Goal: Task Accomplishment & Management: Manage account settings

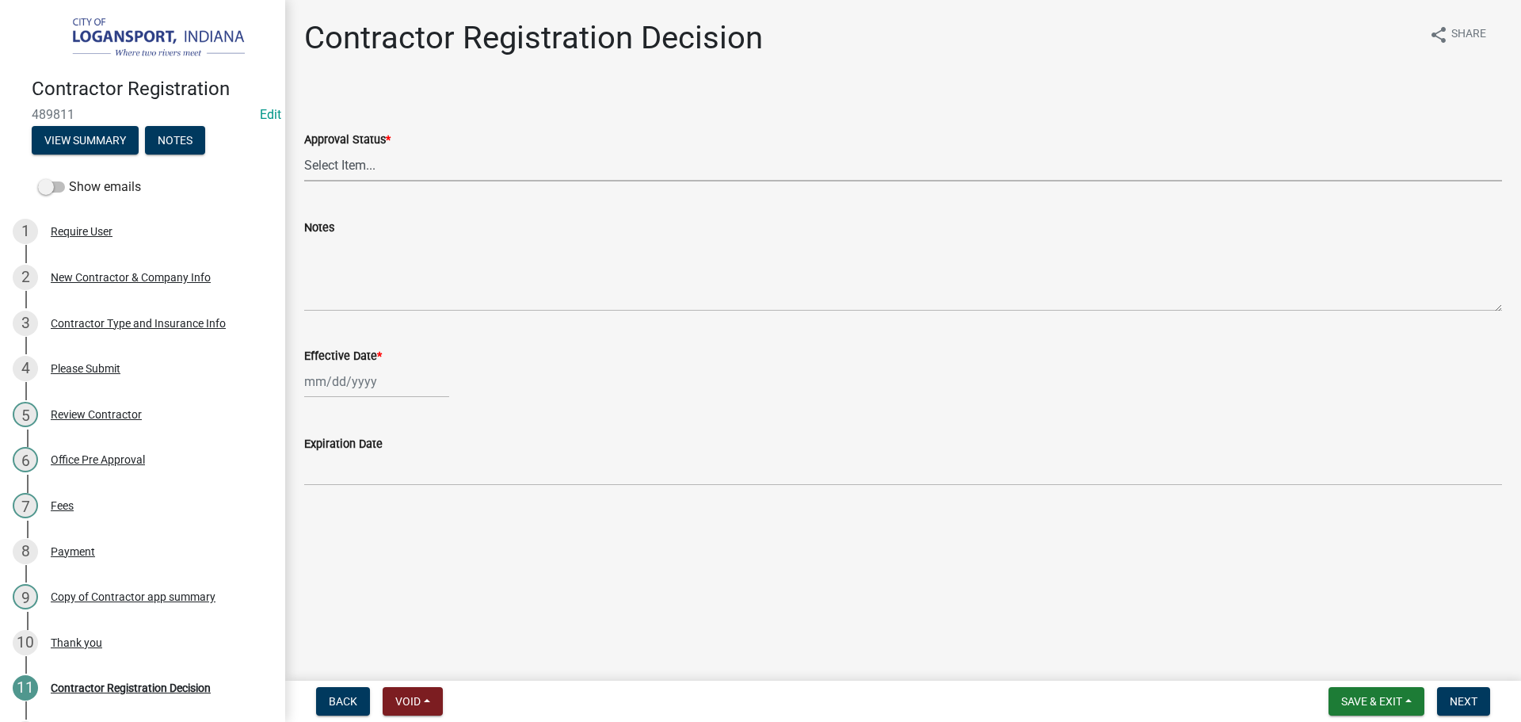
click at [357, 165] on select "Select Item... Approved Denied" at bounding box center [903, 165] width 1198 height 32
click at [304, 149] on select "Select Item... Approved Denied" at bounding box center [903, 165] width 1198 height 32
select select "4b86b809-39dd-4c68-9f3d-fdb3e7050482"
select select "10"
select select "2025"
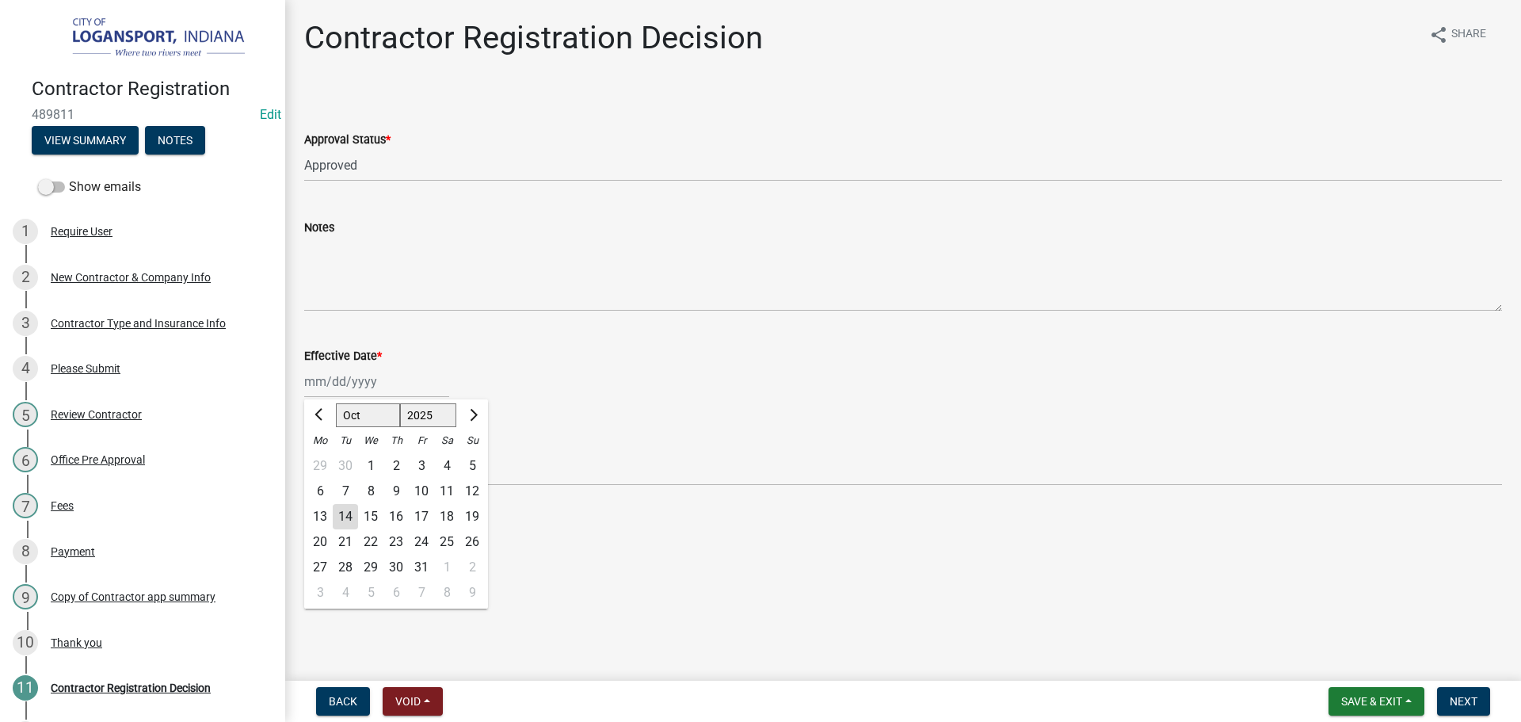
click at [362, 394] on div "[PERSON_NAME] Feb Mar Apr [PERSON_NAME][DATE] Oct Nov [DATE] 1526 1527 1528 152…" at bounding box center [376, 381] width 145 height 32
click at [338, 525] on div "14" at bounding box center [345, 516] width 25 height 25
type input "[DATE]"
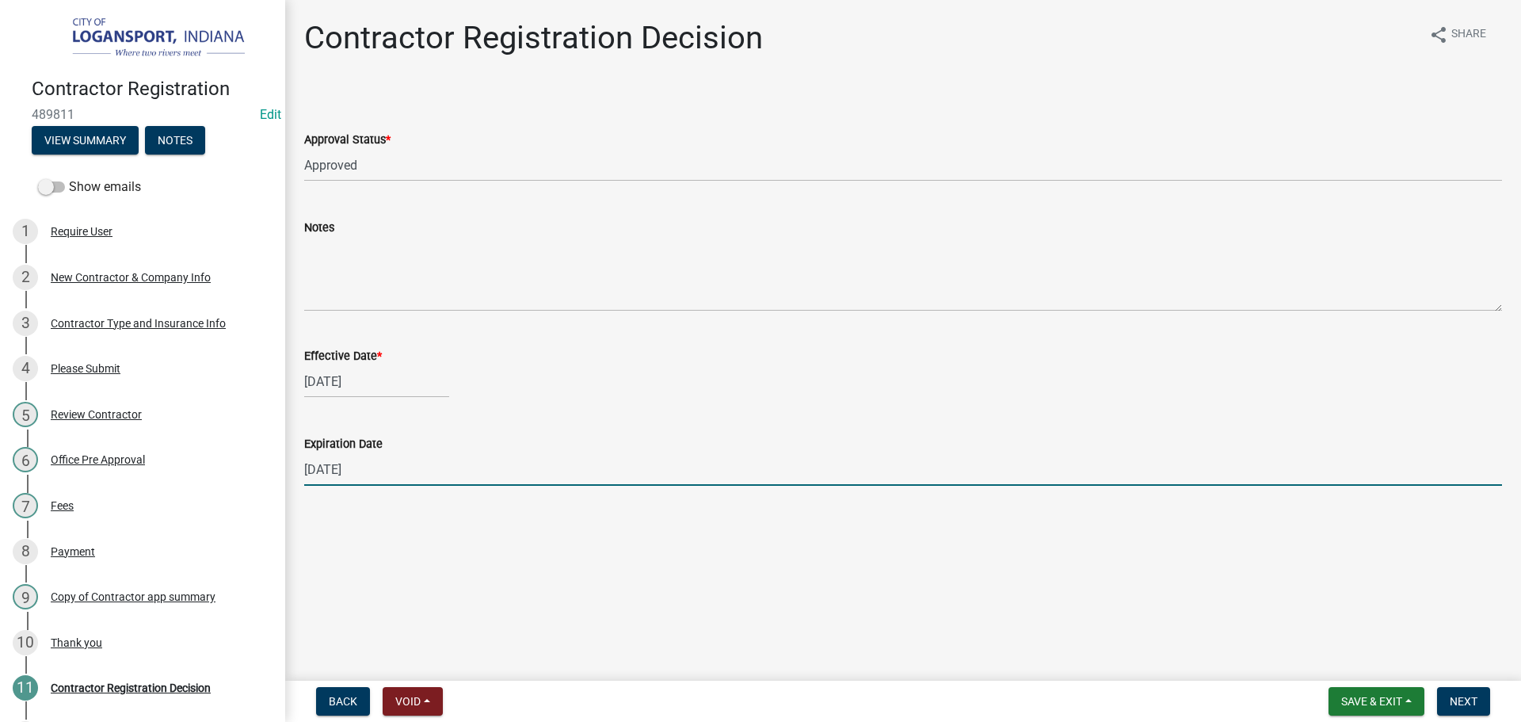
click at [356, 484] on input "[DATE]" at bounding box center [903, 469] width 1198 height 32
type input "[DATE]"
click at [1466, 710] on button "Next" at bounding box center [1463, 701] width 53 height 29
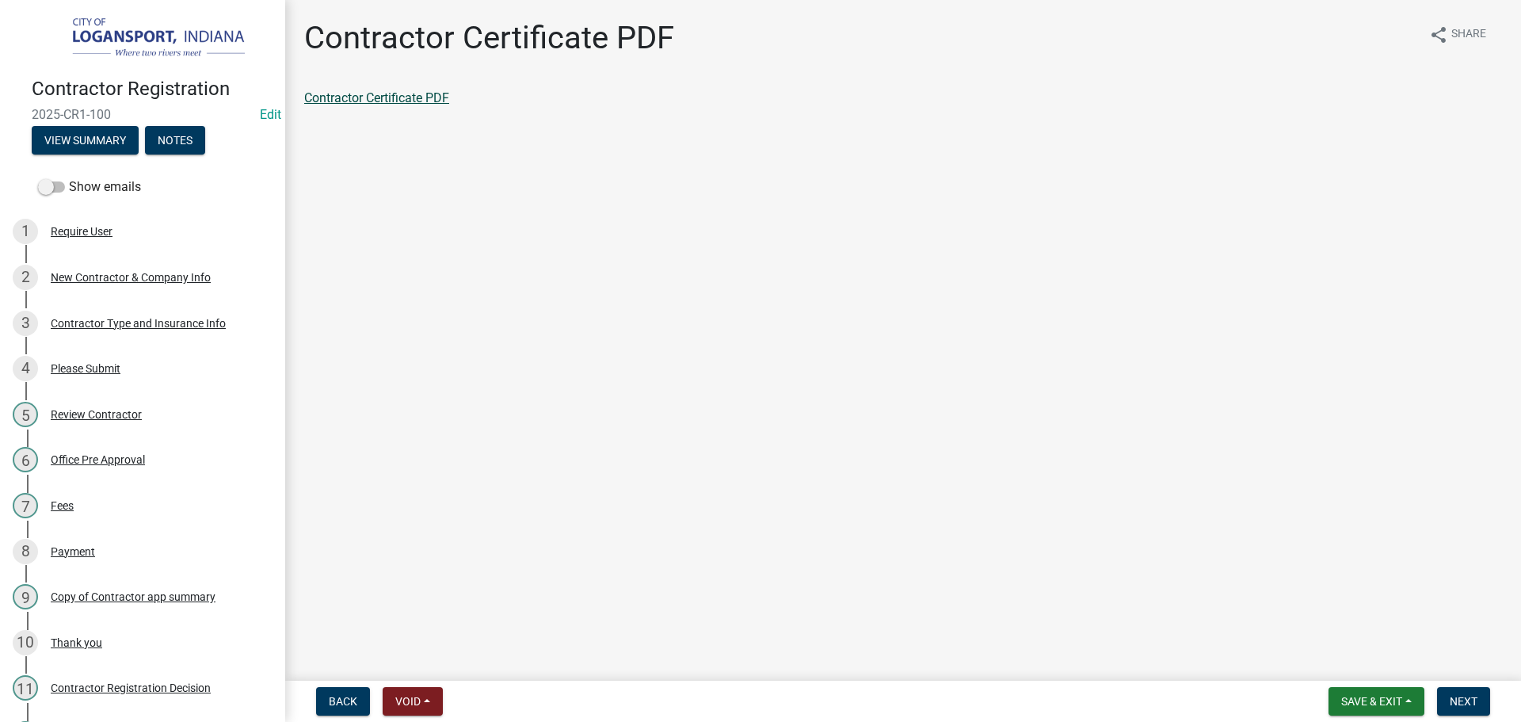
click at [421, 97] on link "Contractor Certificate PDF" at bounding box center [376, 97] width 145 height 15
click at [1457, 701] on span "Next" at bounding box center [1463, 701] width 28 height 13
drag, startPoint x: 349, startPoint y: 84, endPoint x: 350, endPoint y: 93, distance: 9.6
click at [350, 88] on div "Contractor app summary share Share Contractor app summary" at bounding box center [902, 77] width 1221 height 116
click at [350, 93] on link "Contractor app summary" at bounding box center [373, 97] width 139 height 15
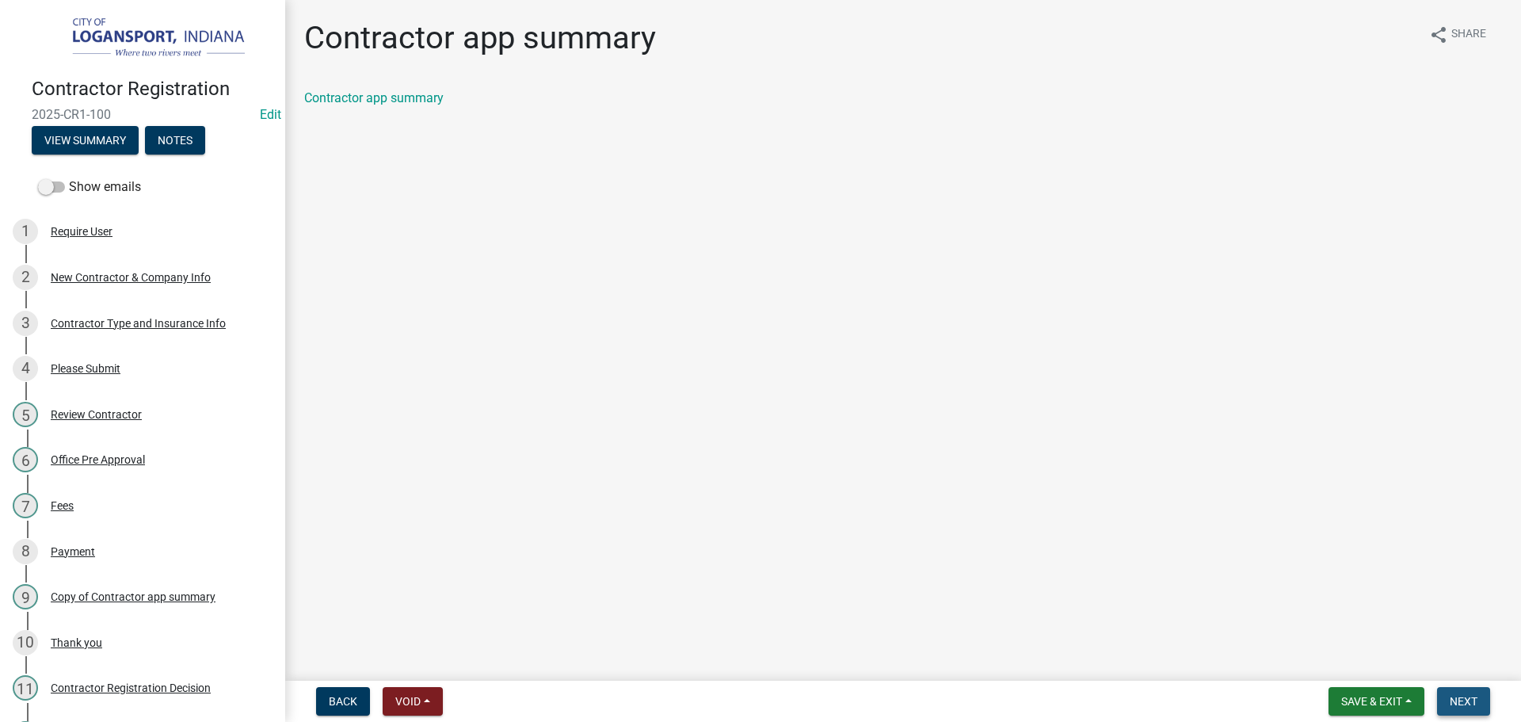
click at [1472, 700] on span "Next" at bounding box center [1463, 701] width 28 height 13
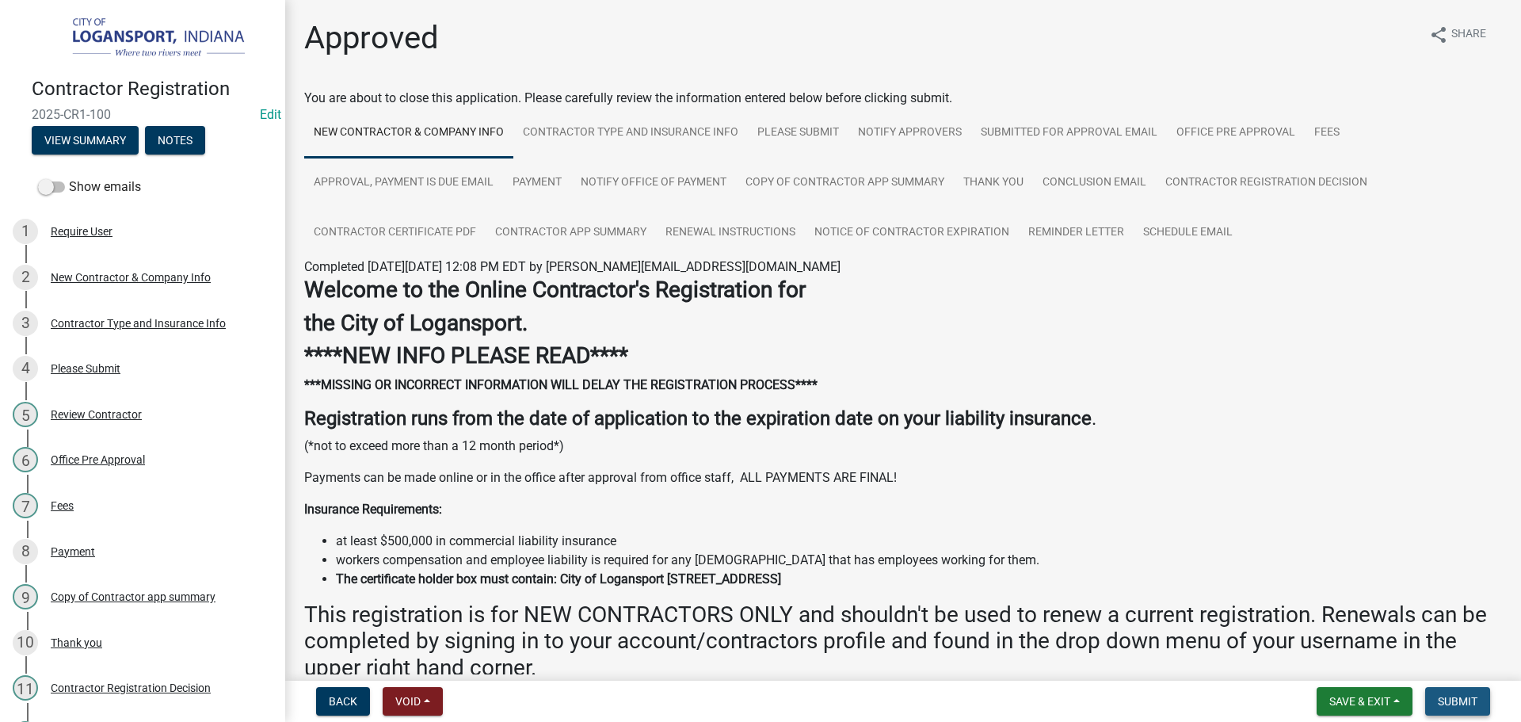
click at [1453, 699] on span "Submit" at bounding box center [1458, 701] width 40 height 13
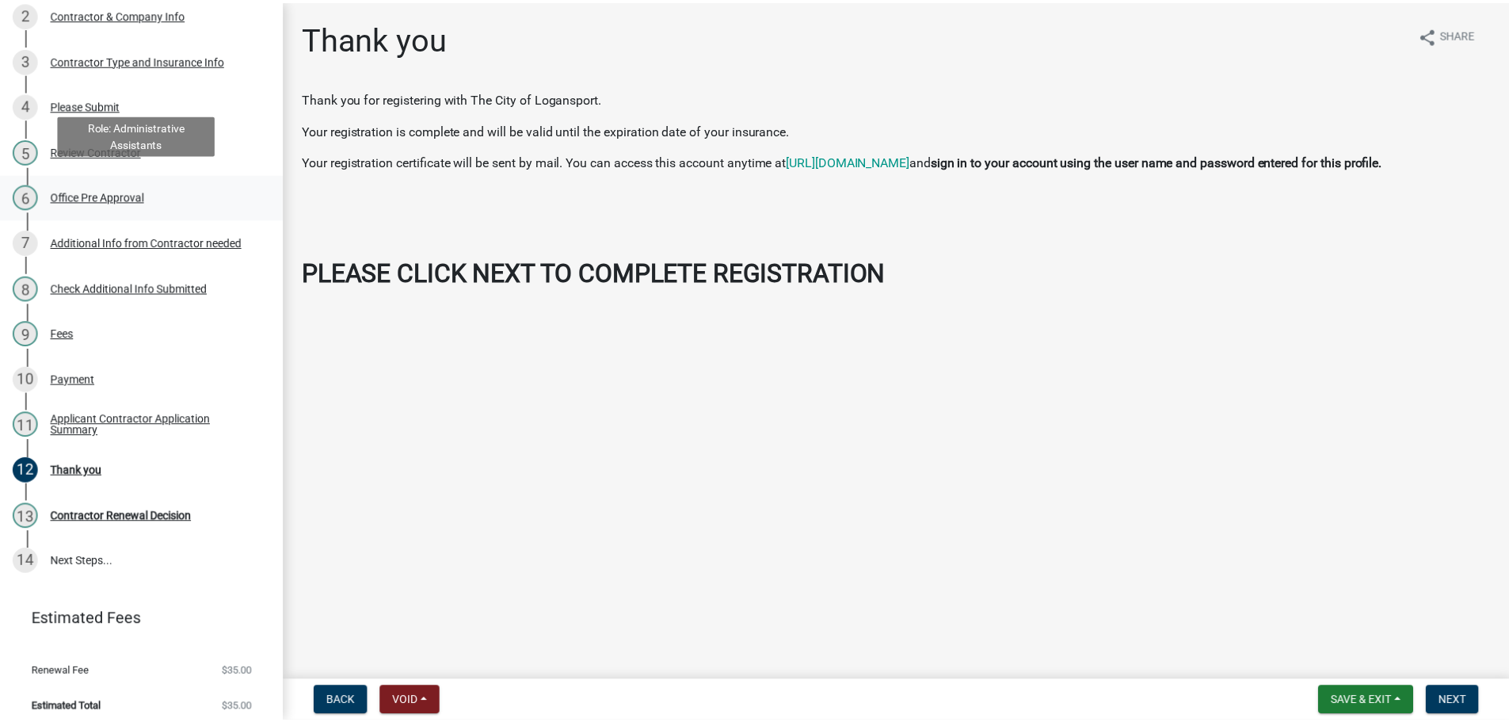
scroll to position [271, 0]
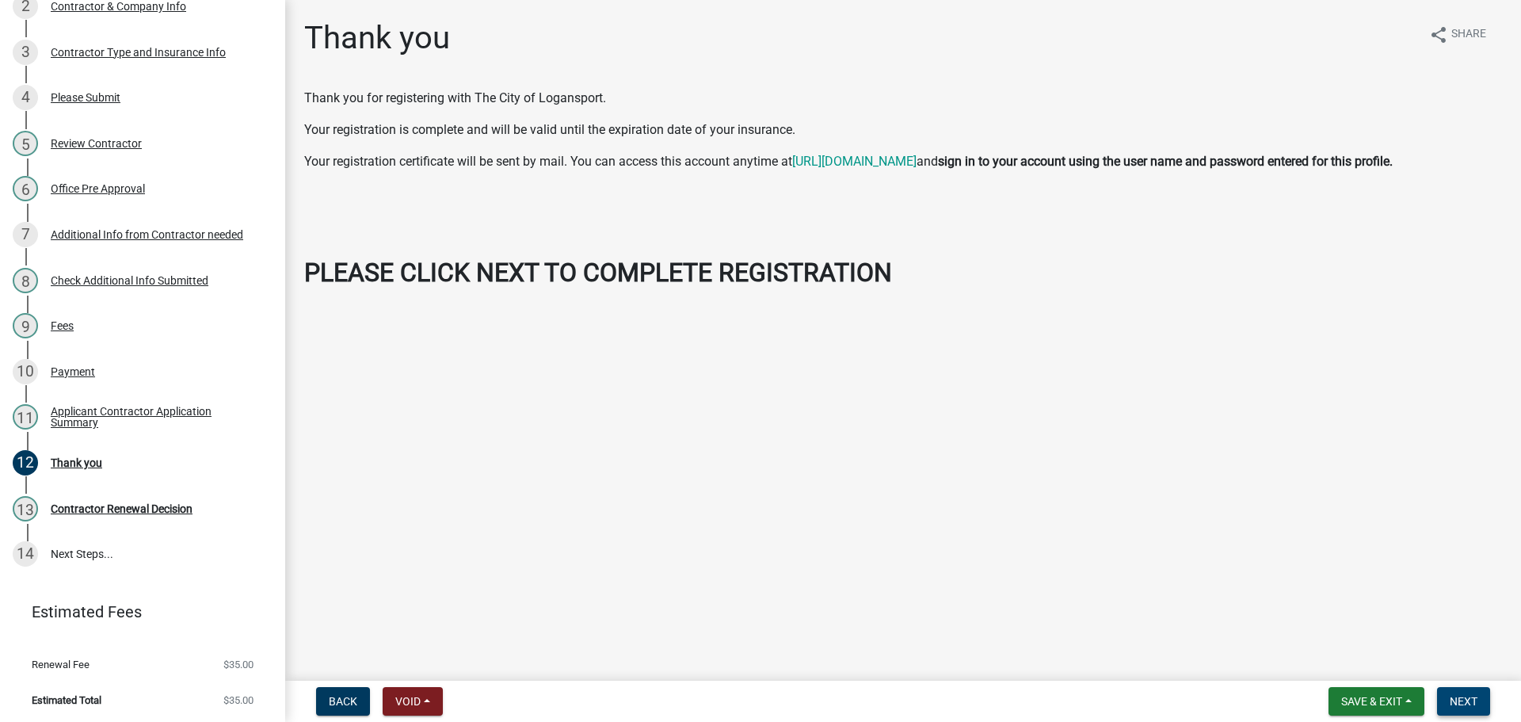
click at [1474, 701] on span "Next" at bounding box center [1463, 701] width 28 height 13
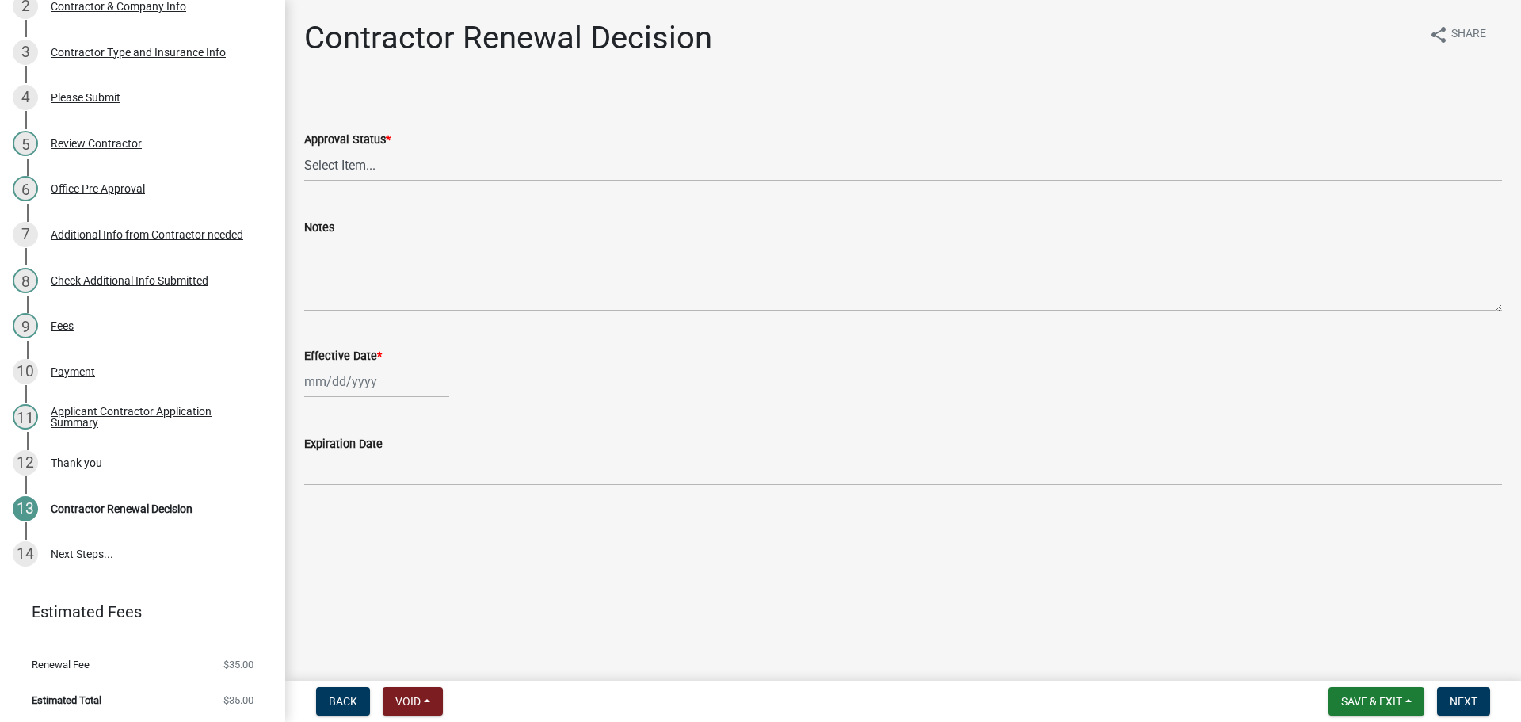
click at [349, 172] on select "Select Item... Approved Denied" at bounding box center [903, 165] width 1198 height 32
click at [304, 149] on select "Select Item... Approved Denied" at bounding box center [903, 165] width 1198 height 32
select select "30db8998-795d-4bbe-8e49-f1ade8865815"
select select "10"
select select "2025"
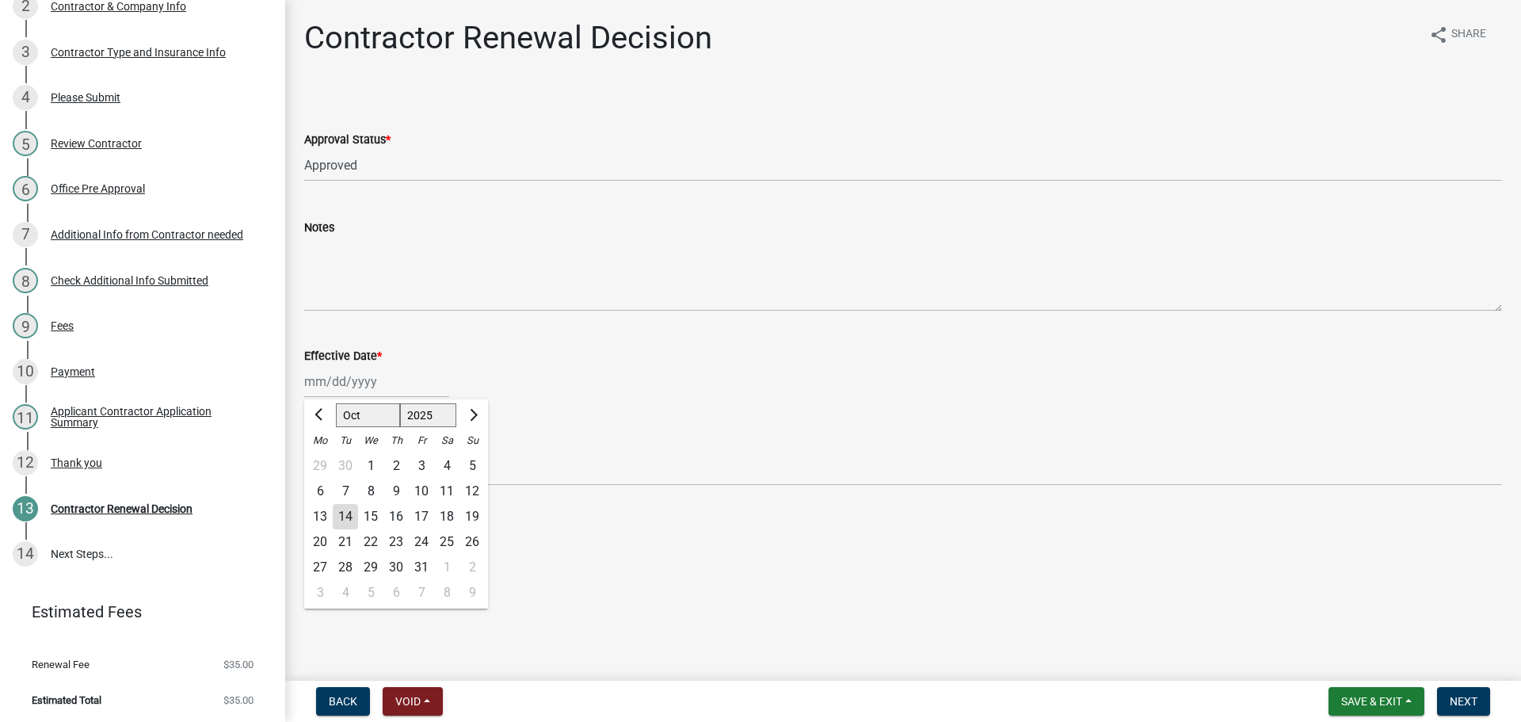
click at [318, 380] on div "[PERSON_NAME] Feb Mar Apr [PERSON_NAME][DATE] Oct Nov [DATE] 1526 1527 1528 152…" at bounding box center [376, 381] width 145 height 32
click at [341, 516] on div "14" at bounding box center [345, 516] width 25 height 25
type input "[DATE]"
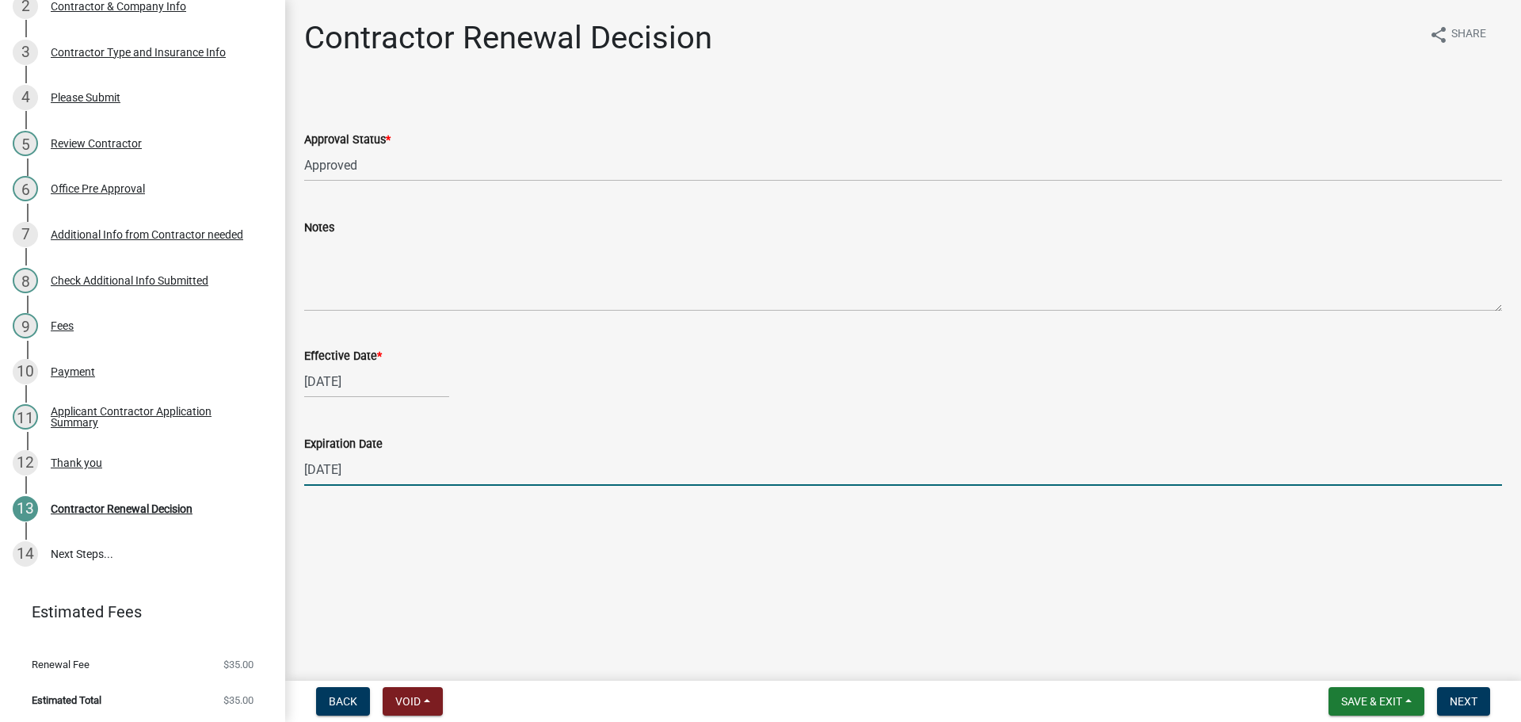
click at [329, 466] on input "12/31/2025" at bounding box center [903, 469] width 1198 height 32
type input "06/15/2026"
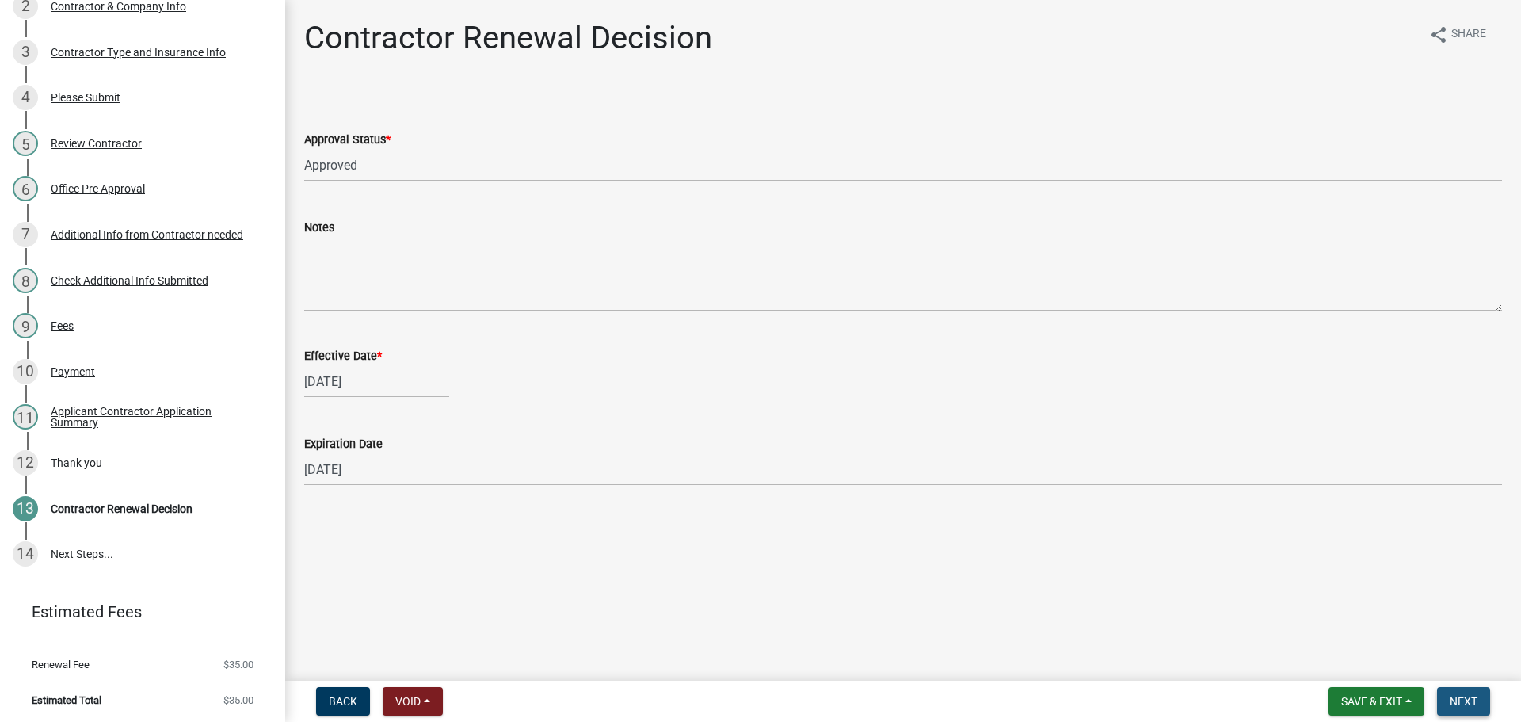
click at [1465, 707] on span "Next" at bounding box center [1463, 701] width 28 height 13
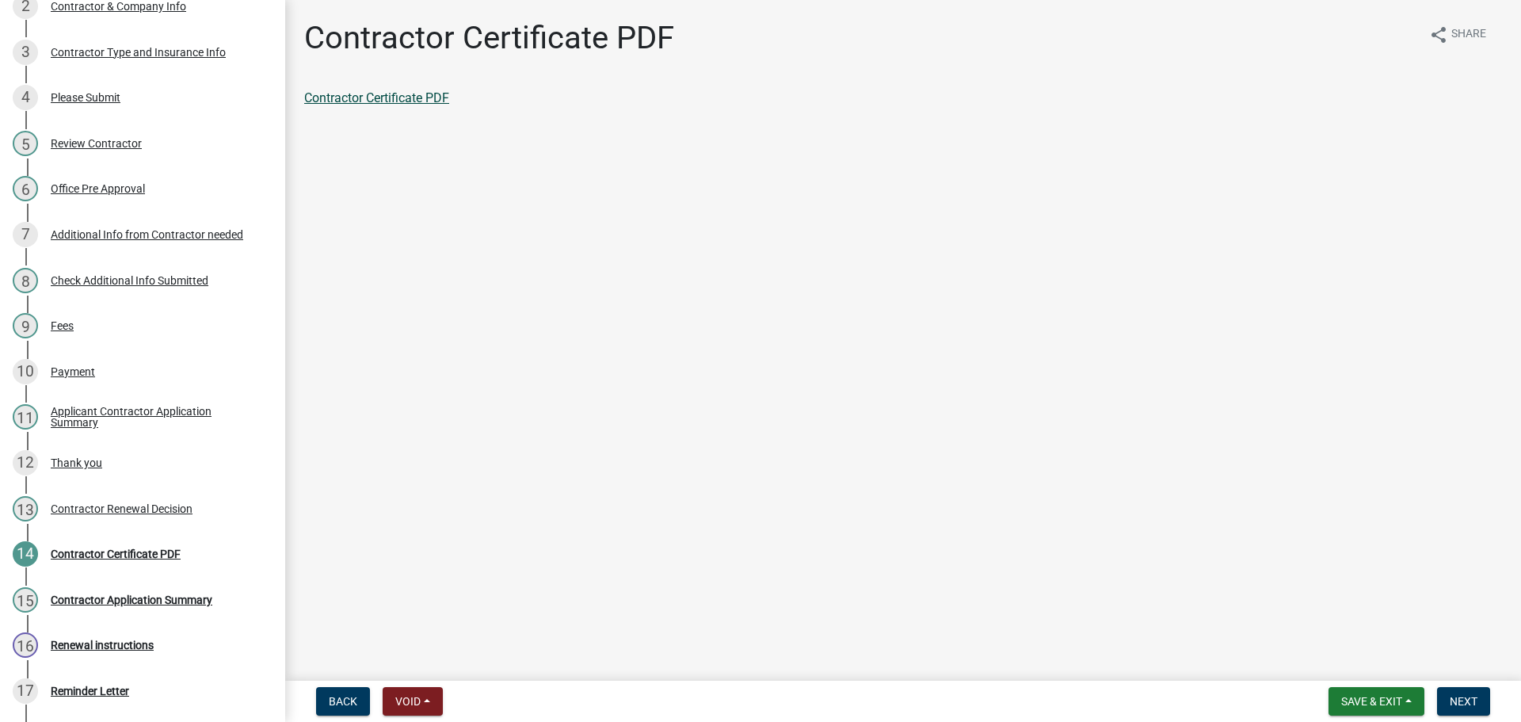
click at [345, 104] on link "Contractor Certificate PDF" at bounding box center [376, 97] width 145 height 15
click at [1470, 689] on button "Next" at bounding box center [1463, 701] width 53 height 29
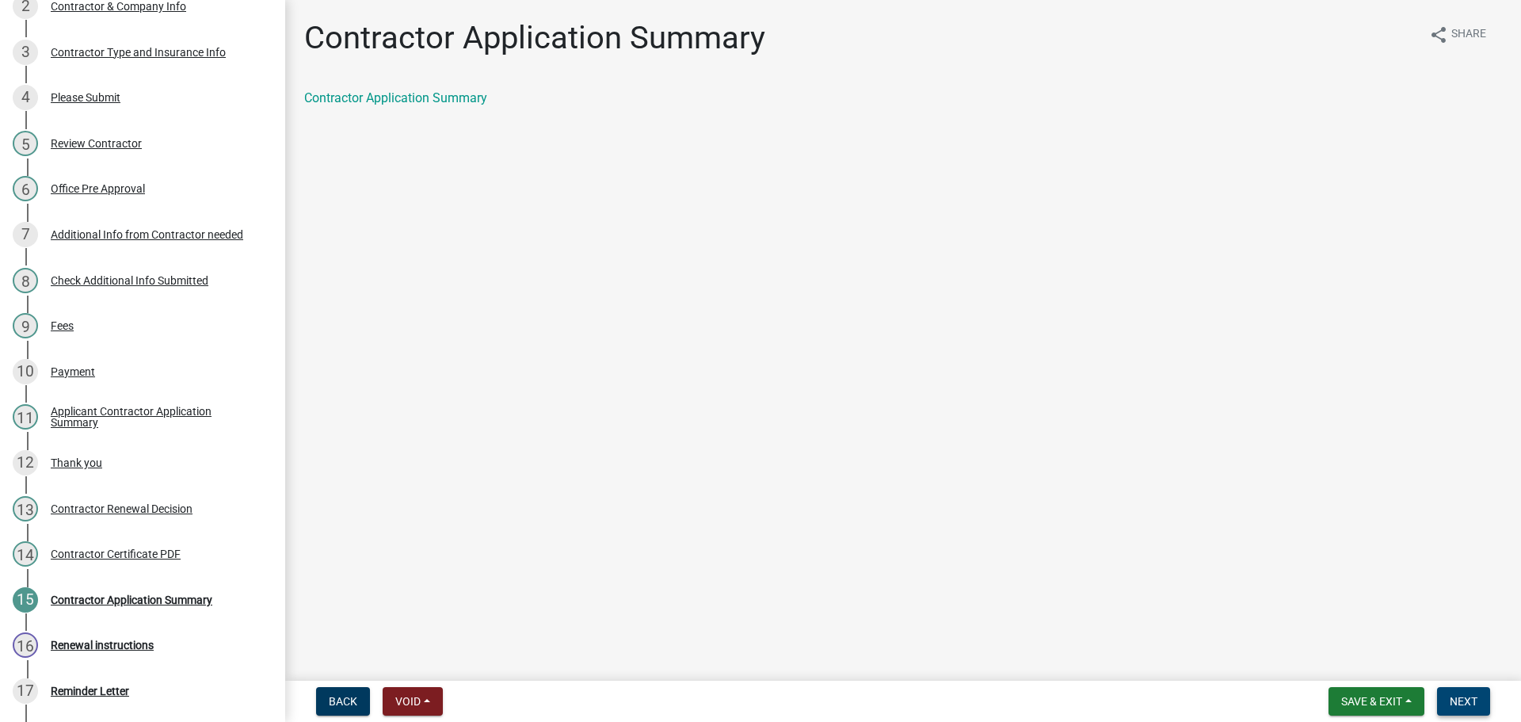
click at [1449, 697] on button "Next" at bounding box center [1463, 701] width 53 height 29
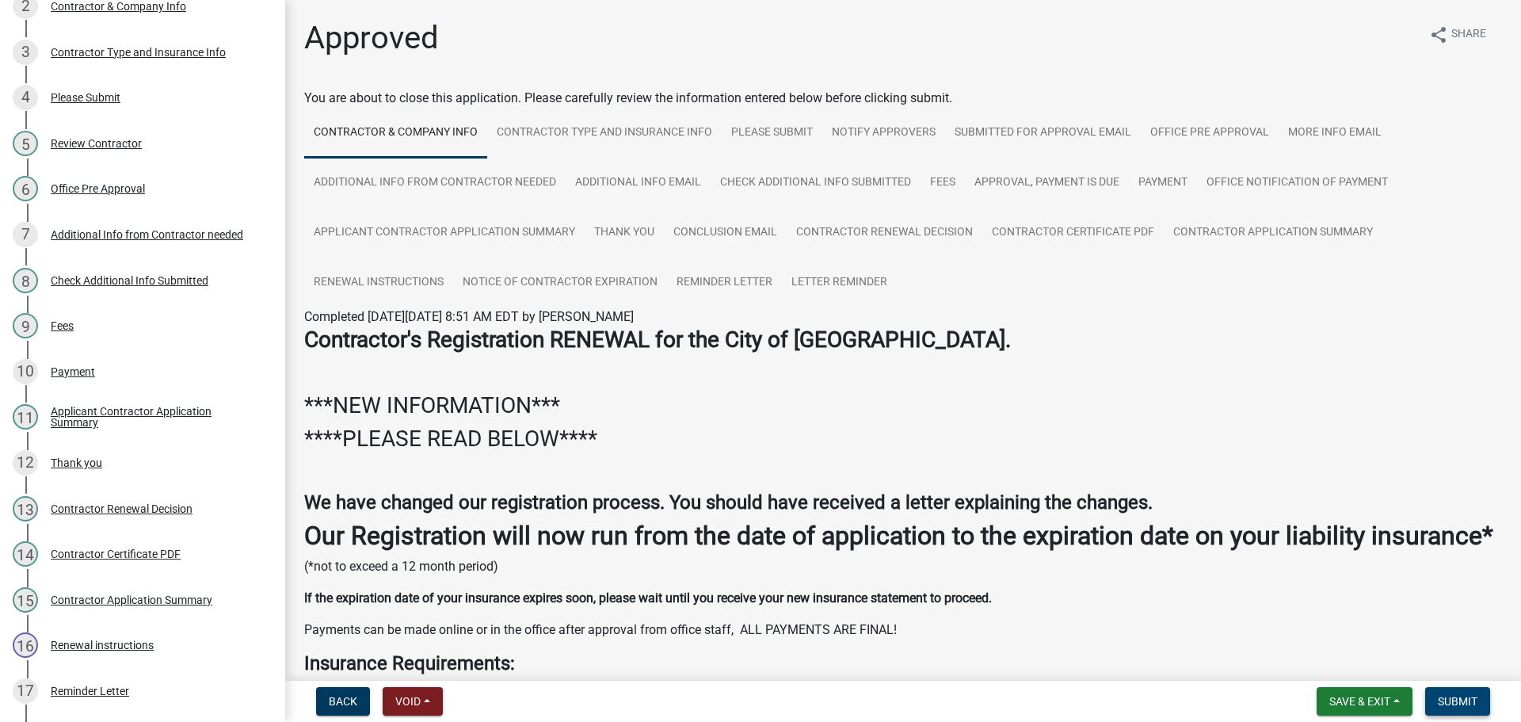
click at [1469, 698] on span "Submit" at bounding box center [1458, 701] width 40 height 13
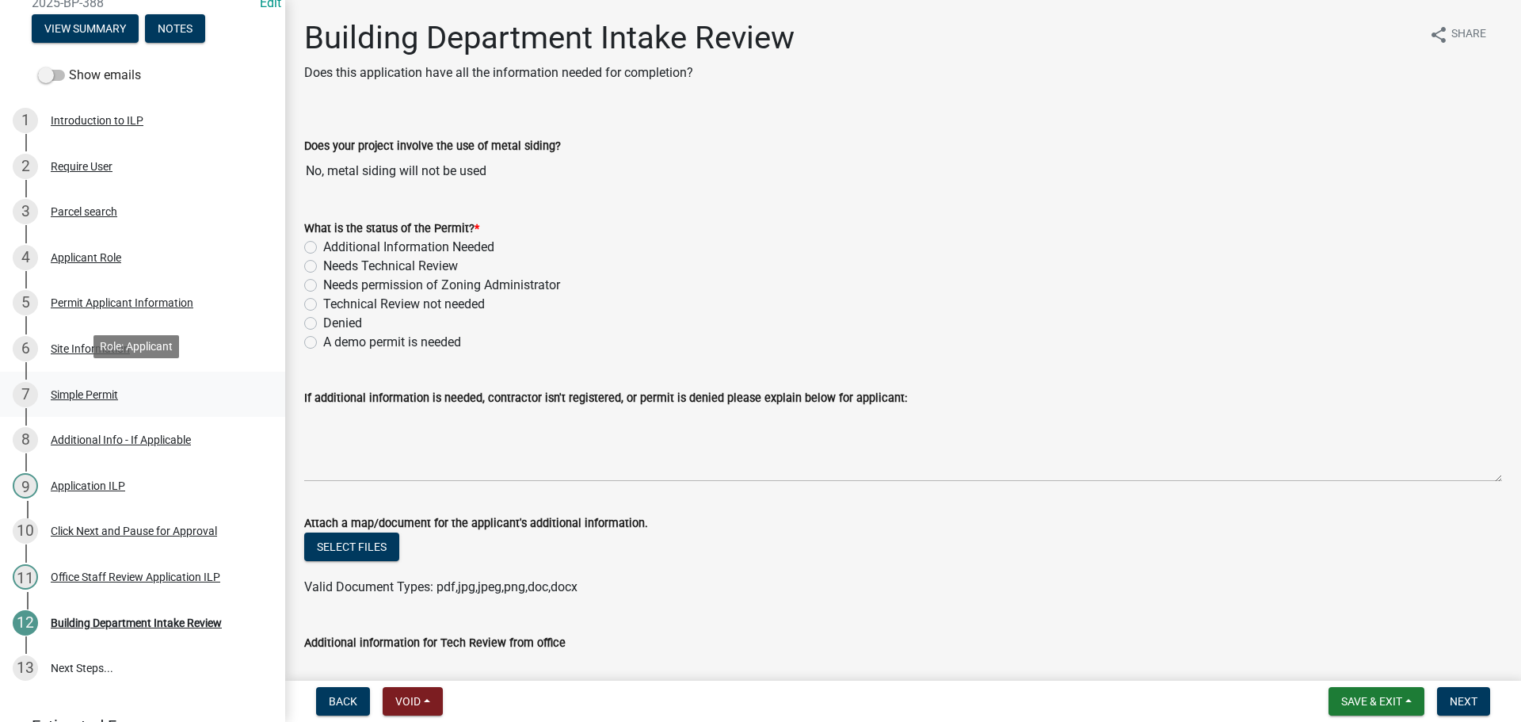
scroll to position [158, 0]
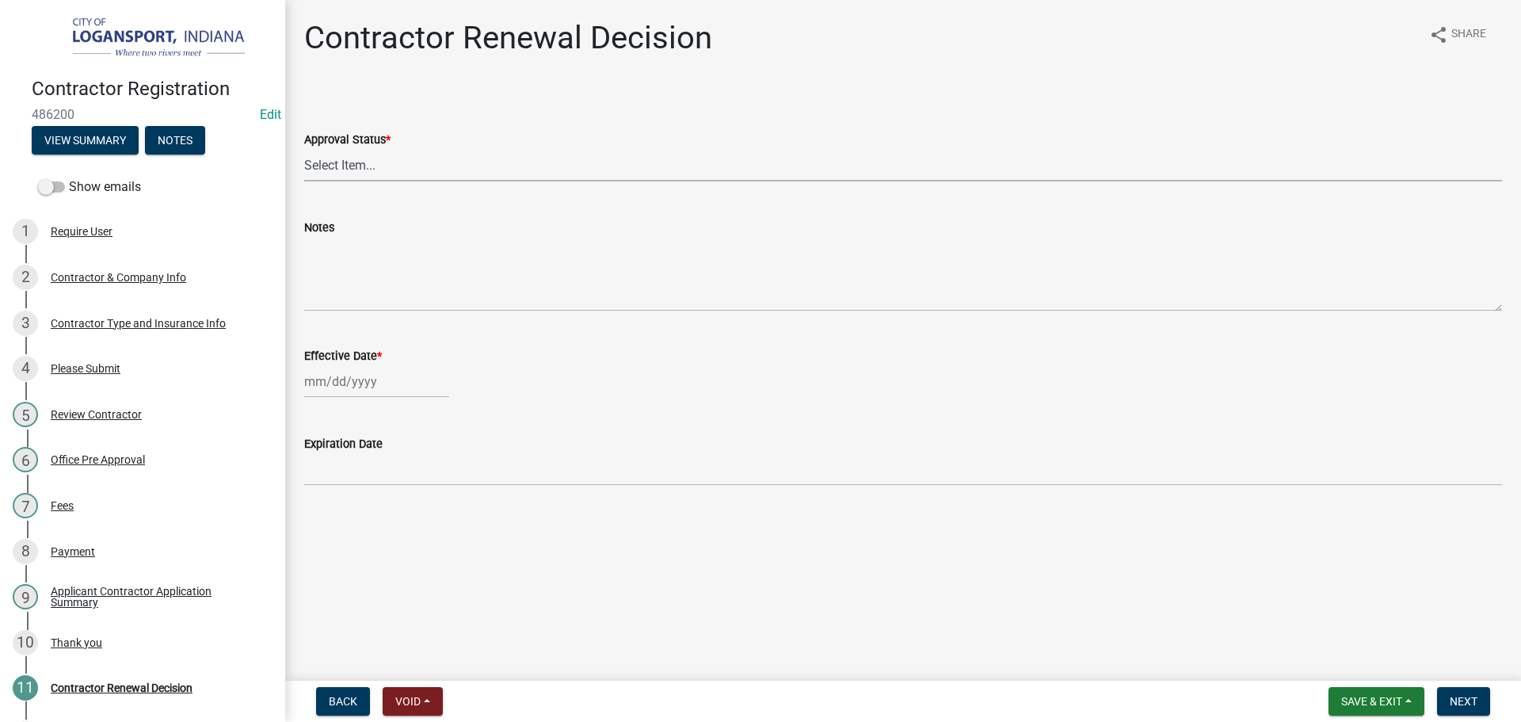
click at [404, 170] on select "Select Item... Approved Denied" at bounding box center [903, 165] width 1198 height 32
click at [304, 149] on select "Select Item... Approved Denied" at bounding box center [903, 165] width 1198 height 32
select select "30db8998-795d-4bbe-8e49-f1ade8865815"
click at [343, 387] on div at bounding box center [376, 381] width 145 height 32
select select "10"
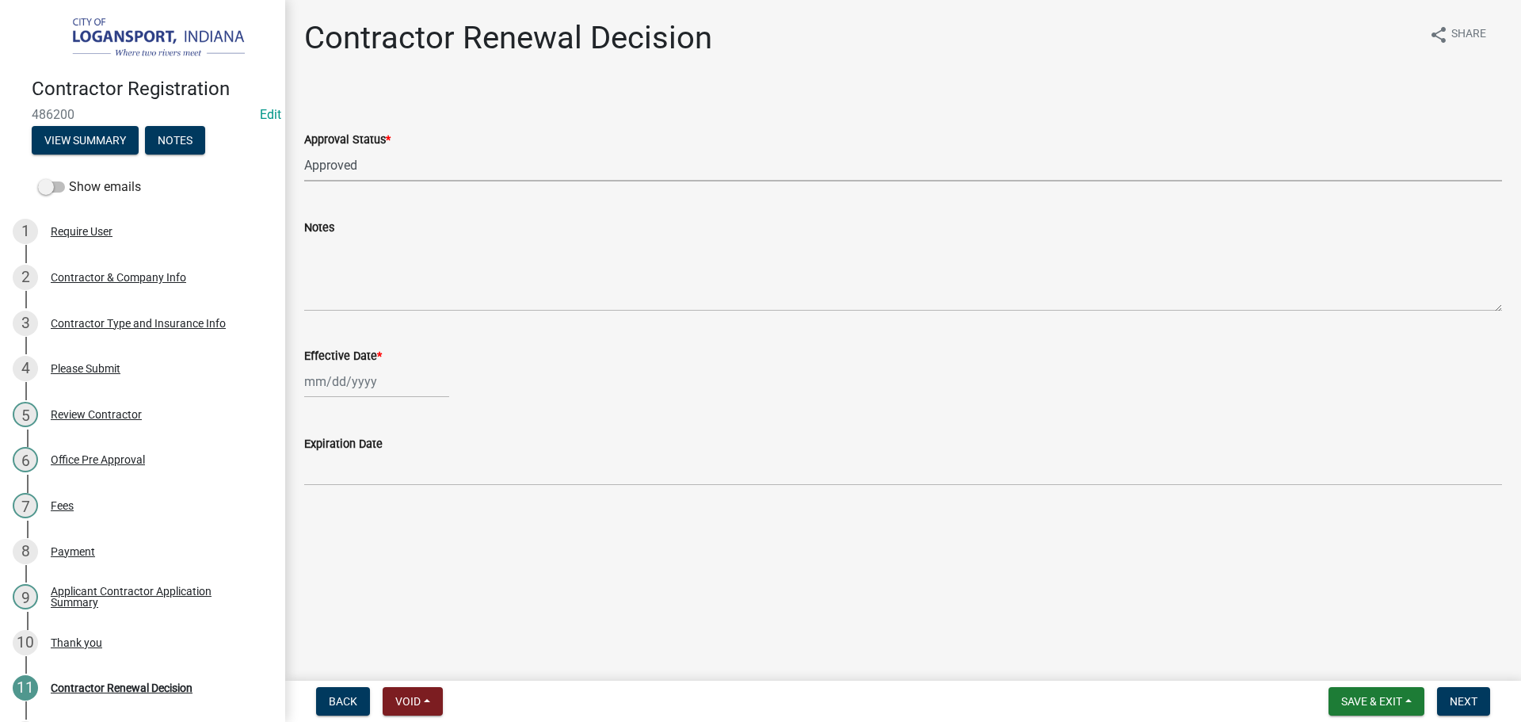
select select "2025"
click at [341, 516] on div "14" at bounding box center [345, 516] width 25 height 25
type input "[DATE]"
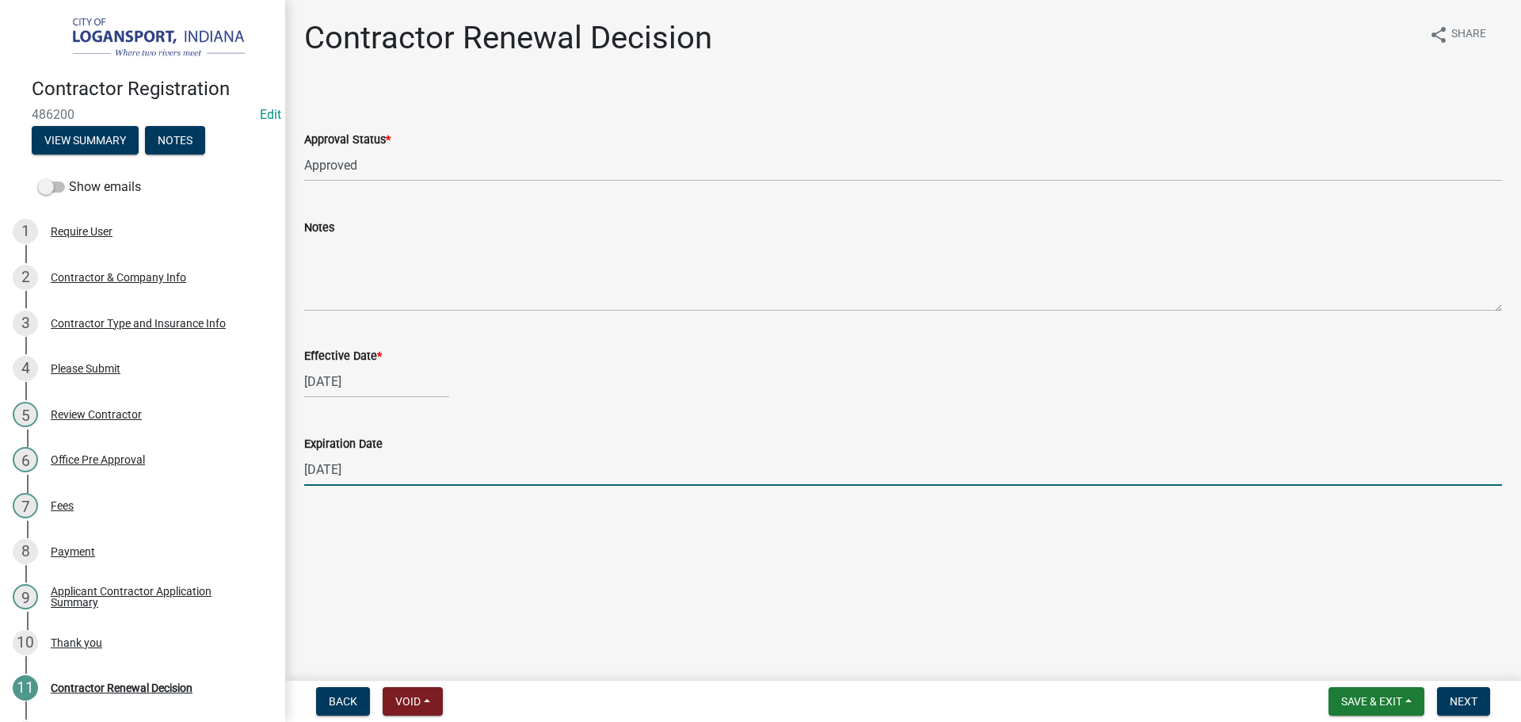
click at [338, 478] on input "[DATE]" at bounding box center [903, 469] width 1198 height 32
type input "[DATE]"
click at [1455, 689] on button "Next" at bounding box center [1463, 701] width 53 height 29
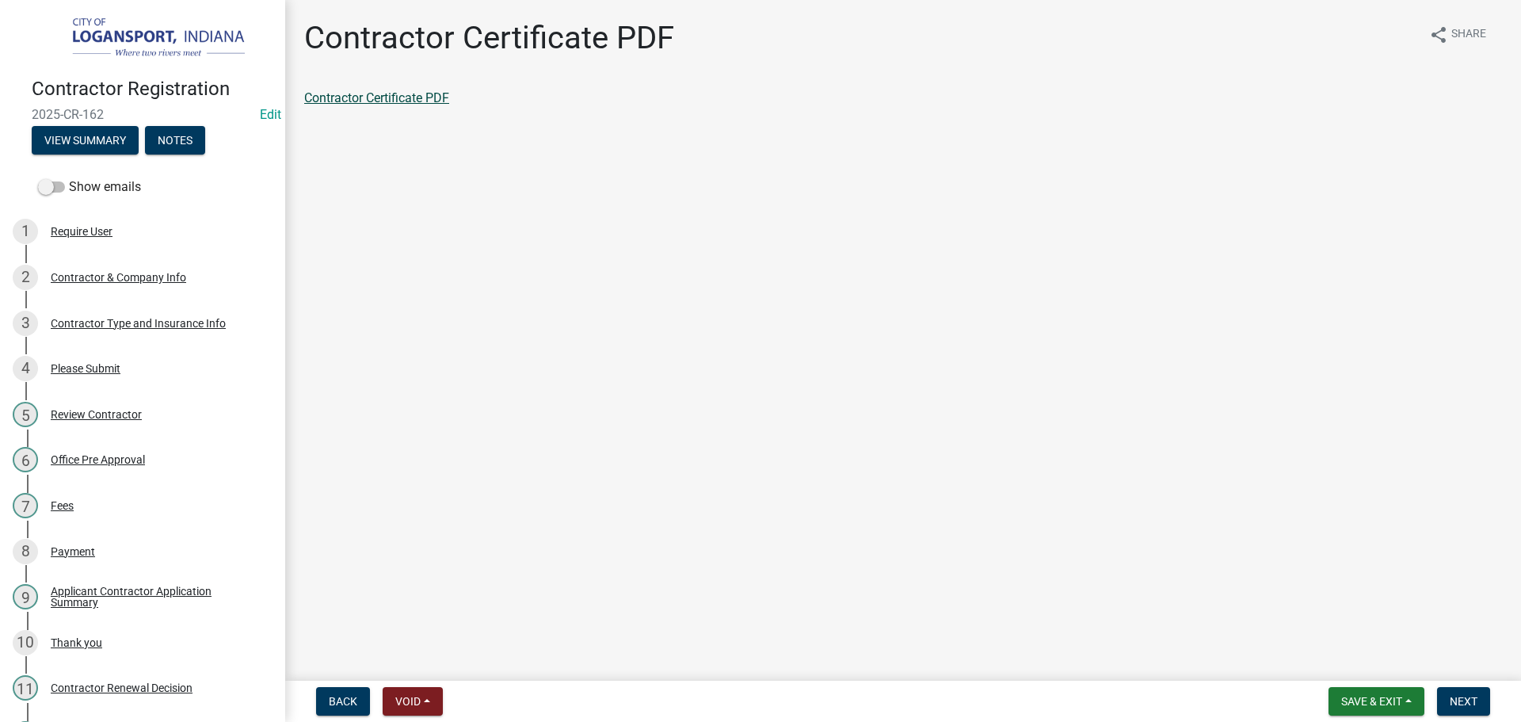
click at [381, 93] on link "Contractor Certificate PDF" at bounding box center [376, 97] width 145 height 15
click at [1459, 699] on span "Next" at bounding box center [1463, 701] width 28 height 13
click at [371, 100] on link "Contractor Application Summary" at bounding box center [395, 97] width 183 height 15
click at [1457, 699] on span "Next" at bounding box center [1463, 701] width 28 height 13
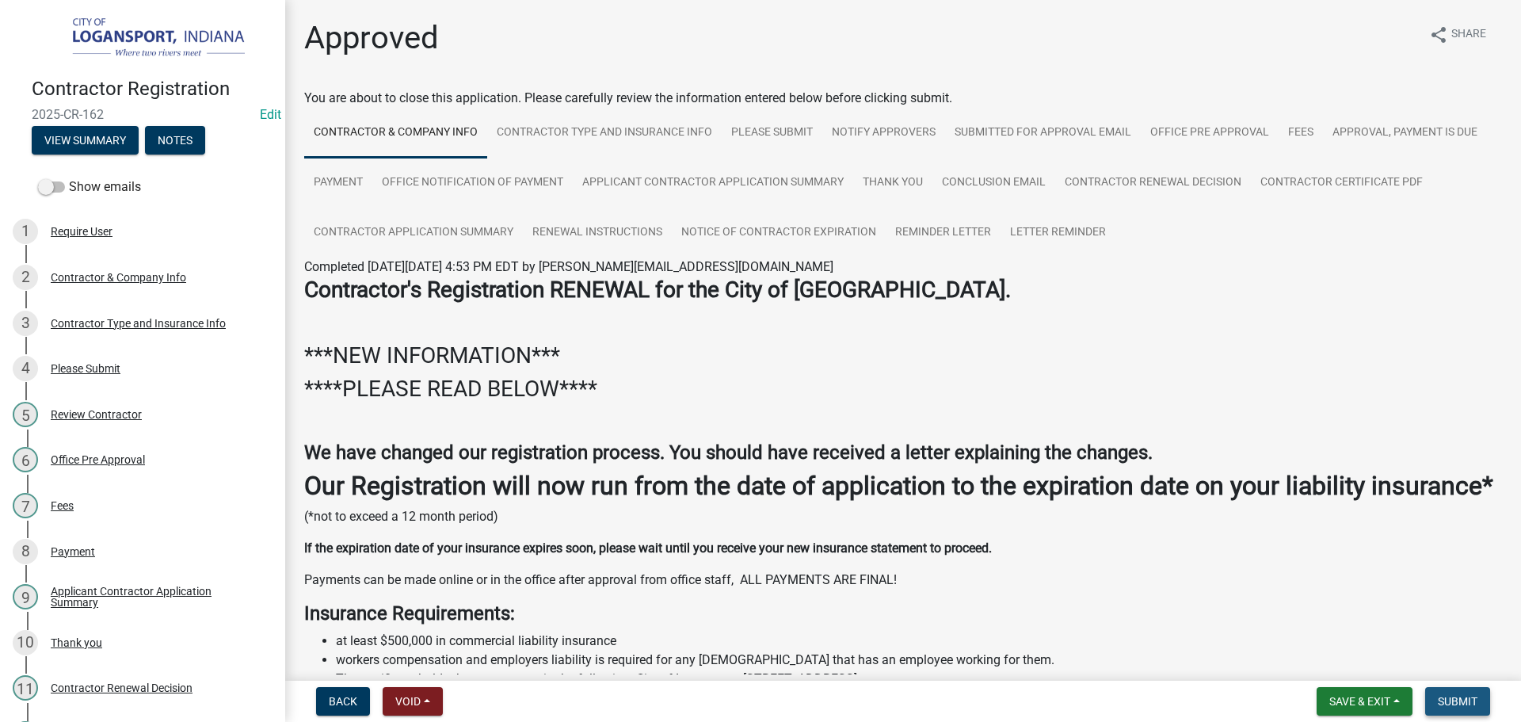
click at [1446, 699] on span "Submit" at bounding box center [1458, 701] width 40 height 13
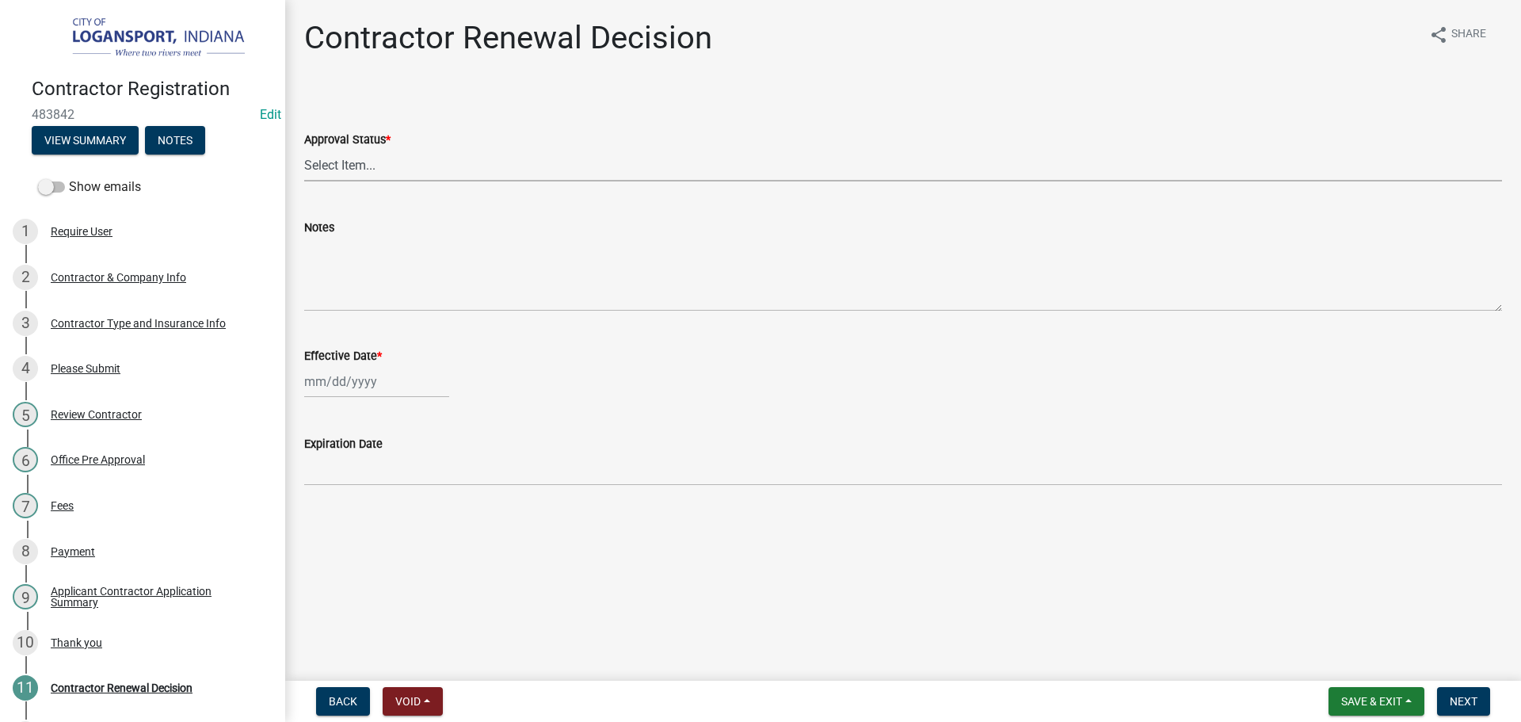
click at [469, 177] on select "Select Item... Approved Denied" at bounding box center [903, 165] width 1198 height 32
click at [304, 149] on select "Select Item... Approved Denied" at bounding box center [903, 165] width 1198 height 32
select select "30db8998-795d-4bbe-8e49-f1ade8865815"
select select "10"
select select "2025"
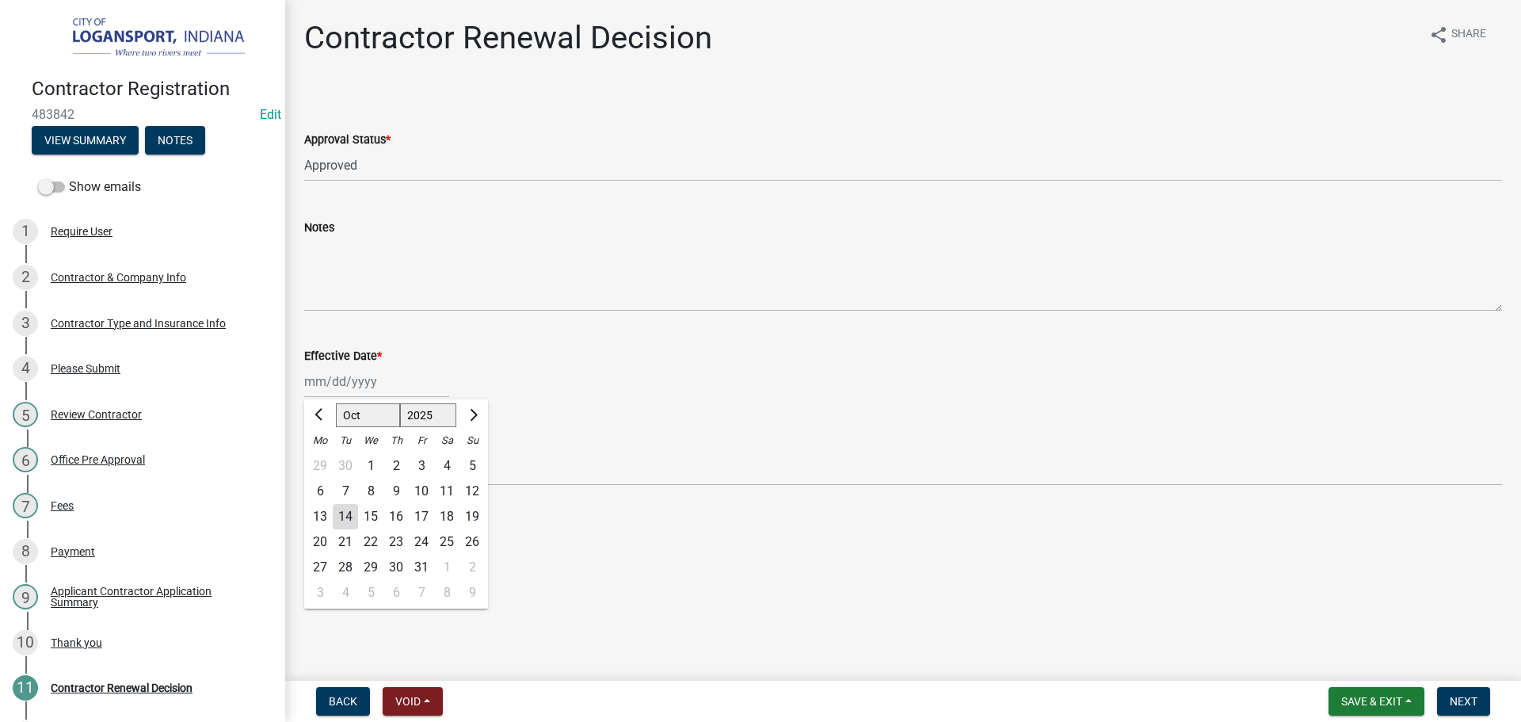
click at [389, 387] on div "[PERSON_NAME] Feb Mar Apr [PERSON_NAME][DATE] Oct Nov [DATE] 1526 1527 1528 152…" at bounding box center [376, 381] width 145 height 32
click at [352, 505] on ngb-datepicker-month "Mo Tu We Th Fr Sa Su 29 30 1 2 3 4 5 6 7 8 9 10 11 12 13 14 15 16 17 18 19 20 2…" at bounding box center [396, 518] width 184 height 181
click at [352, 509] on div "14" at bounding box center [345, 516] width 25 height 25
type input "[DATE]"
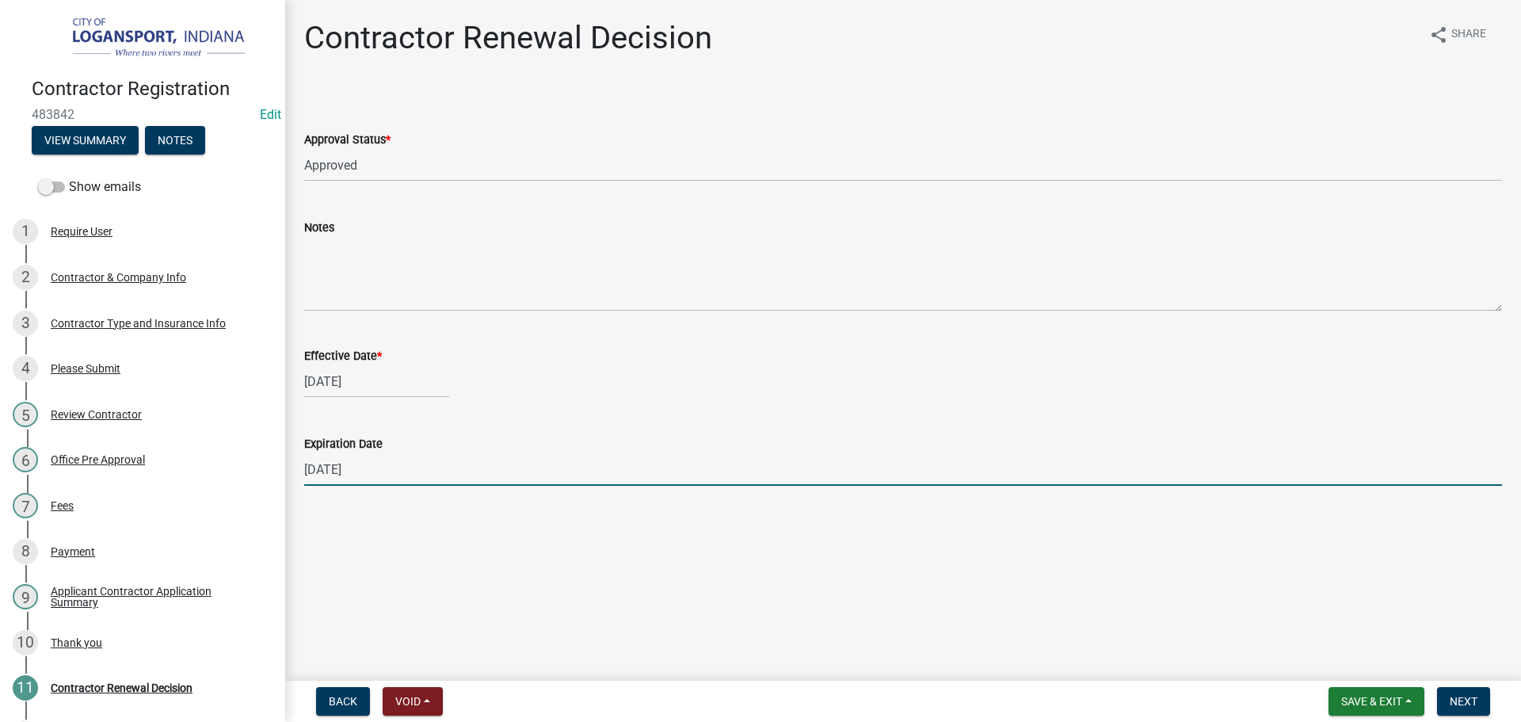
click at [334, 475] on input "12/31/2025" at bounding box center [903, 469] width 1198 height 32
type input "05/31/2026"
click at [1470, 695] on span "Next" at bounding box center [1463, 701] width 28 height 13
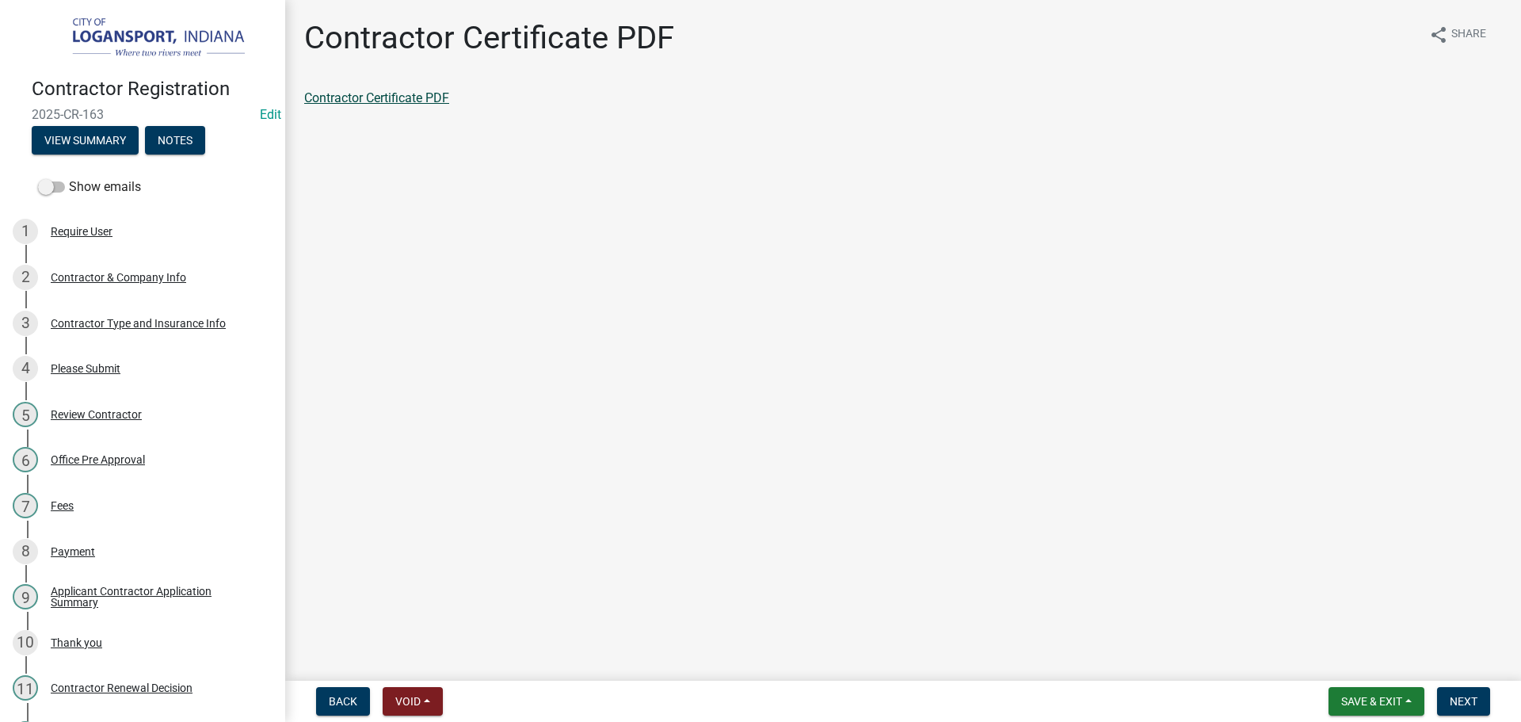
click at [373, 97] on link "Contractor Certificate PDF" at bounding box center [376, 97] width 145 height 15
click at [1459, 695] on span "Next" at bounding box center [1463, 701] width 28 height 13
click at [443, 95] on link "Contractor Application Summary" at bounding box center [395, 97] width 183 height 15
click at [1465, 695] on span "Next" at bounding box center [1463, 701] width 28 height 13
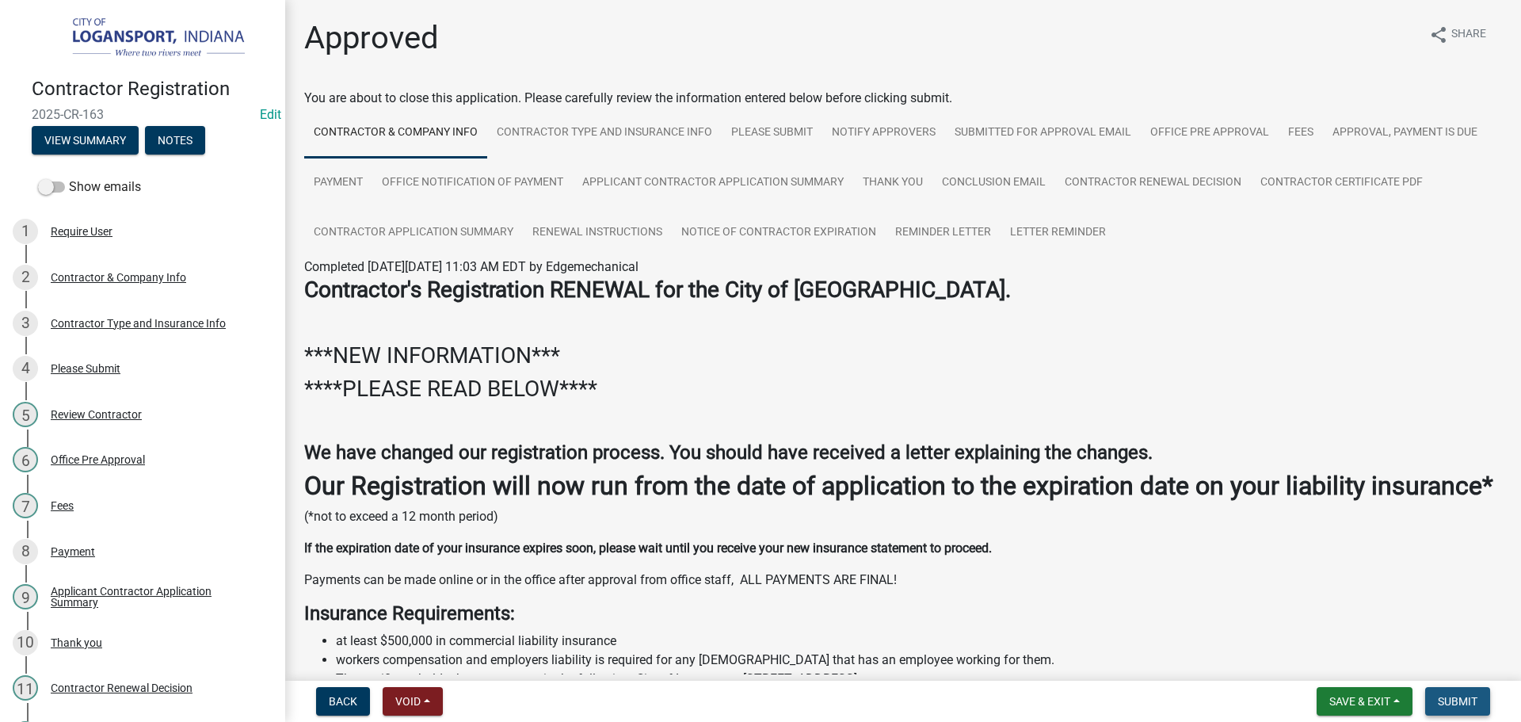
click at [1463, 699] on span "Submit" at bounding box center [1458, 701] width 40 height 13
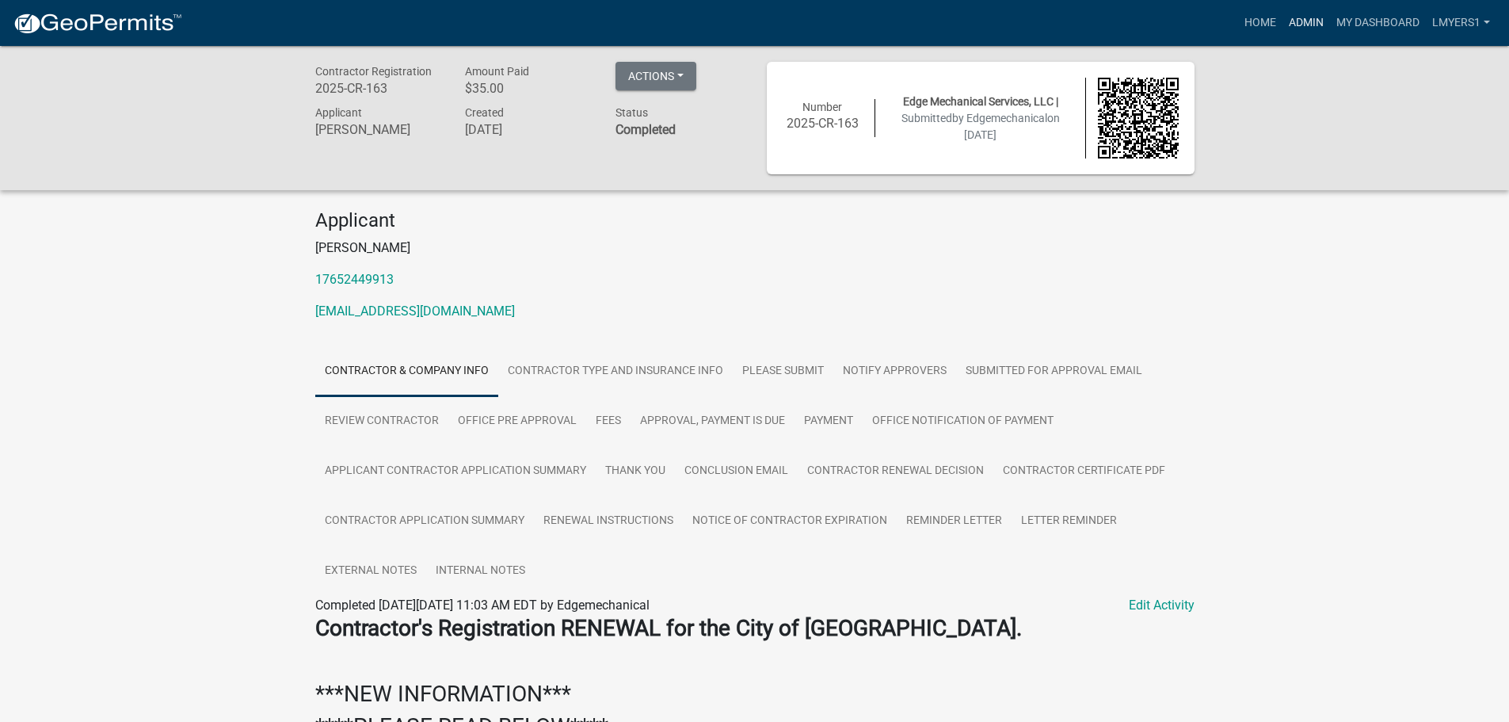
click at [1294, 22] on link "Admin" at bounding box center [1306, 23] width 48 height 30
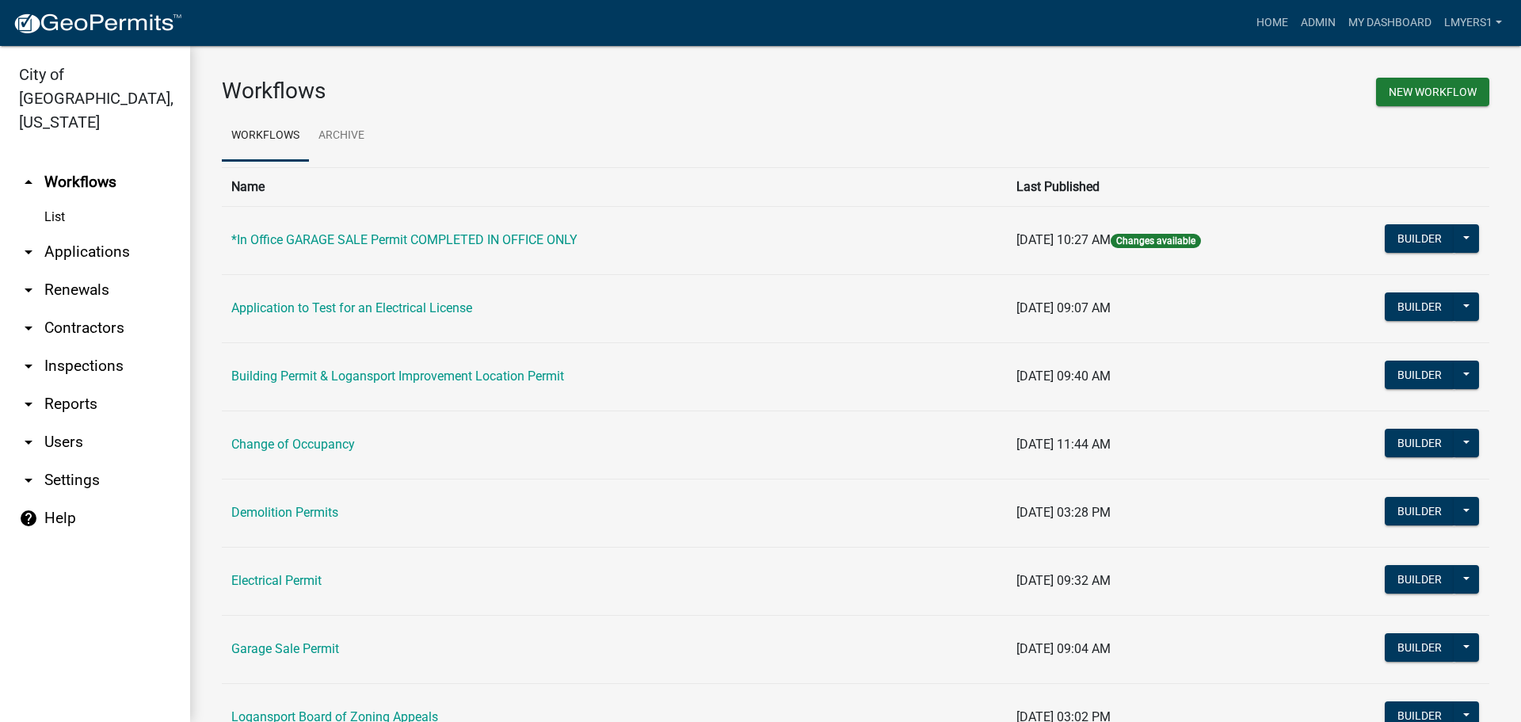
click at [81, 309] on link "arrow_drop_down Contractors" at bounding box center [95, 328] width 190 height 38
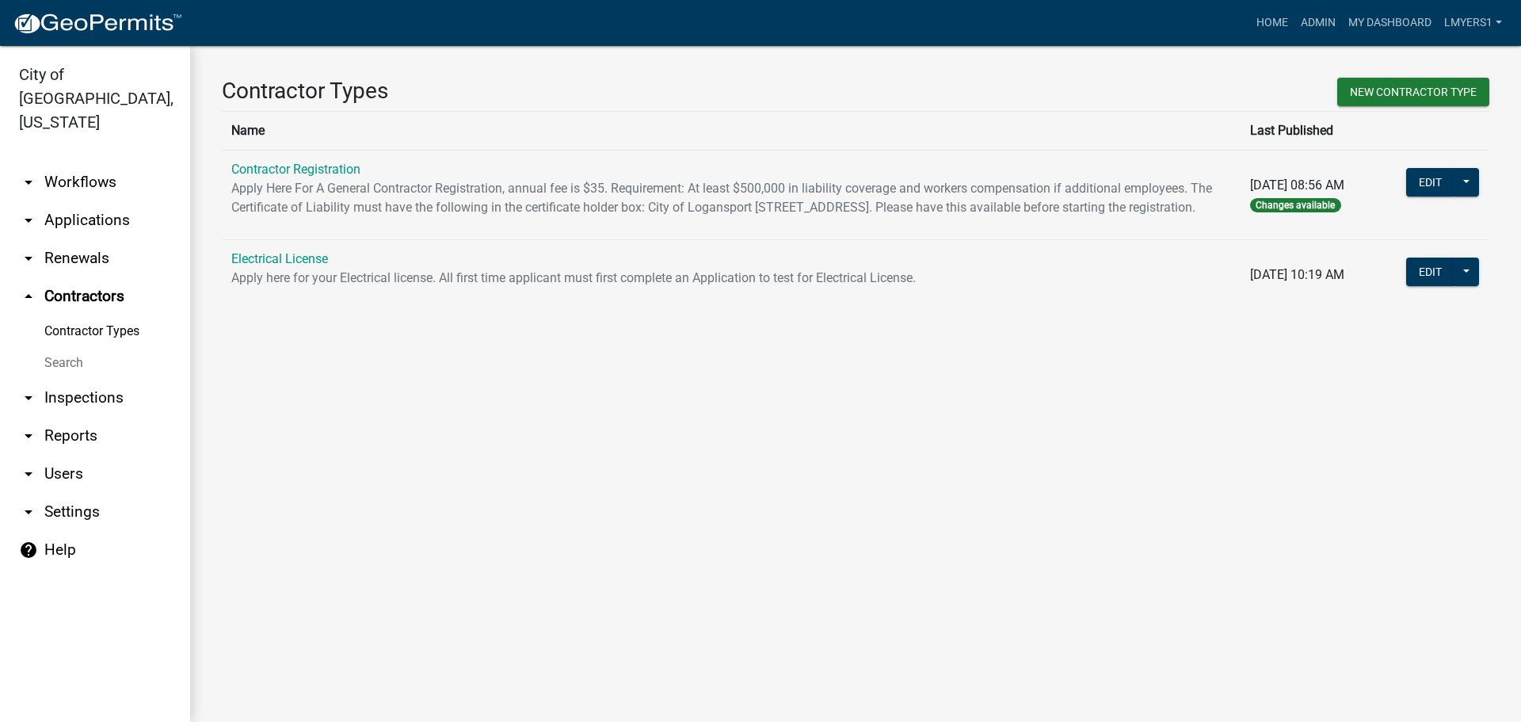
click at [65, 347] on link "Search" at bounding box center [95, 363] width 190 height 32
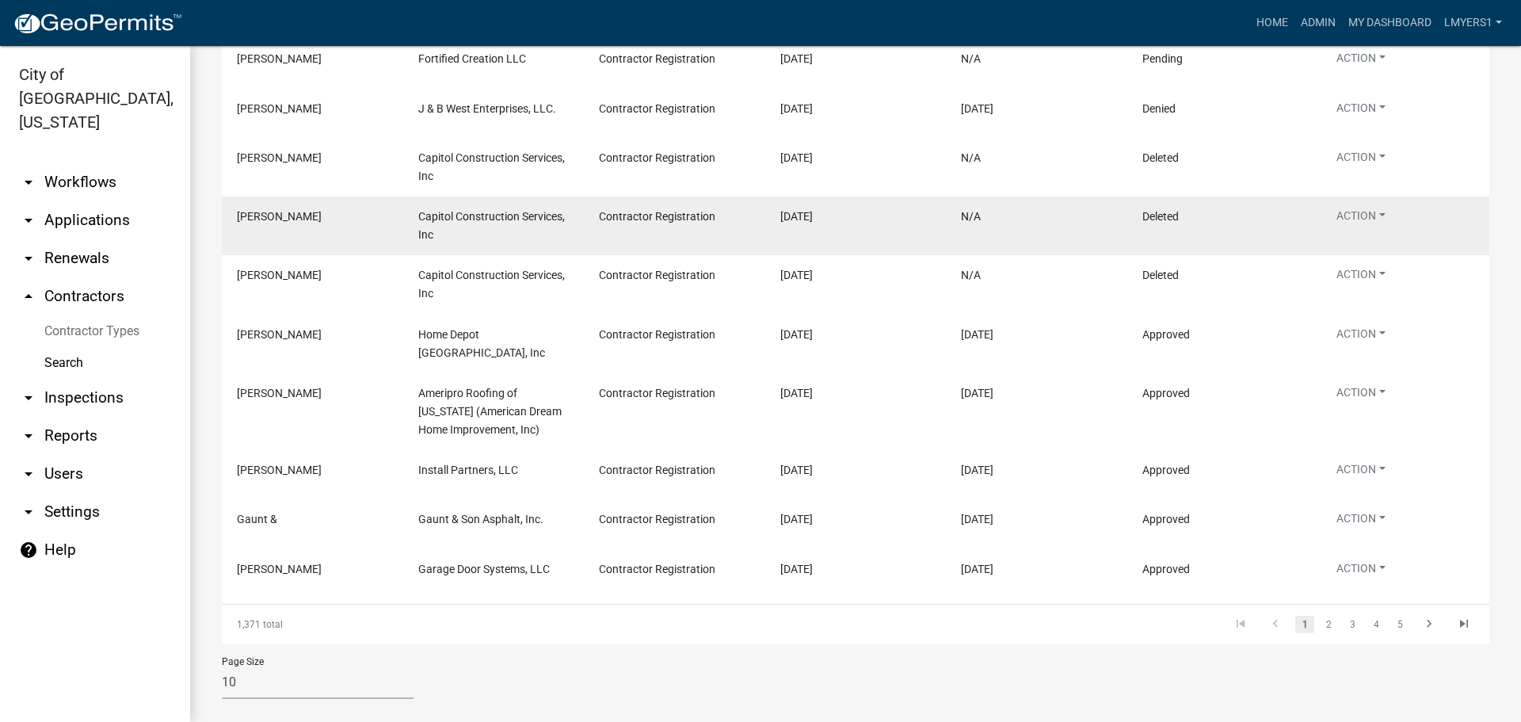
scroll to position [271, 0]
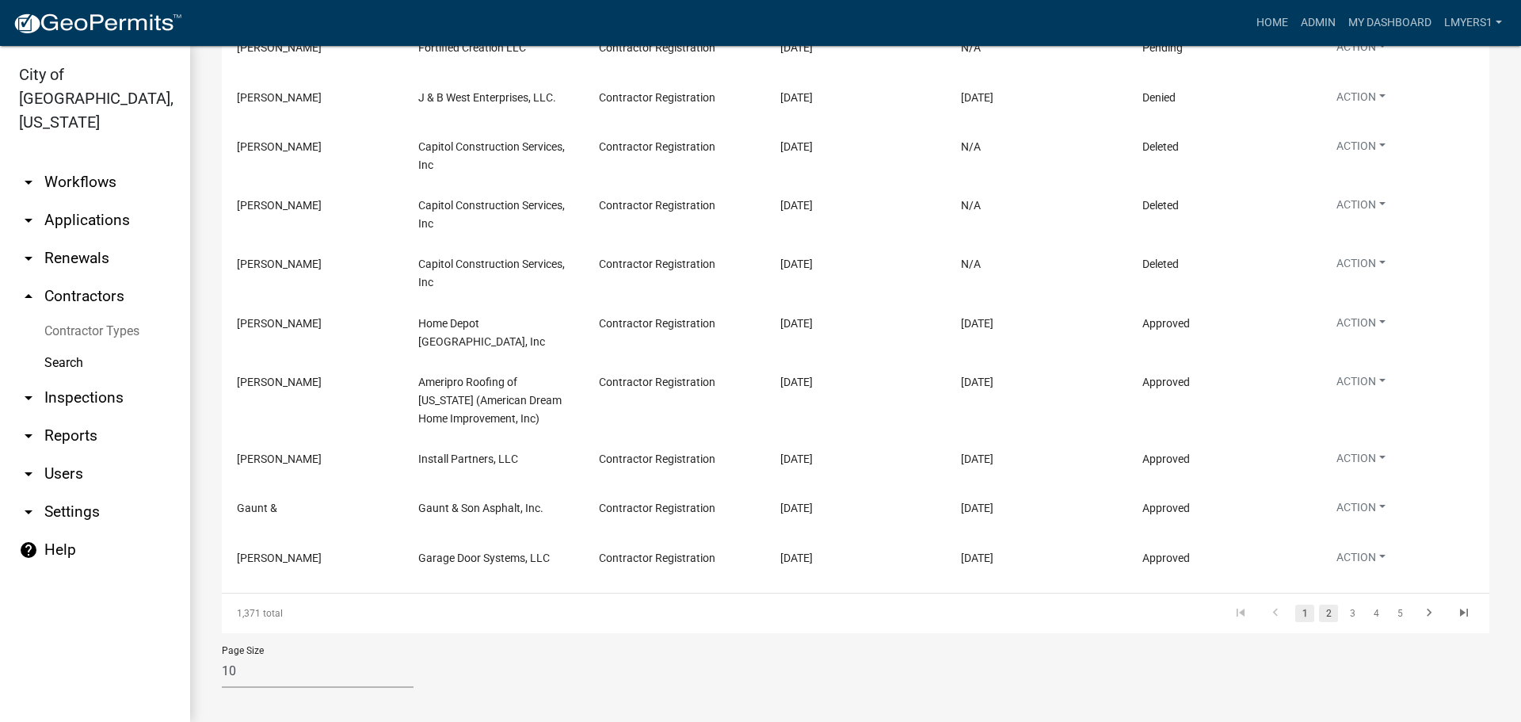
click at [1319, 608] on link "2" at bounding box center [1328, 612] width 19 height 17
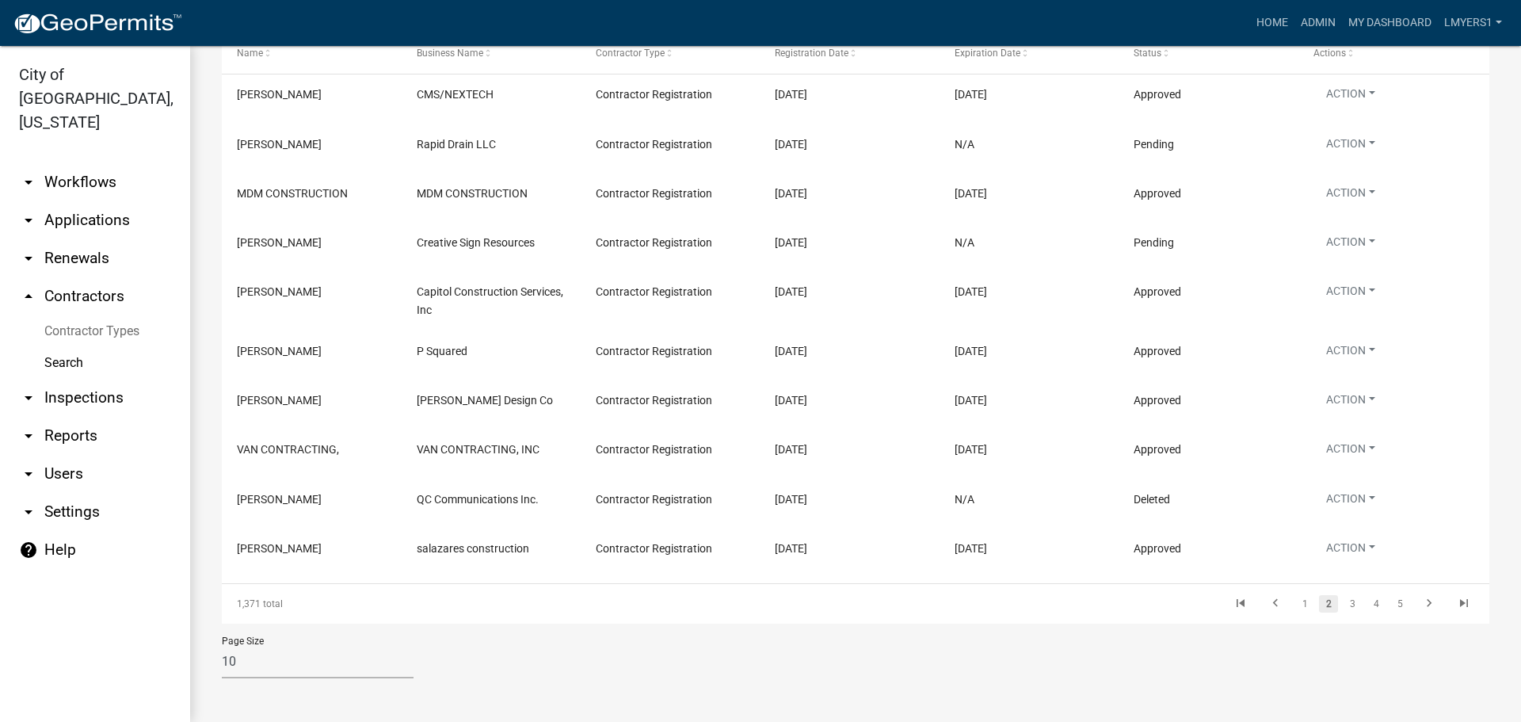
scroll to position [224, 0]
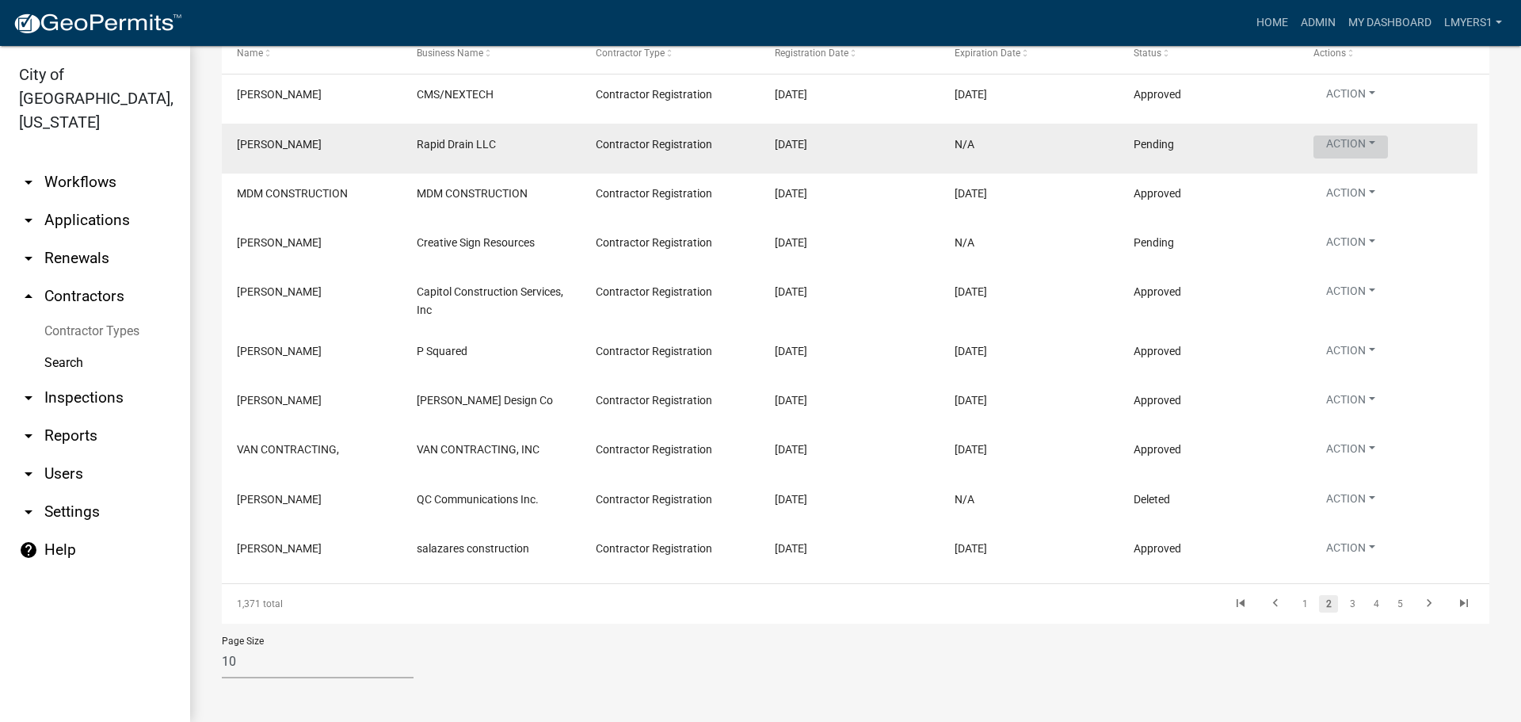
click at [1366, 146] on button "Action" at bounding box center [1350, 146] width 74 height 23
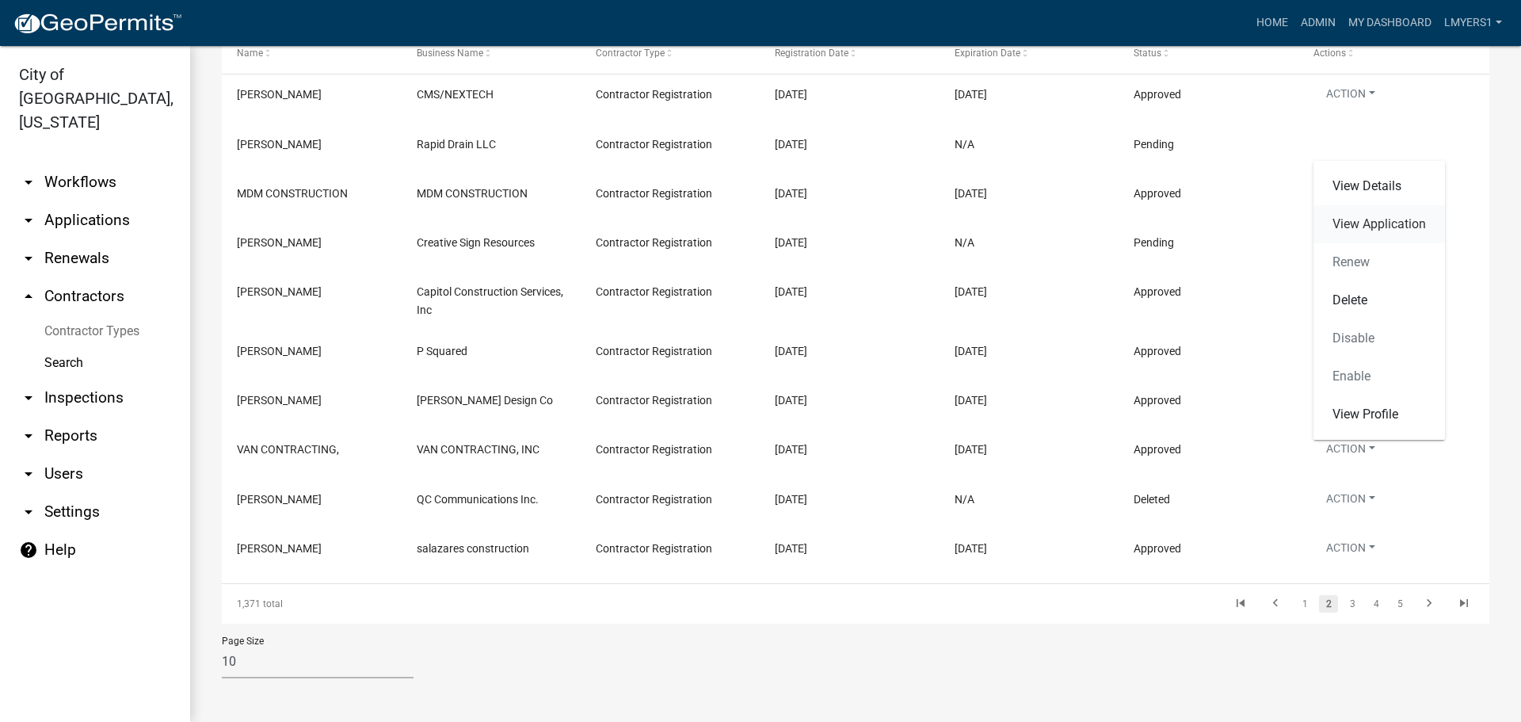
click at [1373, 223] on link "View Application" at bounding box center [1378, 224] width 131 height 38
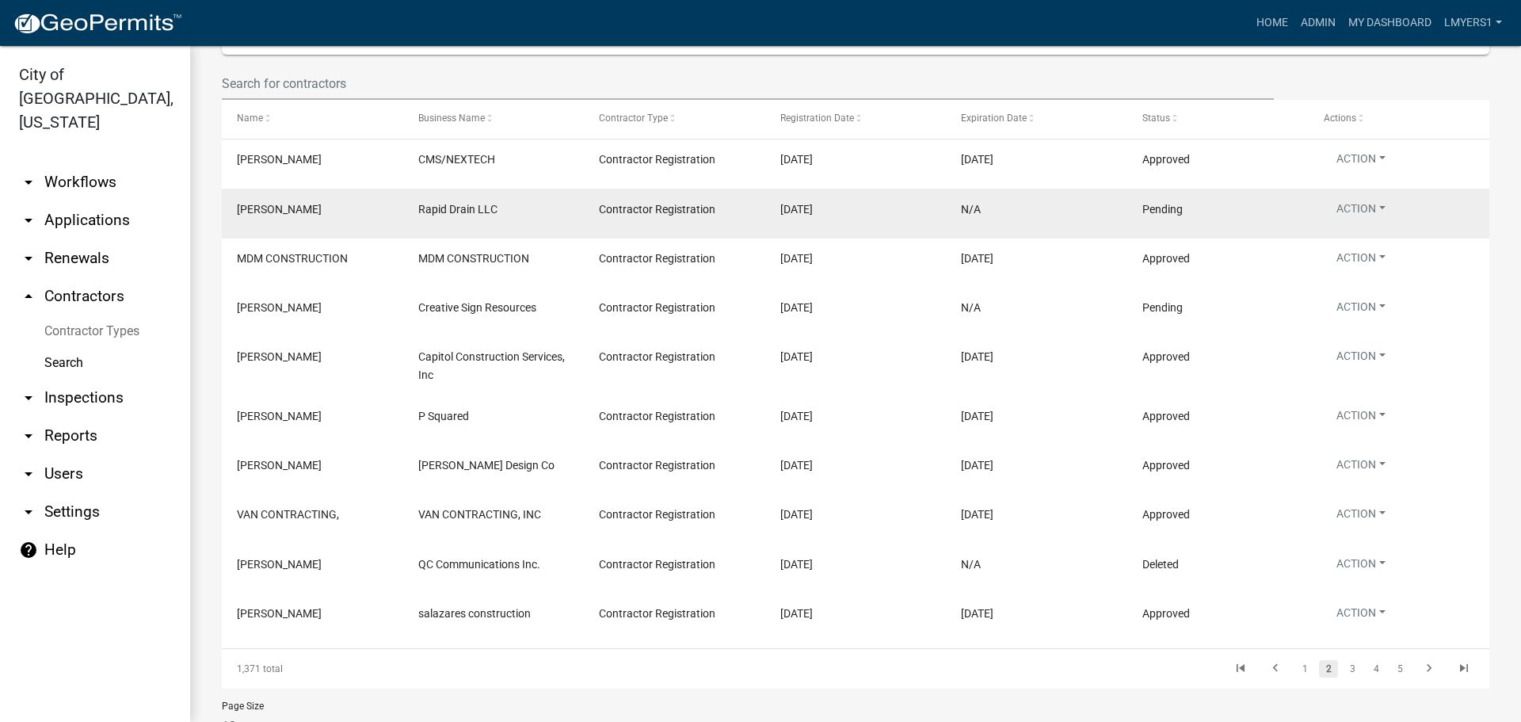
scroll to position [224, 0]
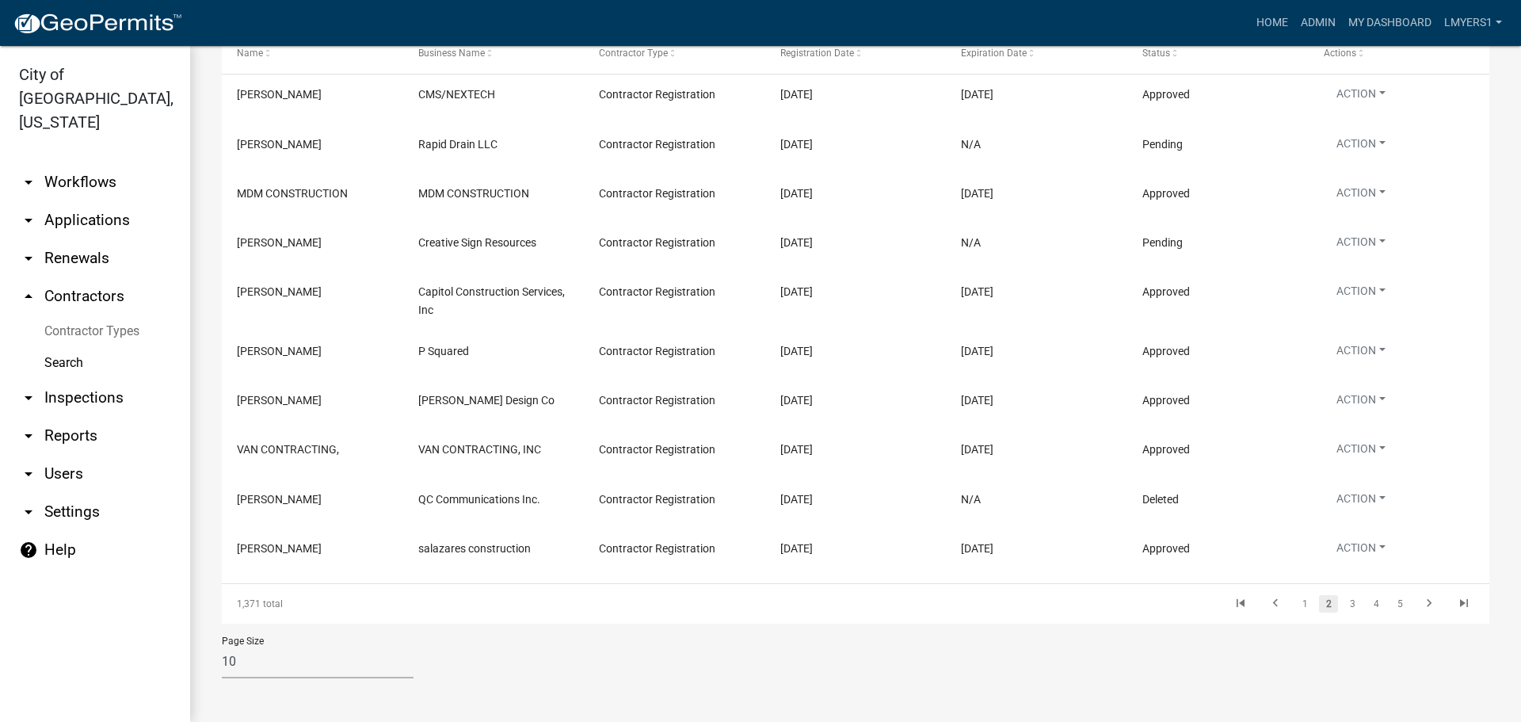
click at [98, 277] on link "arrow_drop_up Contractors" at bounding box center [95, 296] width 190 height 38
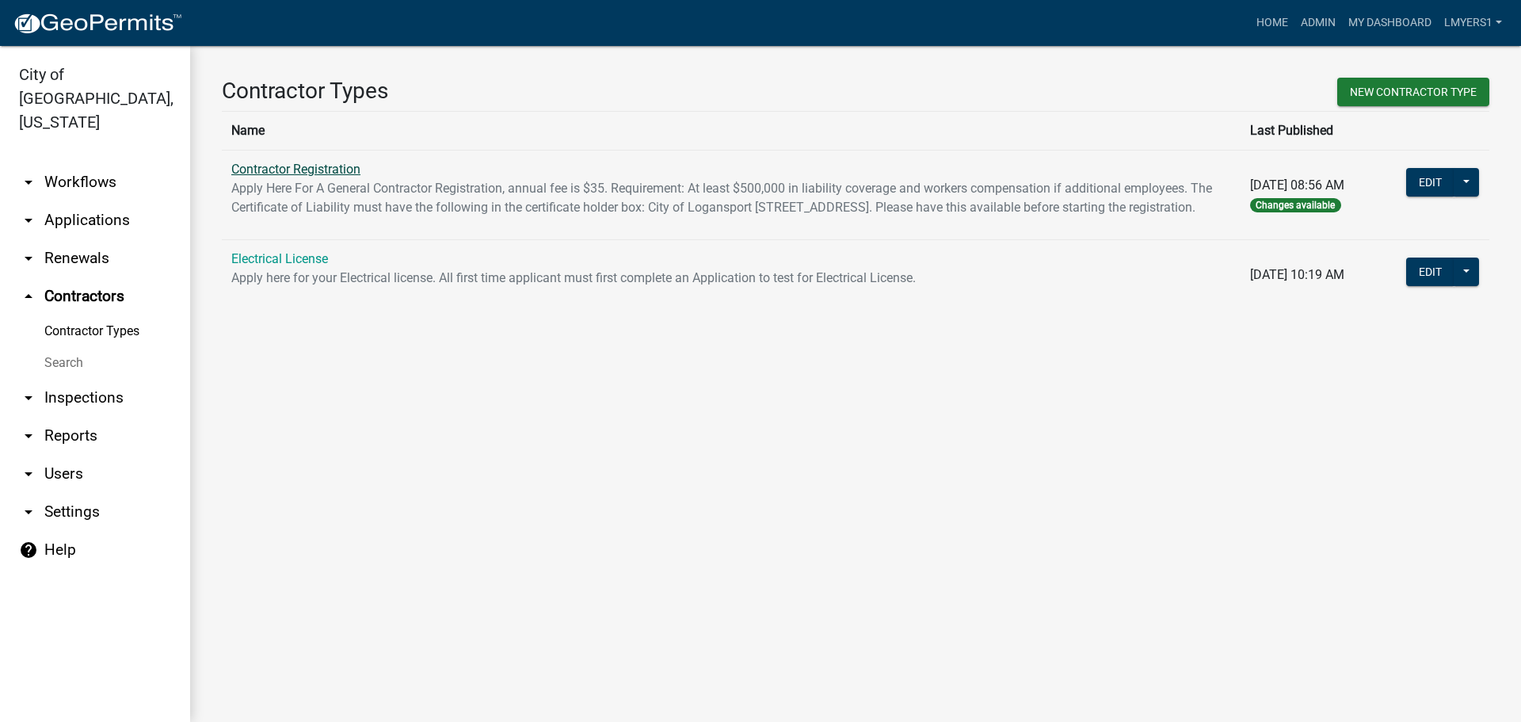
click at [276, 169] on link "Contractor Registration" at bounding box center [295, 169] width 129 height 15
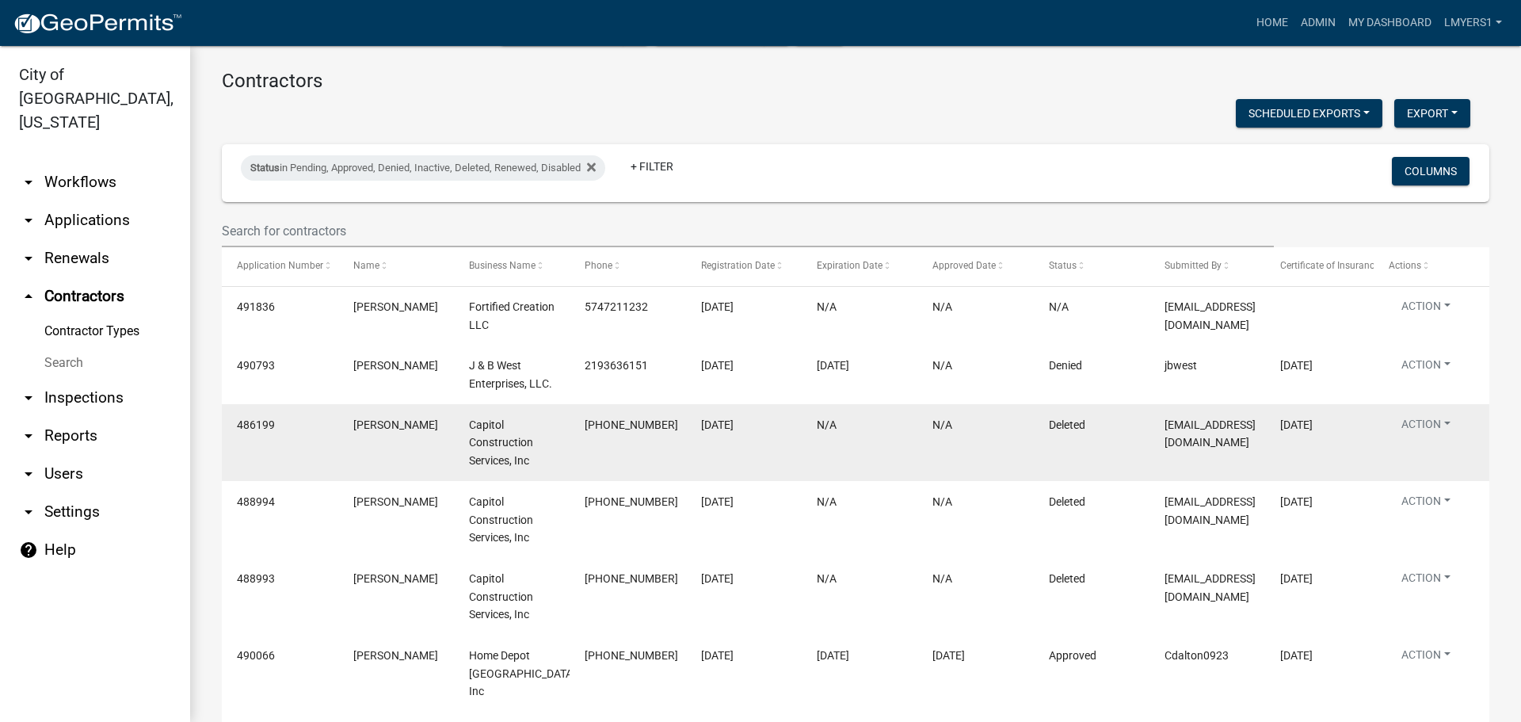
scroll to position [238, 0]
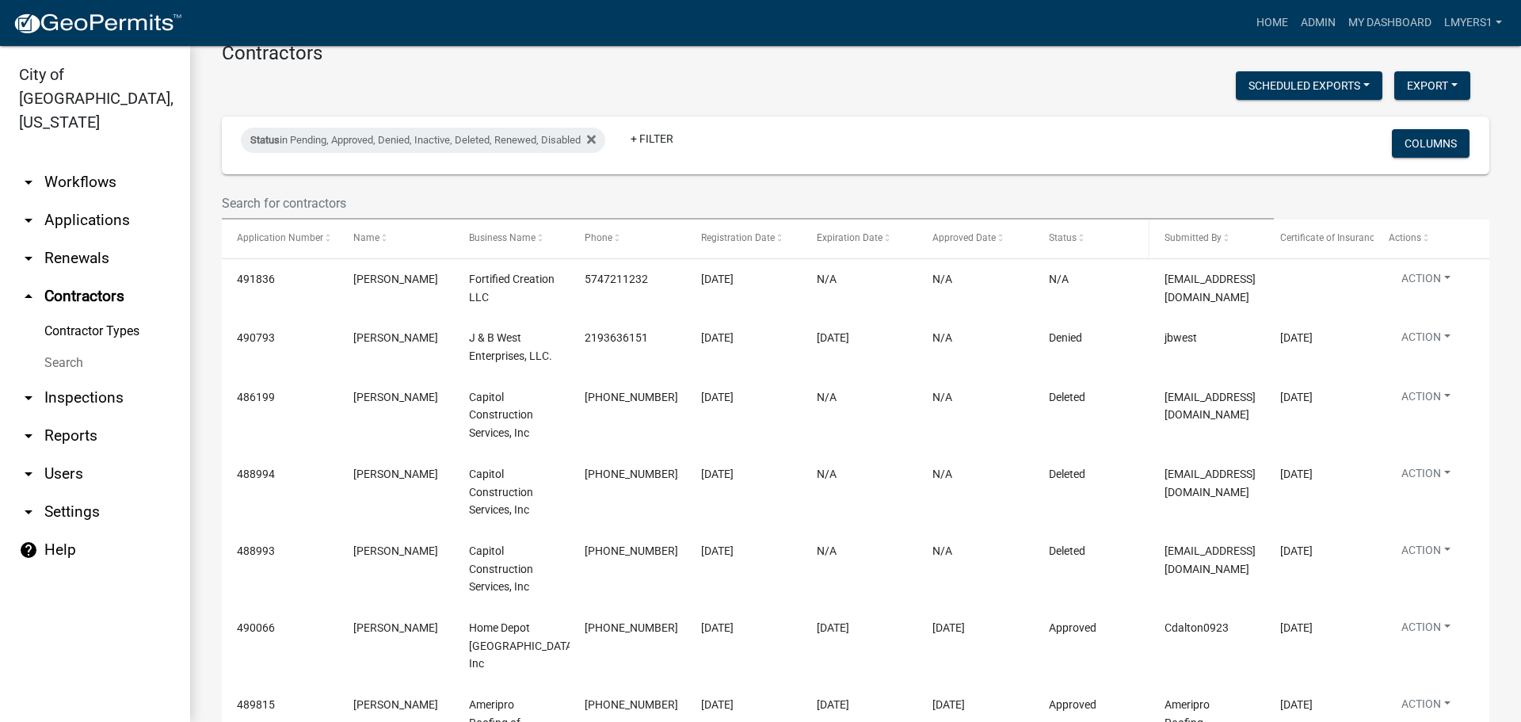
click at [1064, 242] on span "Status" at bounding box center [1063, 237] width 28 height 11
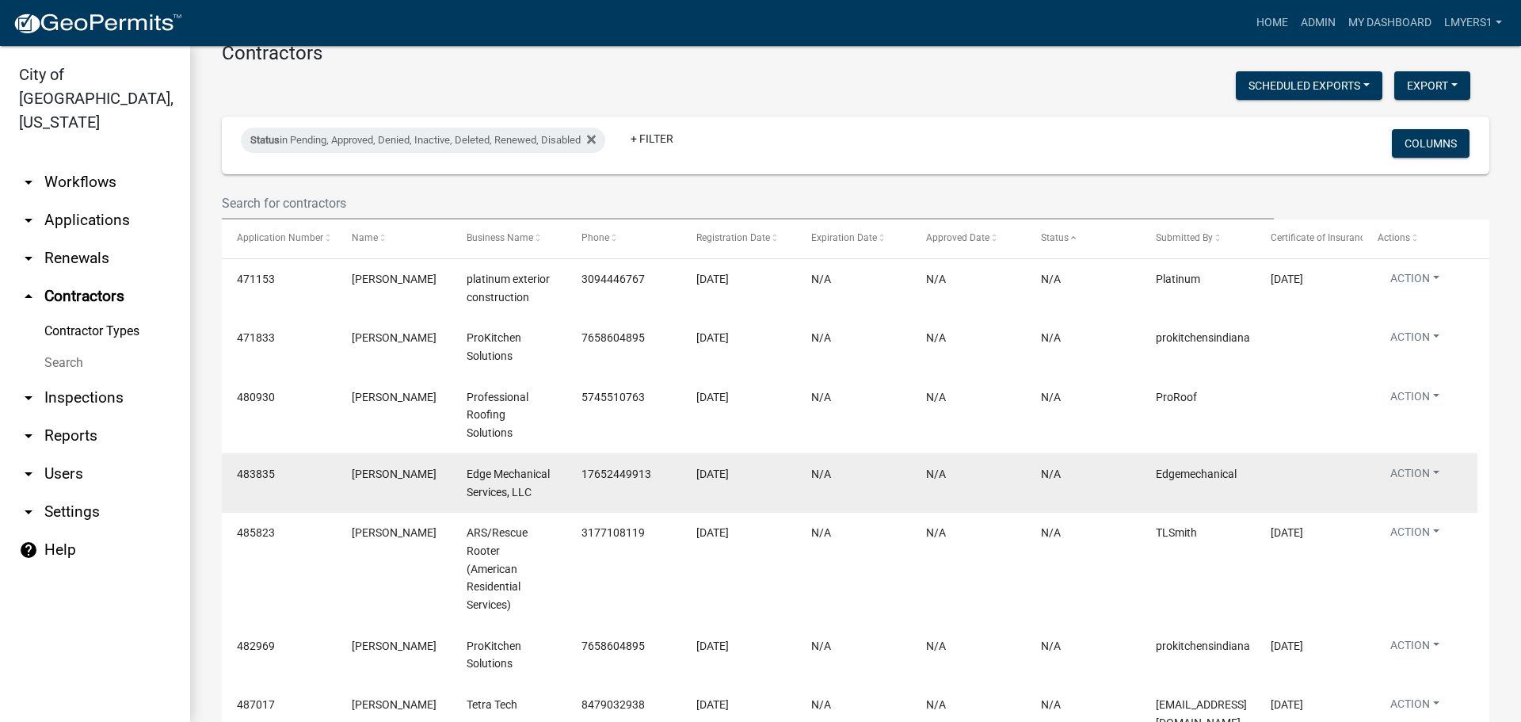
click at [1441, 463] on datatable-body-cell "Action View Details View Application Renew Delete Disable Enable View Profile" at bounding box center [1419, 482] width 115 height 59
click at [1437, 467] on button "Action" at bounding box center [1414, 476] width 74 height 23
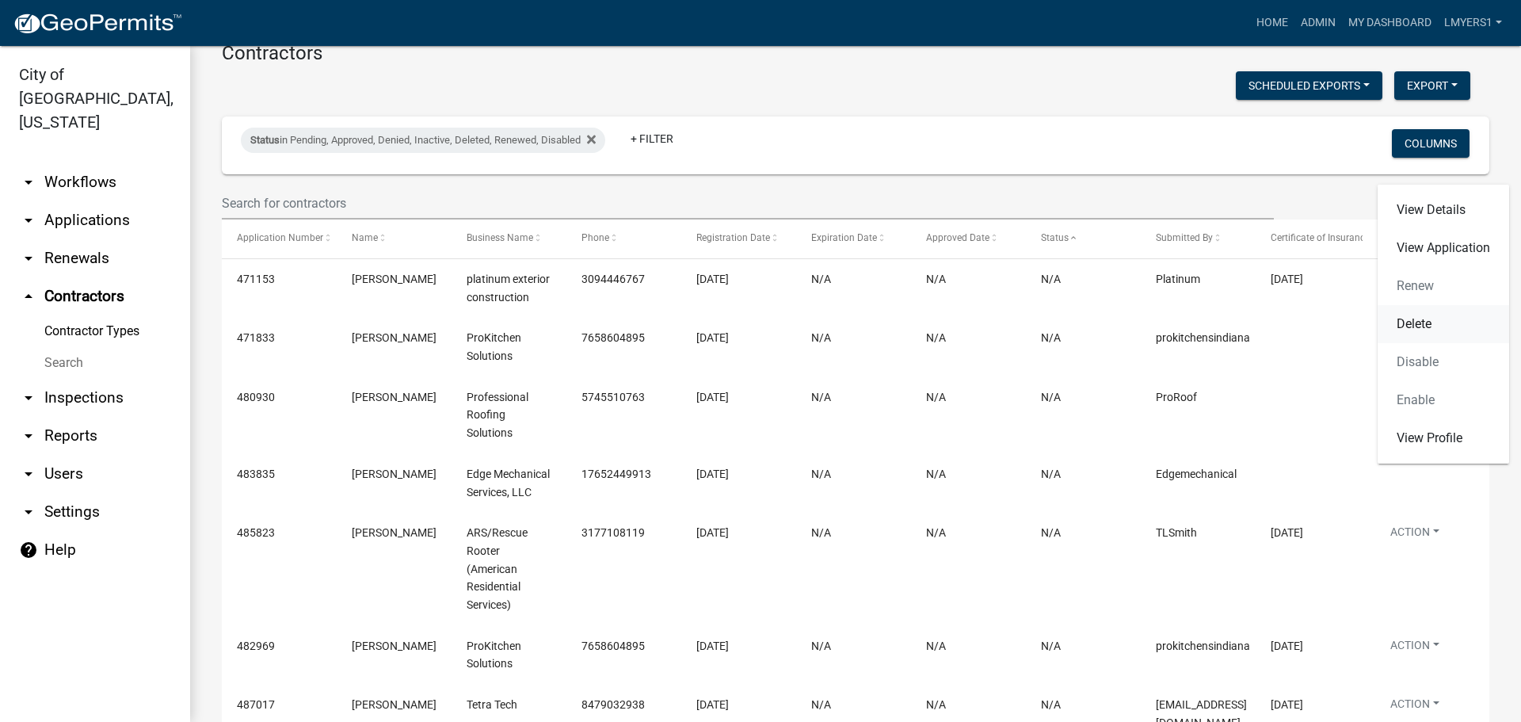
click at [1420, 314] on link "Delete" at bounding box center [1442, 324] width 131 height 38
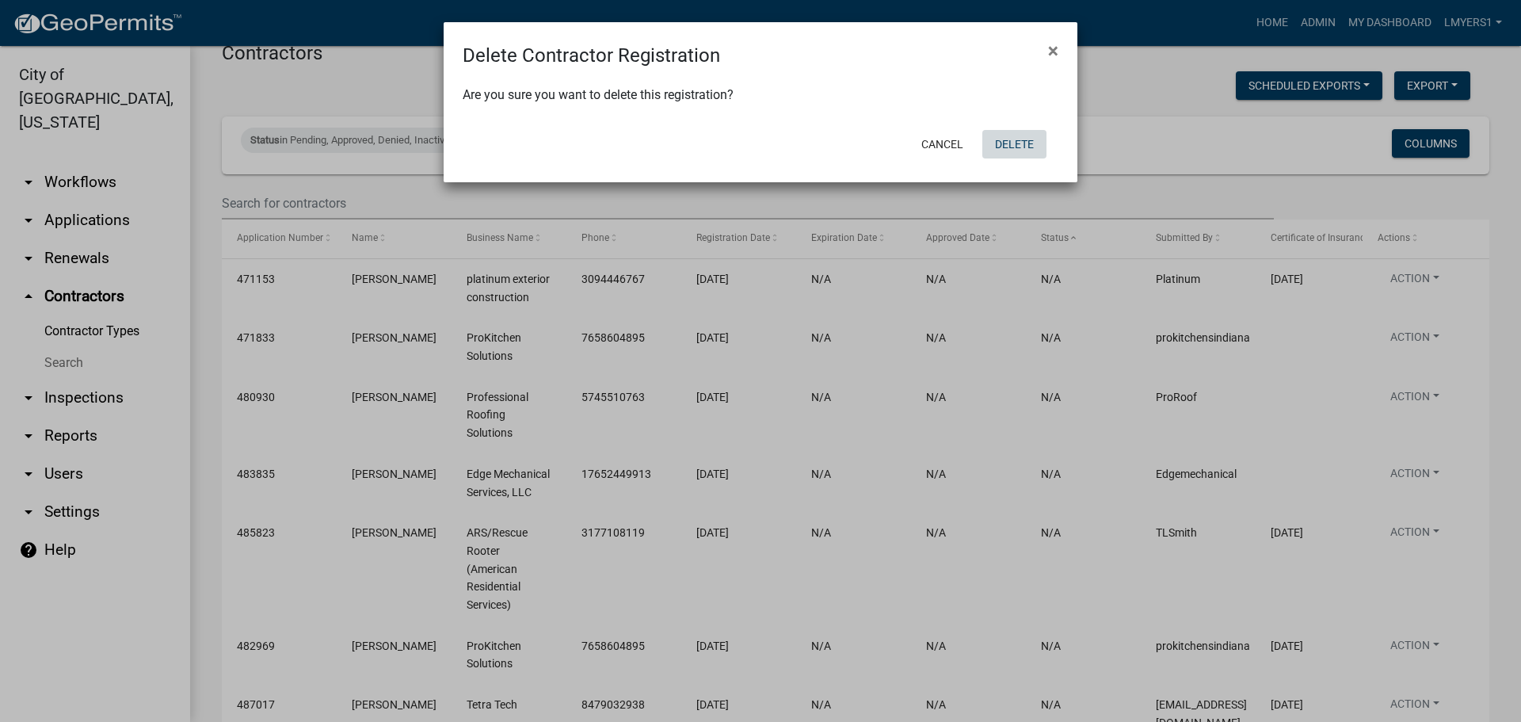
click at [1001, 147] on button "Delete" at bounding box center [1014, 144] width 64 height 29
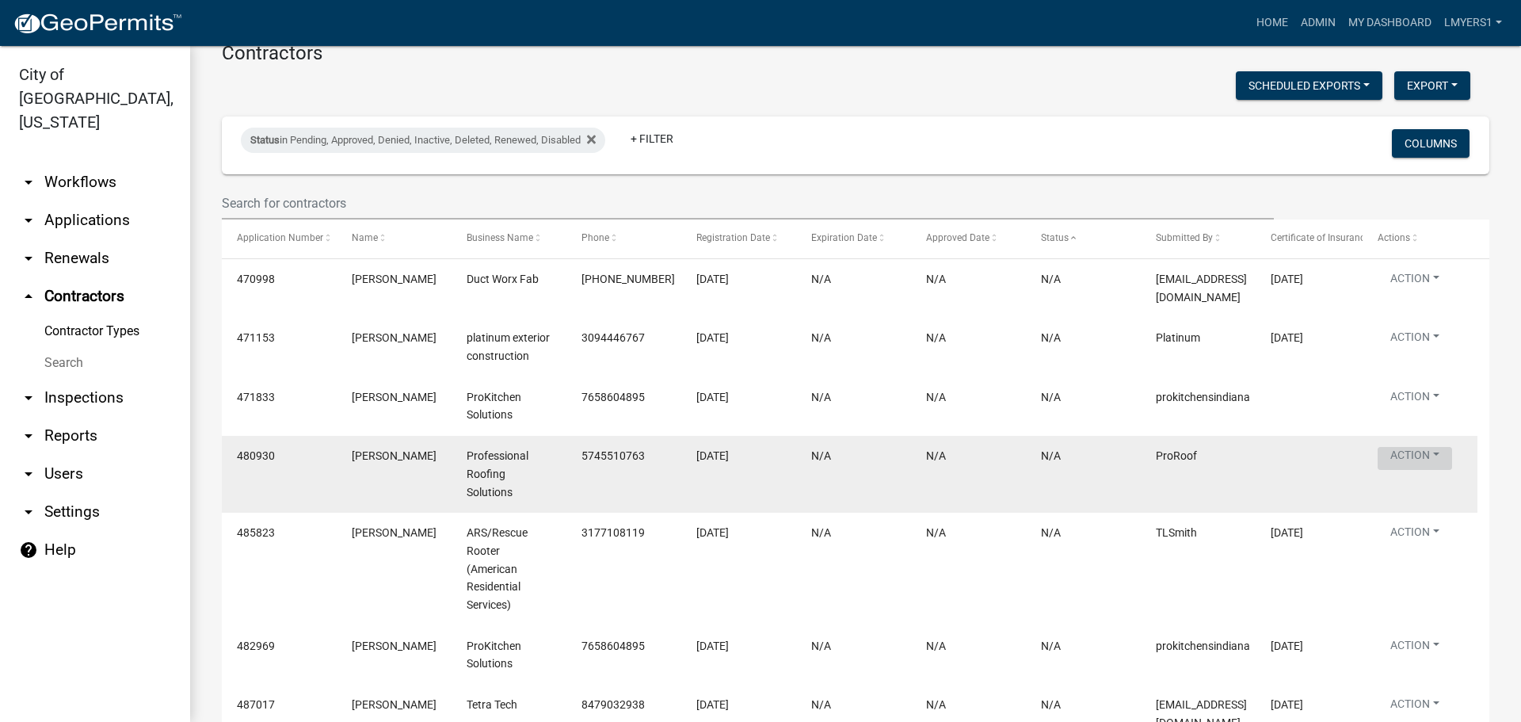
click at [1421, 447] on button "Action" at bounding box center [1414, 458] width 74 height 23
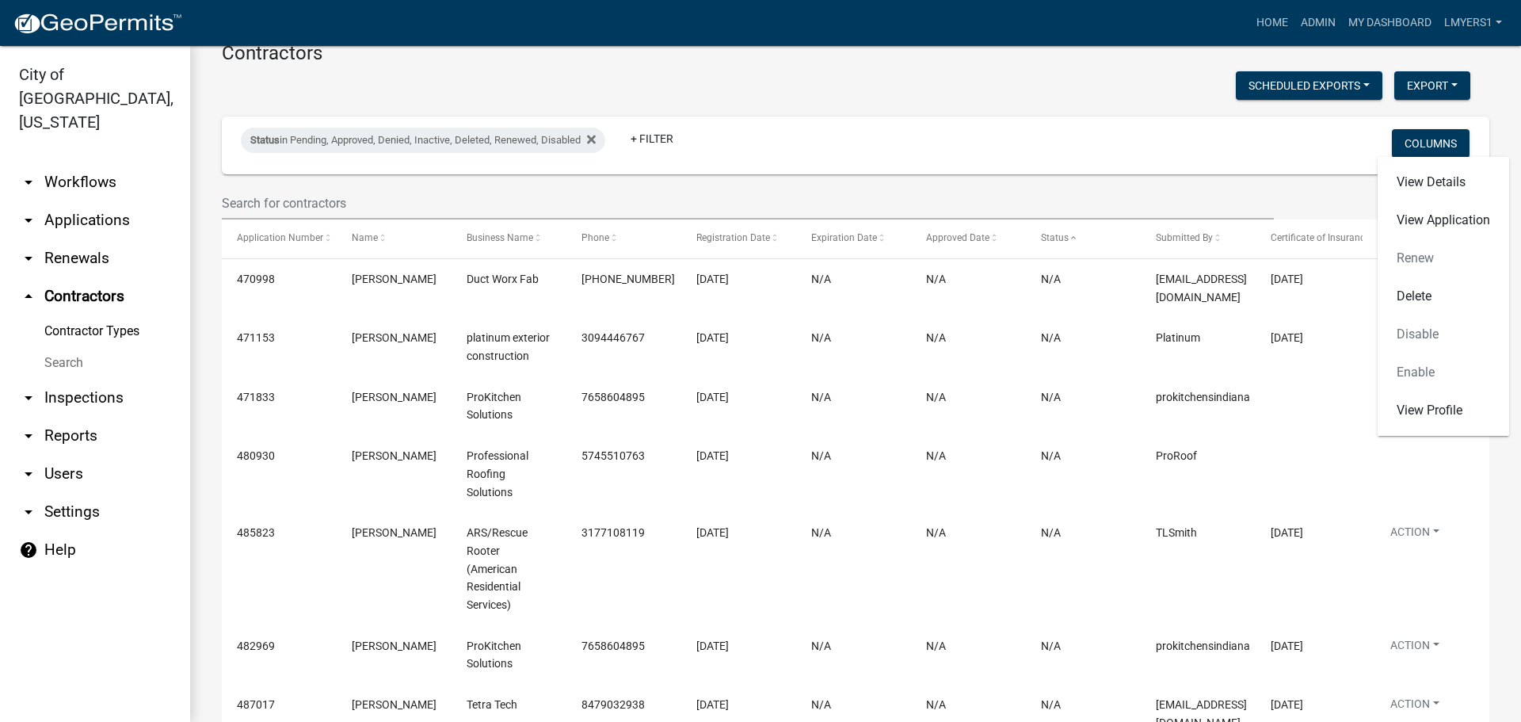
click at [1507, 512] on div "Contractor Registration Apply Here For A General Contractor Registration, annua…" at bounding box center [855, 431] width 1331 height 1246
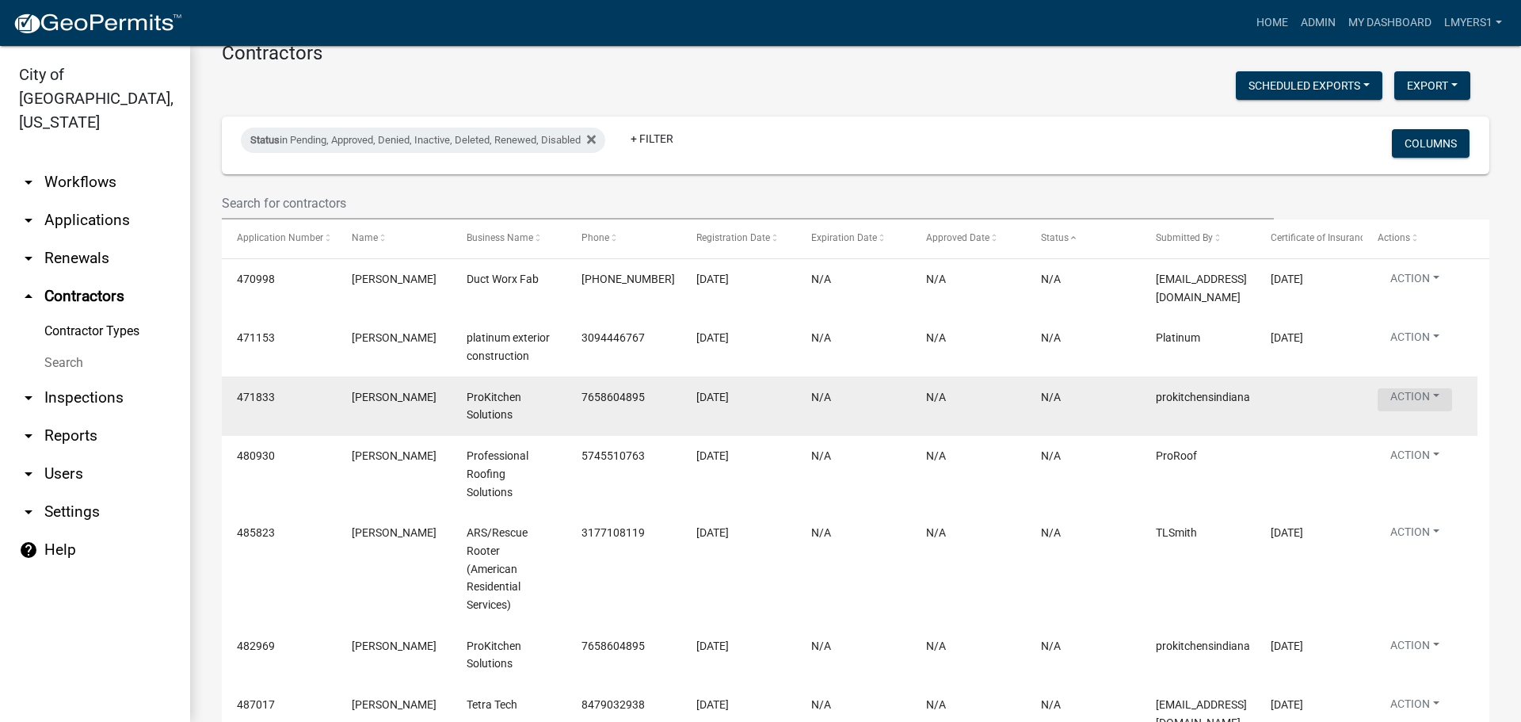
click at [1427, 388] on button "Action" at bounding box center [1414, 399] width 74 height 23
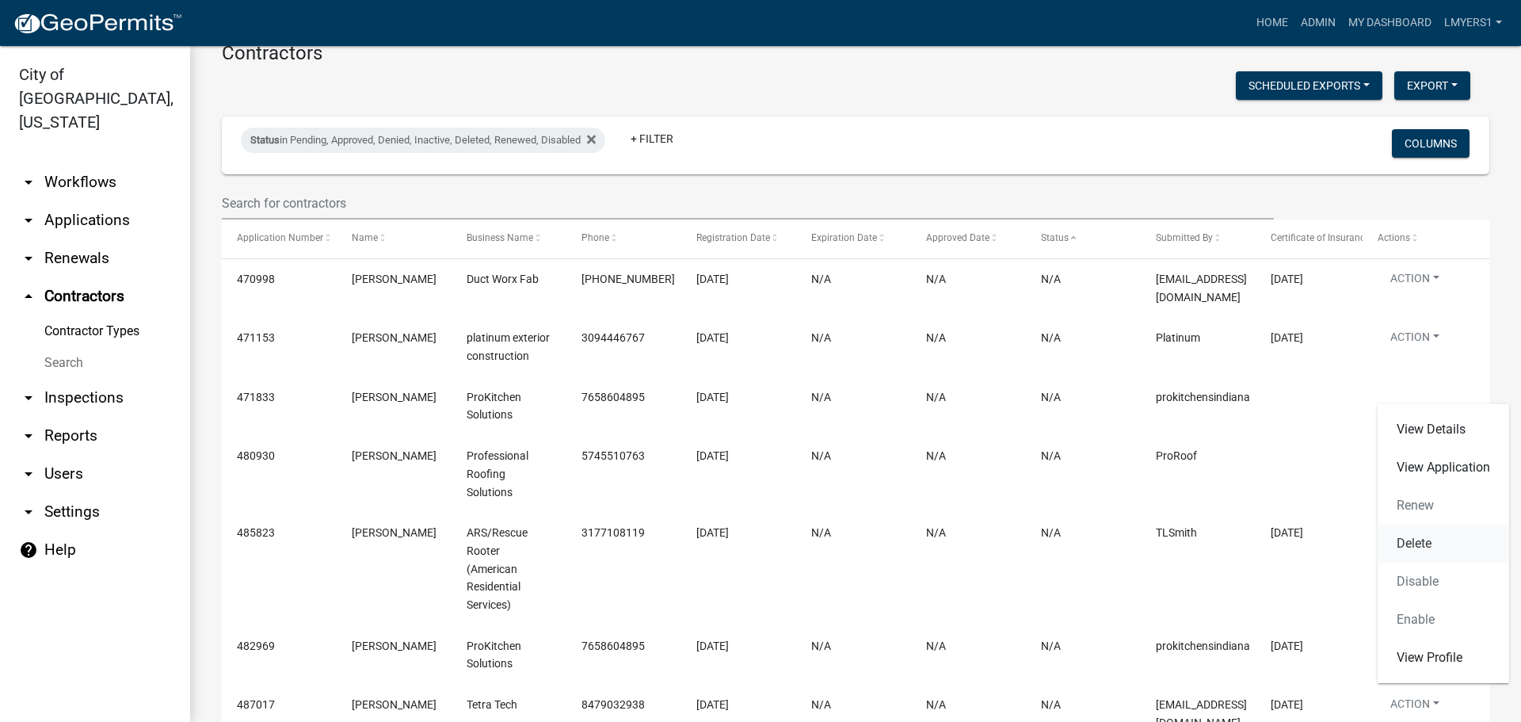
click at [1430, 531] on link "Delete" at bounding box center [1442, 543] width 131 height 38
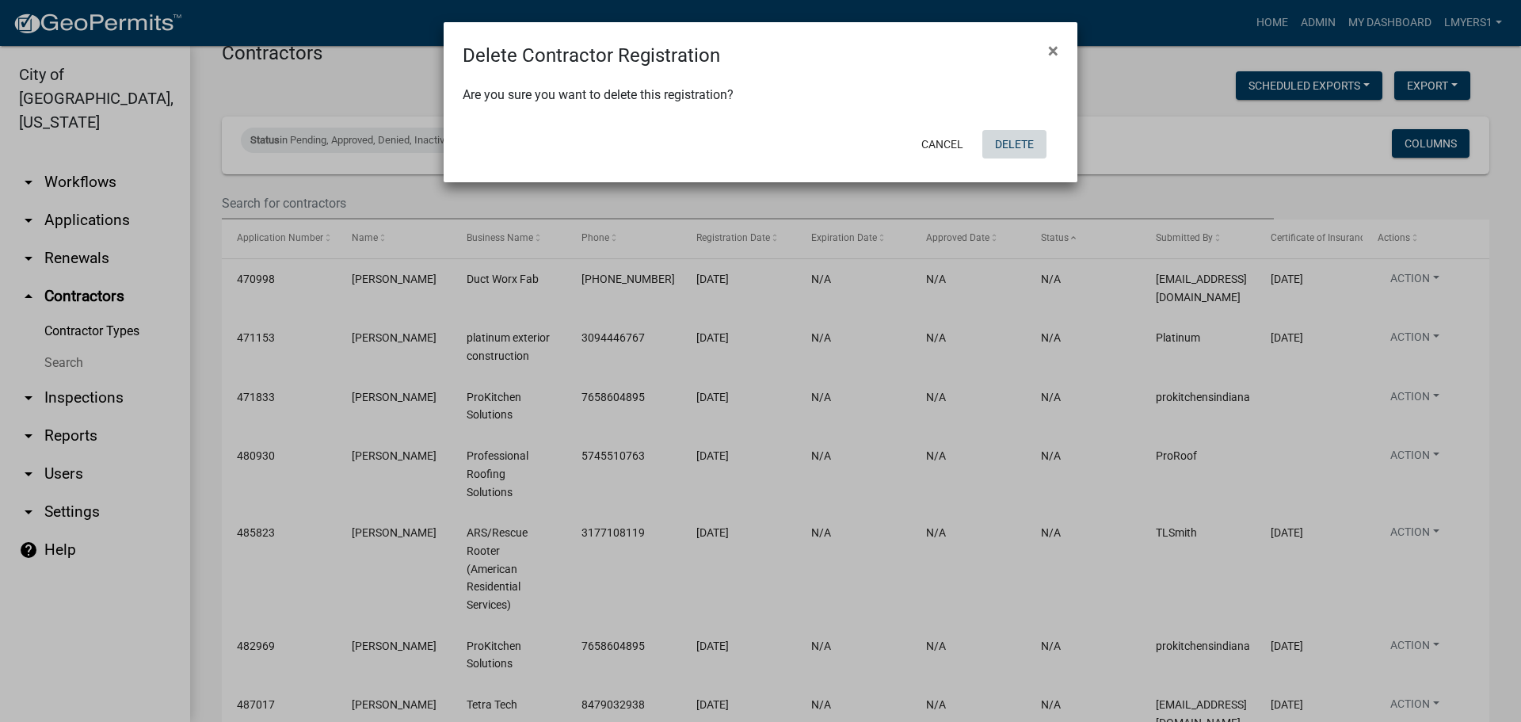
click at [1030, 147] on button "Delete" at bounding box center [1014, 144] width 64 height 29
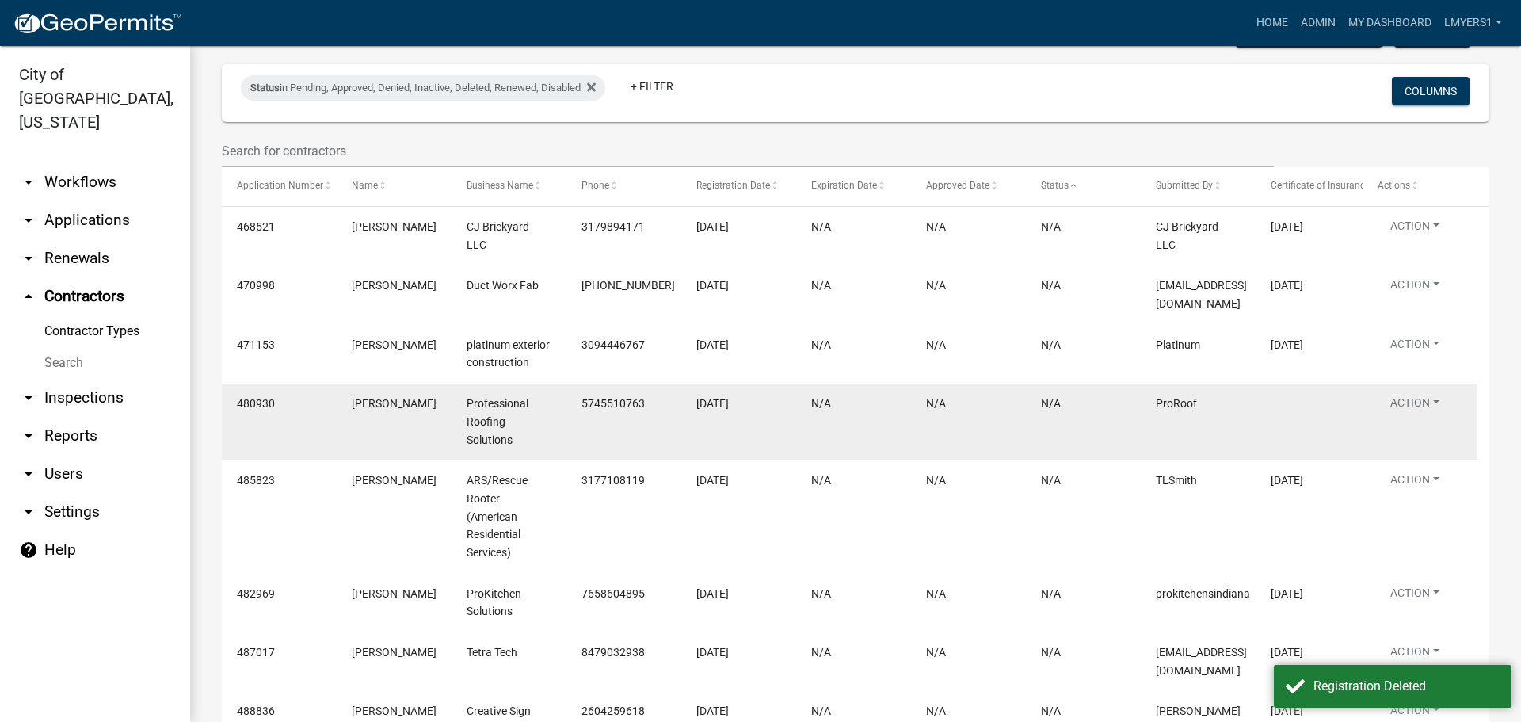
scroll to position [317, 0]
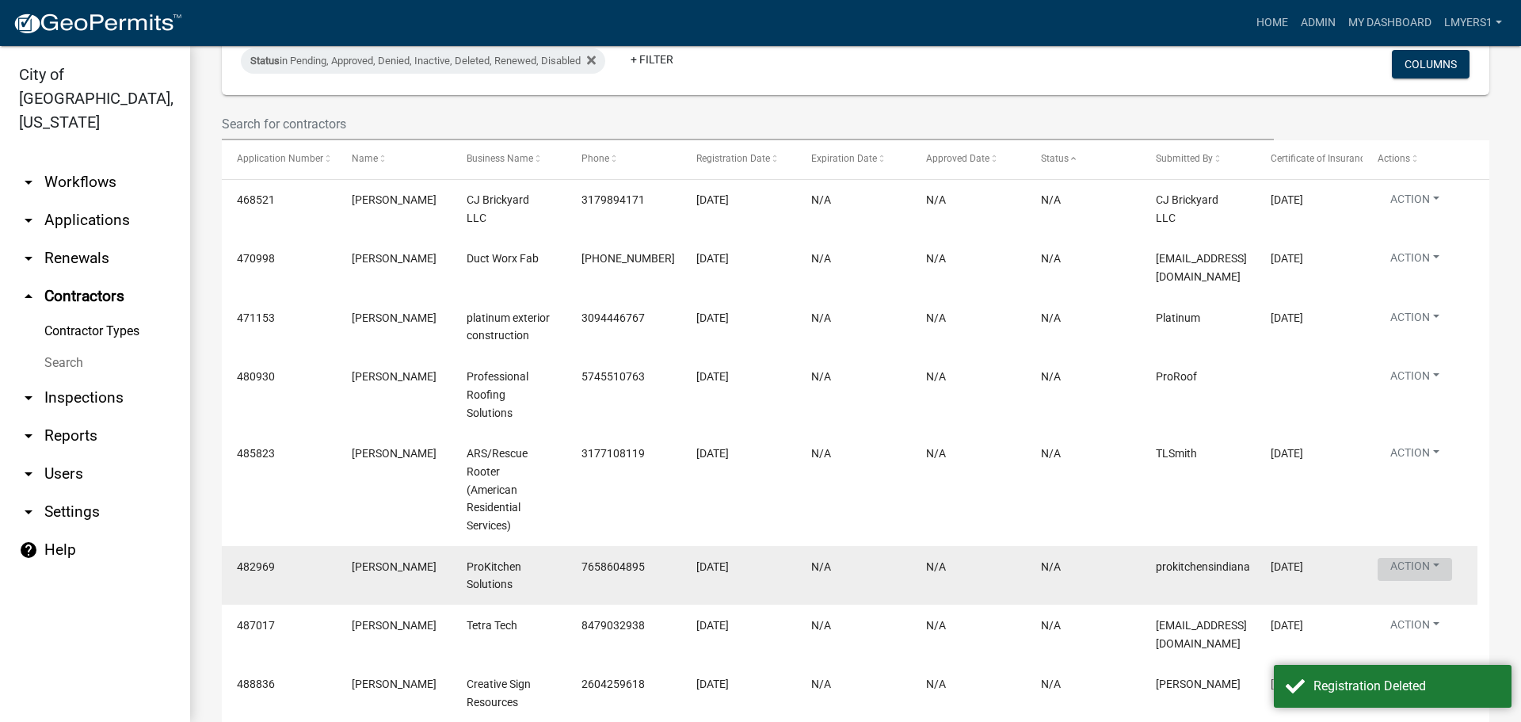
click at [1422, 563] on button "Action" at bounding box center [1414, 569] width 74 height 23
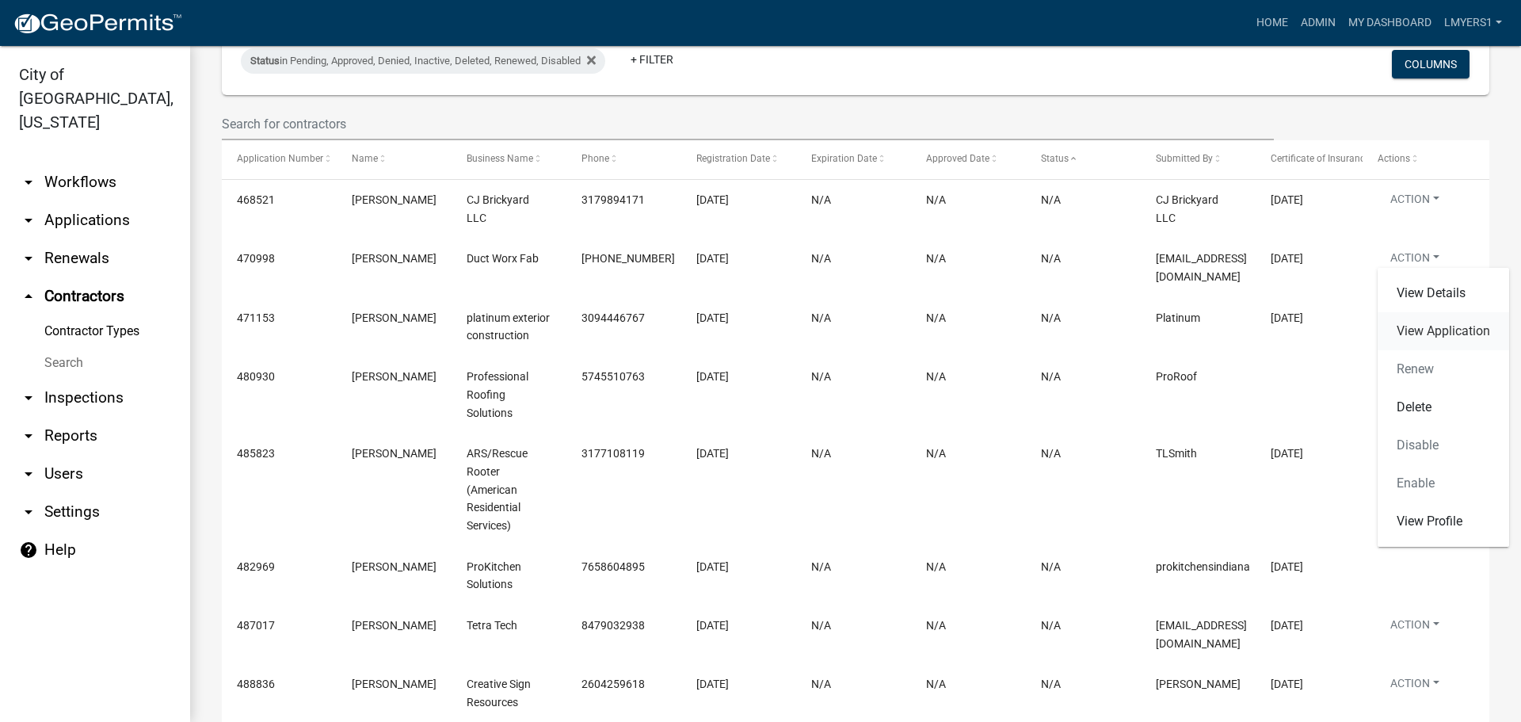
click at [1415, 336] on link "View Application" at bounding box center [1442, 331] width 131 height 38
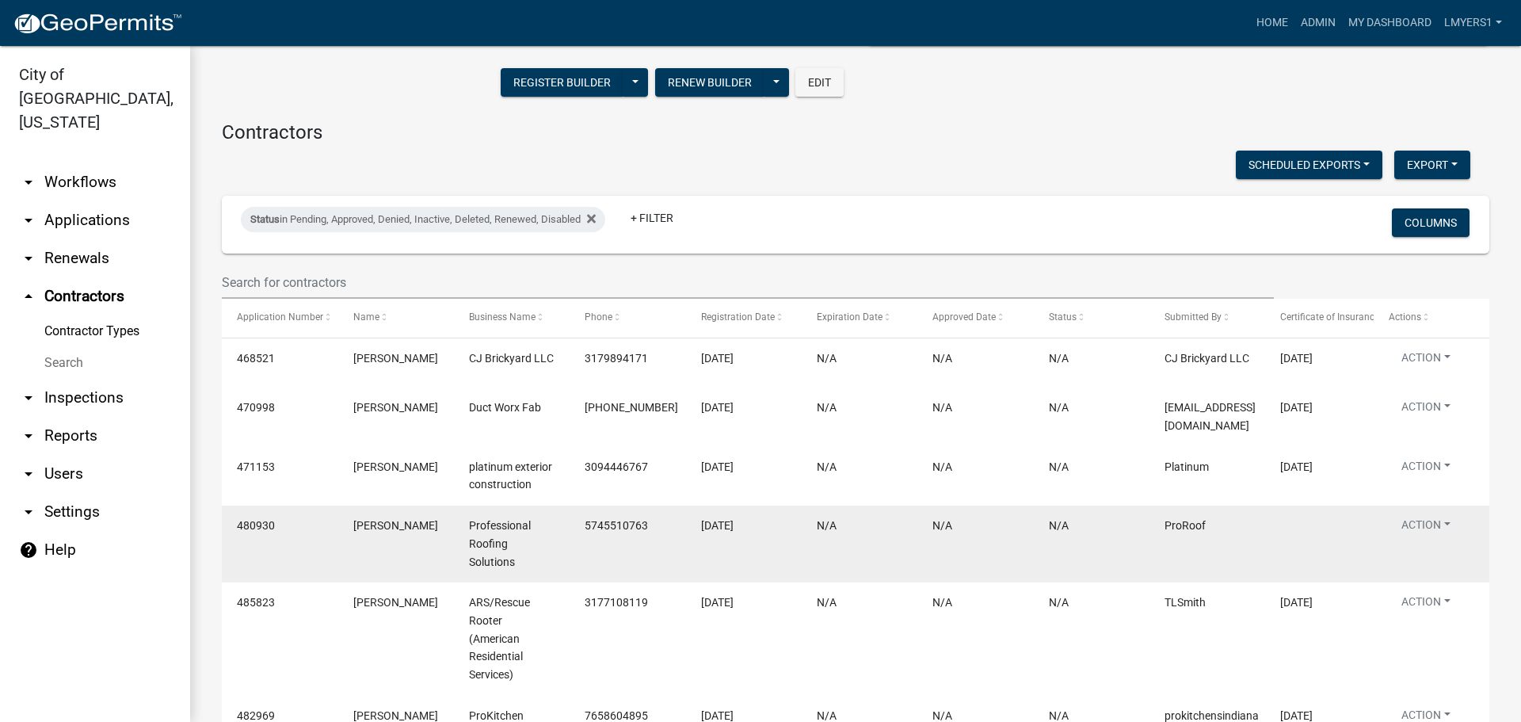
scroll to position [238, 0]
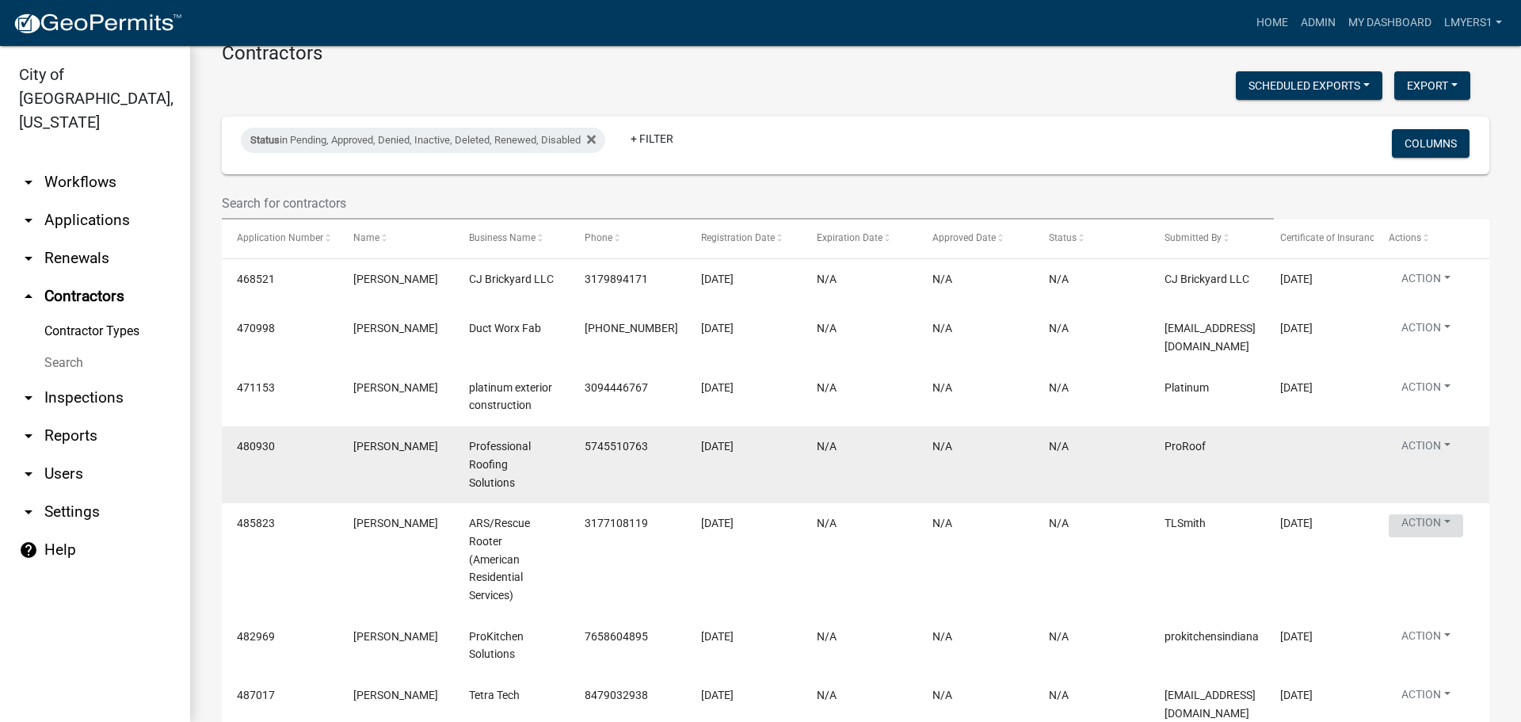
click at [1441, 516] on button "Action" at bounding box center [1425, 525] width 74 height 23
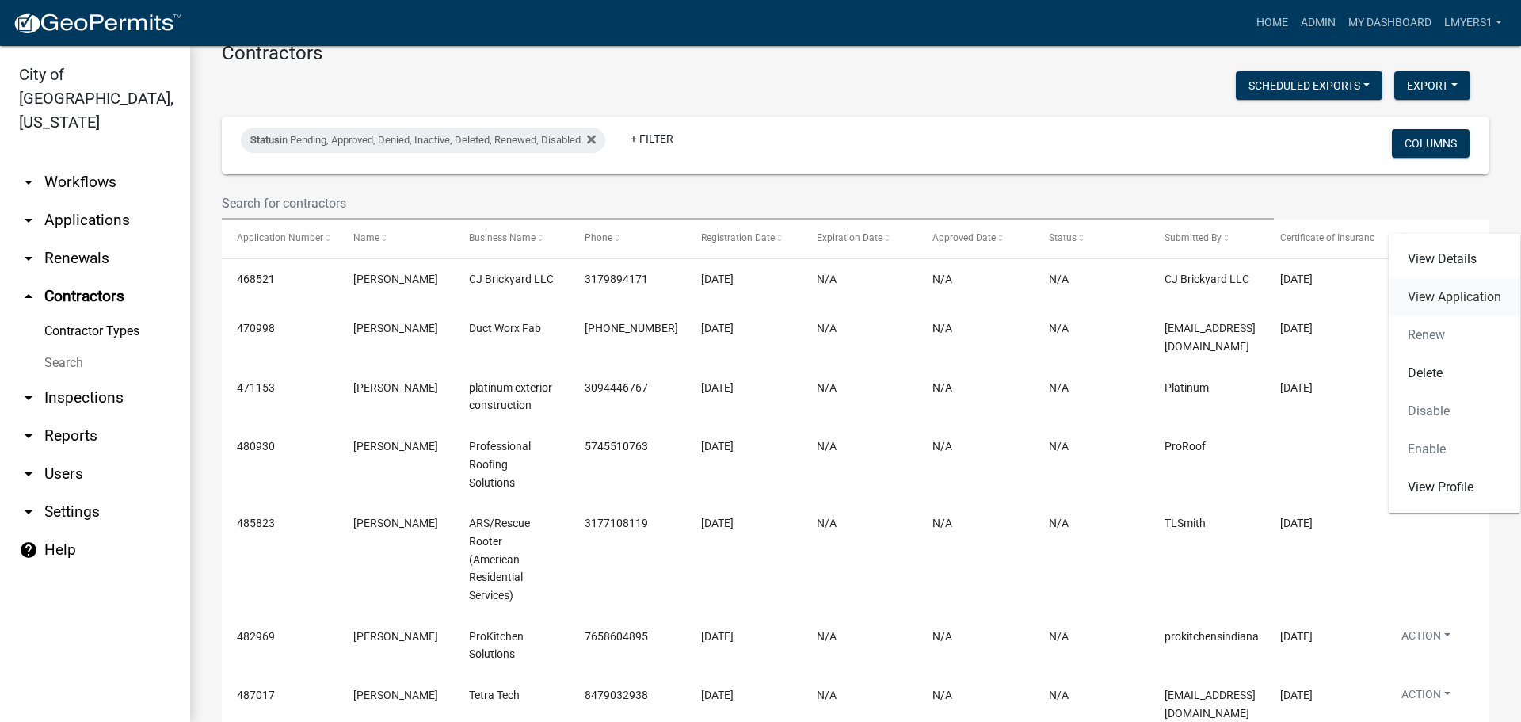
click at [1442, 292] on link "View Application" at bounding box center [1453, 297] width 131 height 38
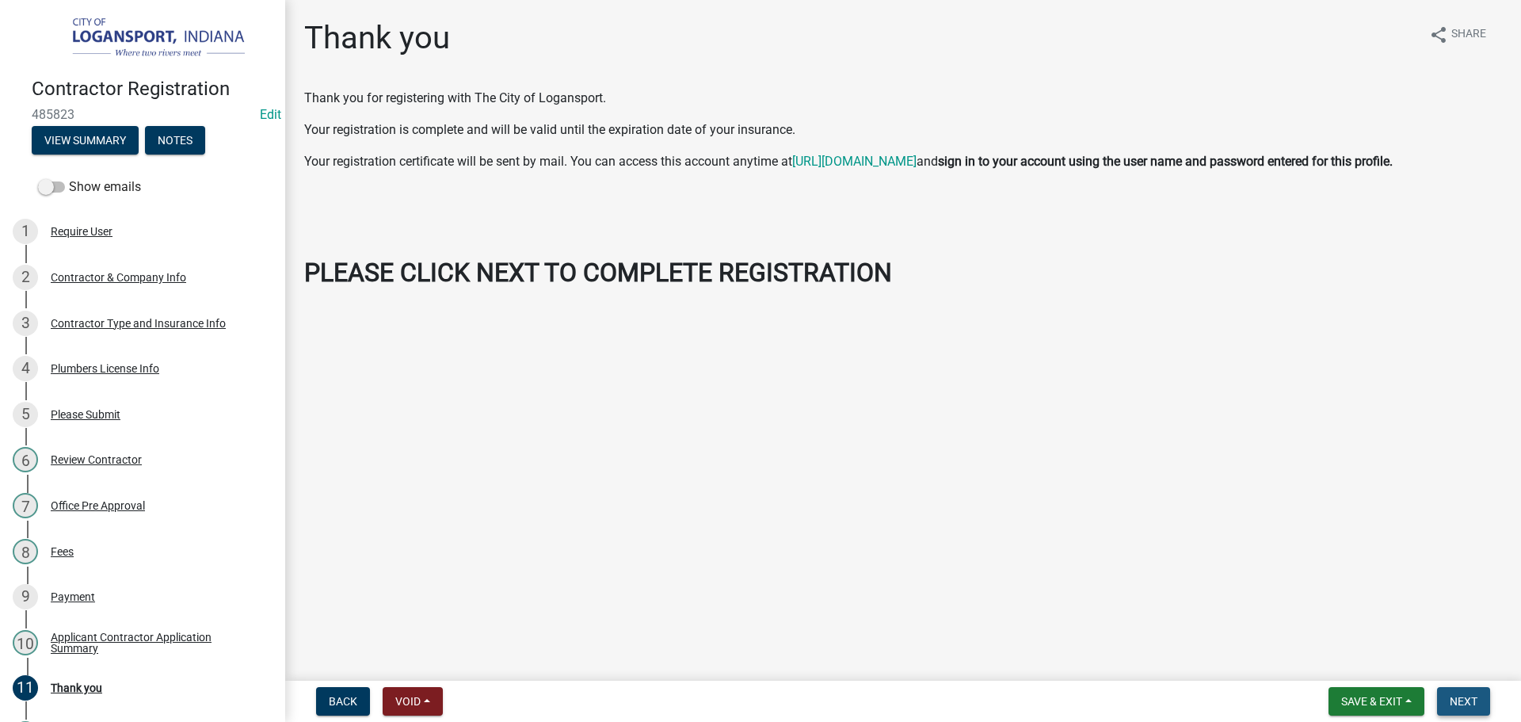
click at [1460, 696] on span "Next" at bounding box center [1463, 701] width 28 height 13
click at [1458, 702] on span "Next" at bounding box center [1463, 701] width 28 height 13
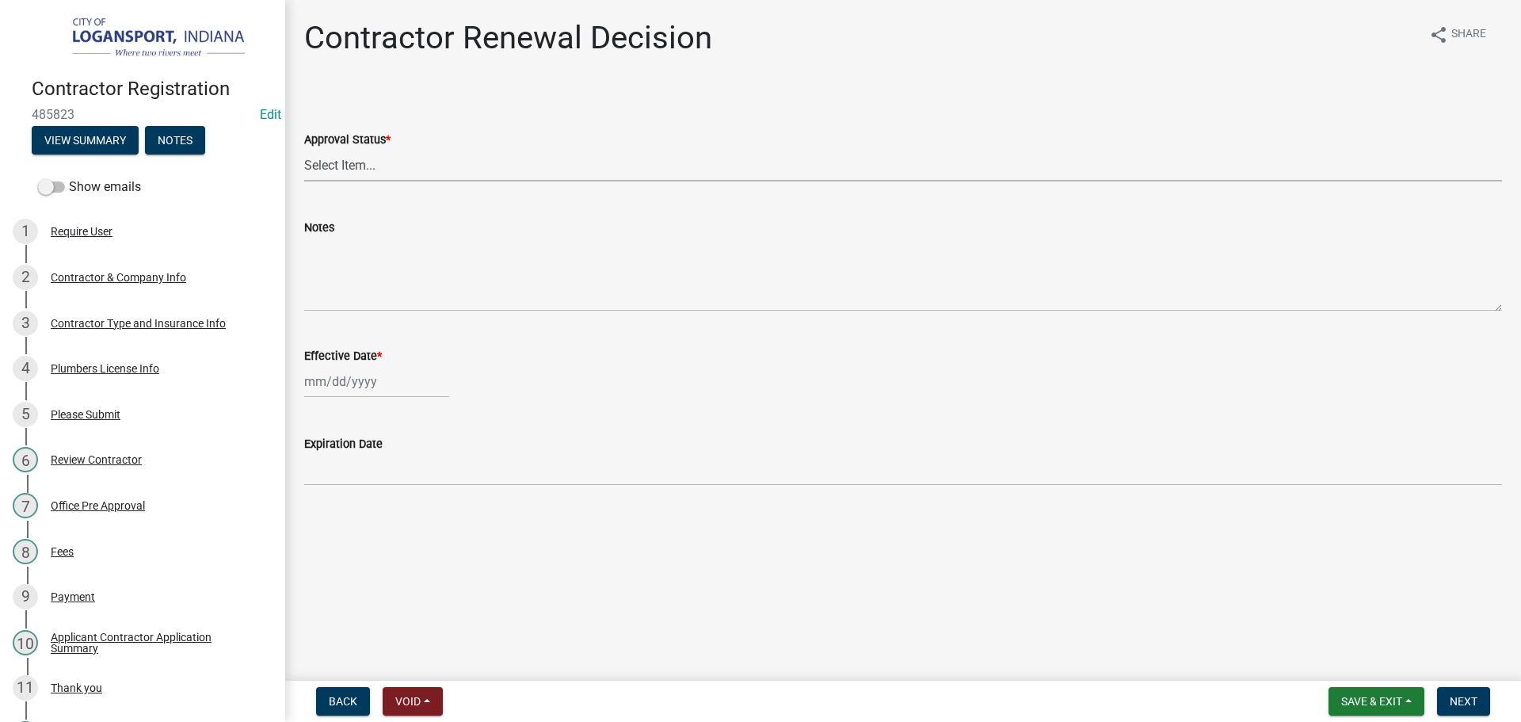
click at [402, 165] on select "Select Item... Approved Denied" at bounding box center [903, 165] width 1198 height 32
click at [304, 149] on select "Select Item... Approved Denied" at bounding box center [903, 165] width 1198 height 32
select select "30db8998-795d-4bbe-8e49-f1ade8865815"
click at [340, 392] on div at bounding box center [376, 381] width 145 height 32
select select "10"
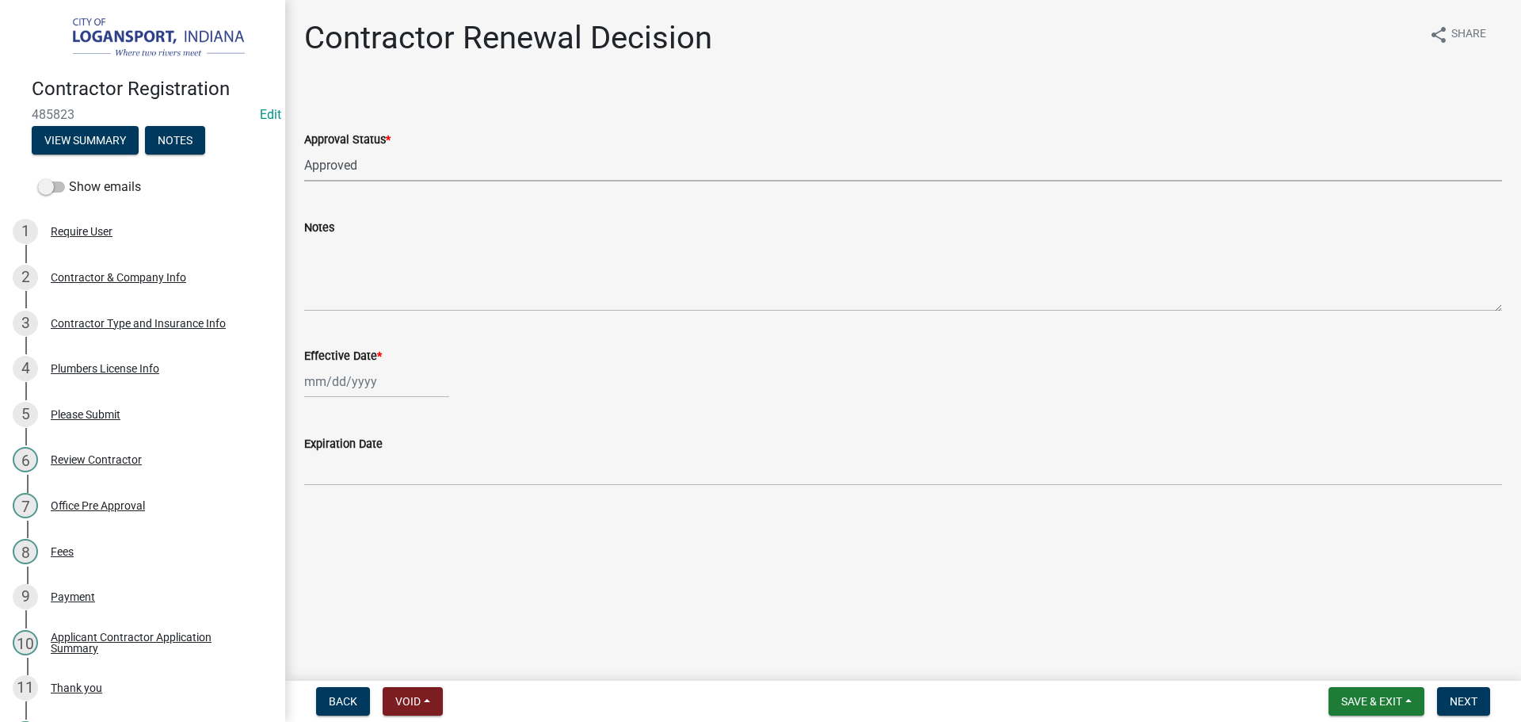
select select "2025"
click at [344, 515] on div "14" at bounding box center [345, 516] width 25 height 25
type input "[DATE]"
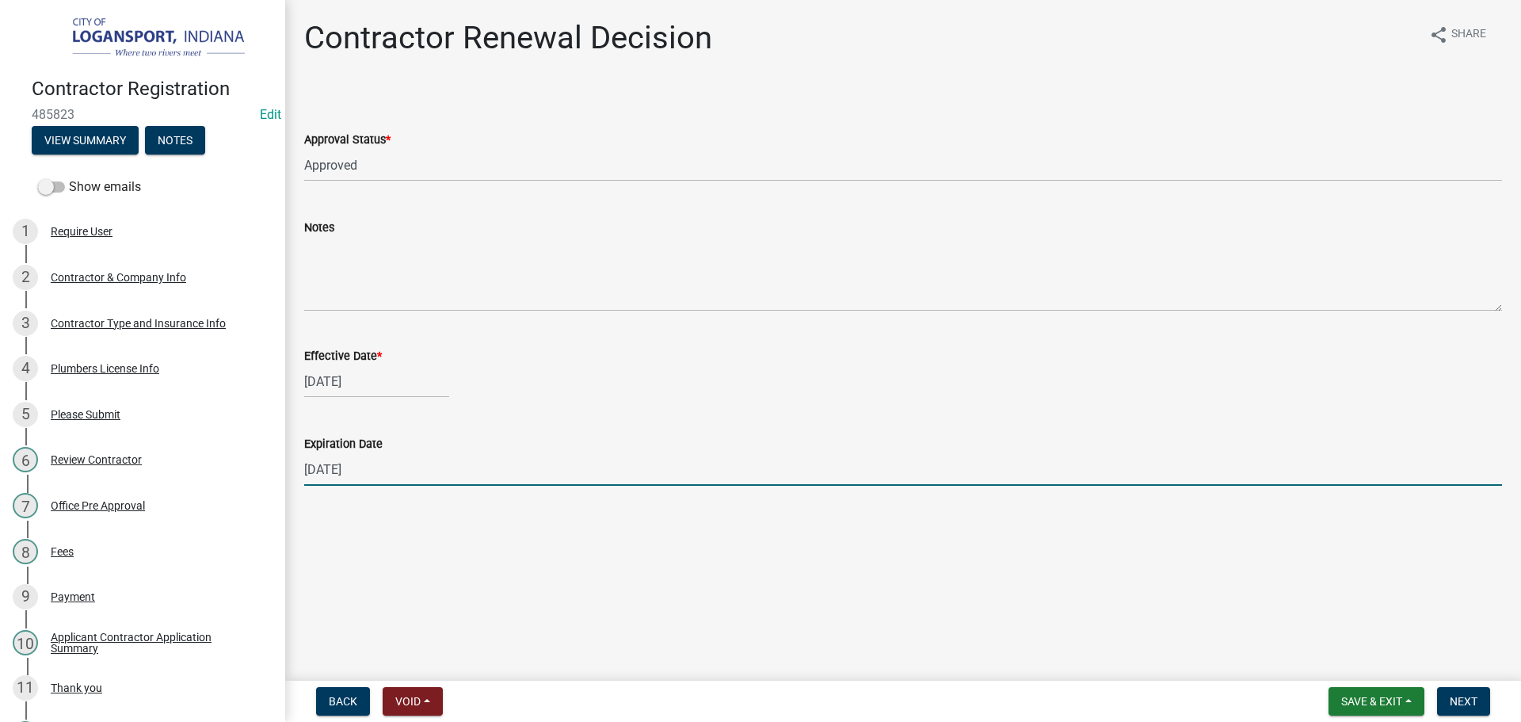
click at [346, 461] on input "[DATE]" at bounding box center [903, 469] width 1198 height 32
type input "[DATE]"
click at [1461, 697] on span "Next" at bounding box center [1463, 701] width 28 height 13
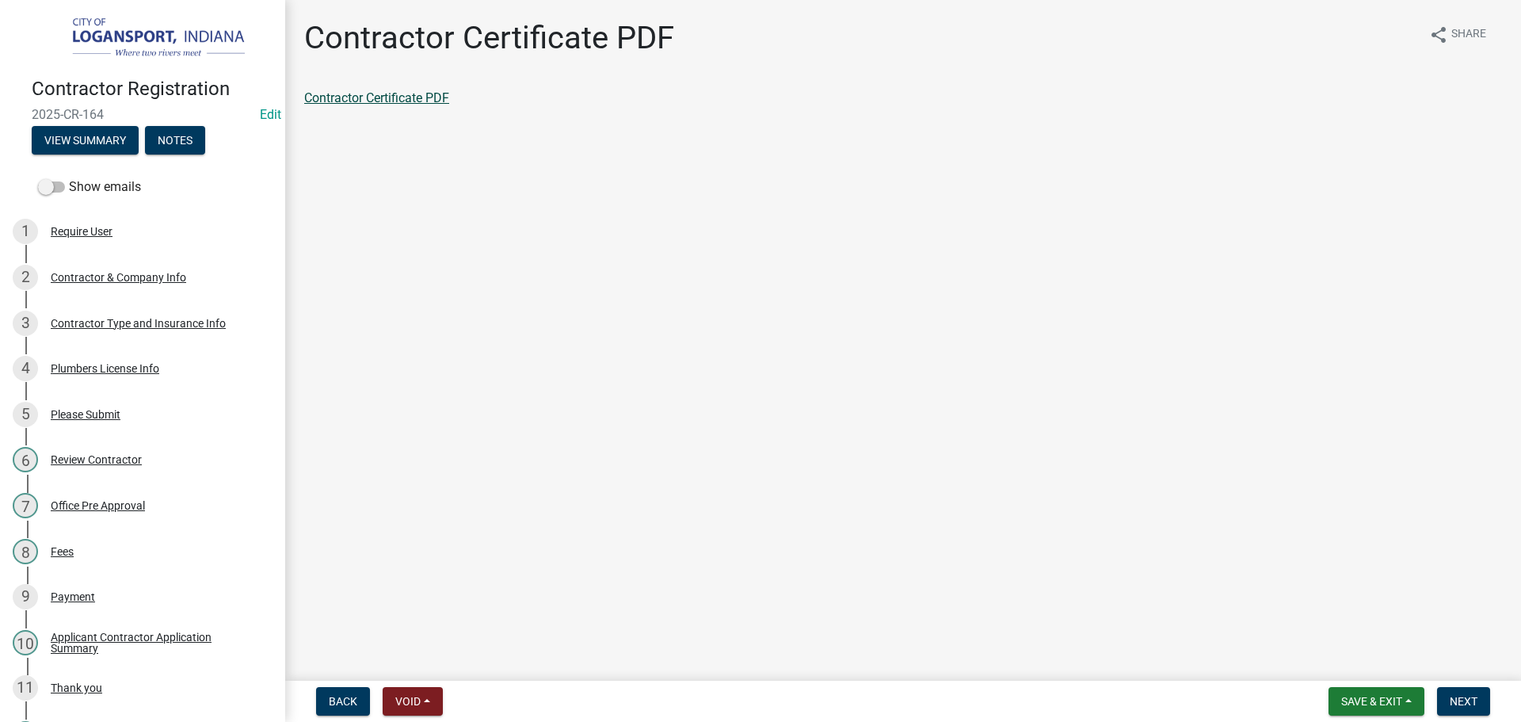
click at [414, 97] on link "Contractor Certificate PDF" at bounding box center [376, 97] width 145 height 15
click at [1476, 711] on button "Next" at bounding box center [1463, 701] width 53 height 29
click at [422, 99] on link "Contractor Application Summary" at bounding box center [395, 97] width 183 height 15
click at [1462, 703] on span "Next" at bounding box center [1463, 701] width 28 height 13
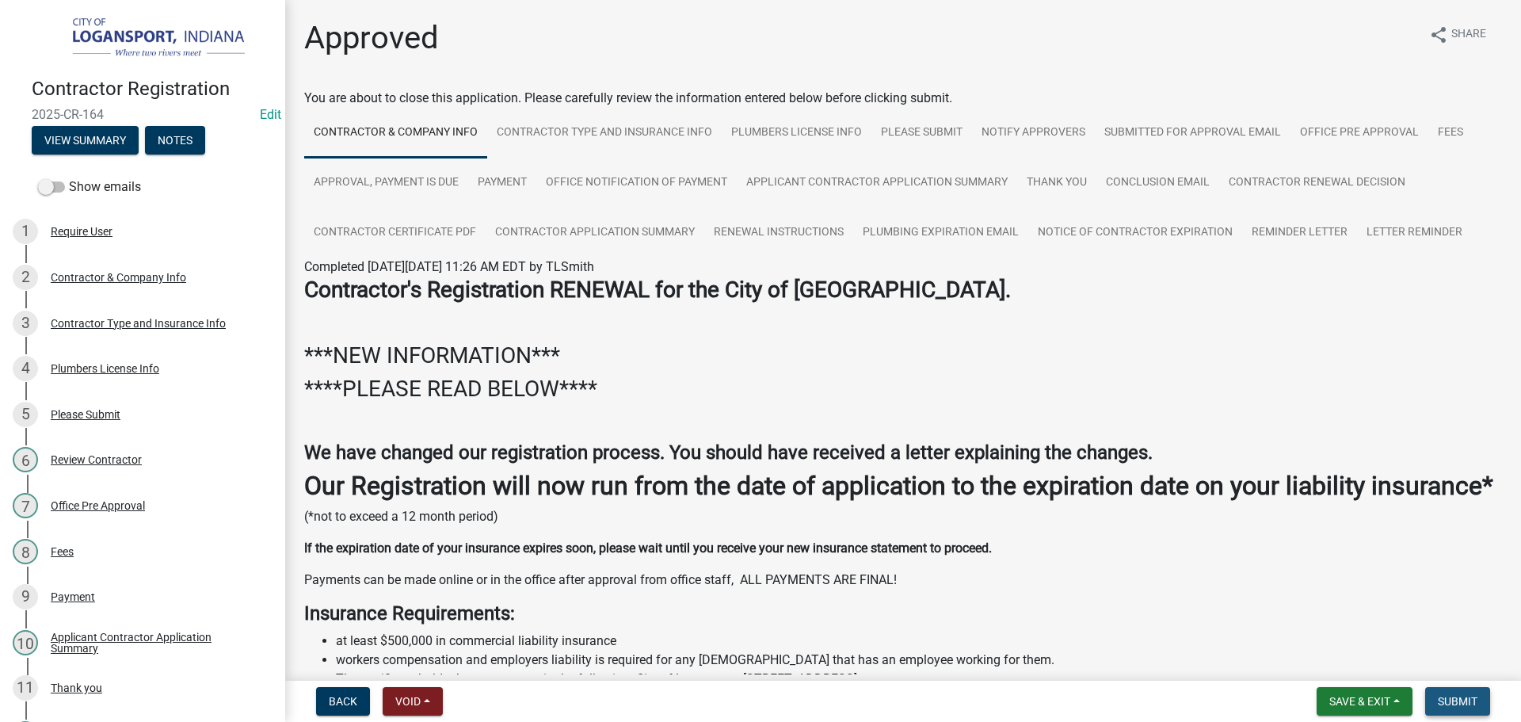
click at [1450, 711] on button "Submit" at bounding box center [1457, 701] width 65 height 29
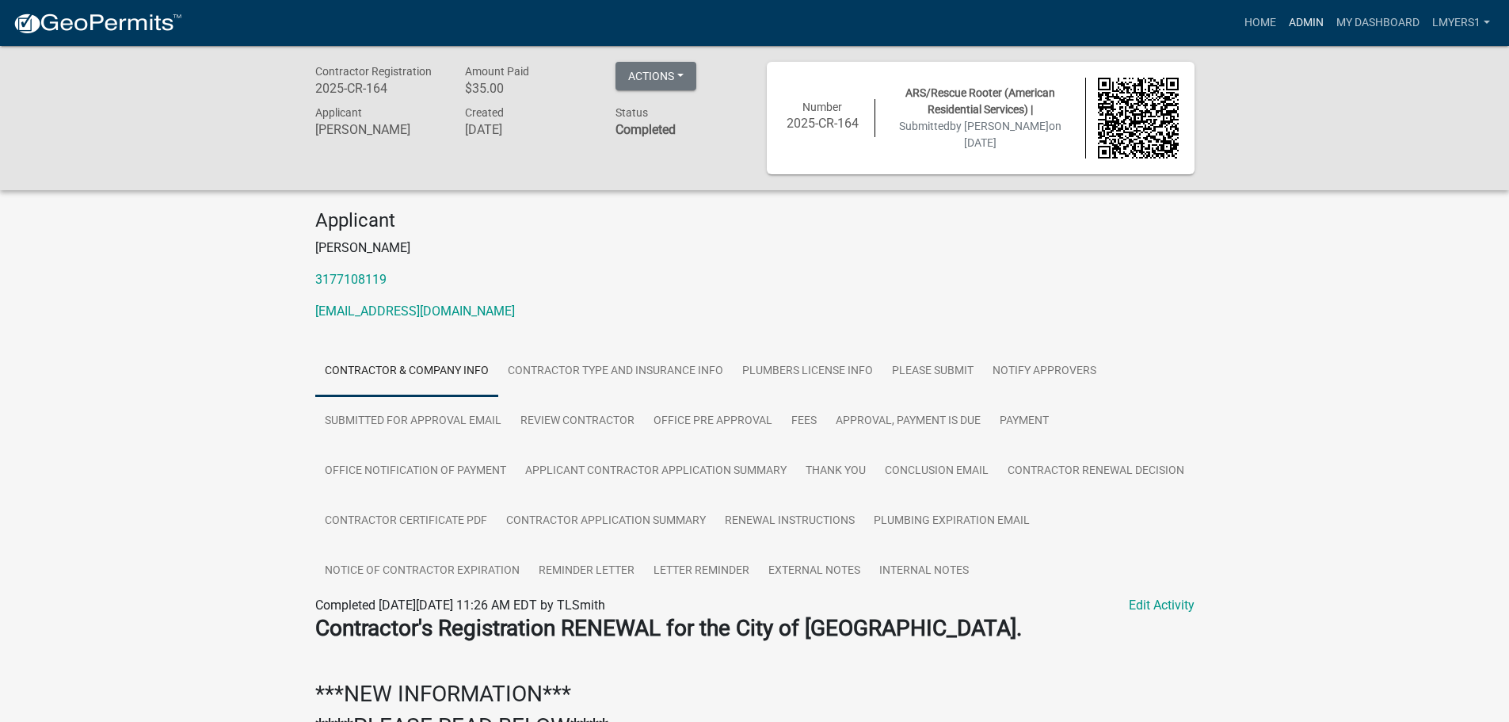
click at [1296, 21] on link "Admin" at bounding box center [1306, 23] width 48 height 30
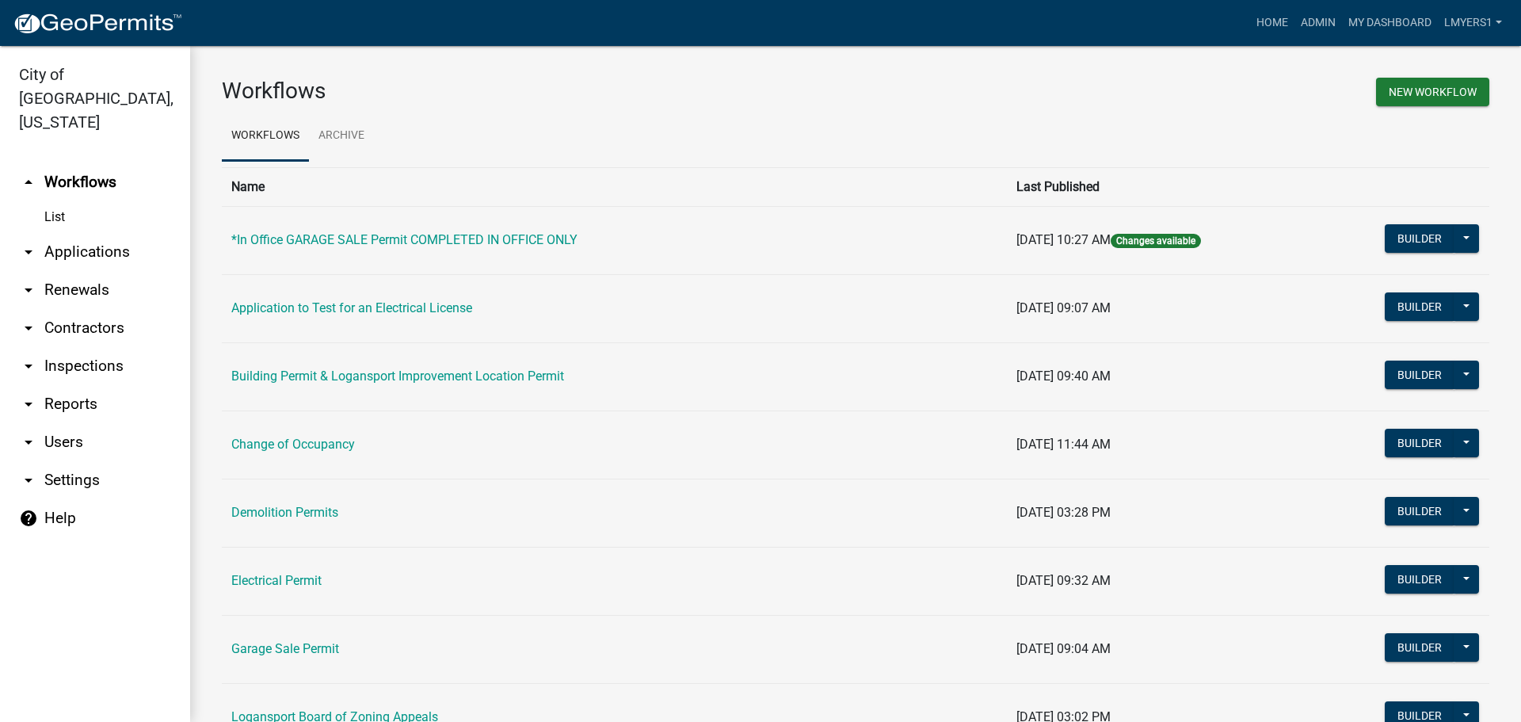
click at [90, 309] on link "arrow_drop_down Contractors" at bounding box center [95, 328] width 190 height 38
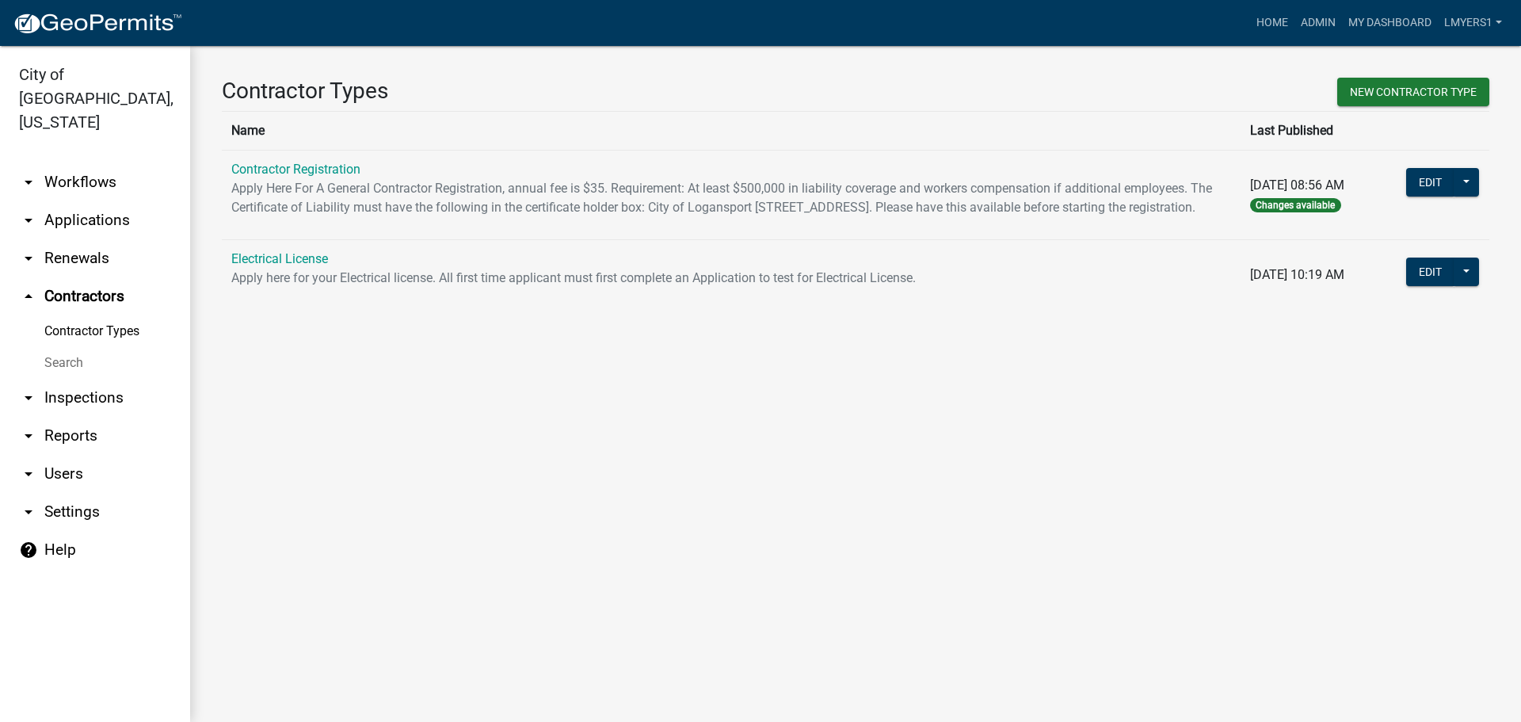
click at [303, 154] on td "Contractor Registration Apply Here For A General Contractor Registration, annua…" at bounding box center [731, 195] width 1019 height 90
click at [303, 167] on link "Contractor Registration" at bounding box center [295, 169] width 129 height 15
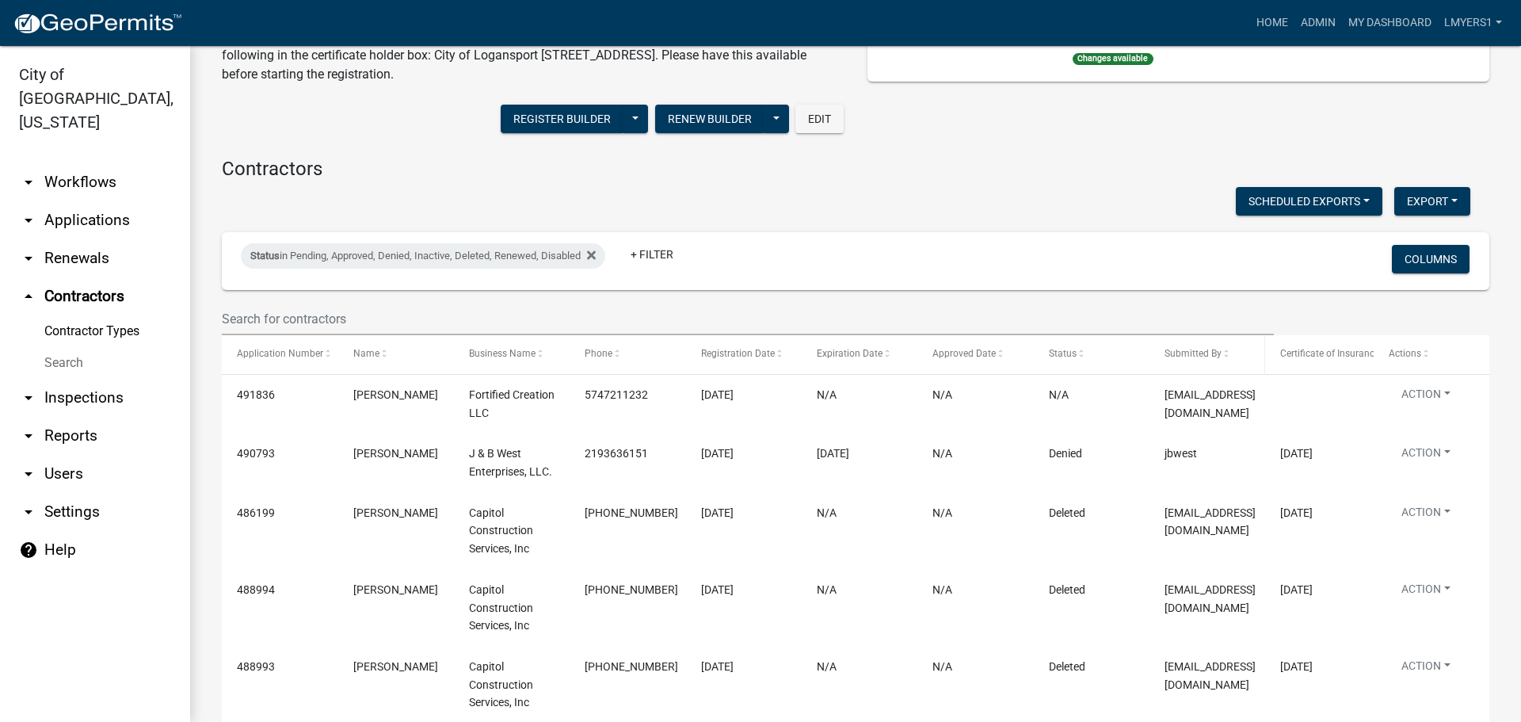
scroll to position [158, 0]
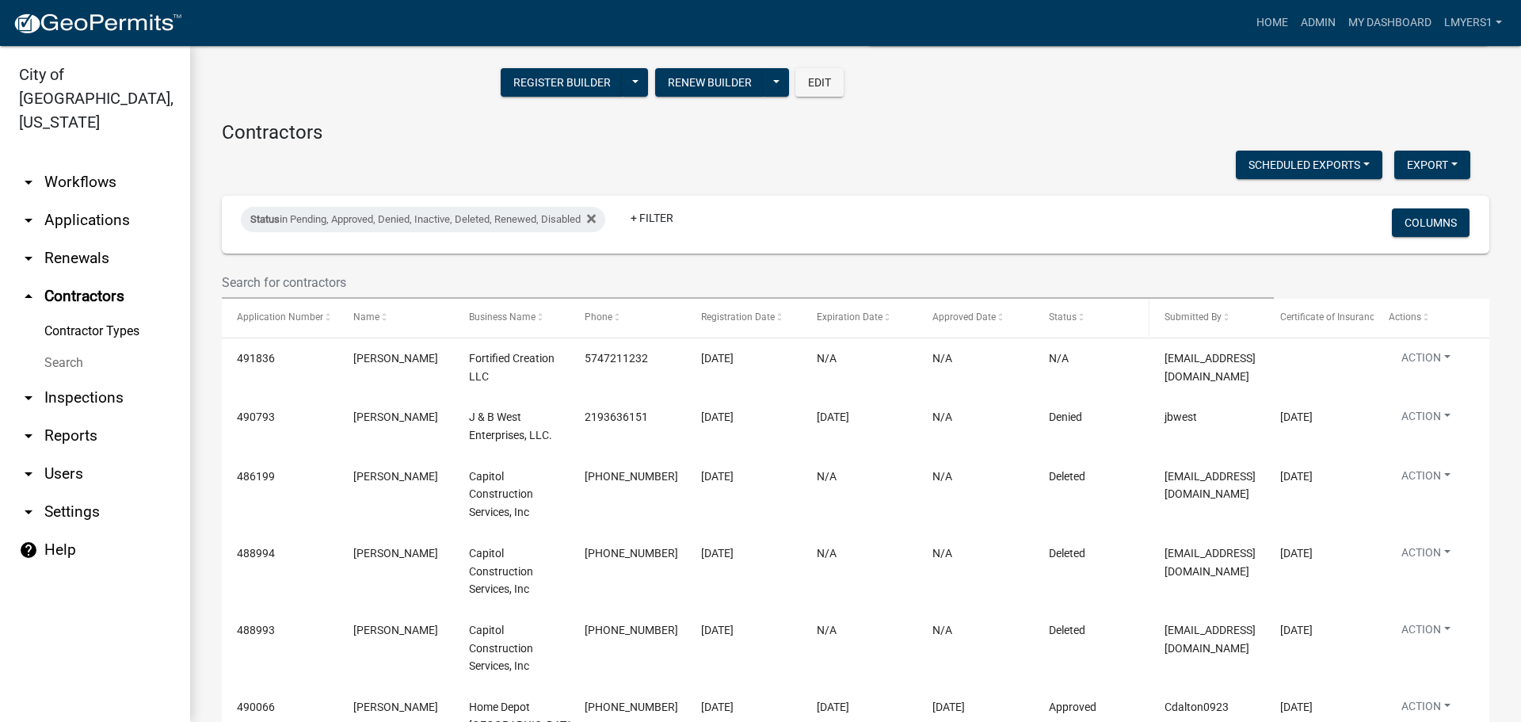
click at [1066, 320] on span "Status" at bounding box center [1063, 316] width 28 height 11
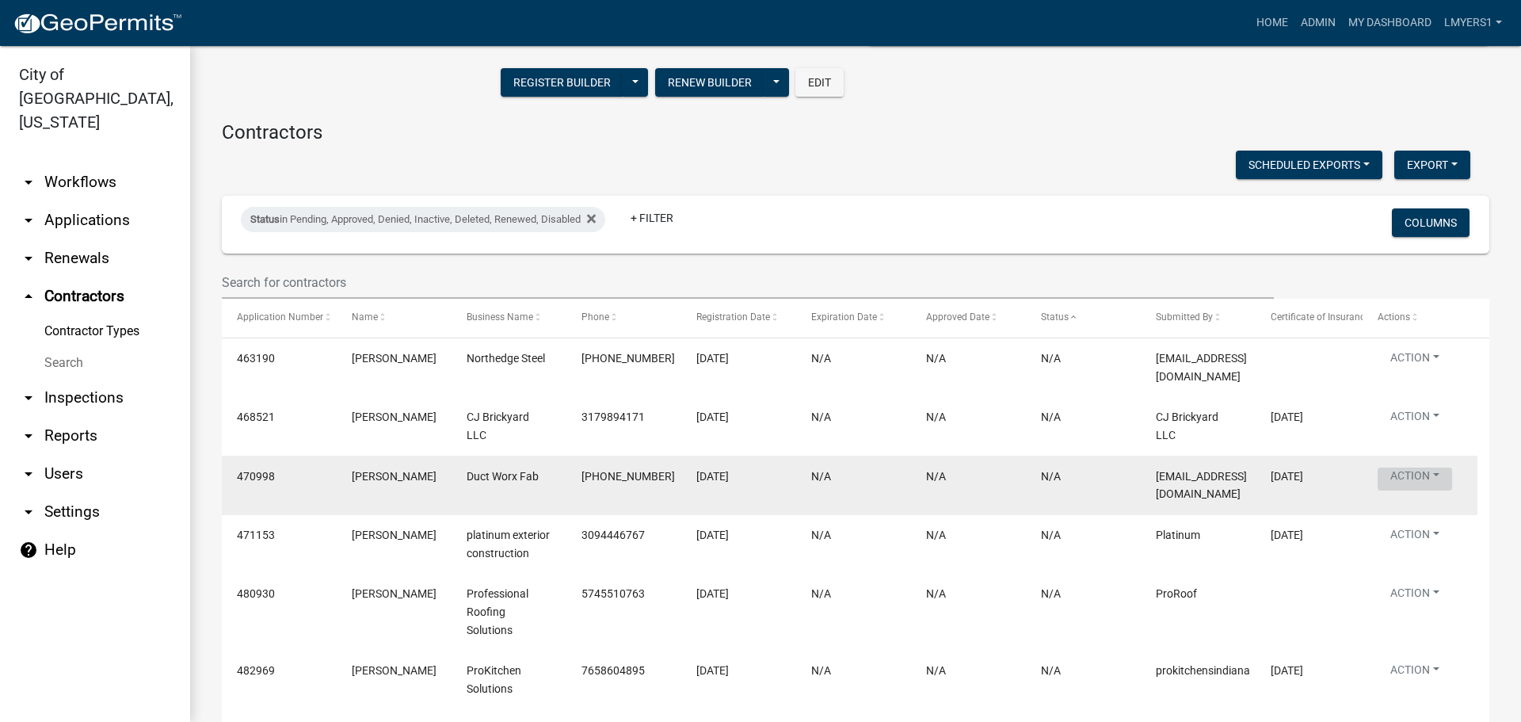
click at [1424, 467] on button "Action" at bounding box center [1414, 478] width 74 height 23
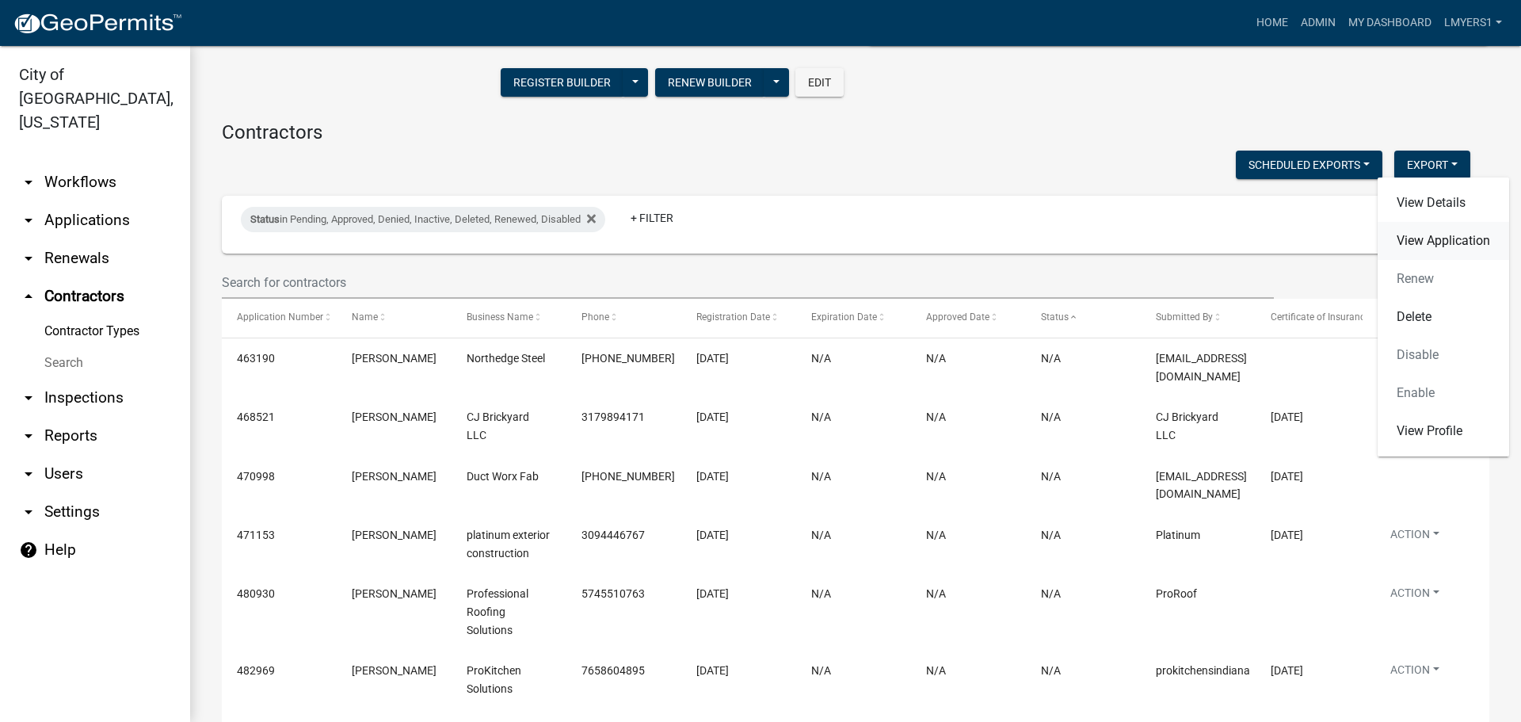
click at [1440, 249] on link "View Application" at bounding box center [1442, 241] width 131 height 38
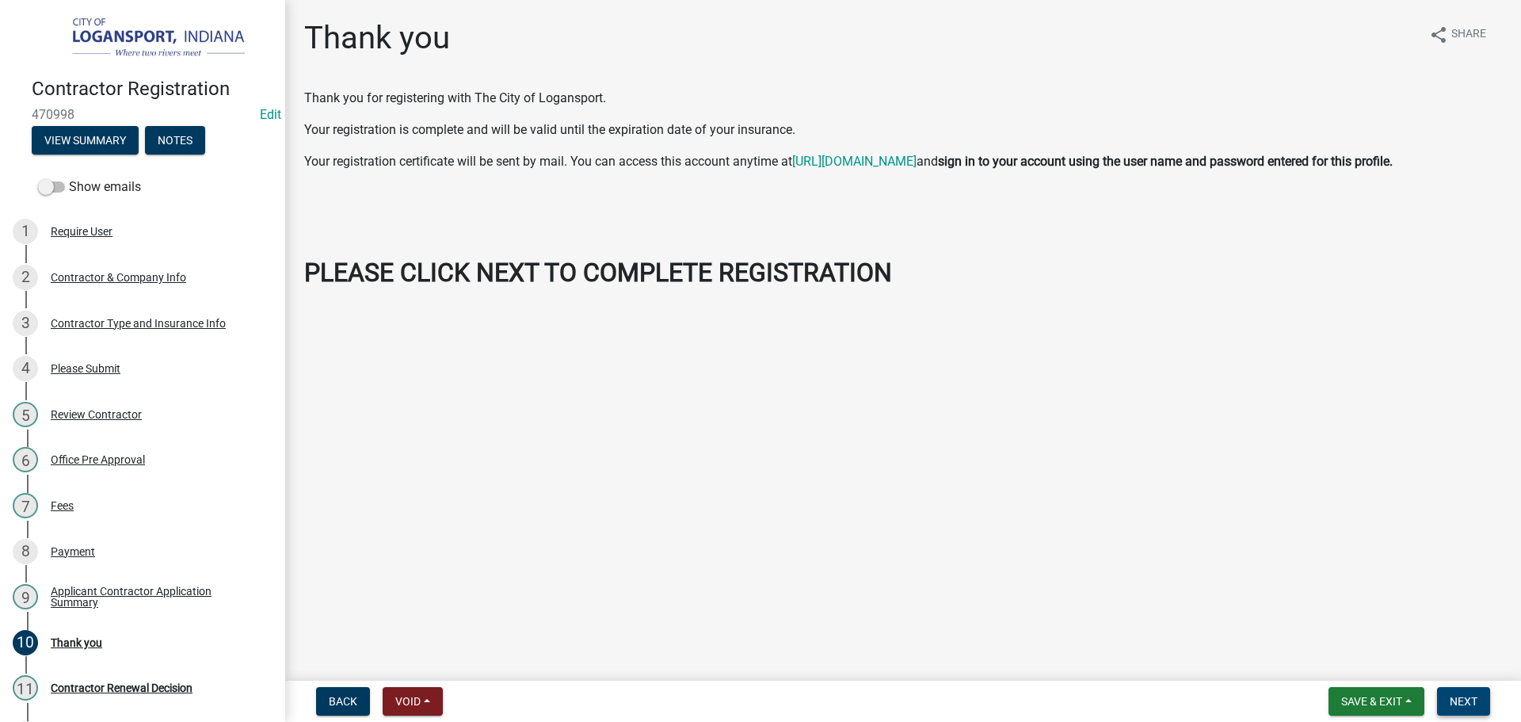
click at [1476, 698] on span "Next" at bounding box center [1463, 701] width 28 height 13
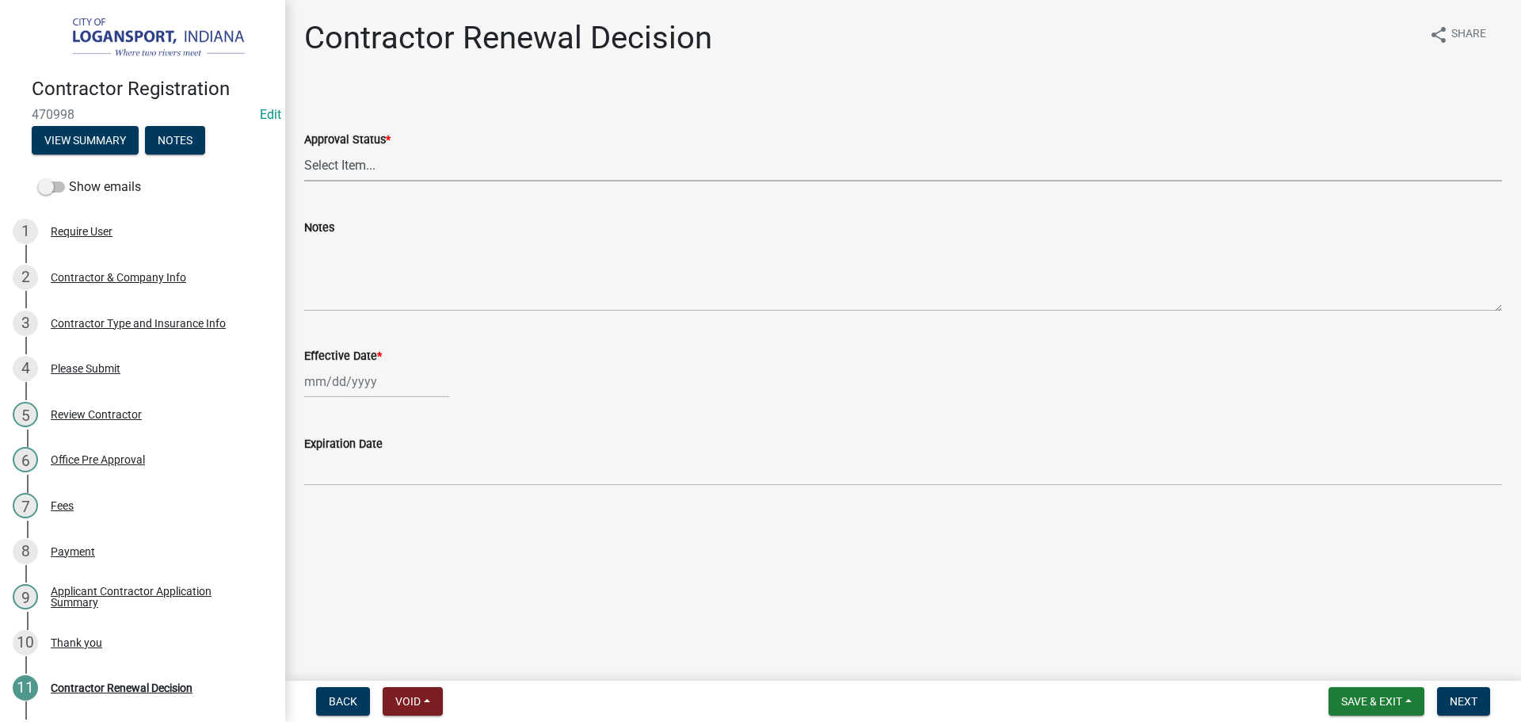
click at [342, 167] on select "Select Item... Approved Denied" at bounding box center [903, 165] width 1198 height 32
click at [304, 149] on select "Select Item... Approved Denied" at bounding box center [903, 165] width 1198 height 32
select select "30db8998-795d-4bbe-8e49-f1ade8865815"
click at [370, 375] on div at bounding box center [376, 381] width 145 height 32
select select "10"
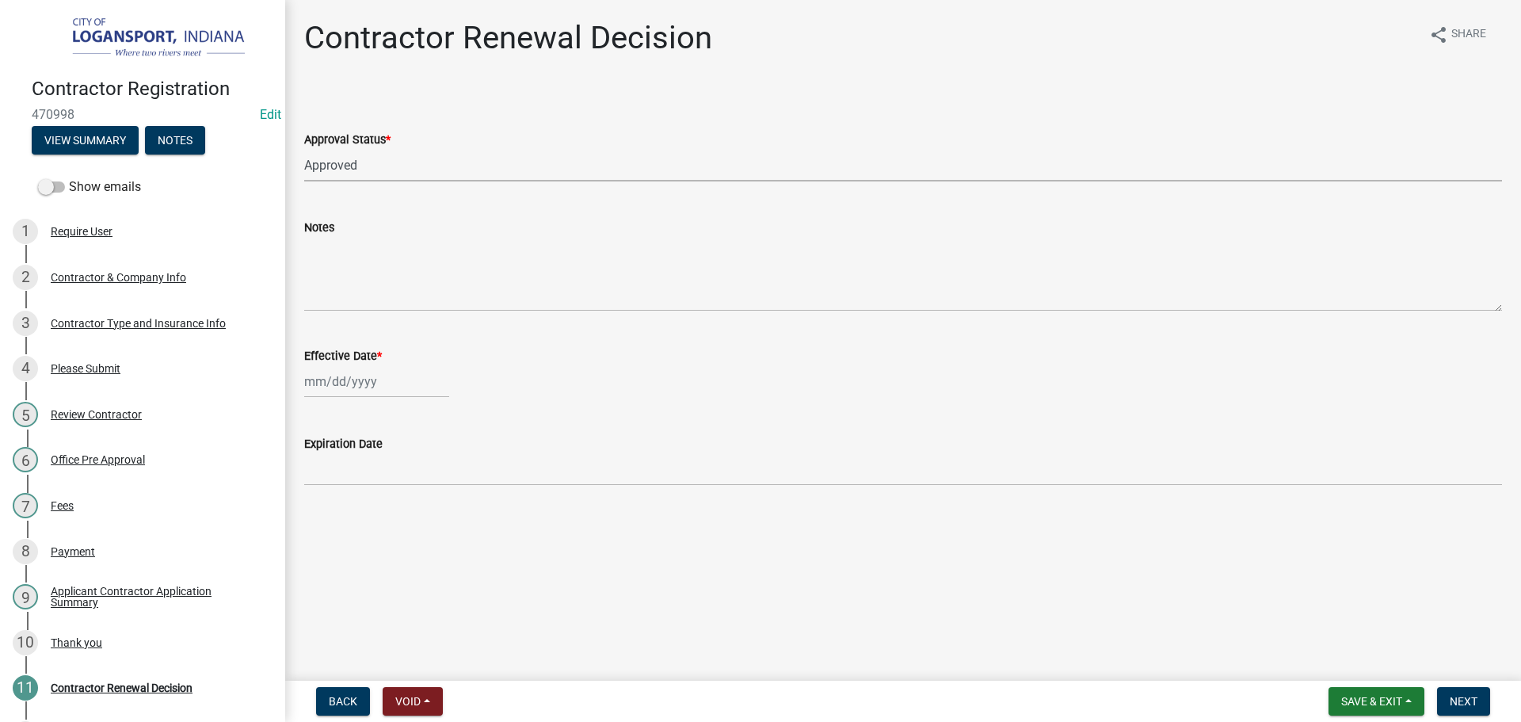
select select "2025"
click at [349, 509] on div "14" at bounding box center [345, 516] width 25 height 25
type input "[DATE]"
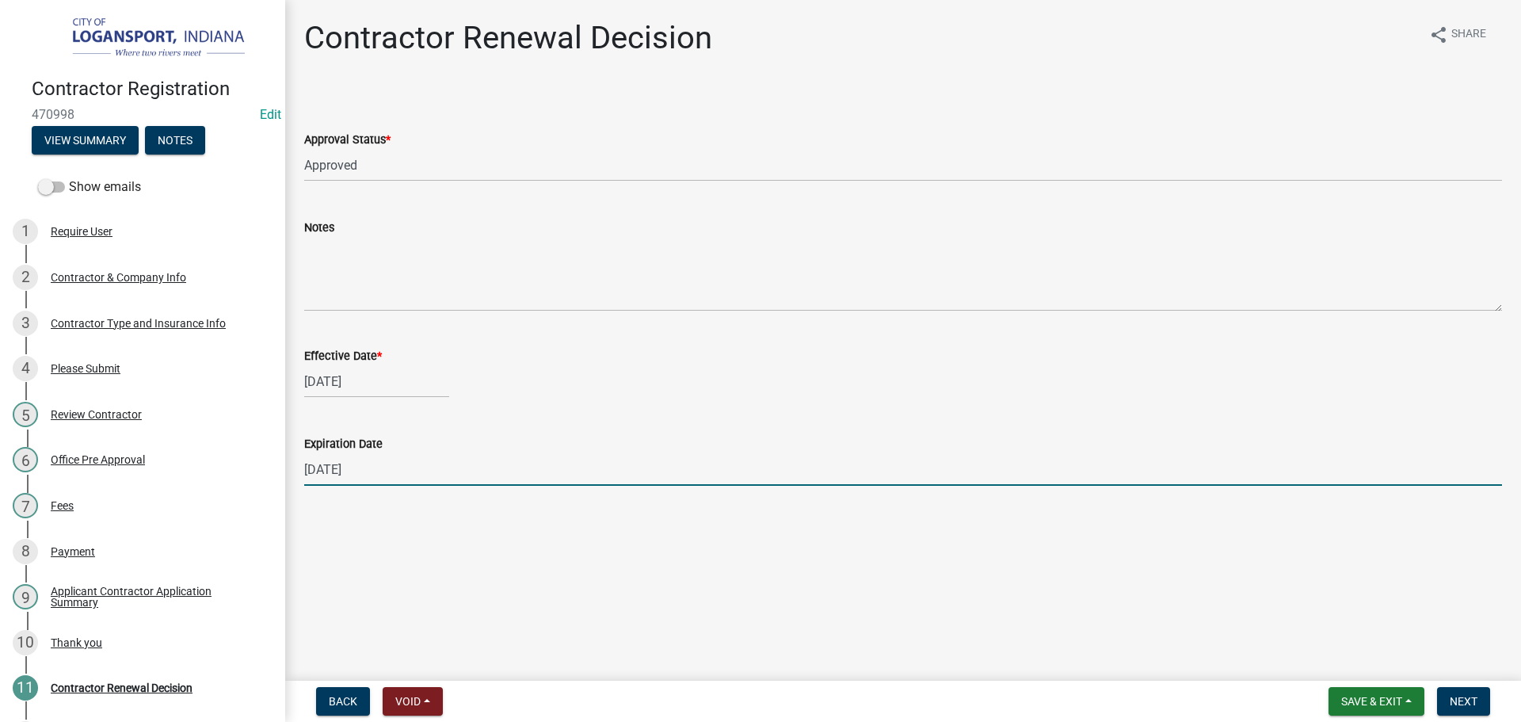
click at [406, 475] on input "[DATE]" at bounding box center [903, 469] width 1198 height 32
type input "07/13/2026"
click at [1476, 695] on span "Next" at bounding box center [1463, 701] width 28 height 13
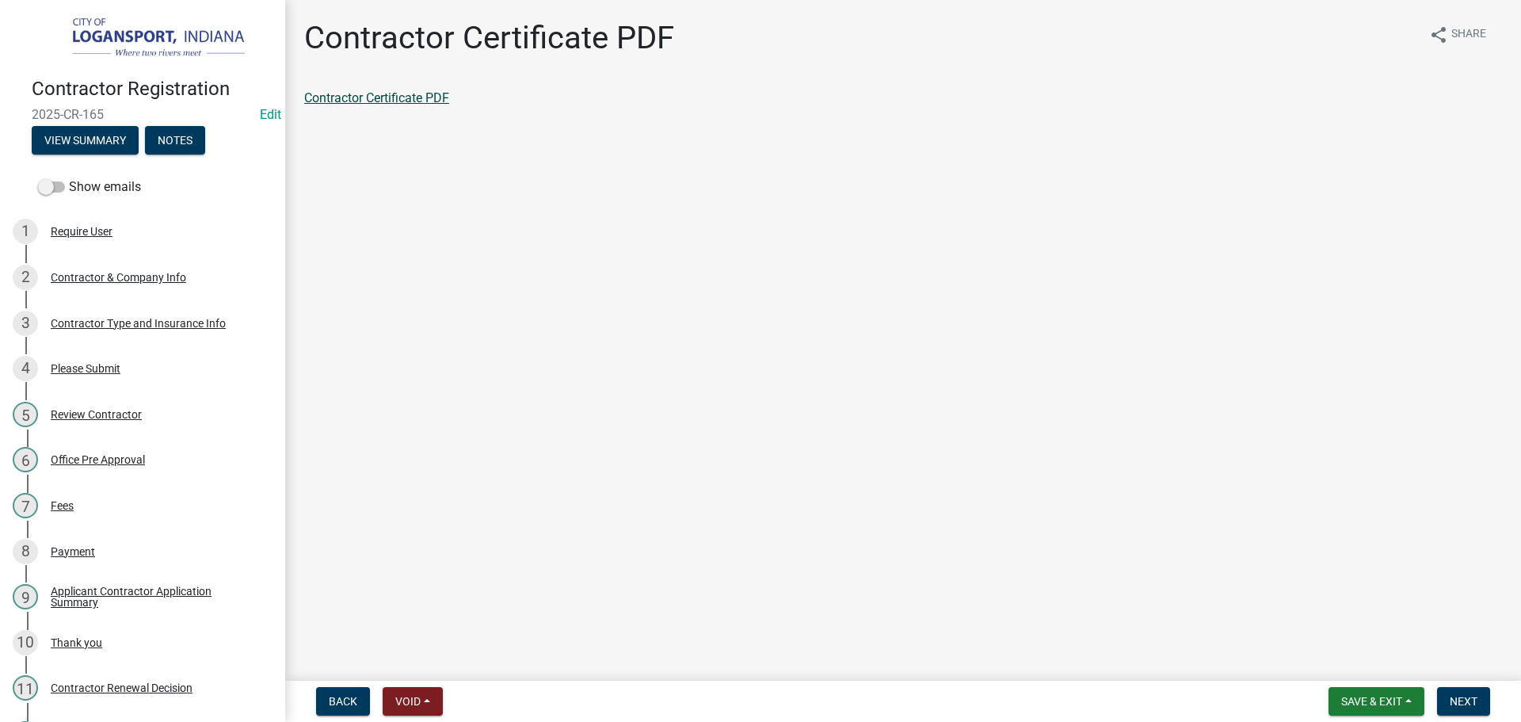
click at [412, 97] on link "Contractor Certificate PDF" at bounding box center [376, 97] width 145 height 15
click at [1461, 700] on span "Next" at bounding box center [1463, 701] width 28 height 13
click at [436, 105] on link "Contractor Application Summary" at bounding box center [395, 97] width 183 height 15
click at [1460, 696] on span "Next" at bounding box center [1463, 701] width 28 height 13
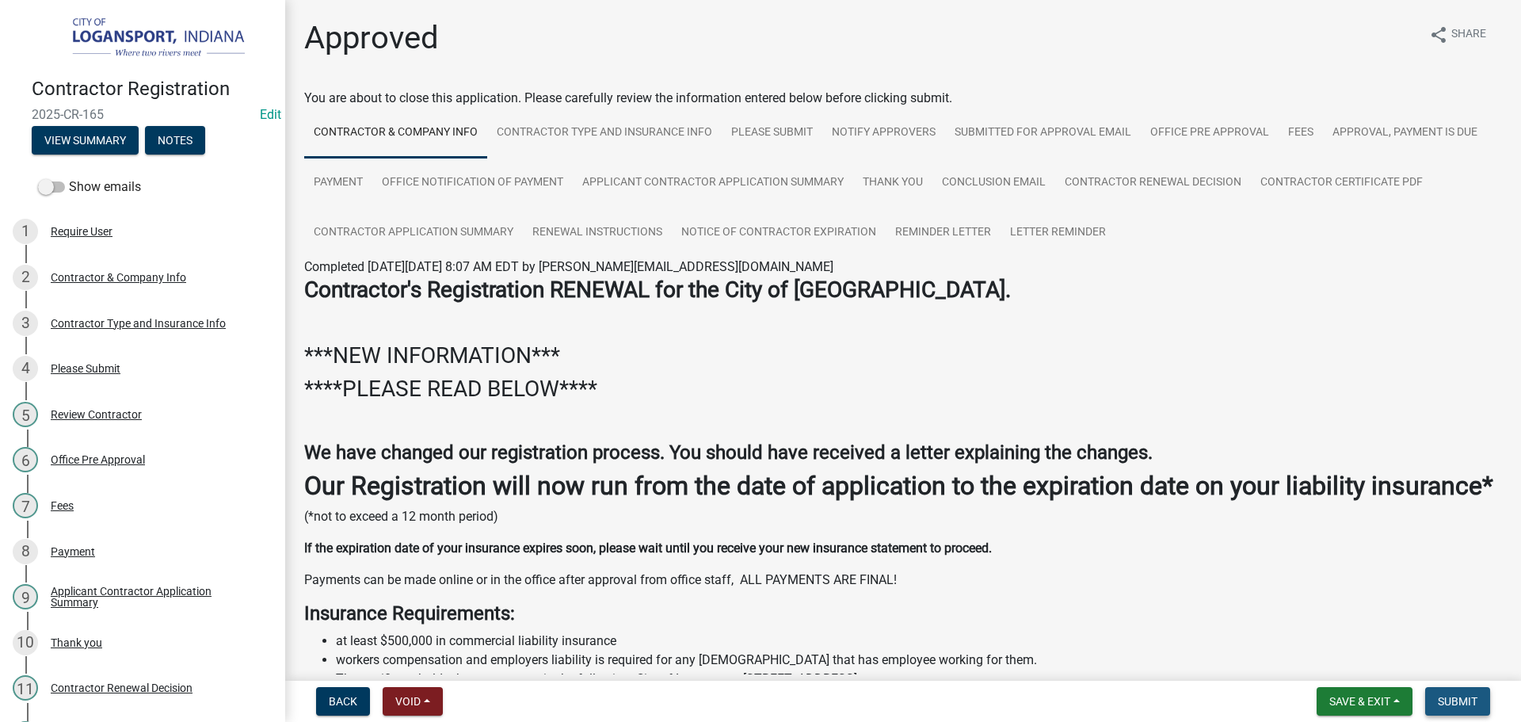
click at [1455, 695] on span "Submit" at bounding box center [1458, 701] width 40 height 13
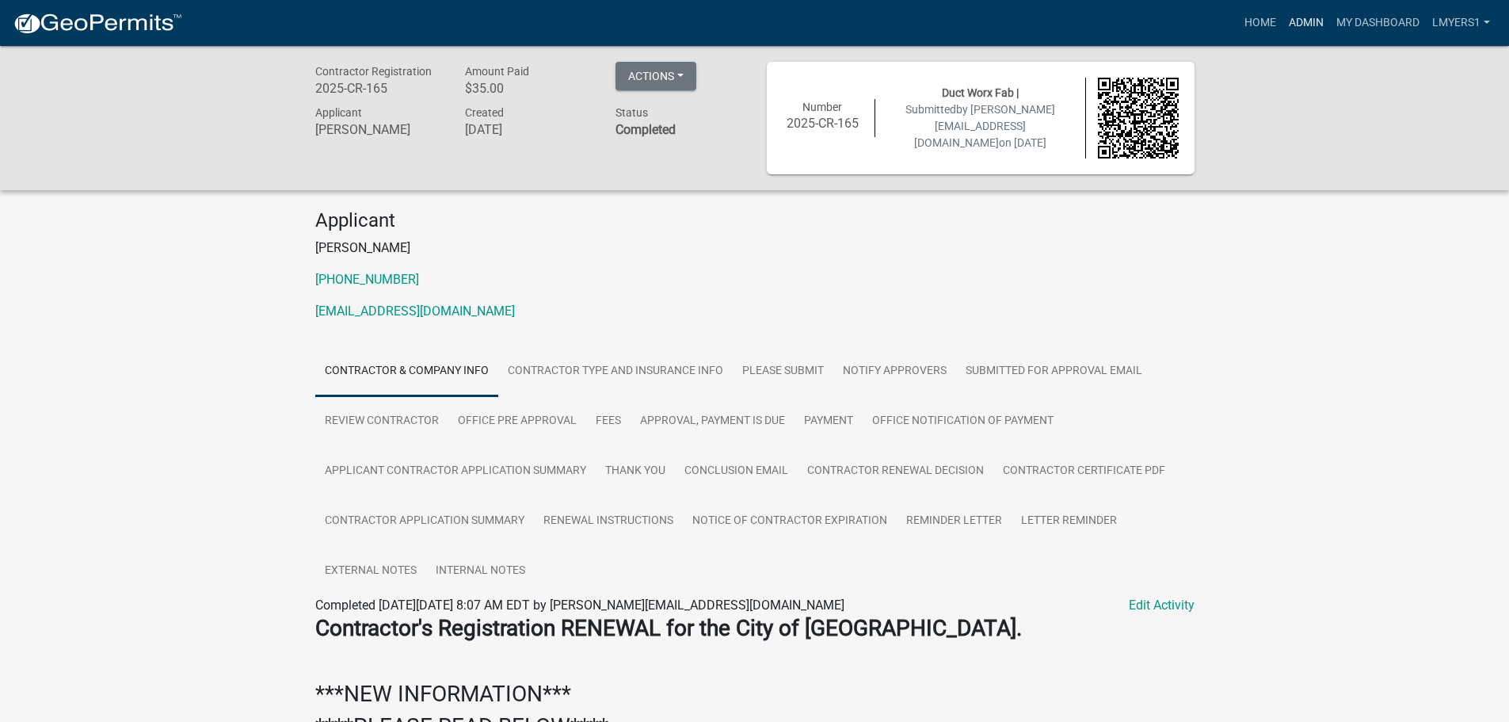
click at [1302, 23] on link "Admin" at bounding box center [1306, 23] width 48 height 30
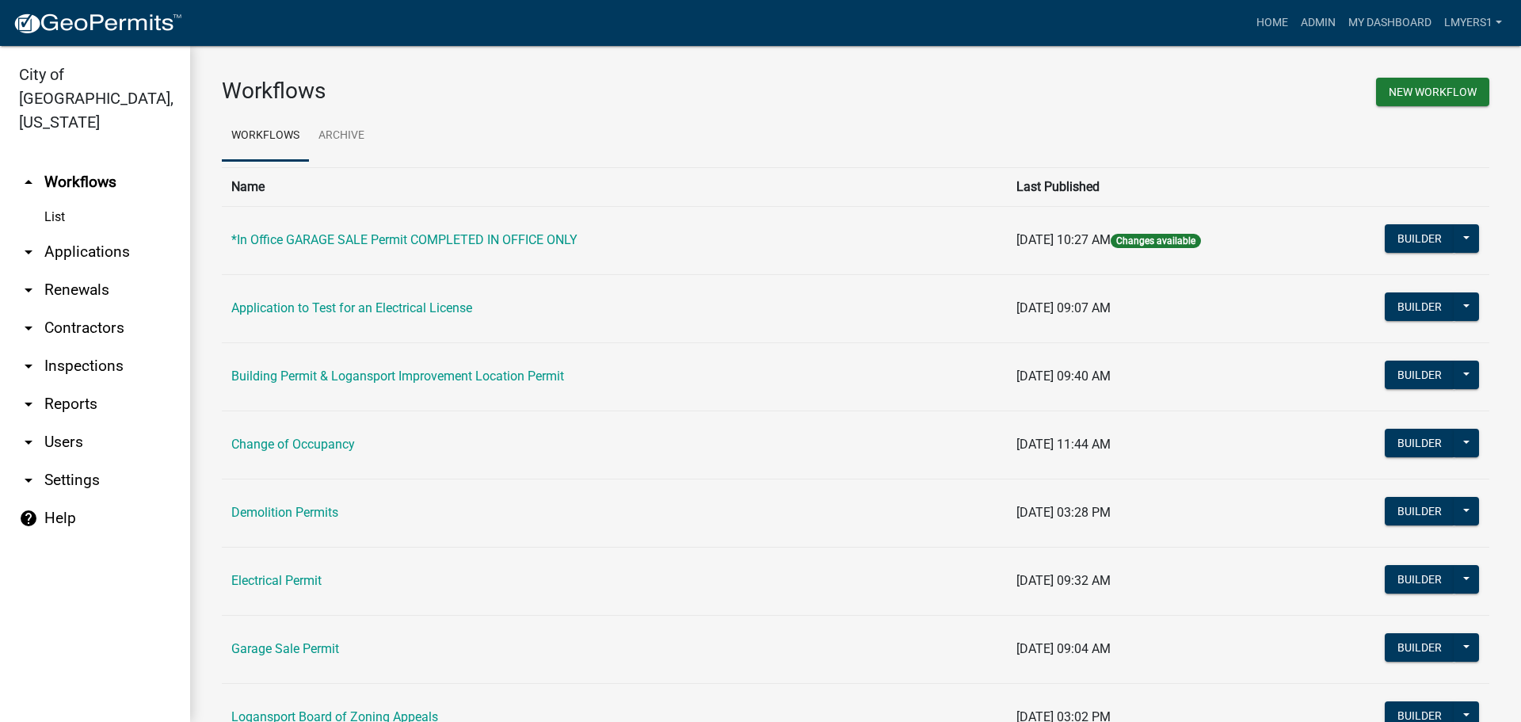
drag, startPoint x: 58, startPoint y: 304, endPoint x: 73, endPoint y: 301, distance: 15.4
click at [59, 309] on link "arrow_drop_down Contractors" at bounding box center [95, 328] width 190 height 38
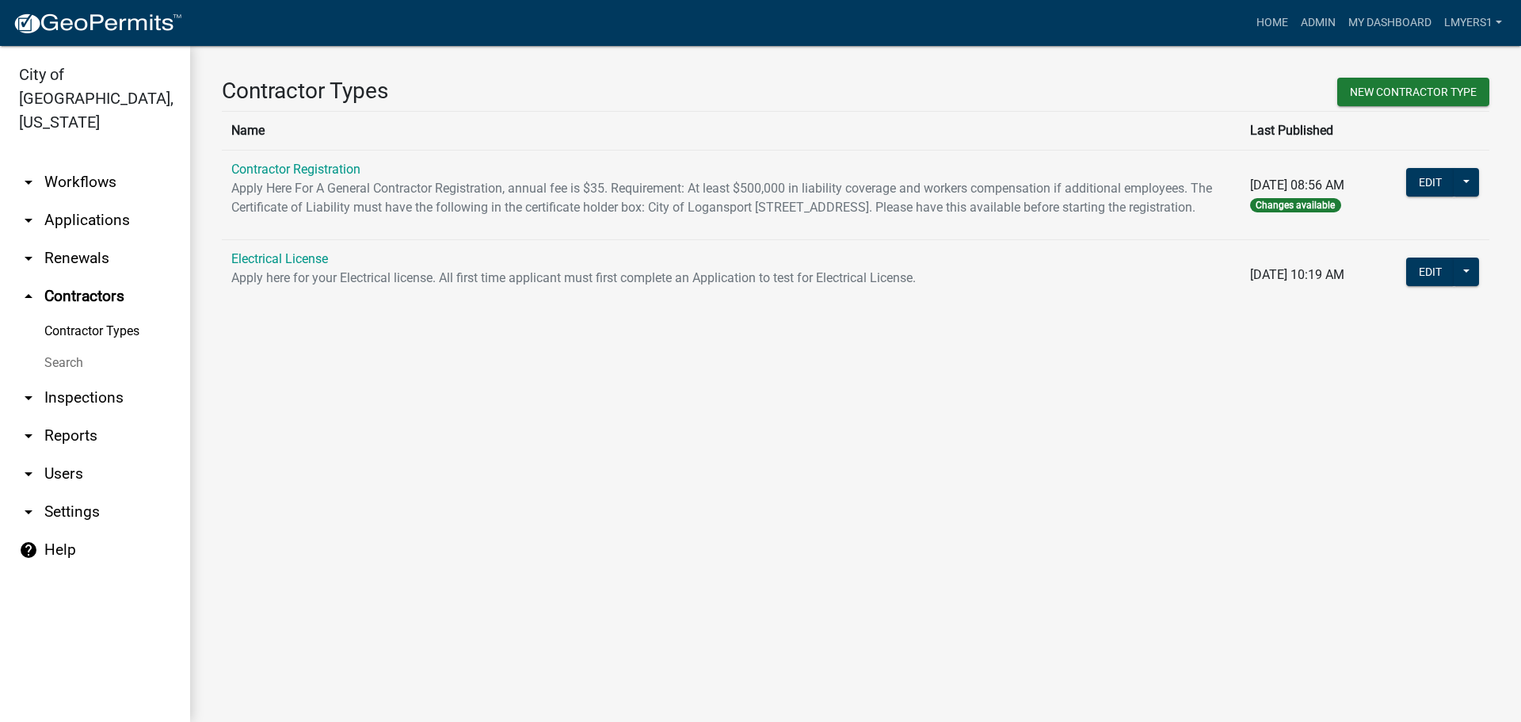
click at [293, 177] on td "Contractor Registration Apply Here For A General Contractor Registration, annua…" at bounding box center [731, 195] width 1019 height 90
click at [297, 167] on link "Contractor Registration" at bounding box center [295, 169] width 129 height 15
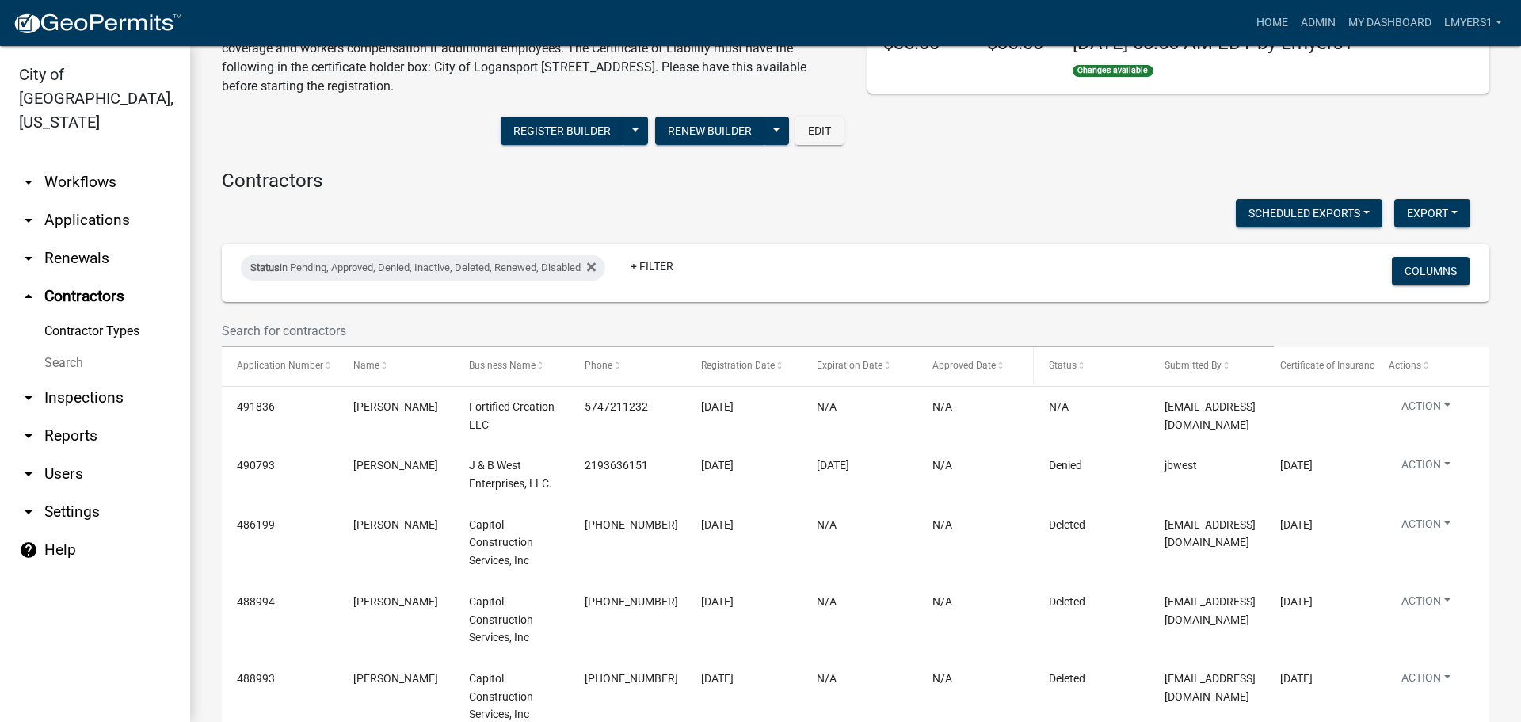
scroll to position [158, 0]
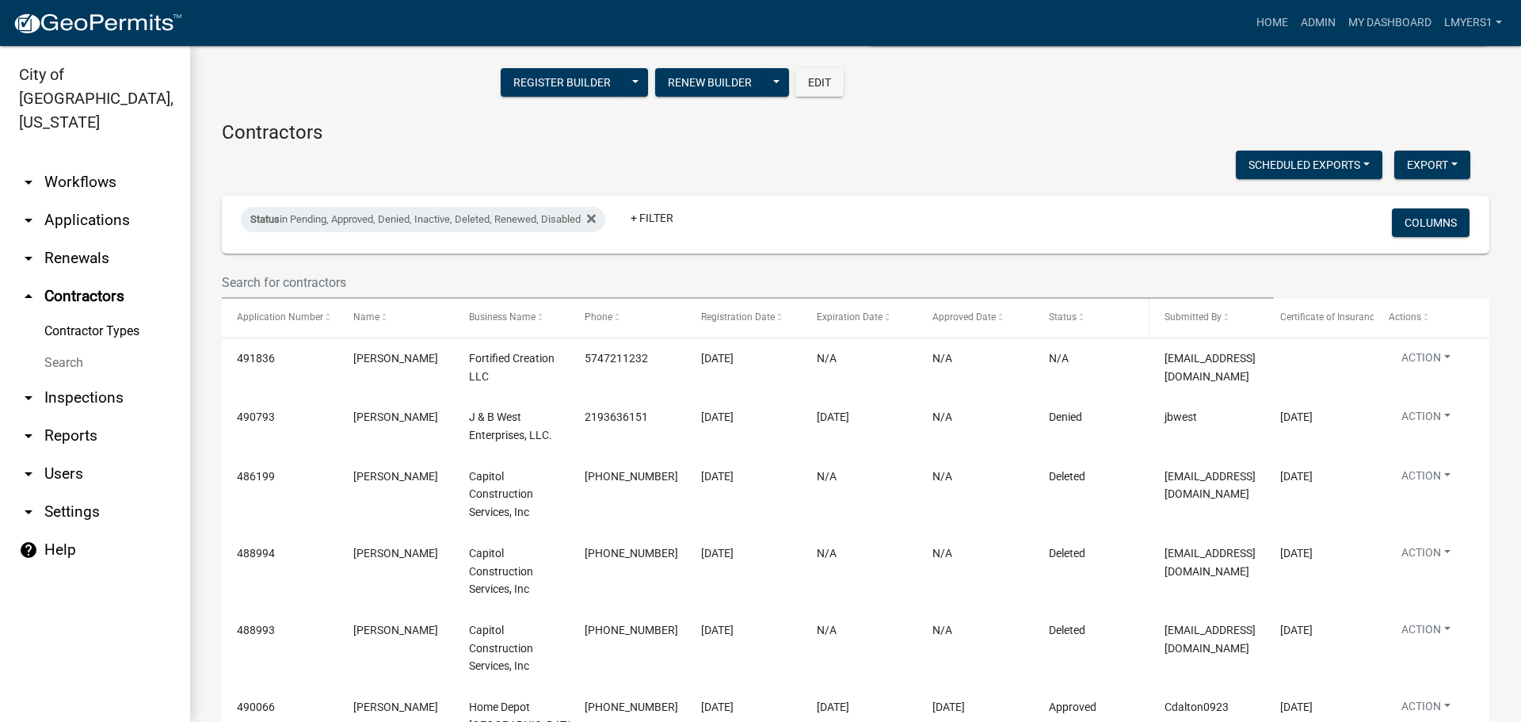
click at [1065, 315] on span "Status" at bounding box center [1063, 316] width 28 height 11
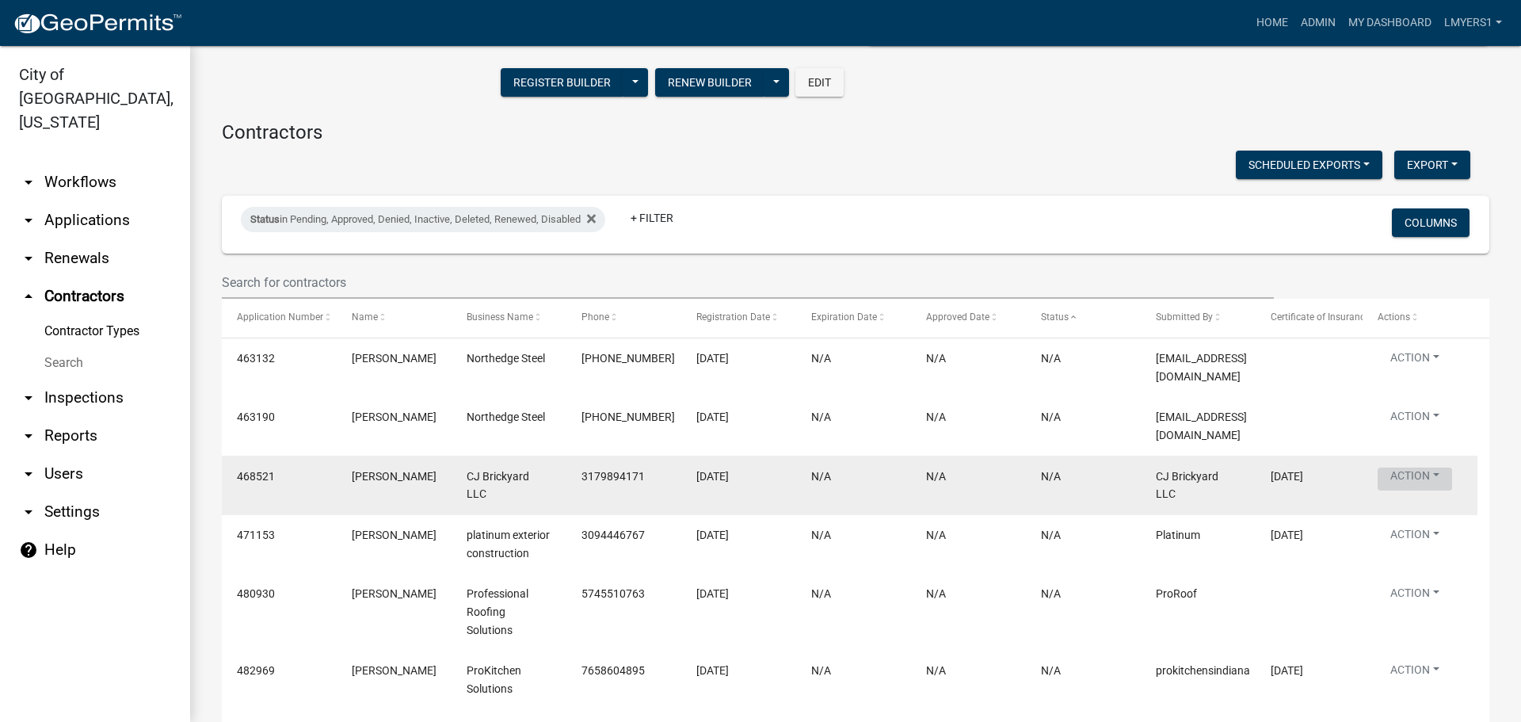
click at [1438, 467] on button "Action" at bounding box center [1414, 478] width 74 height 23
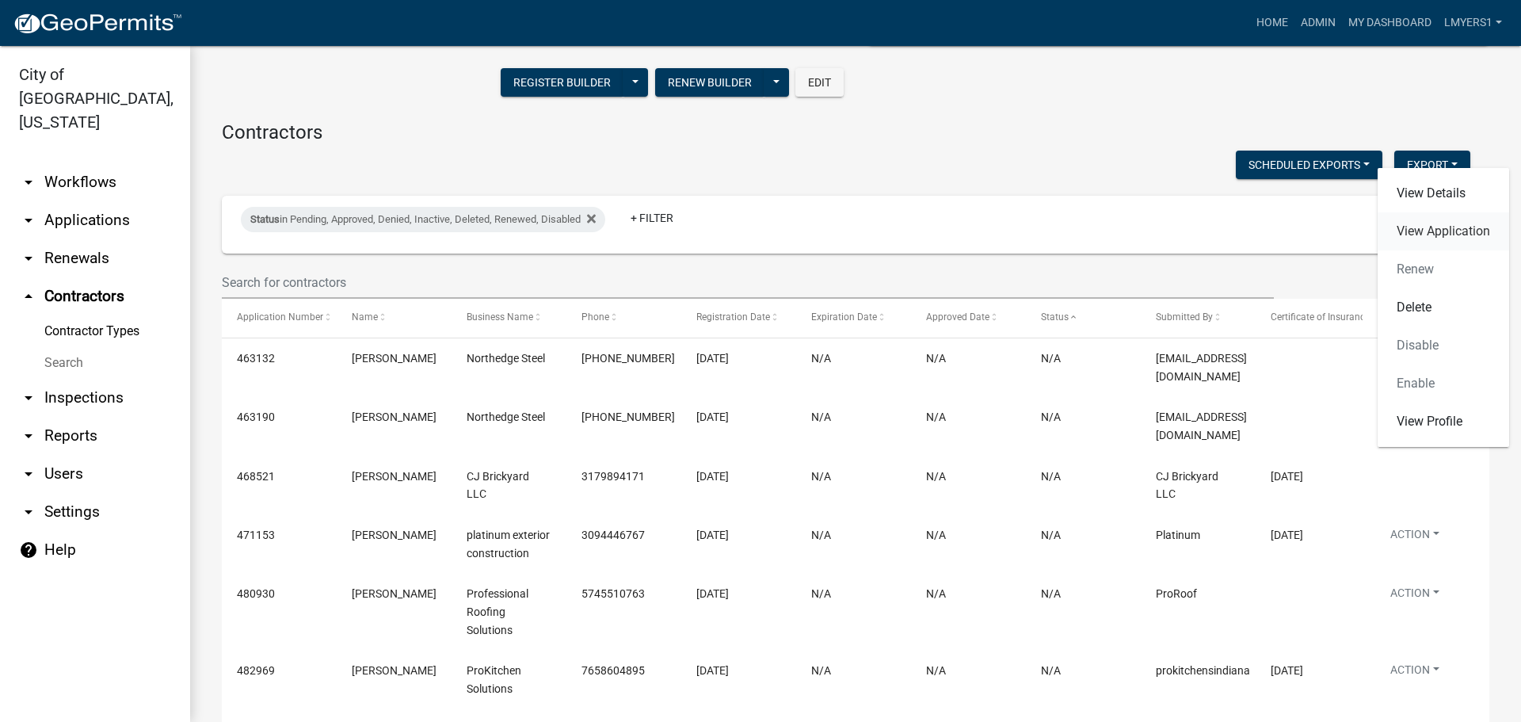
click at [1446, 227] on link "View Application" at bounding box center [1442, 231] width 131 height 38
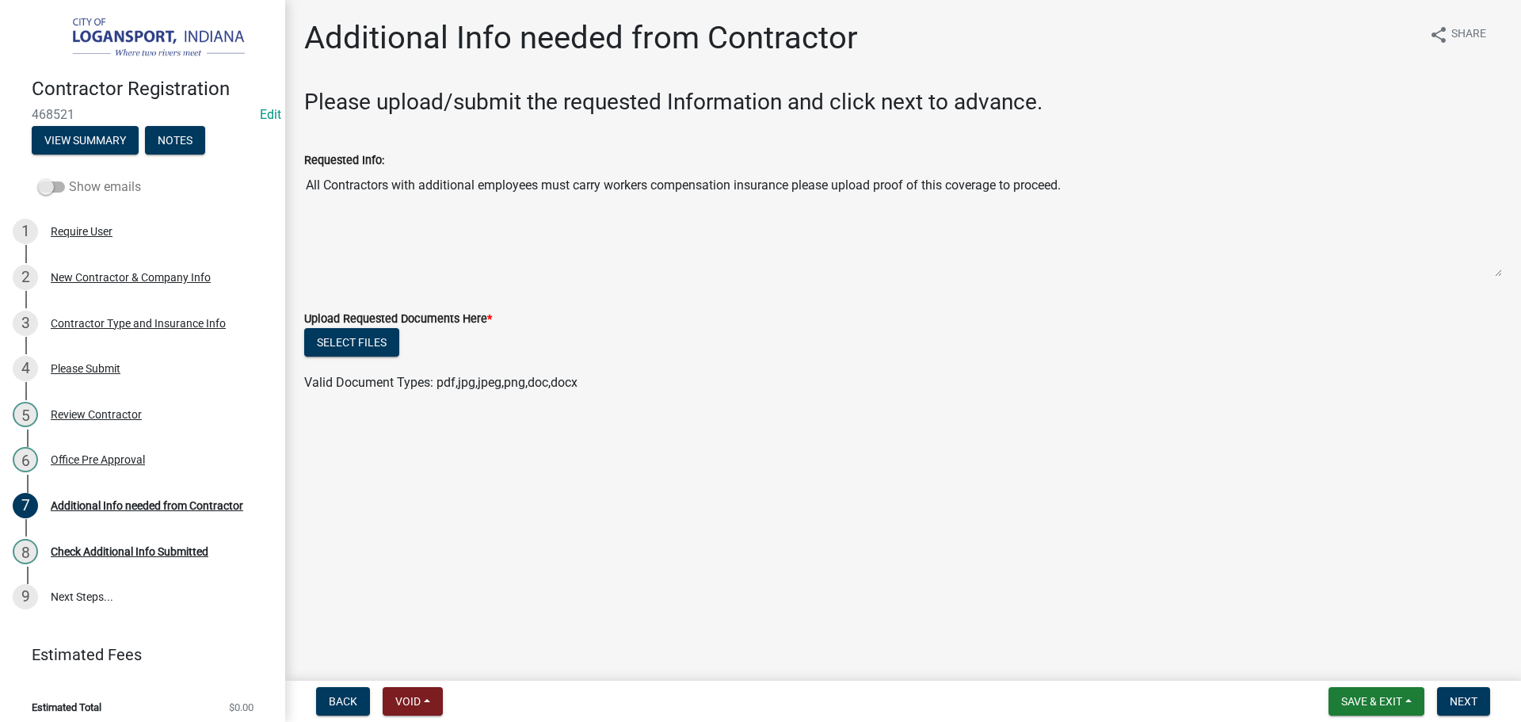
click at [50, 185] on span at bounding box center [51, 186] width 27 height 11
click at [69, 177] on input "Show emails" at bounding box center [69, 177] width 0 height 0
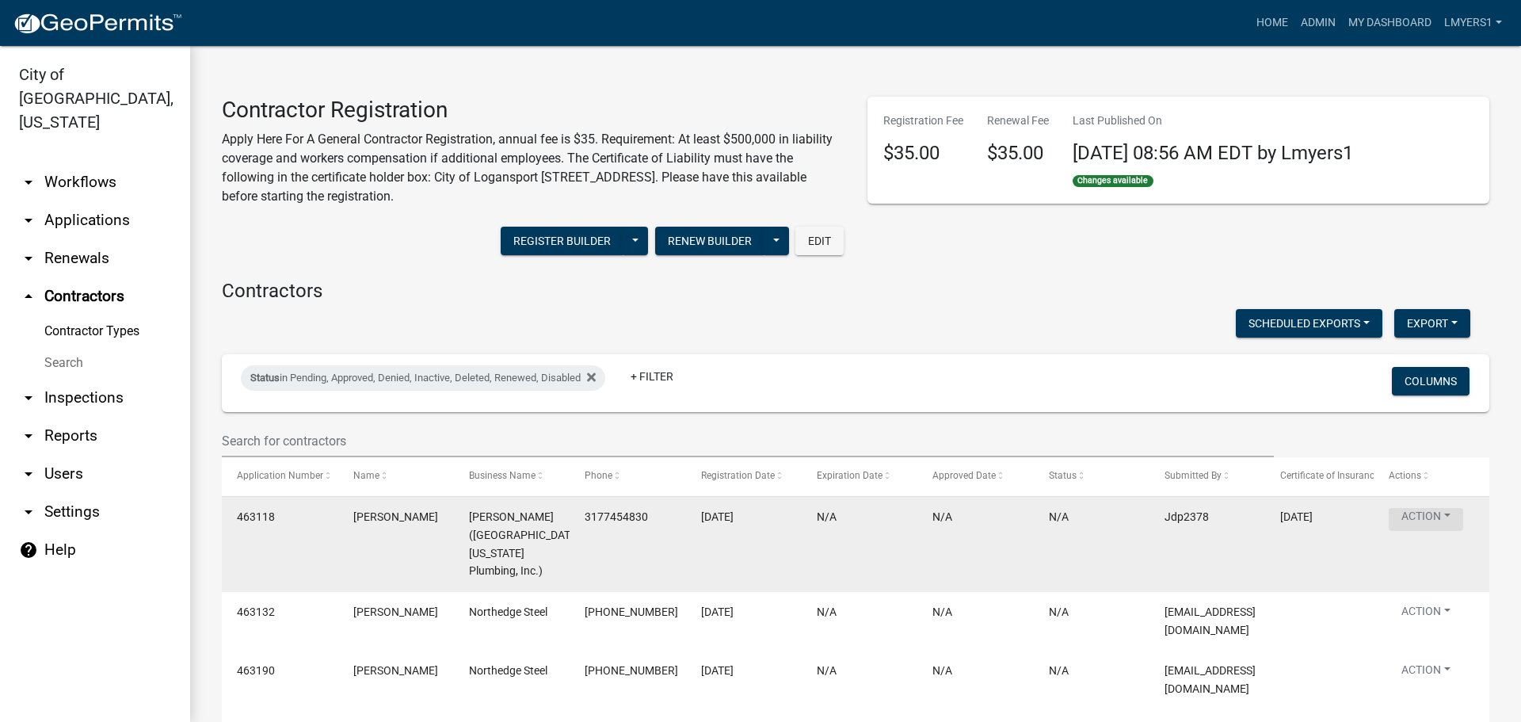
click at [1438, 519] on button "Action" at bounding box center [1425, 519] width 74 height 23
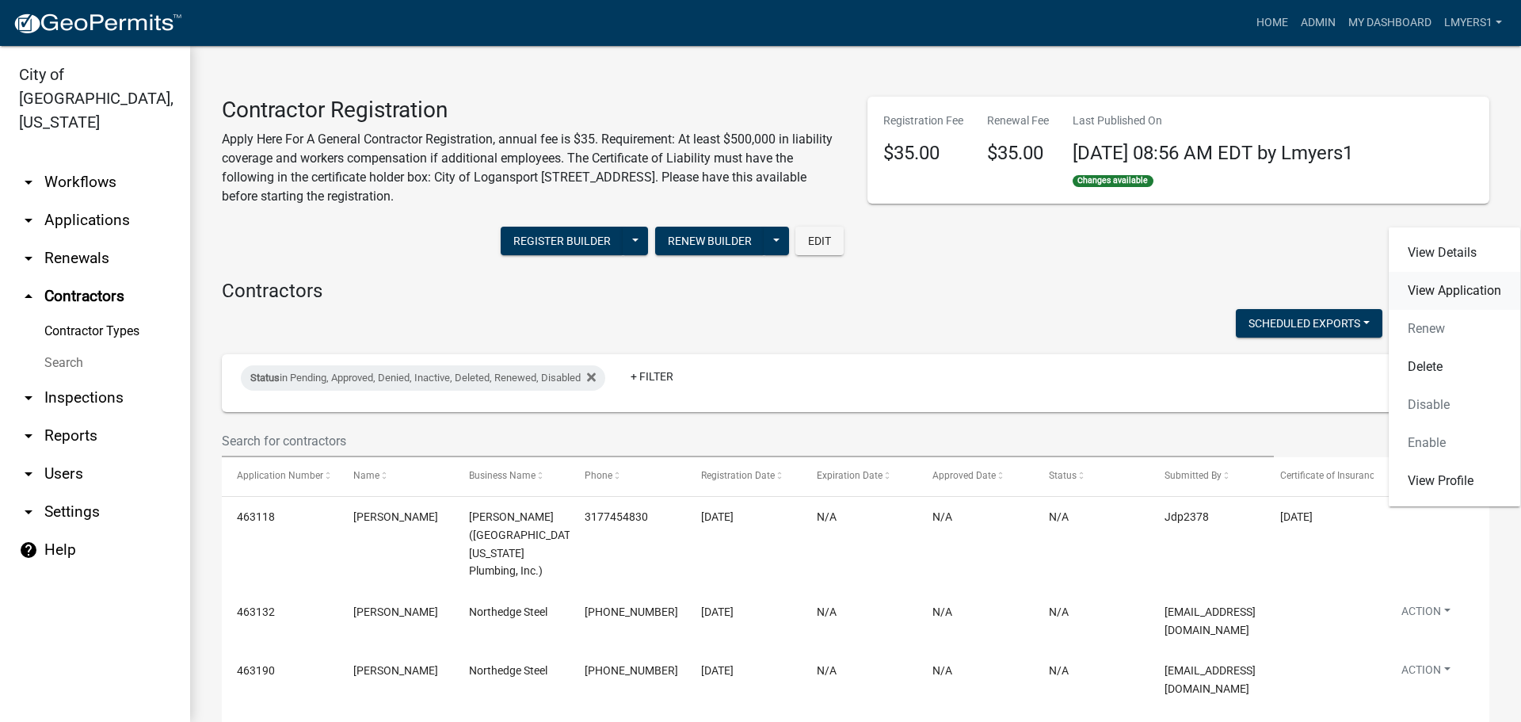
click at [1471, 287] on link "View Application" at bounding box center [1453, 291] width 131 height 38
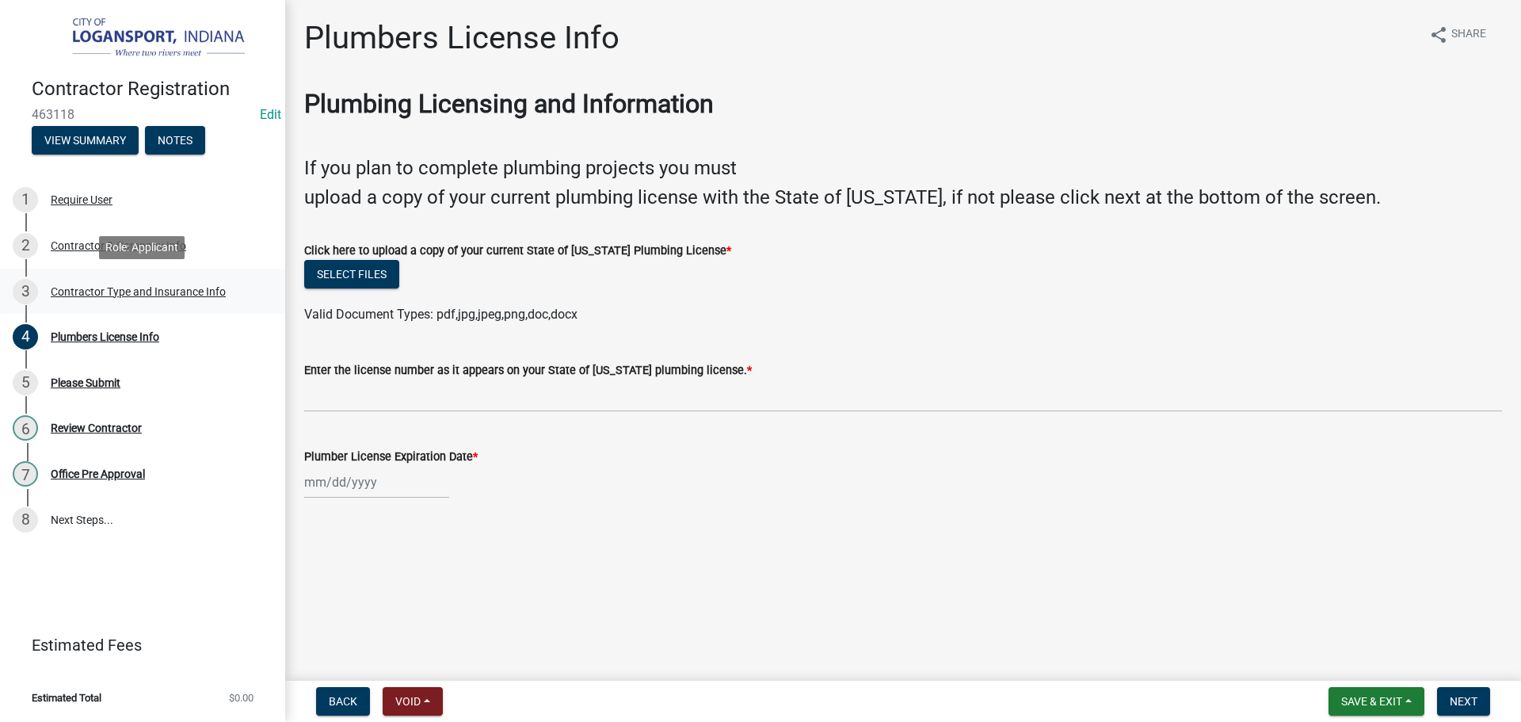
click at [158, 290] on div "Contractor Type and Insurance Info" at bounding box center [138, 291] width 175 height 11
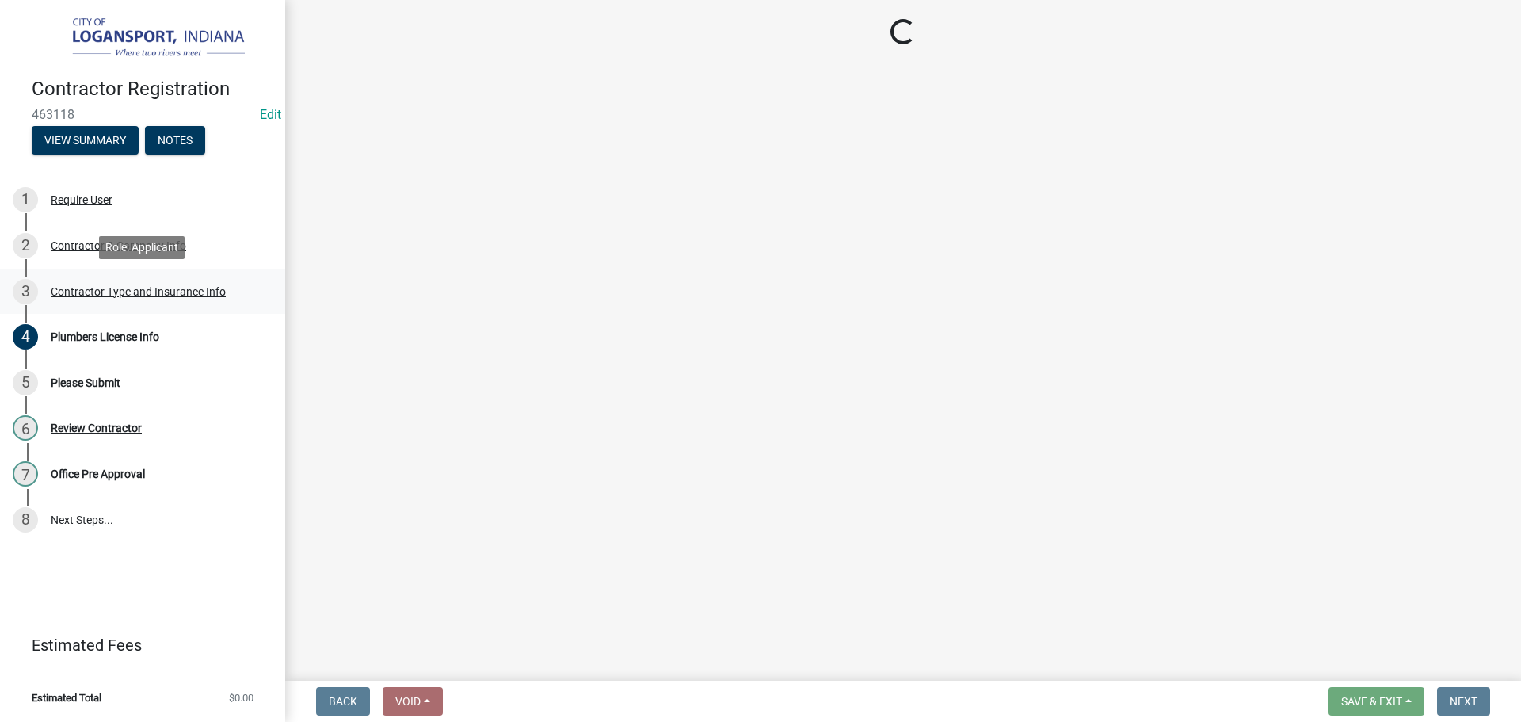
select select "29f819c5-39ac-4382-856d-46ce75f9554b"
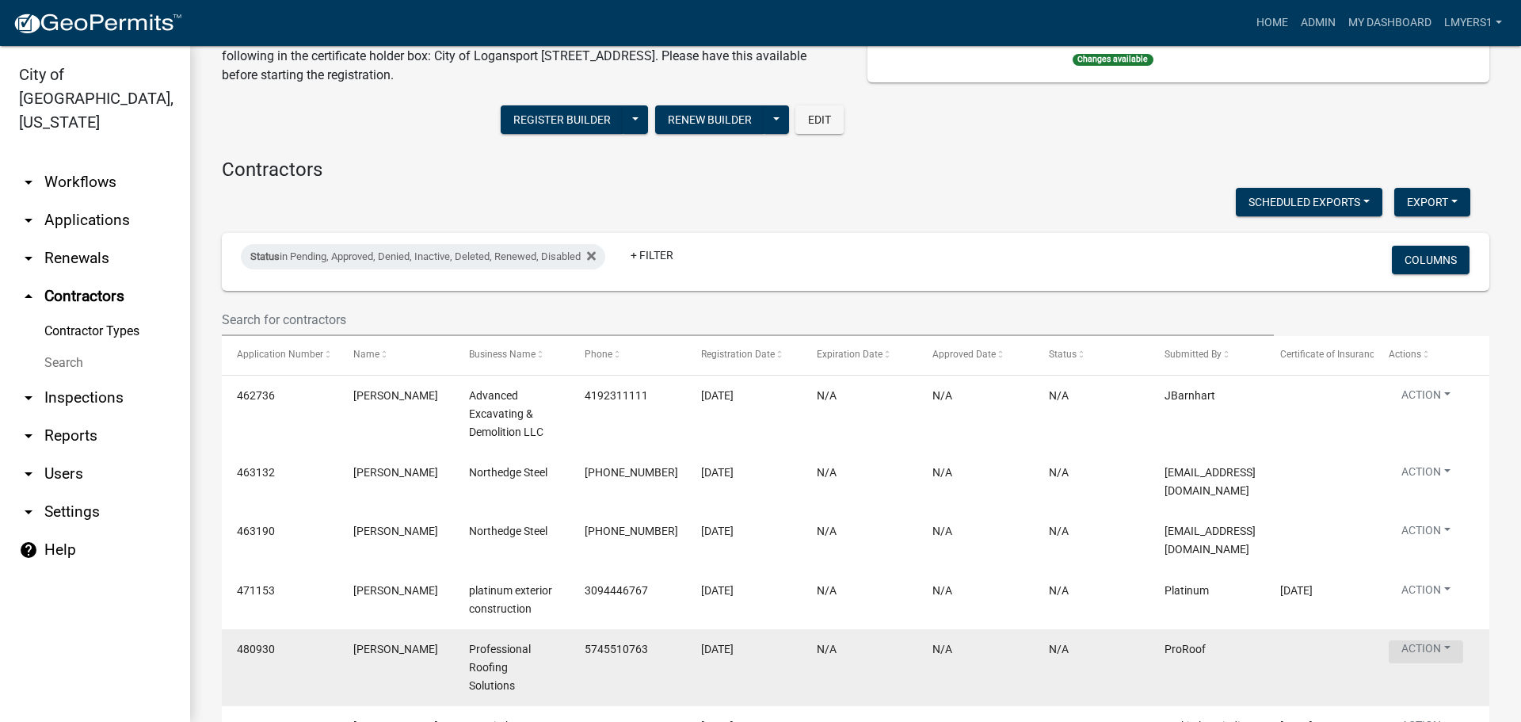
scroll to position [158, 0]
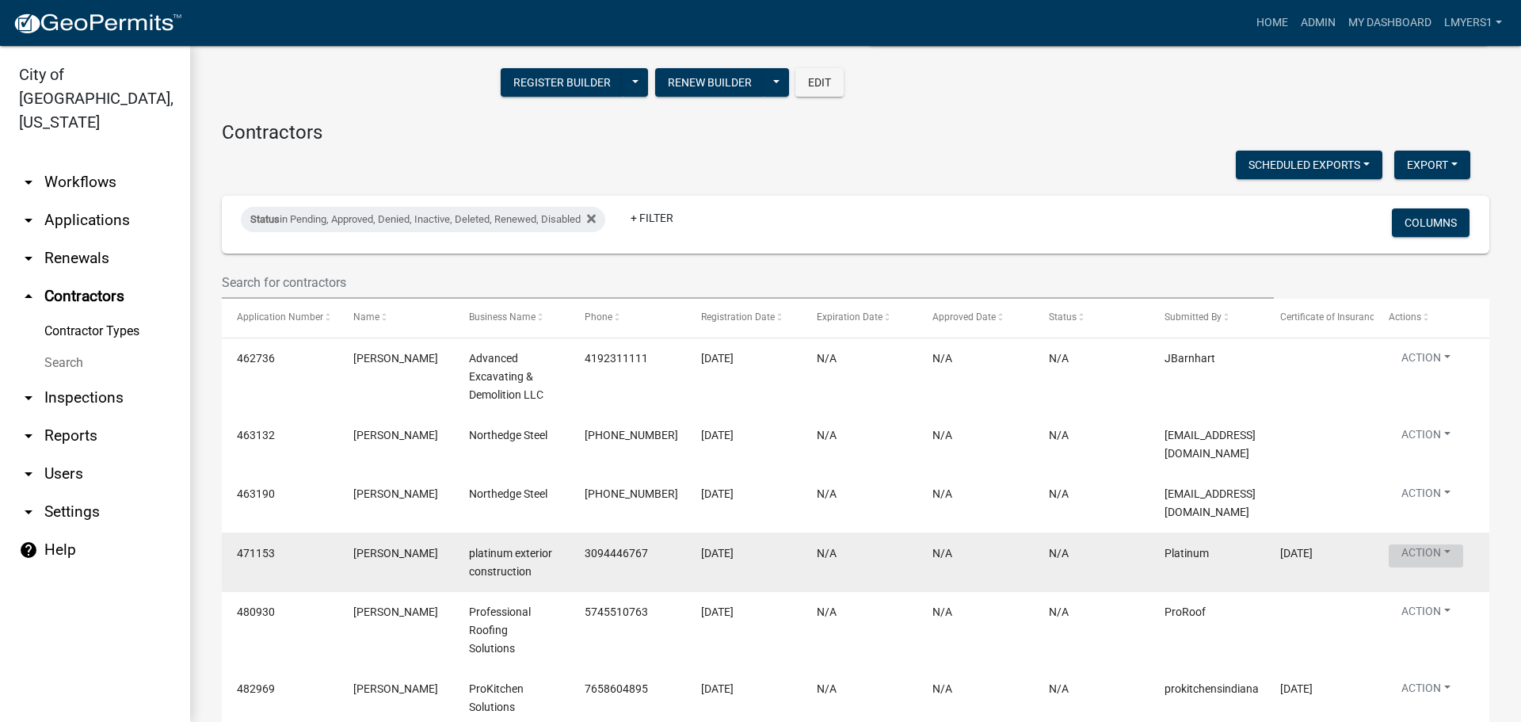
click at [1430, 544] on button "Action" at bounding box center [1425, 555] width 74 height 23
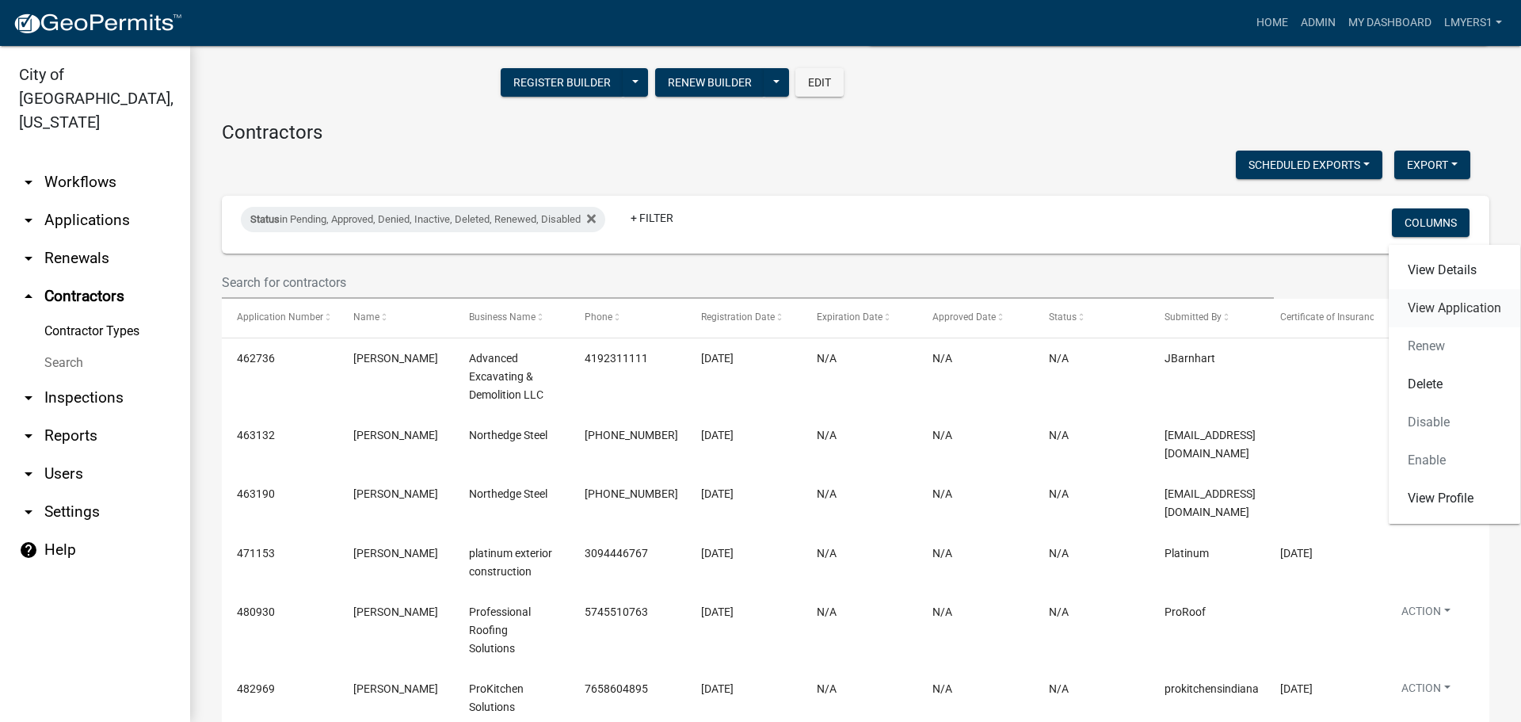
click at [1435, 305] on link "View Application" at bounding box center [1453, 308] width 131 height 38
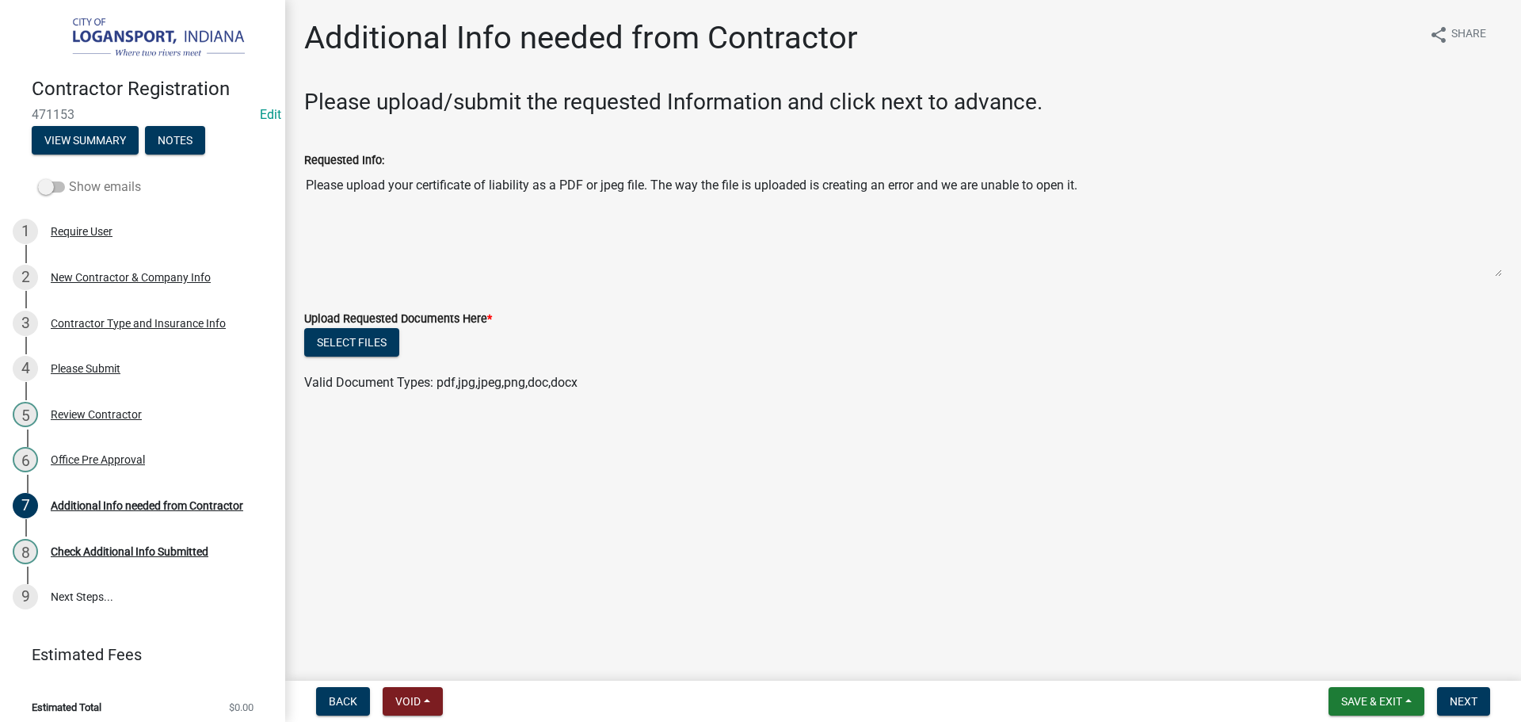
click at [51, 181] on span at bounding box center [51, 186] width 27 height 11
click at [69, 177] on input "Show emails" at bounding box center [69, 177] width 0 height 0
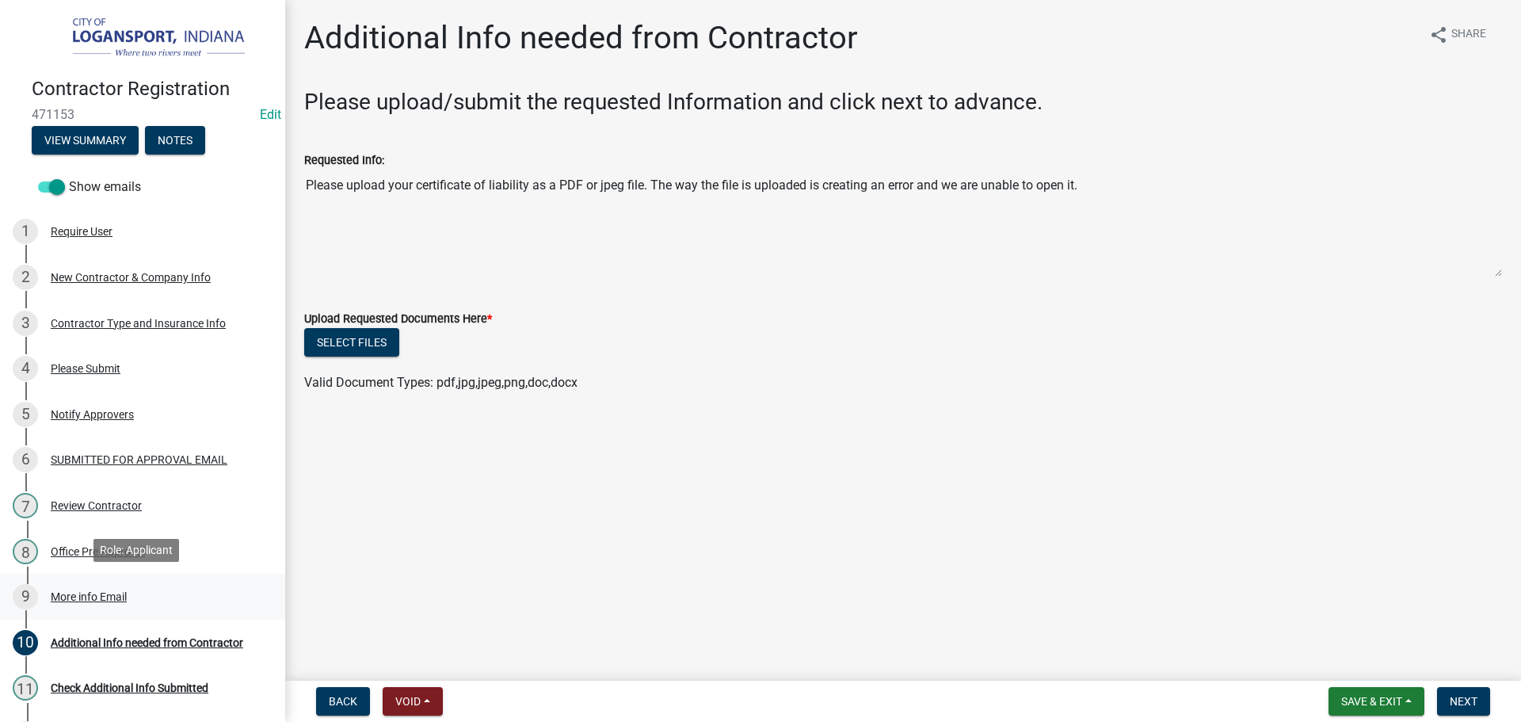
click at [63, 592] on div "More info Email" at bounding box center [89, 596] width 76 height 11
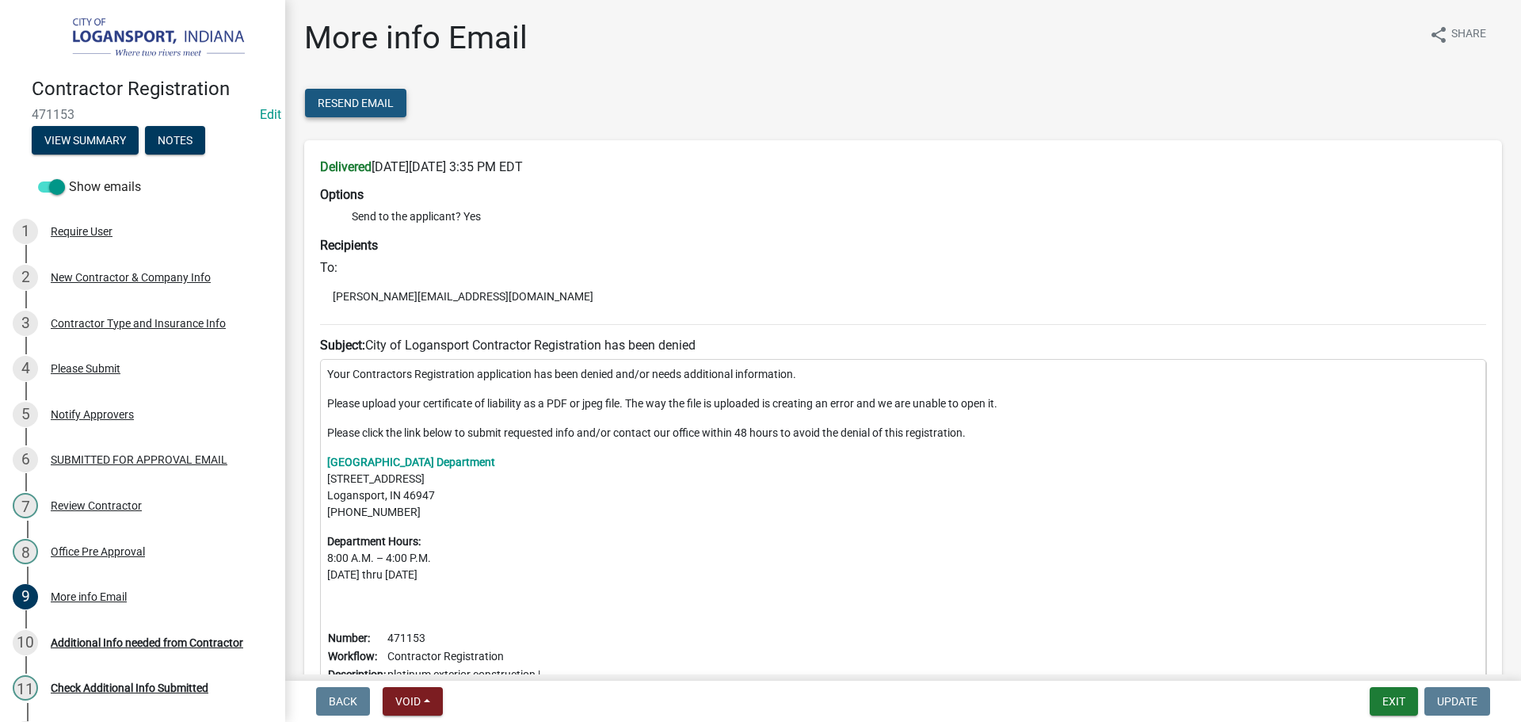
click at [341, 105] on span "Resend Email" at bounding box center [356, 103] width 76 height 13
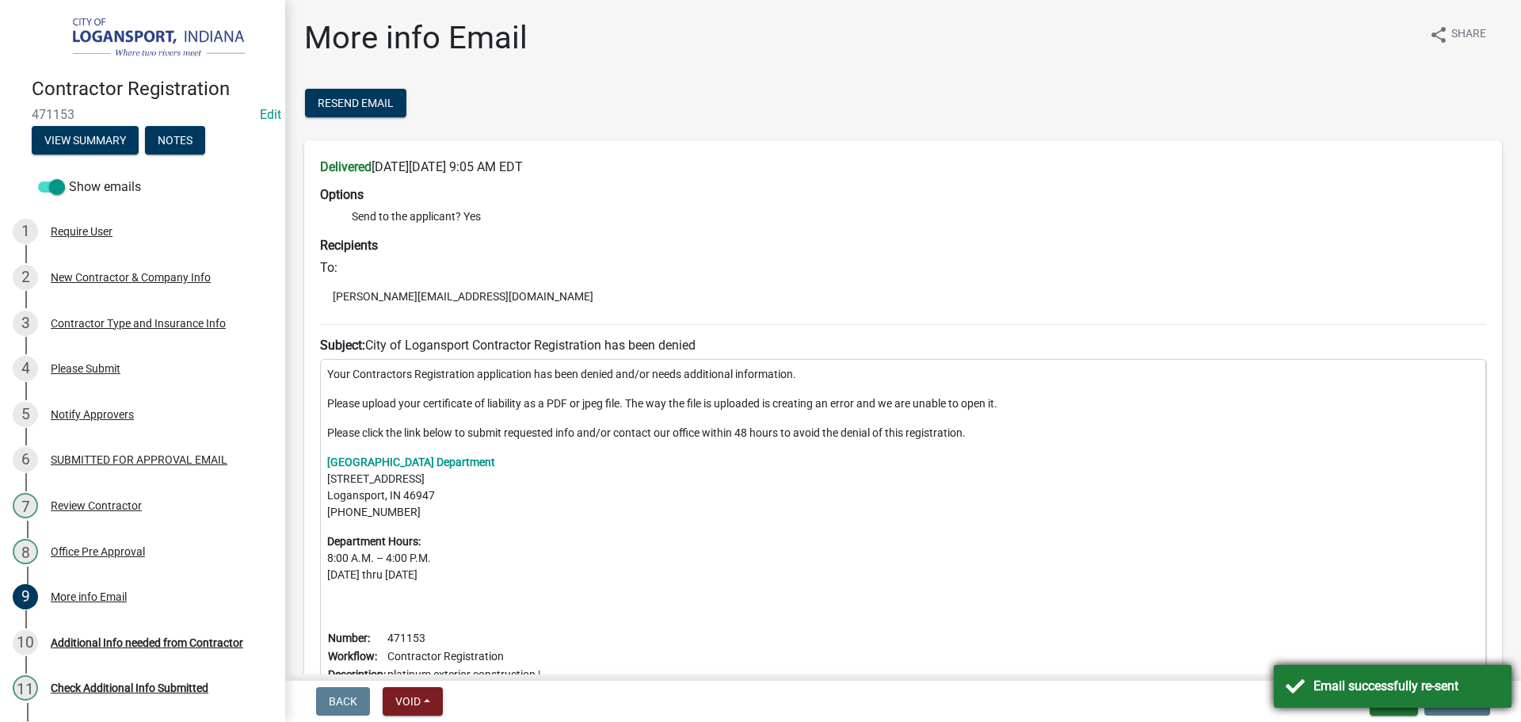
click at [1400, 685] on div "Email successfully re-sent" at bounding box center [1406, 685] width 186 height 19
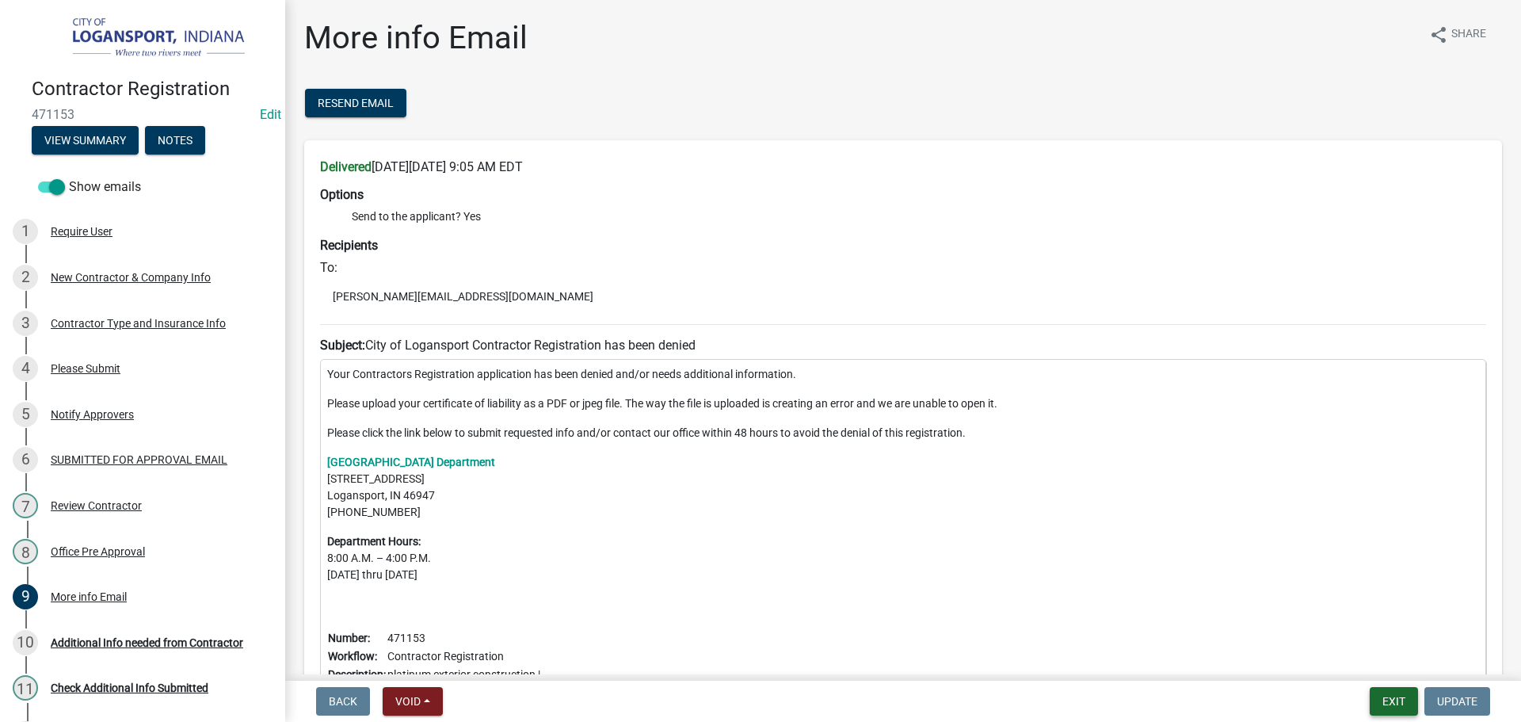
click at [1382, 699] on button "Exit" at bounding box center [1393, 701] width 48 height 29
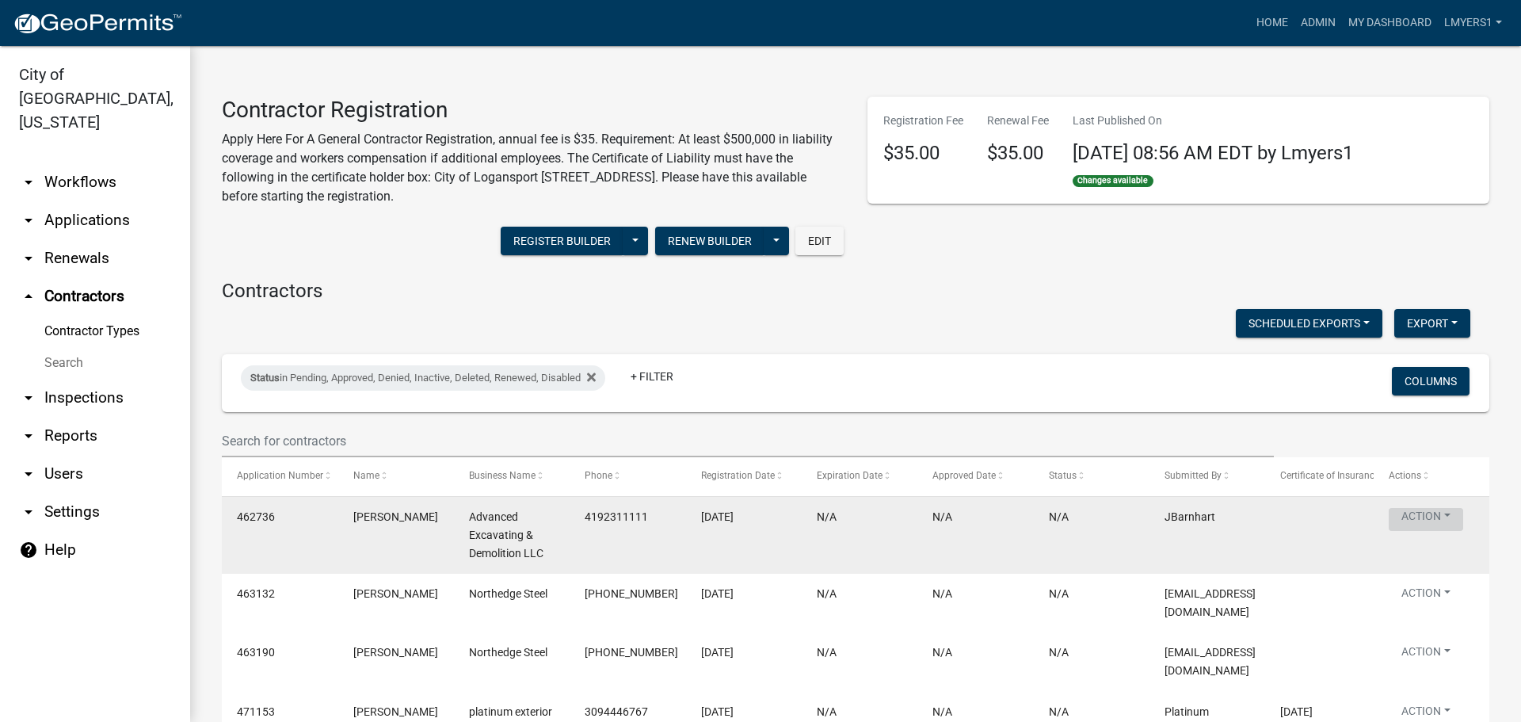
click at [1420, 516] on button "Action" at bounding box center [1425, 519] width 74 height 23
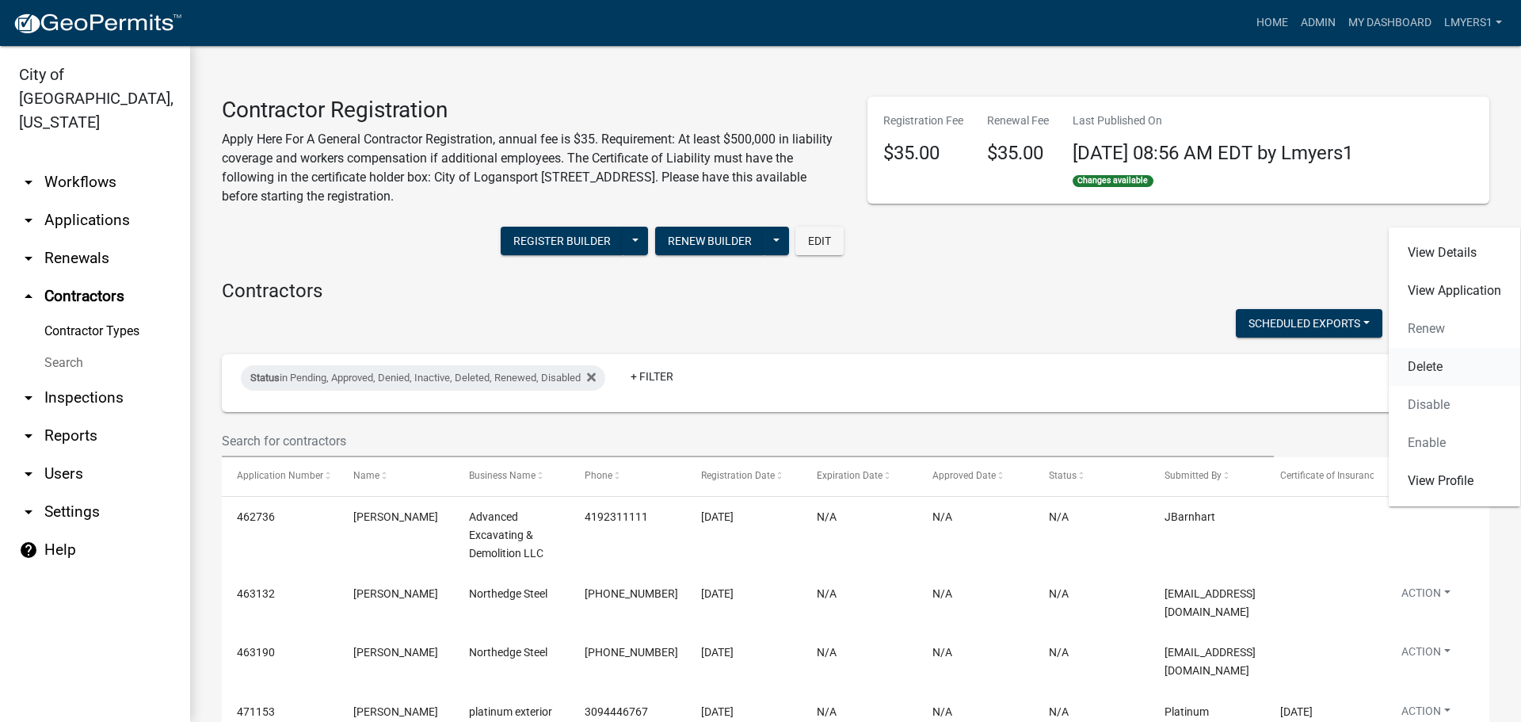
click at [1449, 364] on link "Delete" at bounding box center [1453, 367] width 131 height 38
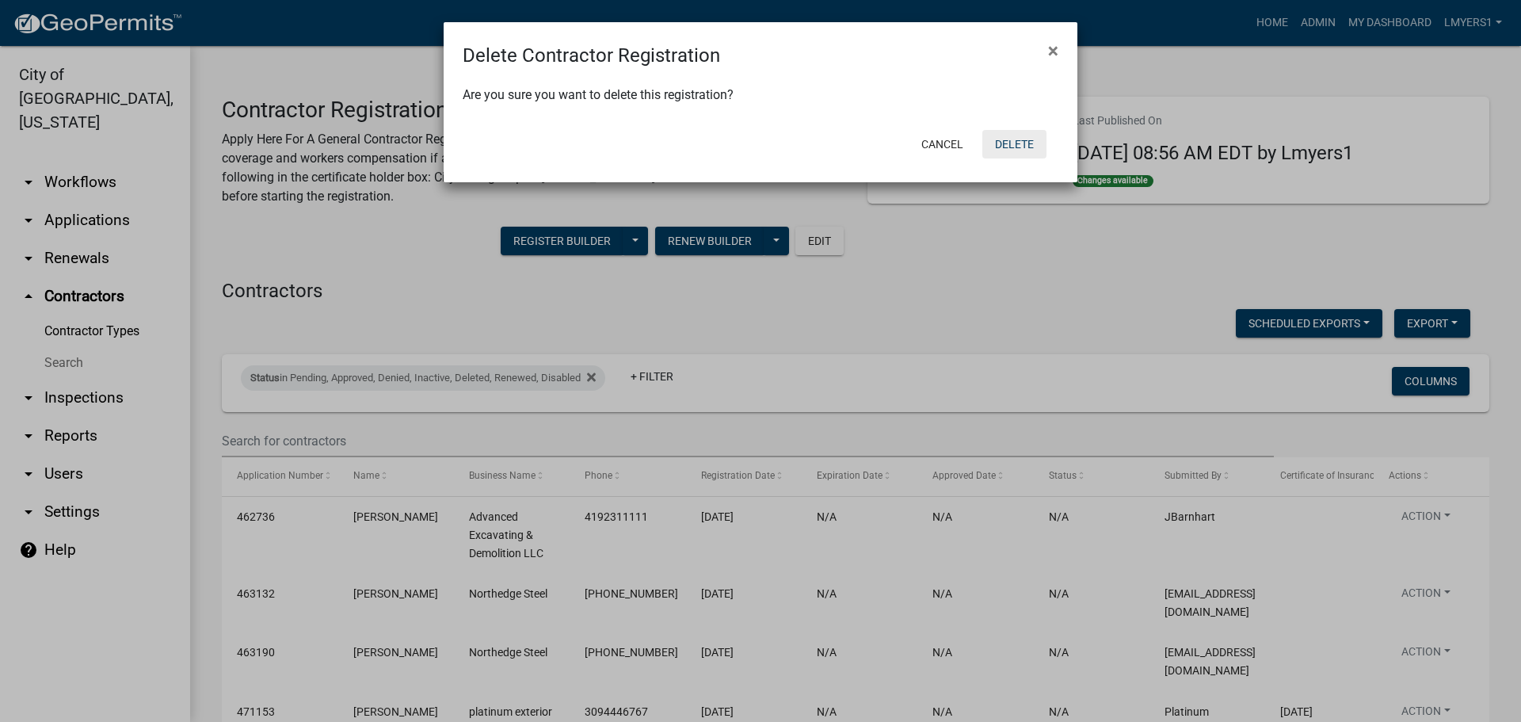
click at [1005, 138] on button "Delete" at bounding box center [1014, 144] width 64 height 29
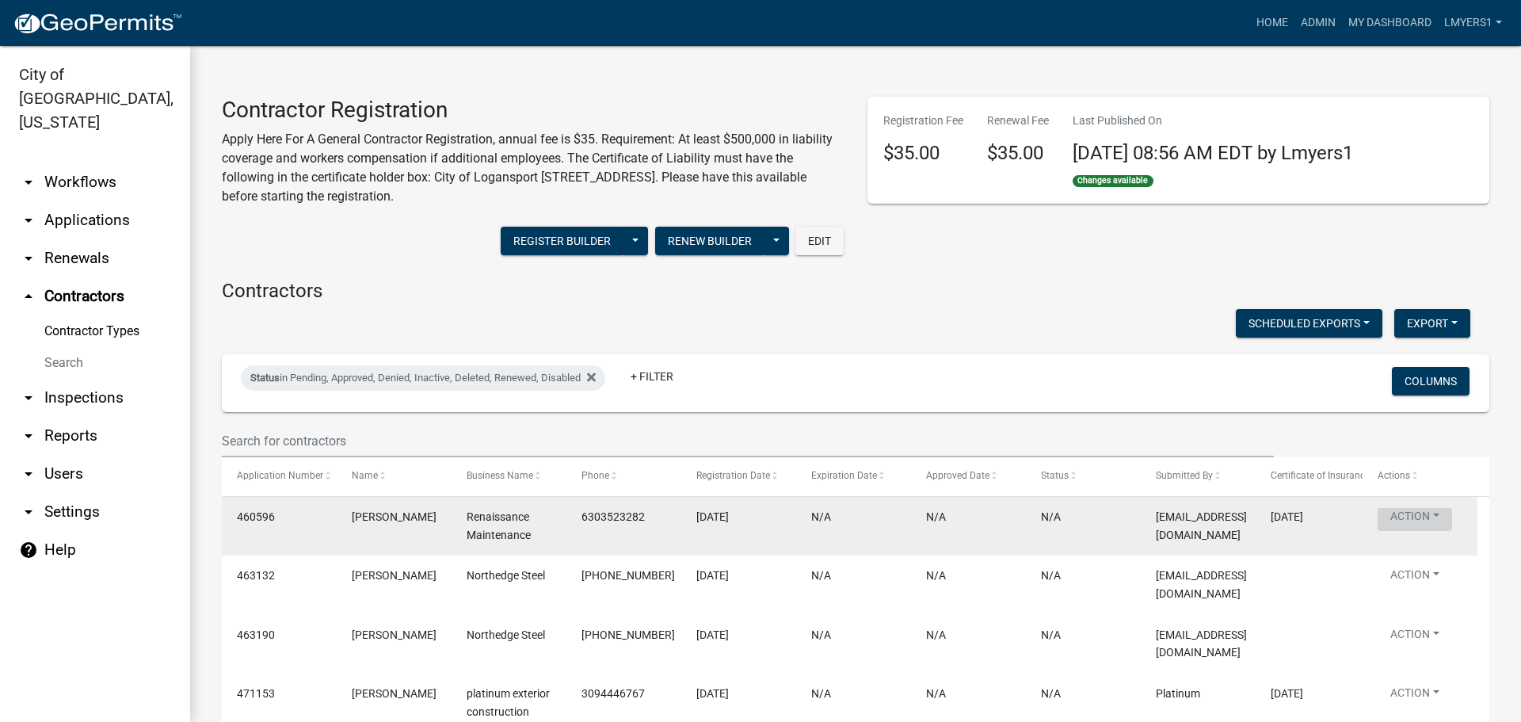
click at [1423, 509] on button "Action" at bounding box center [1414, 519] width 74 height 23
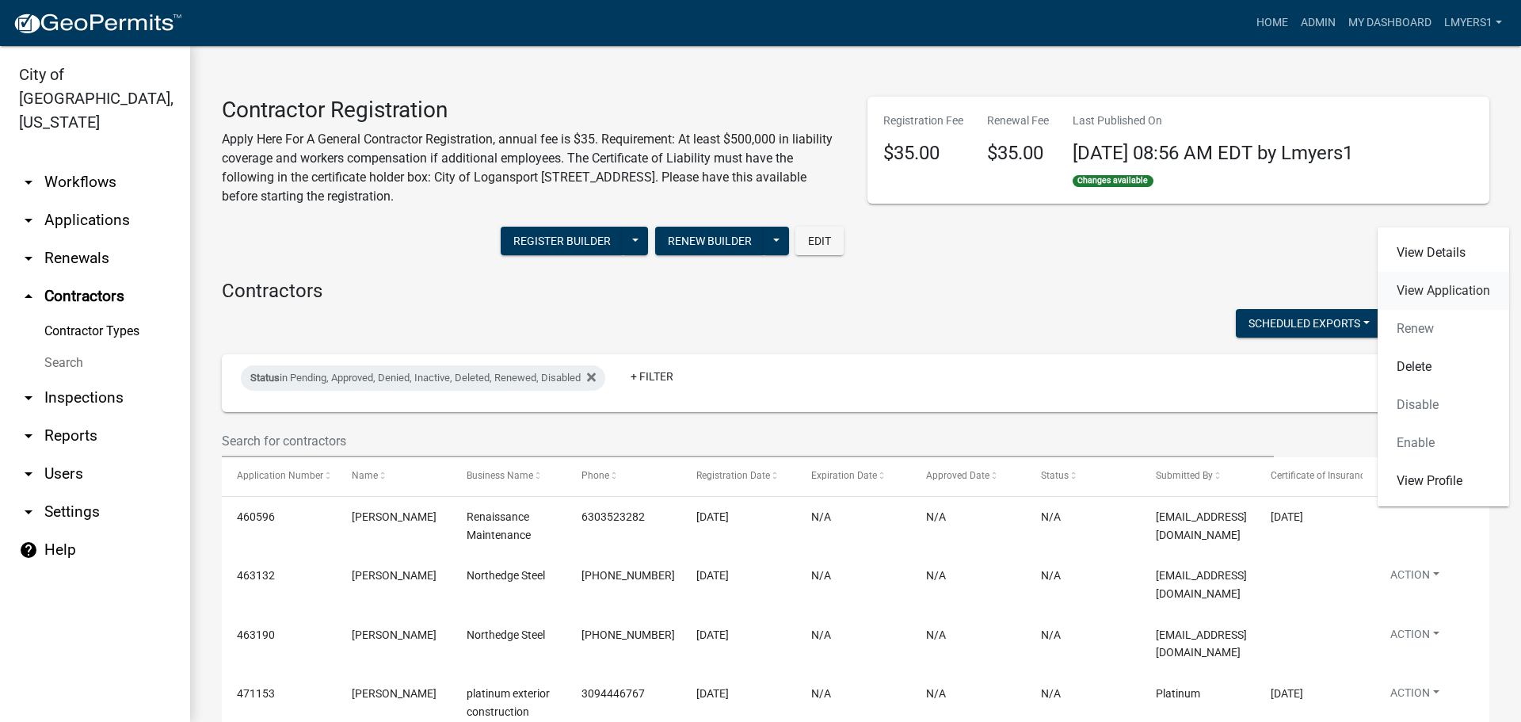
click at [1451, 293] on link "View Application" at bounding box center [1442, 291] width 131 height 38
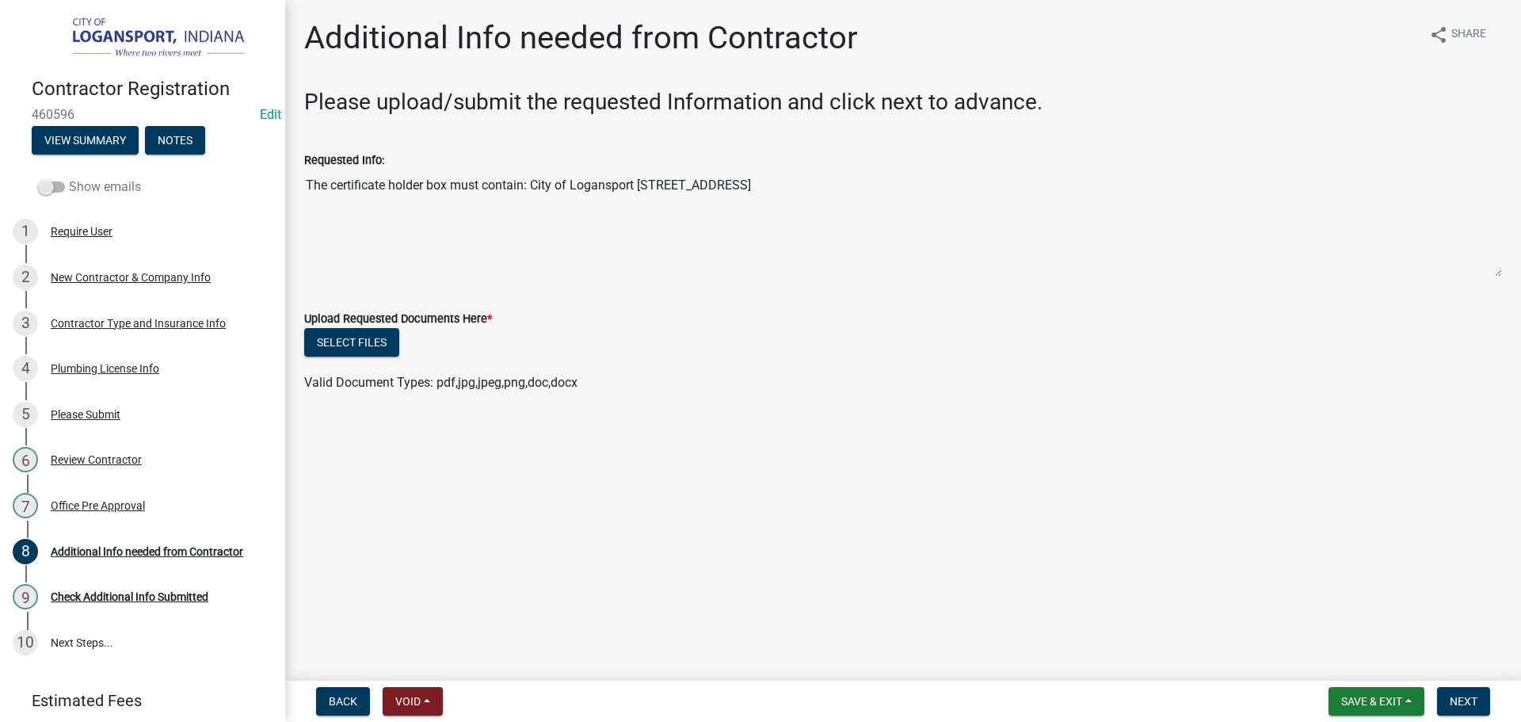
click at [61, 185] on span at bounding box center [51, 186] width 27 height 11
click at [69, 177] on input "Show emails" at bounding box center [69, 177] width 0 height 0
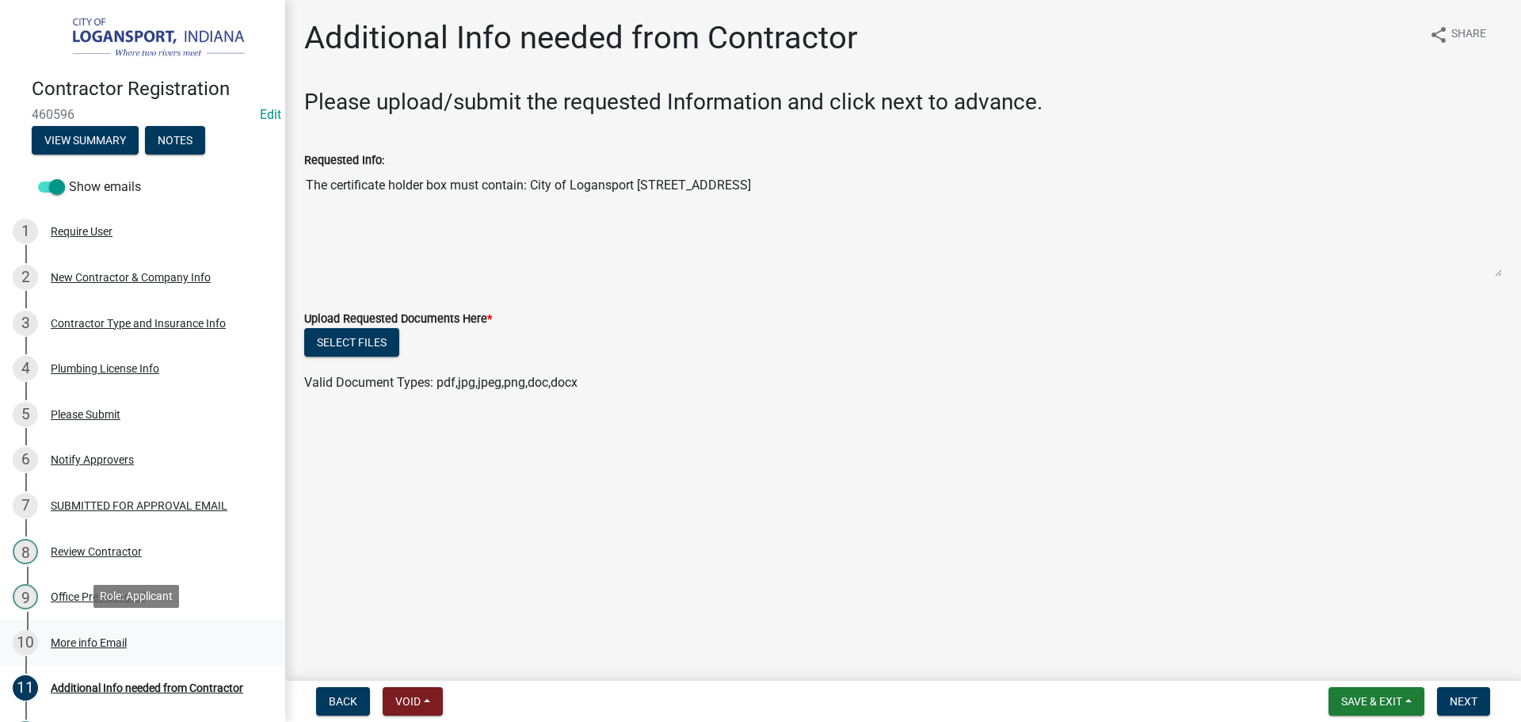
click at [95, 647] on div "10 More info Email" at bounding box center [136, 642] width 247 height 25
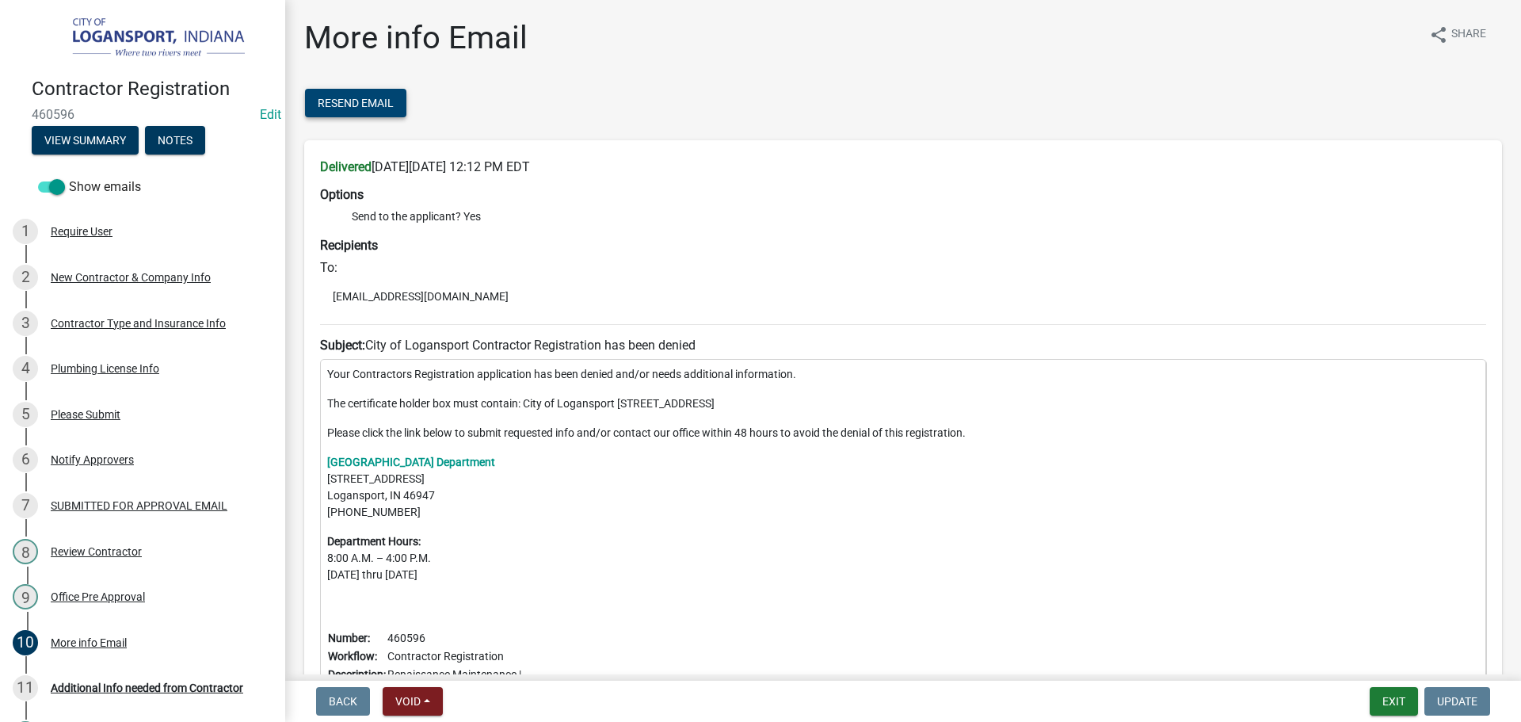
click at [375, 110] on button "Resend Email" at bounding box center [355, 103] width 101 height 29
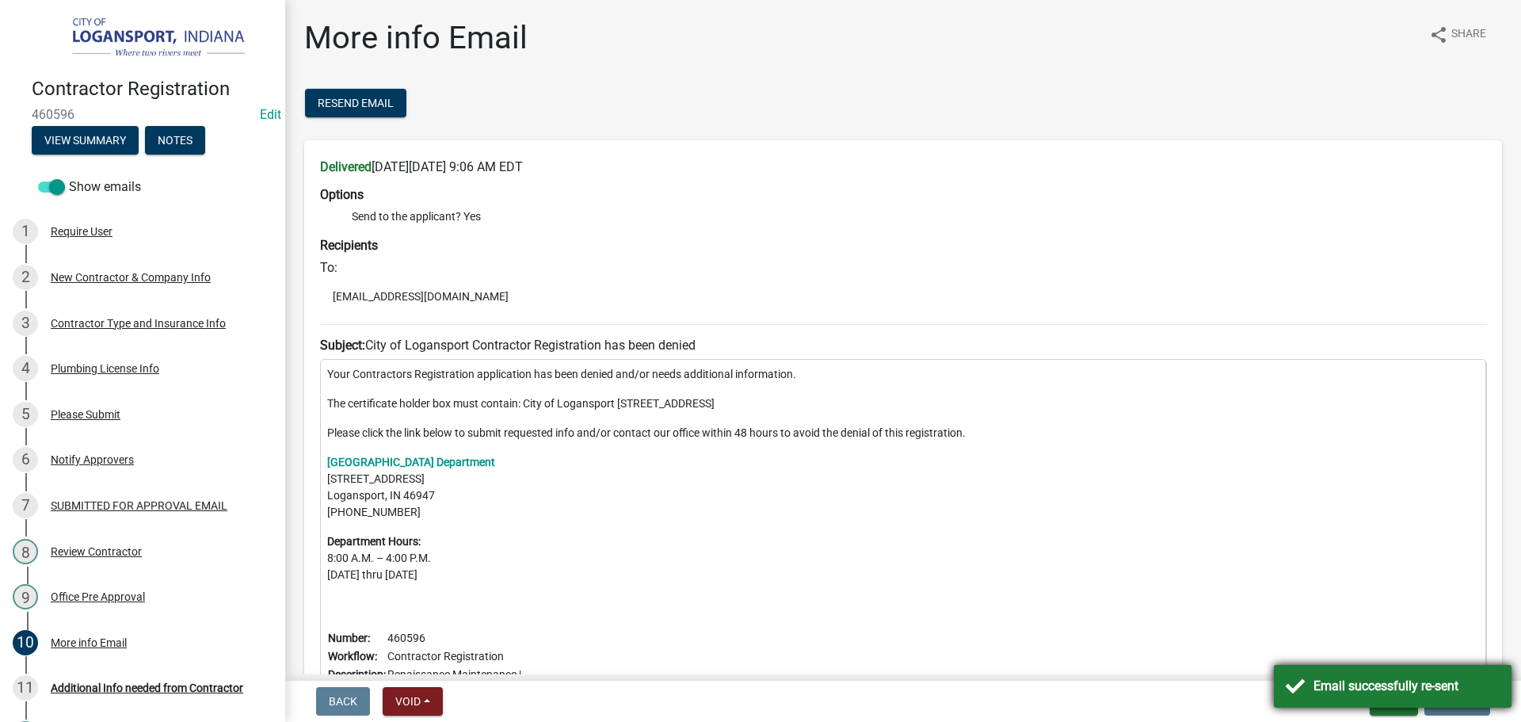
click at [1303, 680] on div "Email successfully re-sent" at bounding box center [1393, 686] width 238 height 43
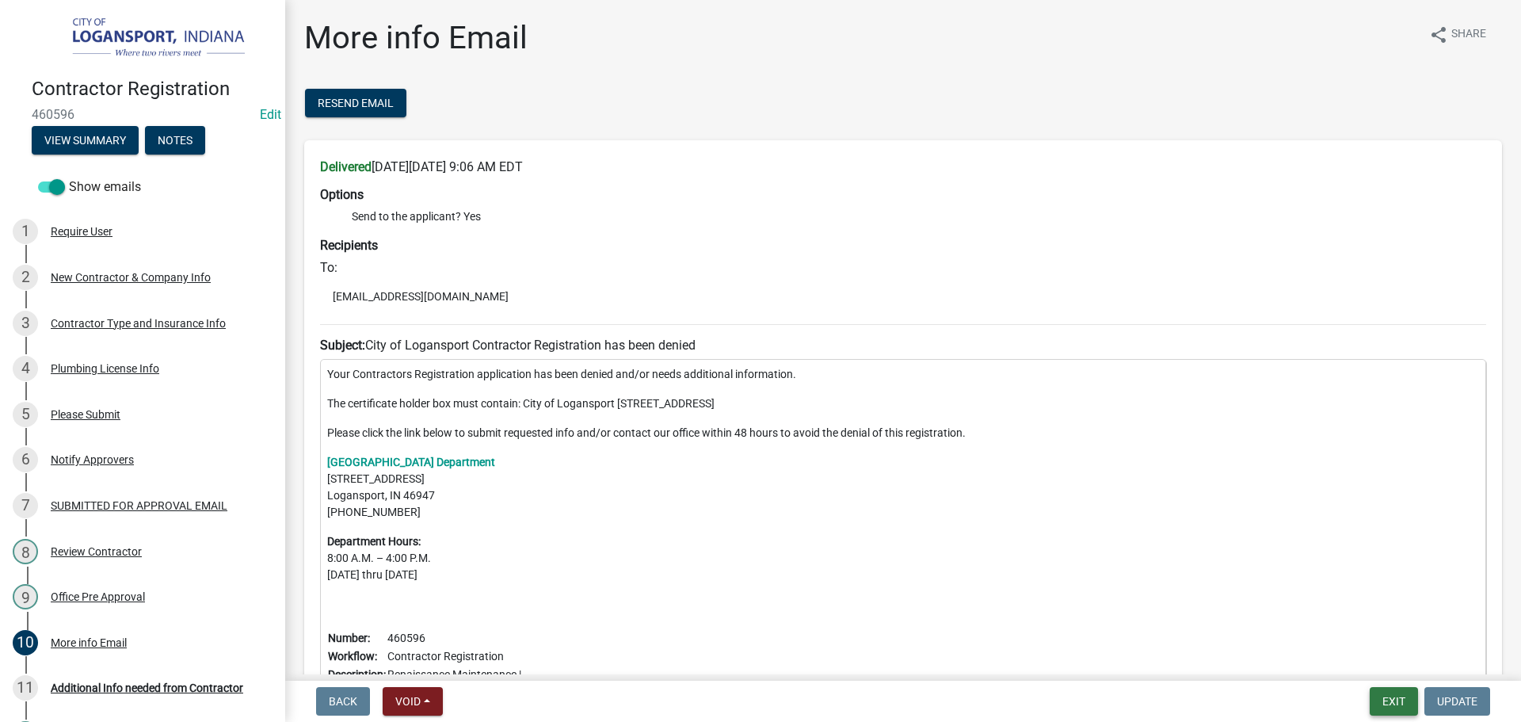
click at [1405, 704] on button "Exit" at bounding box center [1393, 701] width 48 height 29
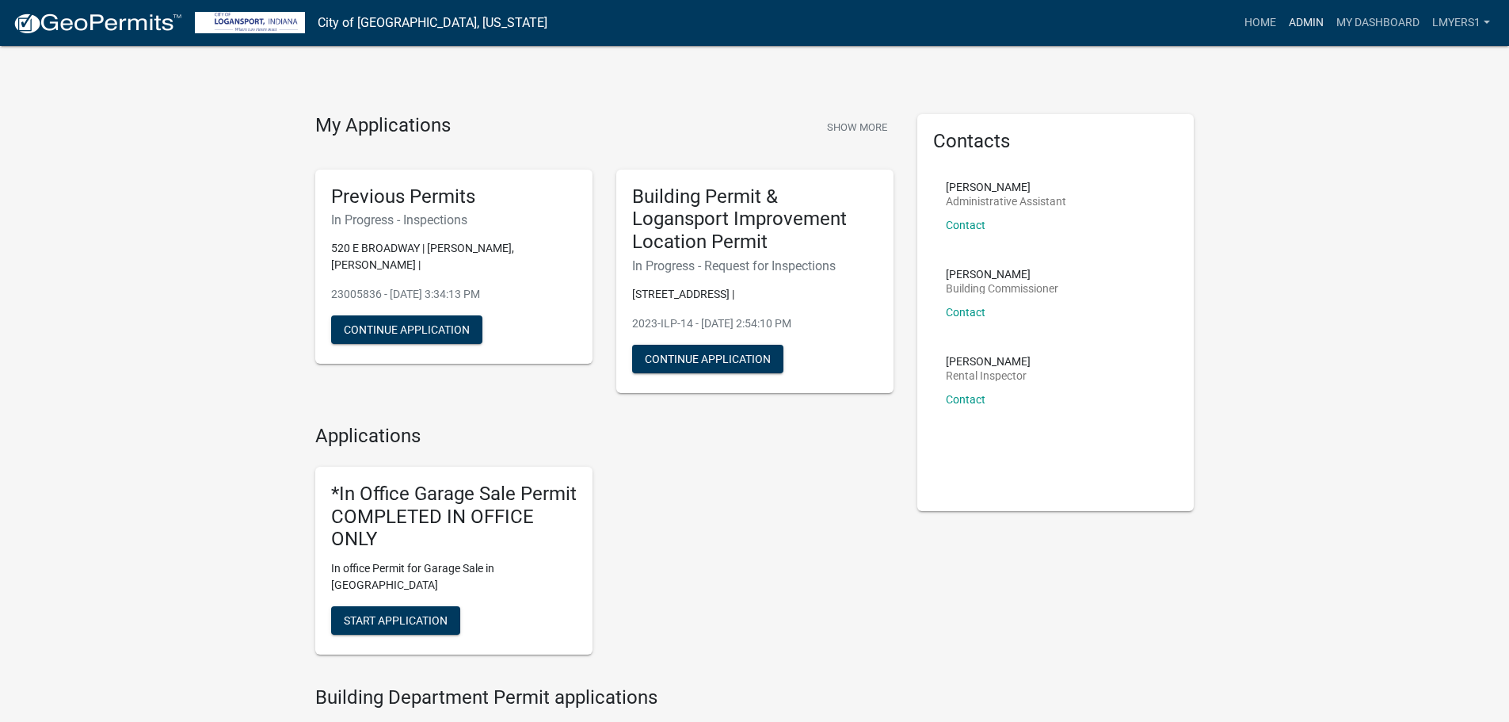
click at [1312, 26] on link "Admin" at bounding box center [1306, 23] width 48 height 30
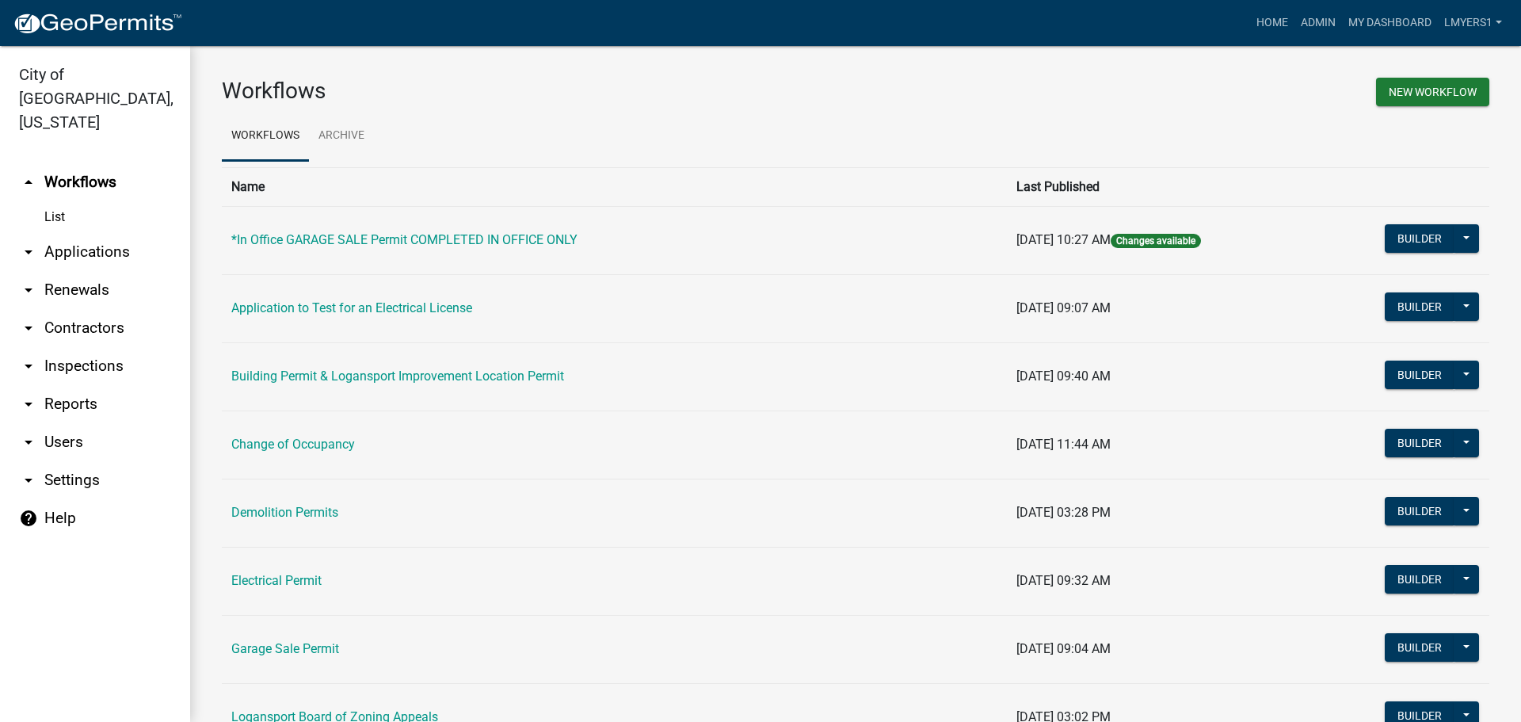
click at [85, 309] on link "arrow_drop_down Contractors" at bounding box center [95, 328] width 190 height 38
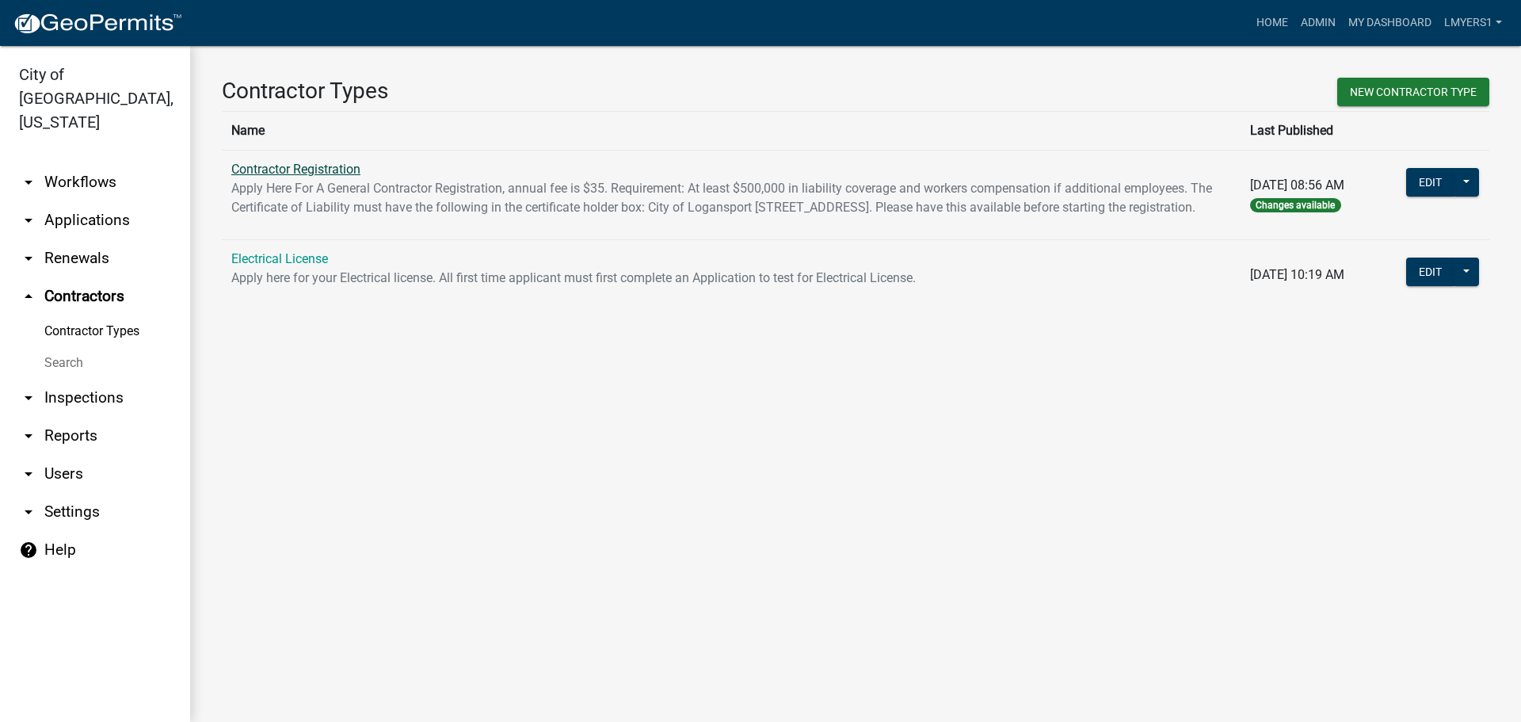
click at [282, 167] on link "Contractor Registration" at bounding box center [295, 169] width 129 height 15
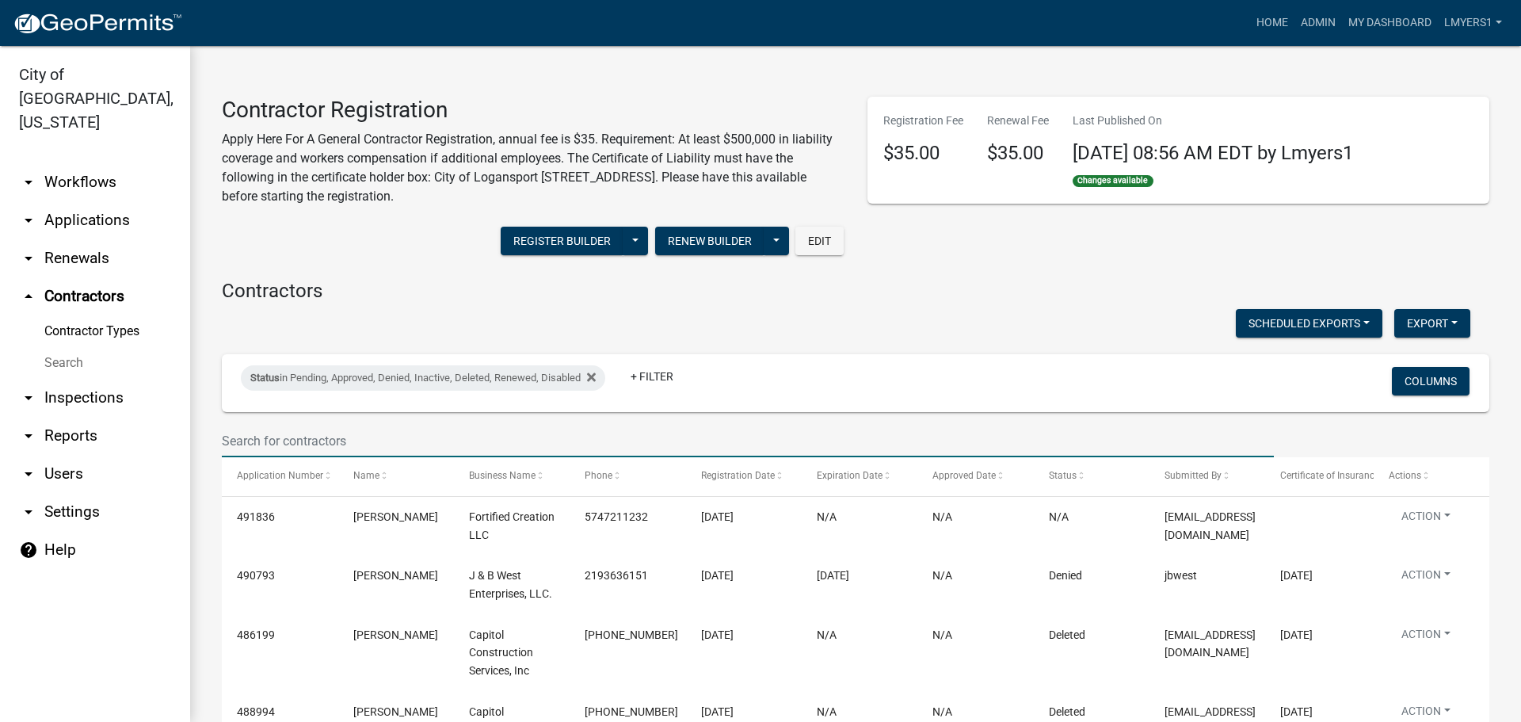
click at [311, 438] on input "text" at bounding box center [748, 441] width 1052 height 32
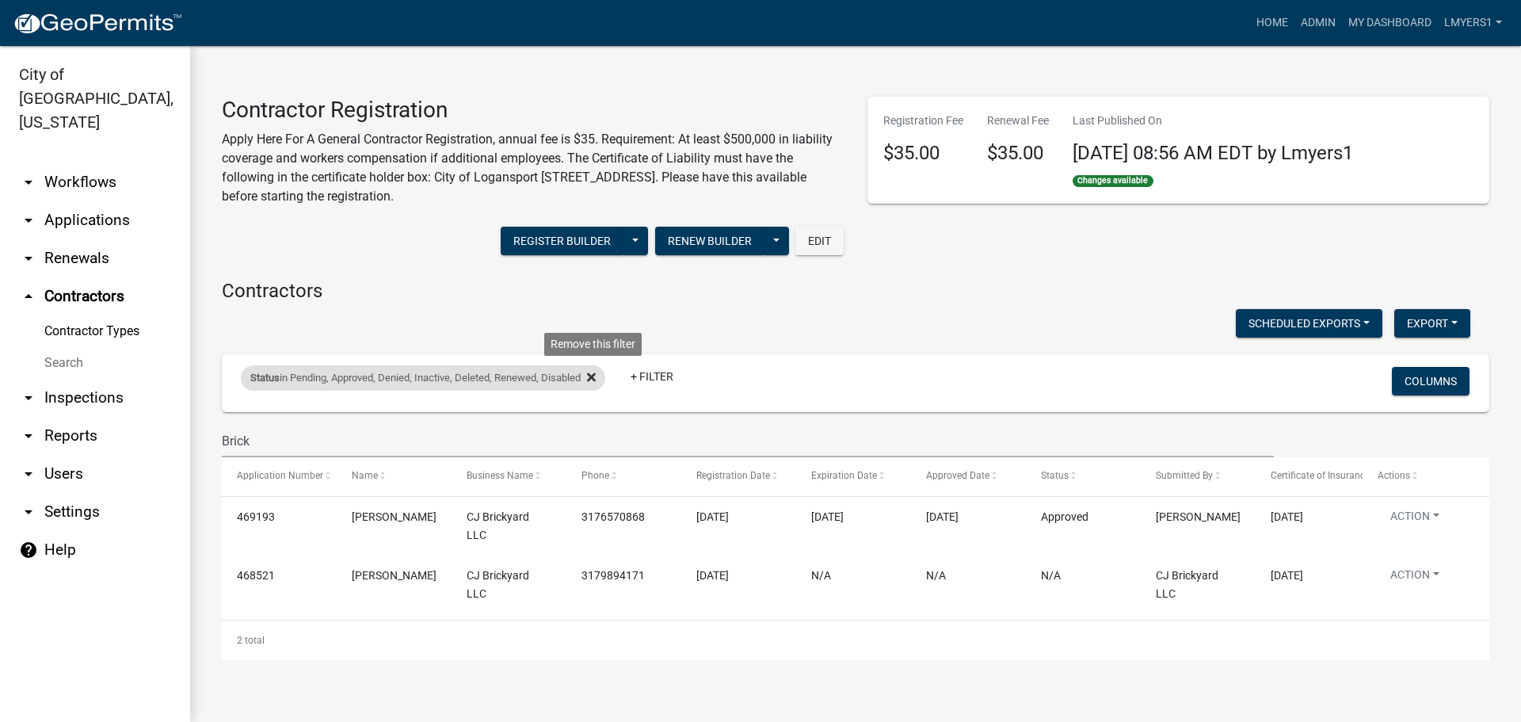
click at [596, 381] on icon at bounding box center [591, 377] width 9 height 13
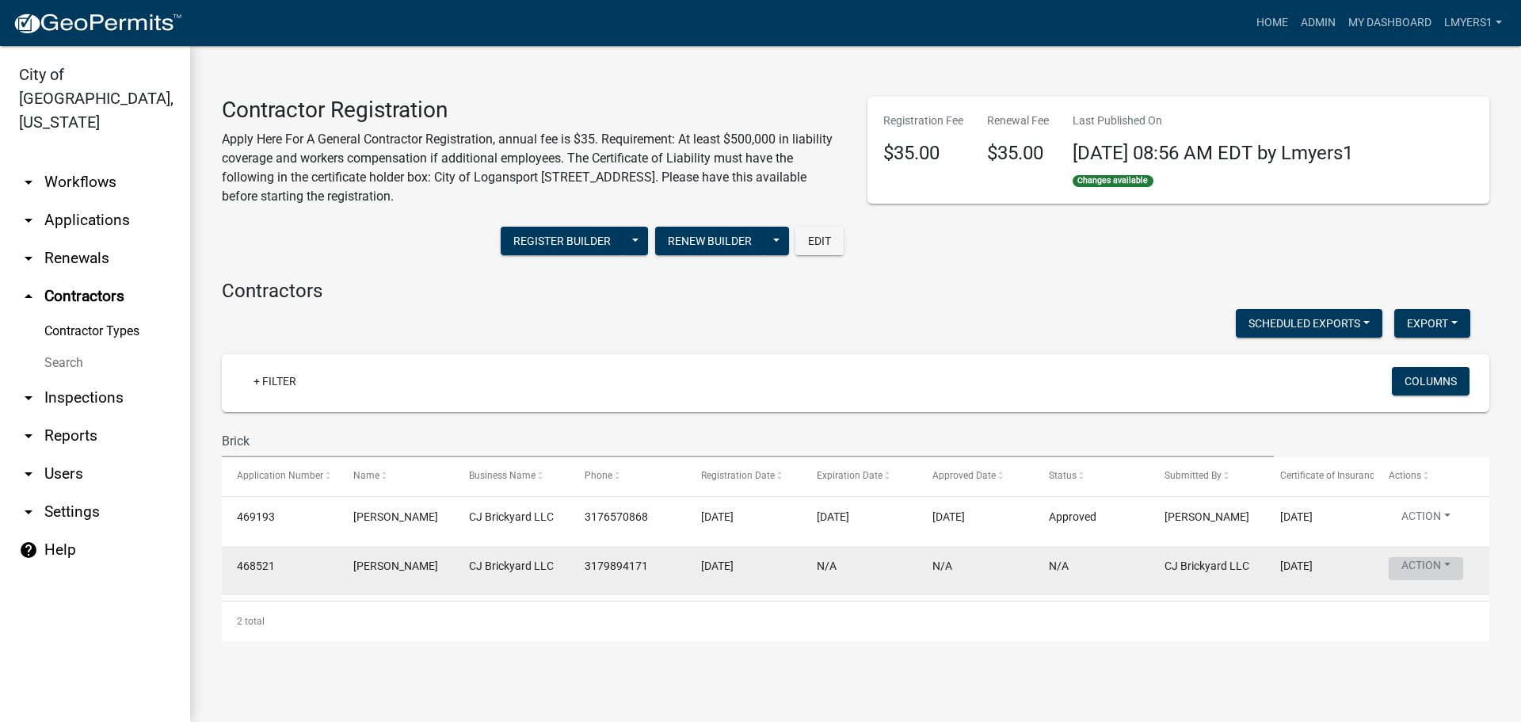
click at [1434, 573] on button "Action" at bounding box center [1425, 568] width 74 height 23
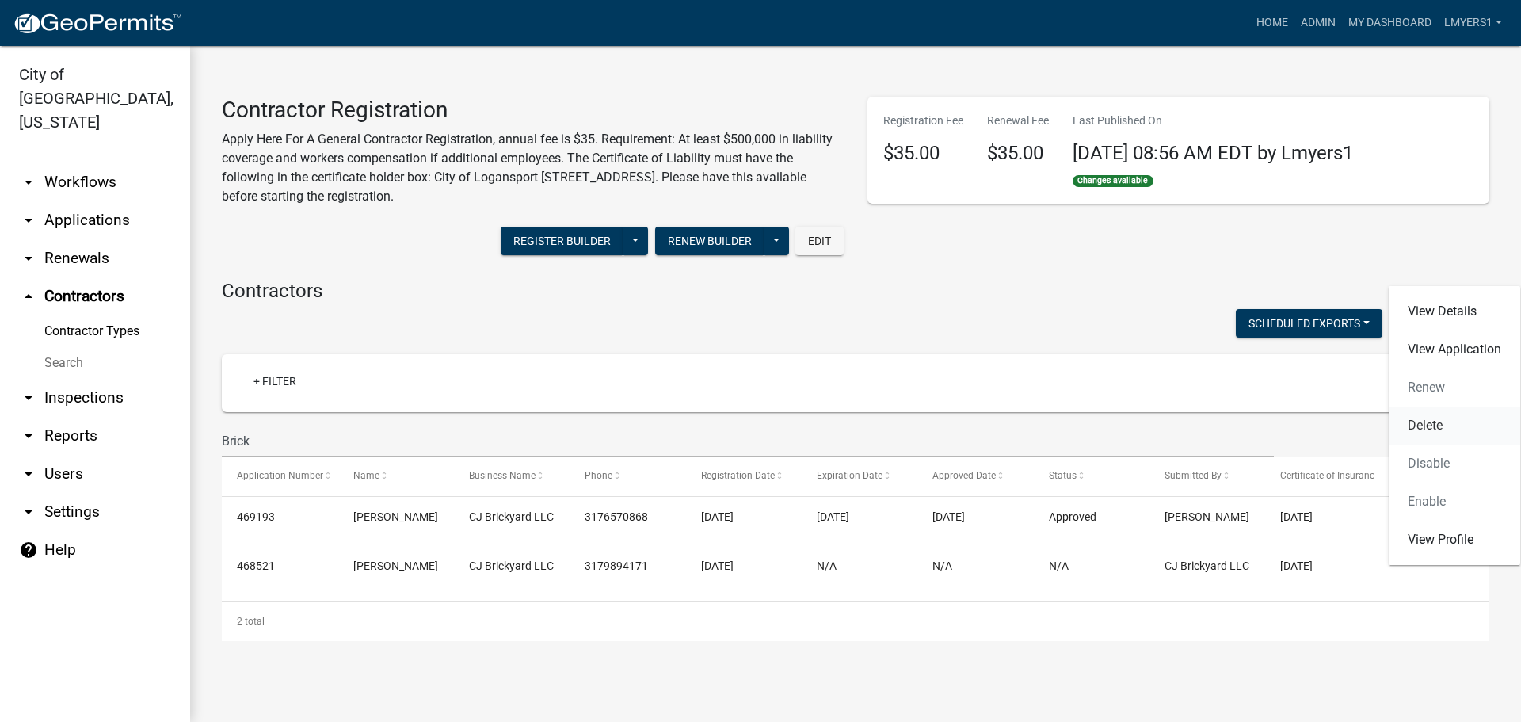
click at [1447, 425] on link "Delete" at bounding box center [1453, 425] width 131 height 38
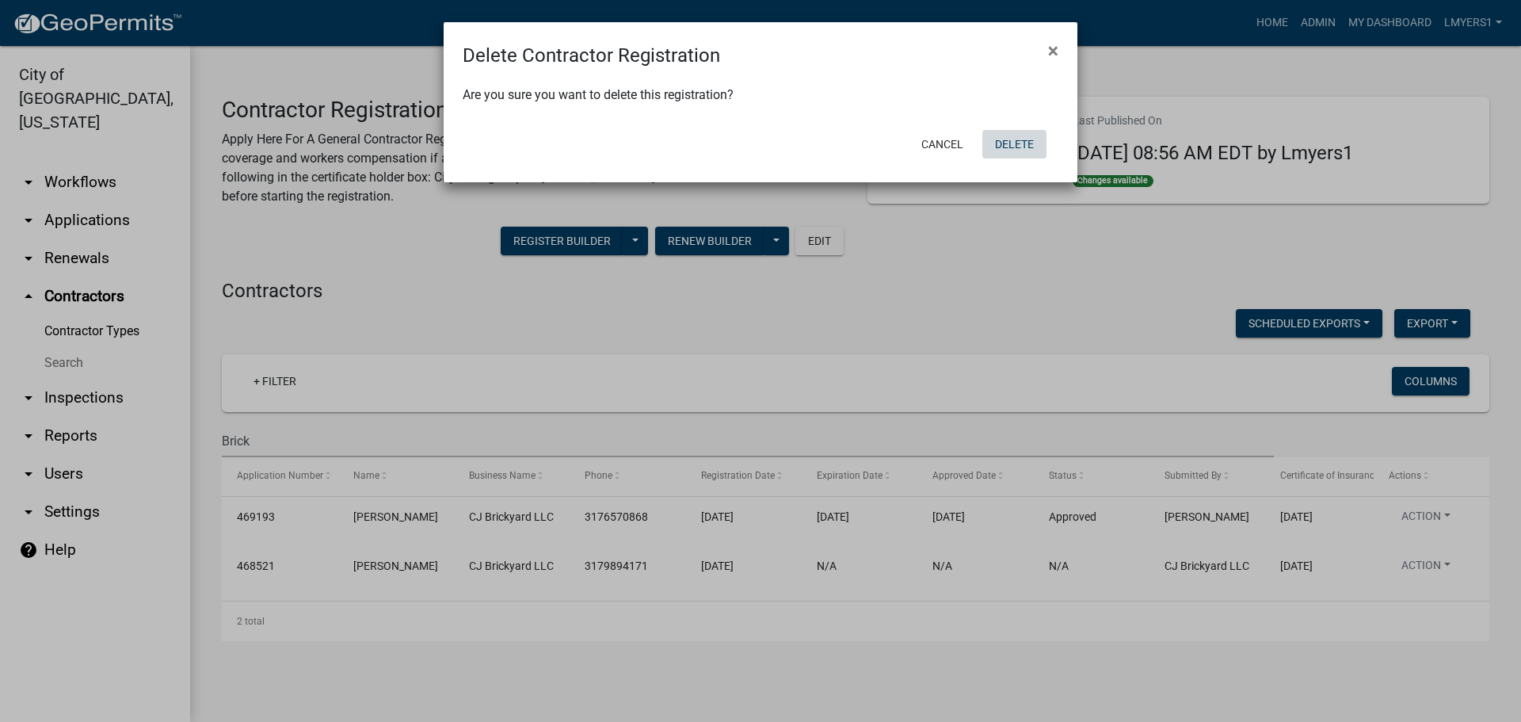
click at [998, 143] on button "Delete" at bounding box center [1014, 144] width 64 height 29
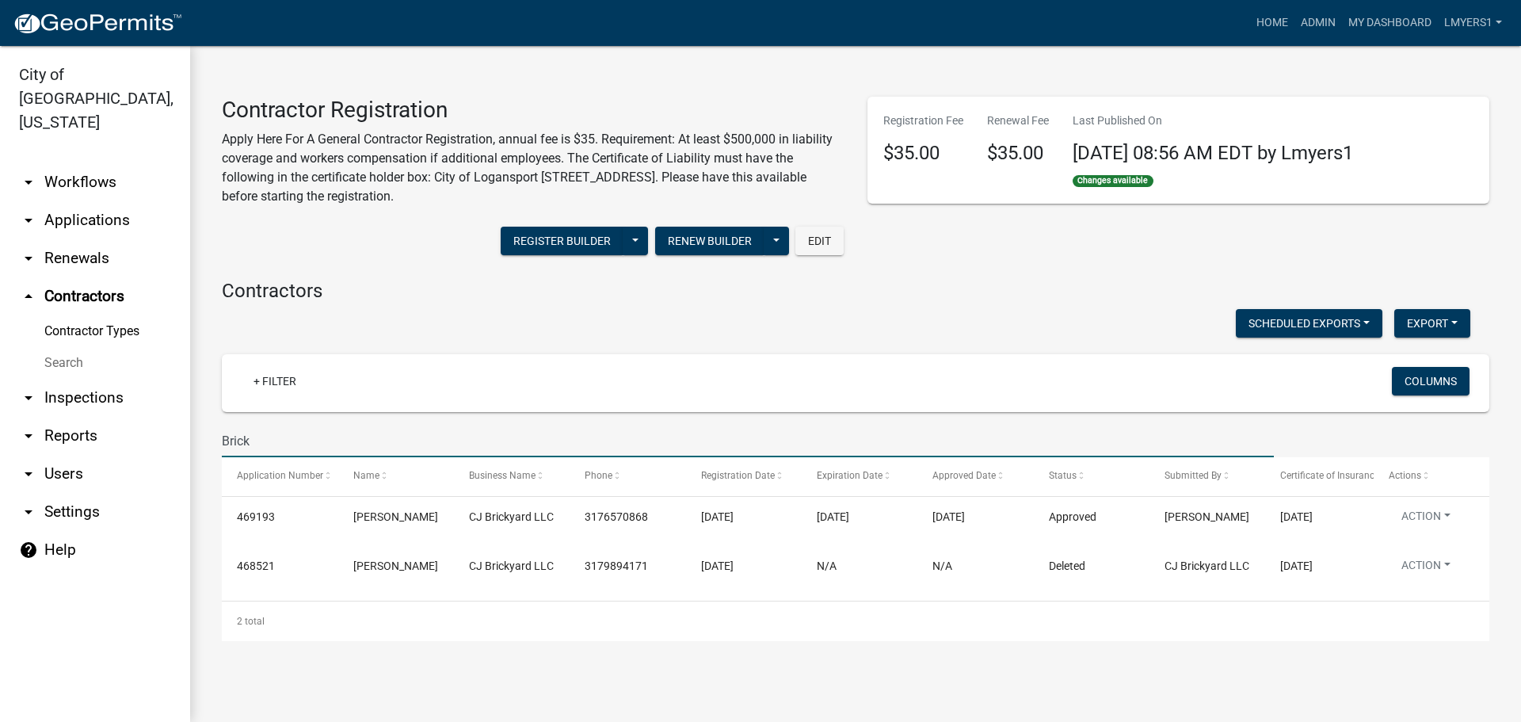
click at [466, 434] on input "Brick" at bounding box center [748, 441] width 1052 height 32
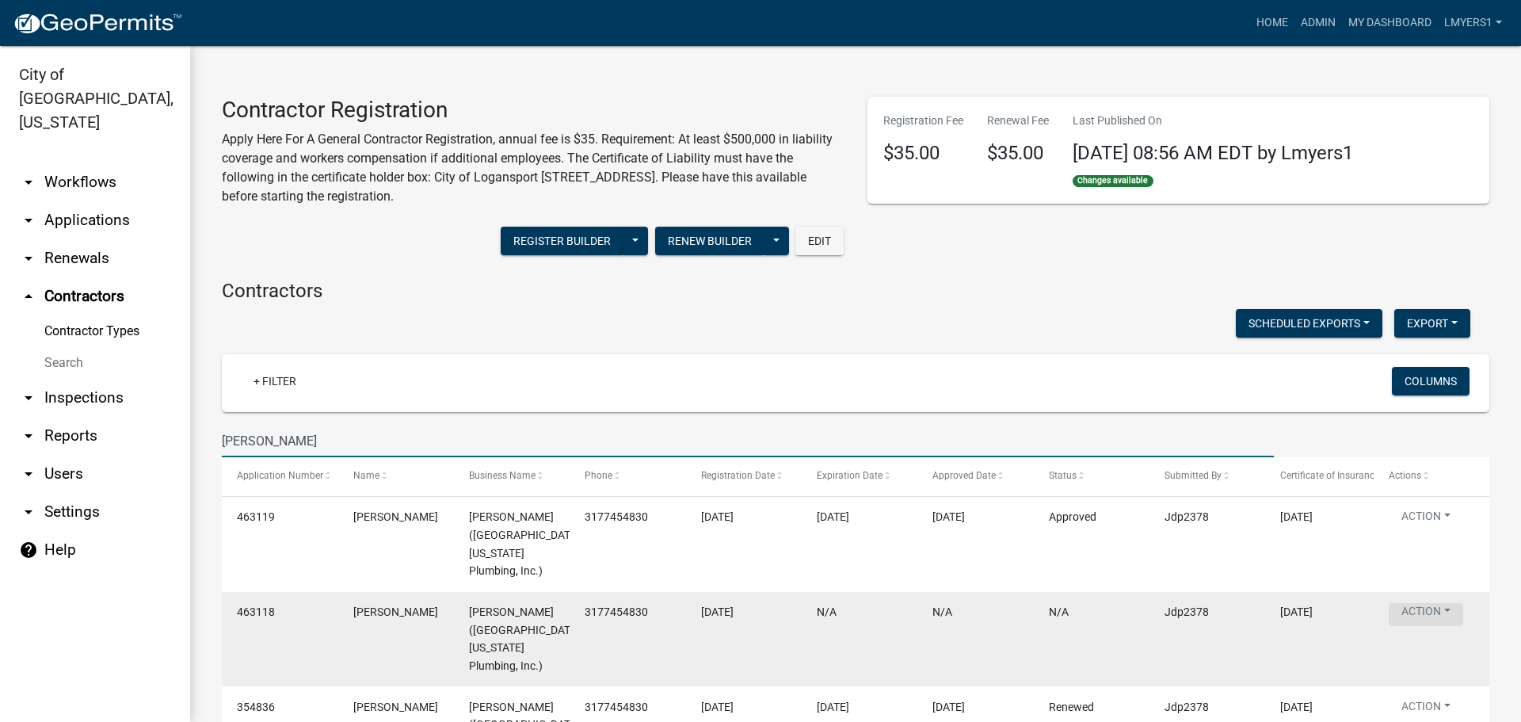
type input "[PERSON_NAME]"
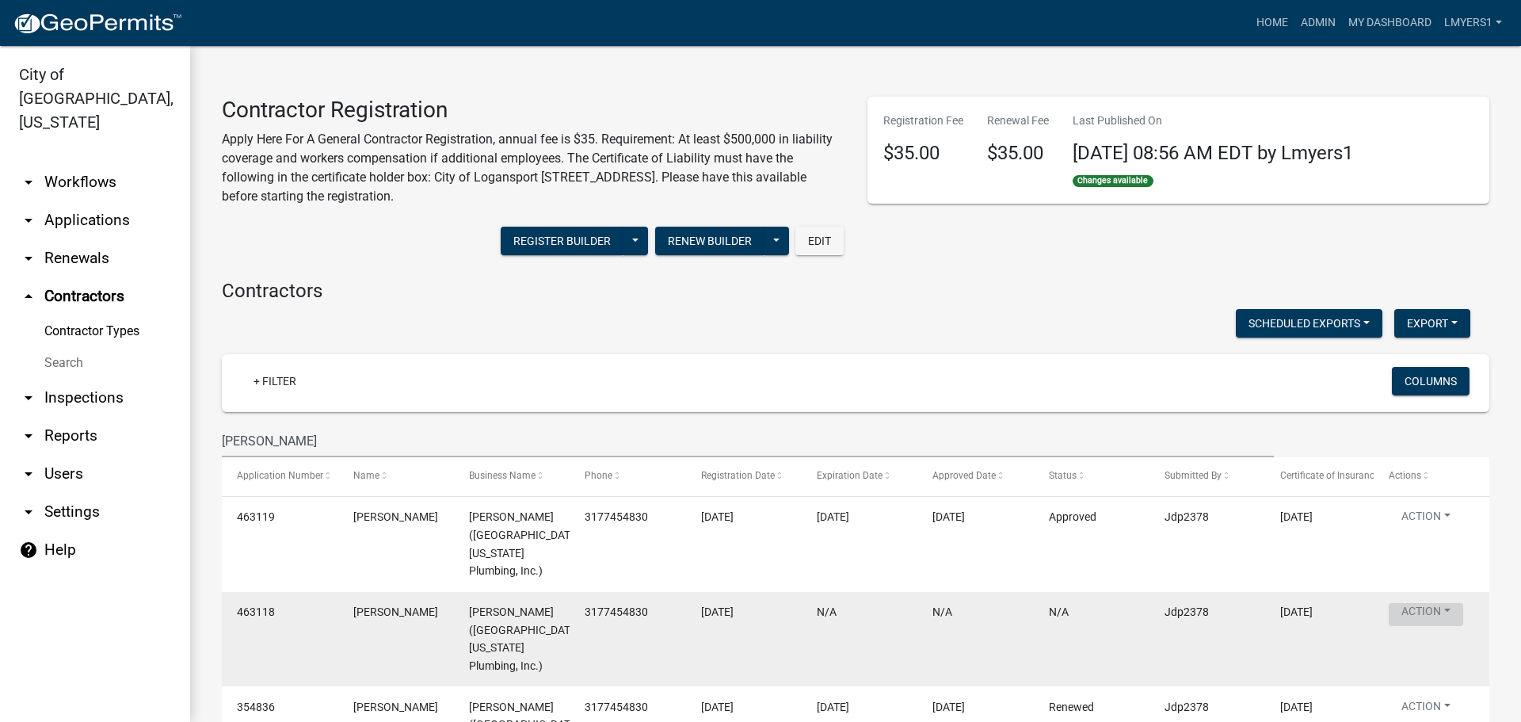
click at [1411, 611] on button "Action" at bounding box center [1425, 614] width 74 height 23
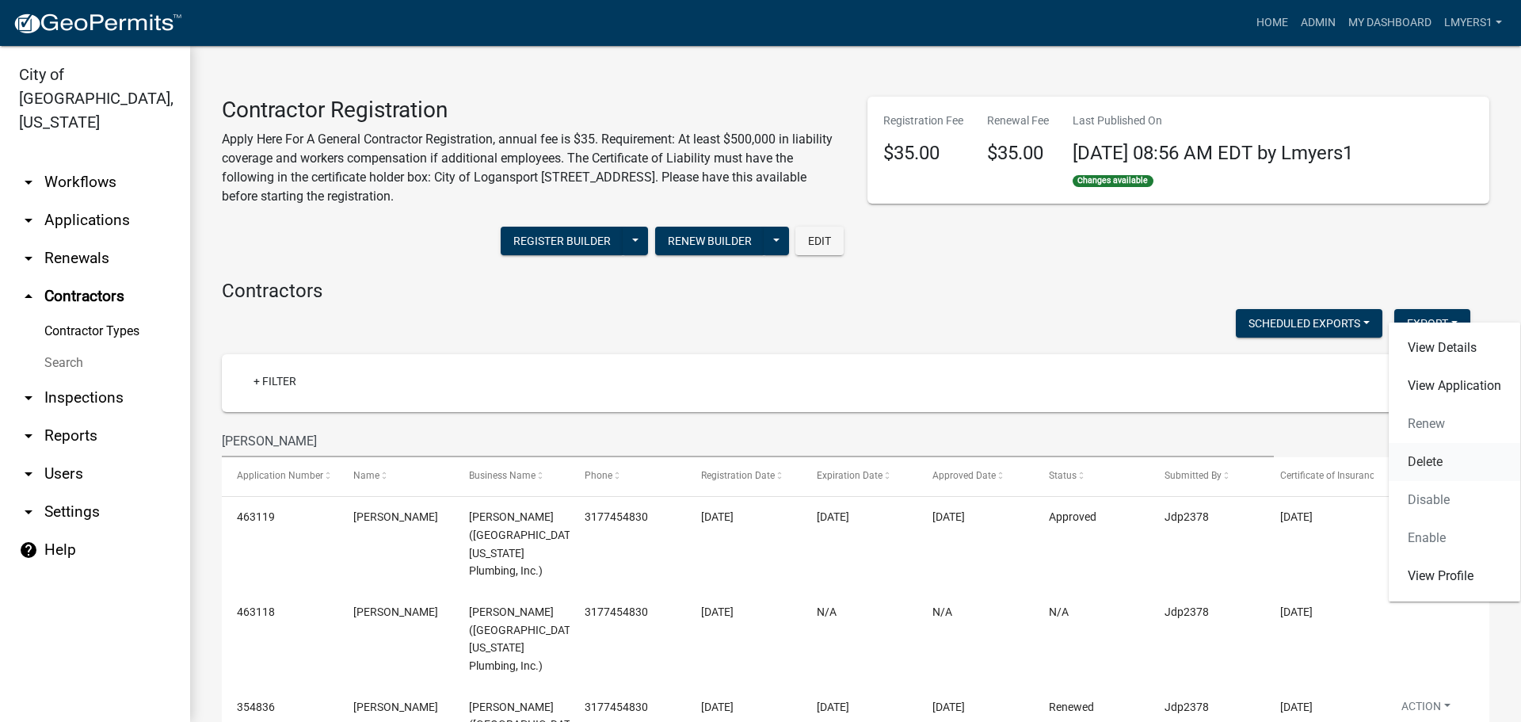
click at [1428, 469] on link "Delete" at bounding box center [1453, 462] width 131 height 38
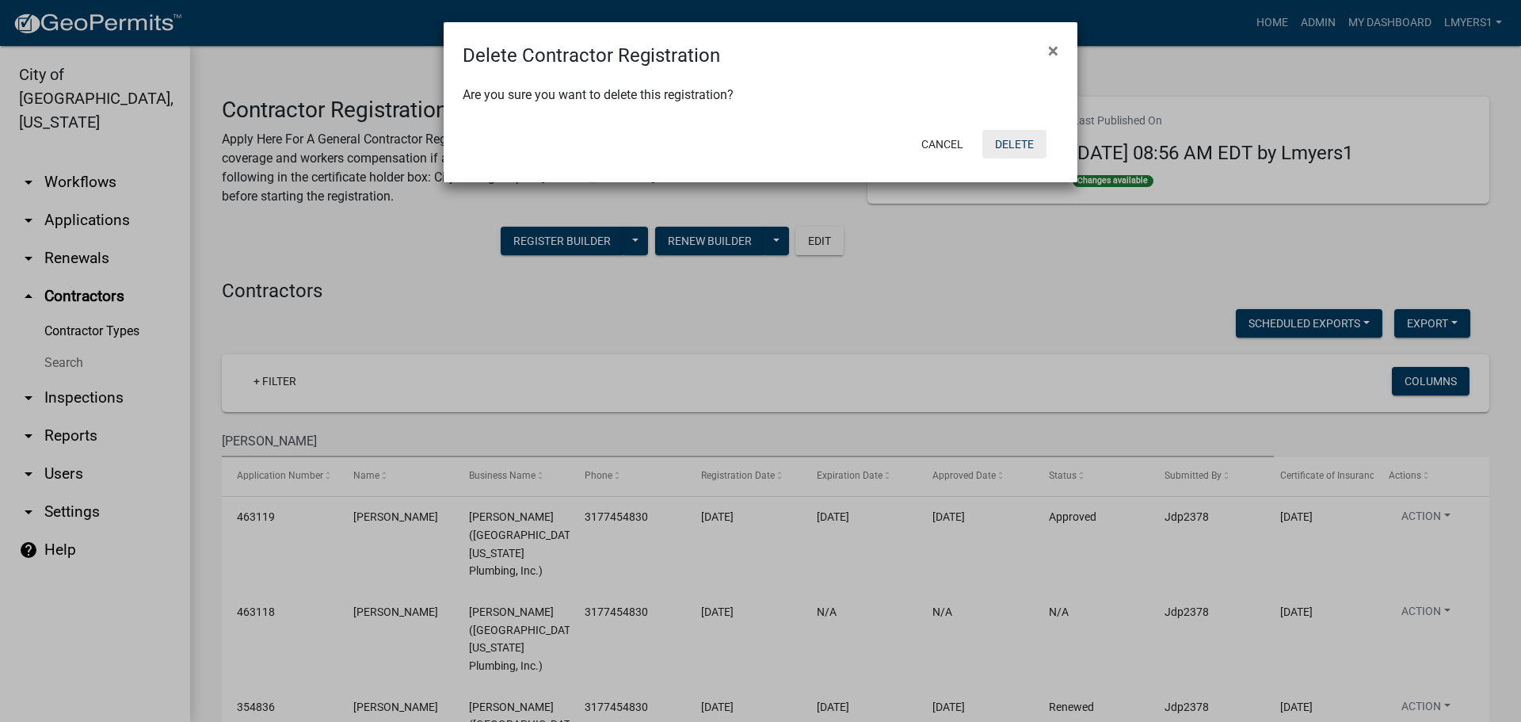
click at [1019, 142] on button "Delete" at bounding box center [1014, 144] width 64 height 29
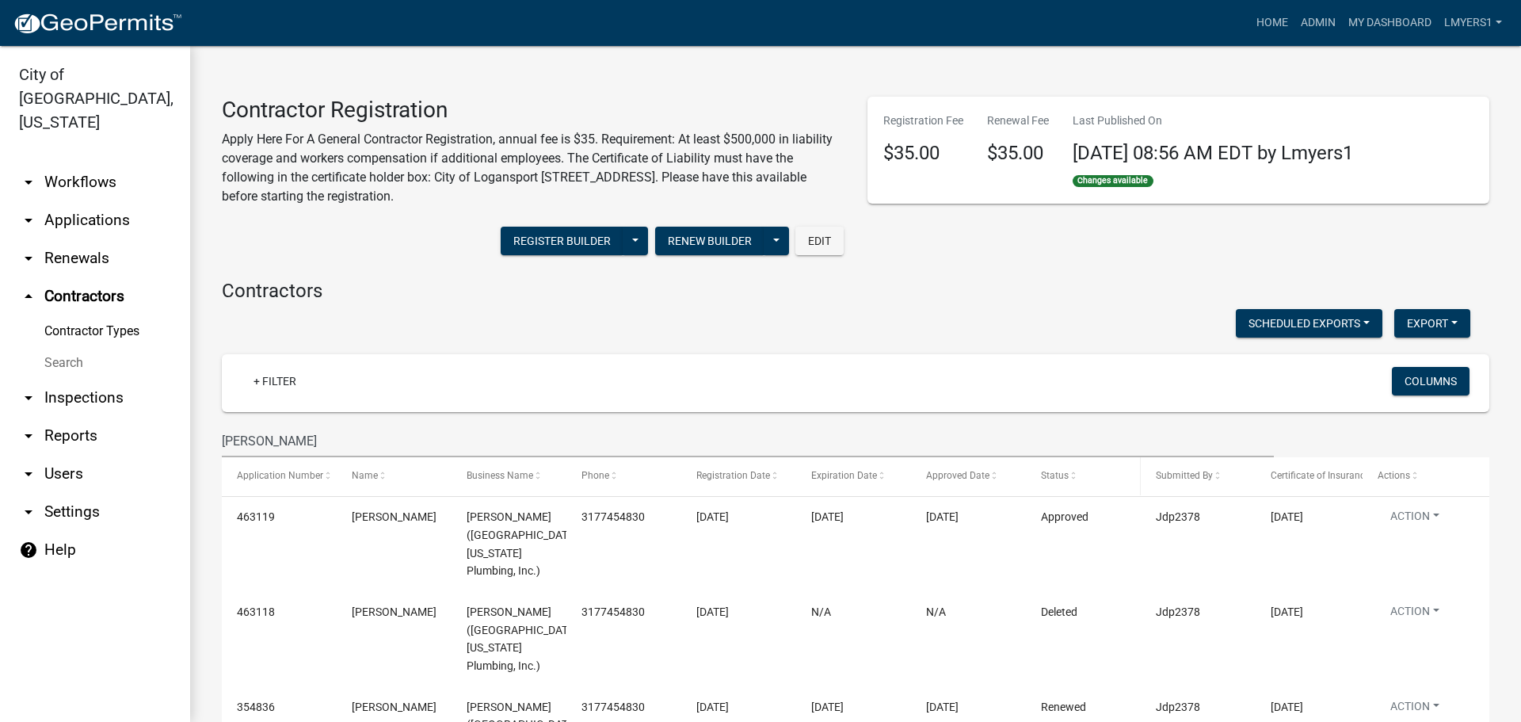
click at [1077, 474] on span at bounding box center [1073, 475] width 10 height 11
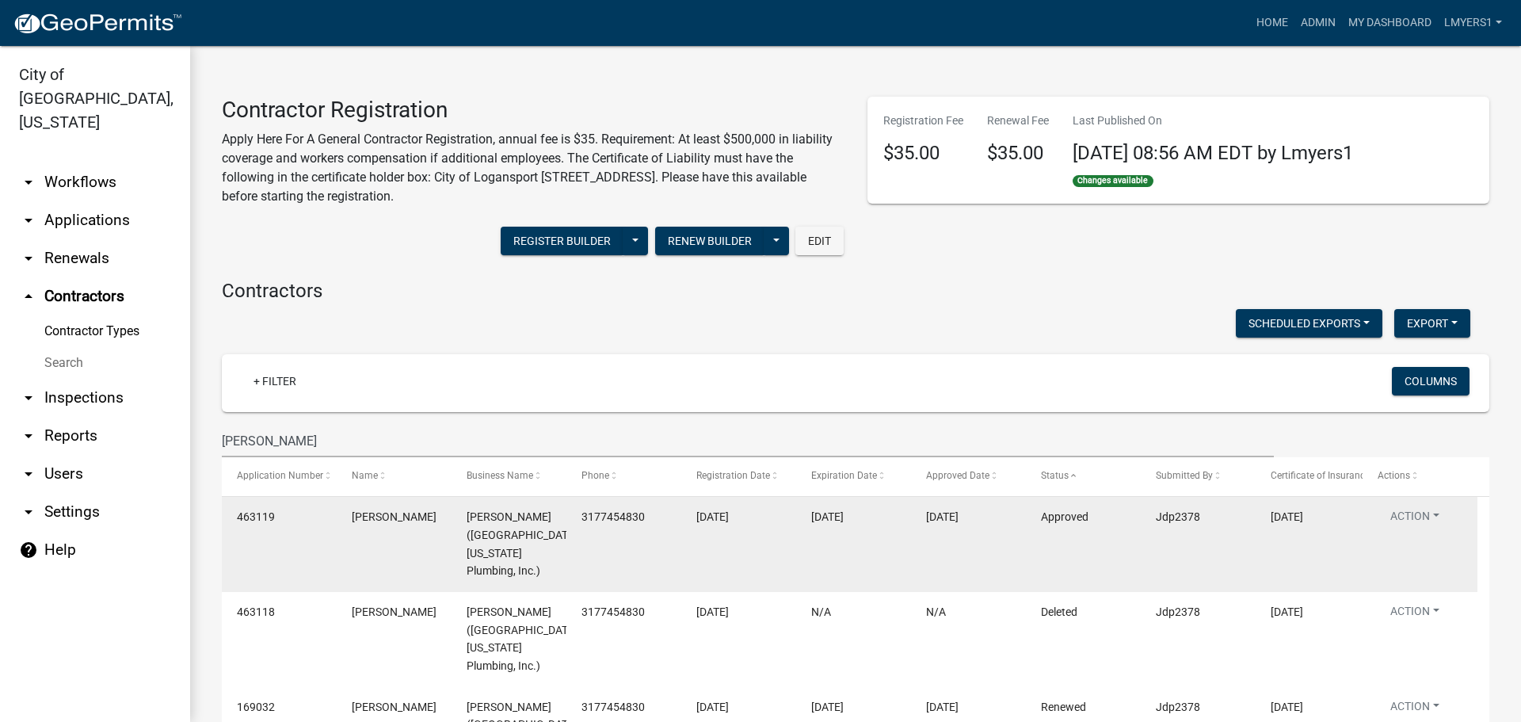
scroll to position [79, 0]
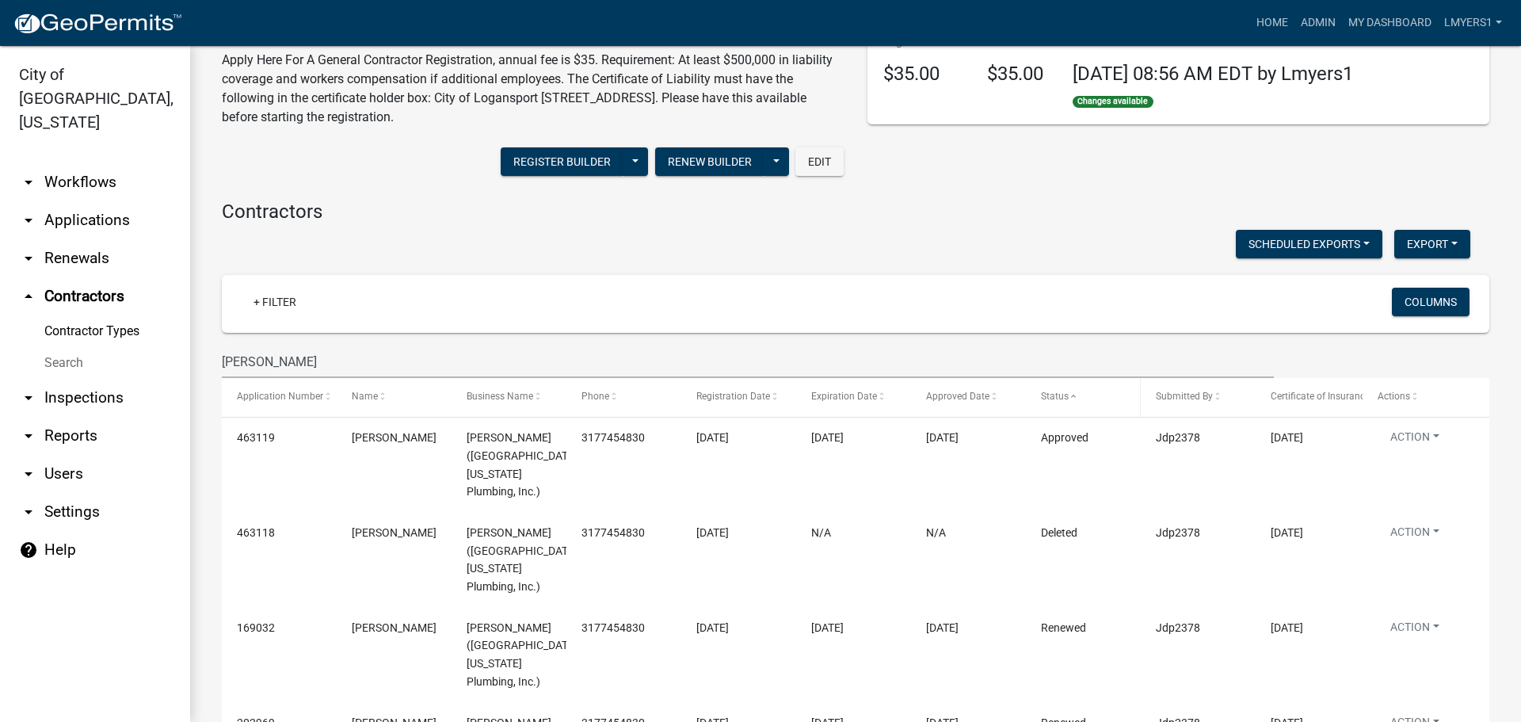
click at [1057, 392] on span "Status" at bounding box center [1055, 395] width 28 height 11
click at [1057, 394] on span "Status" at bounding box center [1055, 395] width 28 height 11
click at [270, 368] on input "Dorse" at bounding box center [748, 361] width 1052 height 32
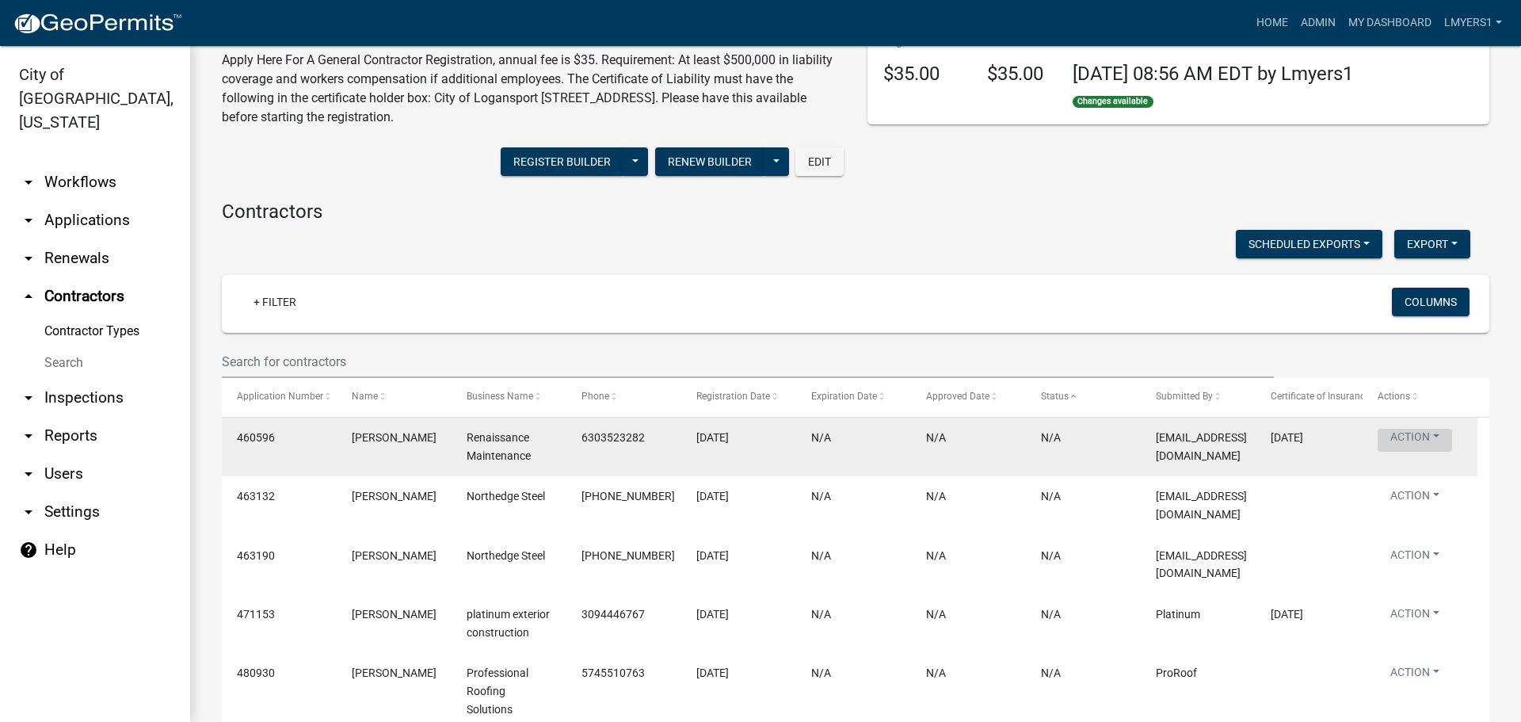
click at [1422, 433] on button "Action" at bounding box center [1414, 440] width 74 height 23
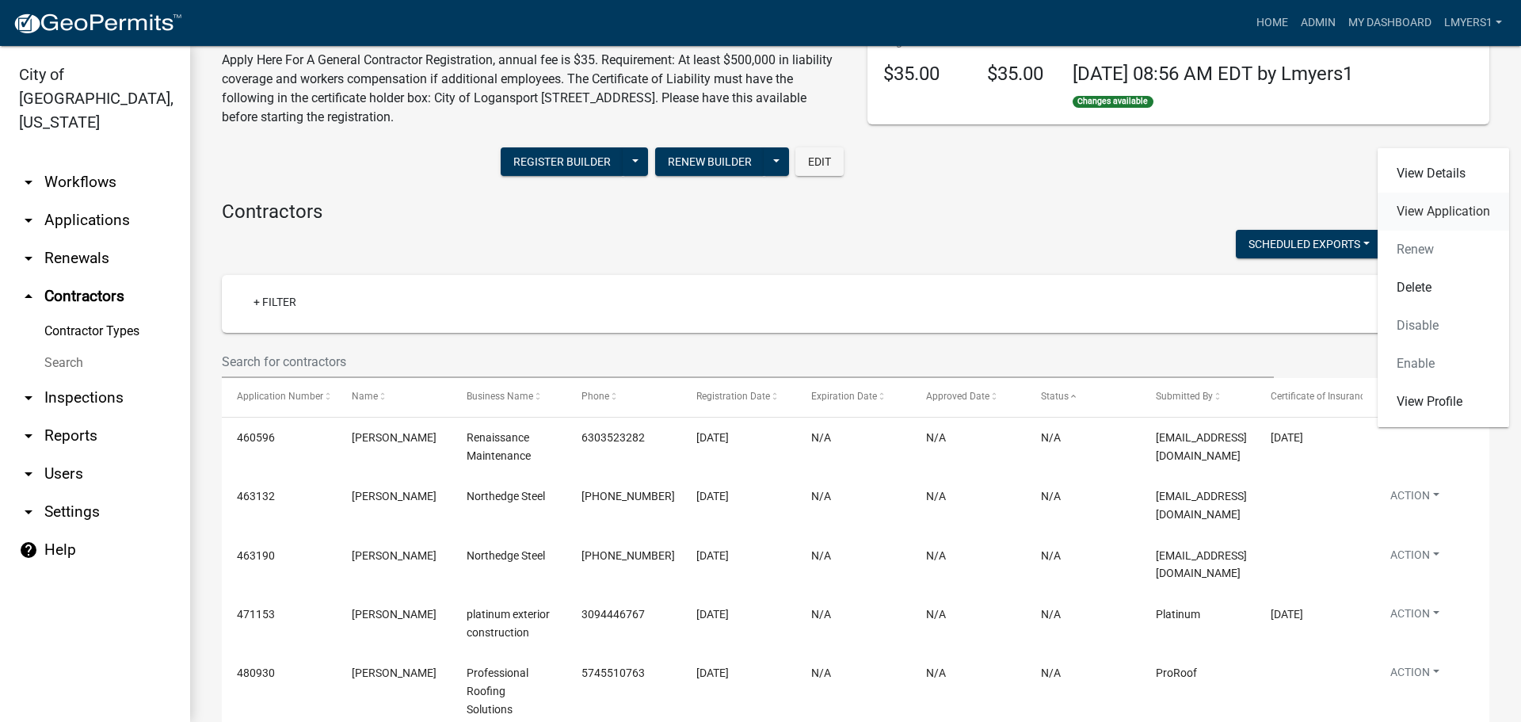
click at [1419, 214] on link "View Application" at bounding box center [1442, 211] width 131 height 38
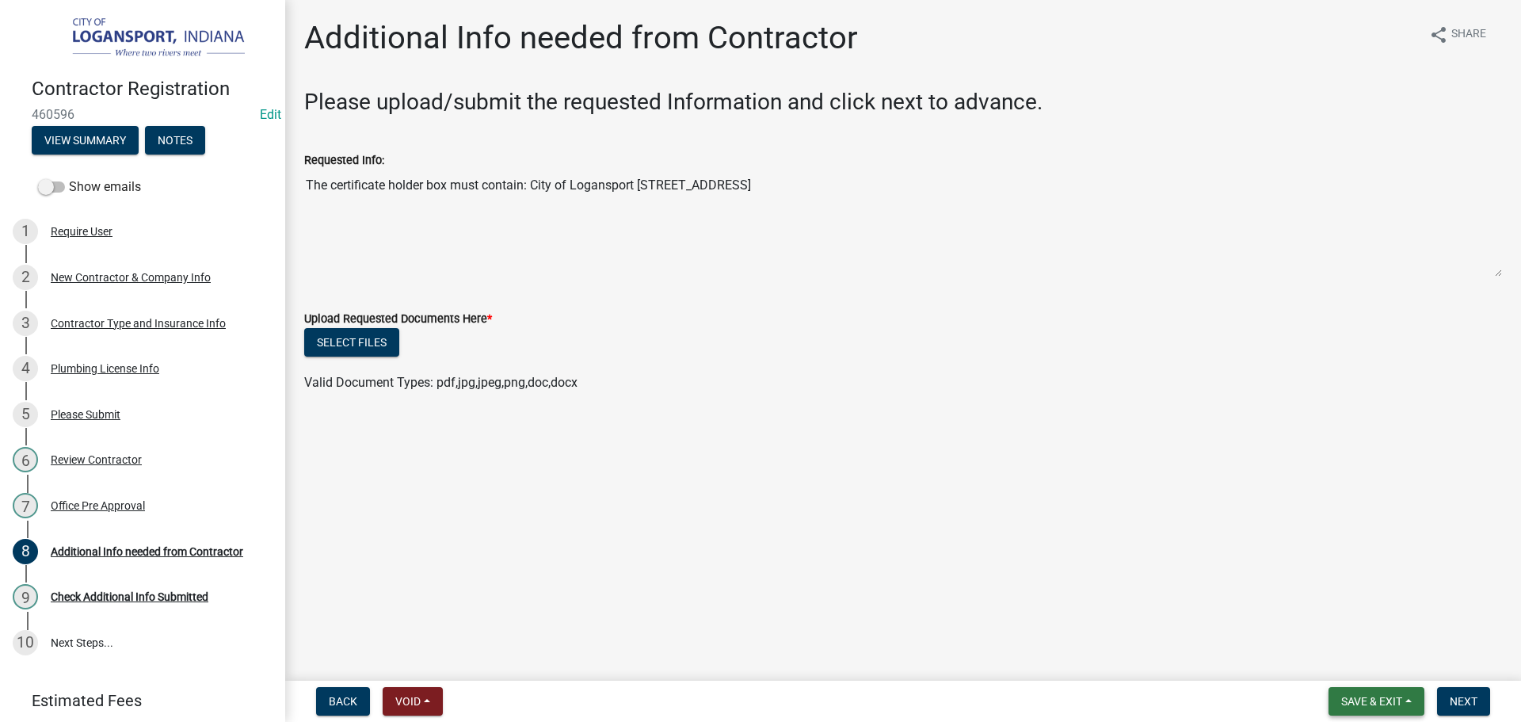
click at [1352, 695] on span "Save & Exit" at bounding box center [1371, 701] width 61 height 13
click at [1354, 661] on button "Save & Exit" at bounding box center [1360, 660] width 127 height 38
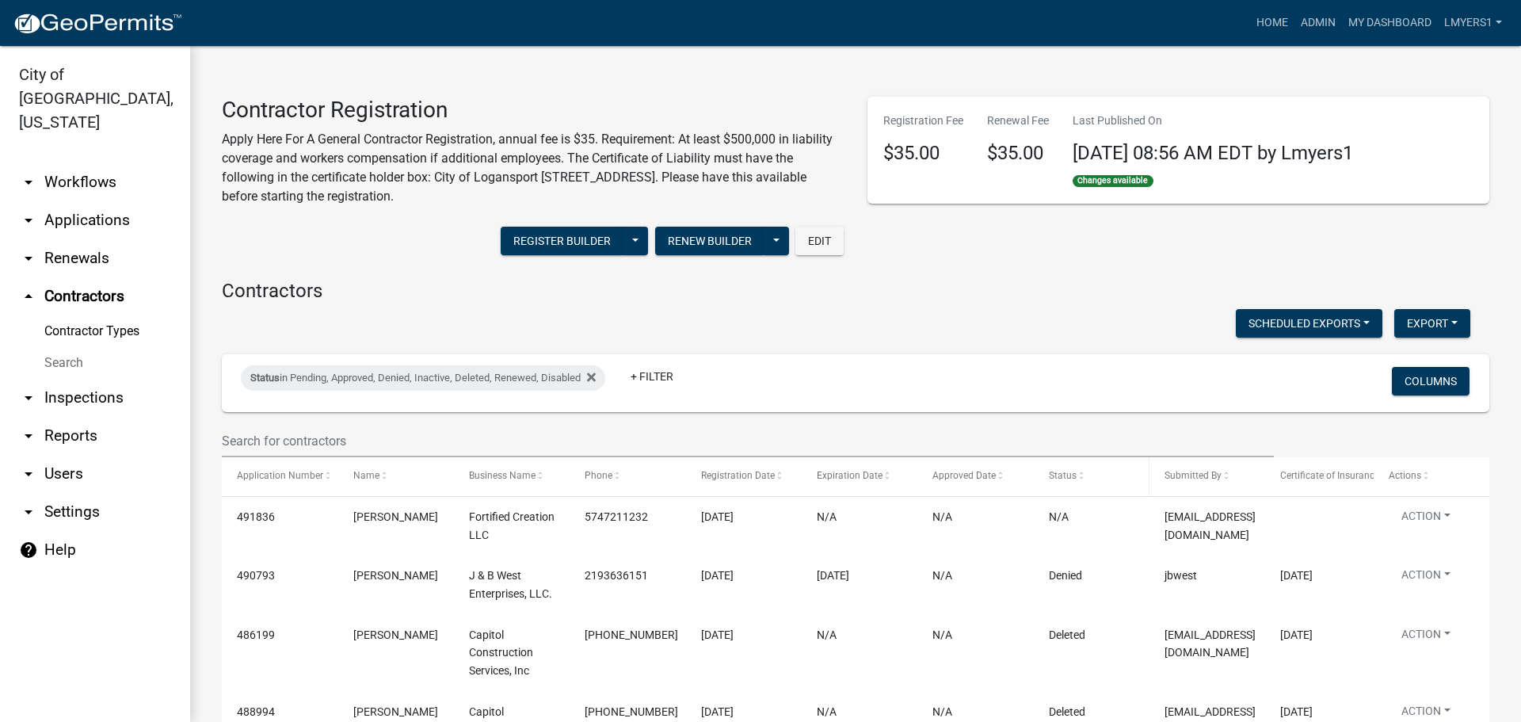
click at [1061, 474] on span "Status" at bounding box center [1063, 475] width 28 height 11
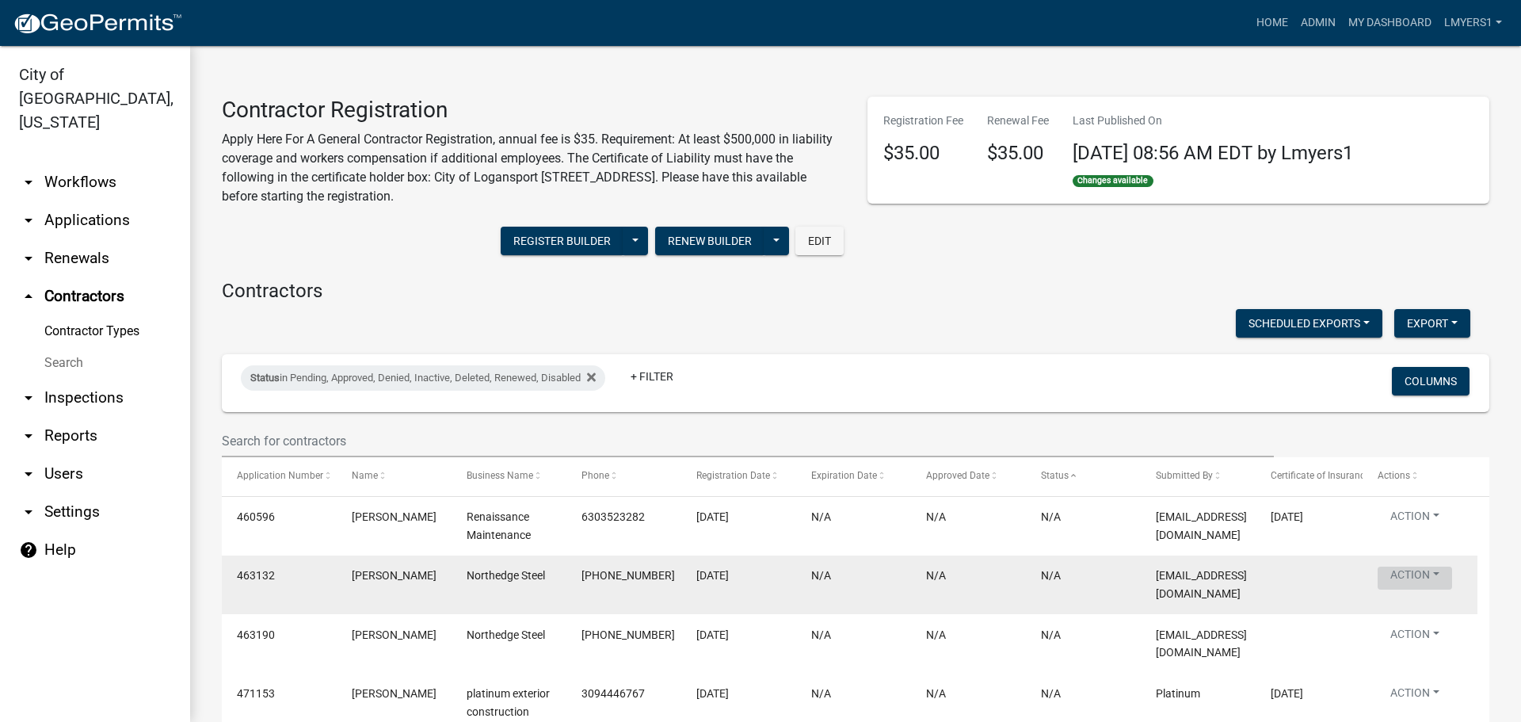
click at [1431, 577] on button "Action" at bounding box center [1414, 577] width 74 height 23
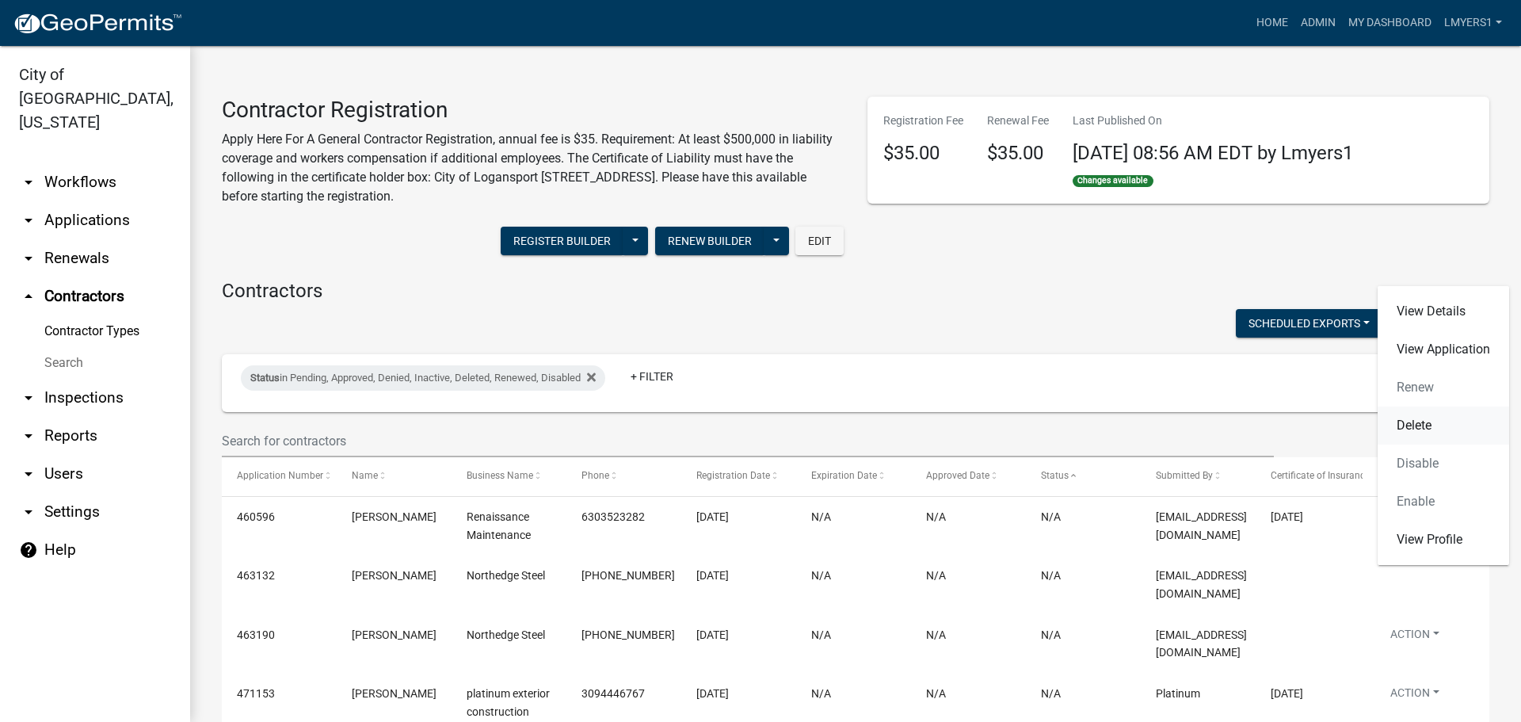
click at [1439, 431] on link "Delete" at bounding box center [1442, 425] width 131 height 38
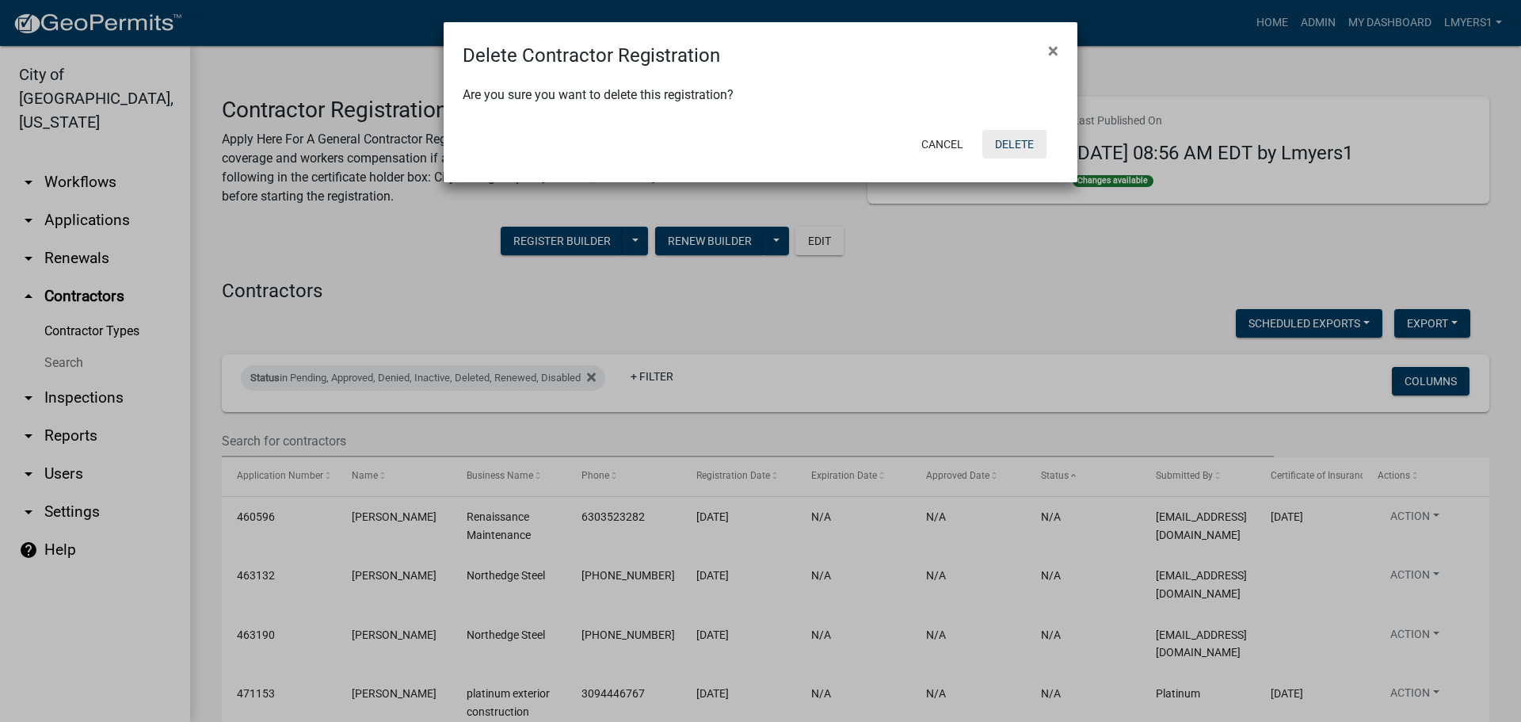
click at [995, 140] on button "Delete" at bounding box center [1014, 144] width 64 height 29
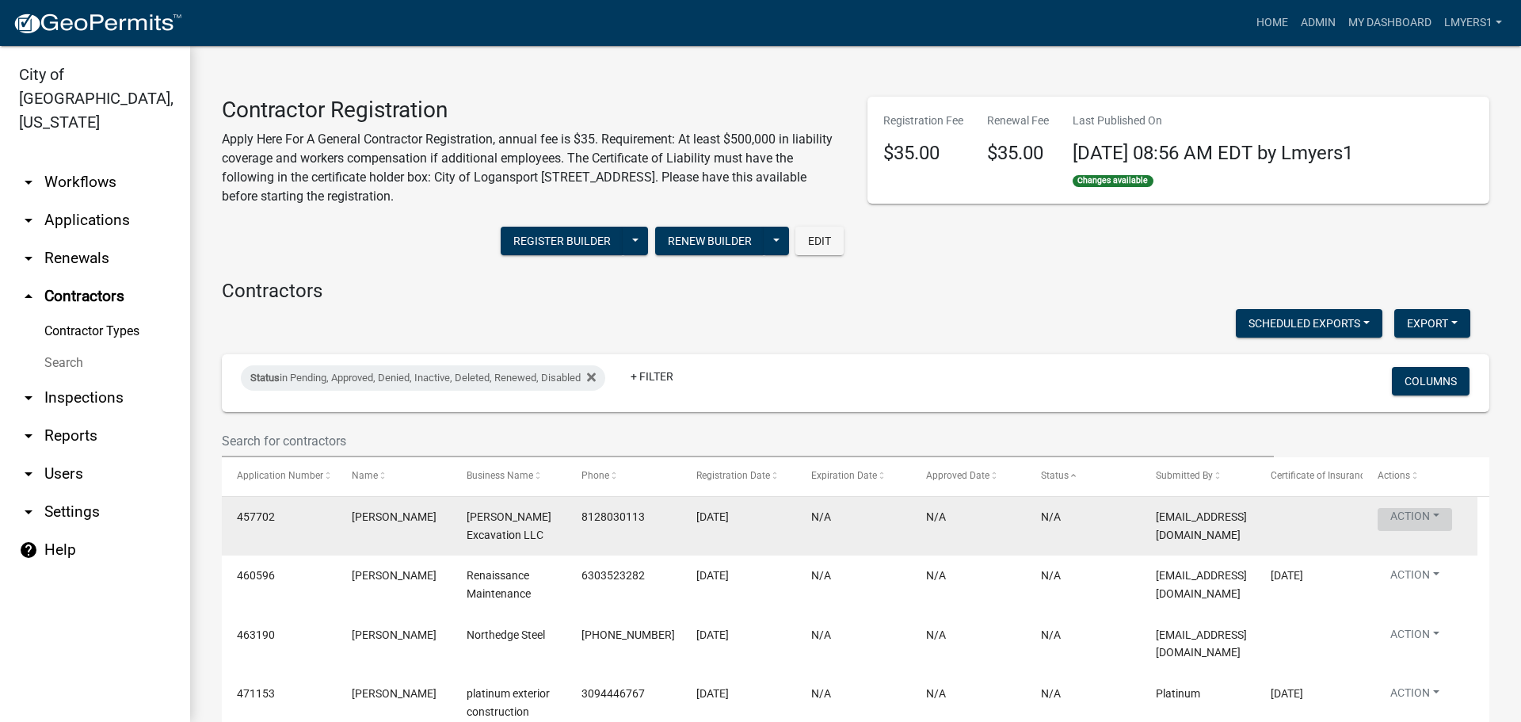
click at [1430, 524] on button "Action" at bounding box center [1414, 519] width 74 height 23
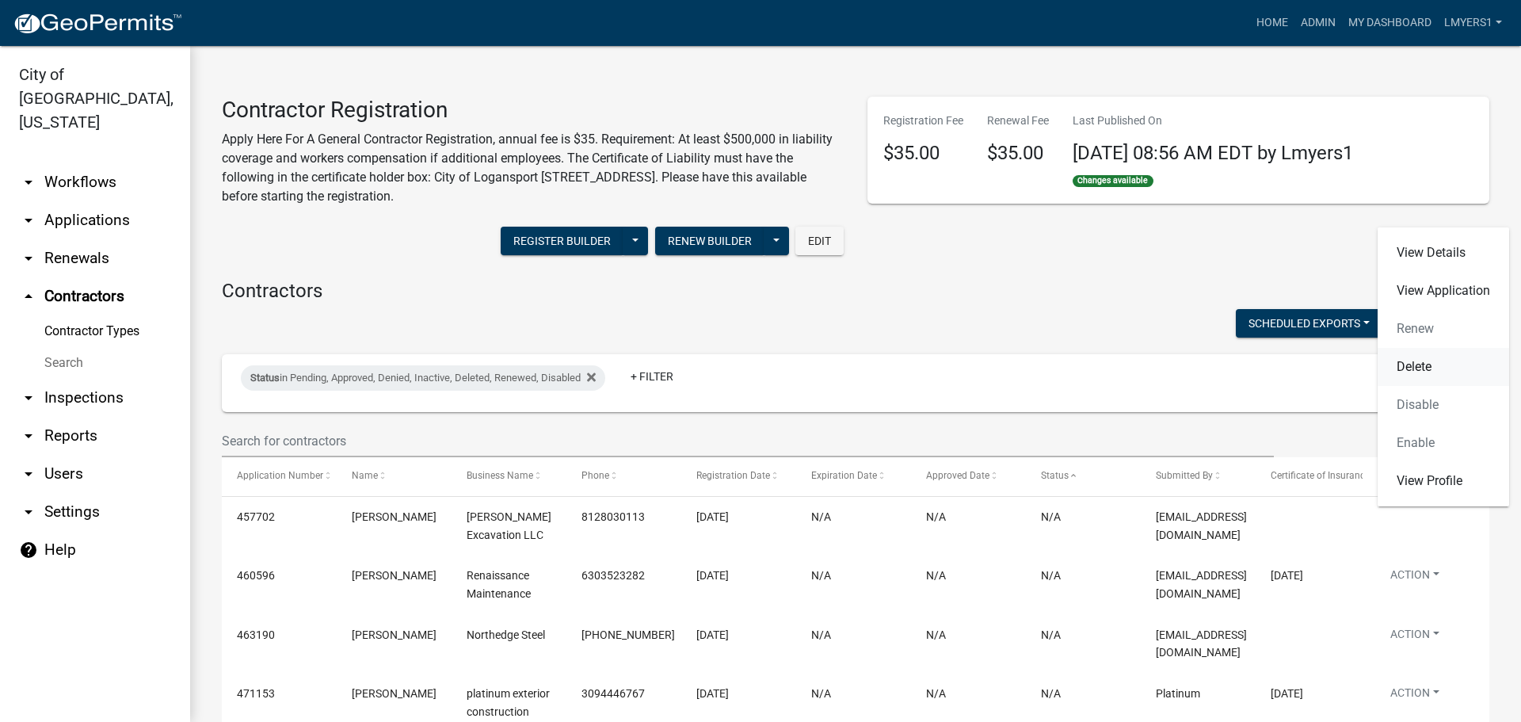
click at [1426, 369] on link "Delete" at bounding box center [1442, 367] width 131 height 38
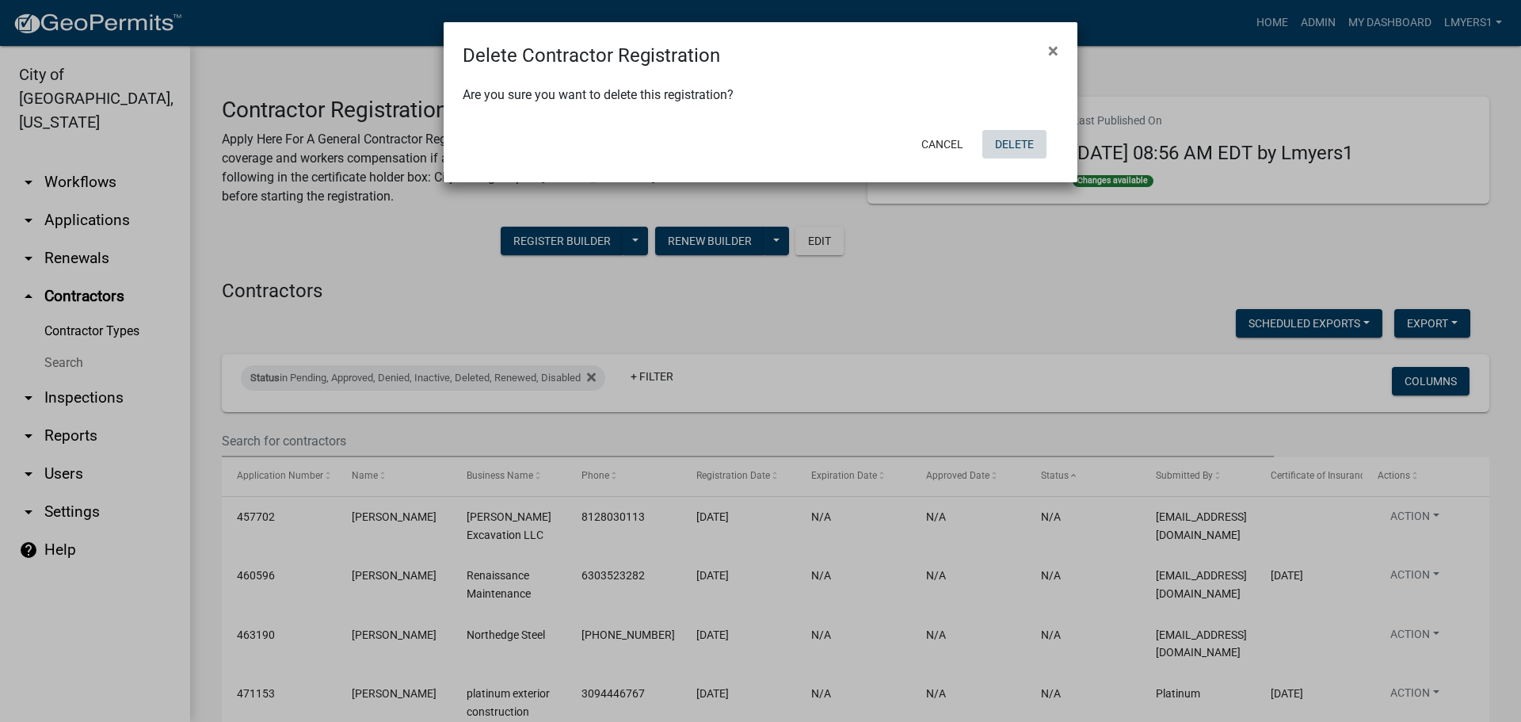
click at [1005, 133] on button "Delete" at bounding box center [1014, 144] width 64 height 29
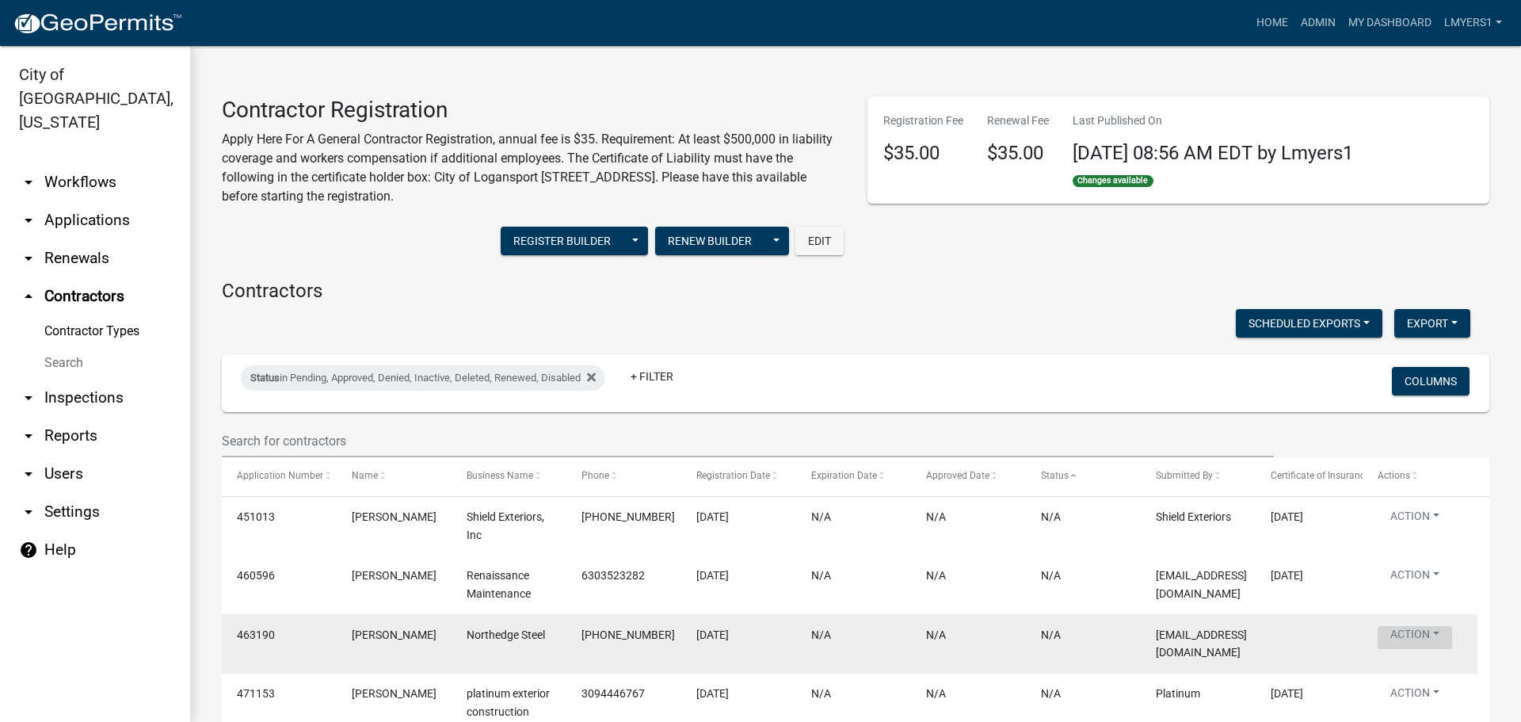
click at [1415, 628] on button "Action" at bounding box center [1414, 637] width 74 height 23
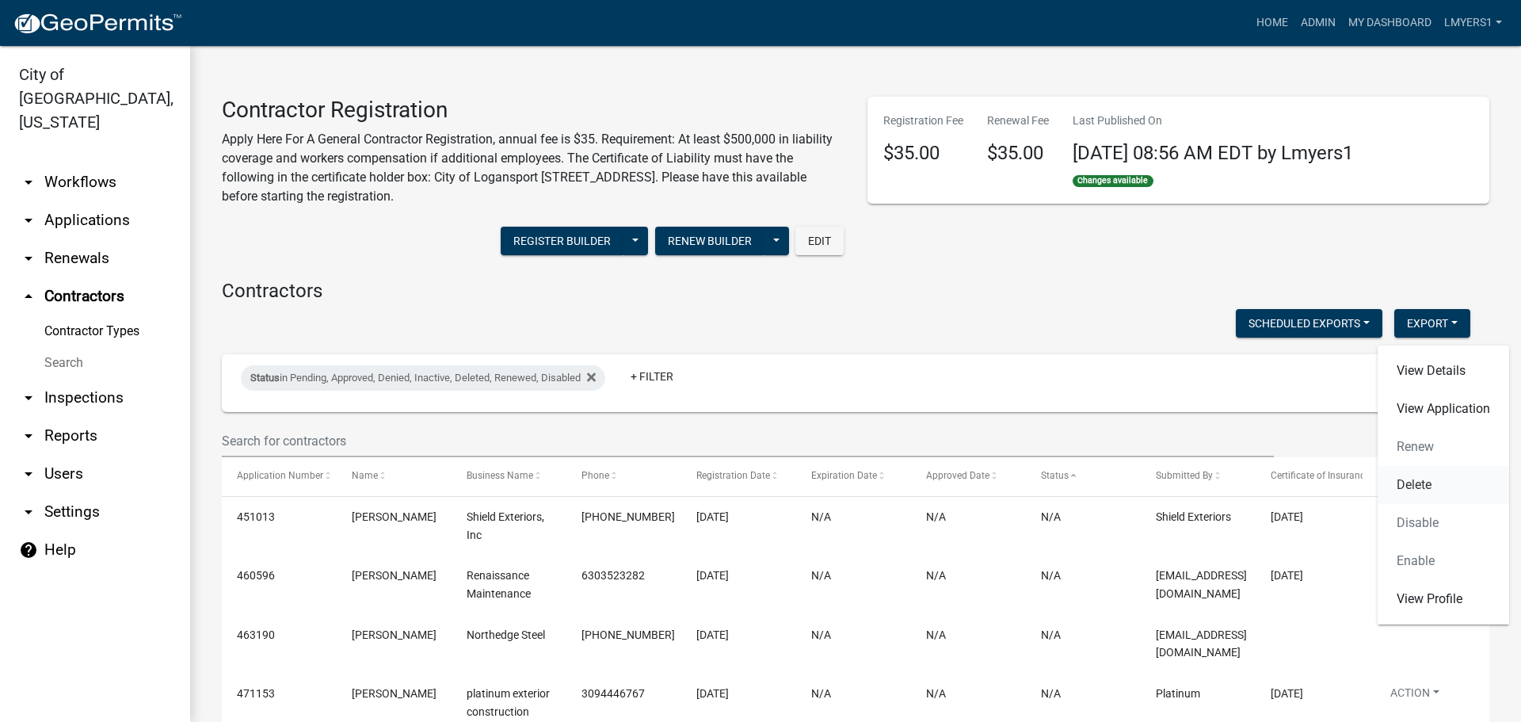
click at [1416, 488] on link "Delete" at bounding box center [1442, 485] width 131 height 38
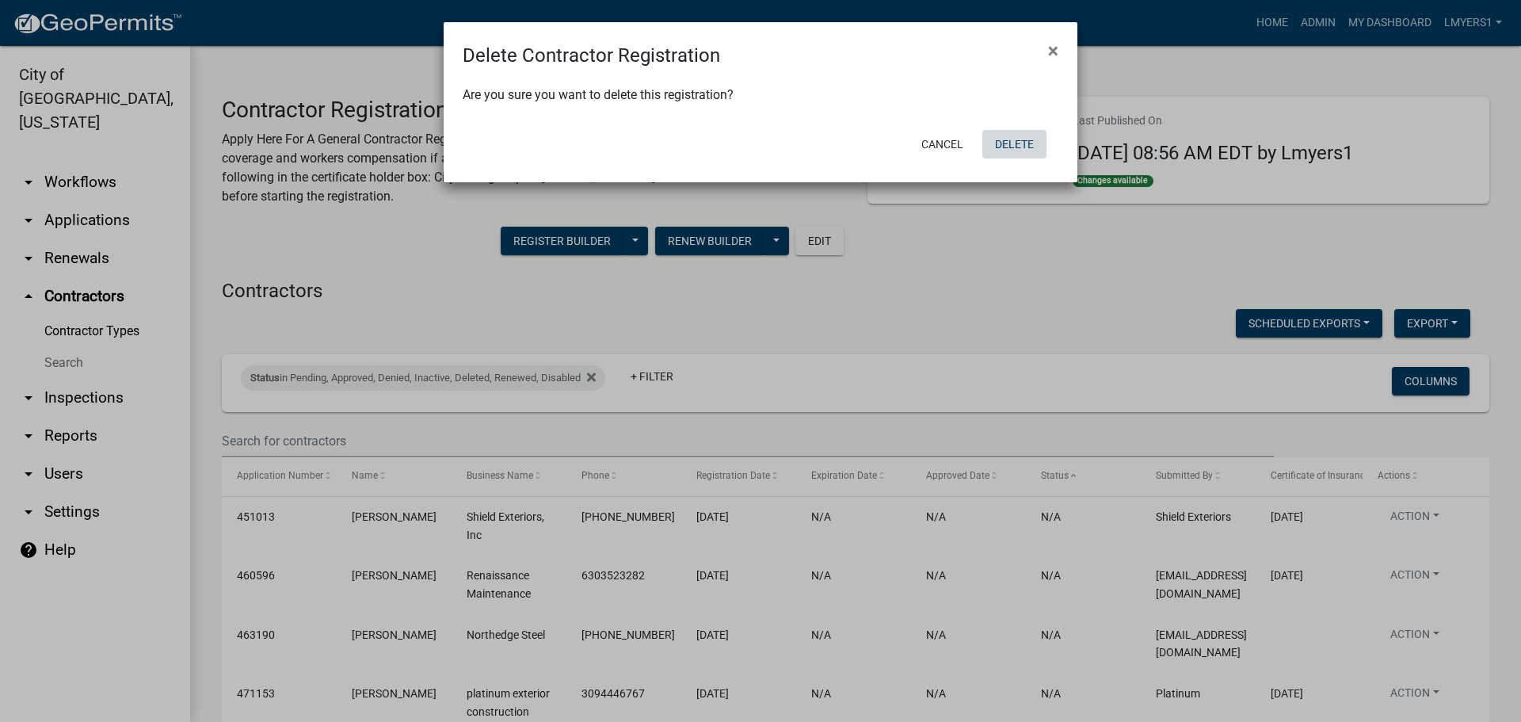
click at [1009, 139] on button "Delete" at bounding box center [1014, 144] width 64 height 29
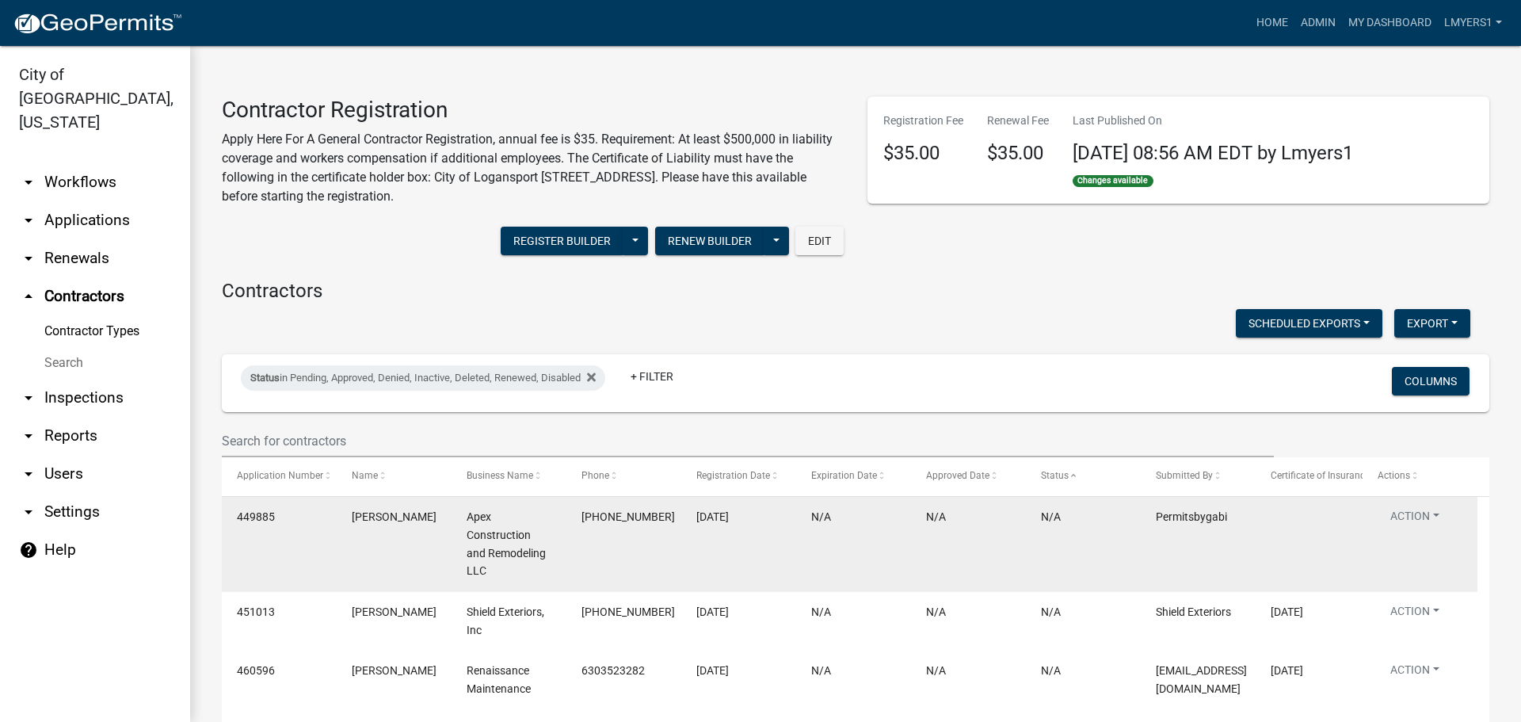
click at [1415, 505] on datatable-body-cell "Action View Details View Application Renew Delete Disable Enable View Profile" at bounding box center [1419, 544] width 115 height 95
click at [1415, 510] on button "Action" at bounding box center [1414, 519] width 74 height 23
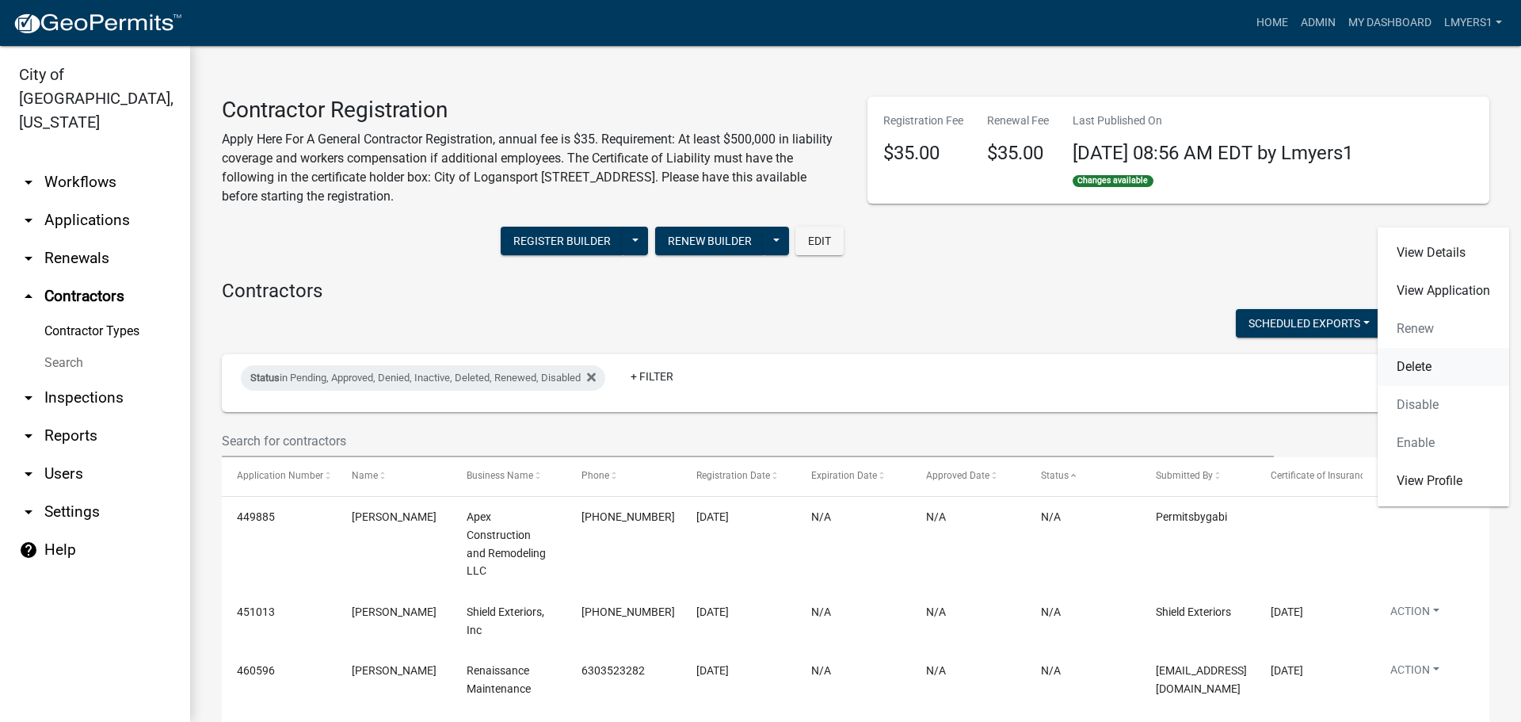
click at [1419, 369] on link "Delete" at bounding box center [1442, 367] width 131 height 38
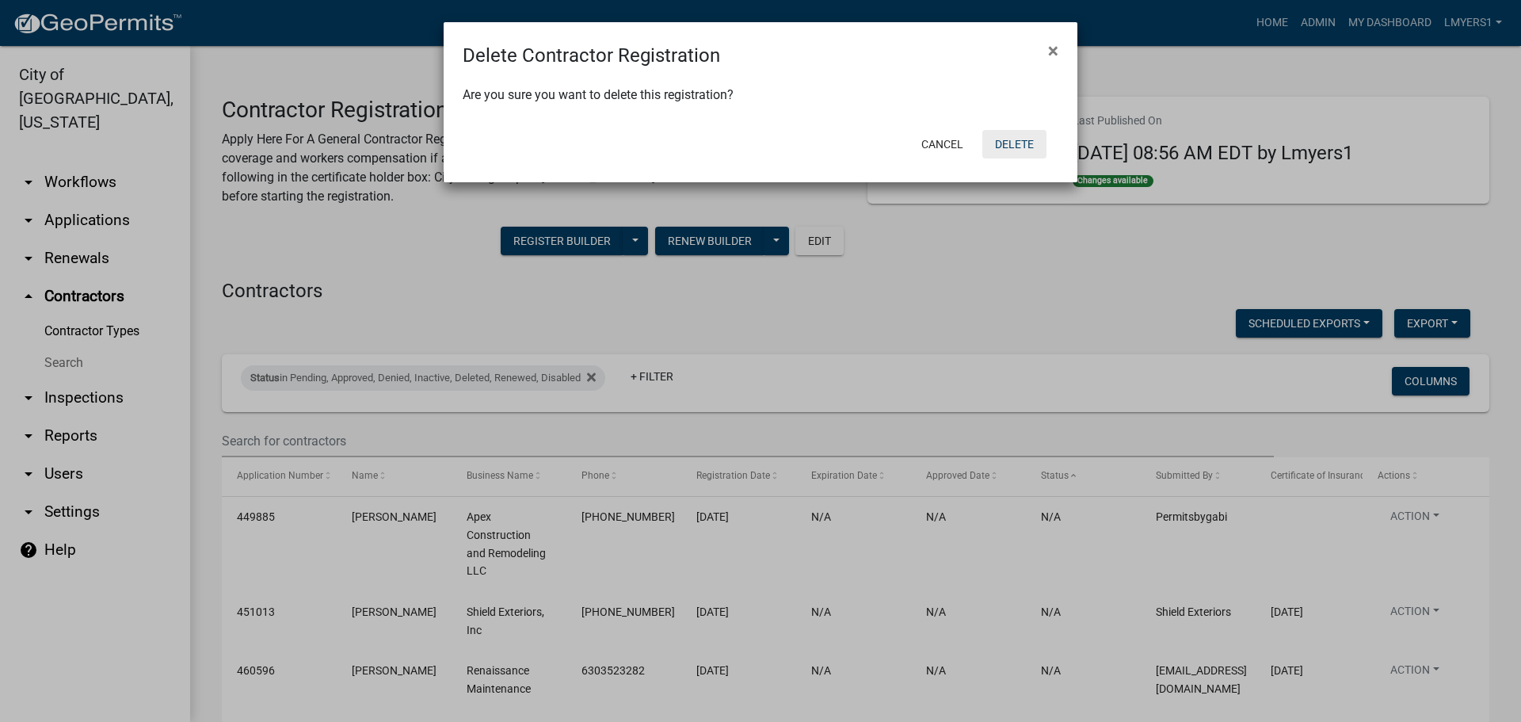
click at [1000, 136] on button "Delete" at bounding box center [1014, 144] width 64 height 29
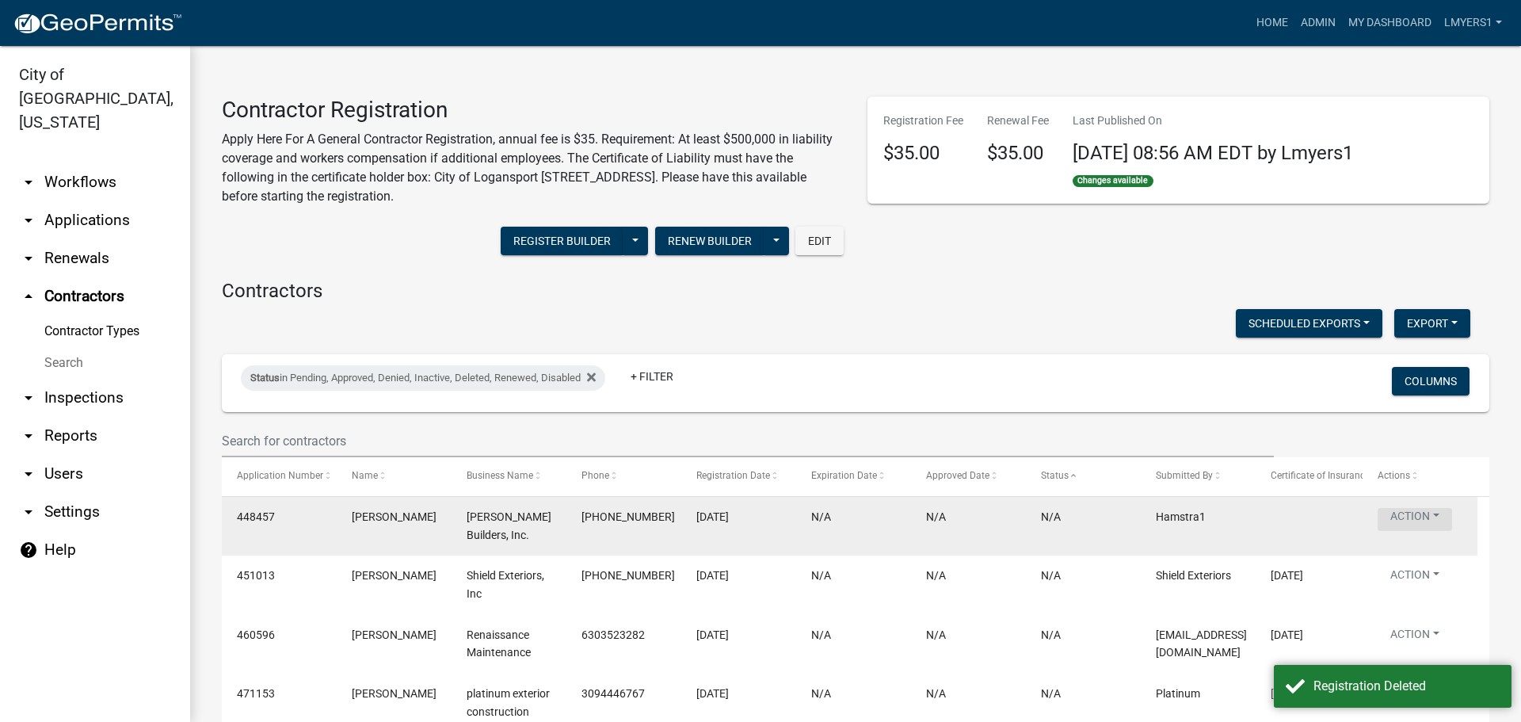
click at [1421, 515] on button "Action" at bounding box center [1414, 519] width 74 height 23
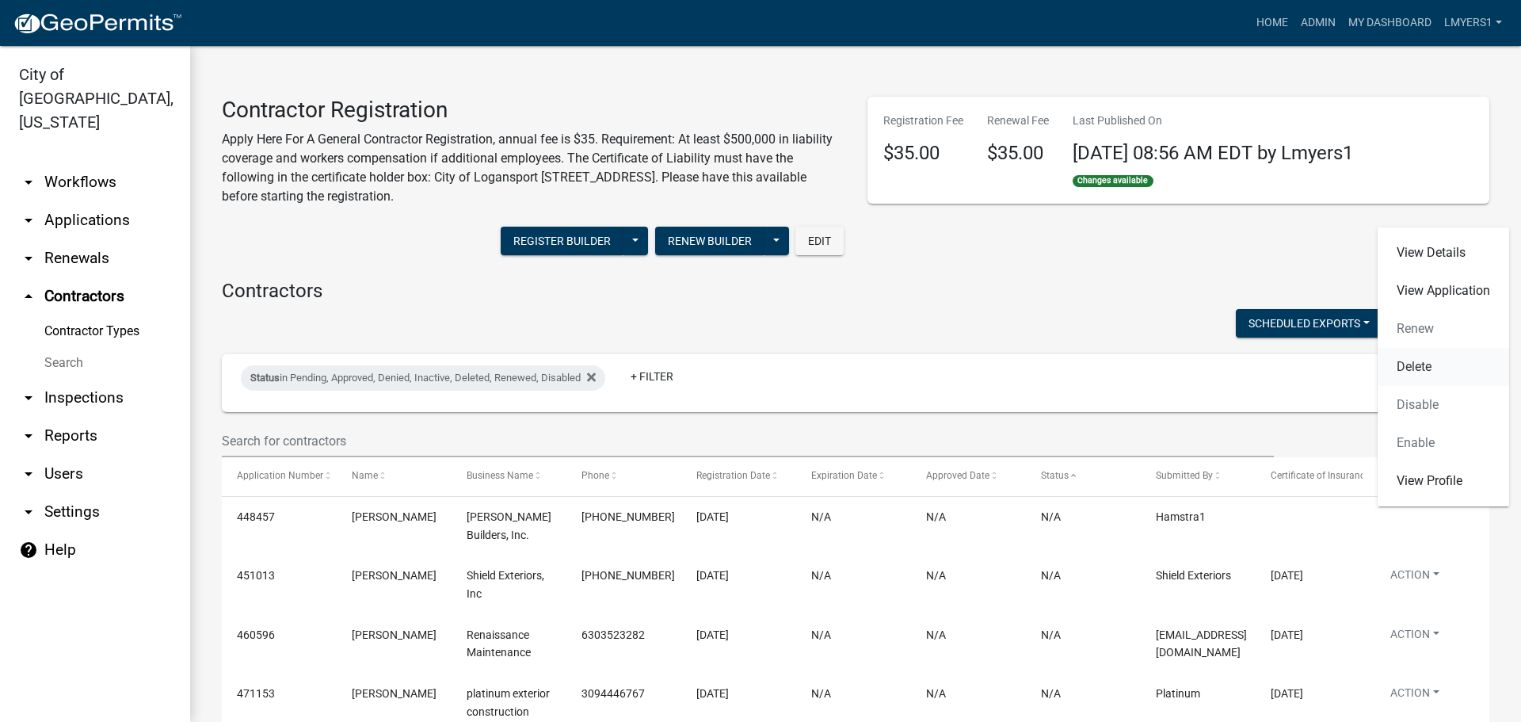
click at [1419, 369] on link "Delete" at bounding box center [1442, 367] width 131 height 38
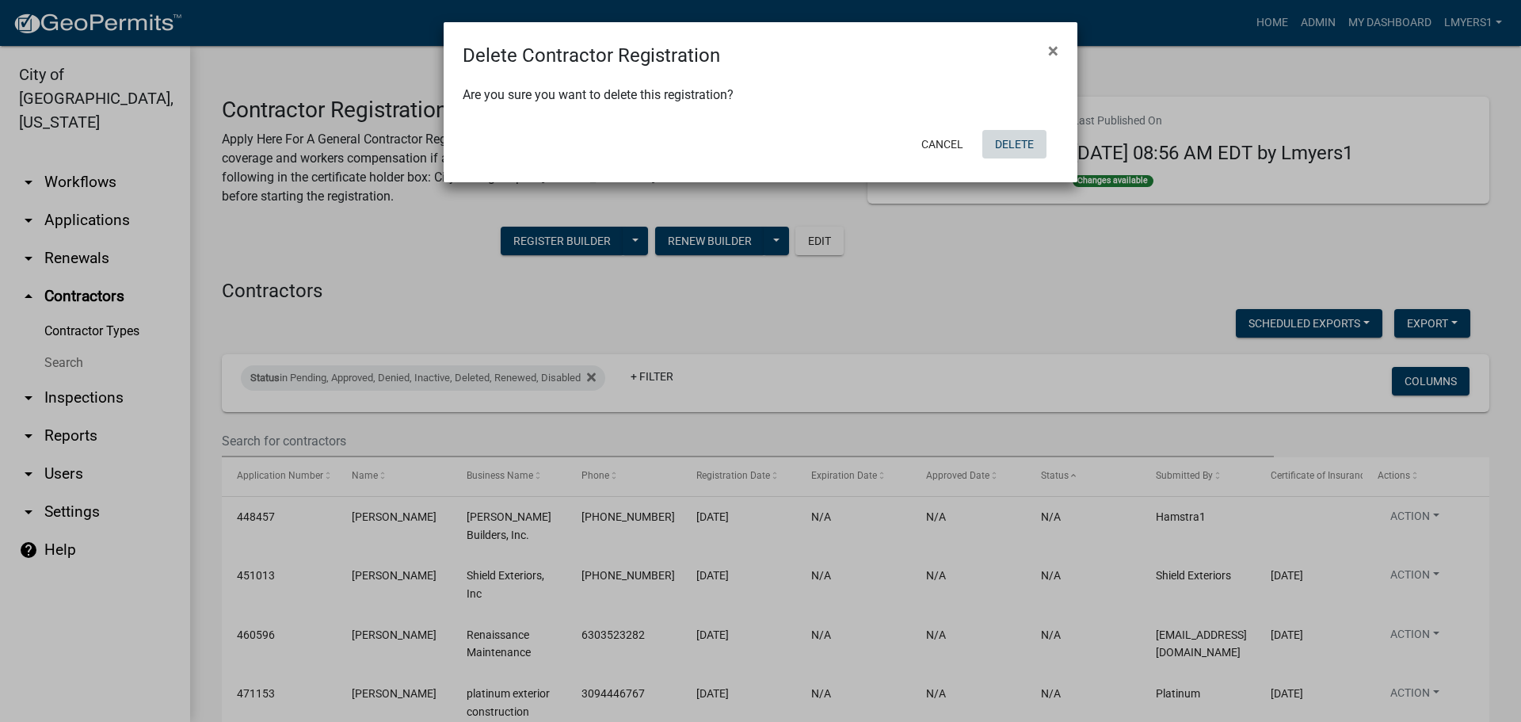
click at [1016, 143] on button "Delete" at bounding box center [1014, 144] width 64 height 29
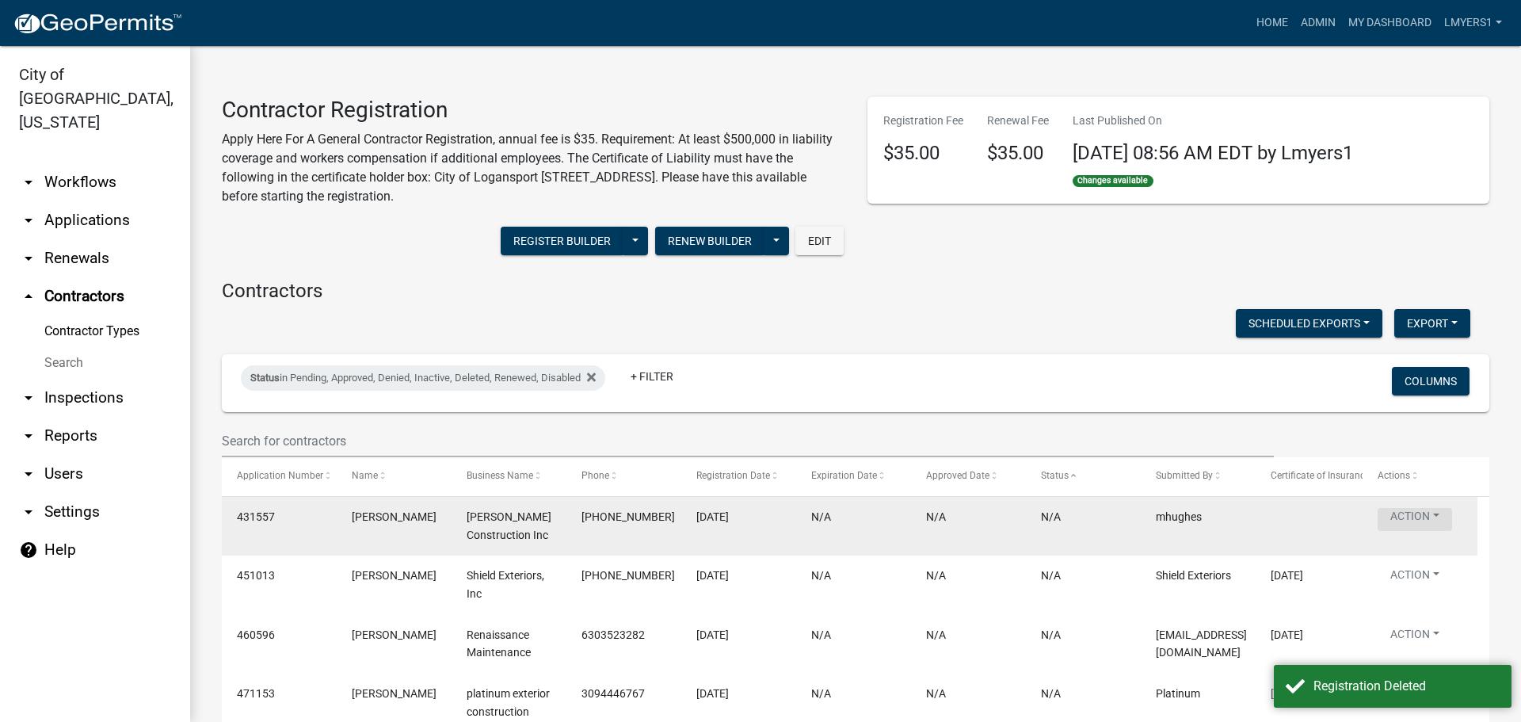
click at [1439, 508] on button "Action" at bounding box center [1414, 519] width 74 height 23
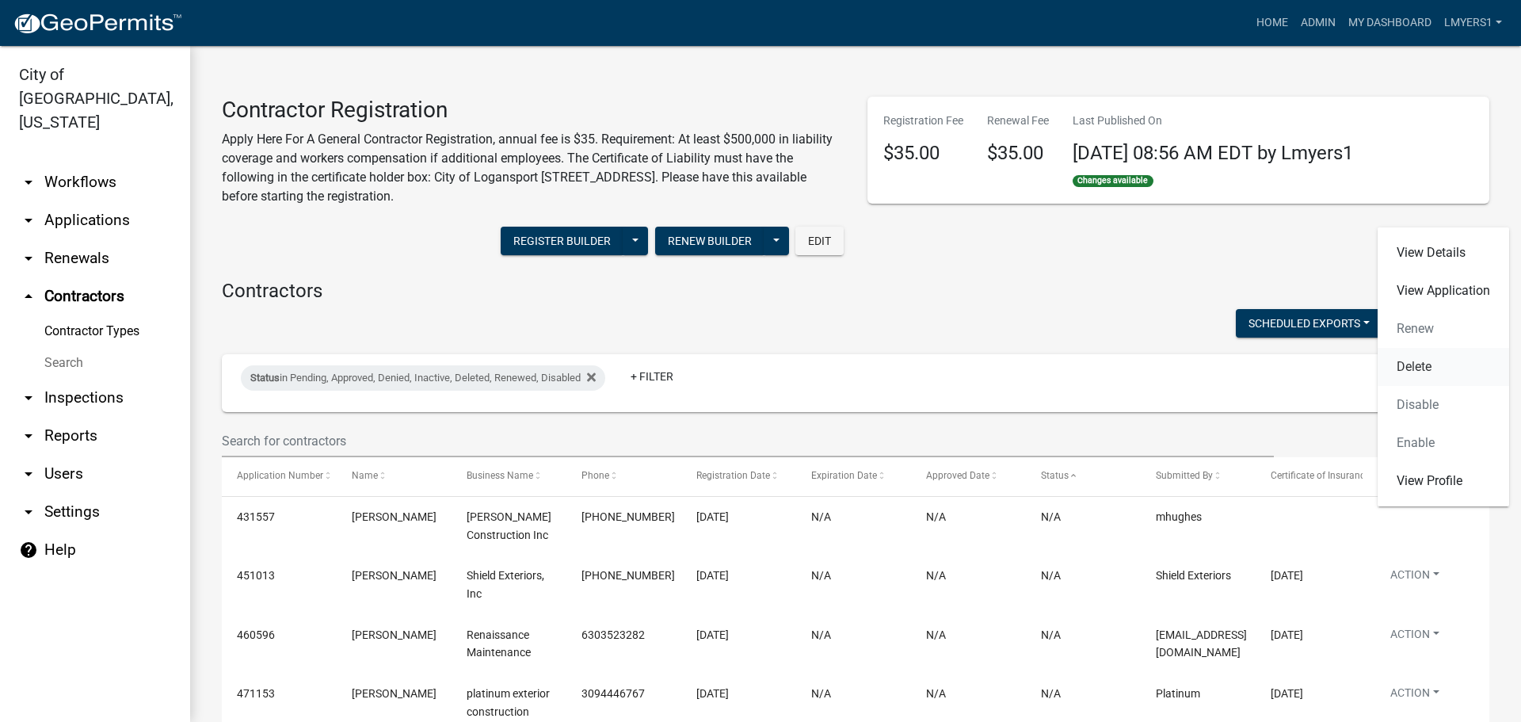
click at [1433, 363] on link "Delete" at bounding box center [1442, 367] width 131 height 38
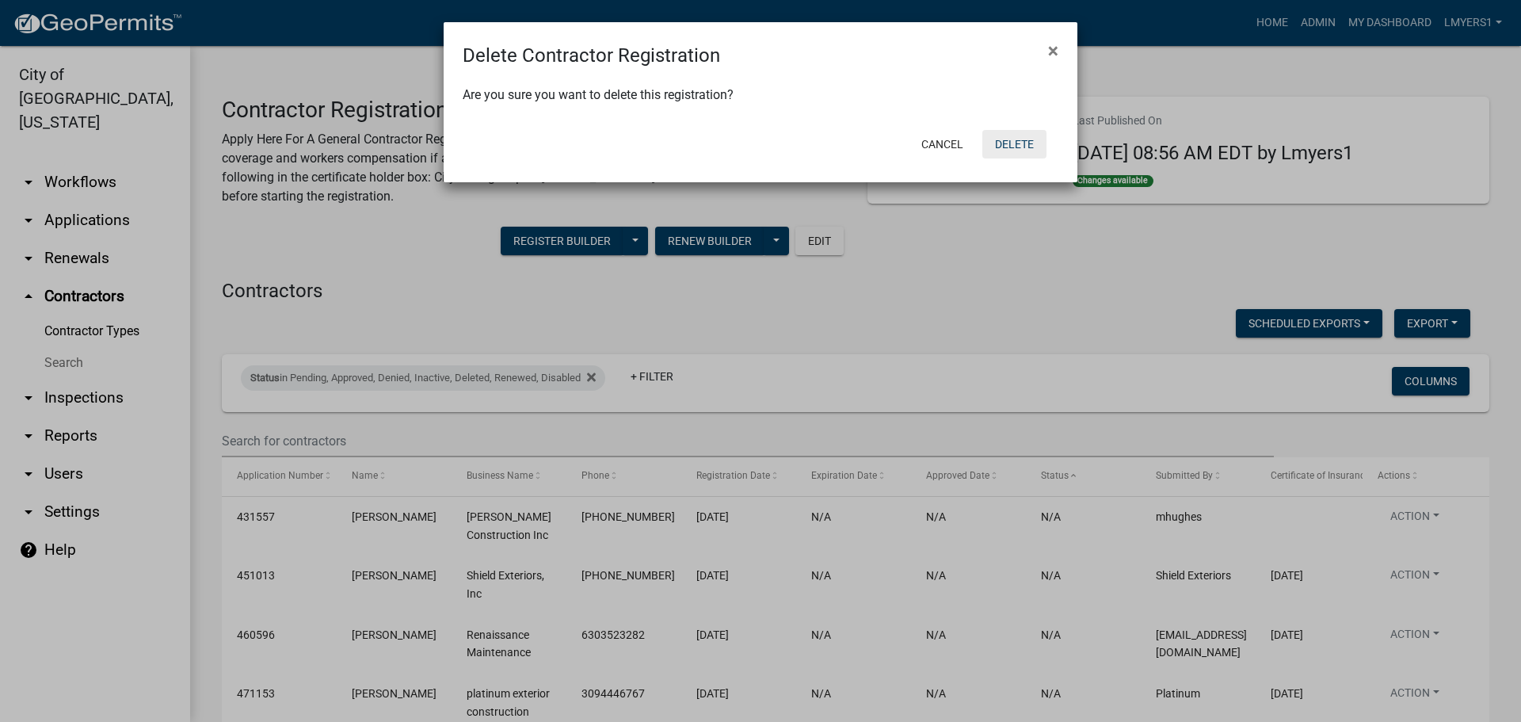
click at [1015, 133] on button "Delete" at bounding box center [1014, 144] width 64 height 29
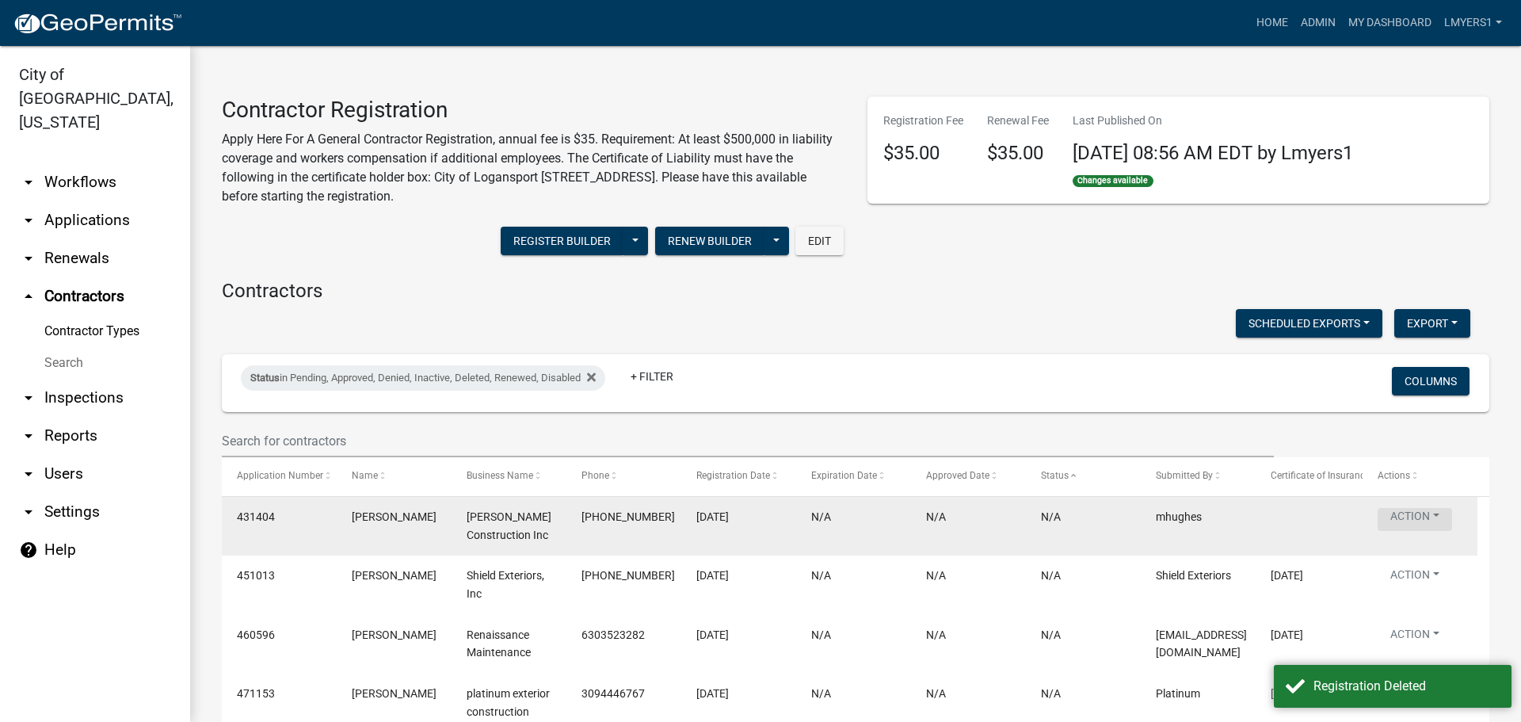
click at [1415, 508] on button "Action" at bounding box center [1414, 519] width 74 height 23
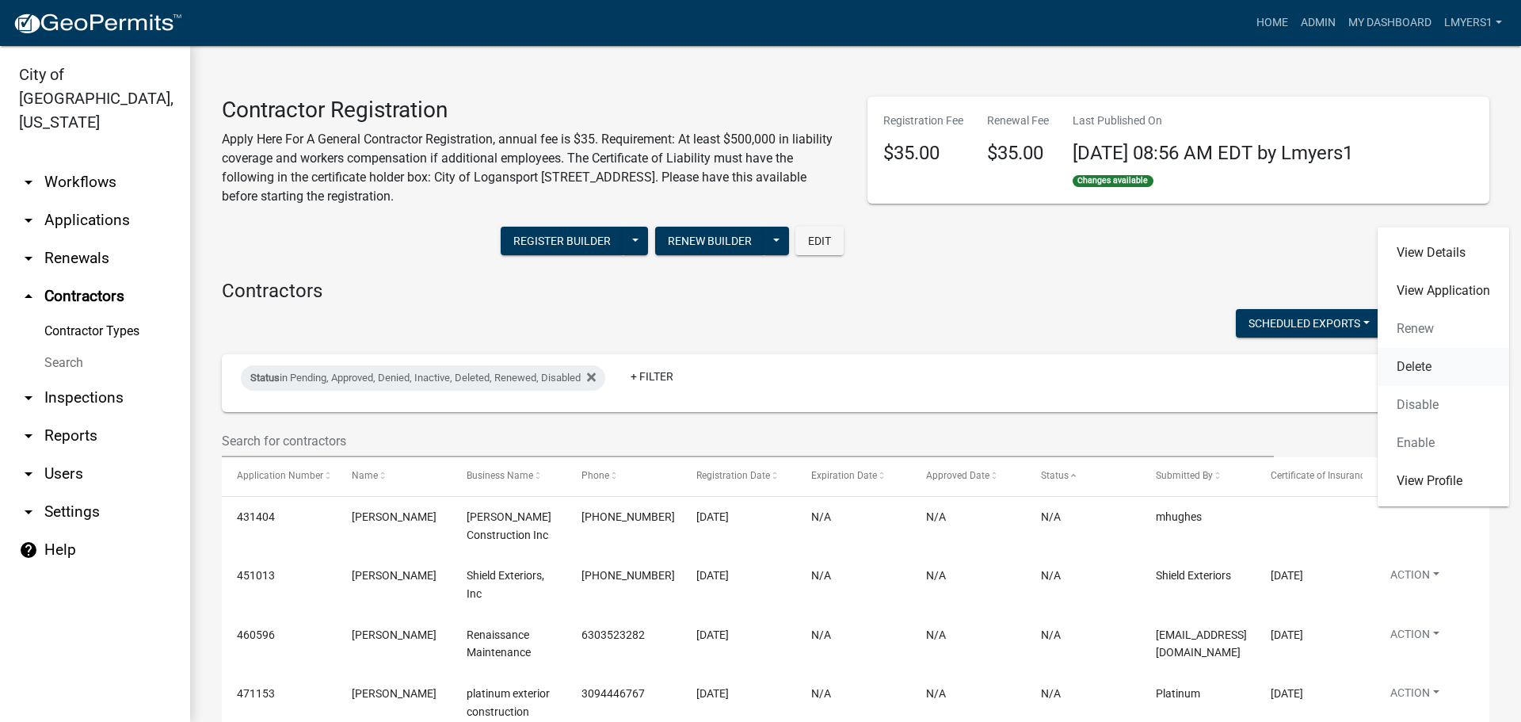
click at [1433, 369] on link "Delete" at bounding box center [1442, 367] width 131 height 38
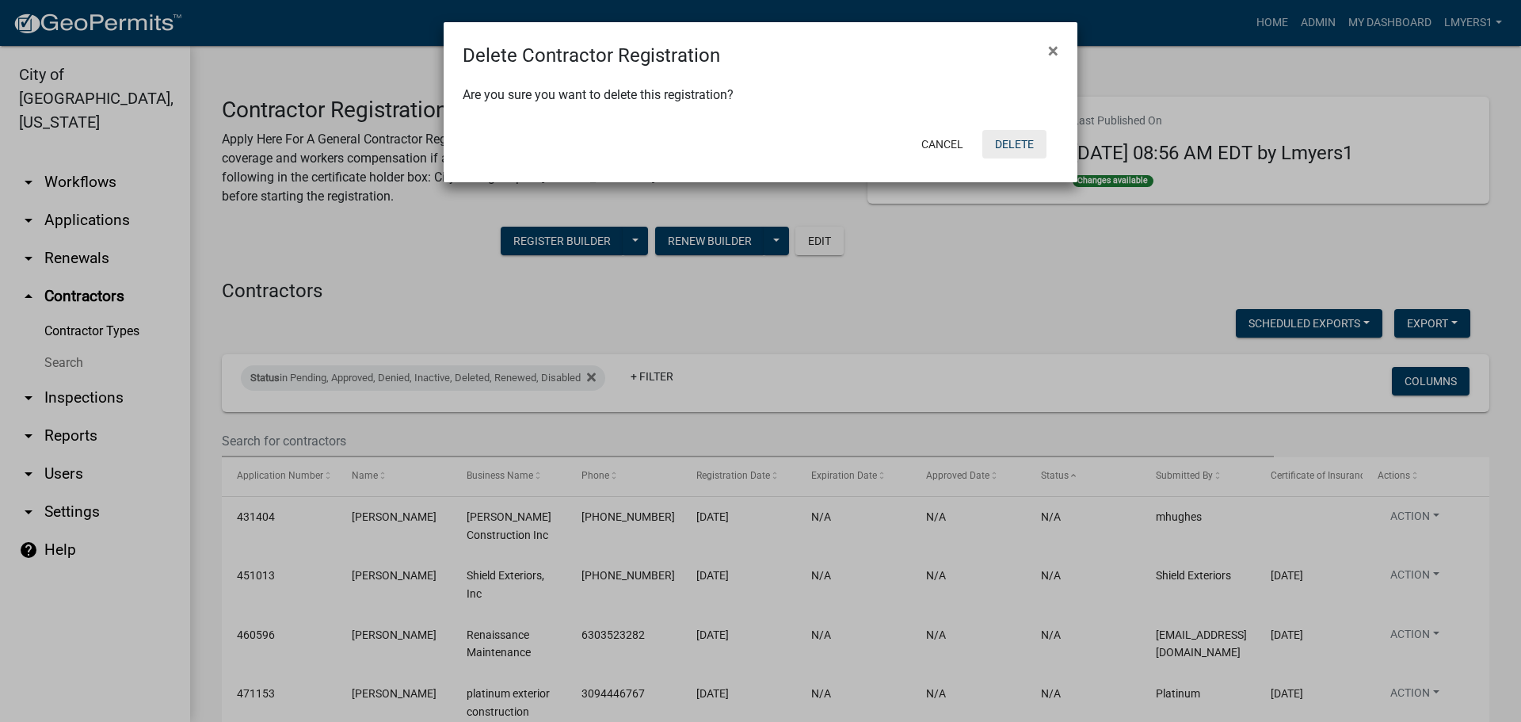
click at [1027, 134] on button "Delete" at bounding box center [1014, 144] width 64 height 29
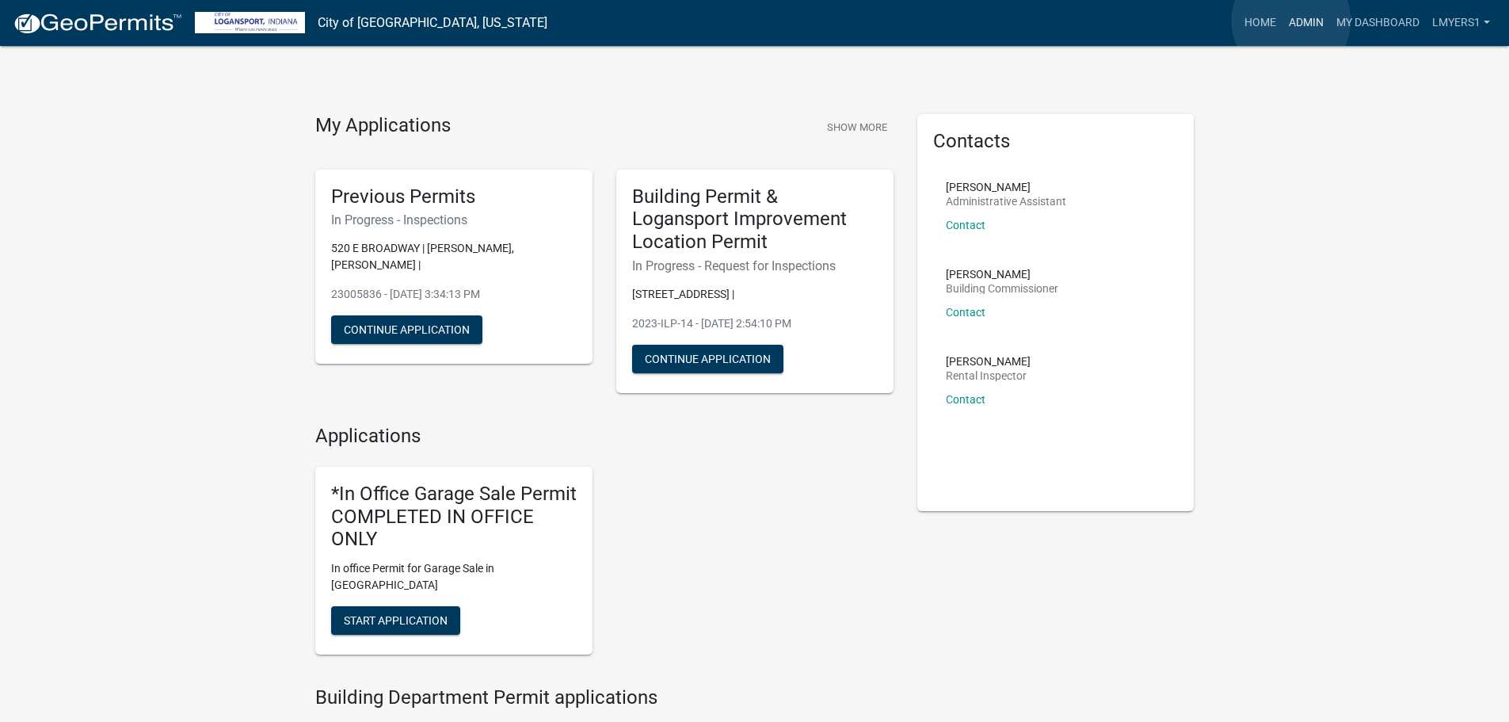
click at [1292, 21] on link "Admin" at bounding box center [1306, 23] width 48 height 30
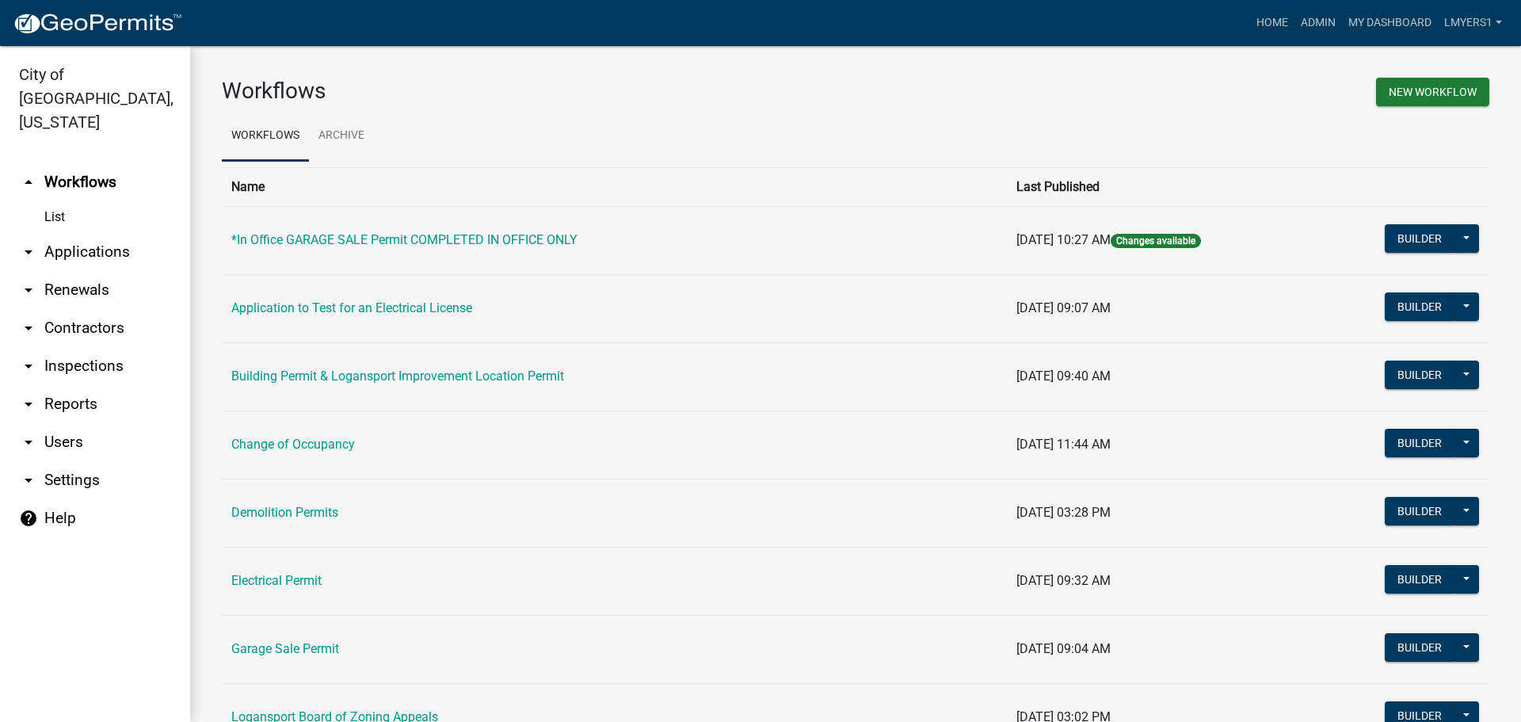
click at [87, 233] on link "arrow_drop_down Applications" at bounding box center [95, 252] width 190 height 38
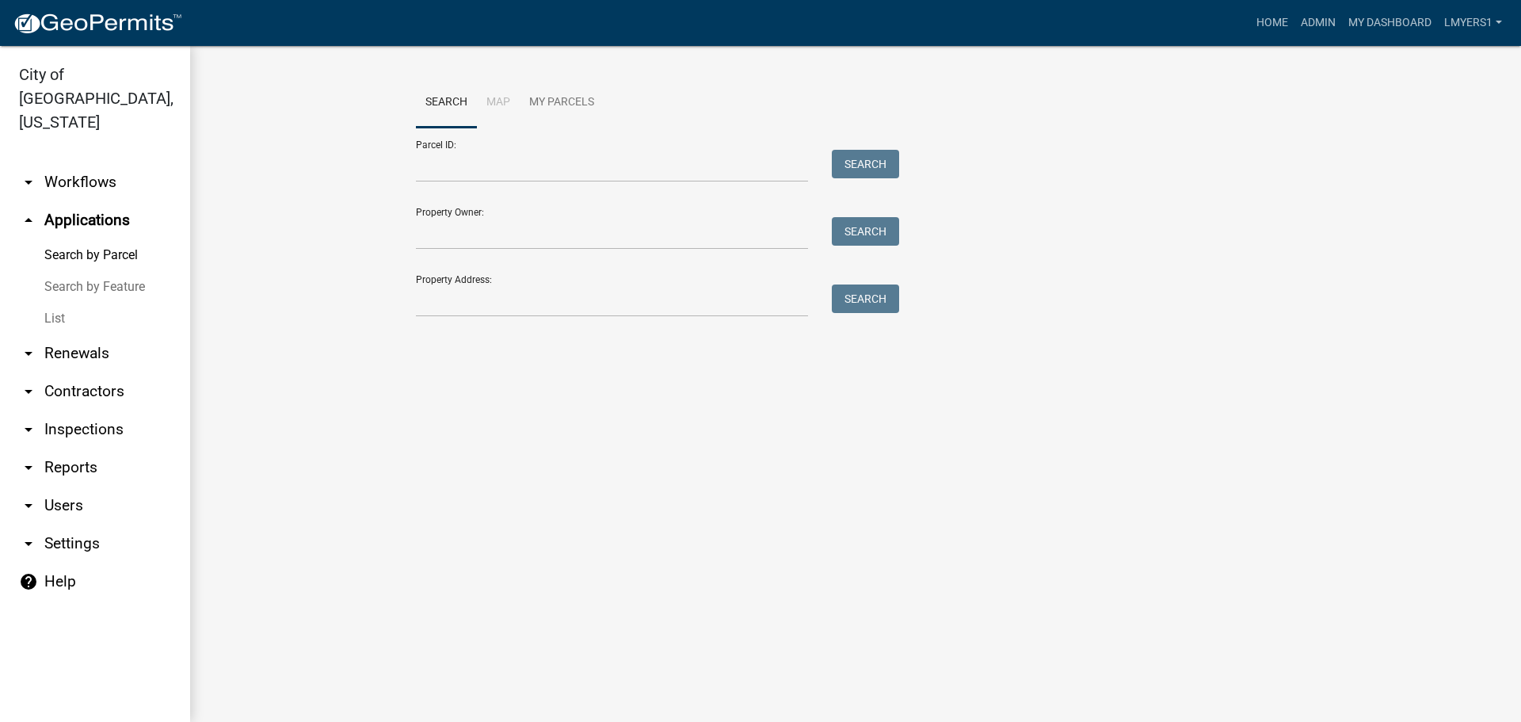
click at [82, 303] on link "List" at bounding box center [95, 319] width 190 height 32
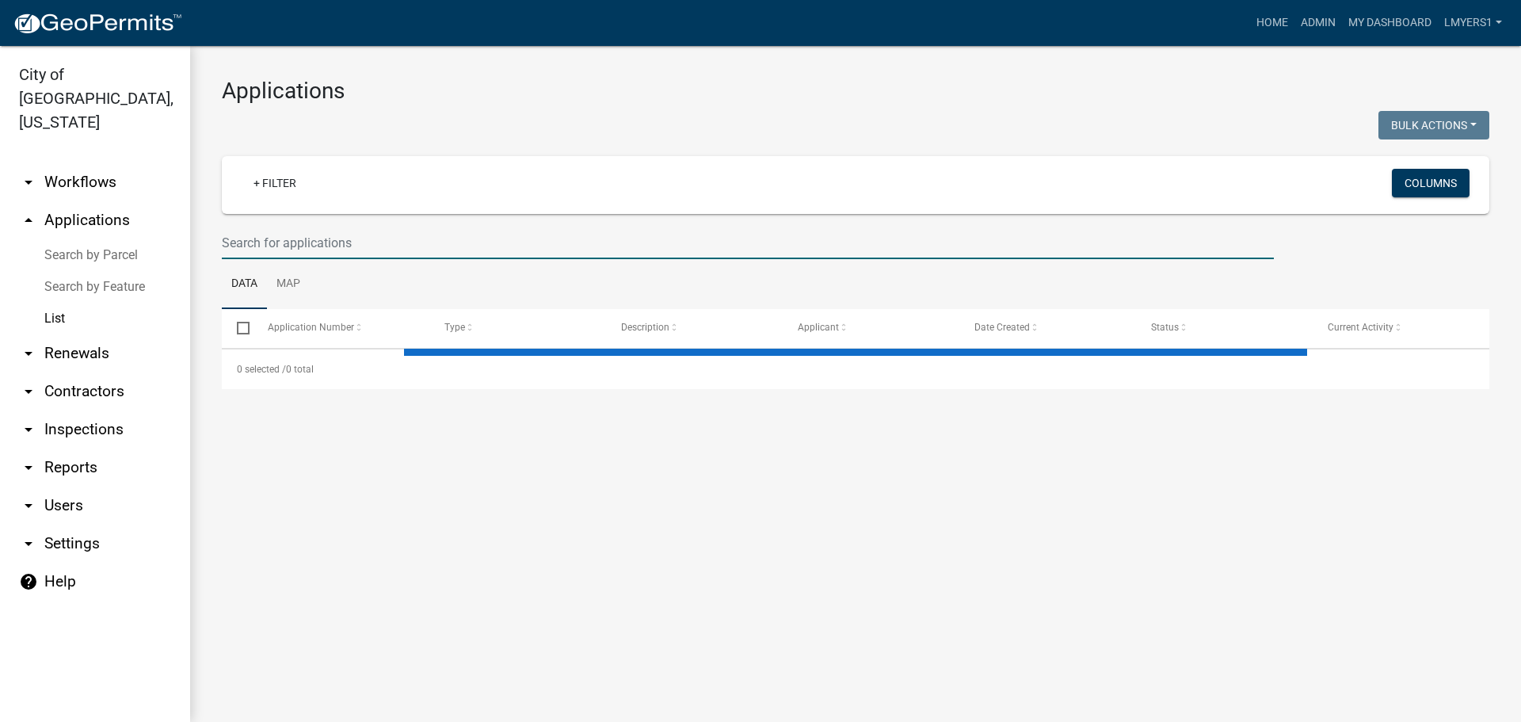
click at [295, 249] on input "text" at bounding box center [748, 243] width 1052 height 32
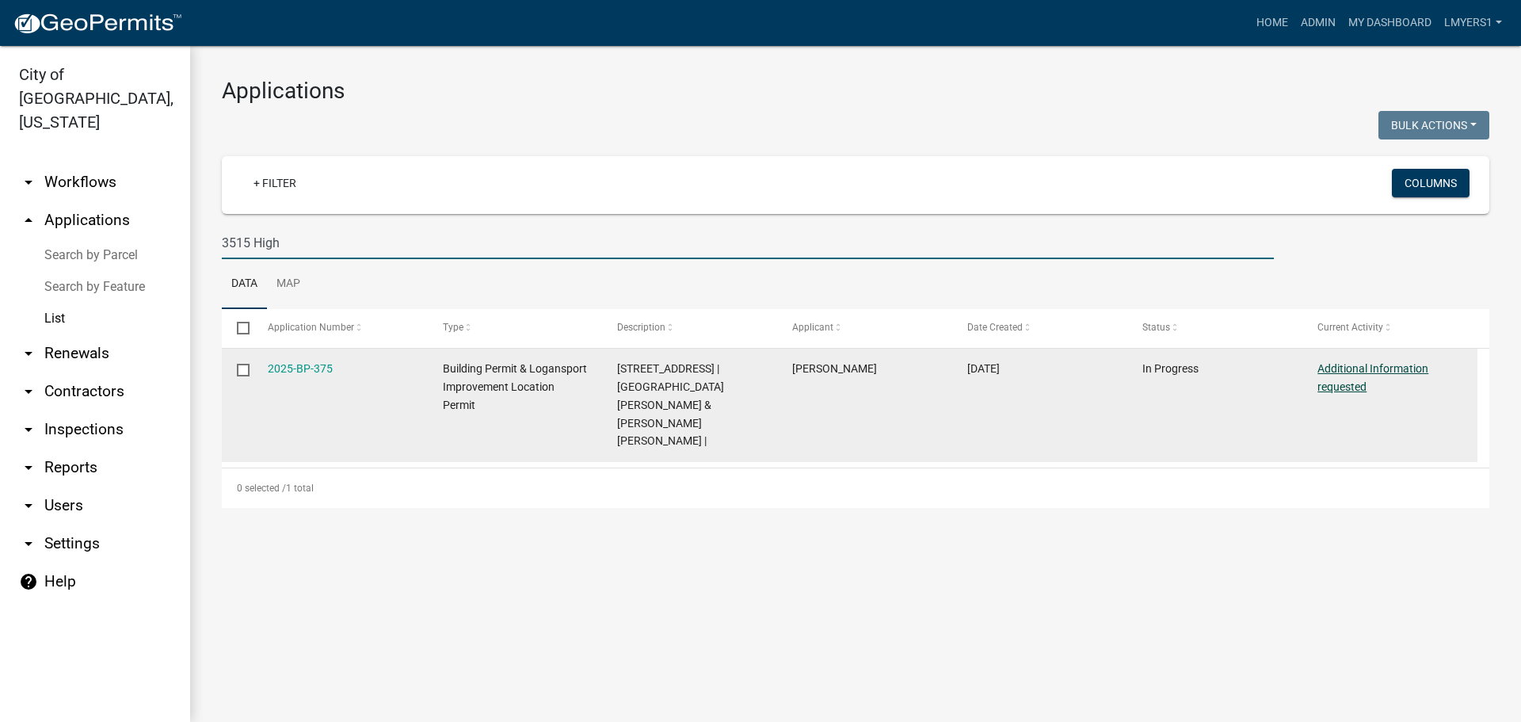
type input "3515 High"
click at [1331, 370] on link "Additional Information requested" at bounding box center [1372, 377] width 111 height 31
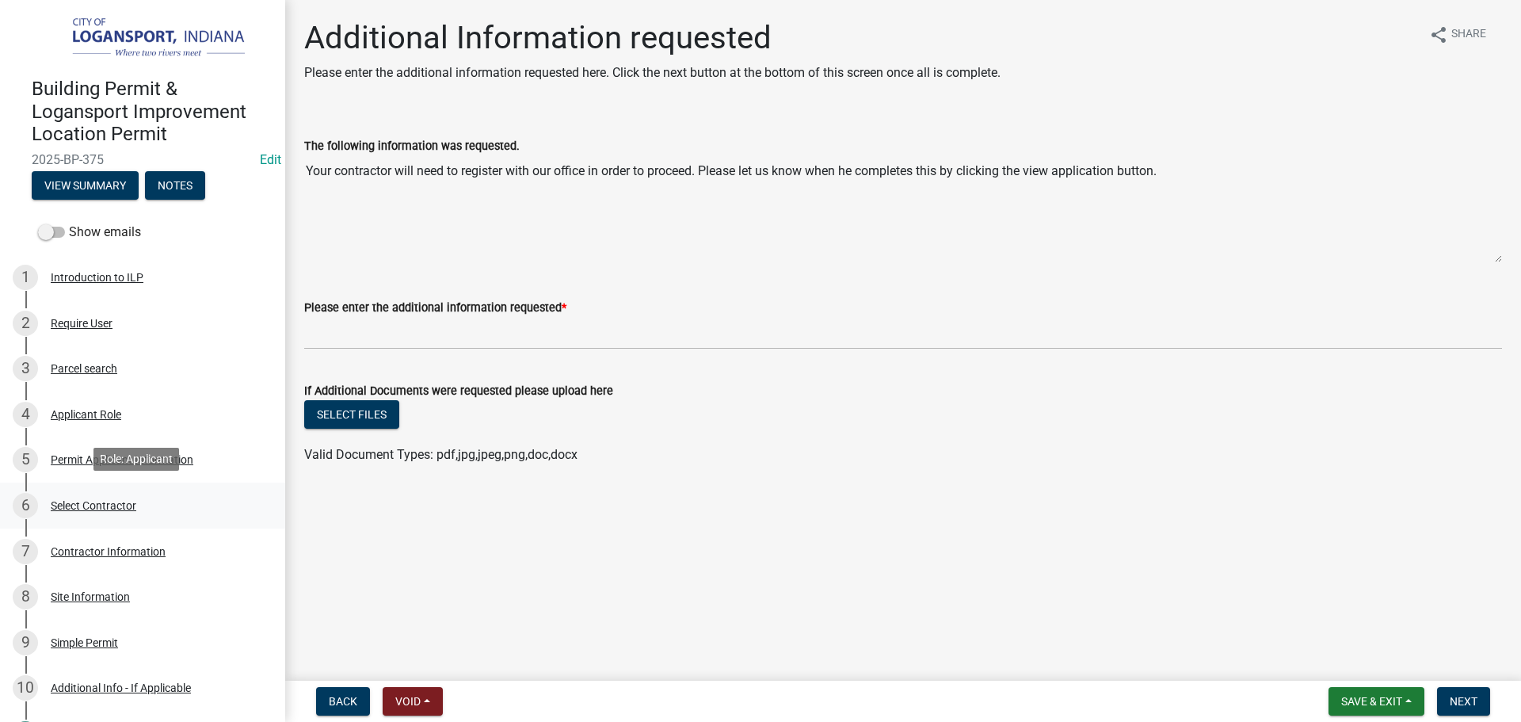
click at [122, 500] on div "Select Contractor" at bounding box center [94, 505] width 86 height 11
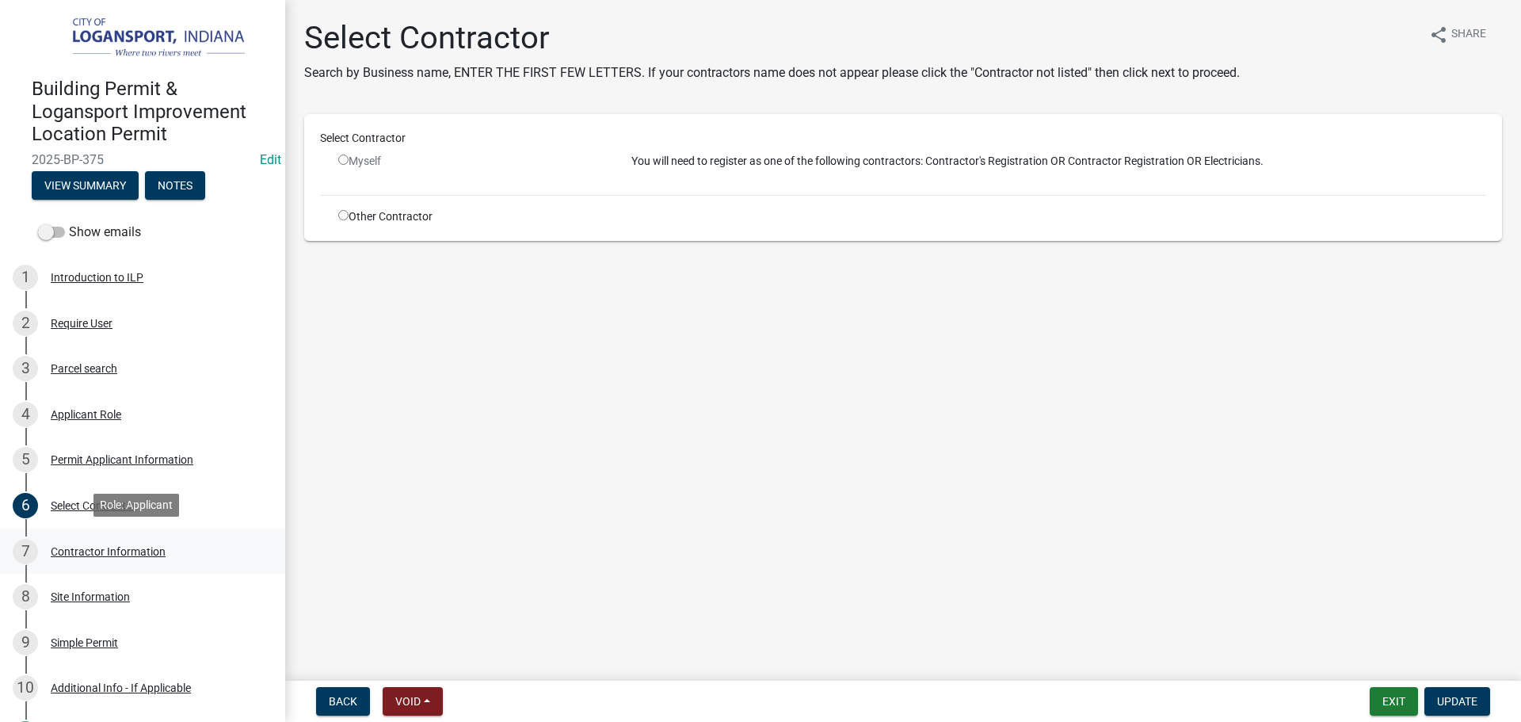
click at [76, 554] on div "Contractor Information" at bounding box center [108, 551] width 115 height 11
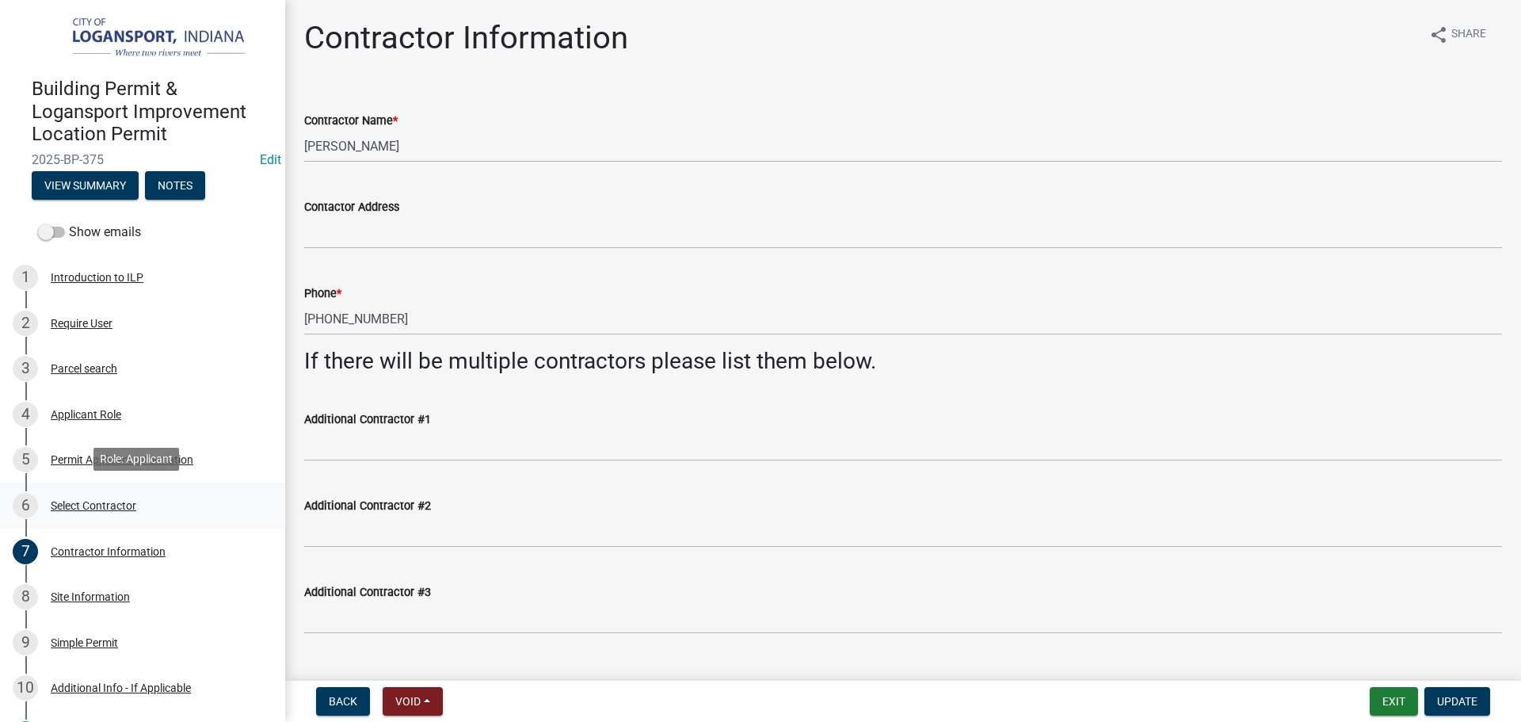
click at [74, 500] on div "Select Contractor" at bounding box center [94, 505] width 86 height 11
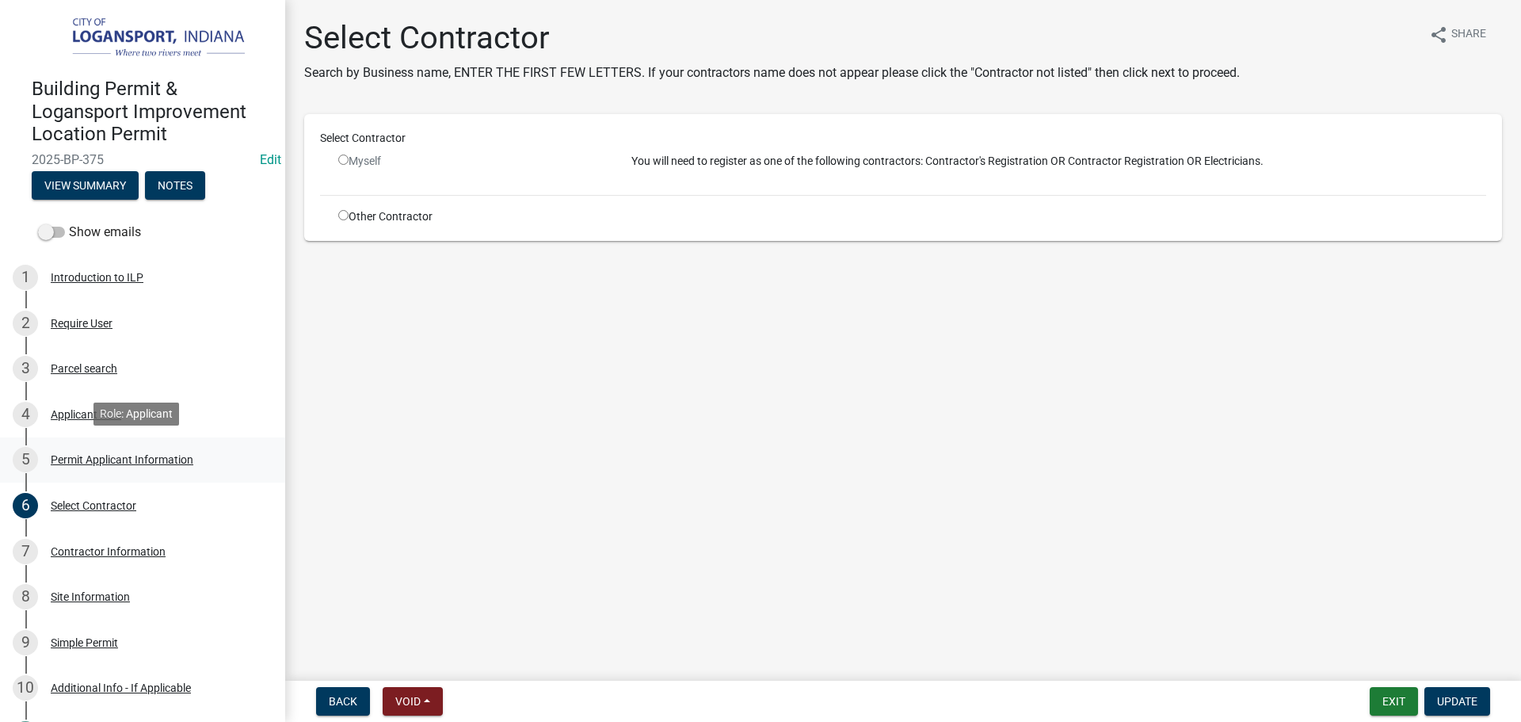
click at [132, 459] on div "Permit Applicant Information" at bounding box center [122, 459] width 143 height 11
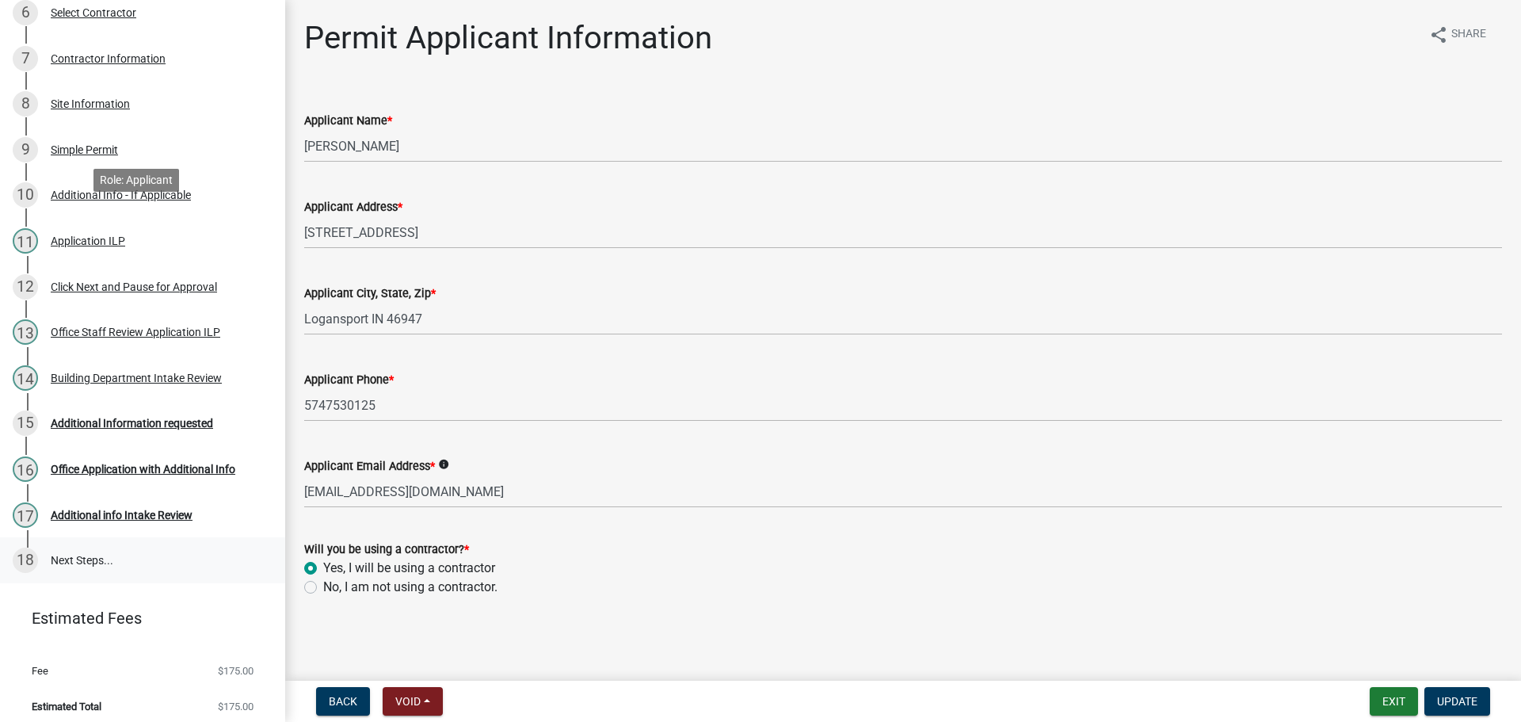
scroll to position [499, 0]
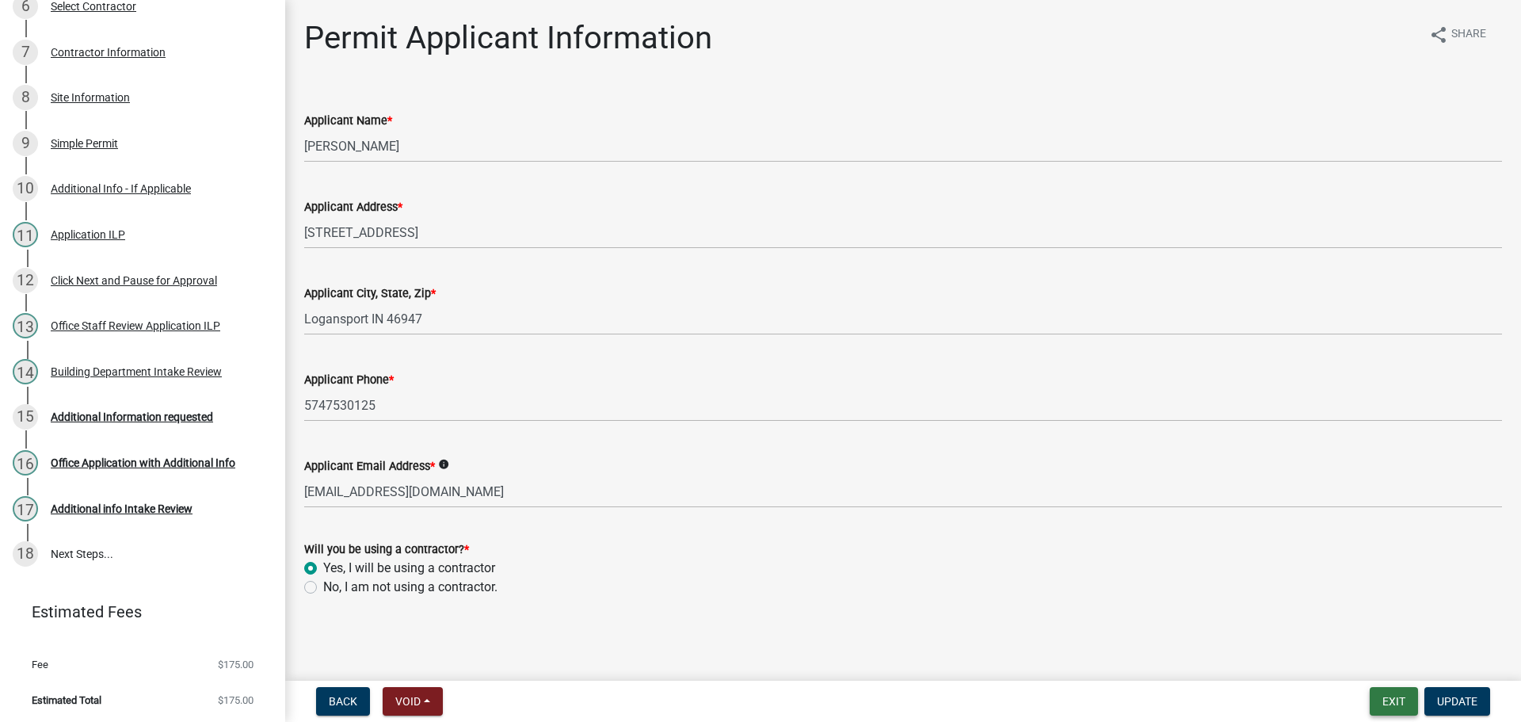
click at [1389, 702] on button "Exit" at bounding box center [1393, 701] width 48 height 29
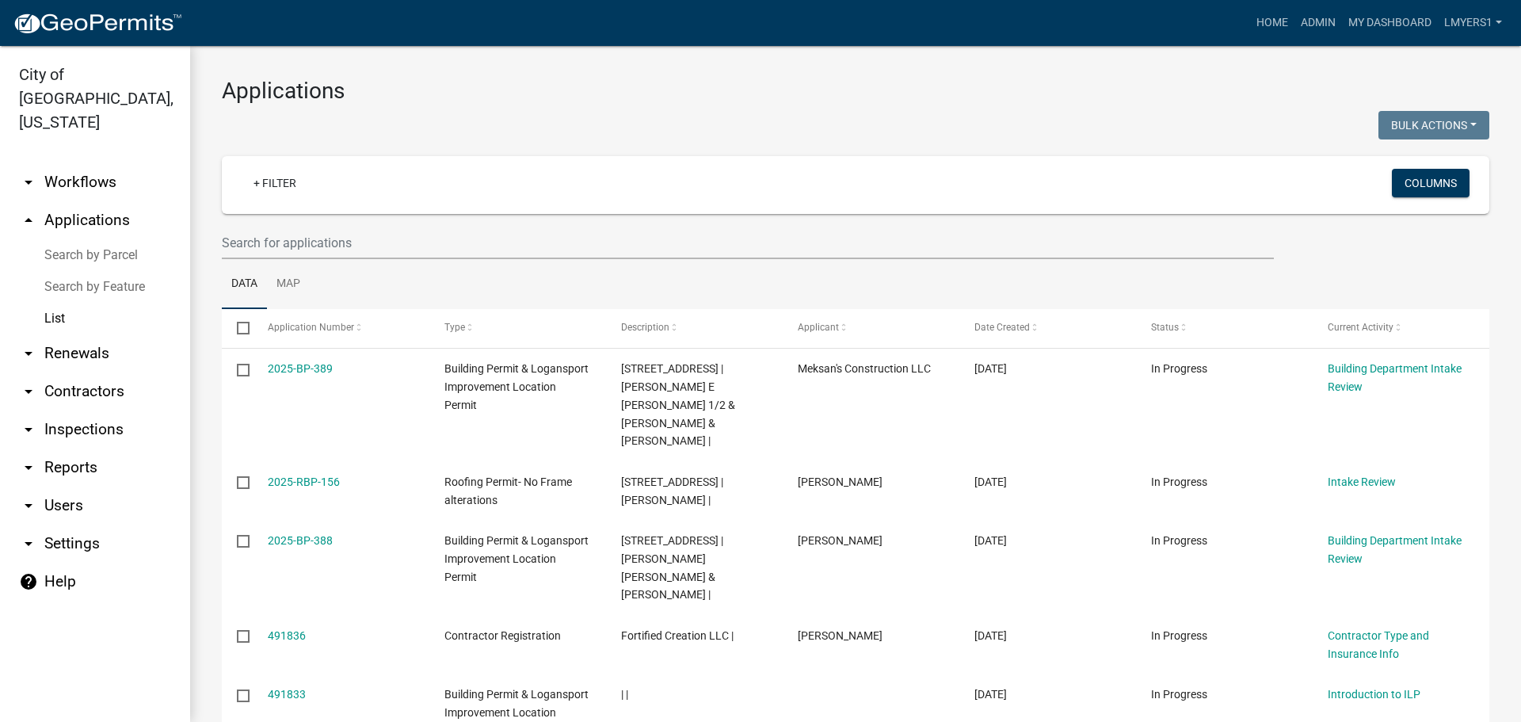
click at [89, 372] on link "arrow_drop_down Contractors" at bounding box center [95, 391] width 190 height 38
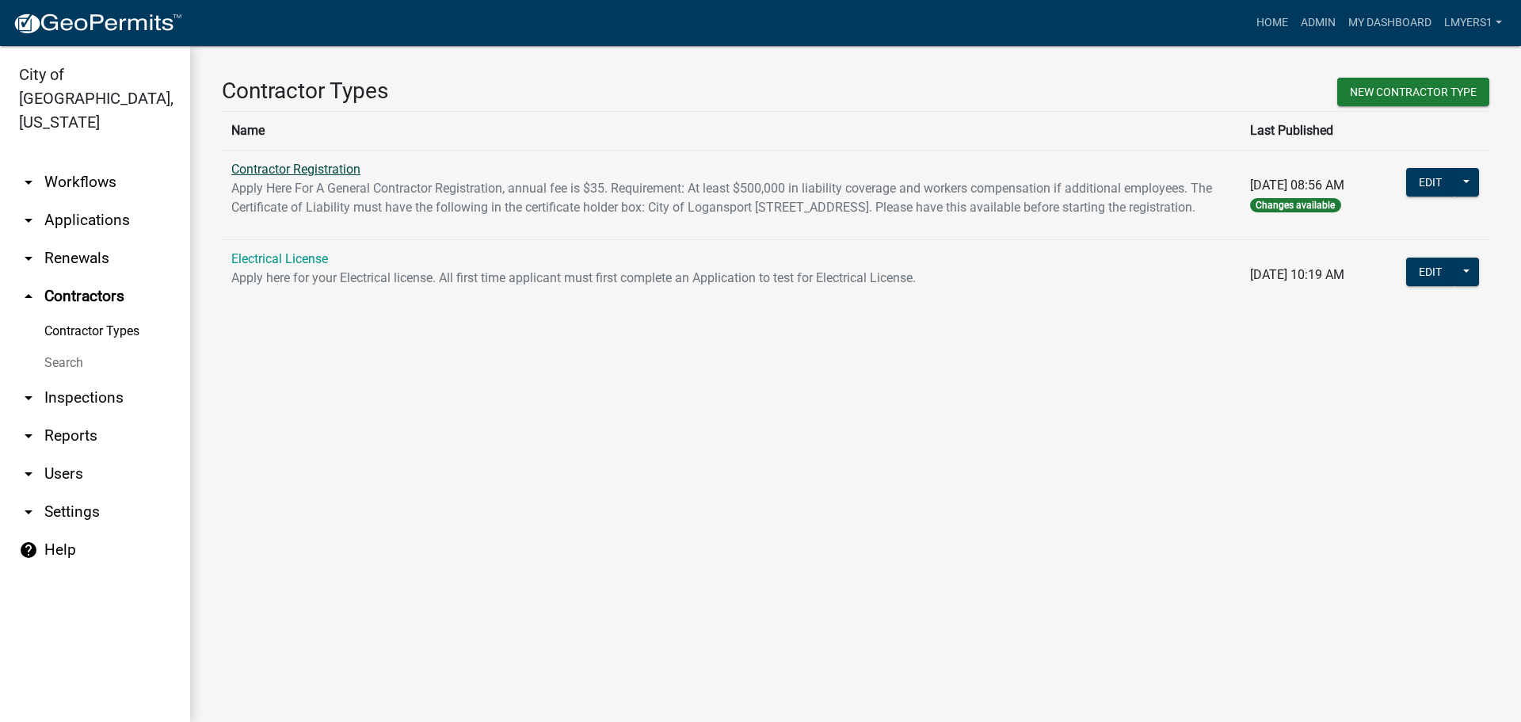
click at [277, 162] on link "Contractor Registration" at bounding box center [295, 169] width 129 height 15
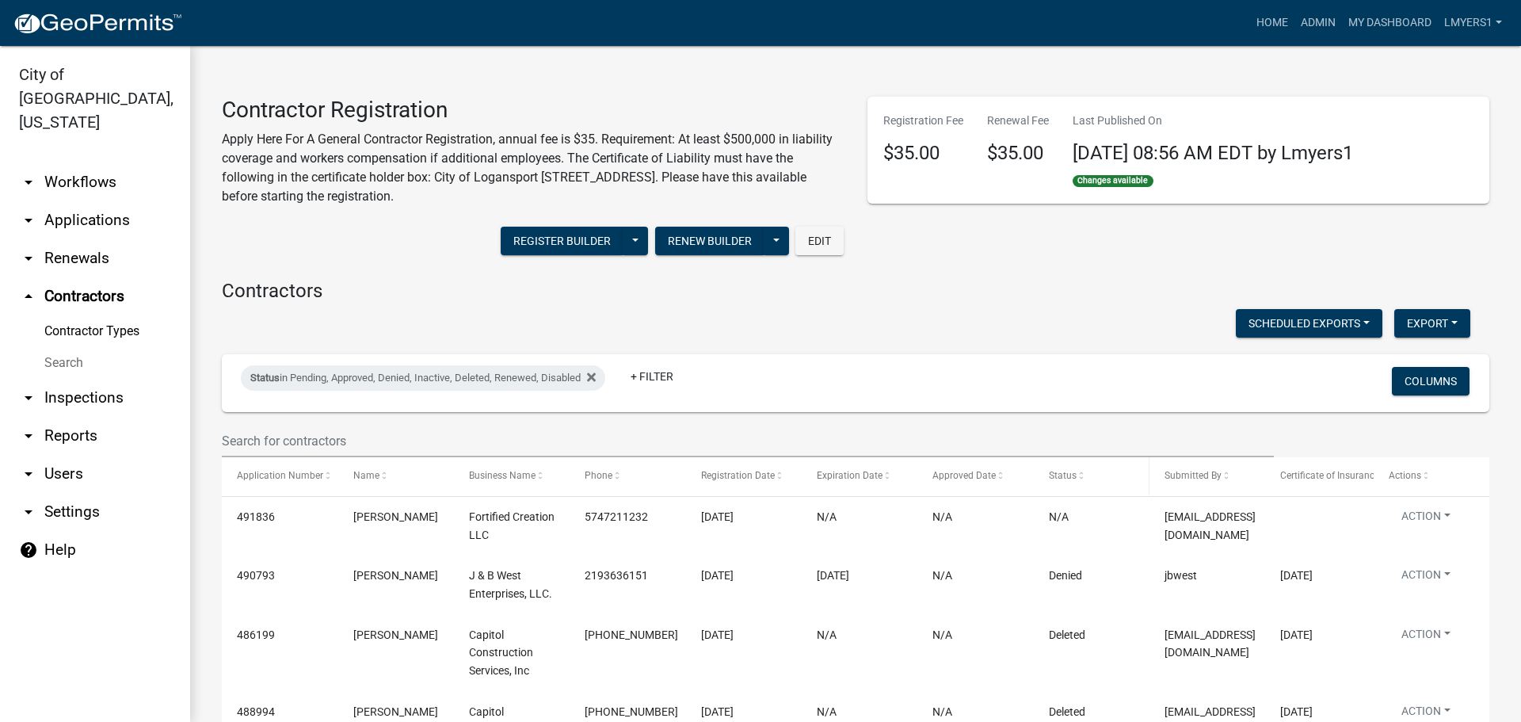
click at [1060, 477] on span "Status" at bounding box center [1063, 475] width 28 height 11
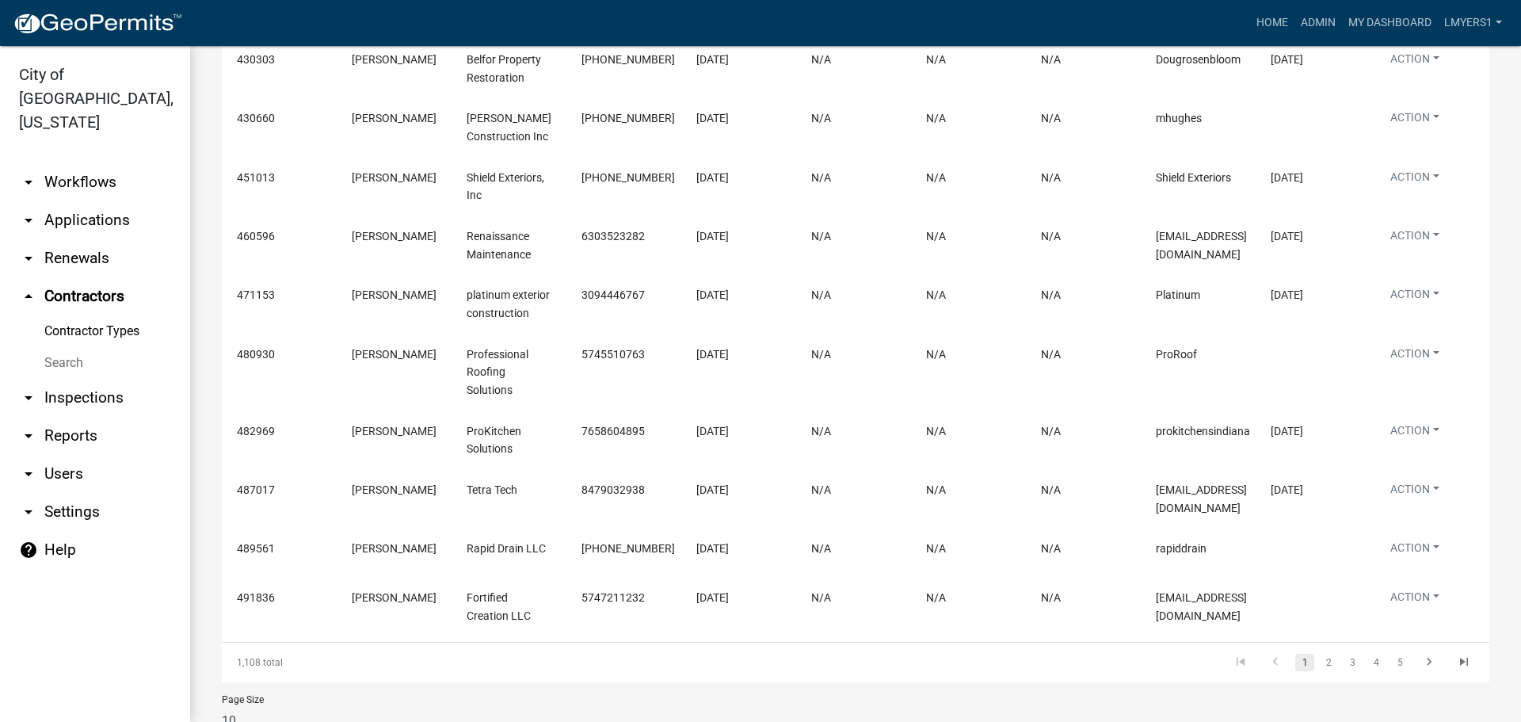
scroll to position [475, 0]
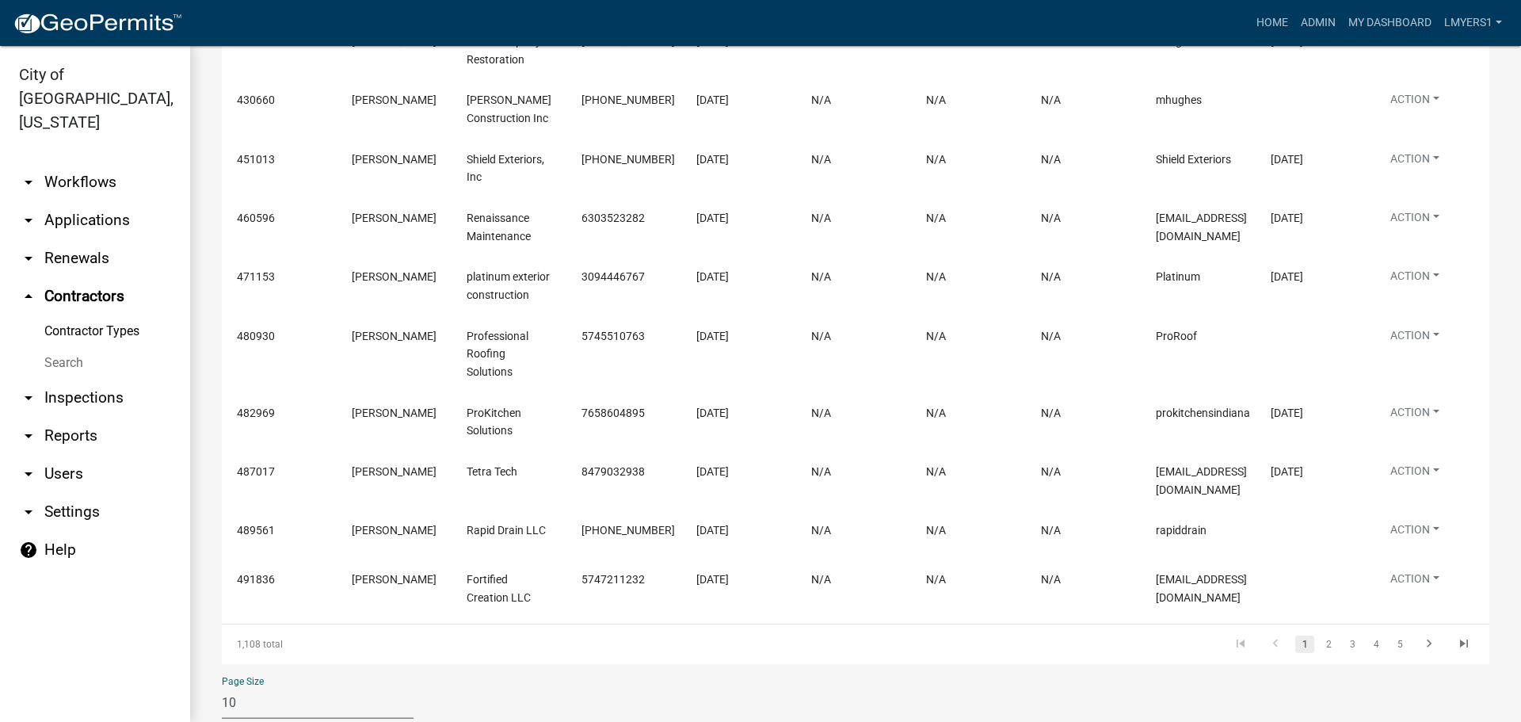
click at [280, 699] on select "10 25 50 100" at bounding box center [318, 702] width 192 height 32
click at [280, 696] on select "10 25 50 100" at bounding box center [318, 702] width 192 height 32
select select "2: 50"
click at [222, 686] on select "10 25 50 100" at bounding box center [318, 702] width 192 height 32
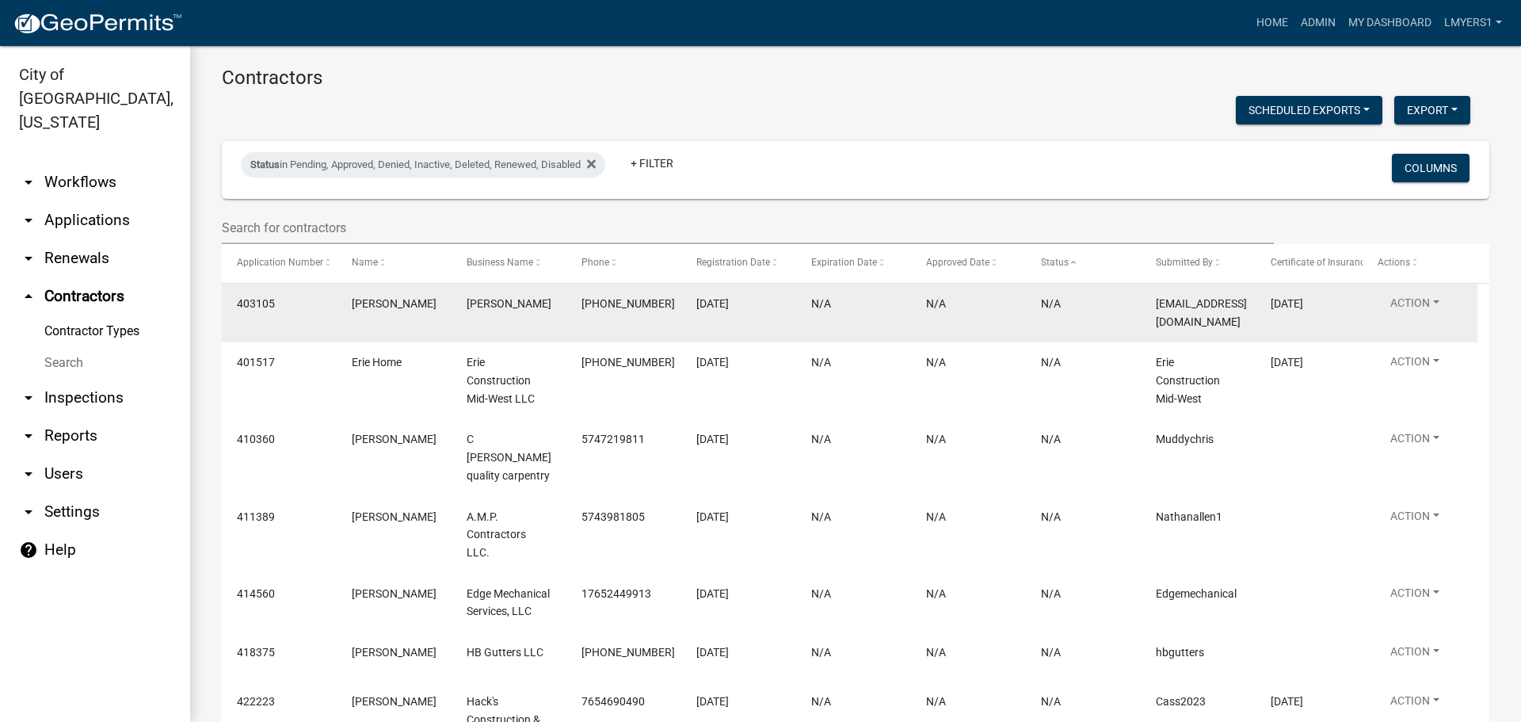
scroll to position [238, 0]
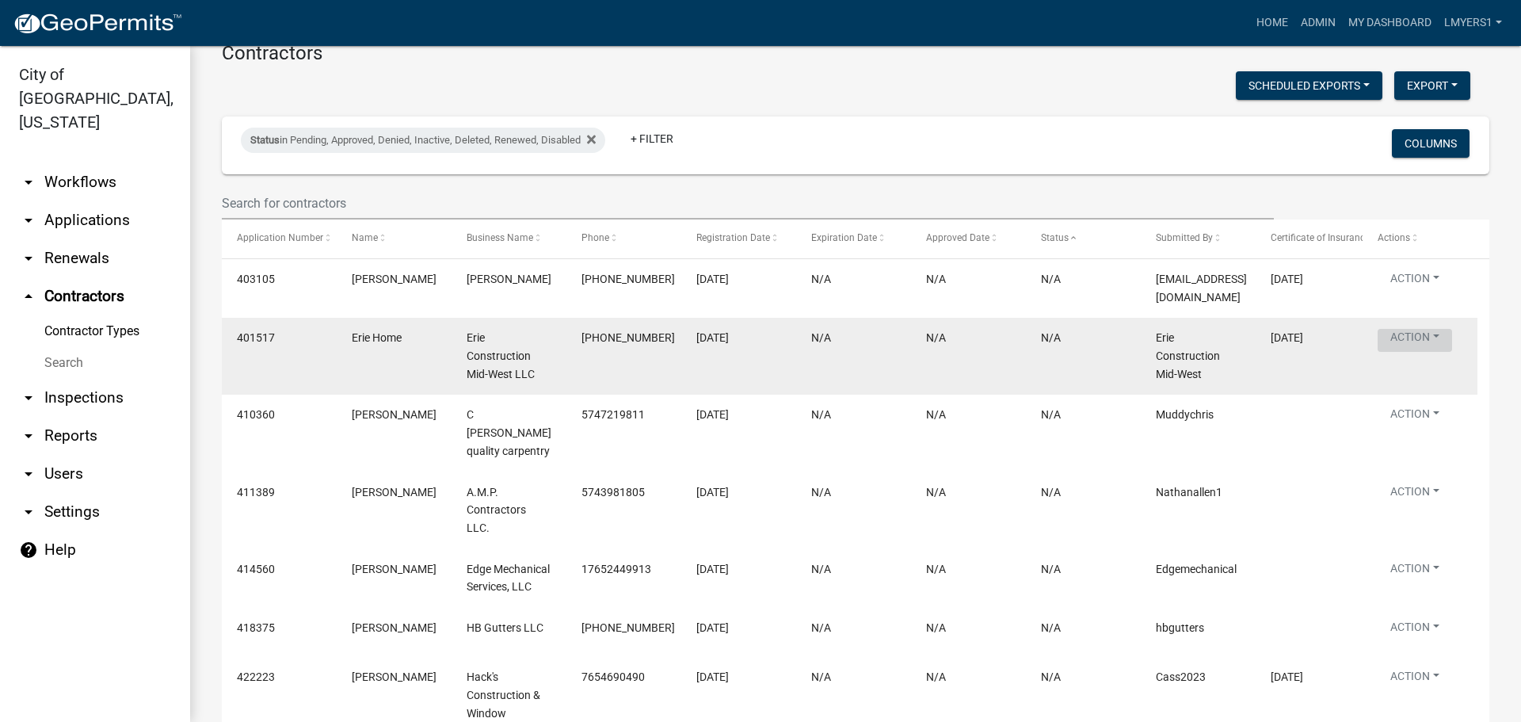
click at [1448, 329] on button "Action" at bounding box center [1414, 340] width 74 height 23
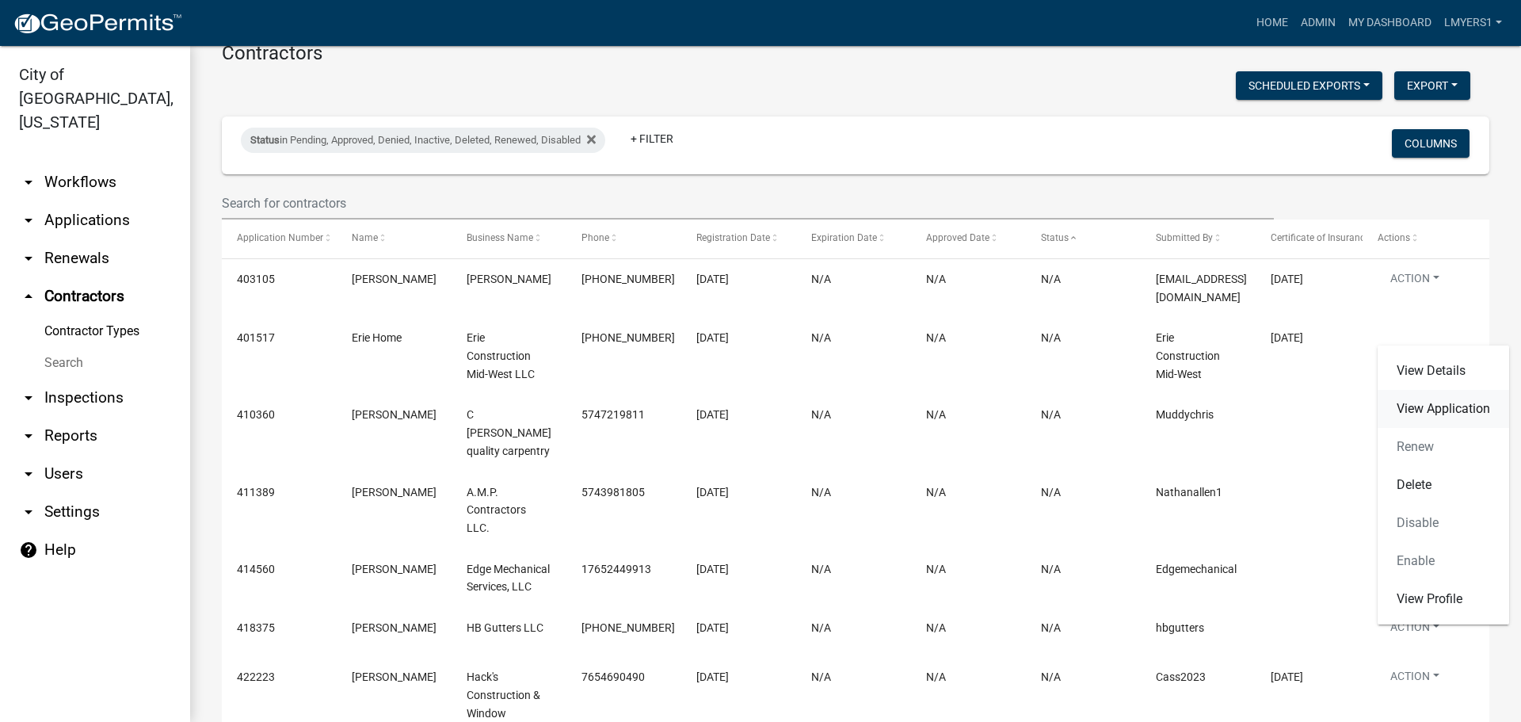
click at [1442, 409] on link "View Application" at bounding box center [1442, 409] width 131 height 38
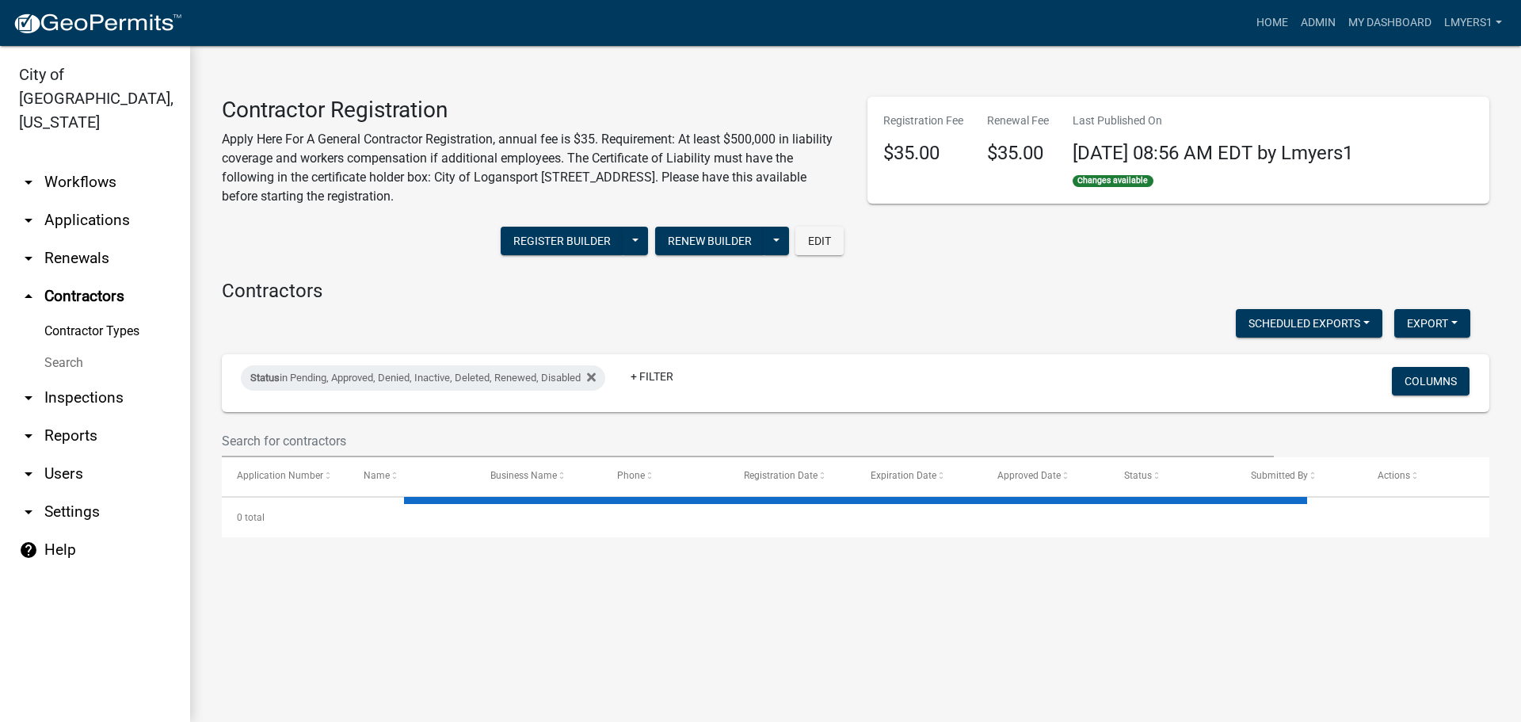
select select "2: 50"
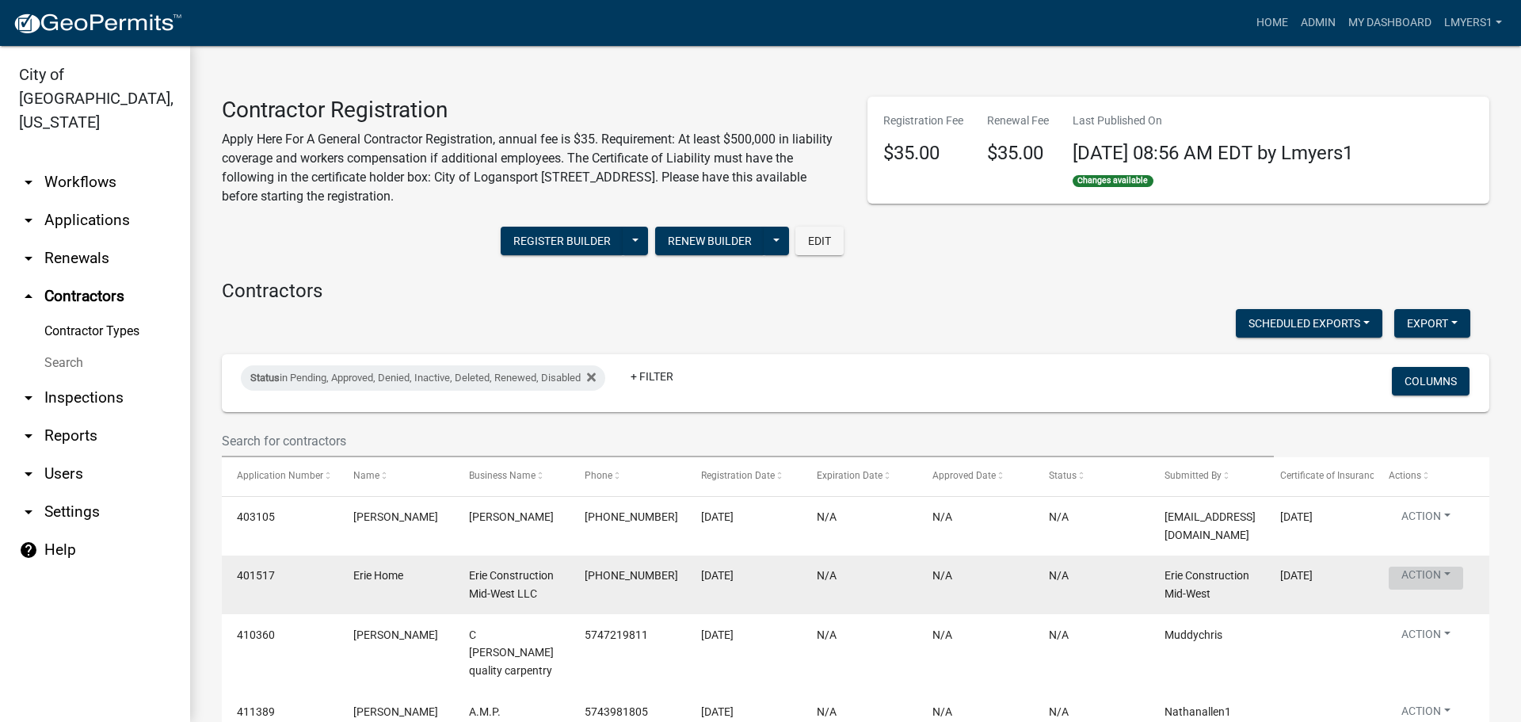
click at [1433, 569] on button "Action" at bounding box center [1425, 577] width 74 height 23
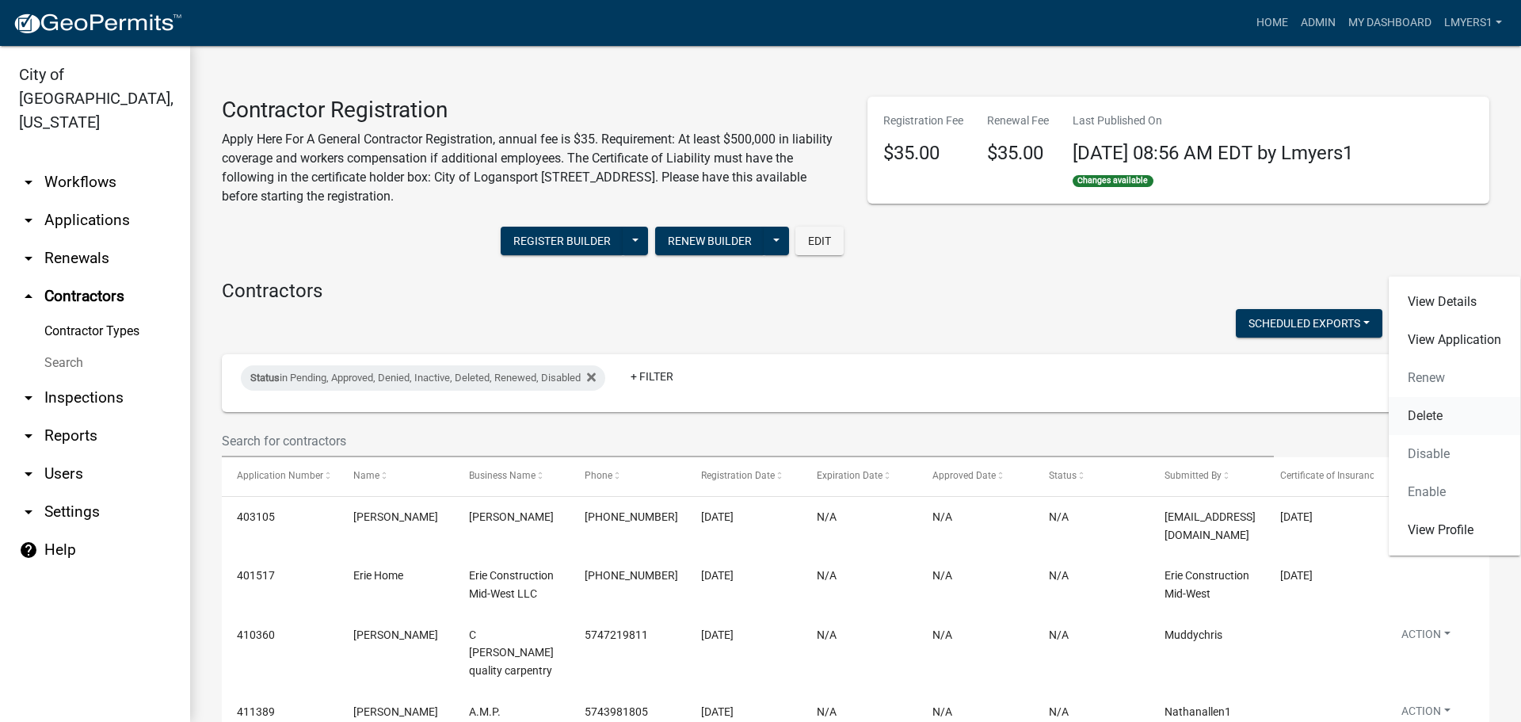
click at [1438, 409] on link "Delete" at bounding box center [1453, 416] width 131 height 38
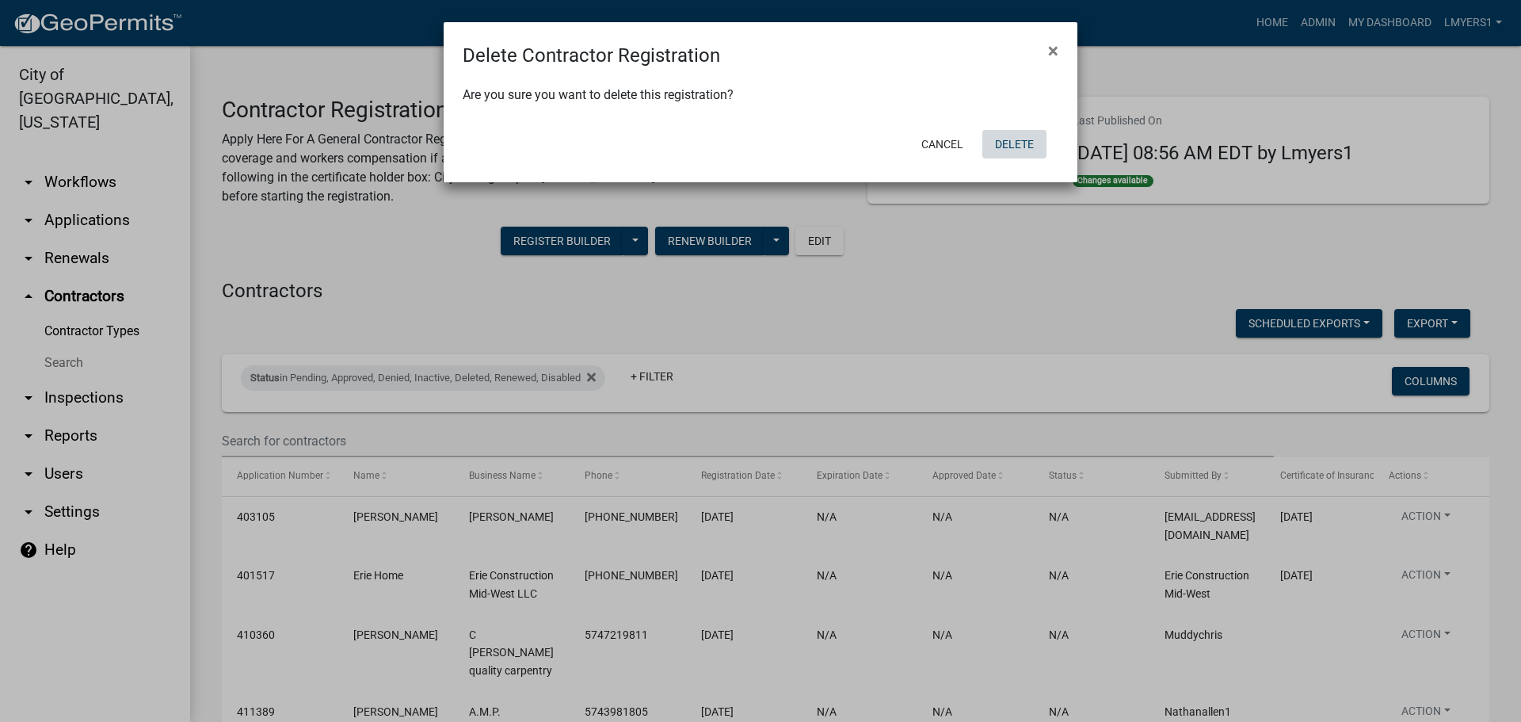
click at [1015, 142] on button "Delete" at bounding box center [1014, 144] width 64 height 29
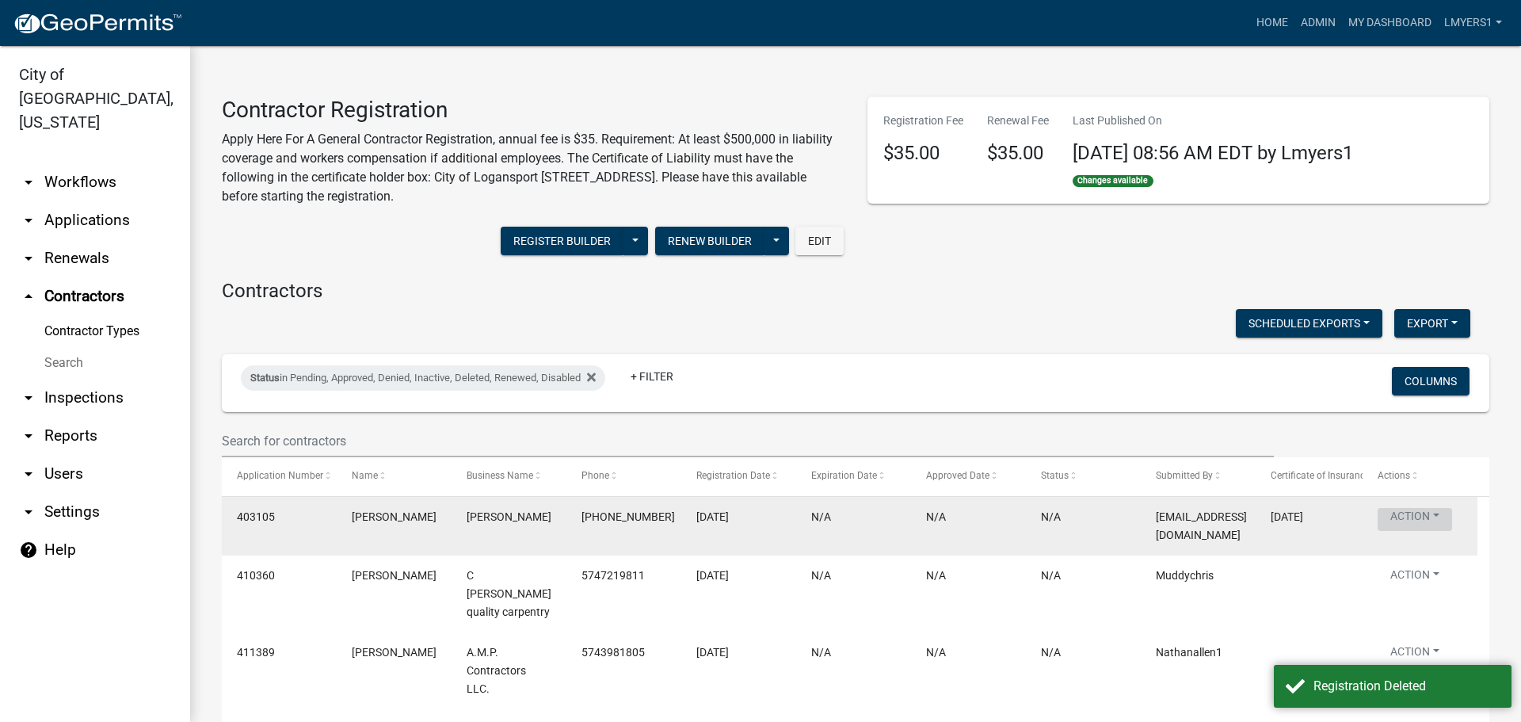
click at [1448, 512] on button "Action" at bounding box center [1414, 519] width 74 height 23
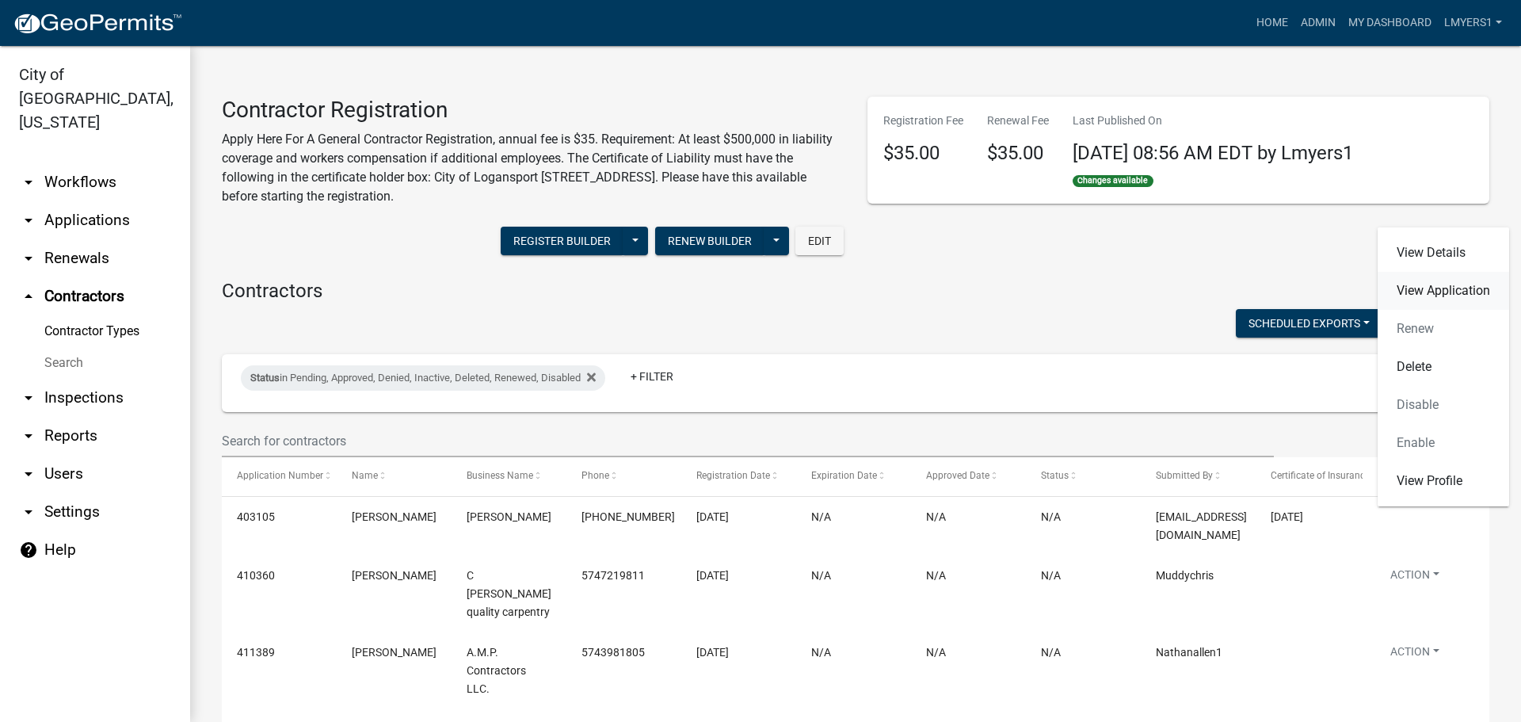
click at [1437, 284] on link "View Application" at bounding box center [1442, 291] width 131 height 38
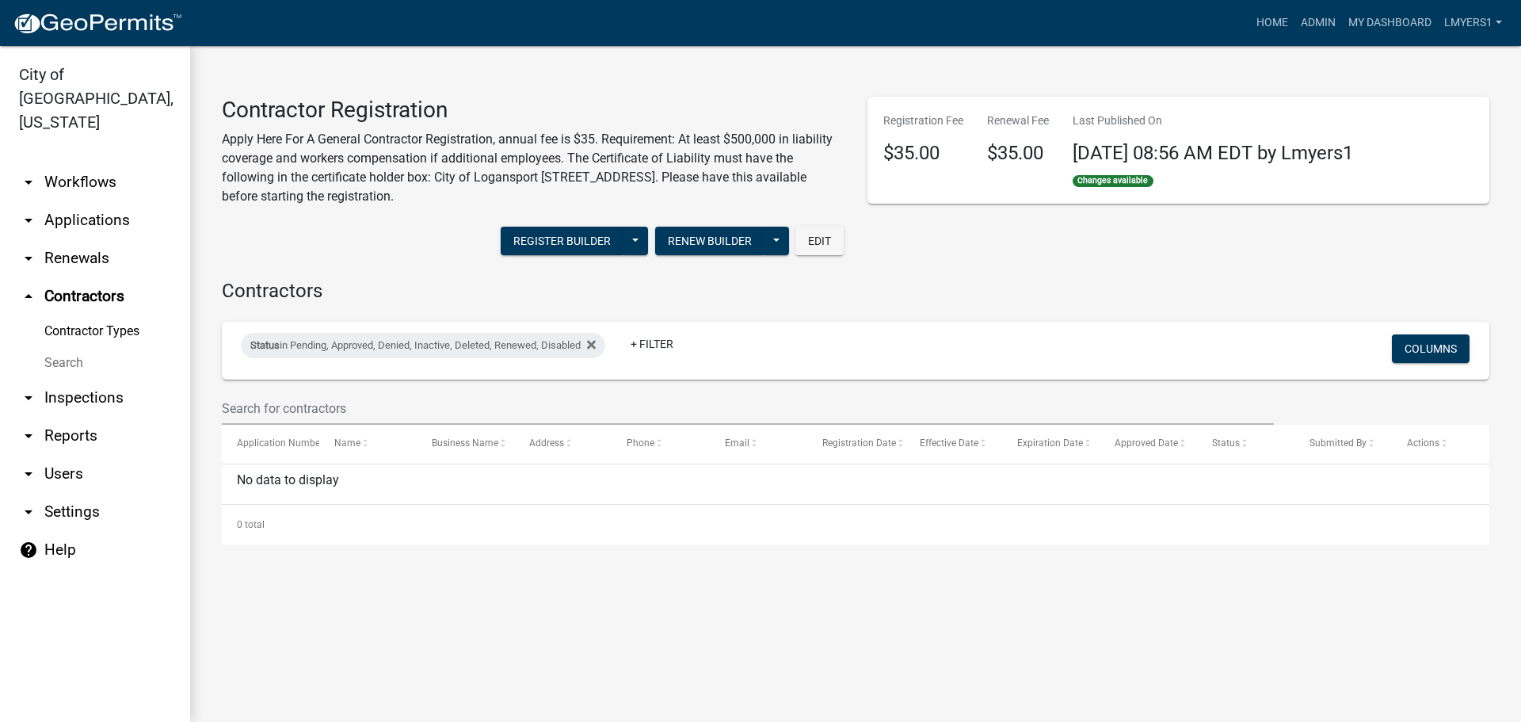
select select "2: 50"
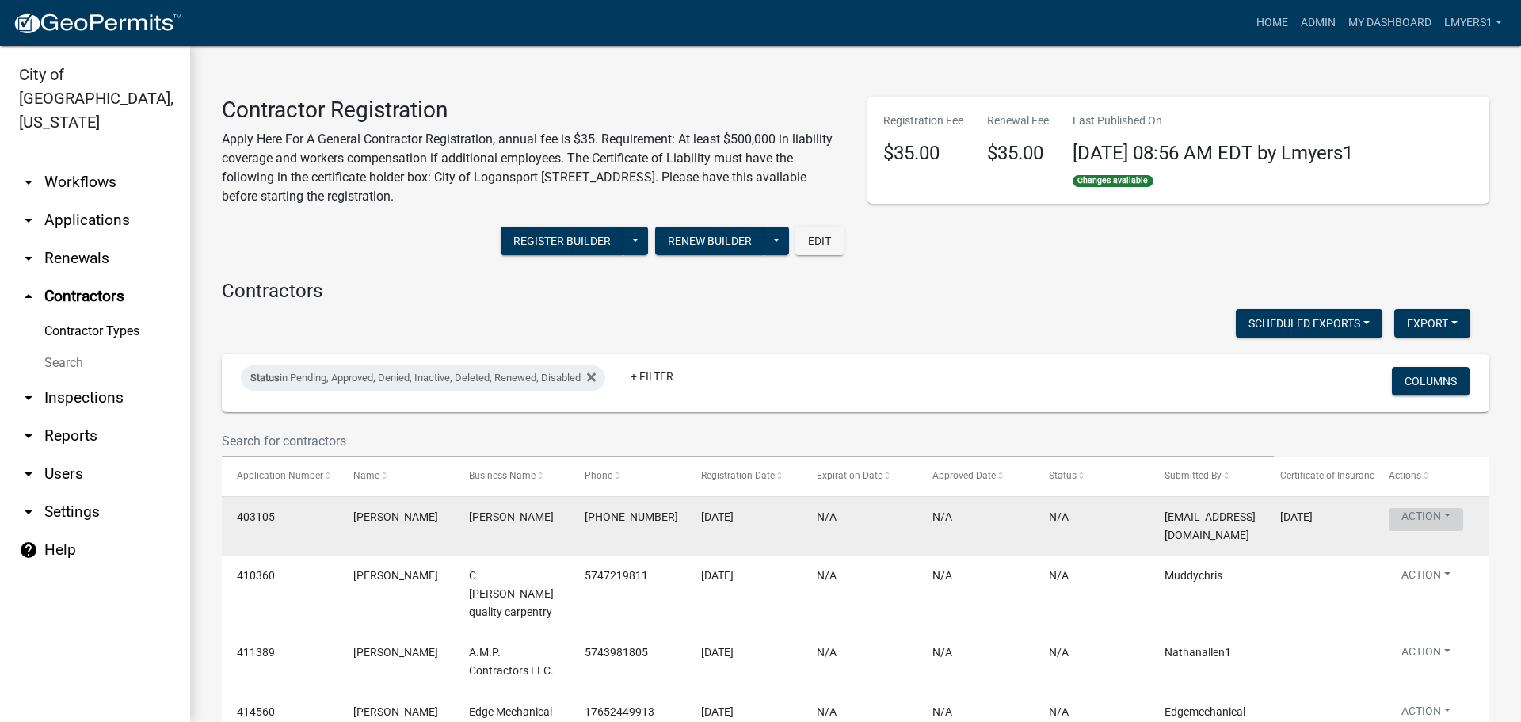
click at [1416, 514] on button "Action" at bounding box center [1425, 519] width 74 height 23
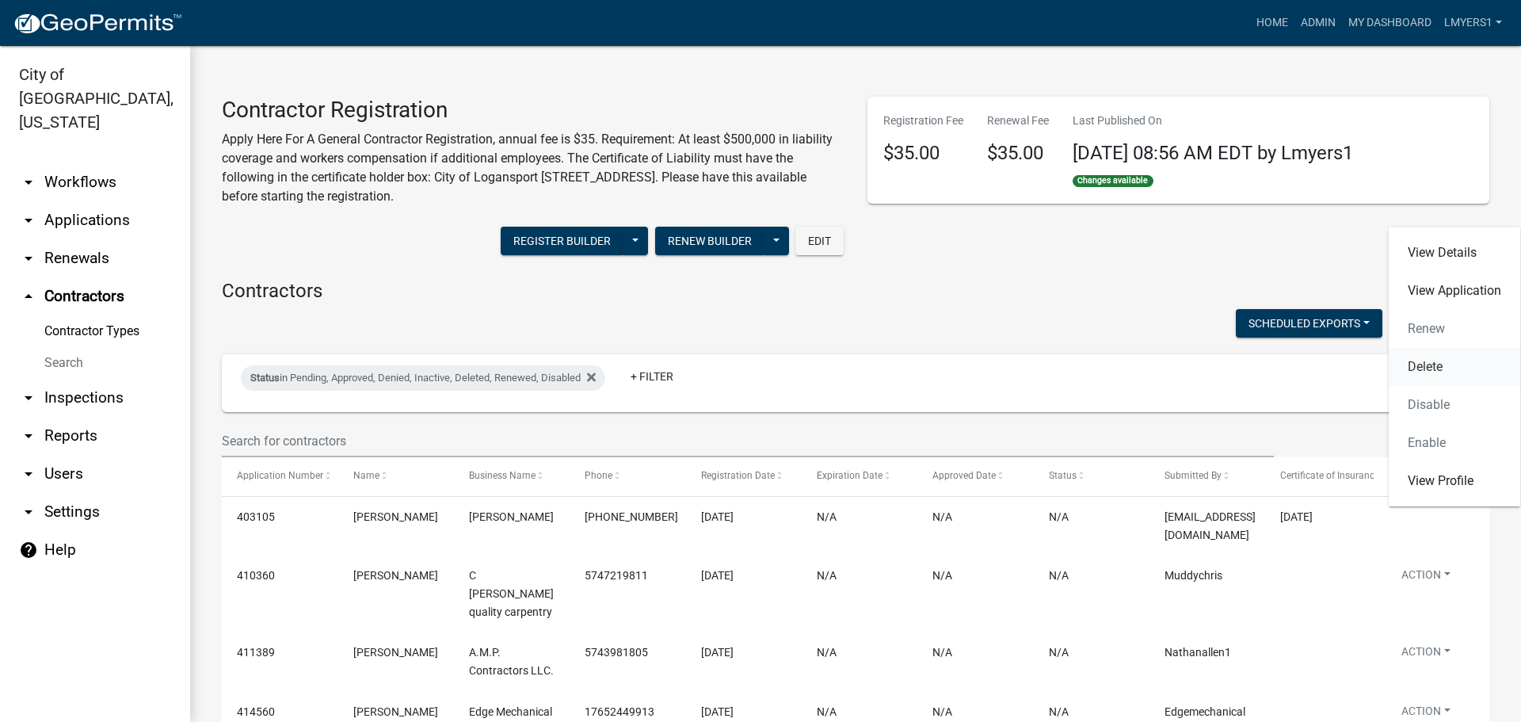
click at [1430, 366] on link "Delete" at bounding box center [1453, 367] width 131 height 38
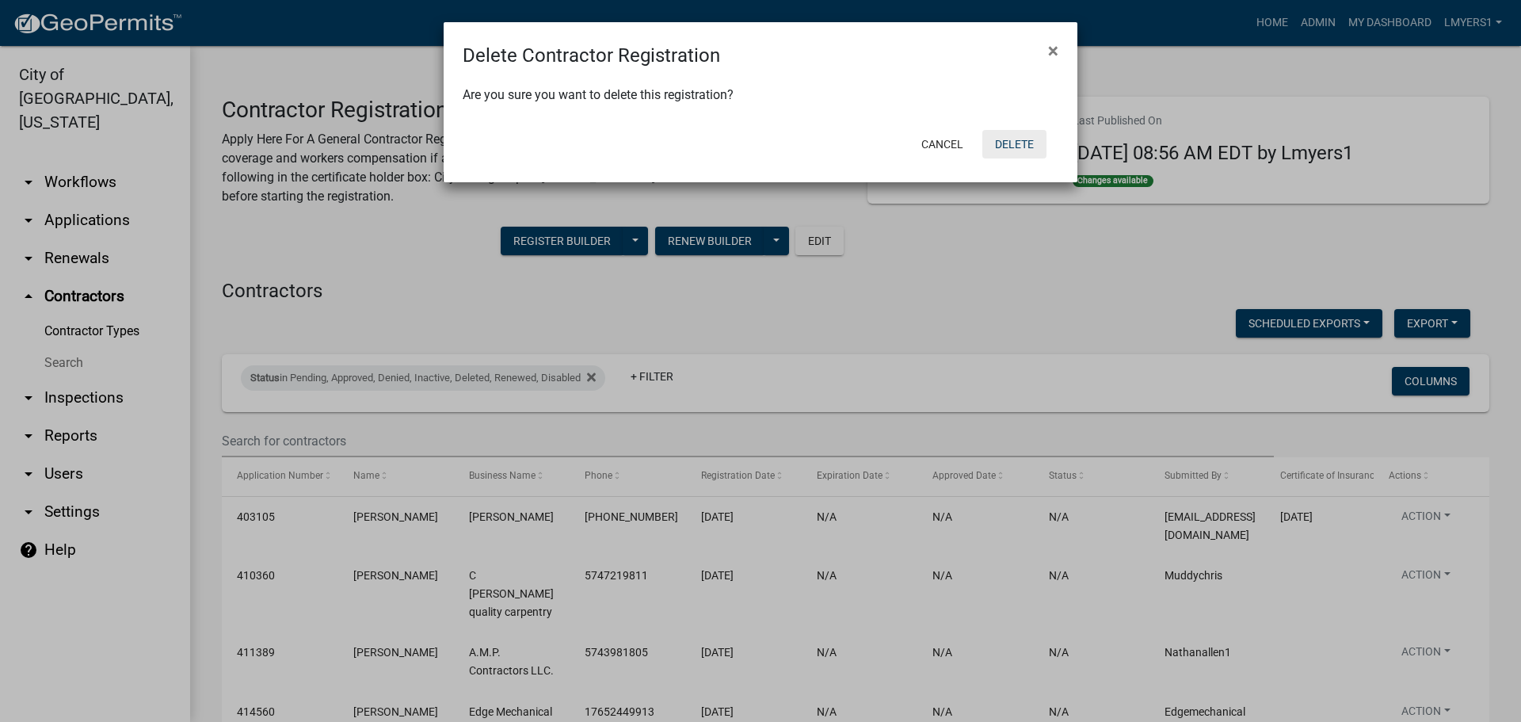
click at [1018, 147] on button "Delete" at bounding box center [1014, 144] width 64 height 29
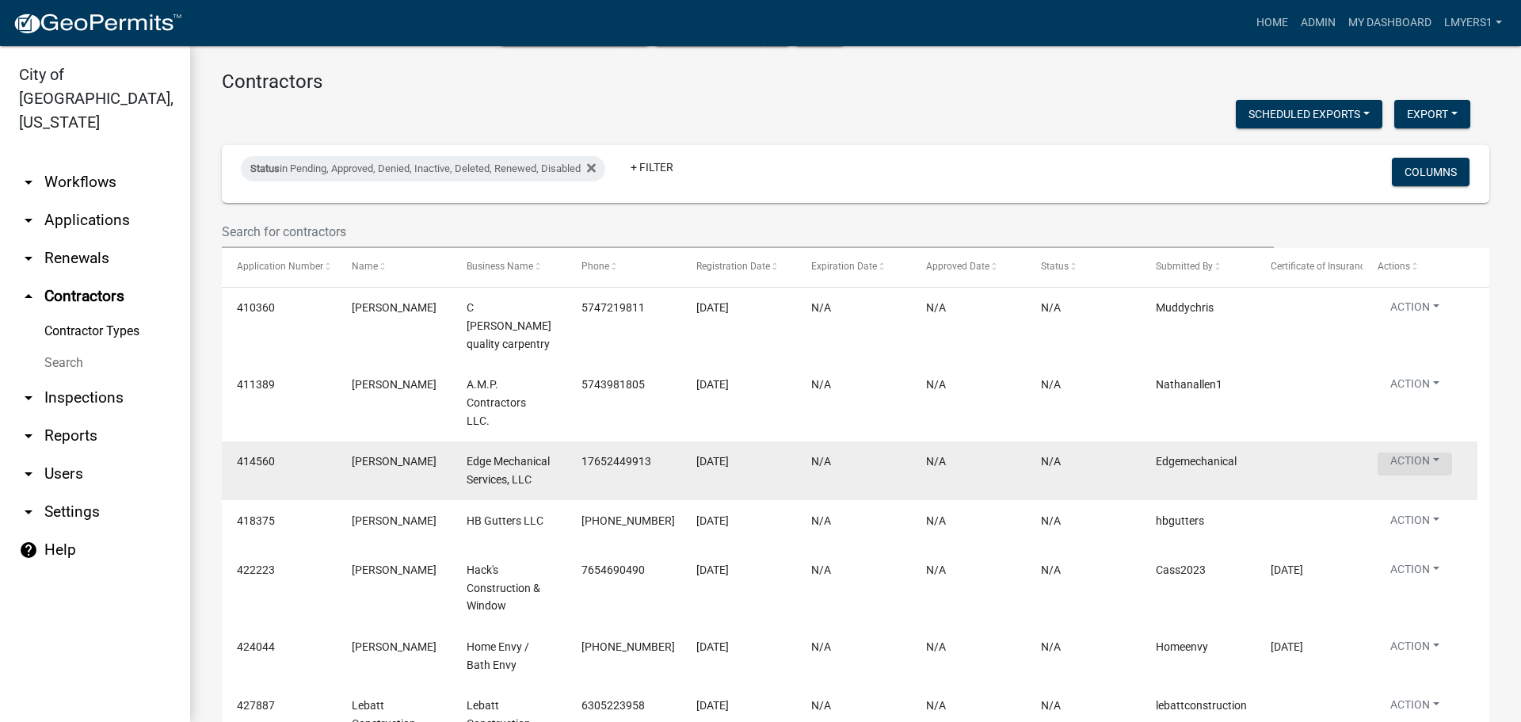
scroll to position [238, 0]
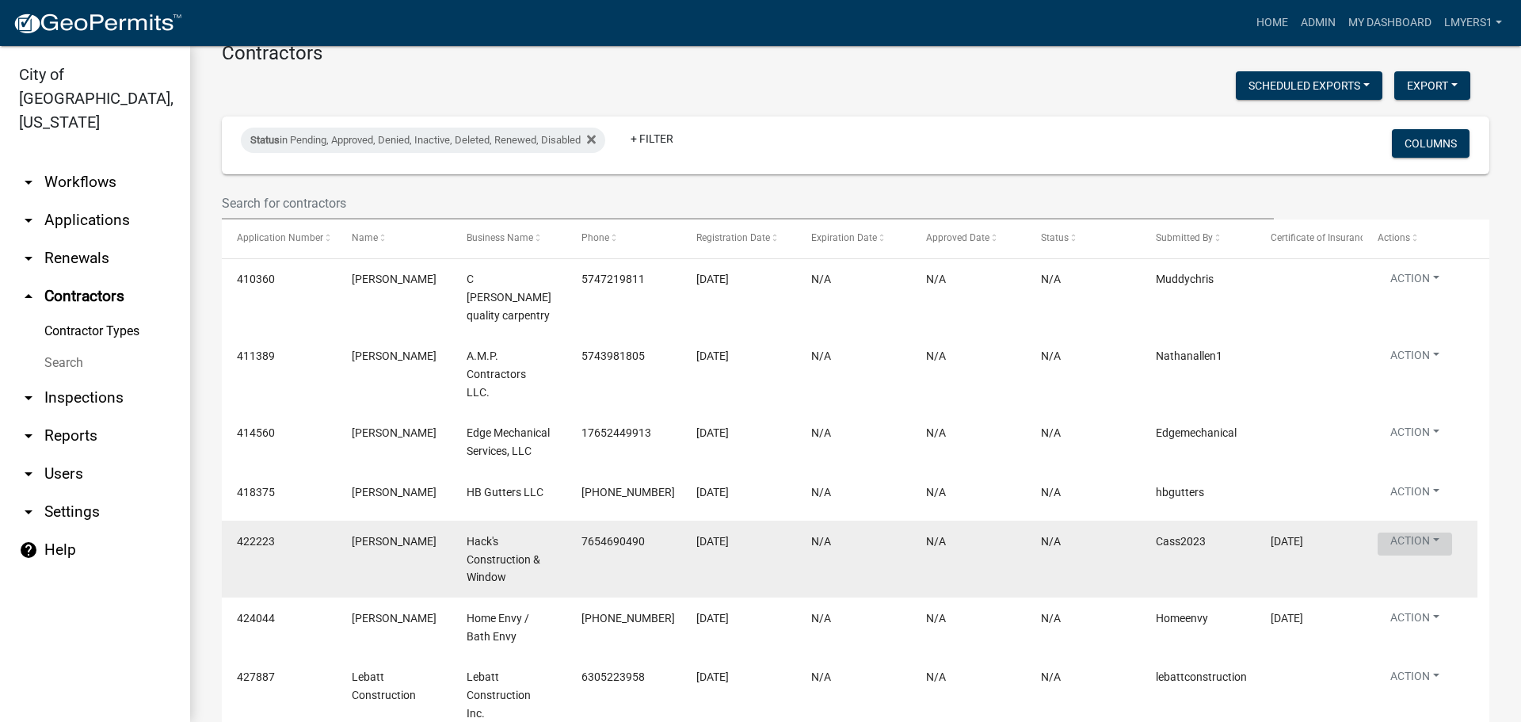
click at [1415, 532] on button "Action" at bounding box center [1414, 543] width 74 height 23
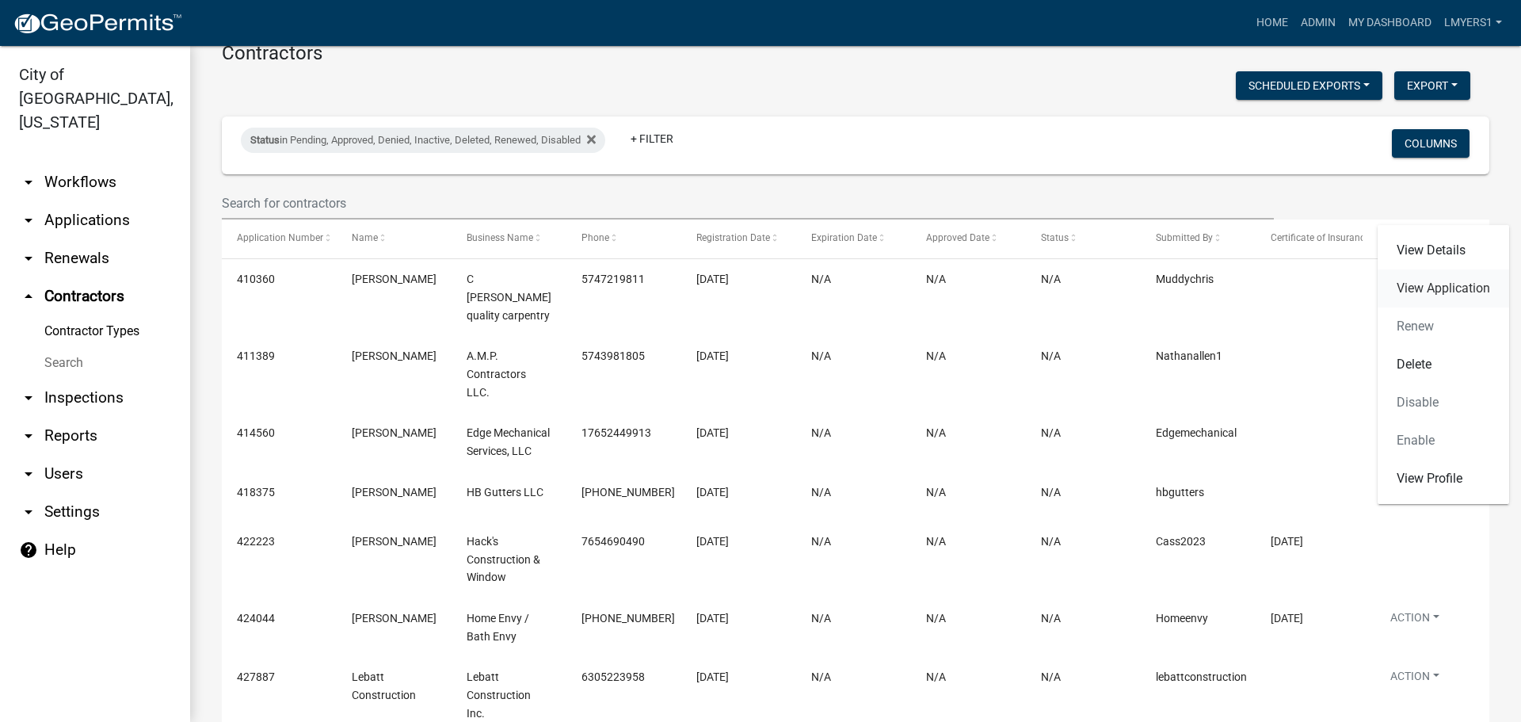
click at [1438, 288] on link "View Application" at bounding box center [1442, 288] width 131 height 38
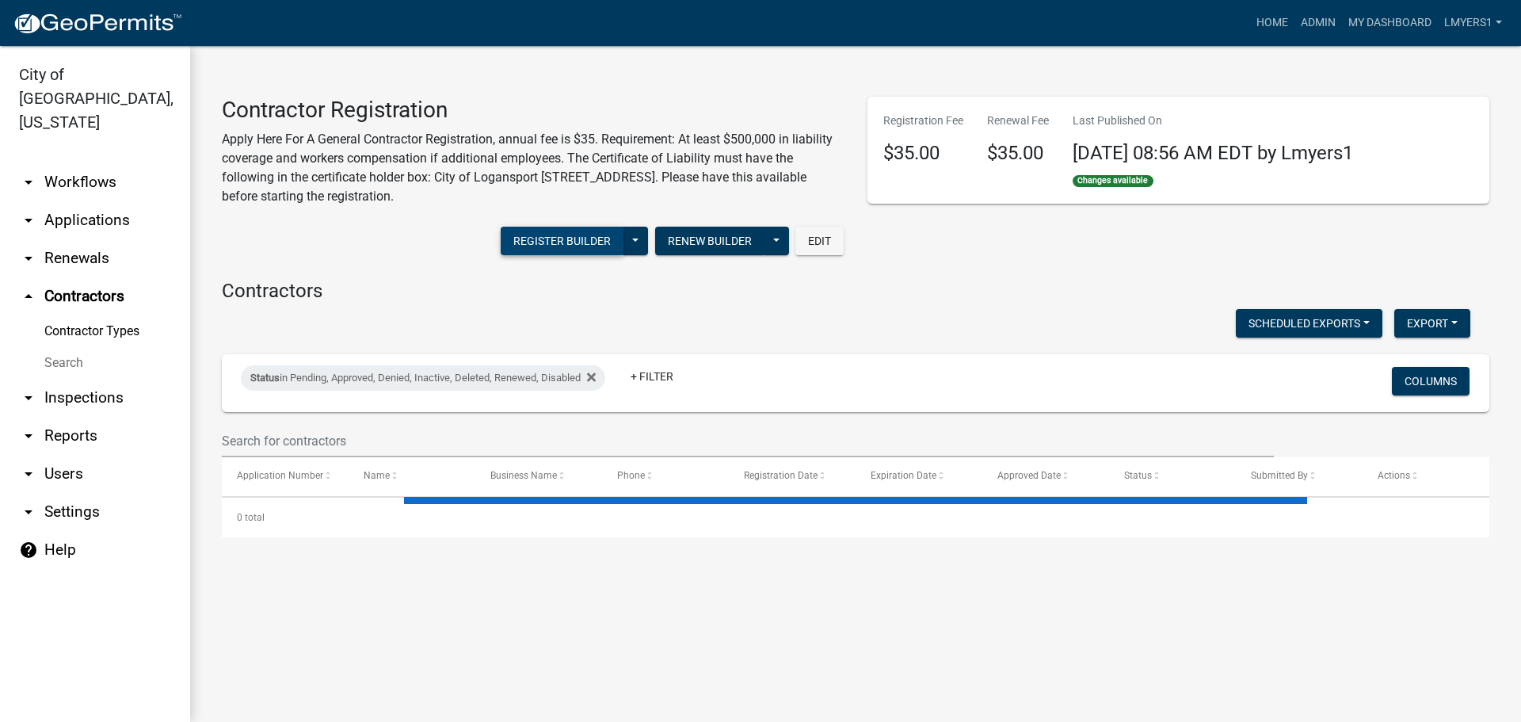
select select "2: 50"
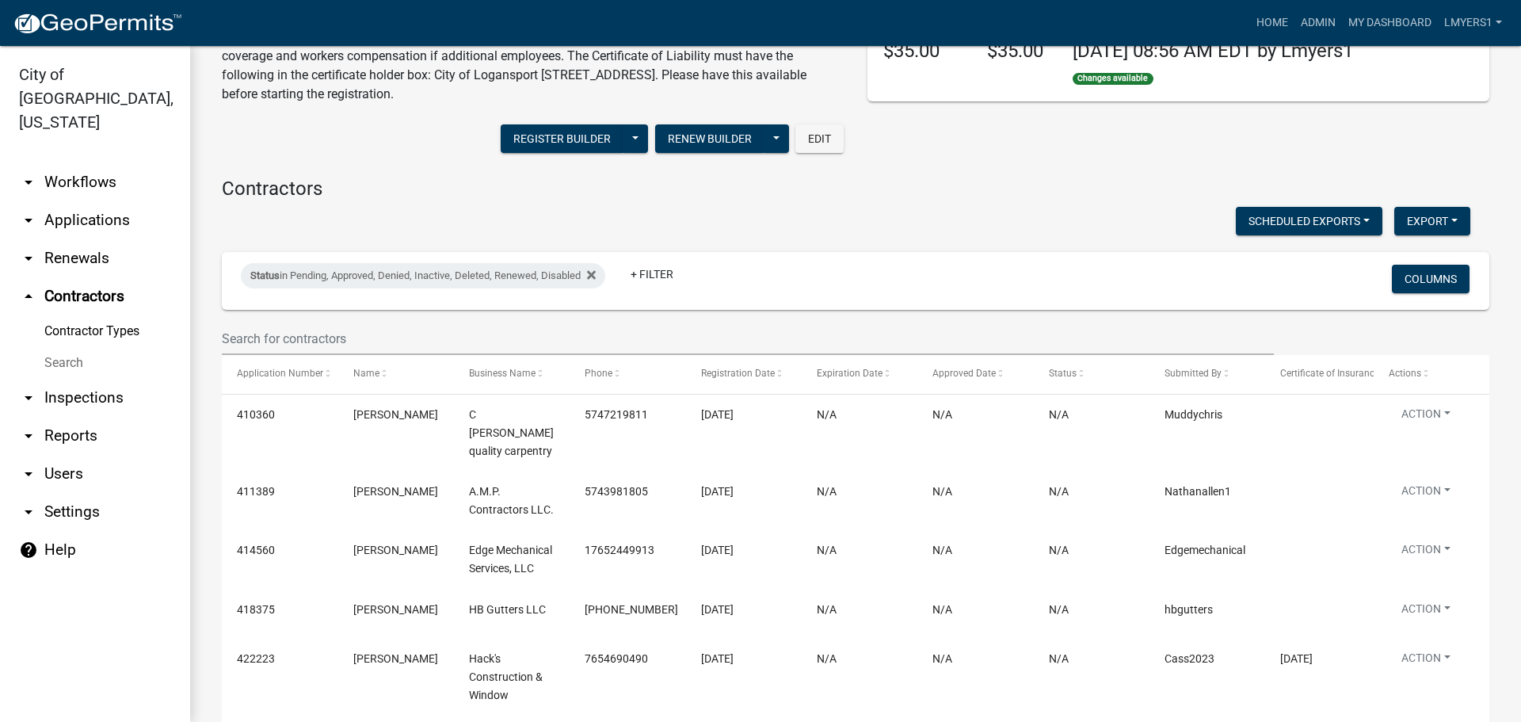
scroll to position [158, 0]
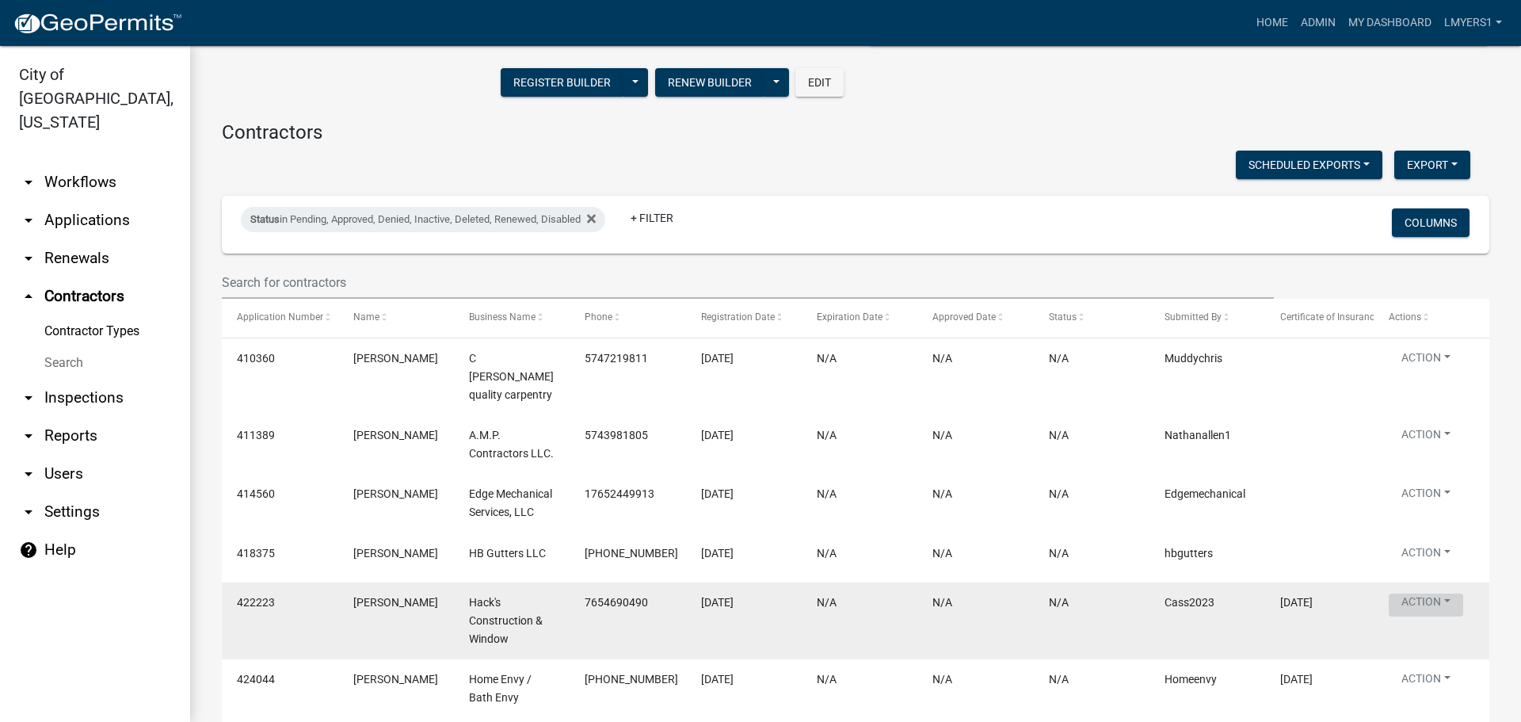
click at [1449, 593] on button "Action" at bounding box center [1425, 604] width 74 height 23
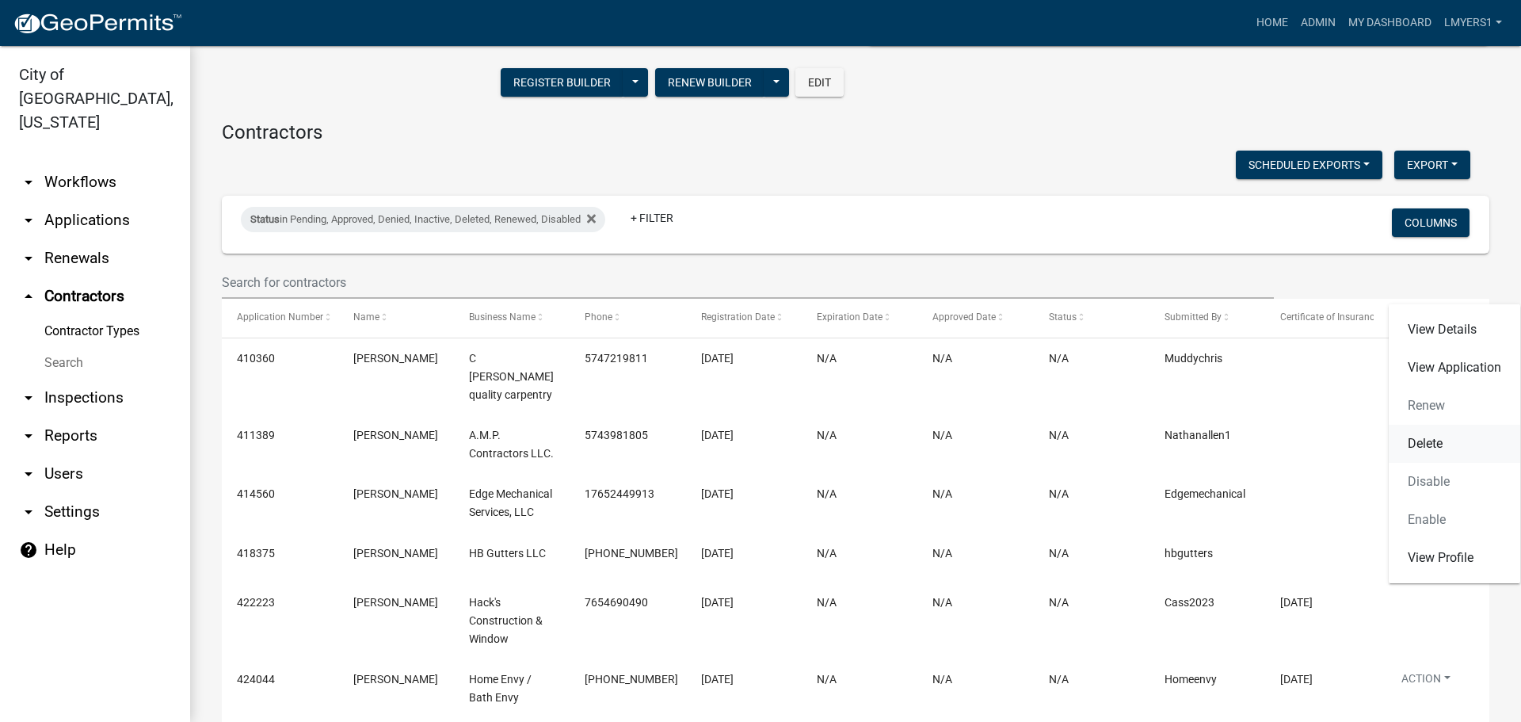
click at [1437, 434] on link "Delete" at bounding box center [1453, 444] width 131 height 38
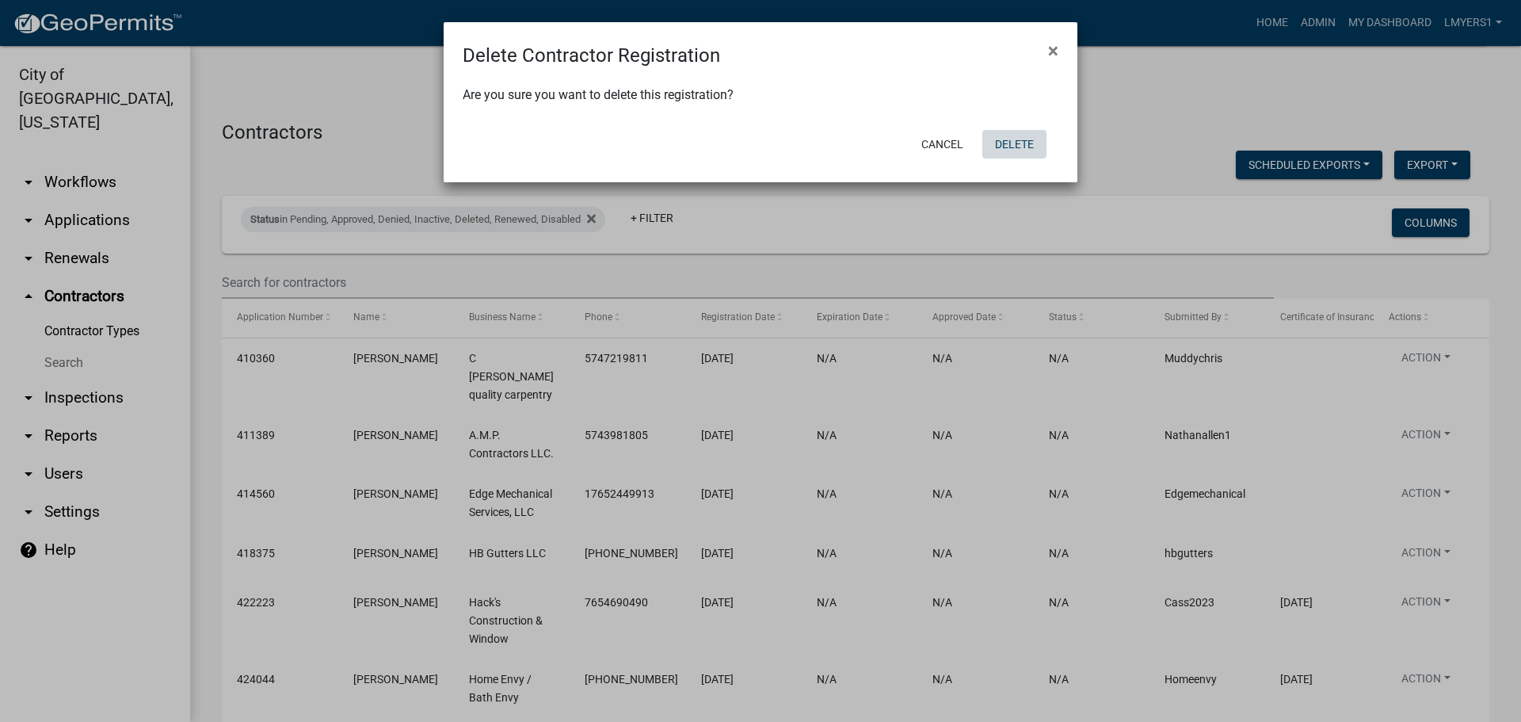
click at [1011, 147] on button "Delete" at bounding box center [1014, 144] width 64 height 29
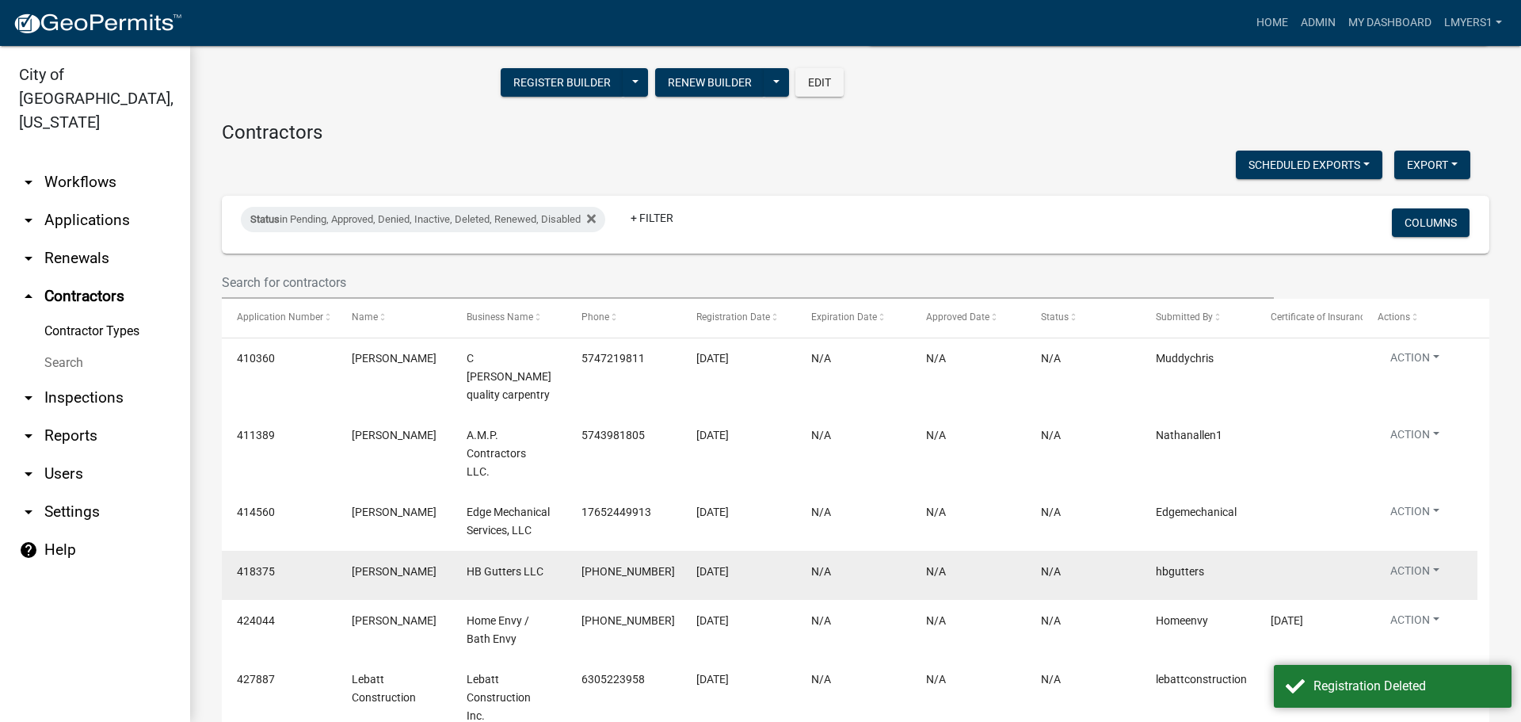
click at [1438, 562] on div "Action View Details View Application Renew Delete Disable Enable View Profile" at bounding box center [1419, 575] width 85 height 27
click at [1434, 562] on button "Action" at bounding box center [1414, 573] width 74 height 23
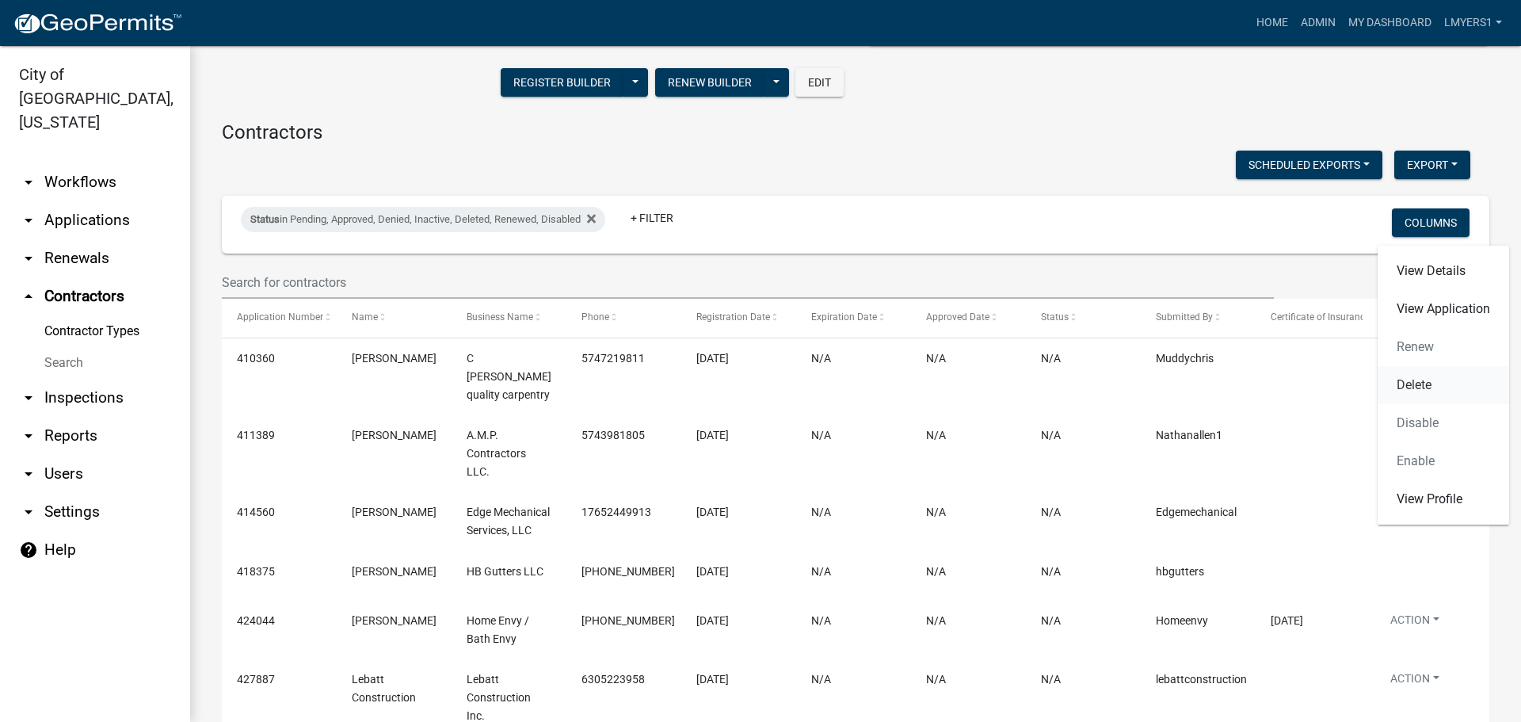
click at [1433, 398] on link "Delete" at bounding box center [1442, 385] width 131 height 38
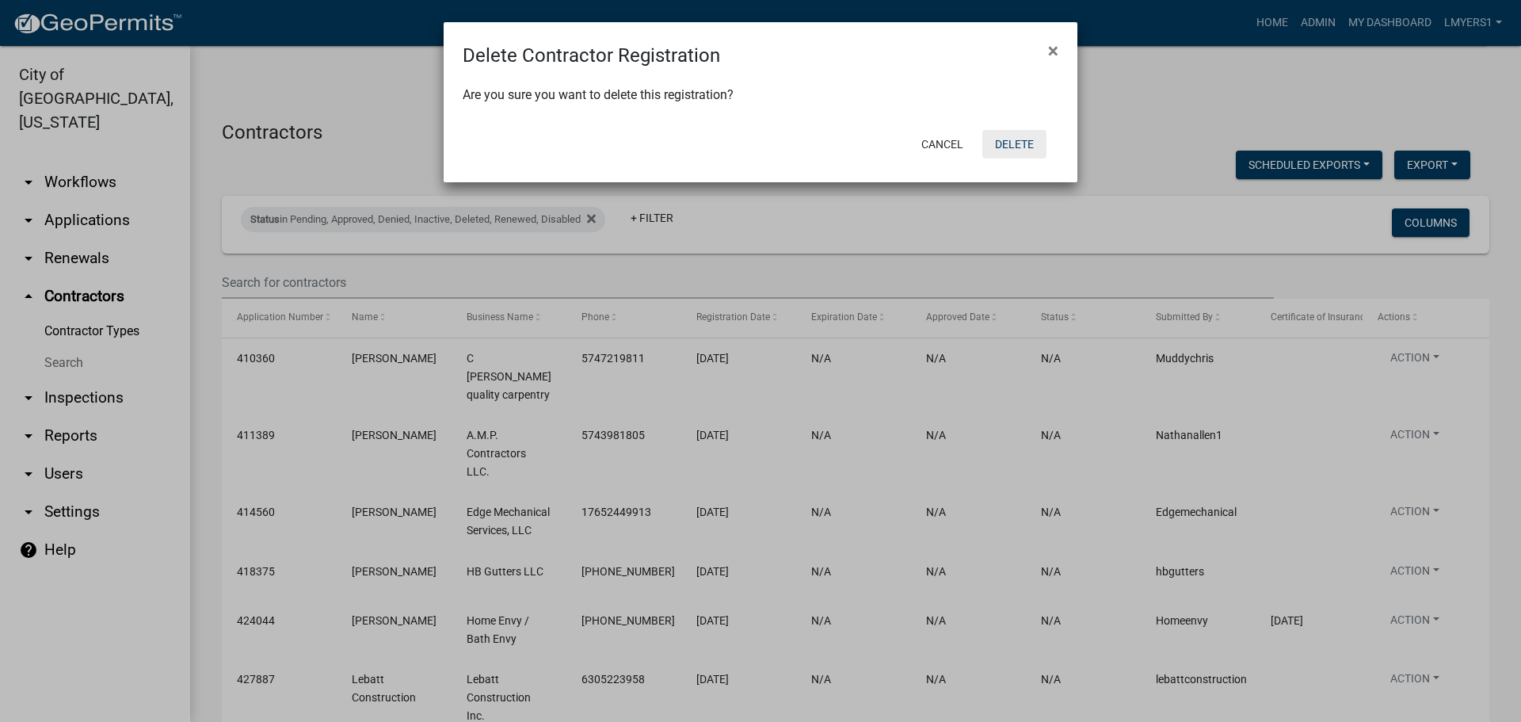
click at [1023, 149] on button "Delete" at bounding box center [1014, 144] width 64 height 29
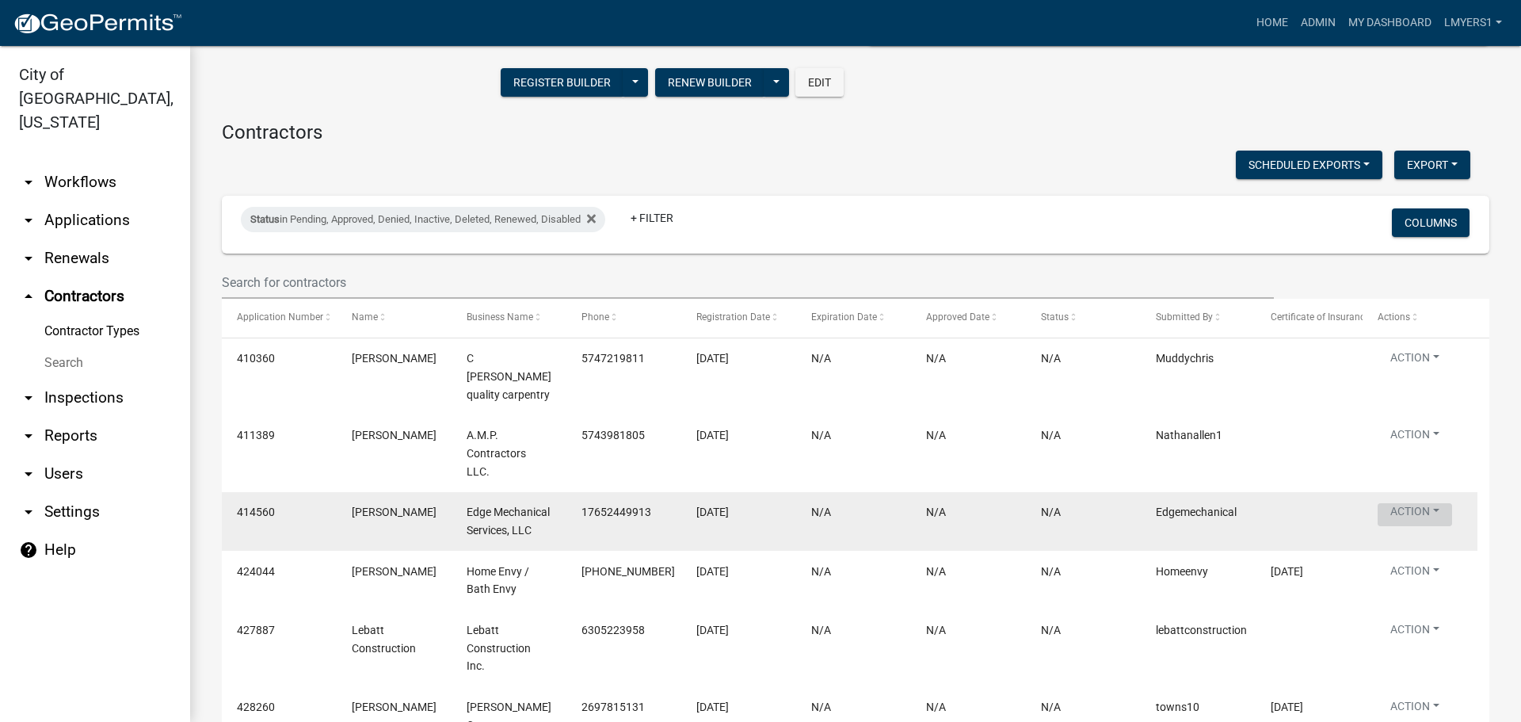
click at [1427, 503] on button "Action" at bounding box center [1414, 514] width 74 height 23
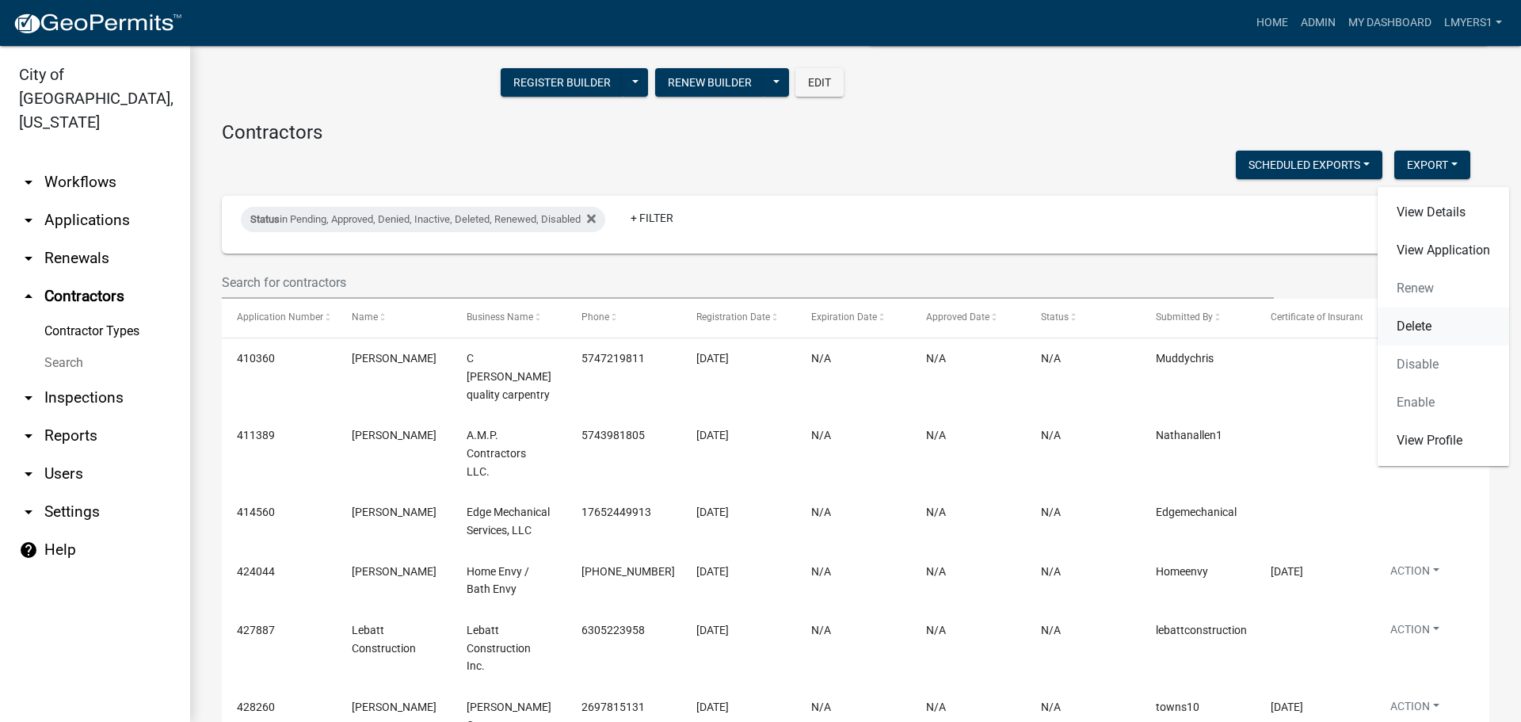
click at [1441, 327] on link "Delete" at bounding box center [1442, 326] width 131 height 38
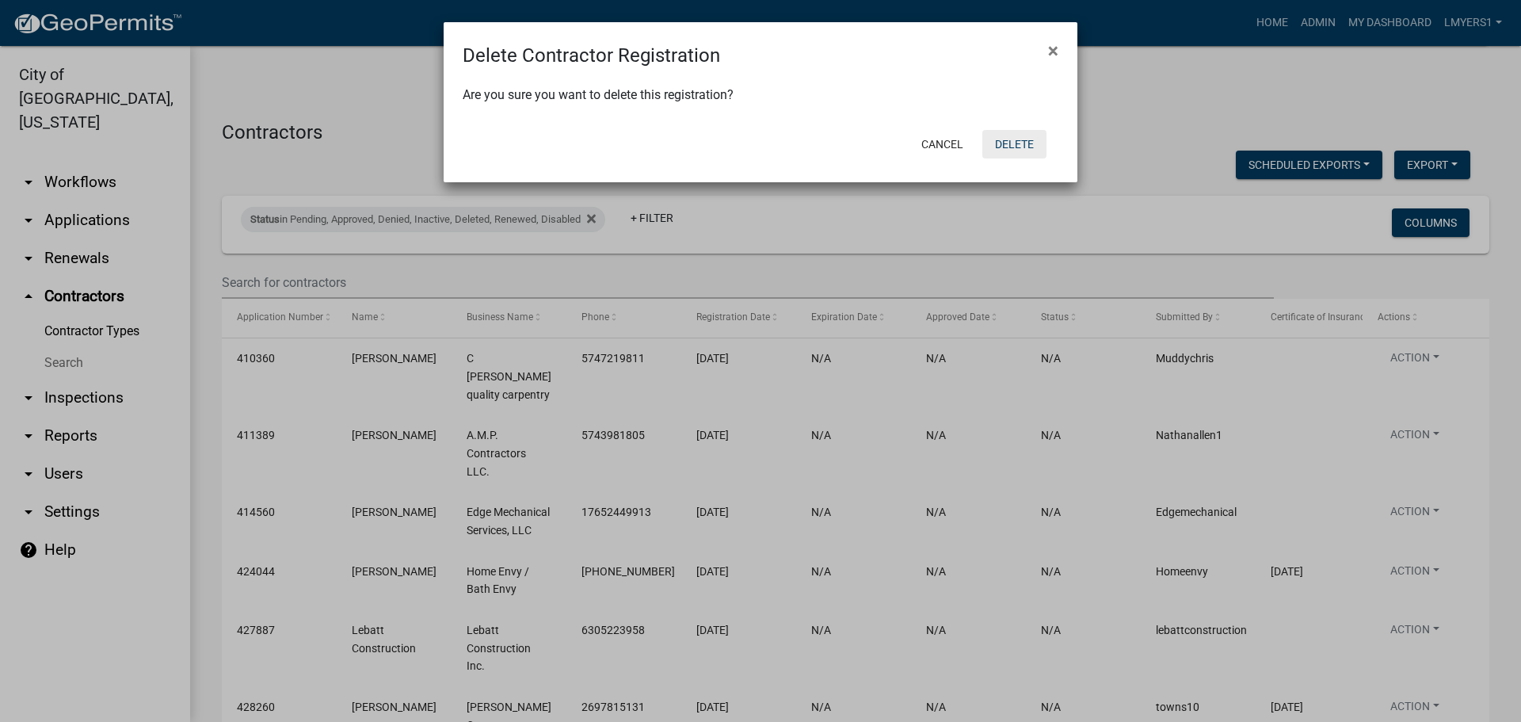
click at [1031, 148] on button "Delete" at bounding box center [1014, 144] width 64 height 29
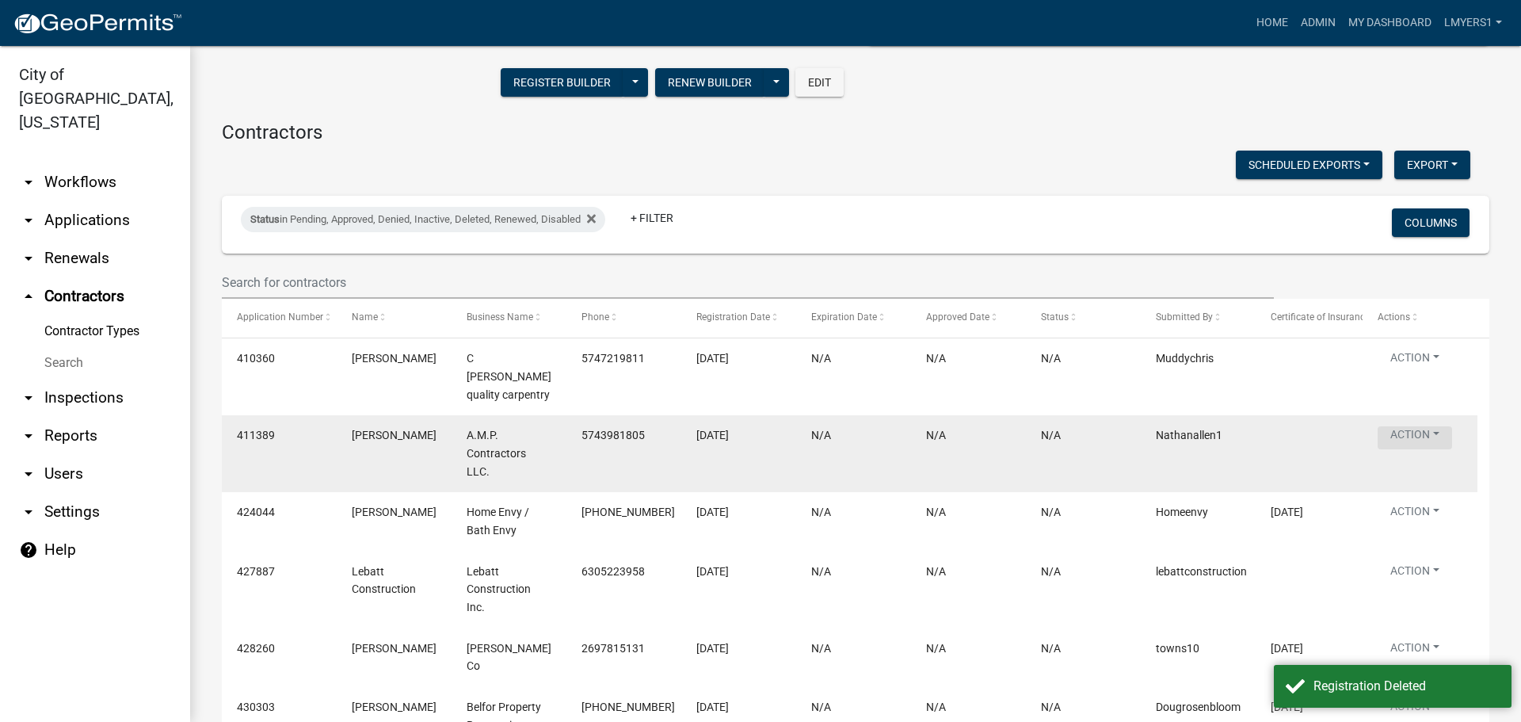
click at [1440, 426] on button "Action" at bounding box center [1414, 437] width 74 height 23
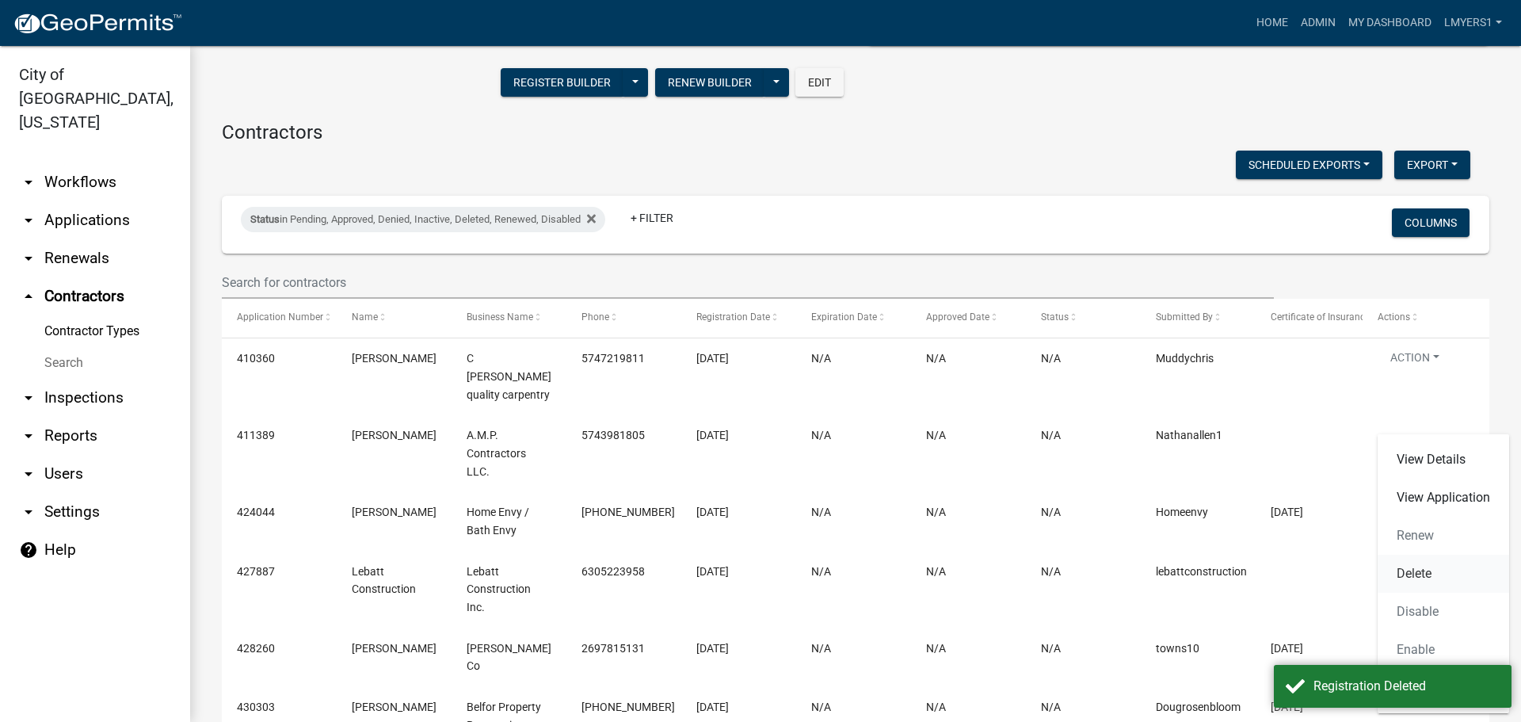
click at [1429, 567] on link "Delete" at bounding box center [1442, 573] width 131 height 38
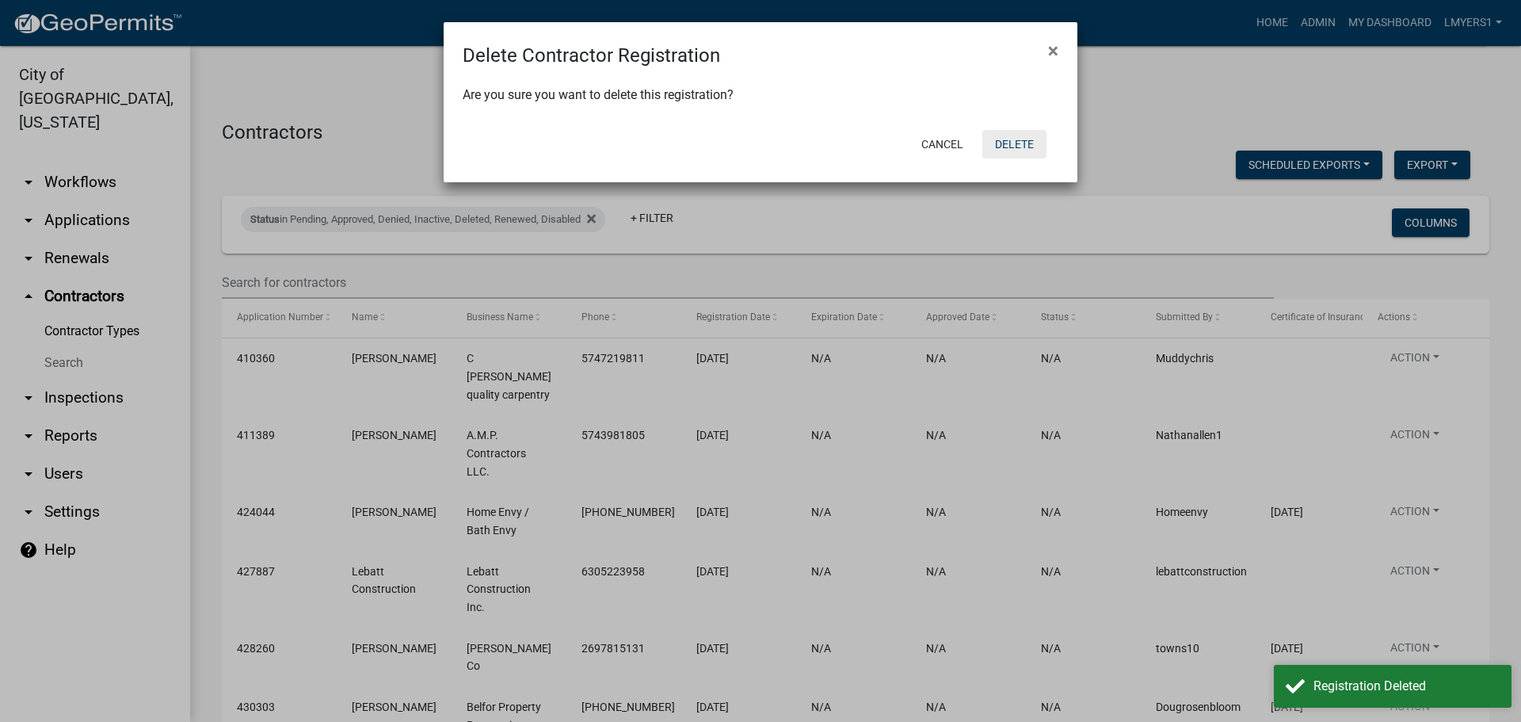
click at [1030, 148] on button "Delete" at bounding box center [1014, 144] width 64 height 29
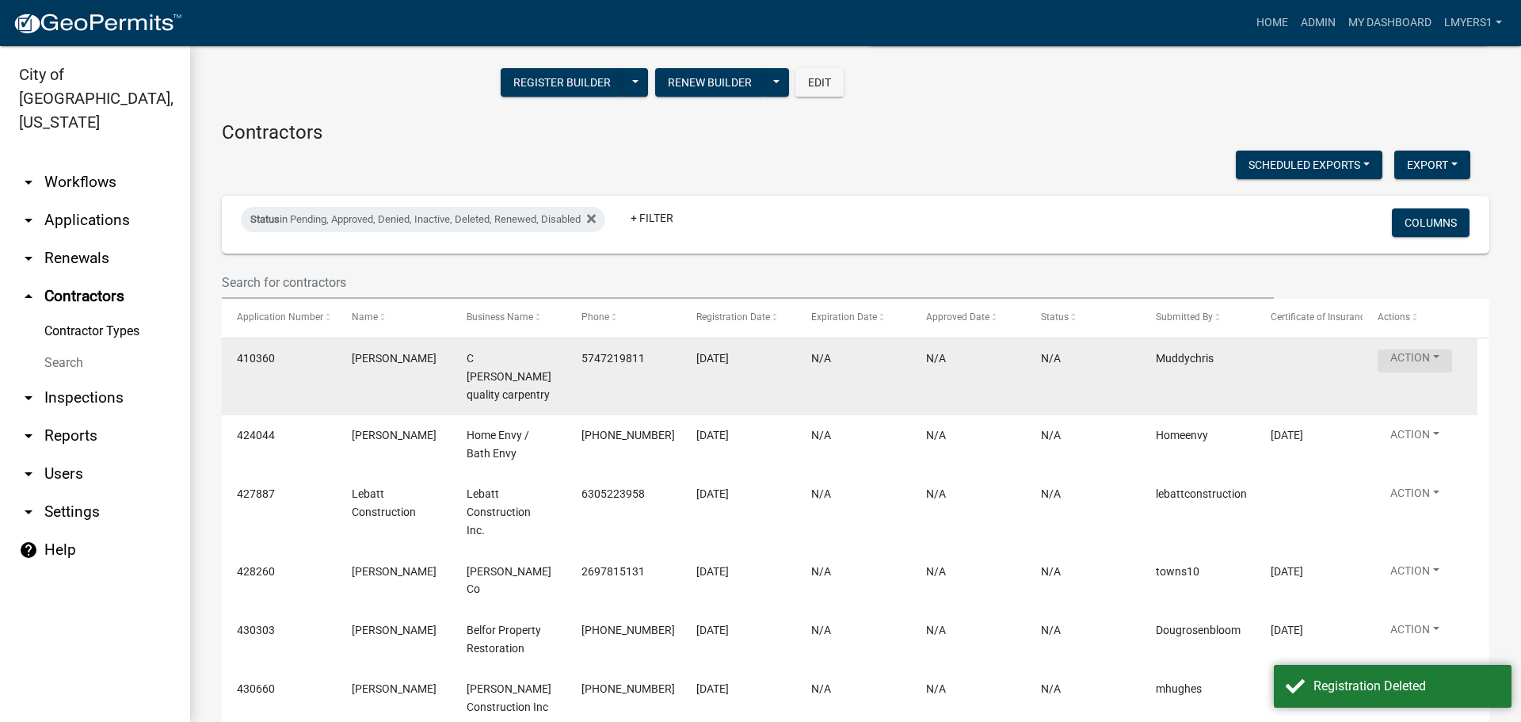
click at [1411, 355] on button "Action" at bounding box center [1414, 360] width 74 height 23
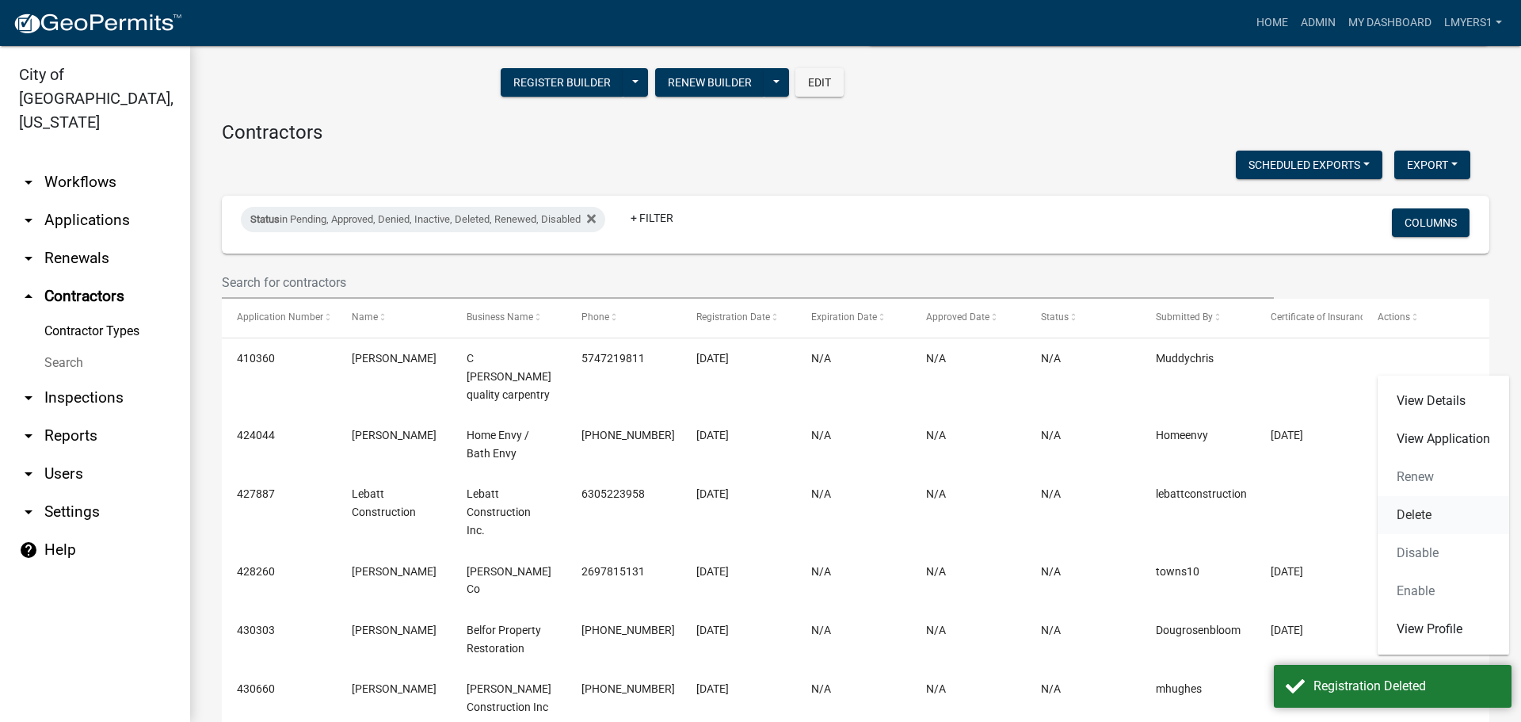
click at [1419, 513] on link "Delete" at bounding box center [1442, 515] width 131 height 38
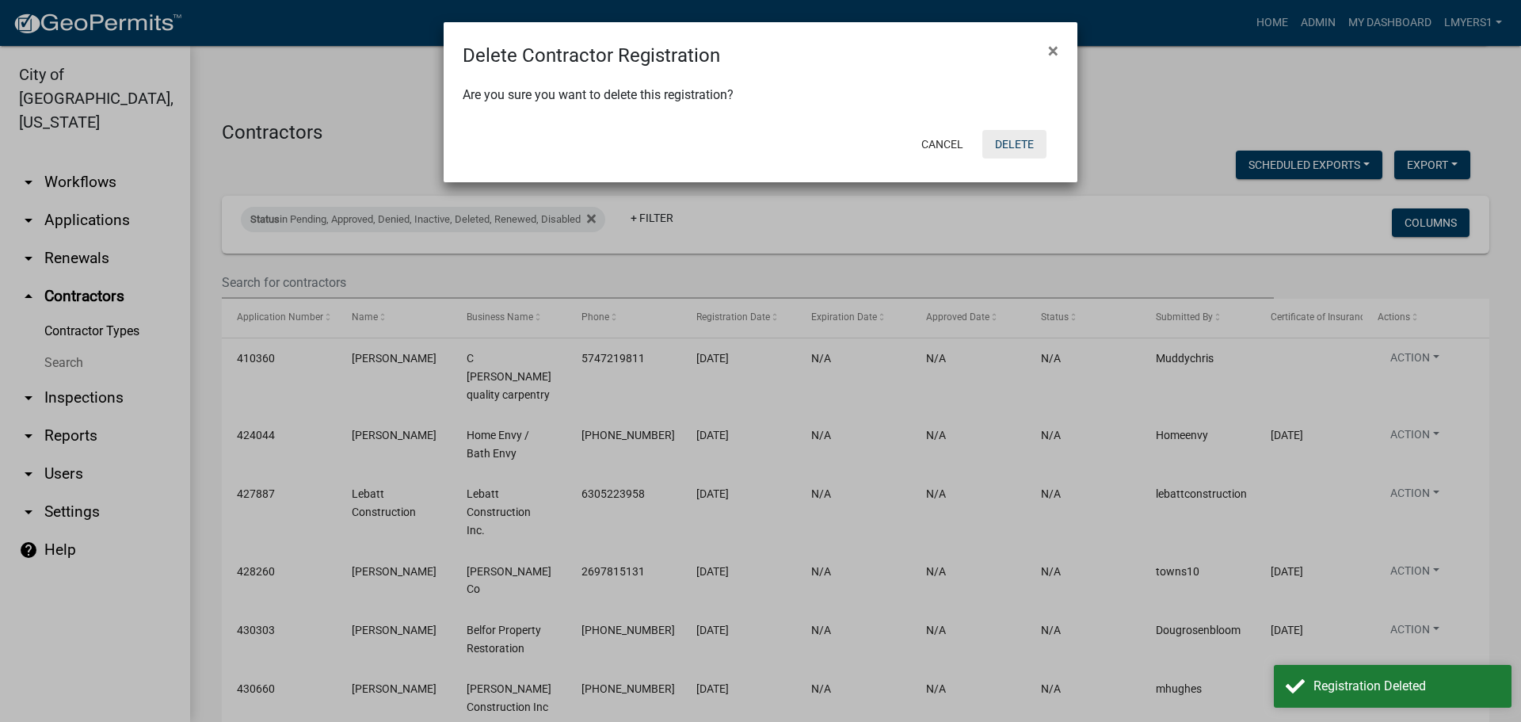
click at [1006, 146] on button "Delete" at bounding box center [1014, 144] width 64 height 29
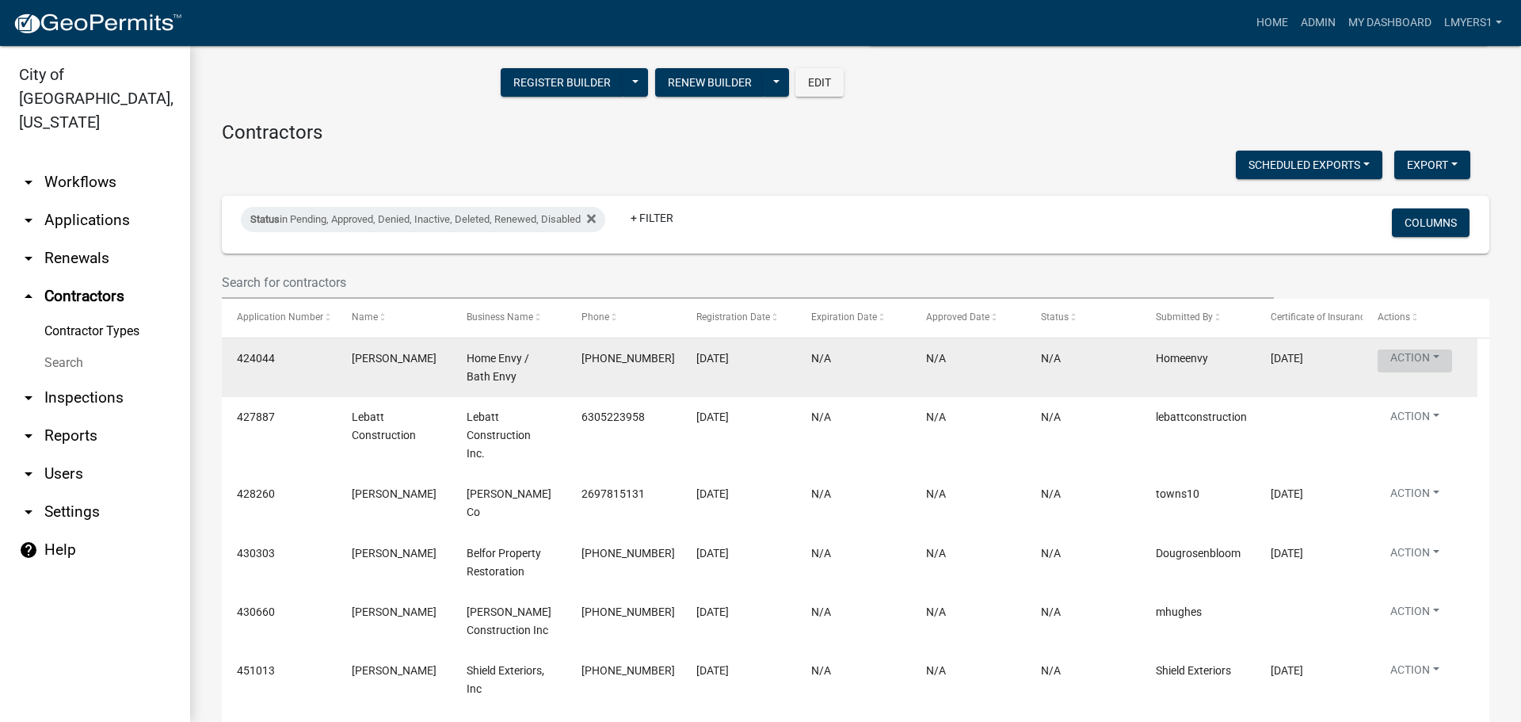
click at [1419, 357] on button "Action" at bounding box center [1414, 360] width 74 height 23
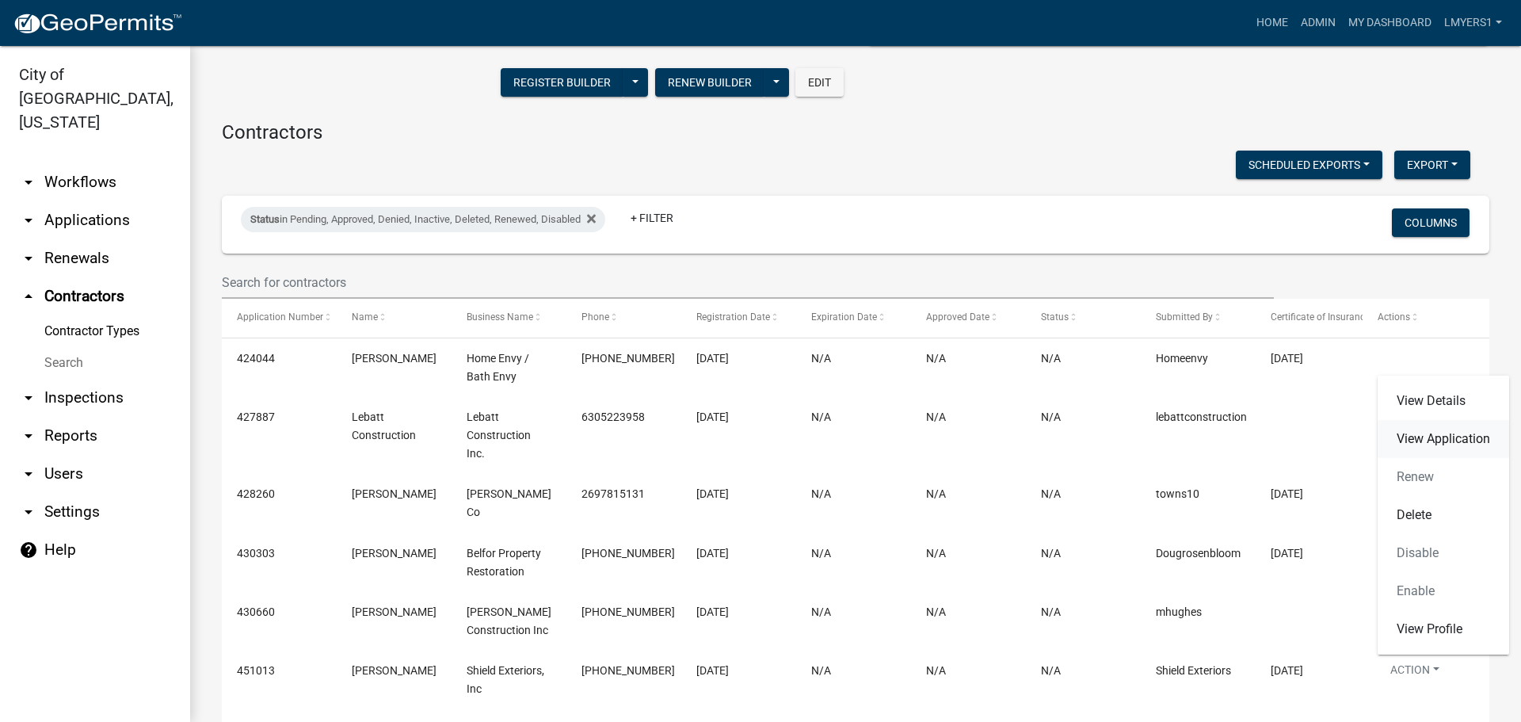
click at [1427, 443] on link "View Application" at bounding box center [1442, 439] width 131 height 38
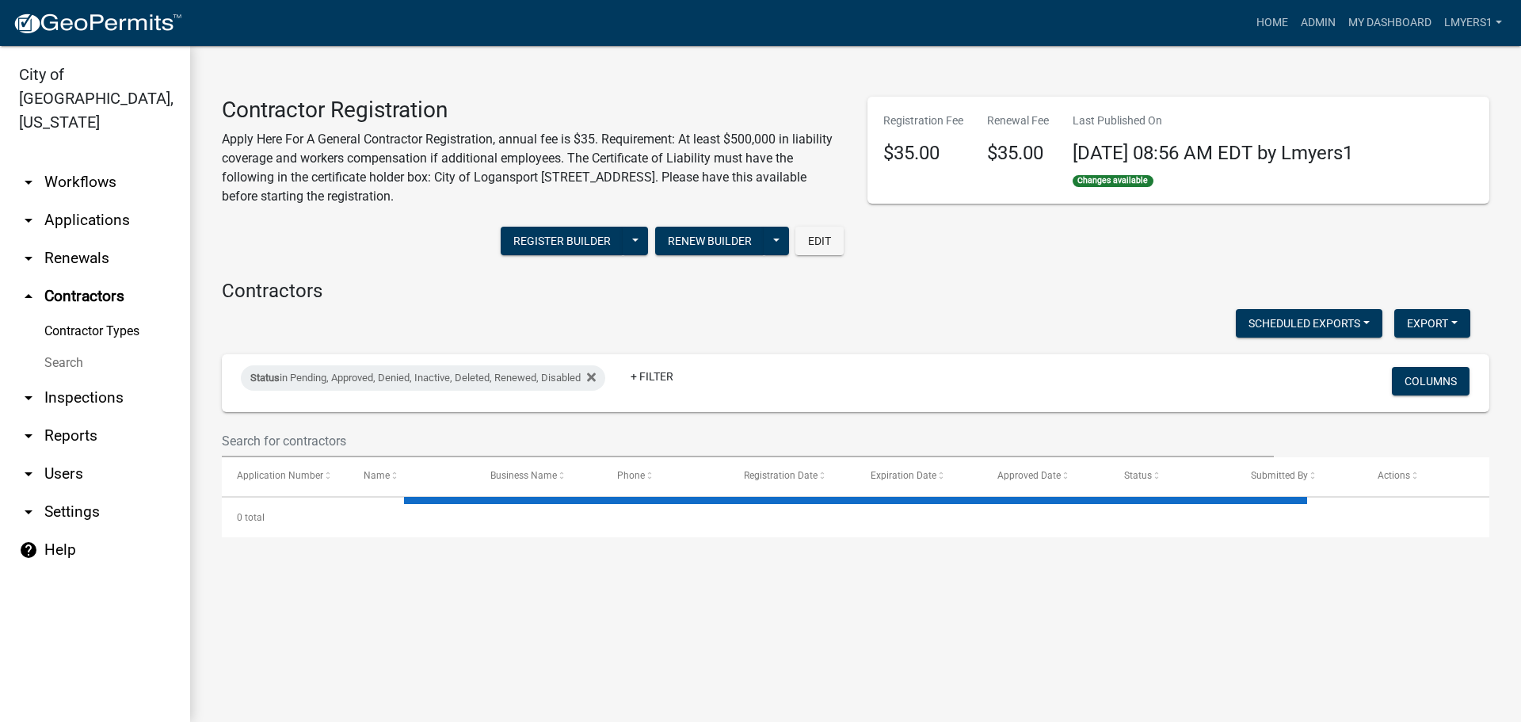
select select "2: 50"
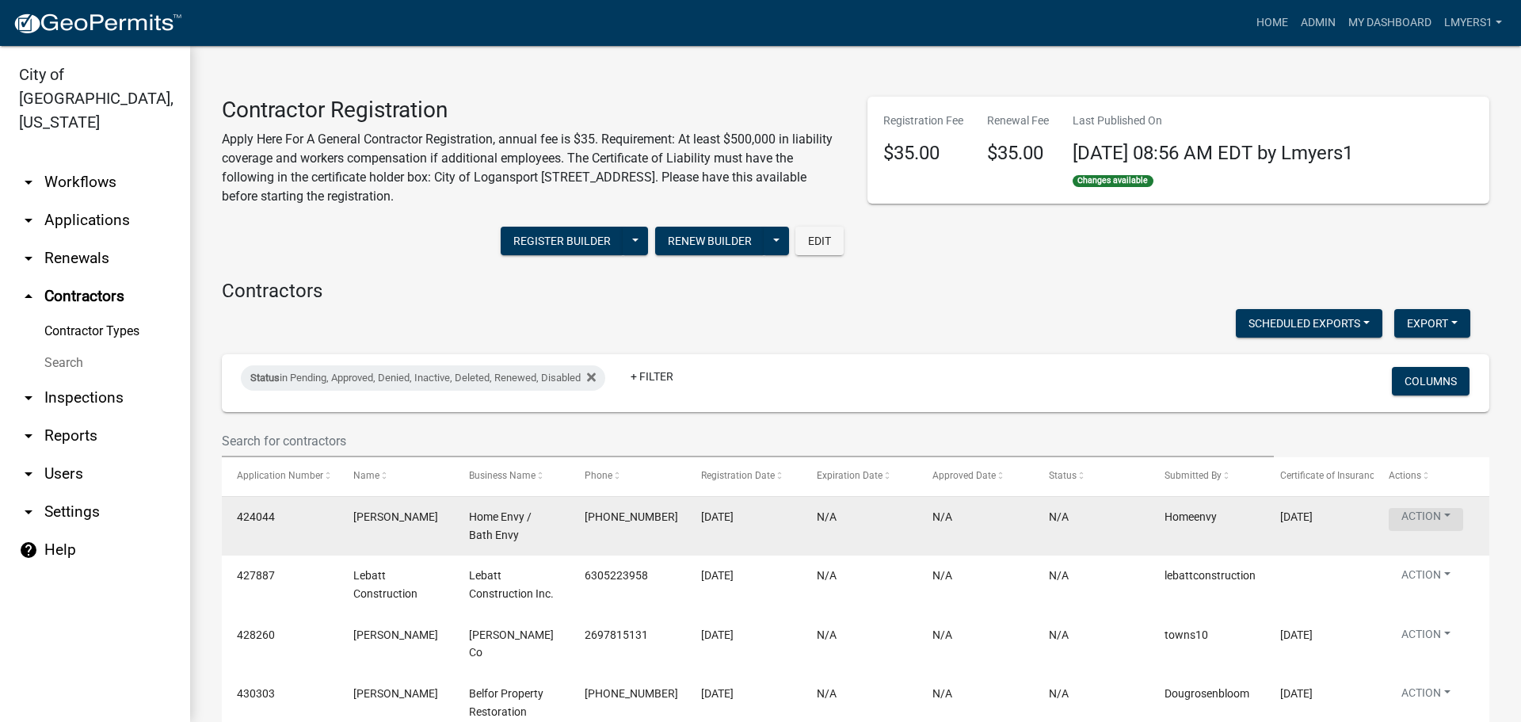
click at [1438, 515] on button "Action" at bounding box center [1425, 519] width 74 height 23
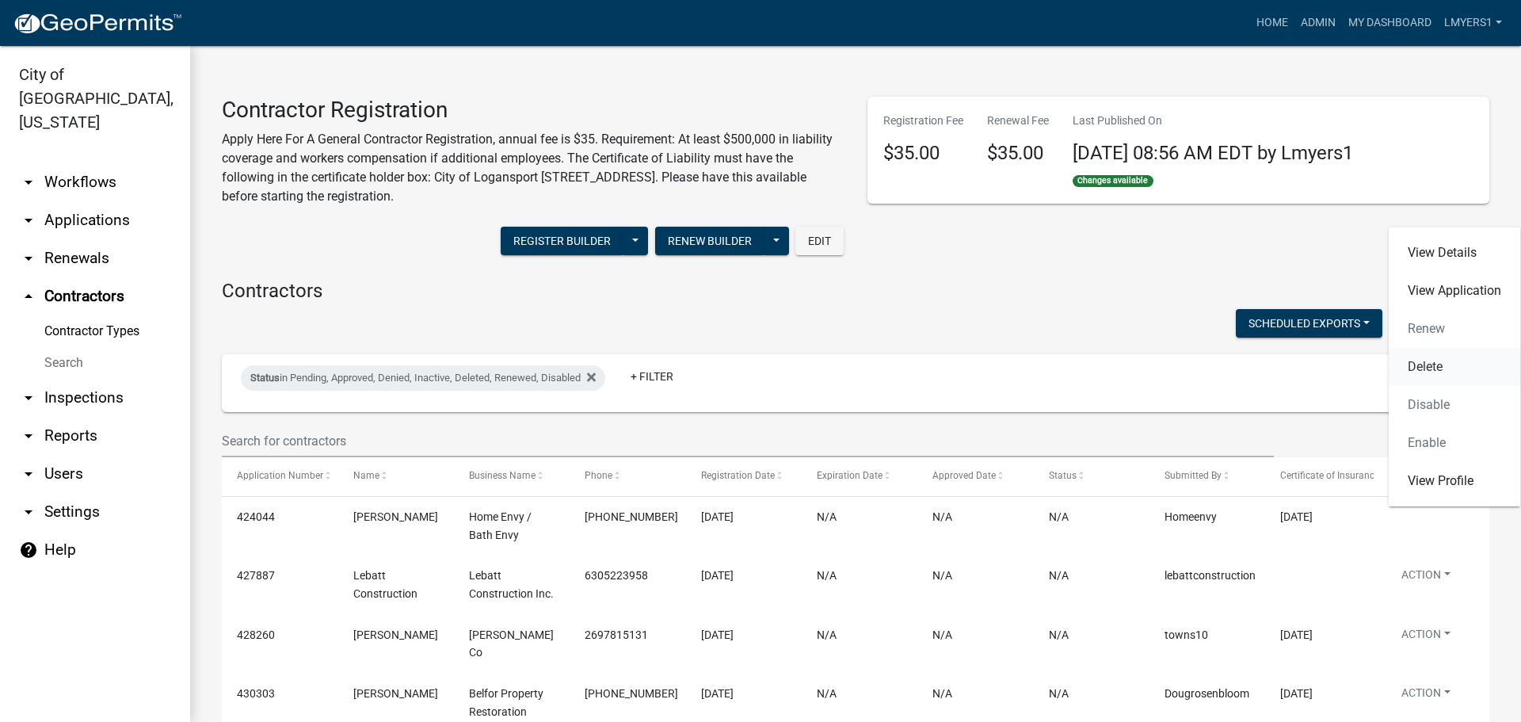
click at [1423, 368] on link "Delete" at bounding box center [1453, 367] width 131 height 38
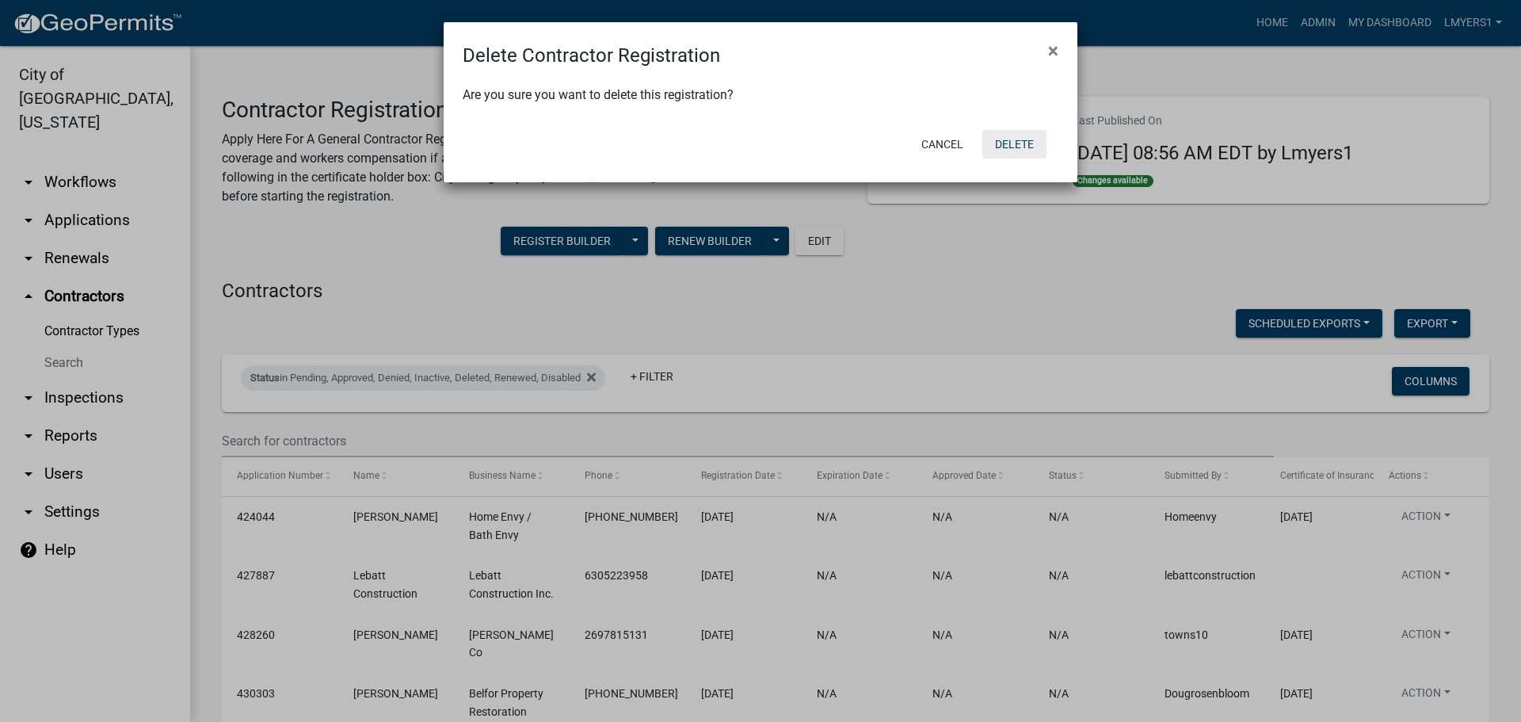
click at [1018, 140] on button "Delete" at bounding box center [1014, 144] width 64 height 29
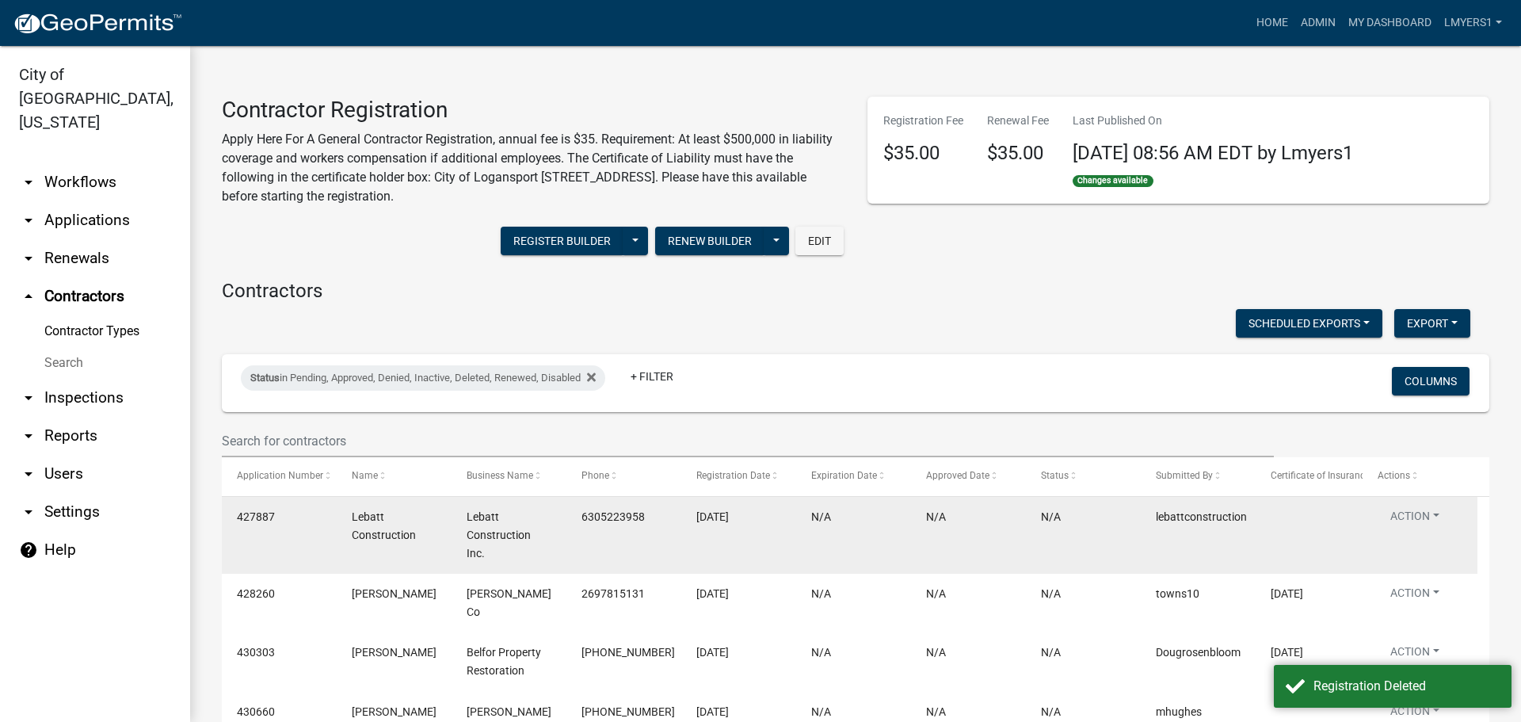
click at [1412, 507] on datatable-body-cell "Action View Details View Application Renew Delete Disable Enable View Profile" at bounding box center [1419, 535] width 115 height 77
click at [1411, 514] on button "Action" at bounding box center [1414, 519] width 74 height 23
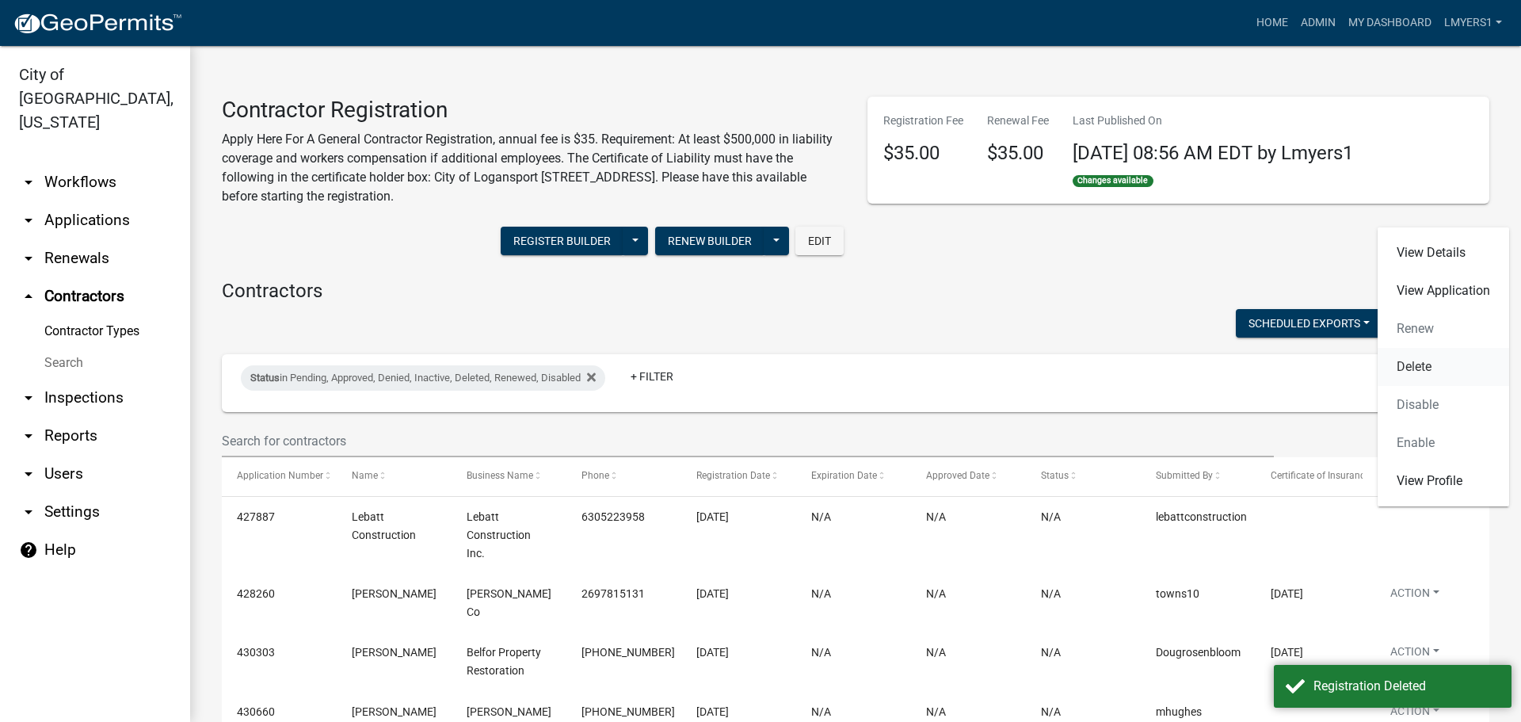
click at [1401, 364] on link "Delete" at bounding box center [1442, 367] width 131 height 38
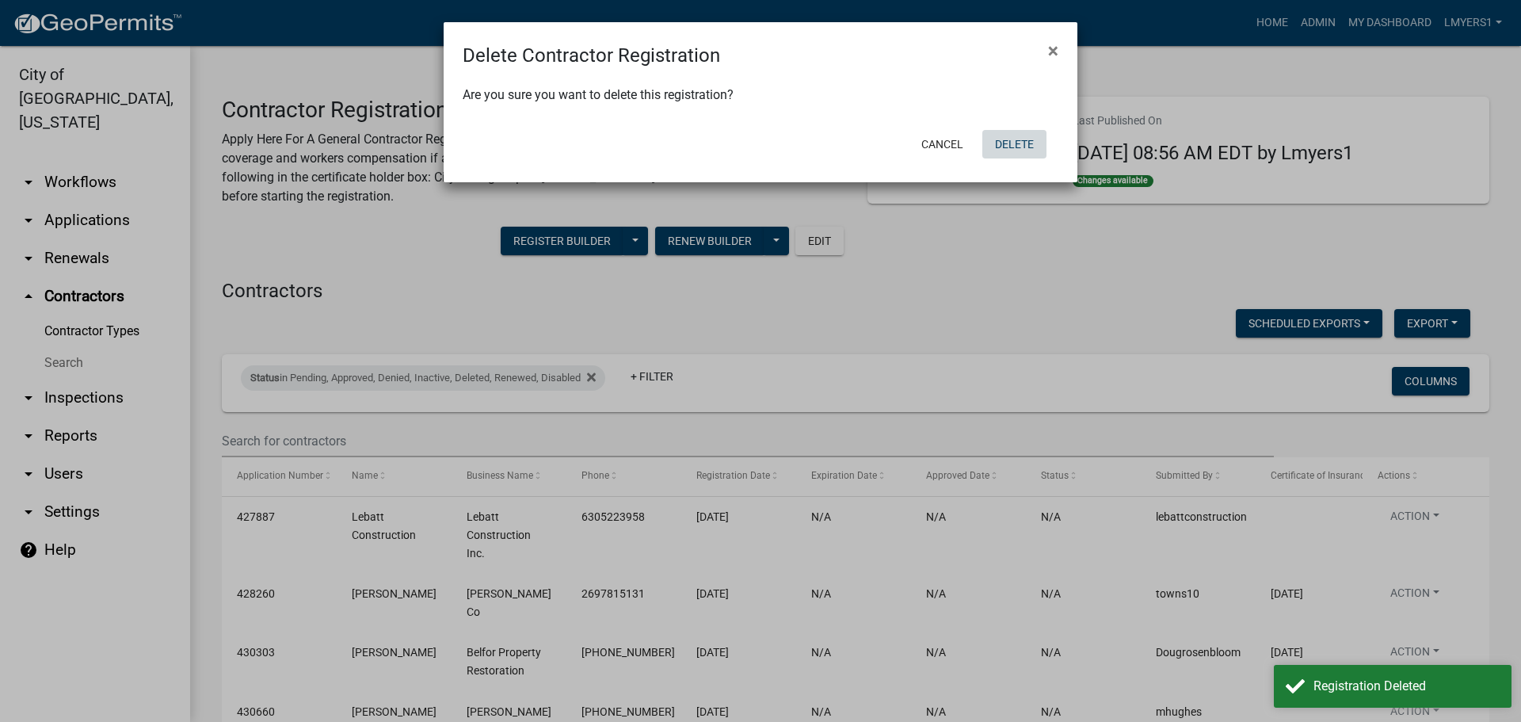
click at [997, 148] on button "Delete" at bounding box center [1014, 144] width 64 height 29
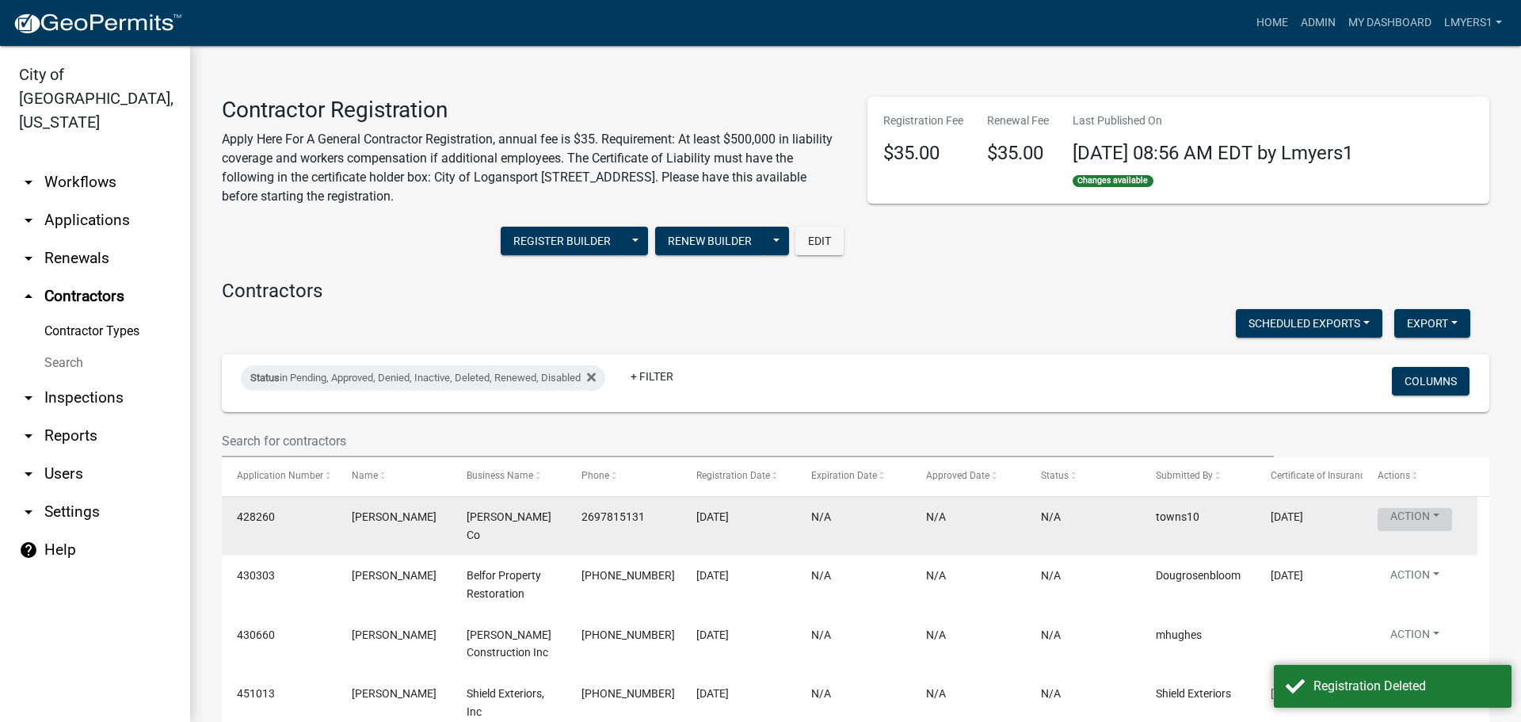
click at [1402, 516] on button "Action" at bounding box center [1414, 519] width 74 height 23
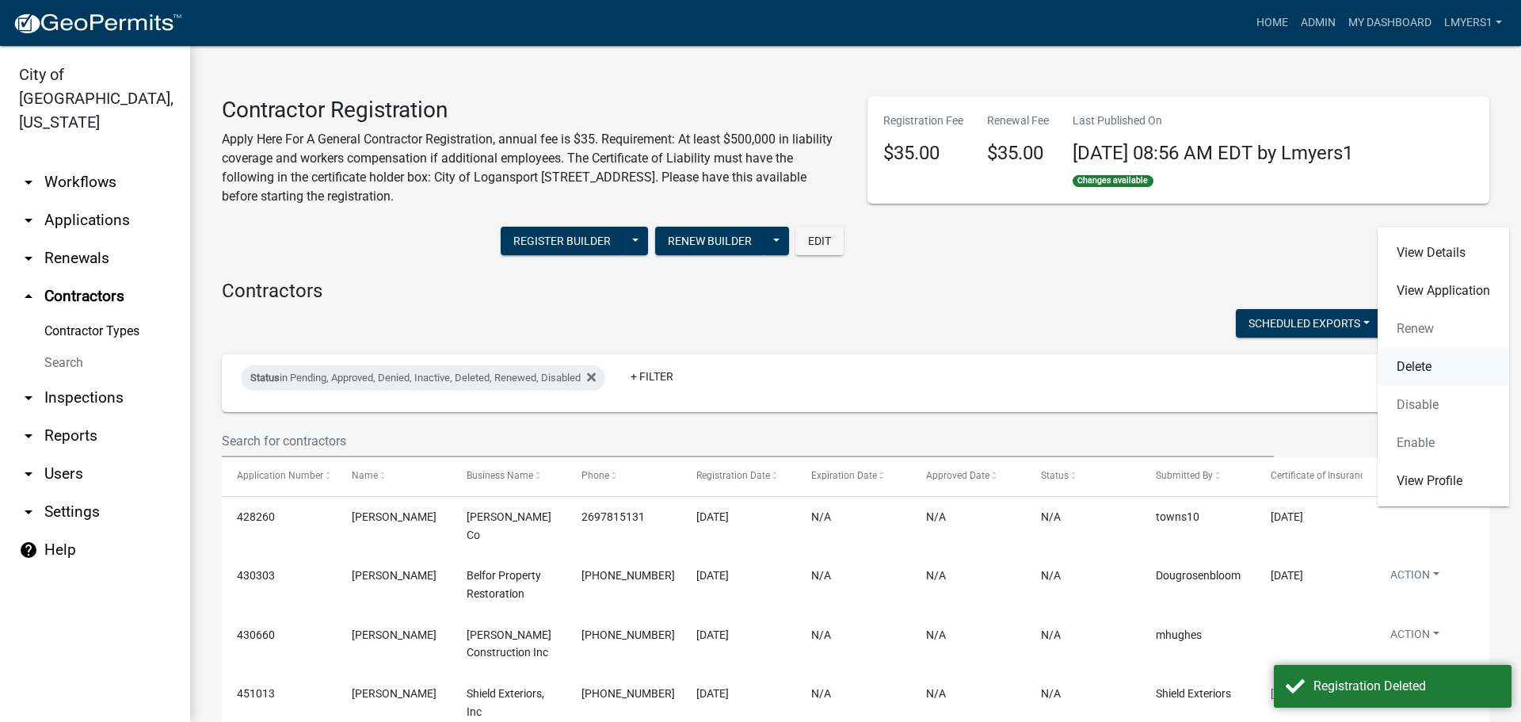
click at [1419, 360] on link "Delete" at bounding box center [1442, 367] width 131 height 38
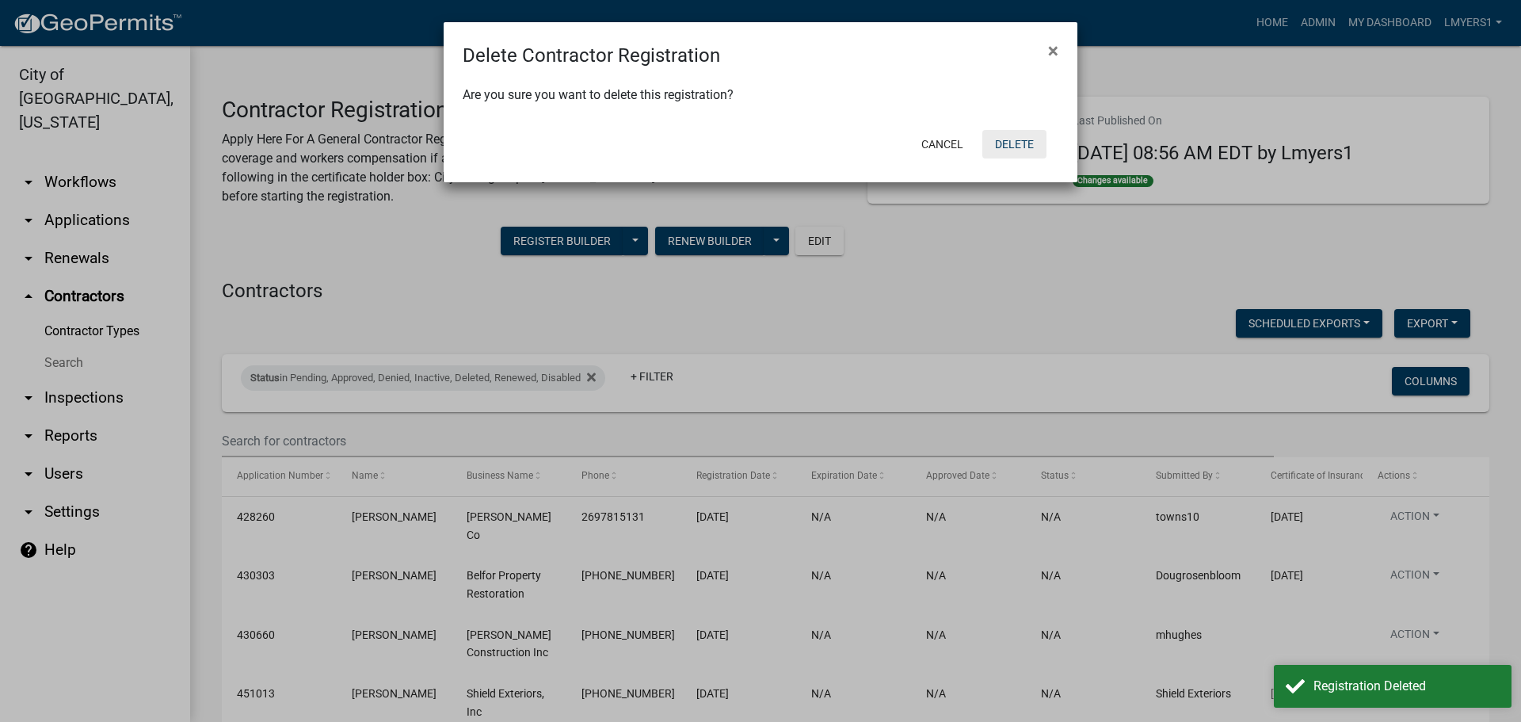
click at [1000, 138] on button "Delete" at bounding box center [1014, 144] width 64 height 29
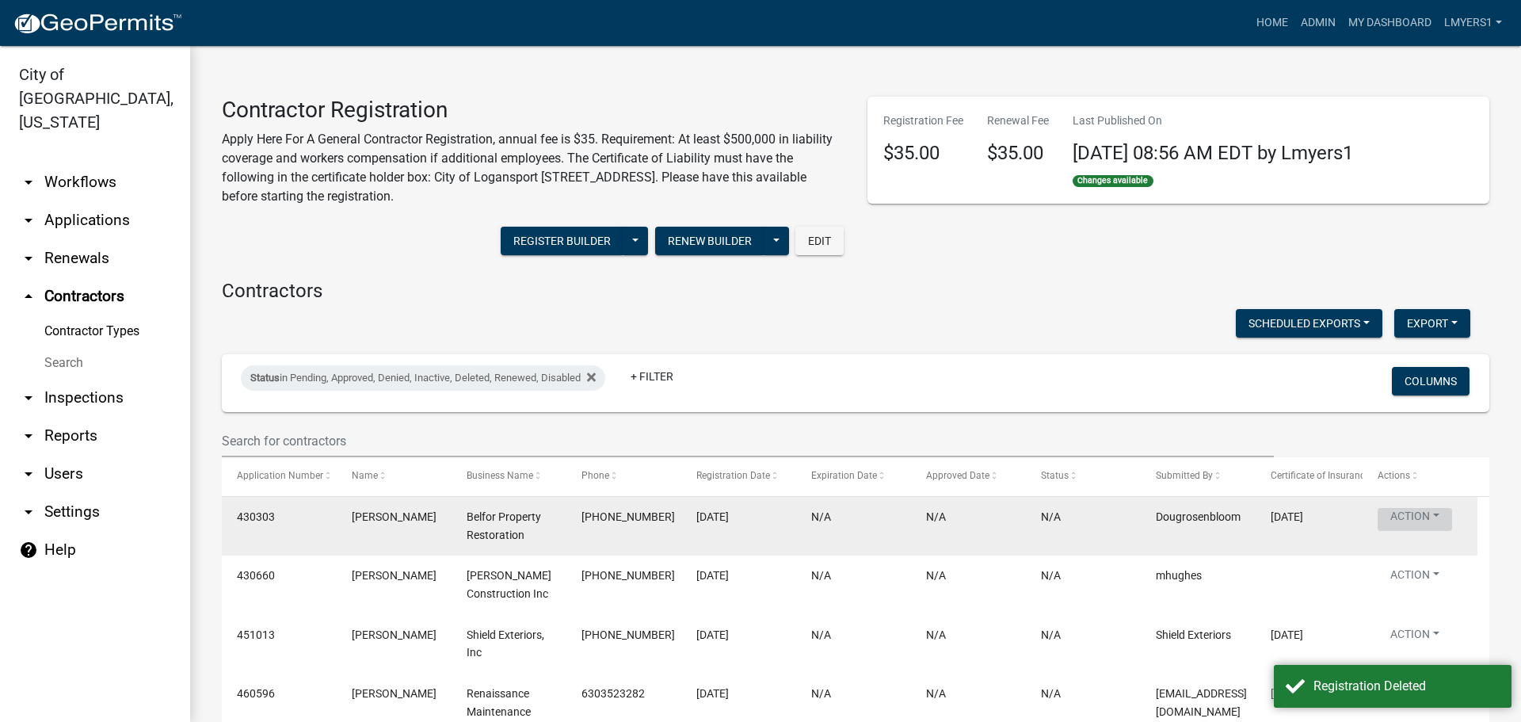
click at [1433, 515] on button "Action" at bounding box center [1414, 519] width 74 height 23
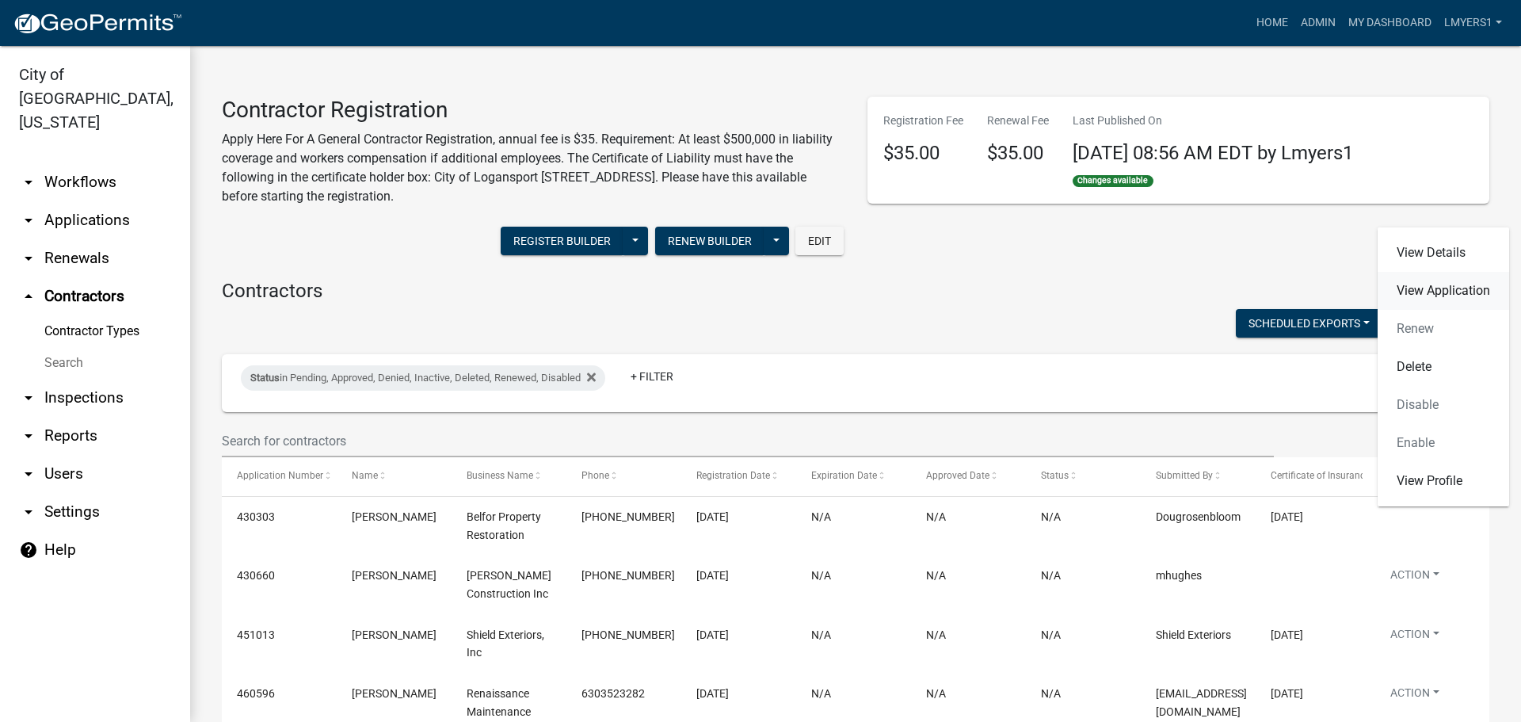
click at [1419, 291] on link "View Application" at bounding box center [1442, 291] width 131 height 38
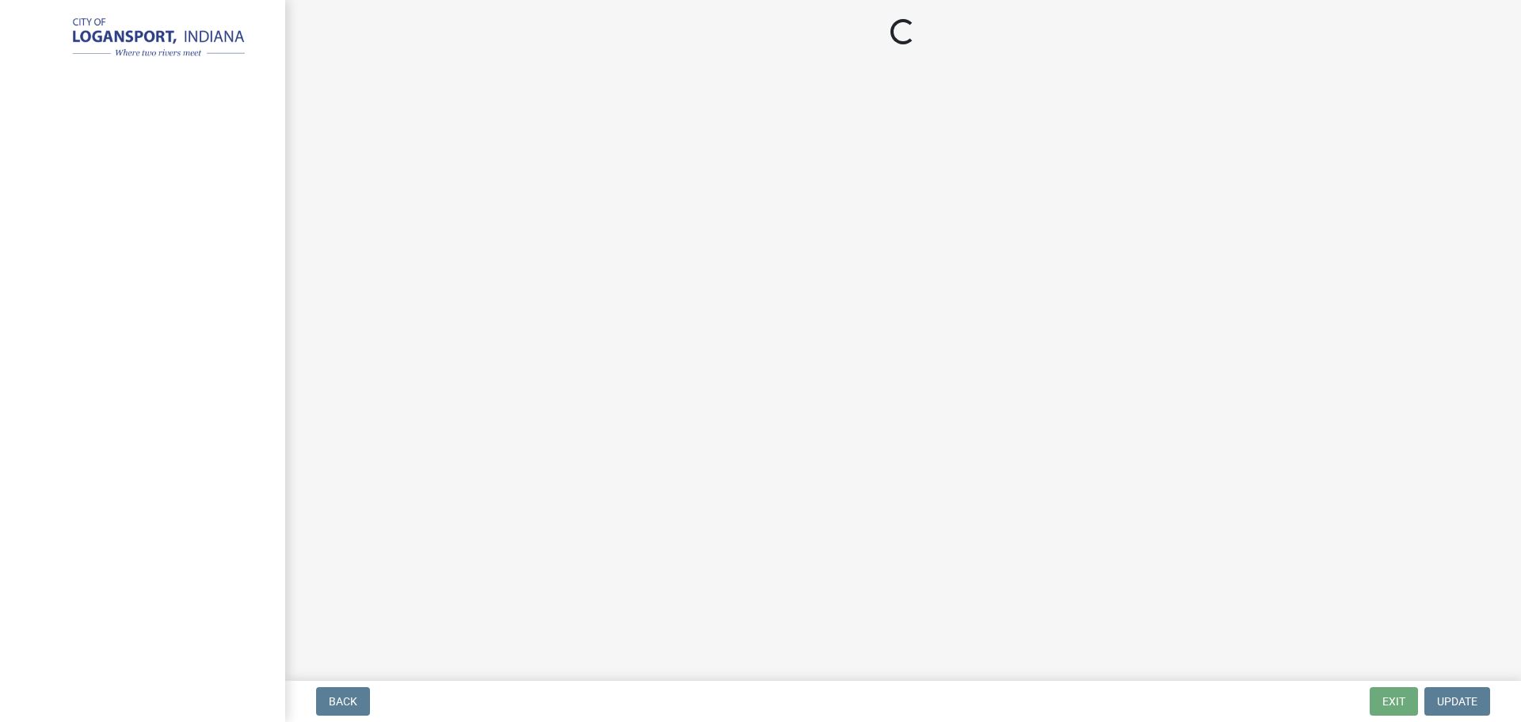
select select "03705ffd-7527-4ddb-a600-46f4763bc457"
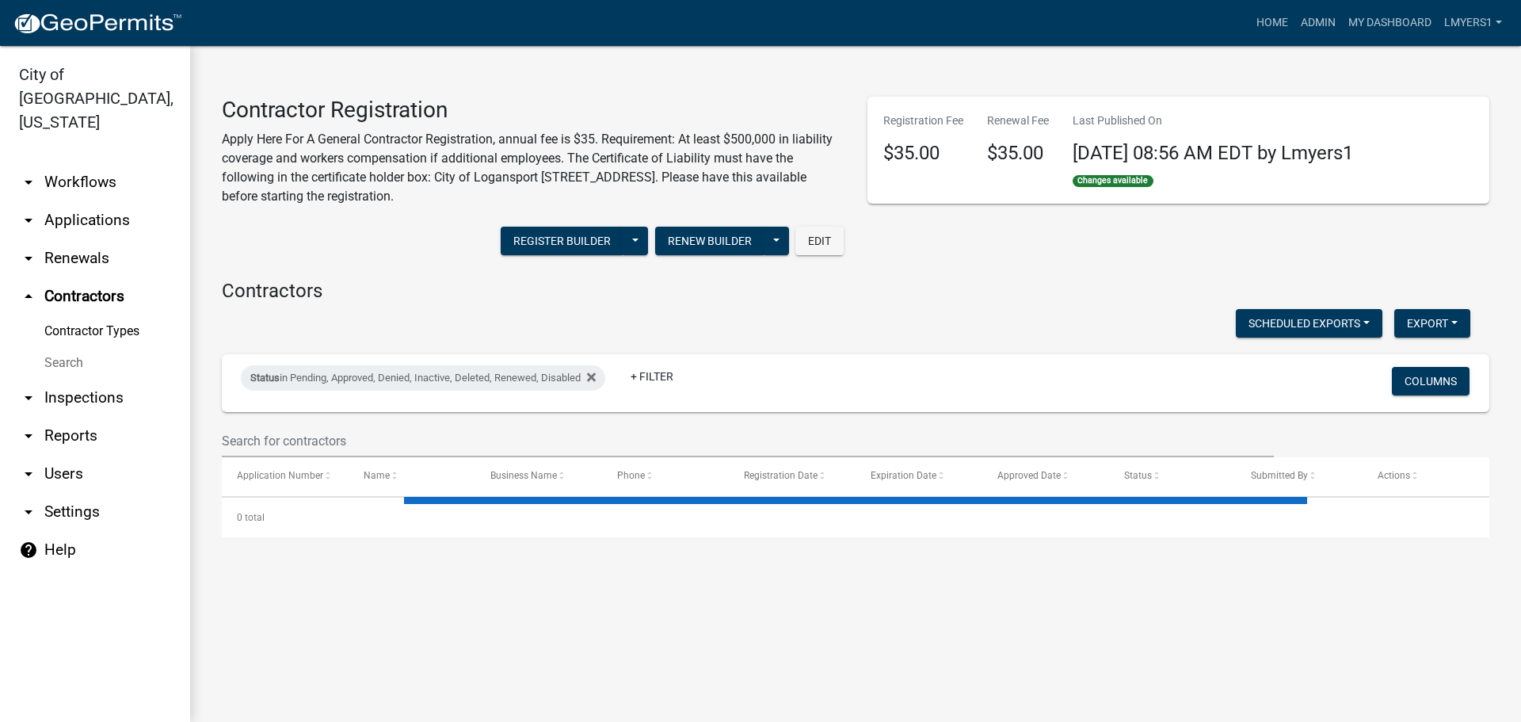
select select "2: 50"
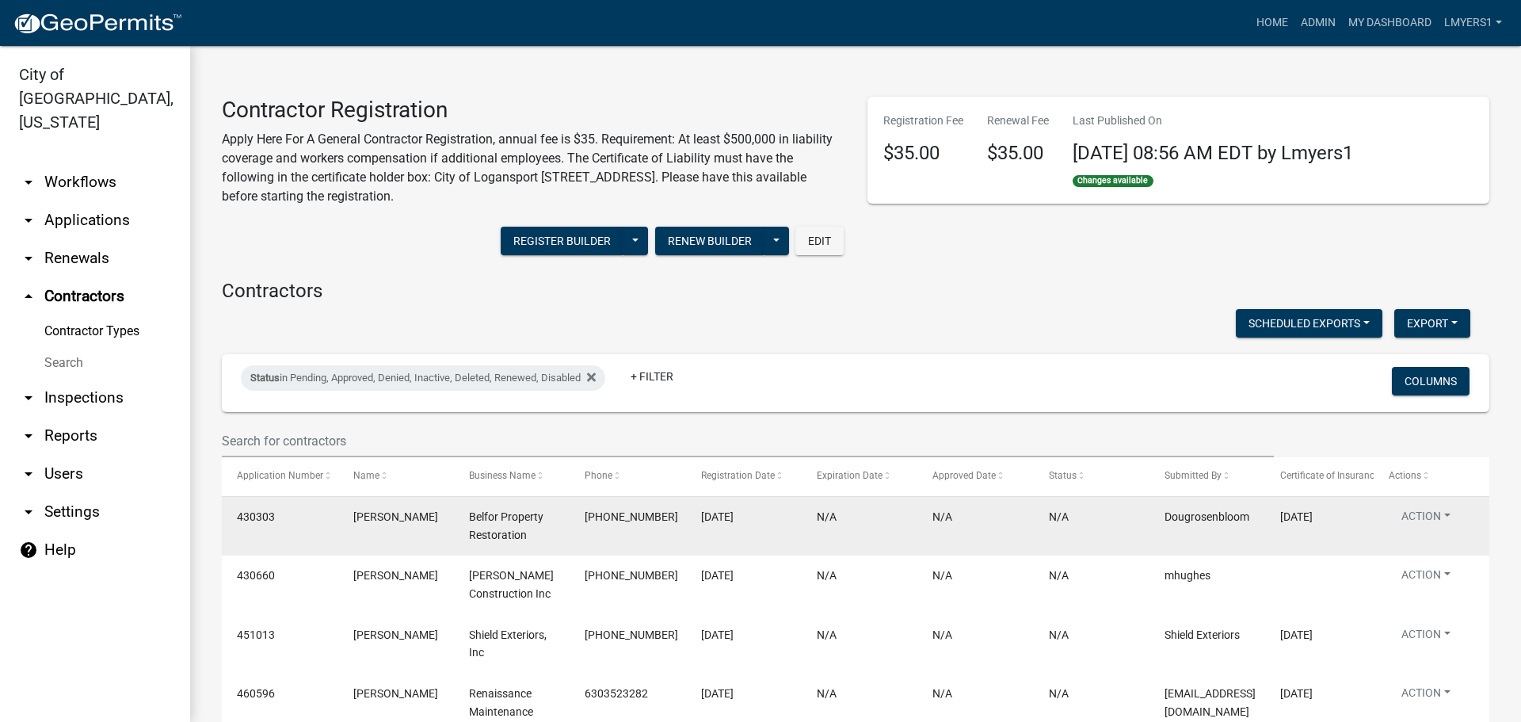
click at [1430, 506] on datatable-body-cell "Action View Details View Application Renew Delete Disable Enable View Profile" at bounding box center [1431, 526] width 116 height 59
click at [1428, 516] on button "Action" at bounding box center [1425, 519] width 74 height 23
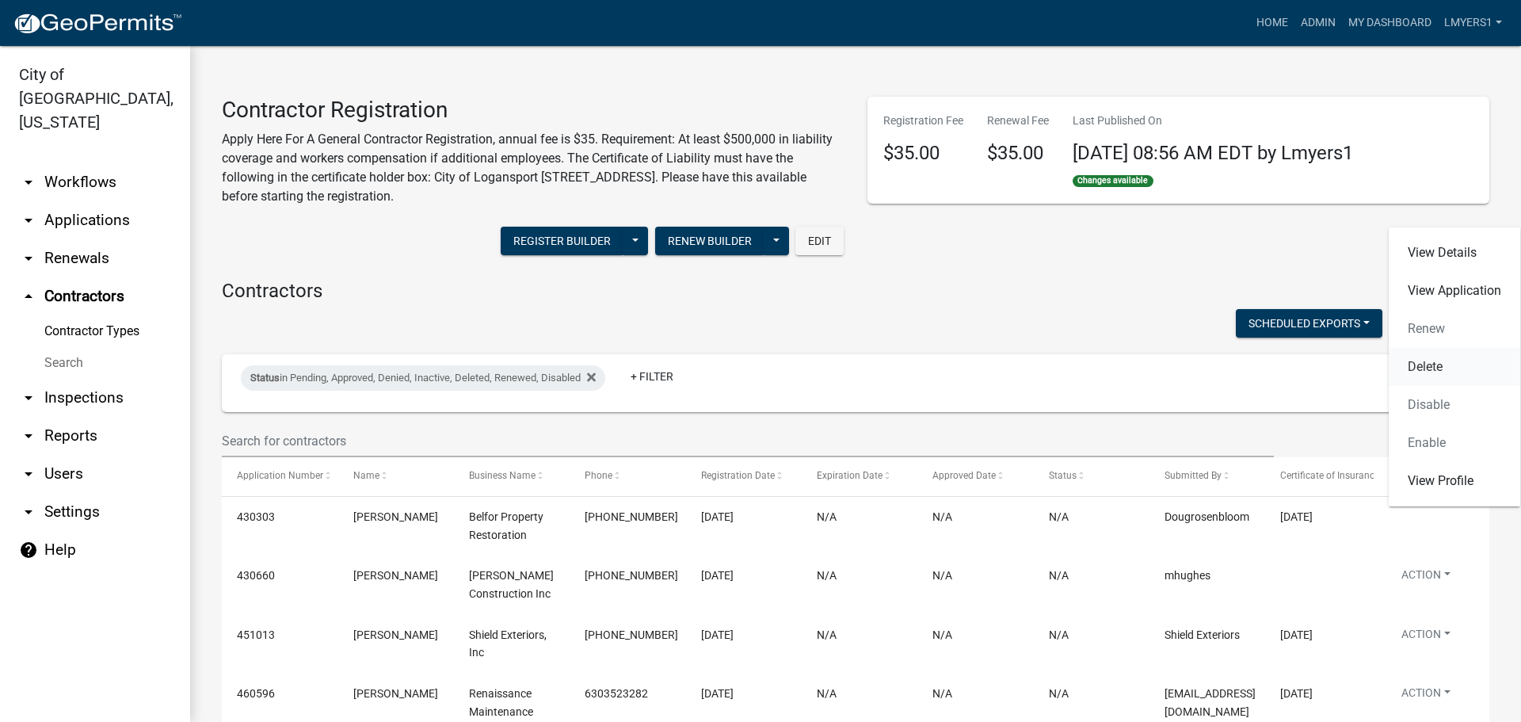
click at [1415, 352] on link "Delete" at bounding box center [1453, 367] width 131 height 38
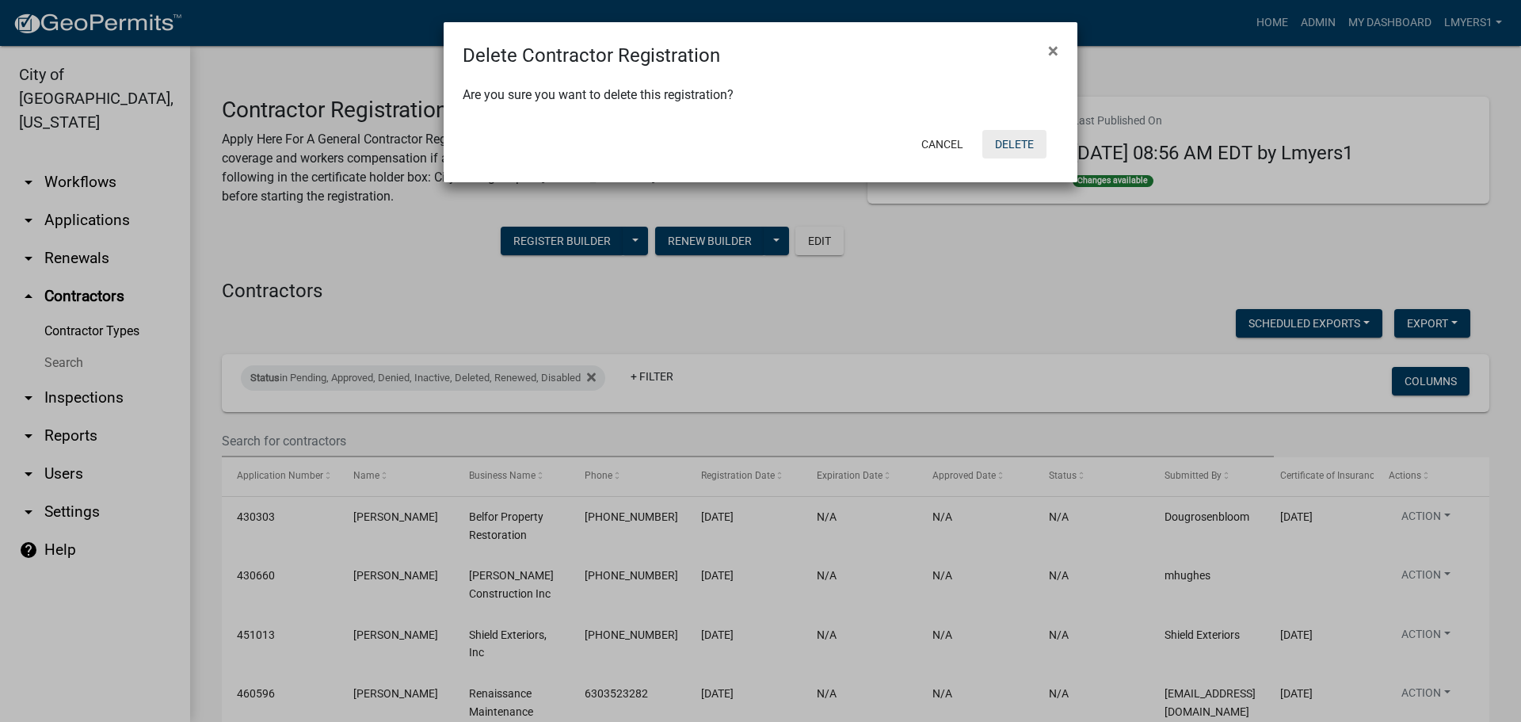
click at [1033, 142] on button "Delete" at bounding box center [1014, 144] width 64 height 29
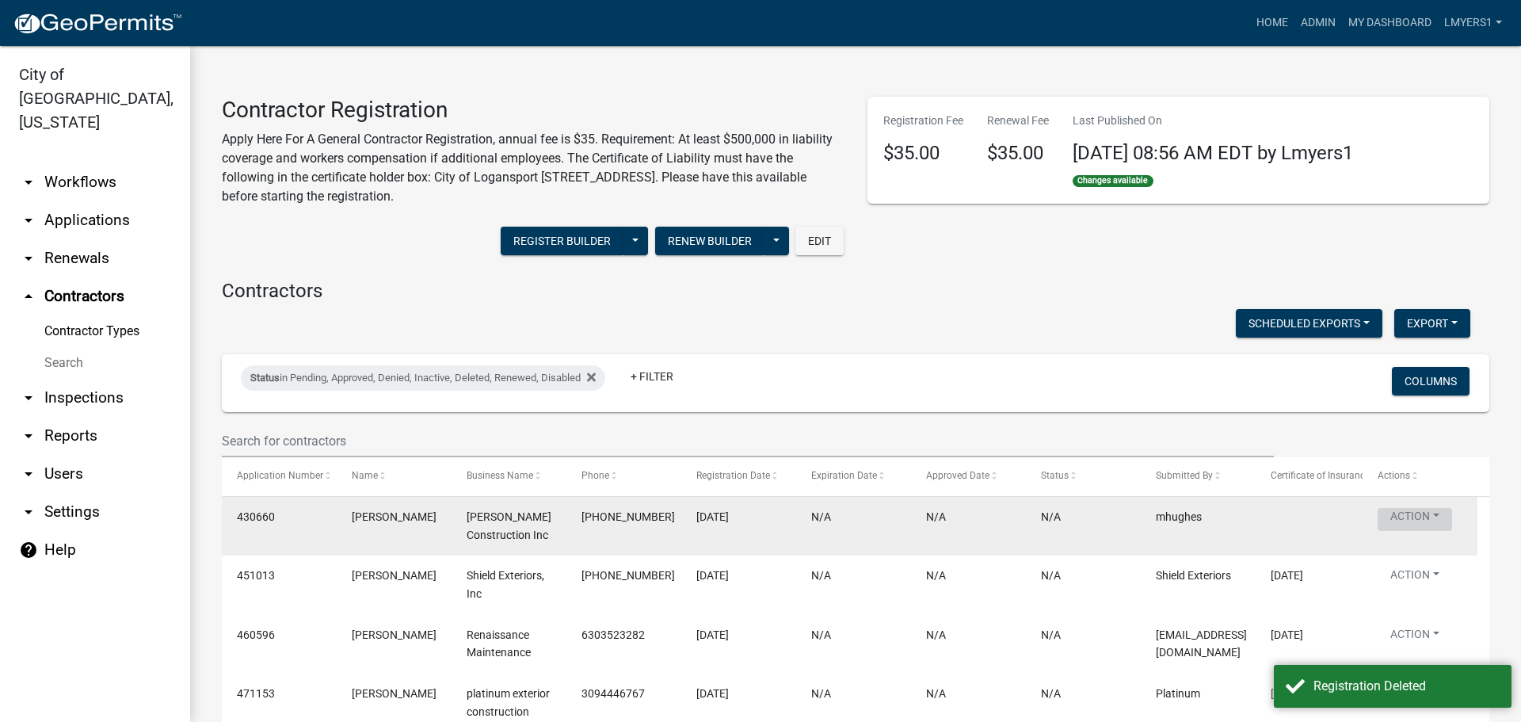
click at [1423, 511] on button "Action" at bounding box center [1414, 519] width 74 height 23
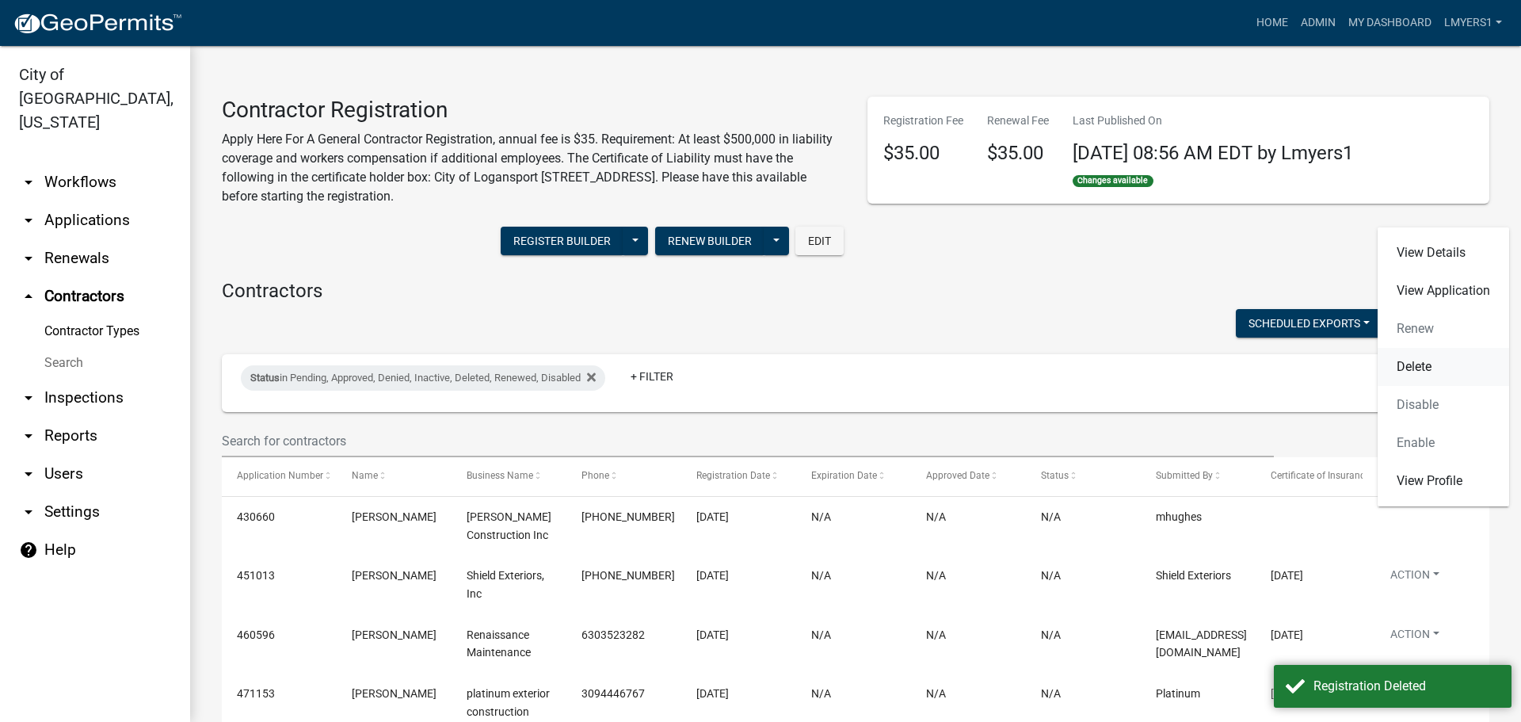
click at [1427, 364] on link "Delete" at bounding box center [1442, 367] width 131 height 38
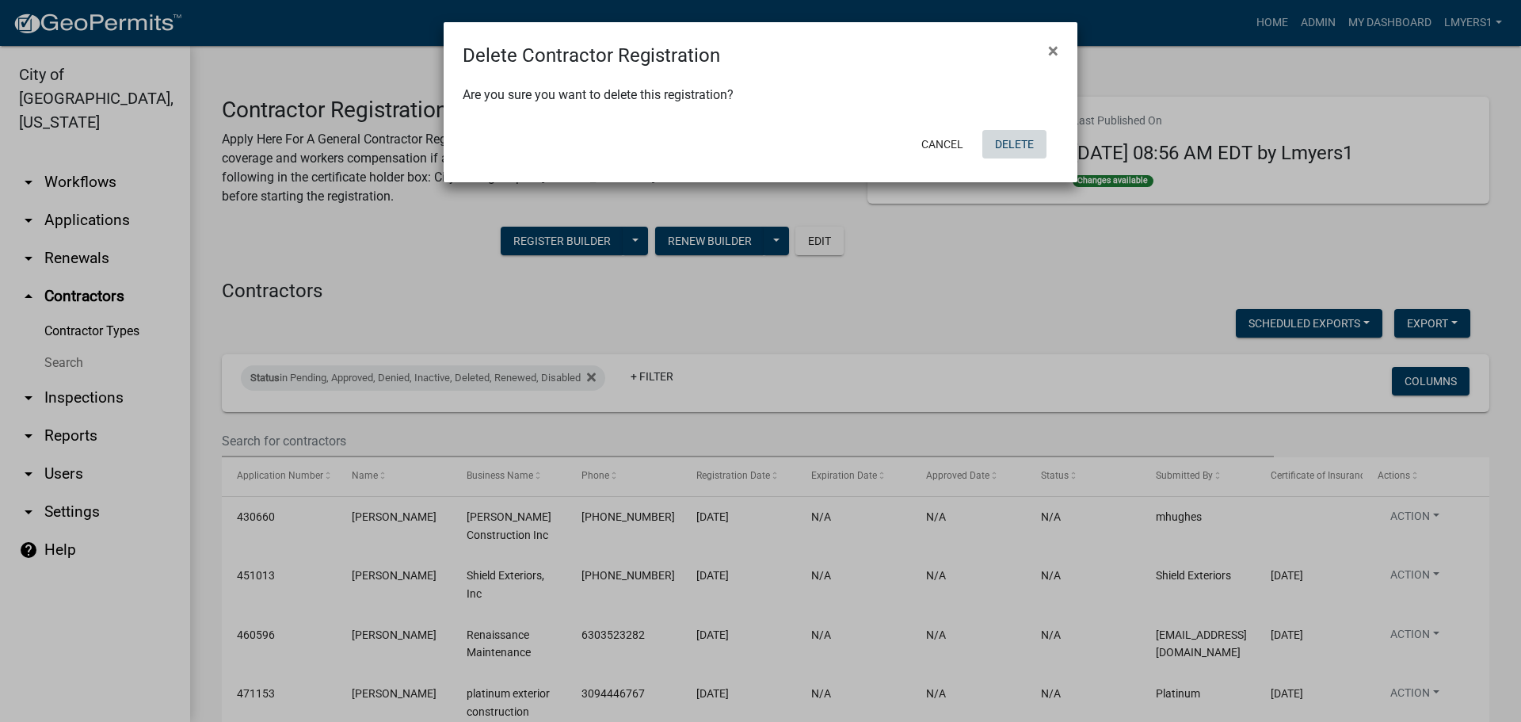
click at [1015, 135] on button "Delete" at bounding box center [1014, 144] width 64 height 29
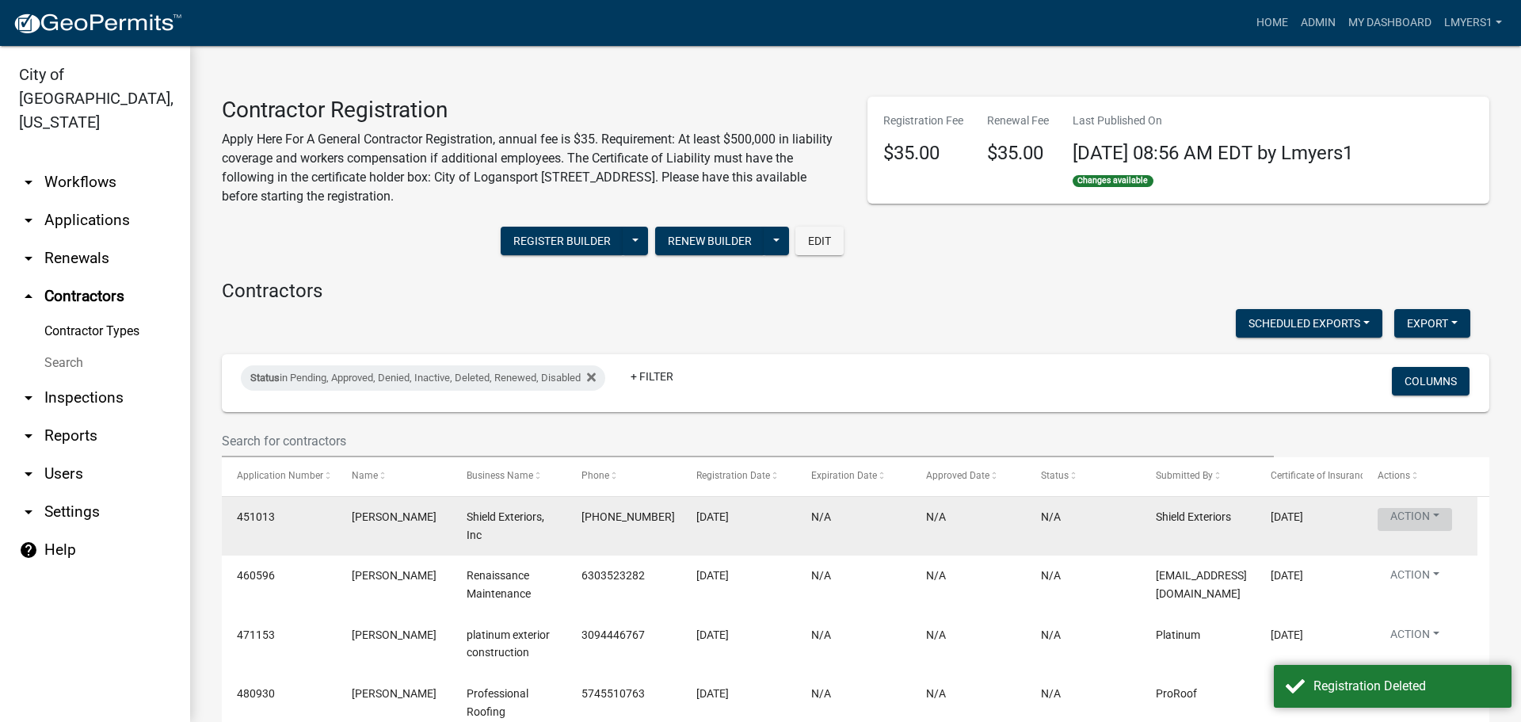
click at [1408, 513] on button "Action" at bounding box center [1414, 519] width 74 height 23
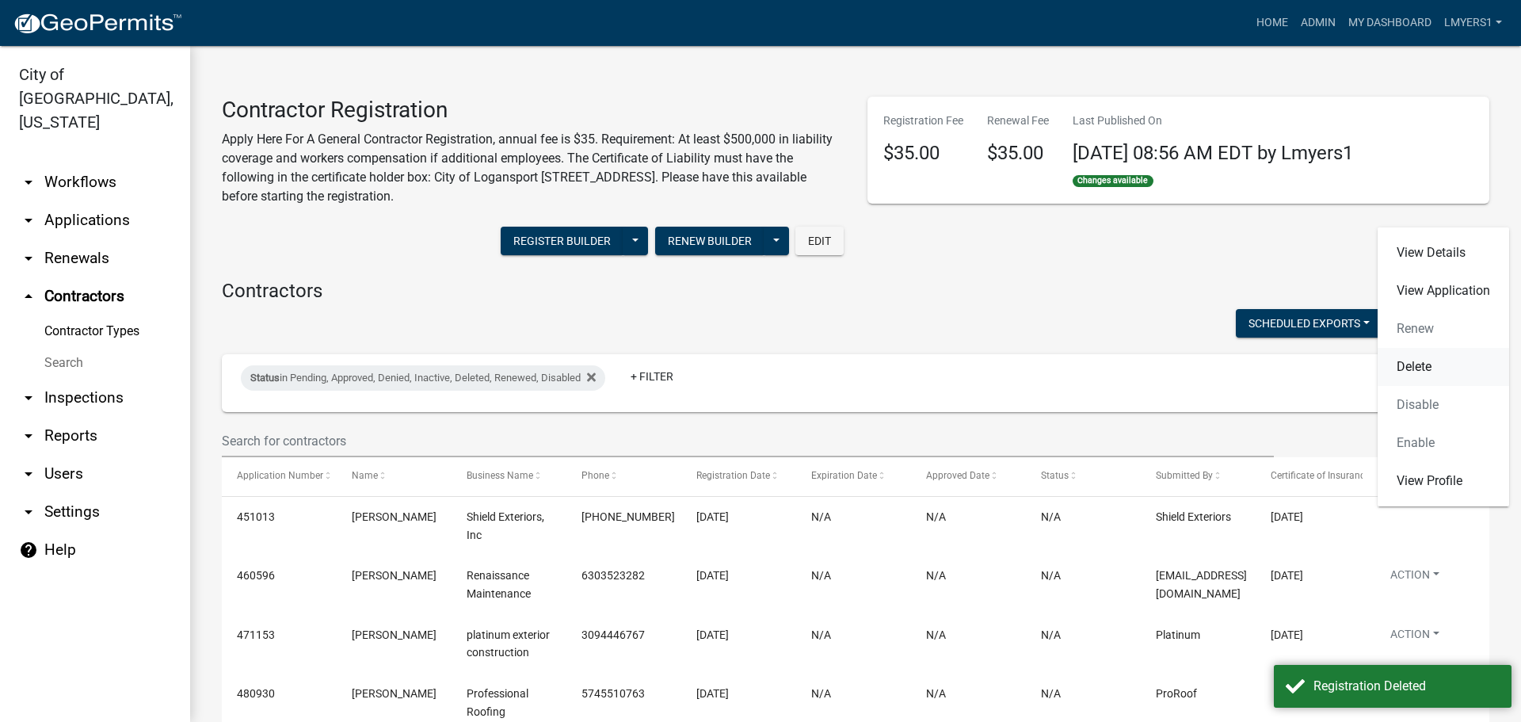
click at [1429, 365] on link "Delete" at bounding box center [1442, 367] width 131 height 38
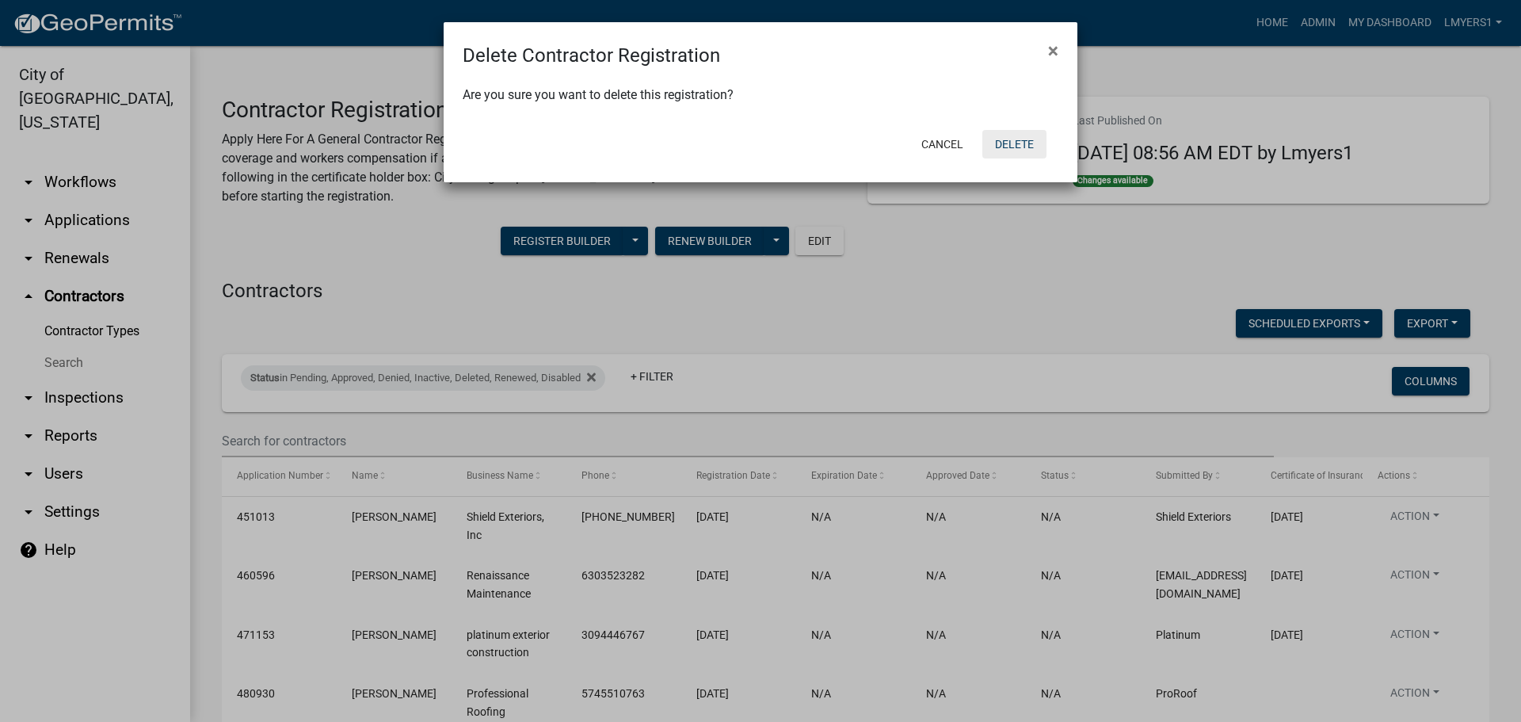
click at [1025, 142] on button "Delete" at bounding box center [1014, 144] width 64 height 29
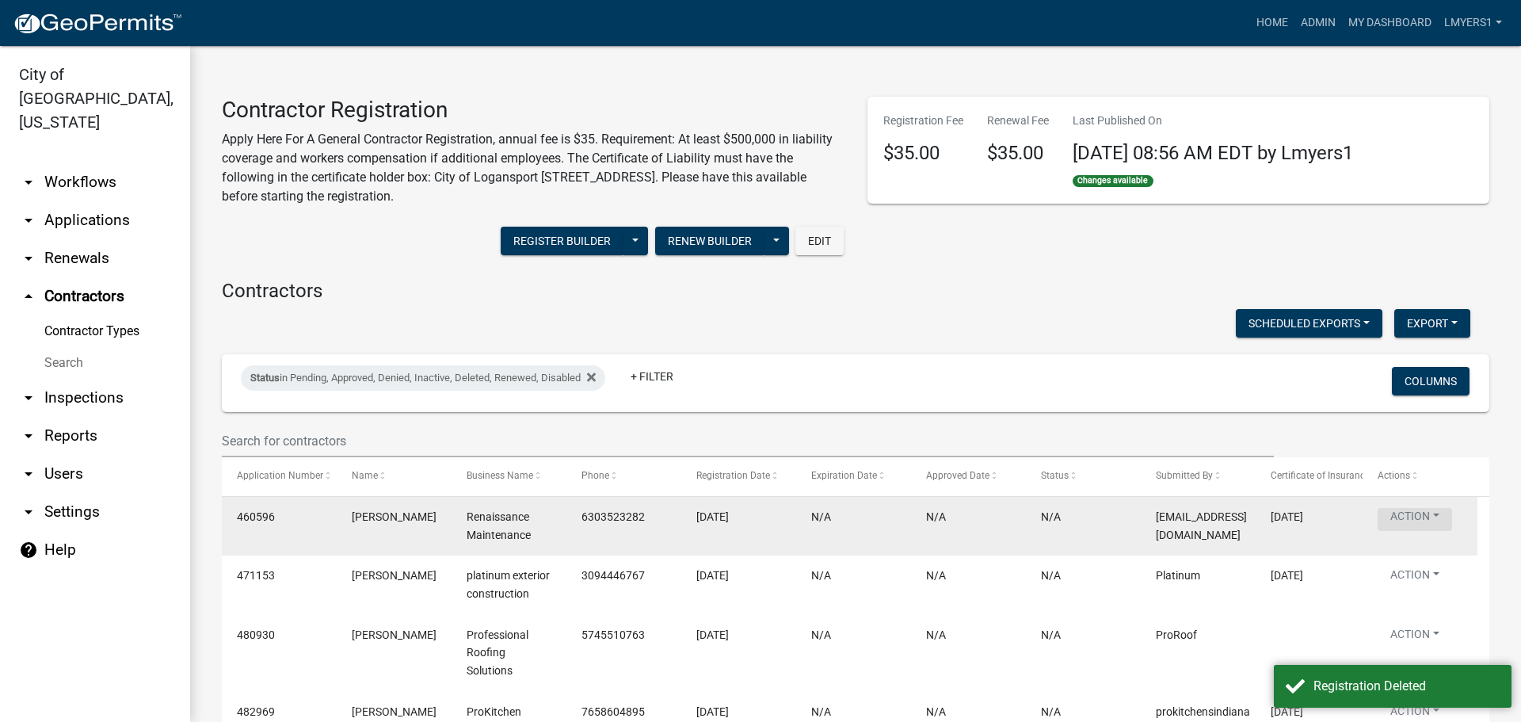
click at [1414, 512] on button "Action" at bounding box center [1414, 519] width 74 height 23
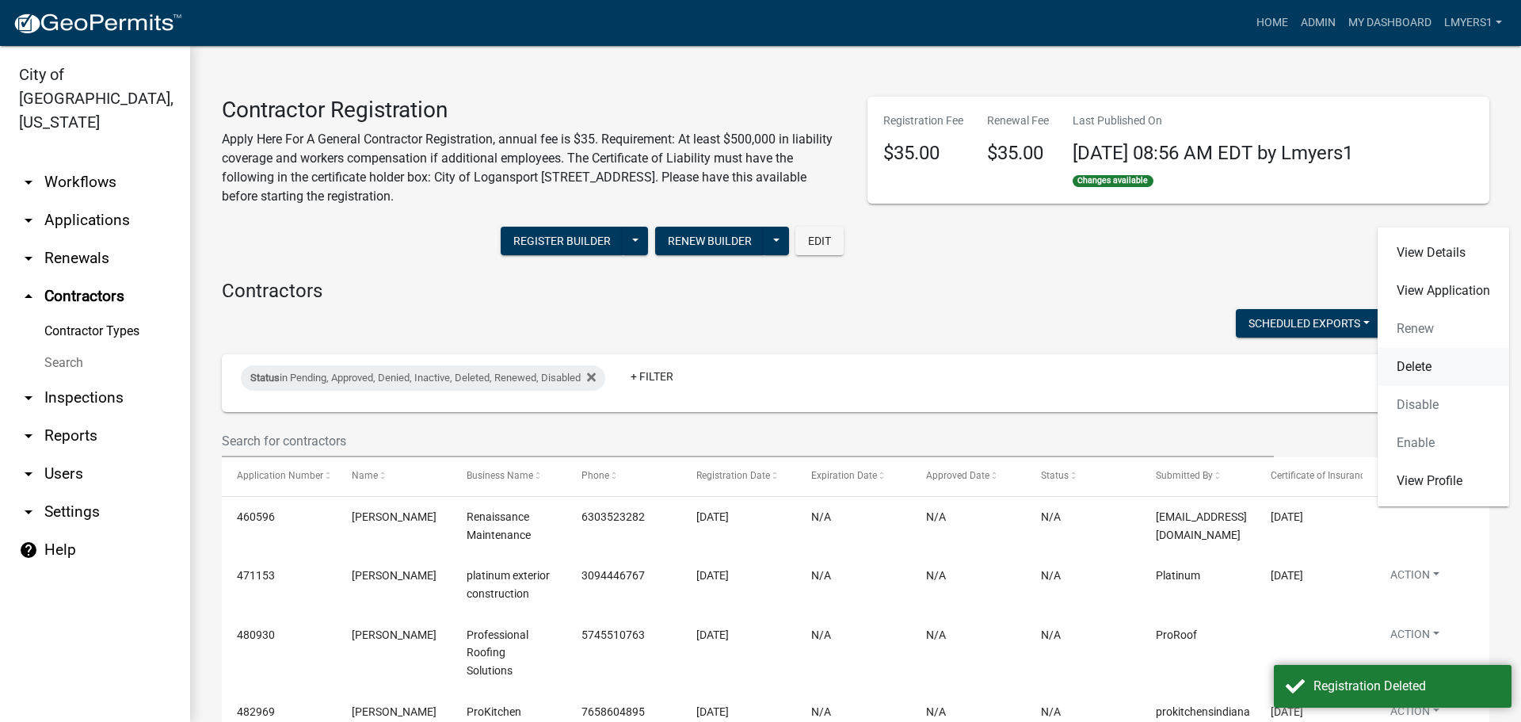
click at [1411, 375] on link "Delete" at bounding box center [1442, 367] width 131 height 38
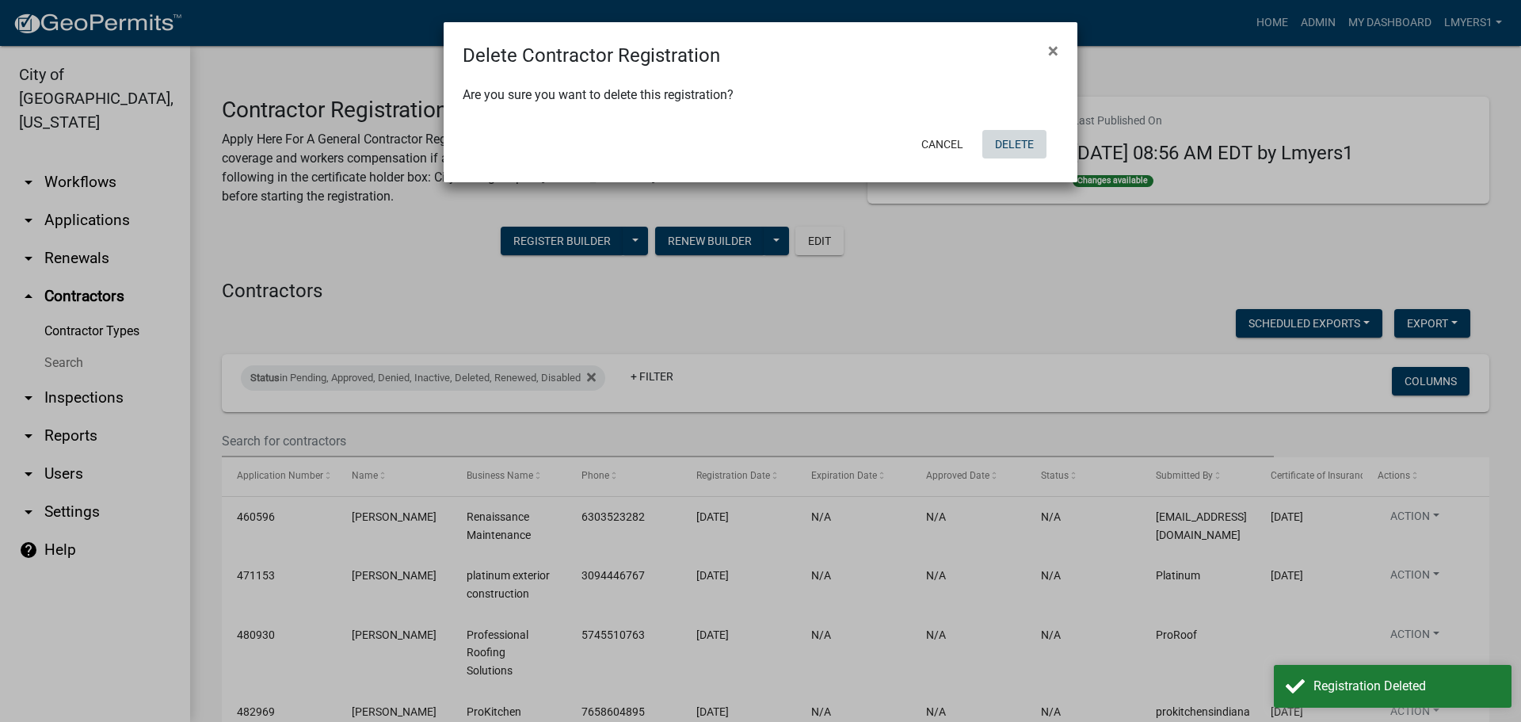
click at [1021, 148] on button "Delete" at bounding box center [1014, 144] width 64 height 29
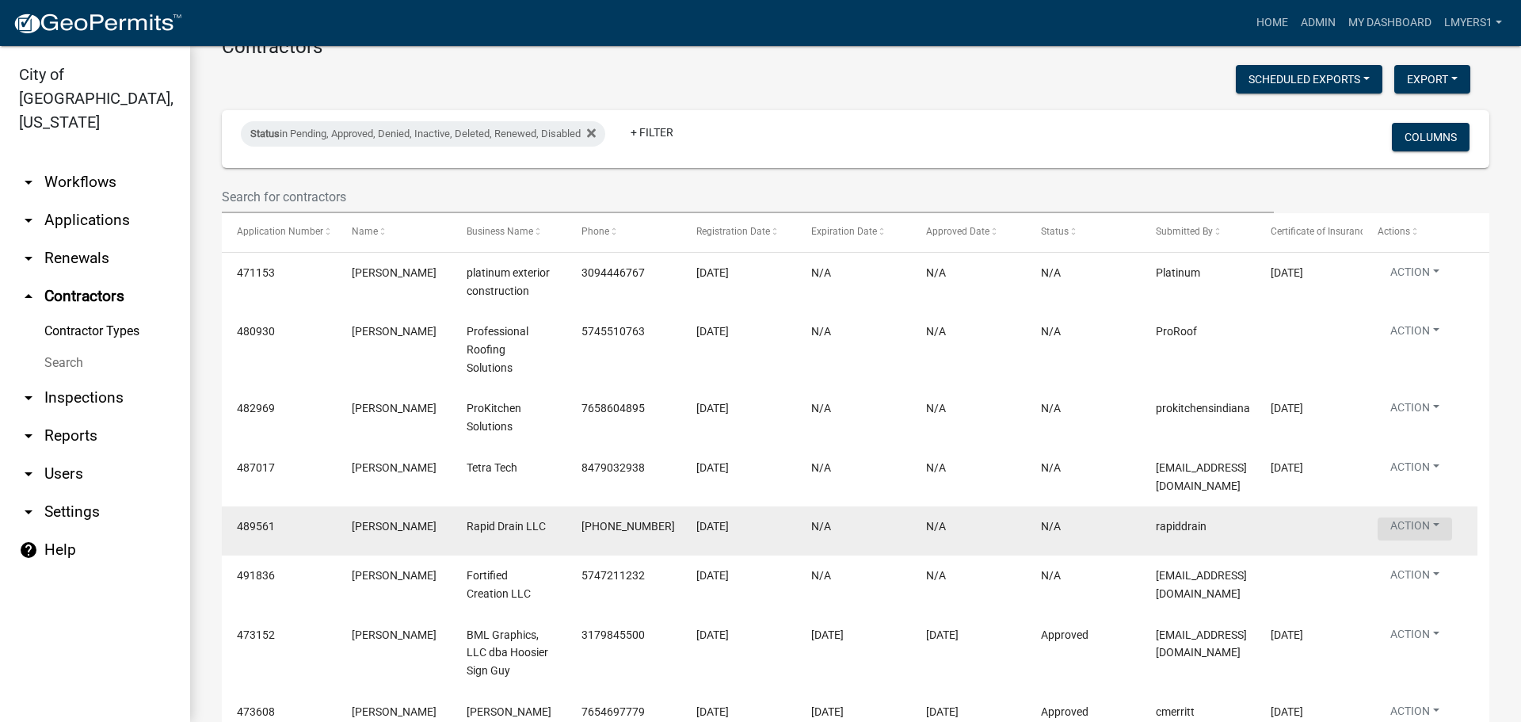
scroll to position [238, 0]
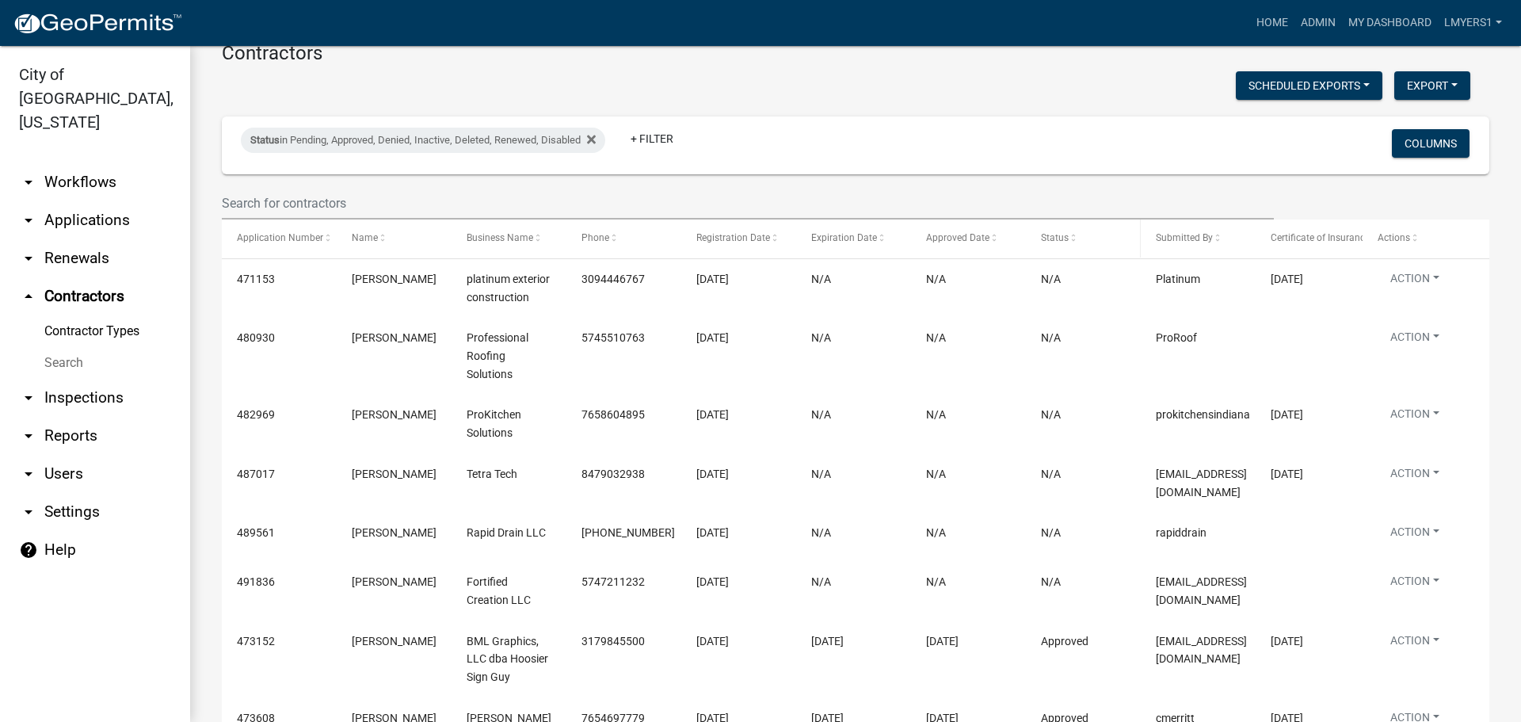
click at [1053, 238] on span "Status" at bounding box center [1055, 237] width 28 height 11
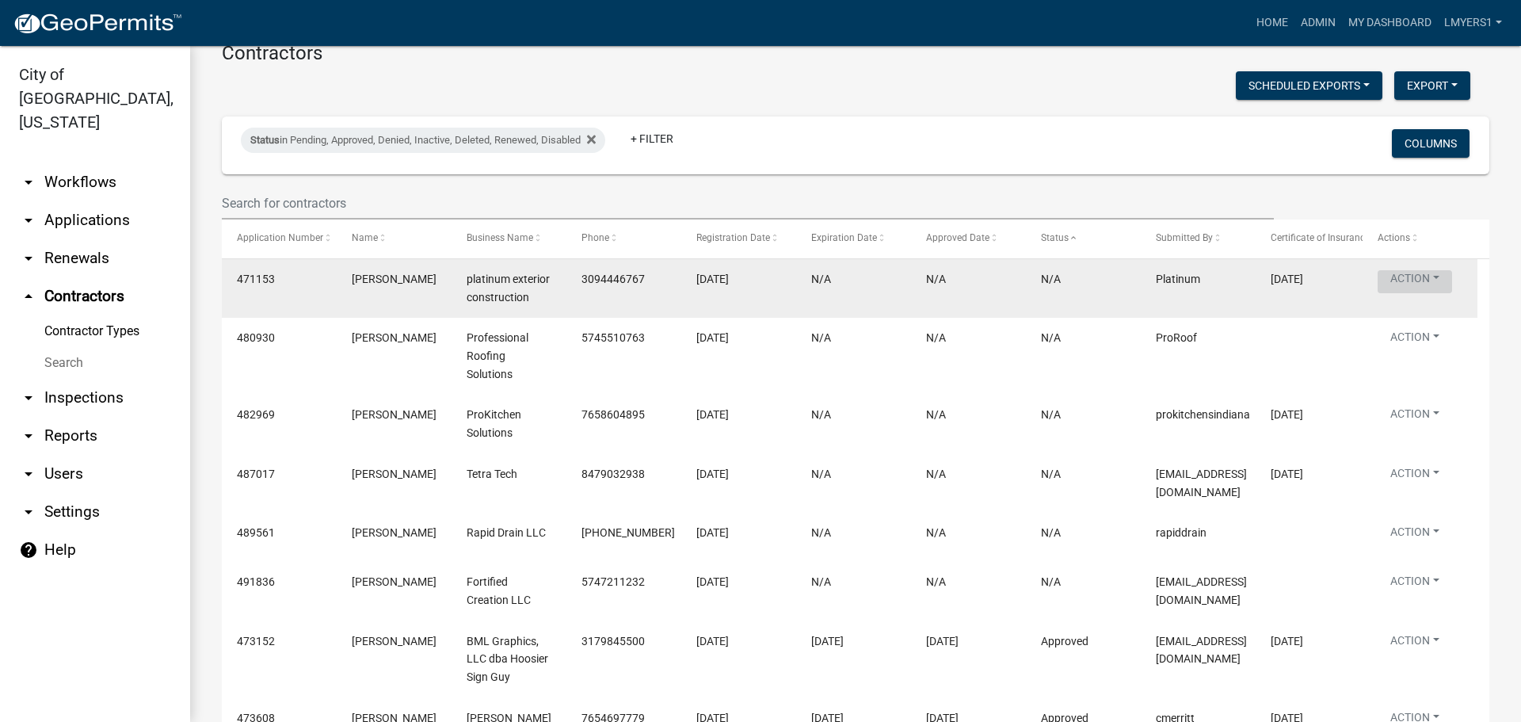
click at [1407, 274] on button "Action" at bounding box center [1414, 281] width 74 height 23
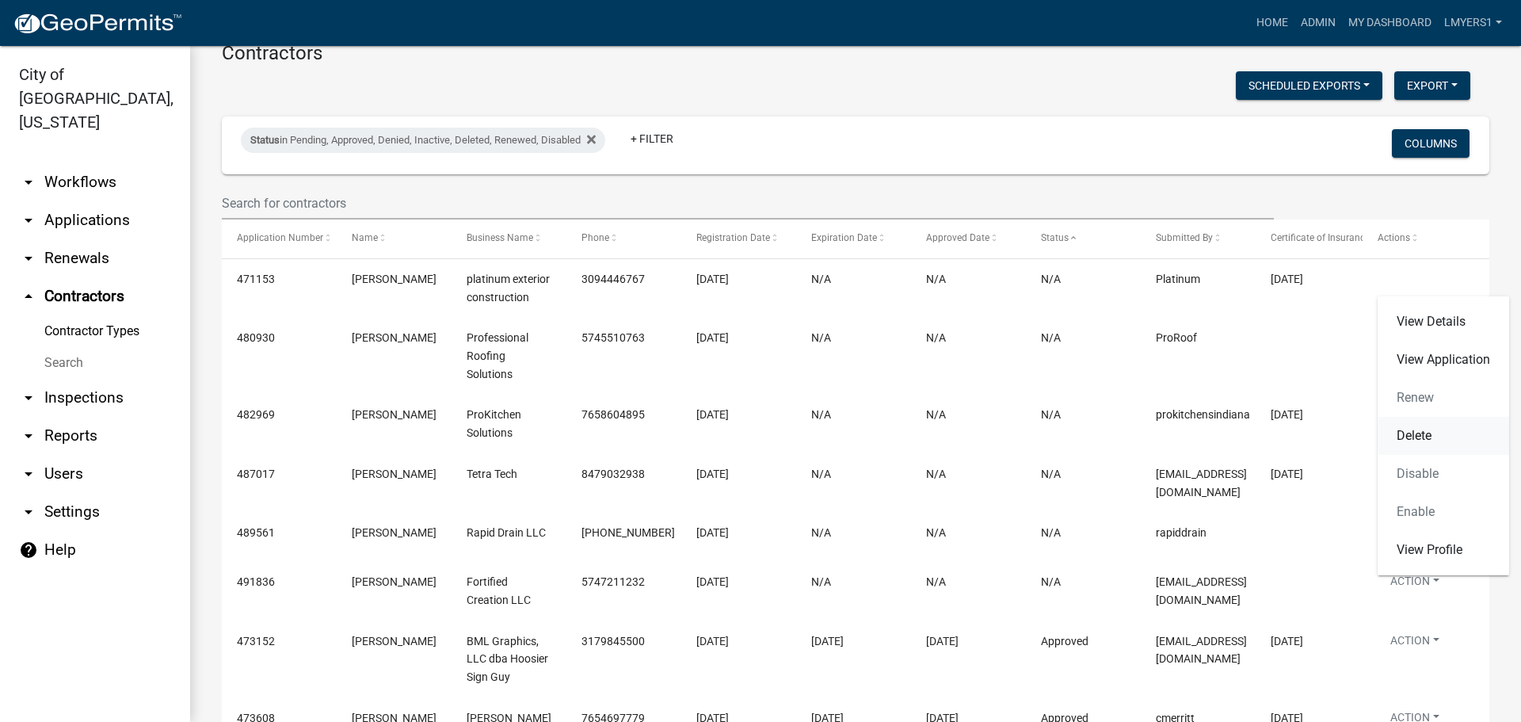
click at [1429, 433] on link "Delete" at bounding box center [1442, 436] width 131 height 38
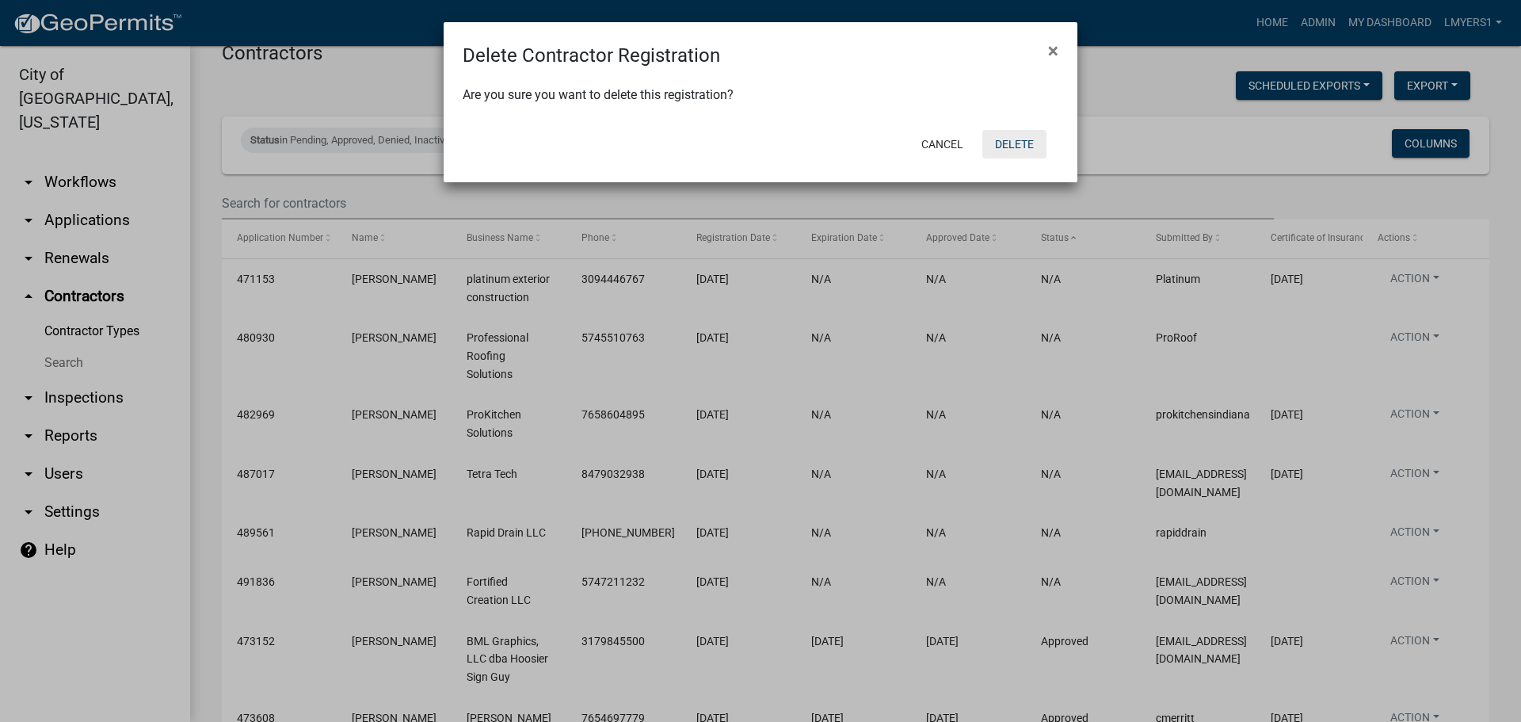
click at [1034, 149] on button "Delete" at bounding box center [1014, 144] width 64 height 29
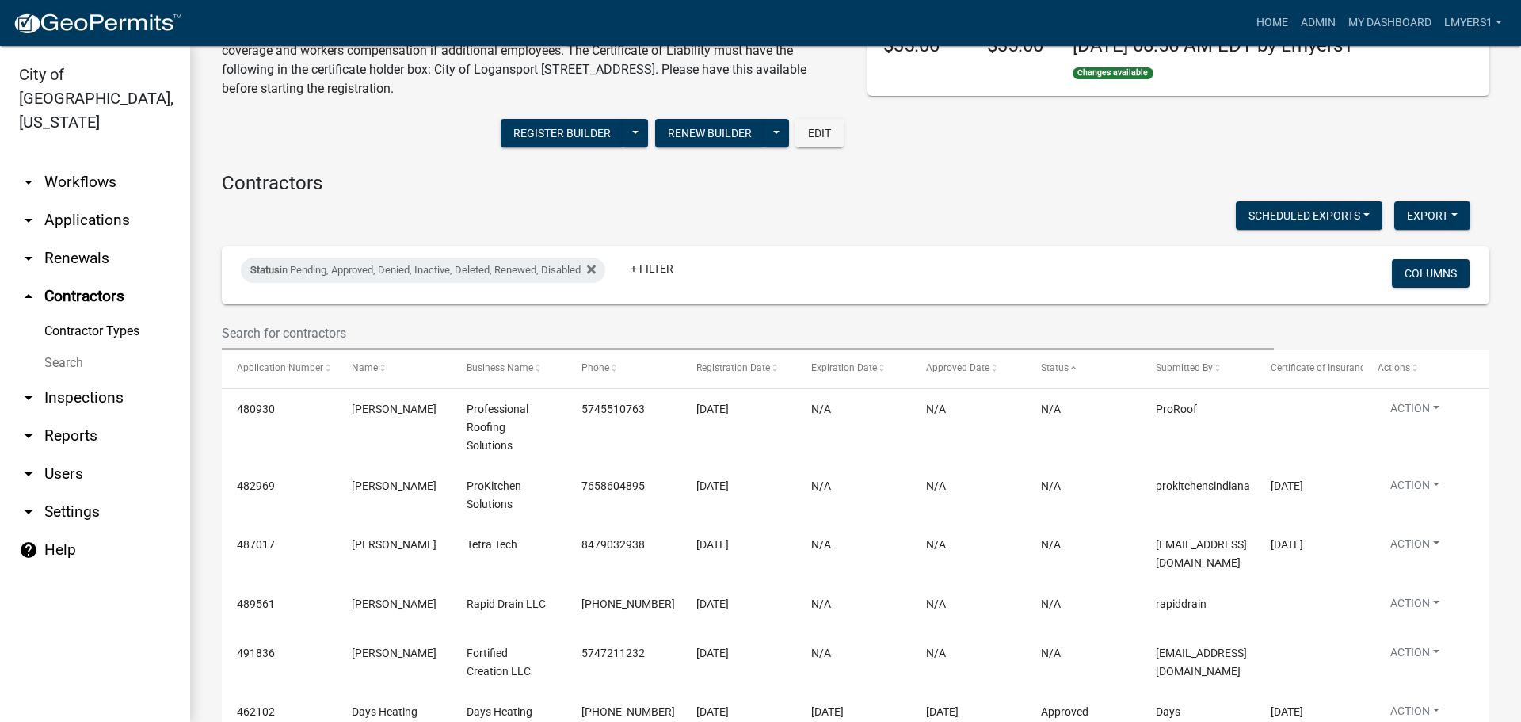
scroll to position [0, 0]
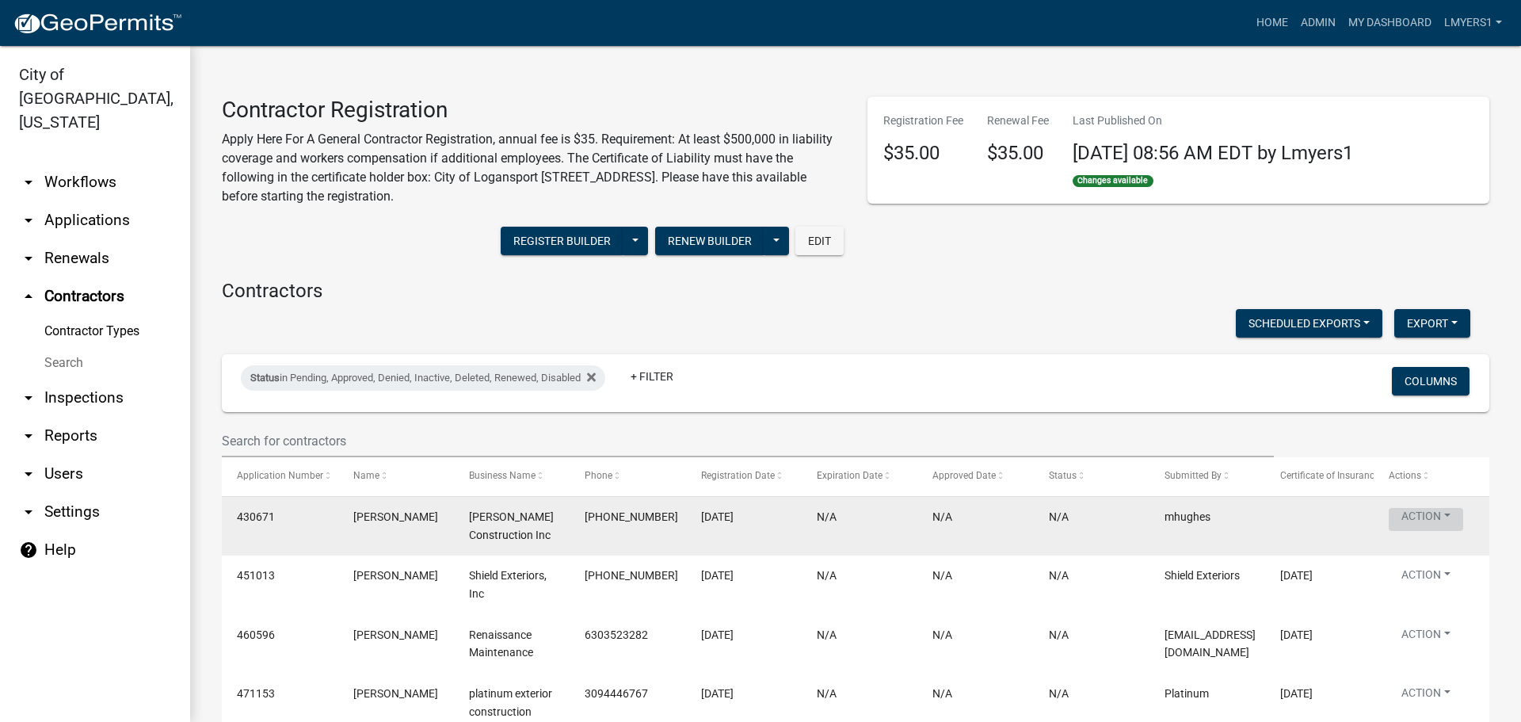
click at [1428, 524] on button "Action" at bounding box center [1425, 519] width 74 height 23
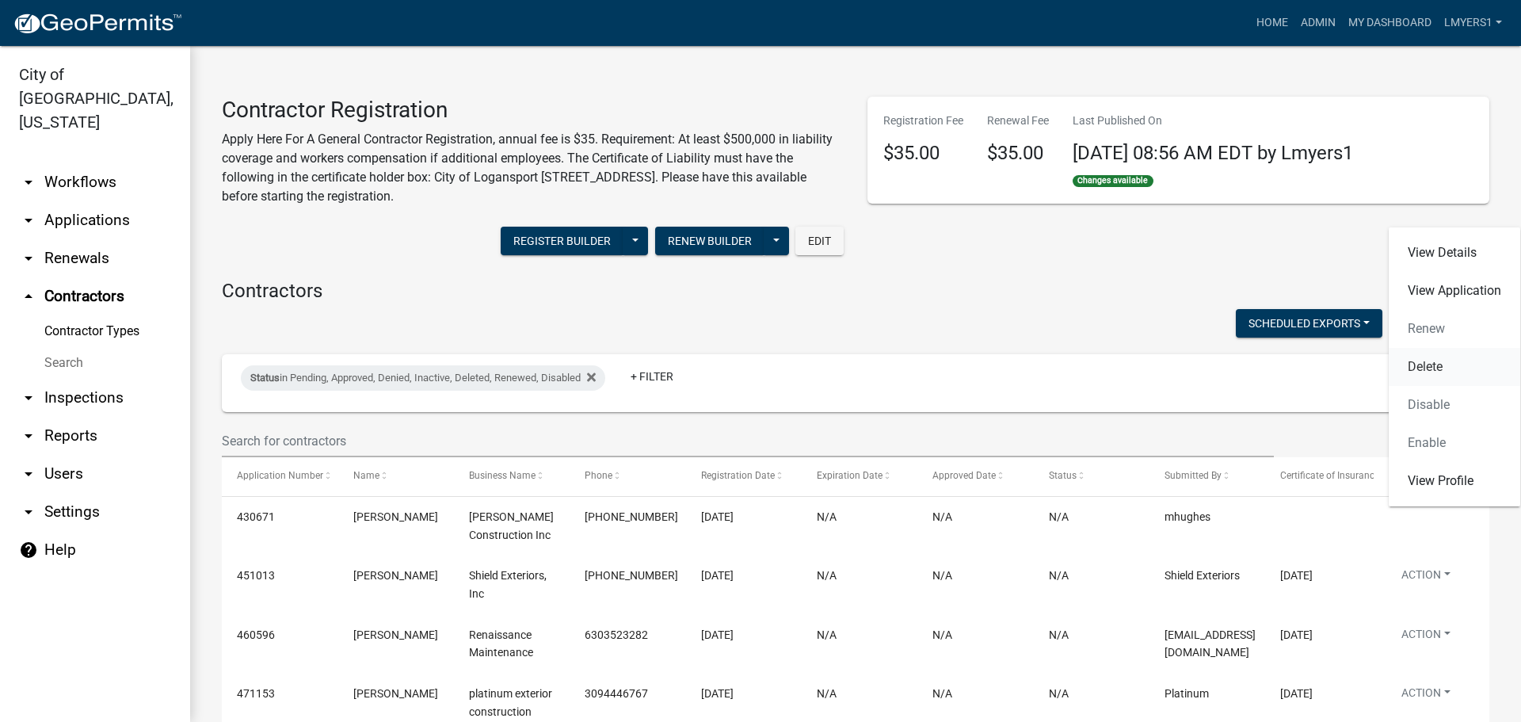
click at [1428, 363] on link "Delete" at bounding box center [1453, 367] width 131 height 38
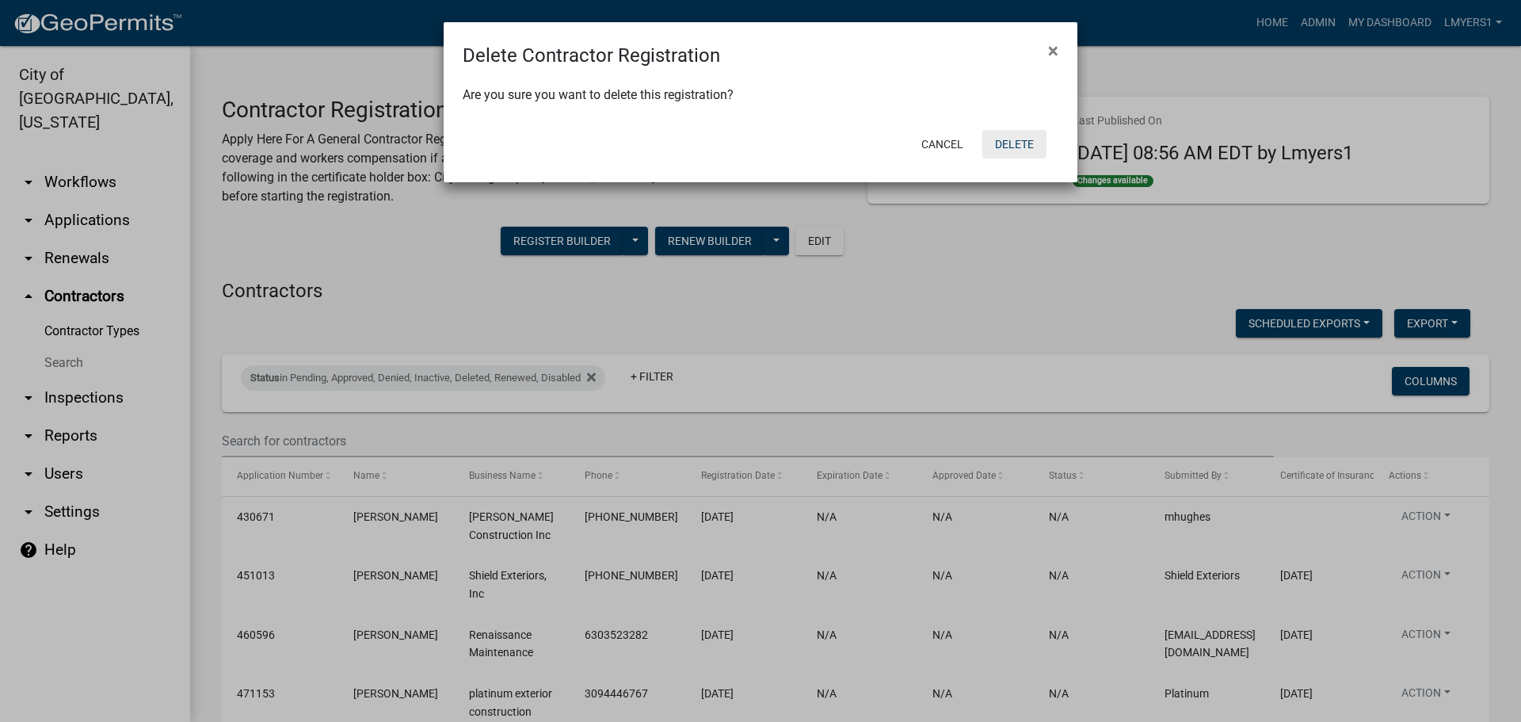
click at [1019, 139] on button "Delete" at bounding box center [1014, 144] width 64 height 29
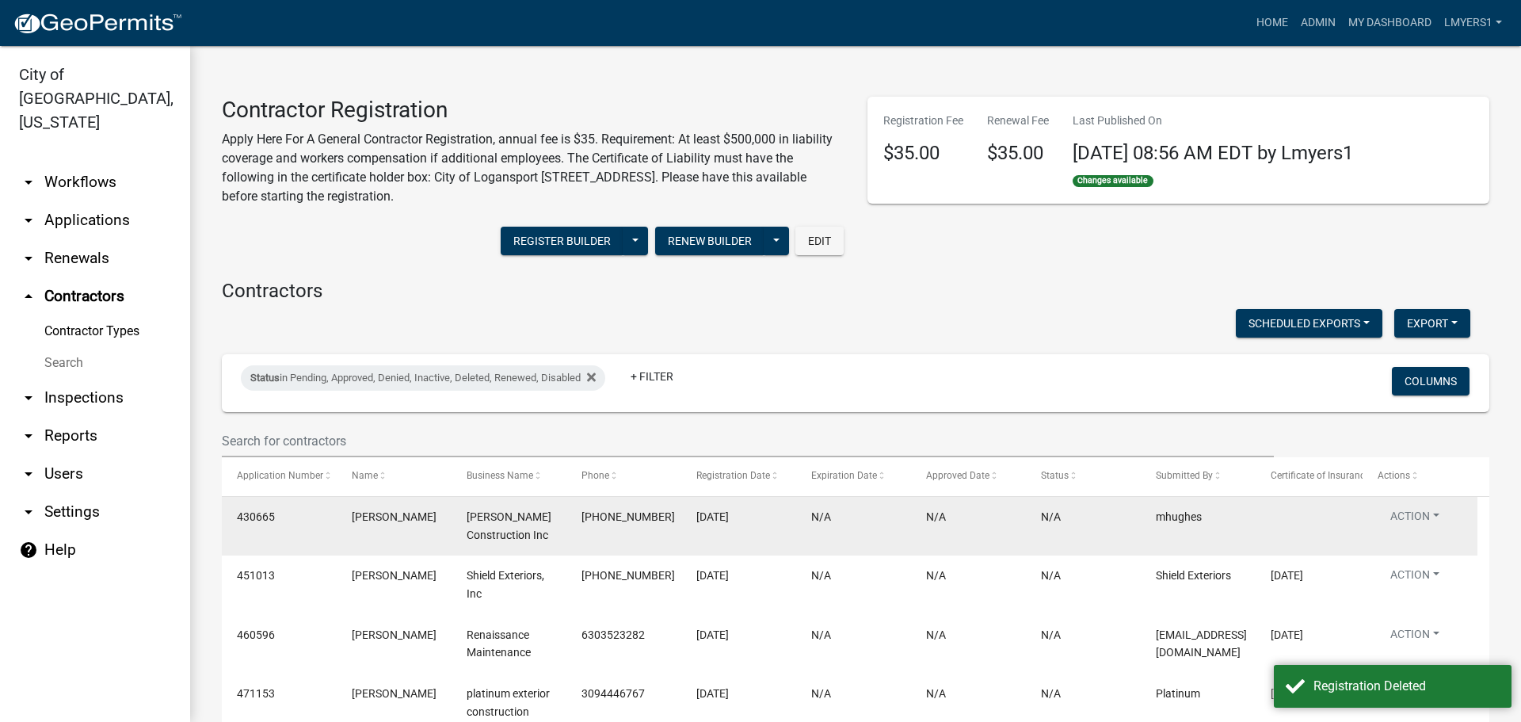
click at [1182, 513] on span "mhughes" at bounding box center [1179, 516] width 46 height 13
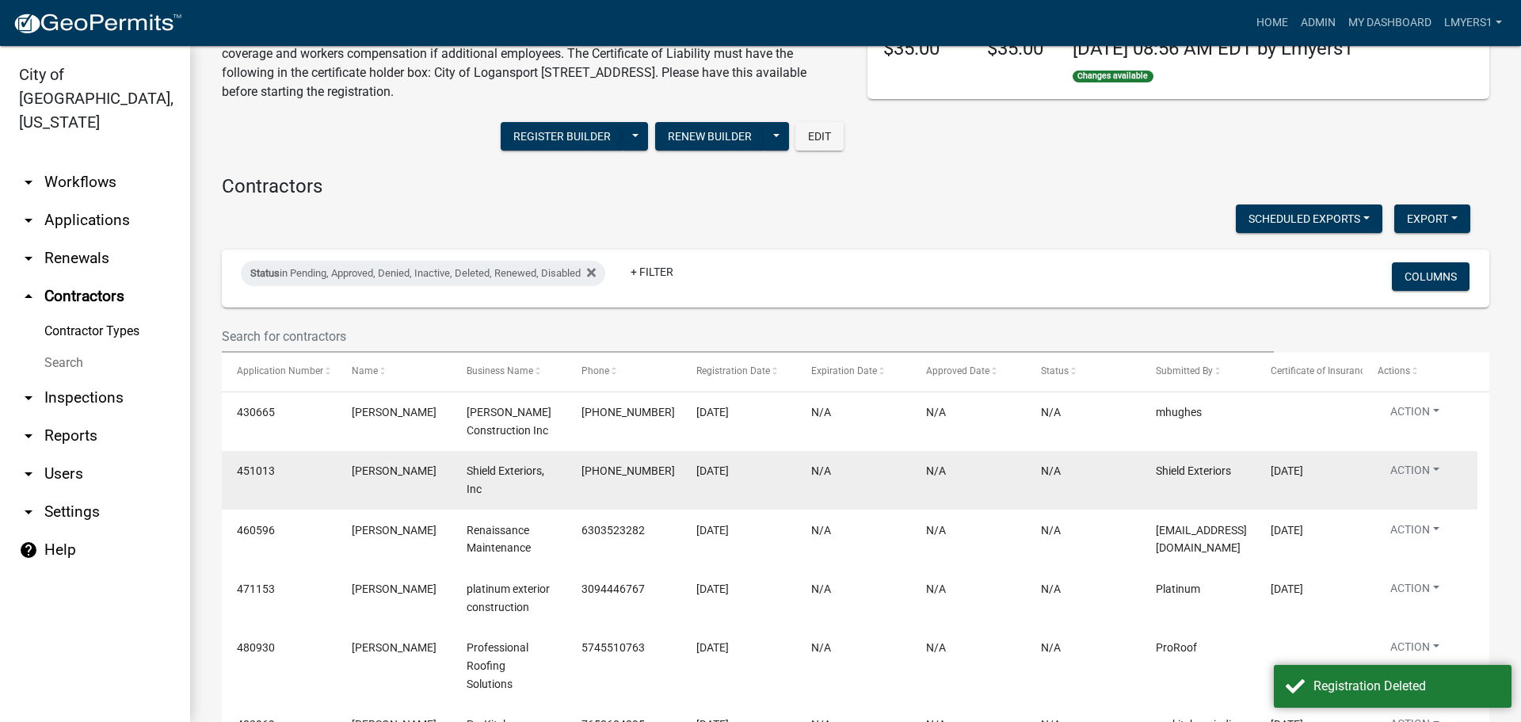
scroll to position [158, 0]
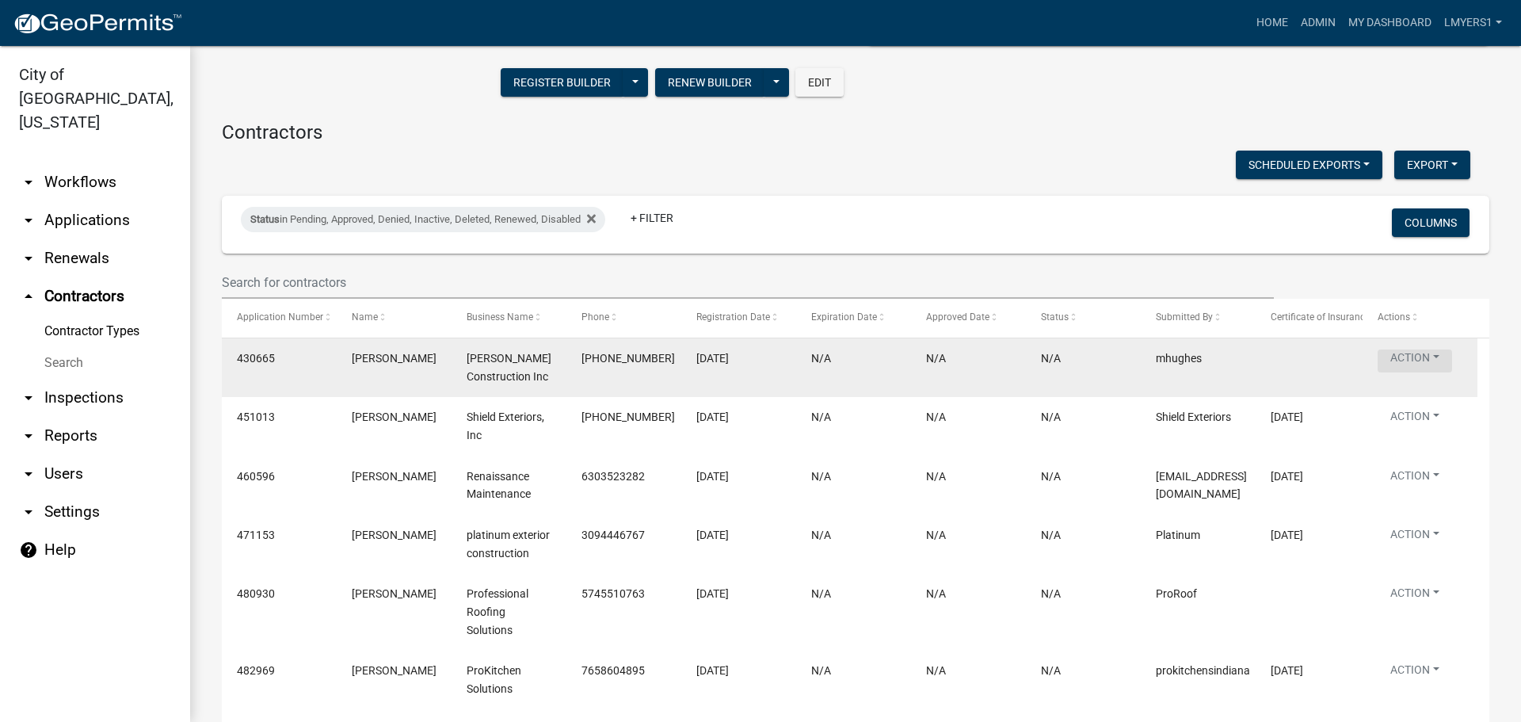
click at [1410, 369] on button "Action" at bounding box center [1414, 360] width 74 height 23
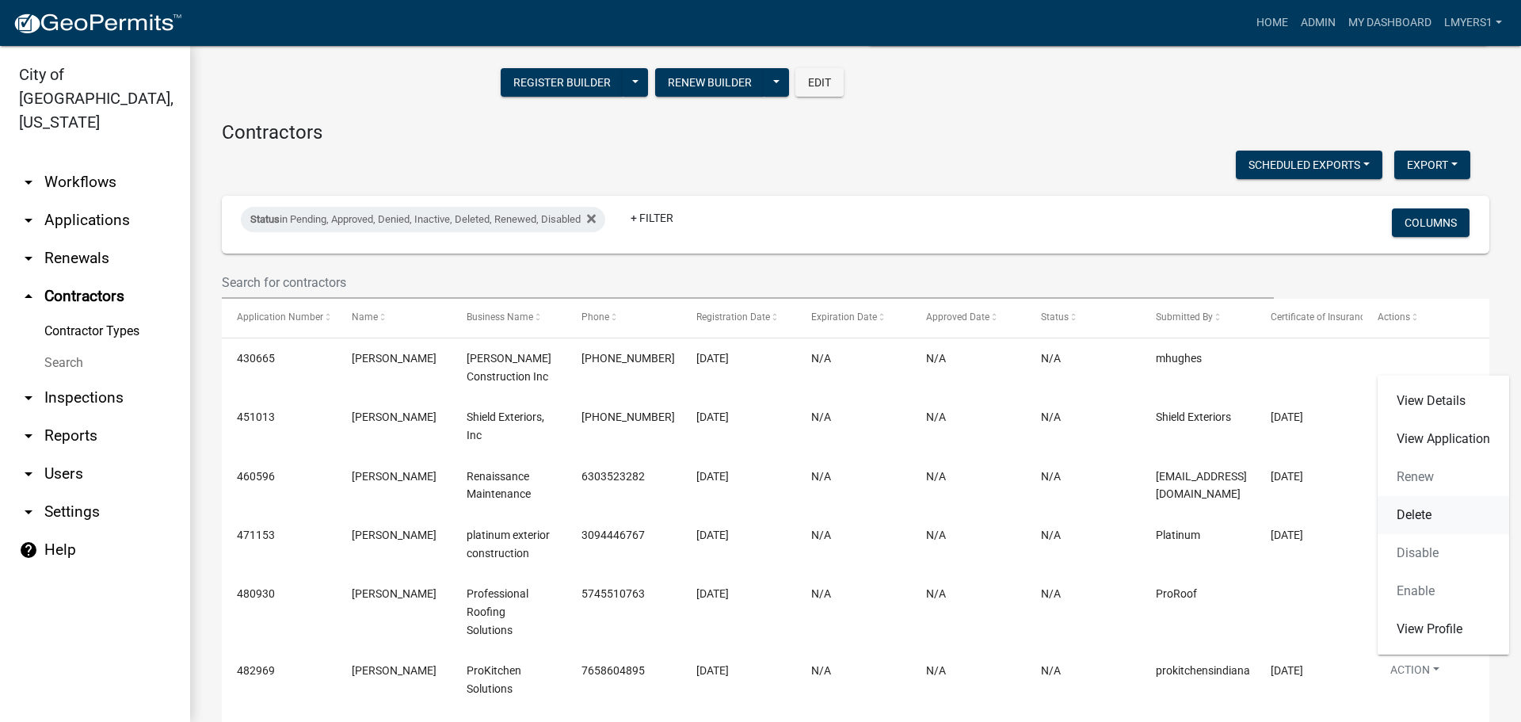
click at [1424, 521] on link "Delete" at bounding box center [1442, 515] width 131 height 38
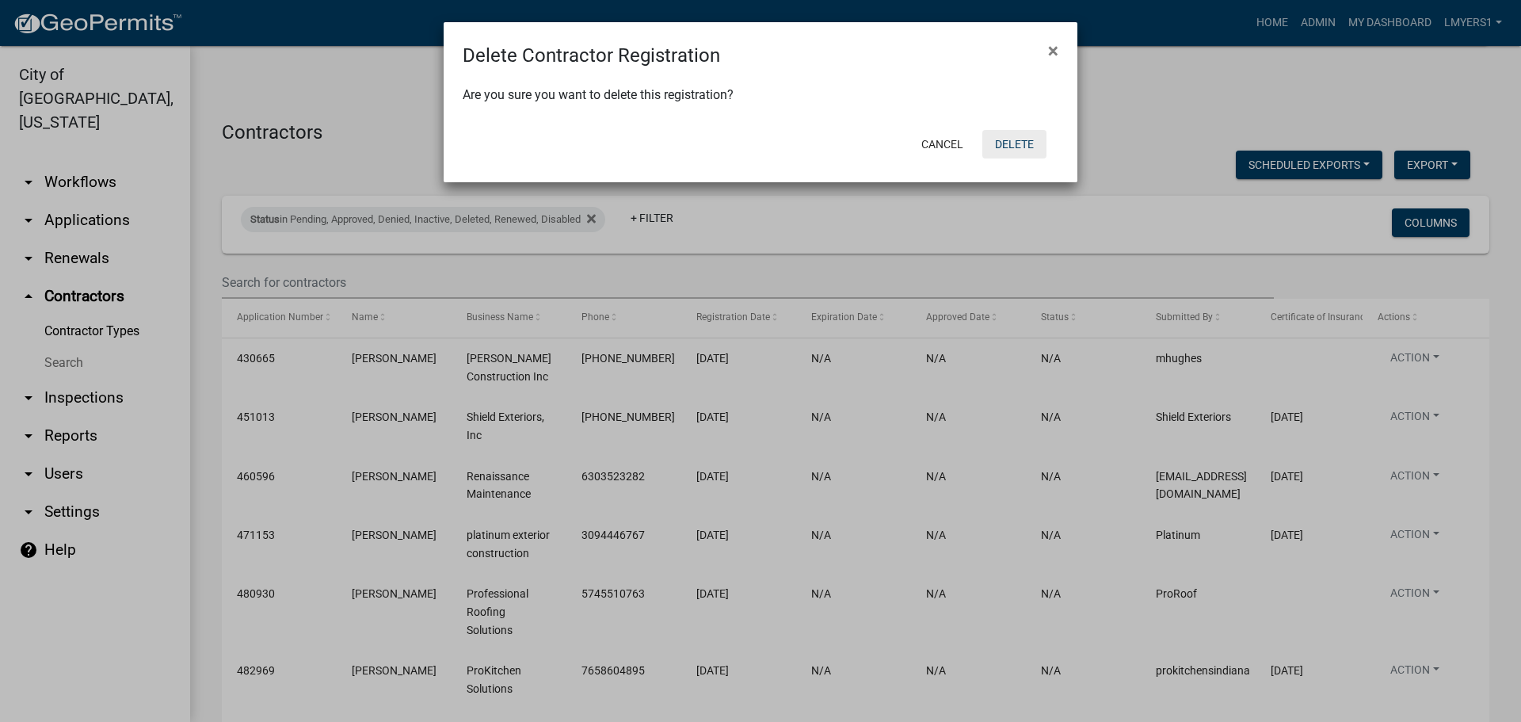
click at [1016, 142] on button "Delete" at bounding box center [1014, 144] width 64 height 29
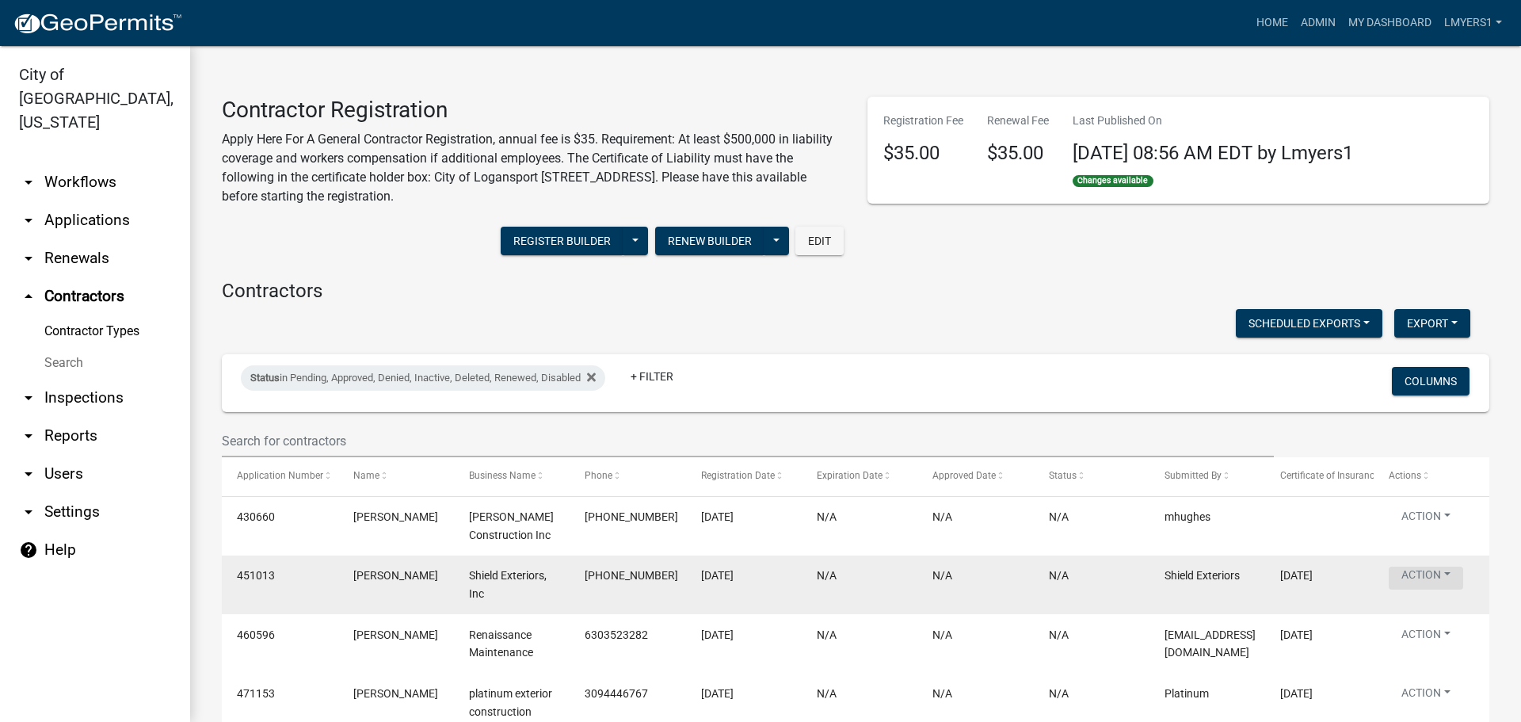
scroll to position [79, 0]
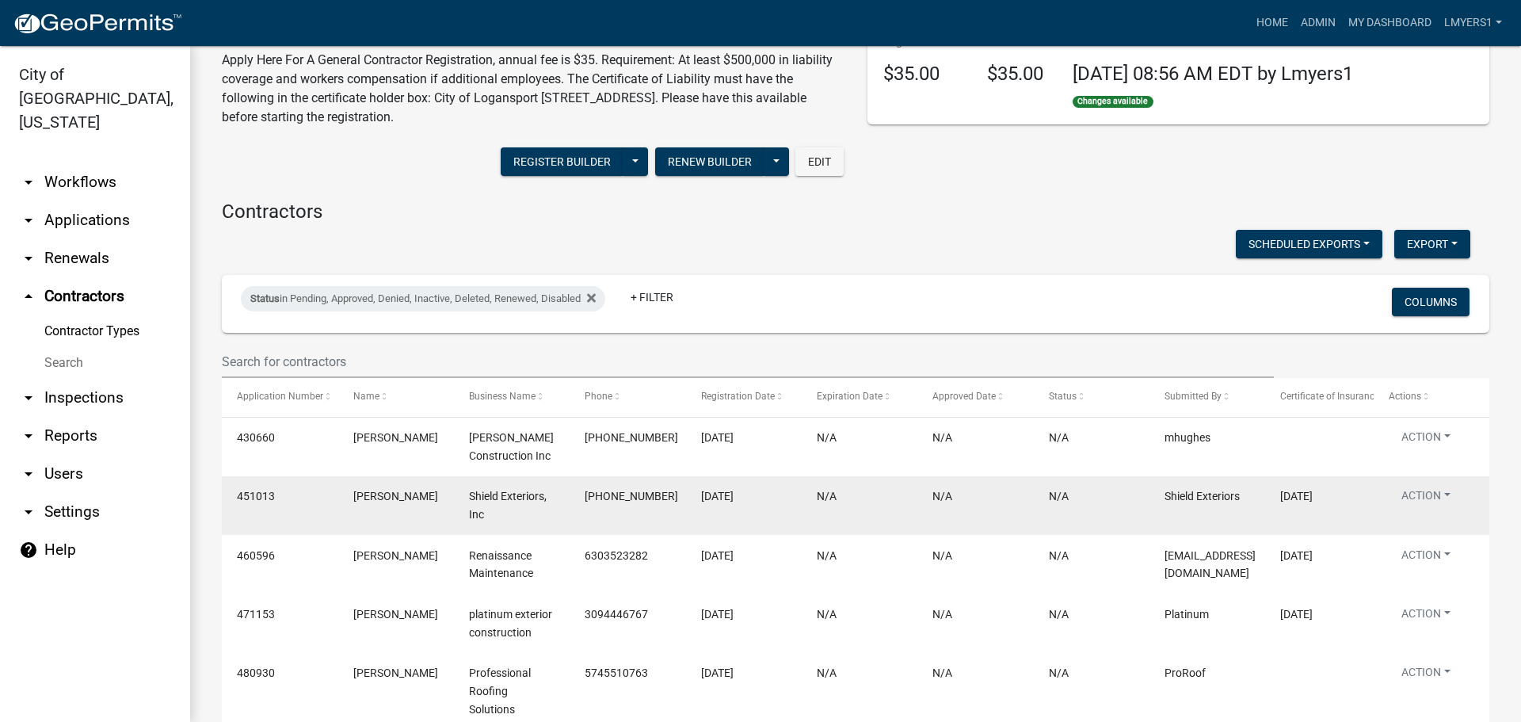
click at [1418, 480] on datatable-body-cell "Action View Details View Application Renew Delete Disable Enable View Profile" at bounding box center [1431, 505] width 116 height 59
click at [1429, 498] on button "Action" at bounding box center [1425, 498] width 74 height 23
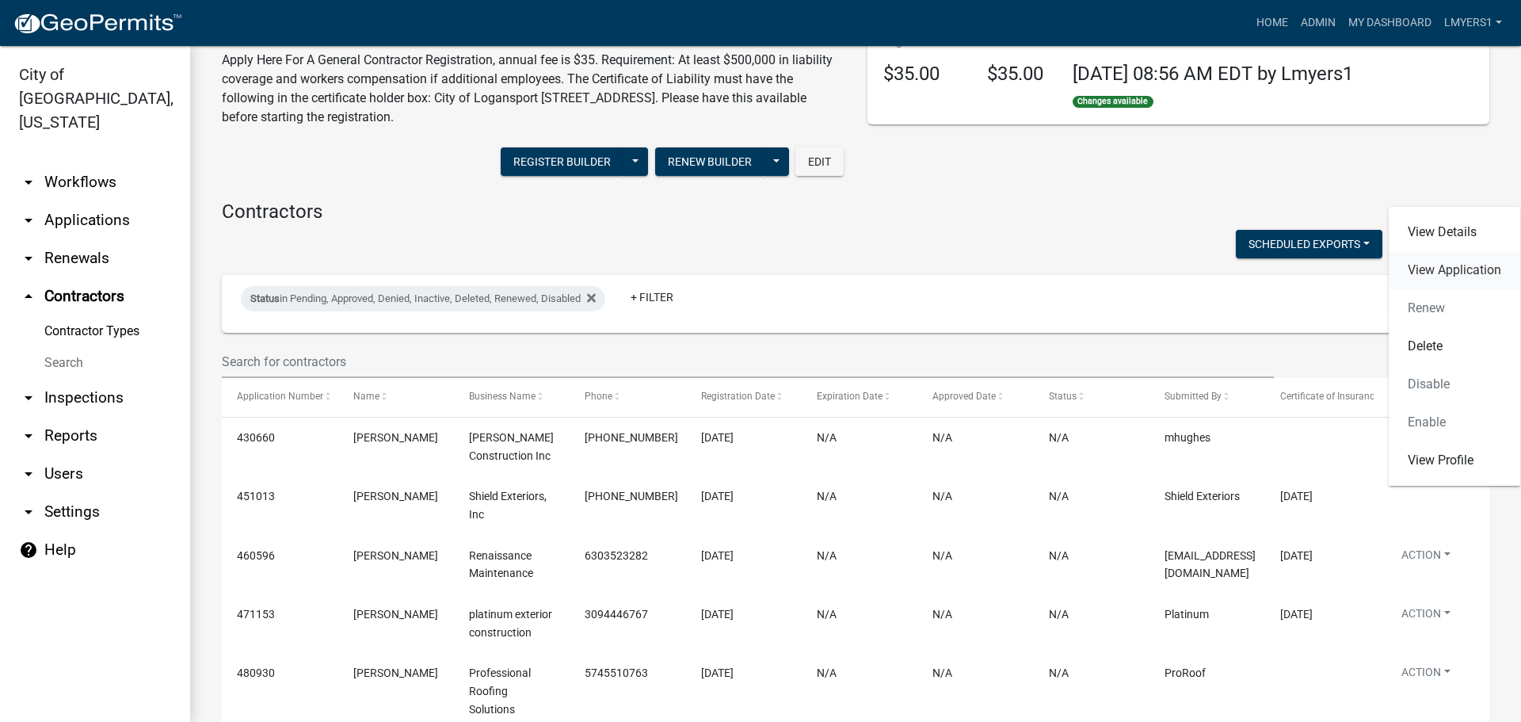
click at [1447, 273] on link "View Application" at bounding box center [1453, 270] width 131 height 38
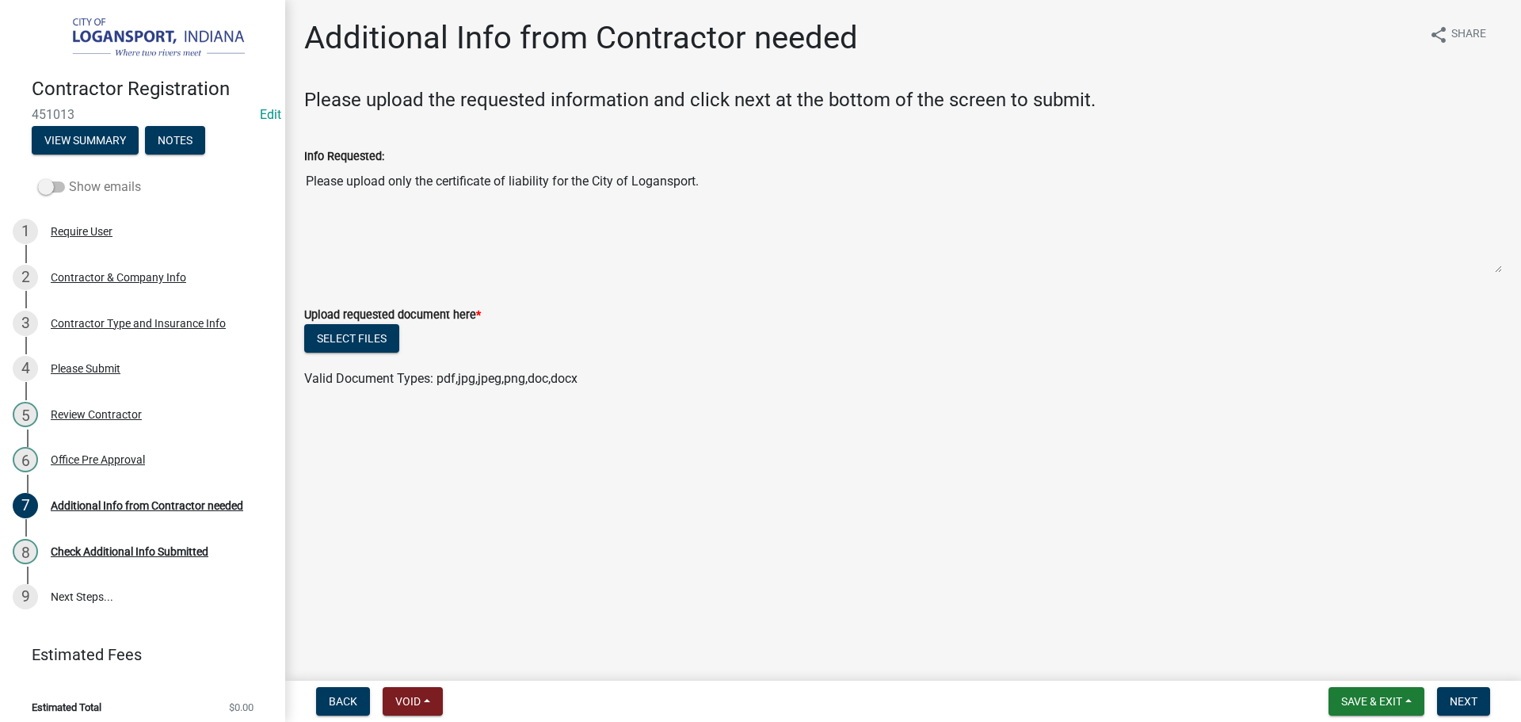
click at [50, 181] on span at bounding box center [51, 186] width 27 height 11
click at [69, 177] on input "Show emails" at bounding box center [69, 177] width 0 height 0
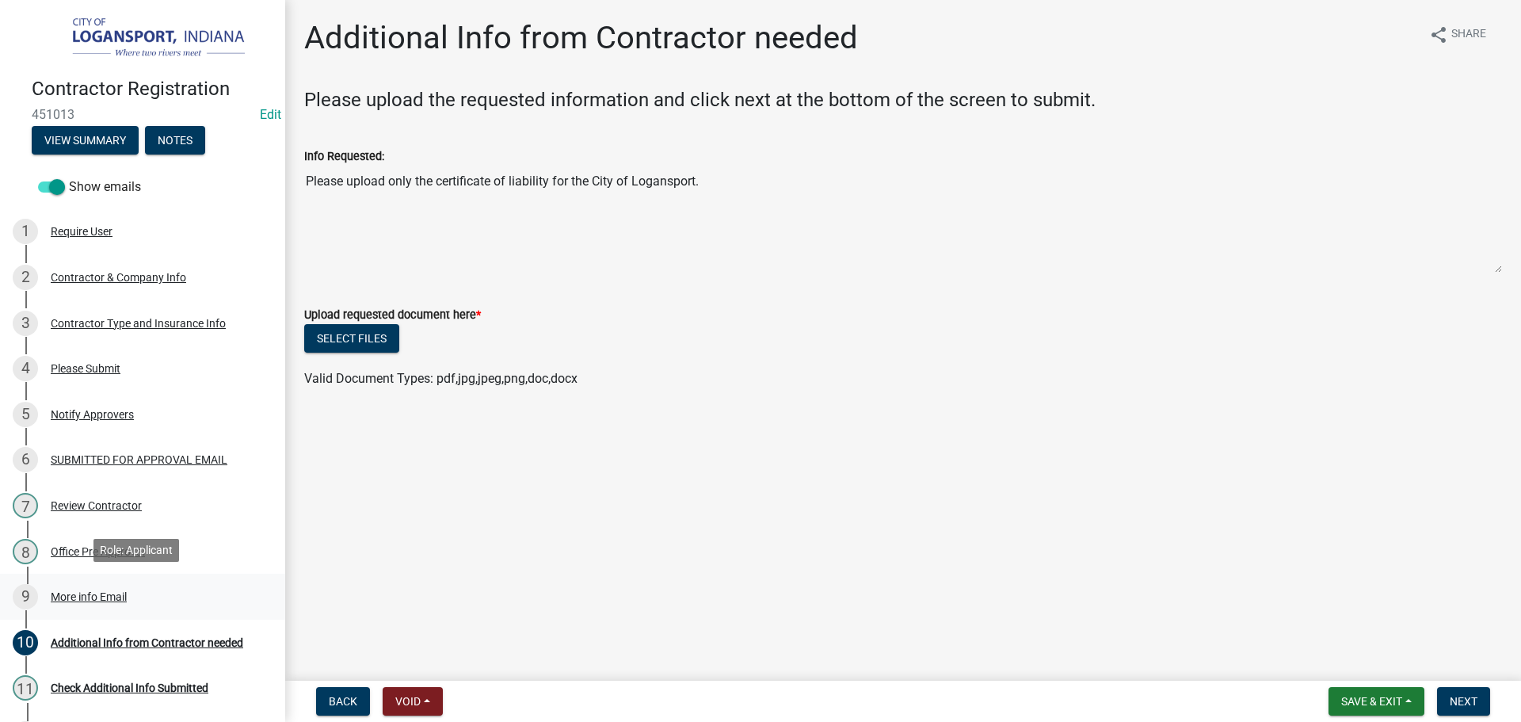
click at [90, 594] on div "More info Email" at bounding box center [89, 596] width 76 height 11
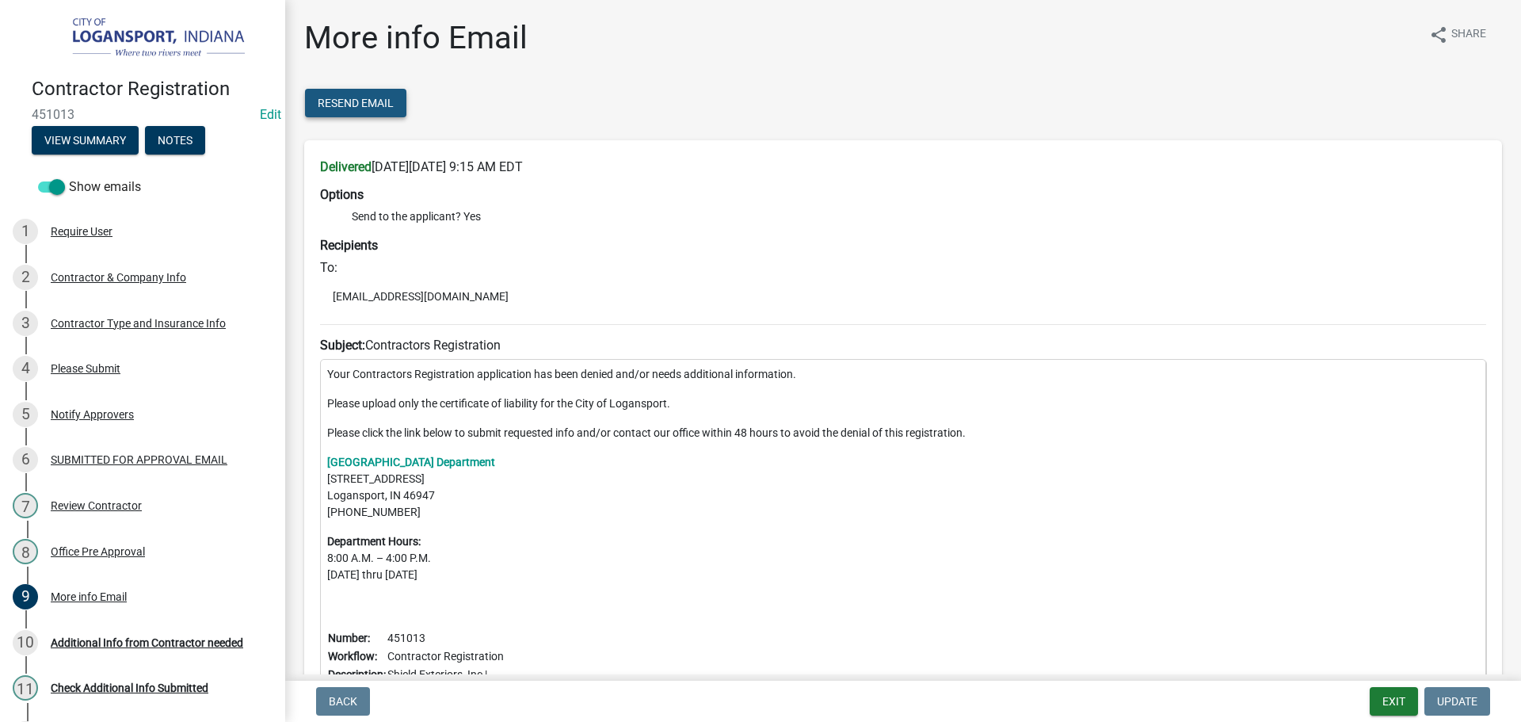
click at [366, 109] on span "Resend Email" at bounding box center [356, 103] width 76 height 13
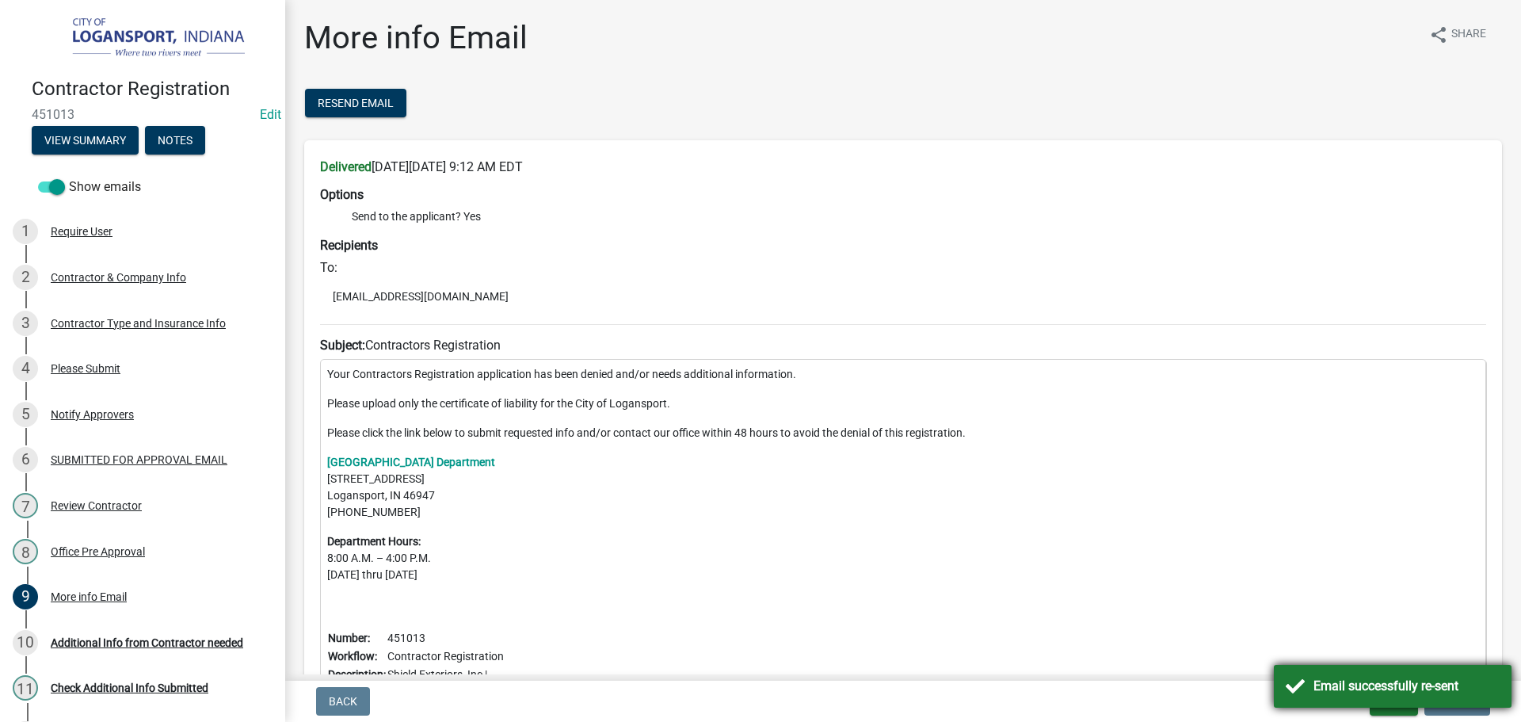
click at [1361, 681] on div "Email successfully re-sent" at bounding box center [1406, 685] width 186 height 19
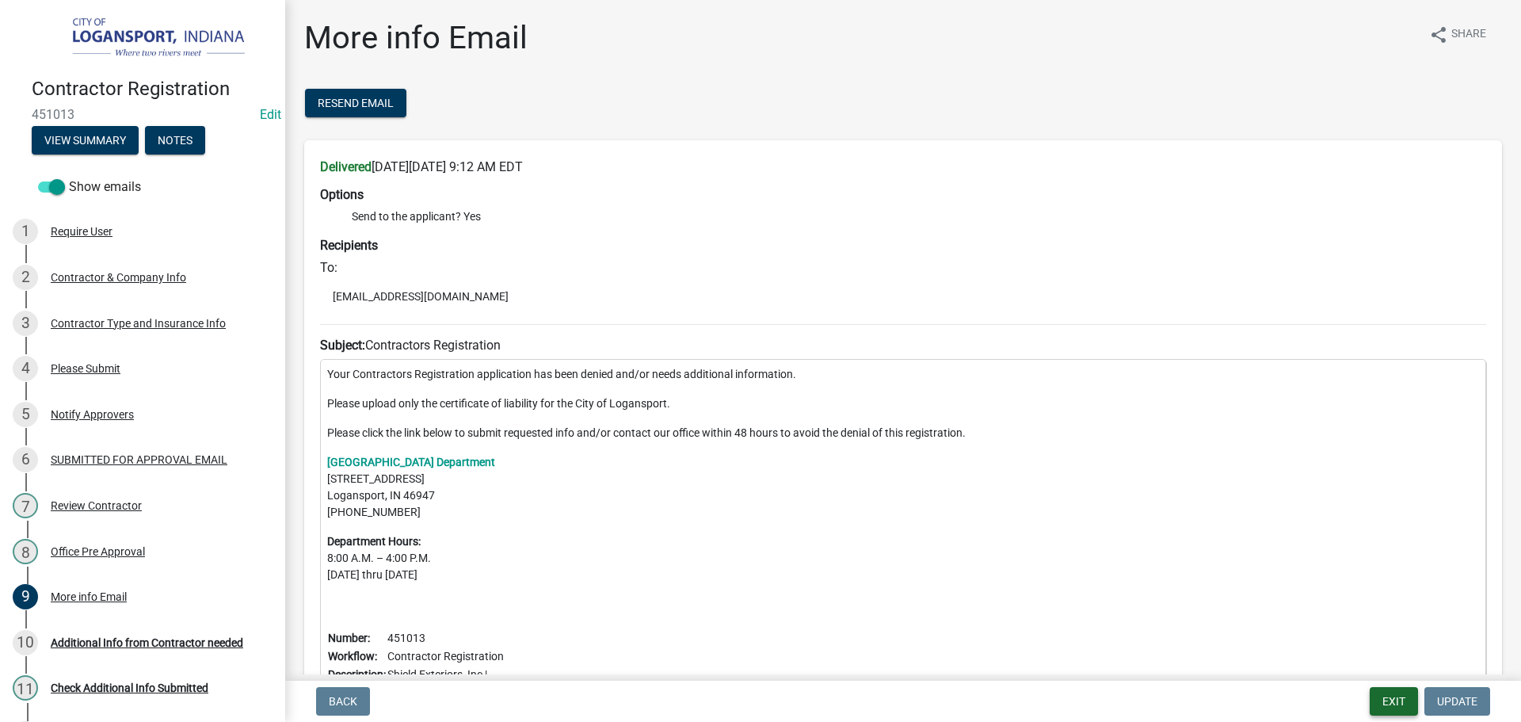
click at [1391, 695] on button "Exit" at bounding box center [1393, 701] width 48 height 29
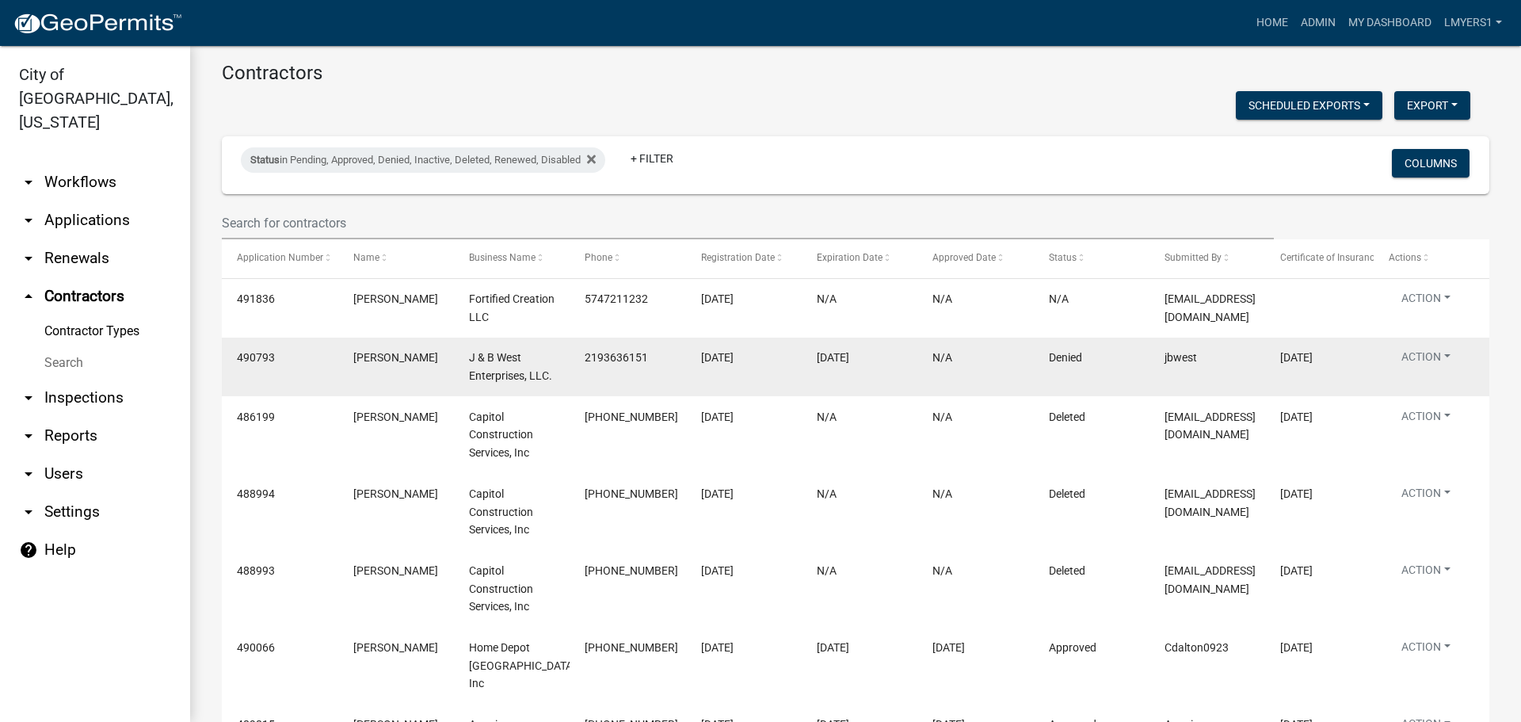
scroll to position [238, 0]
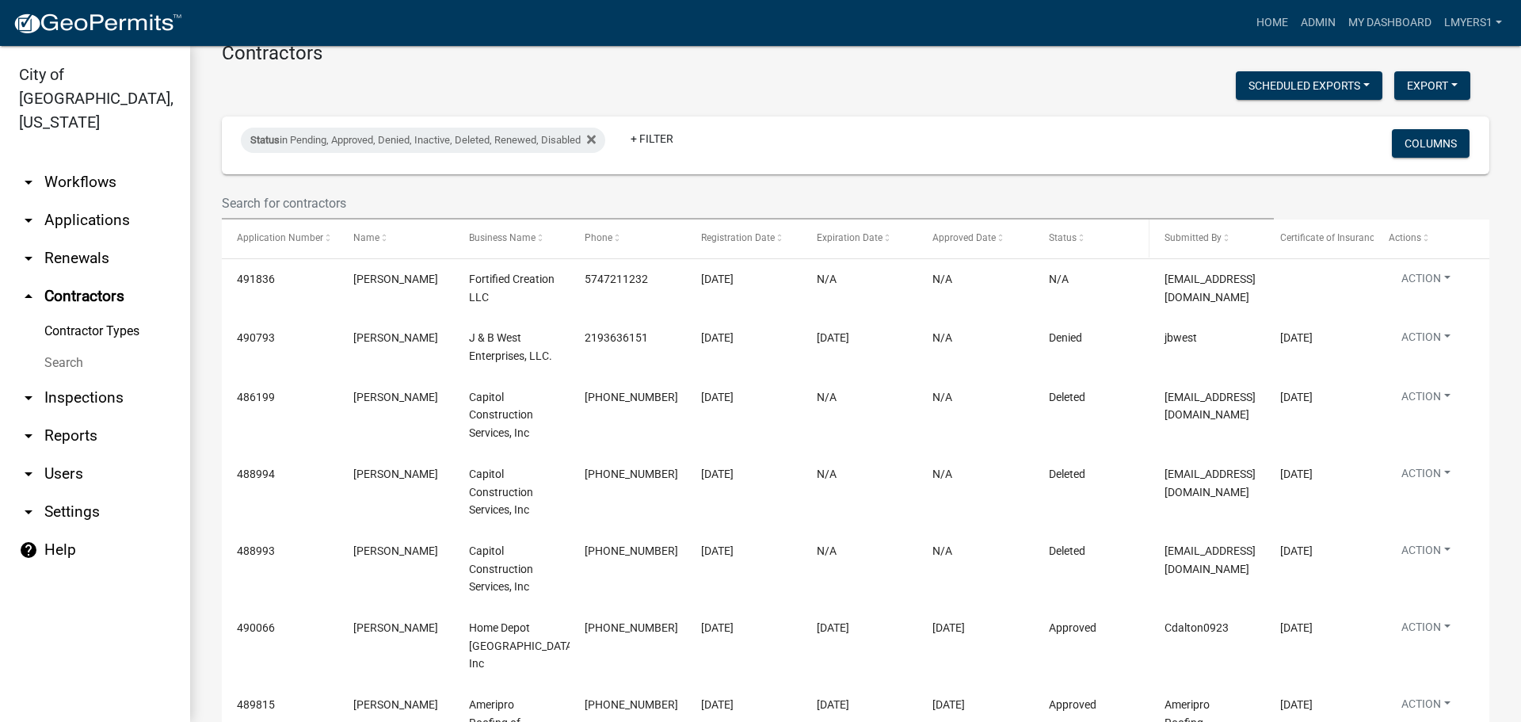
click at [1072, 237] on span "Status" at bounding box center [1063, 237] width 28 height 11
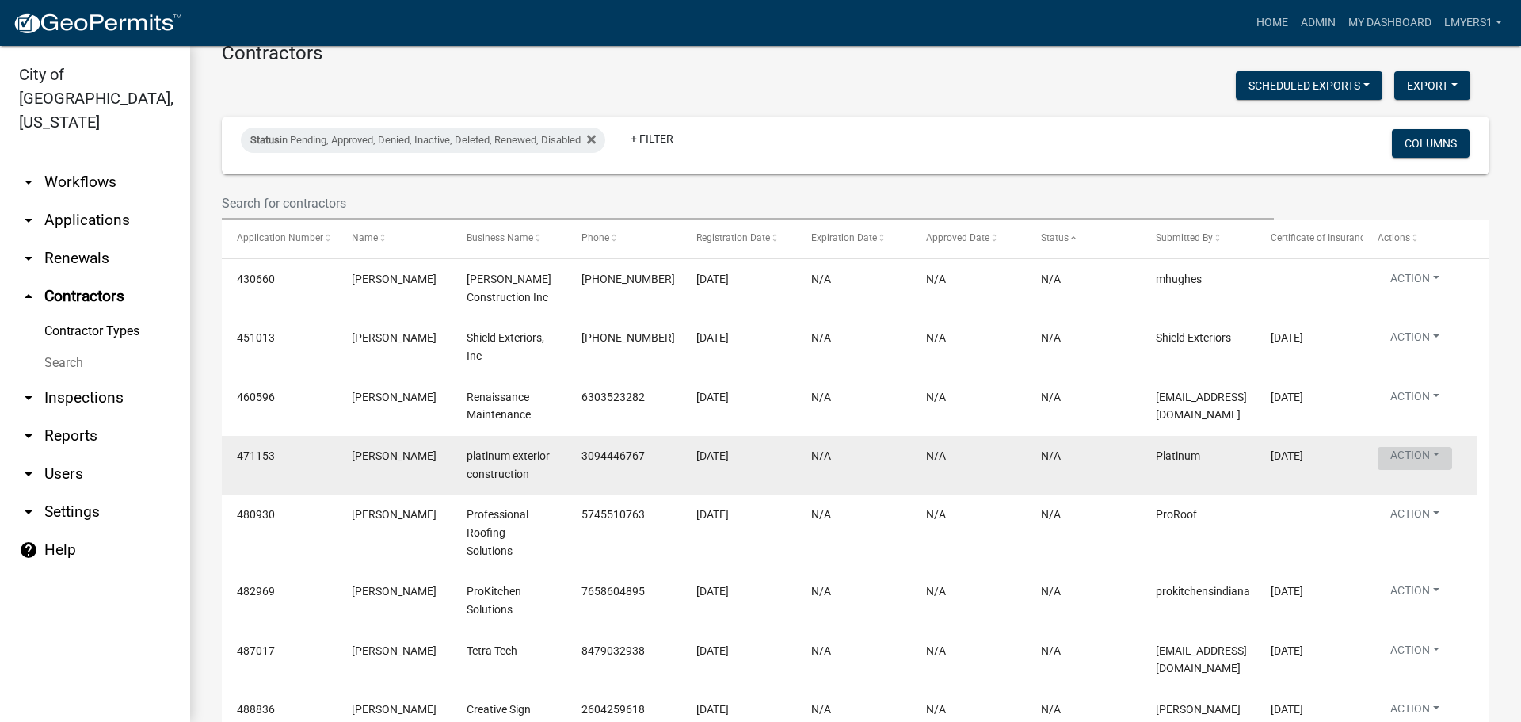
click at [1428, 460] on button "Action" at bounding box center [1414, 458] width 74 height 23
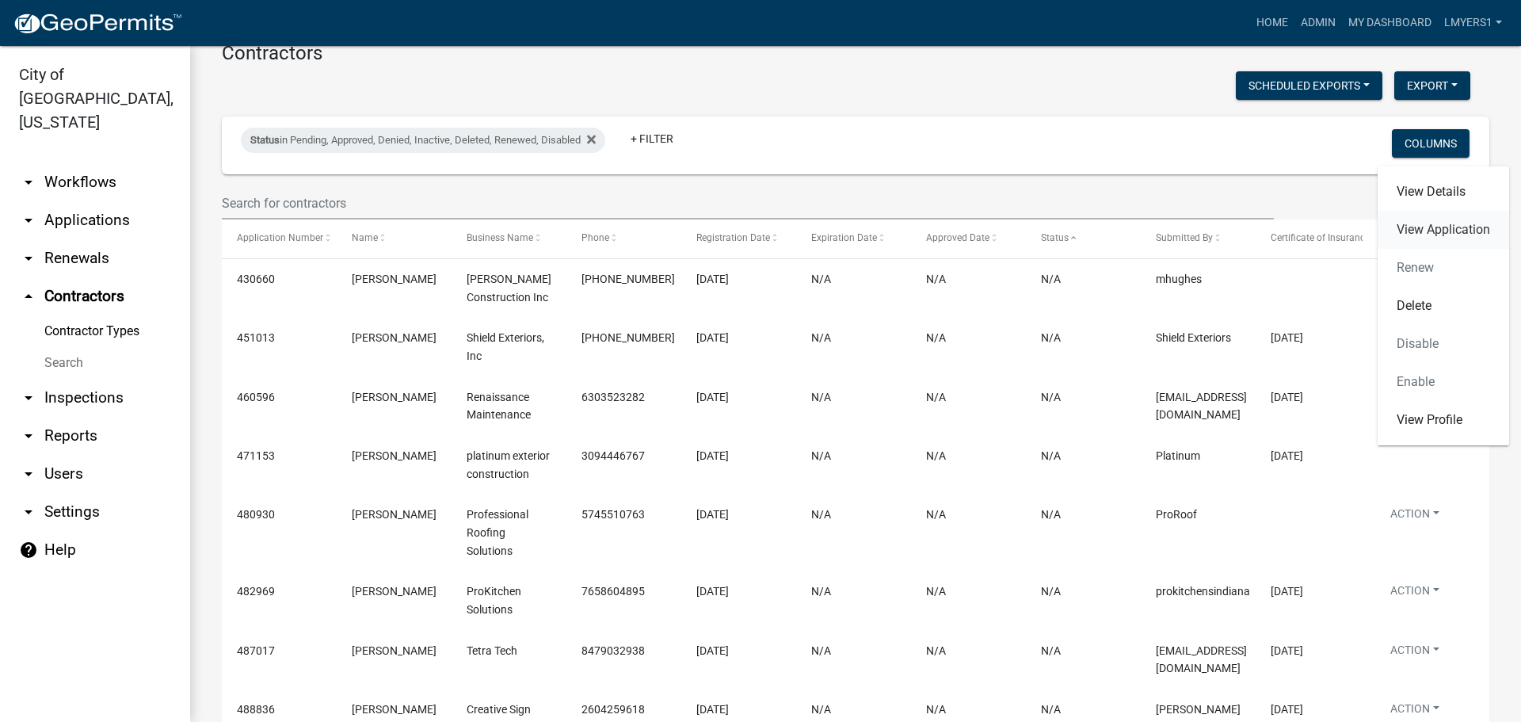
click at [1442, 219] on link "View Application" at bounding box center [1442, 230] width 131 height 38
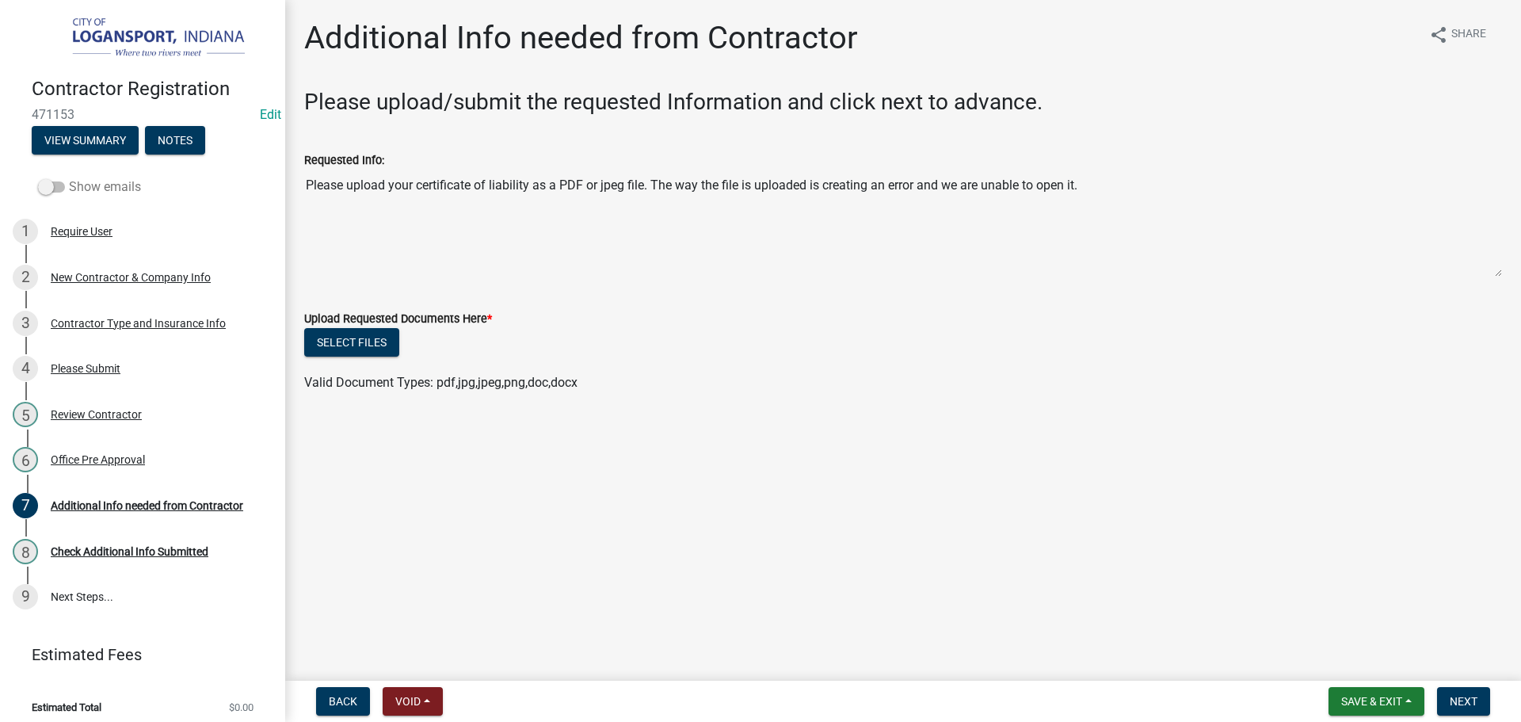
click at [48, 181] on span at bounding box center [51, 186] width 27 height 11
click at [69, 177] on input "Show emails" at bounding box center [69, 177] width 0 height 0
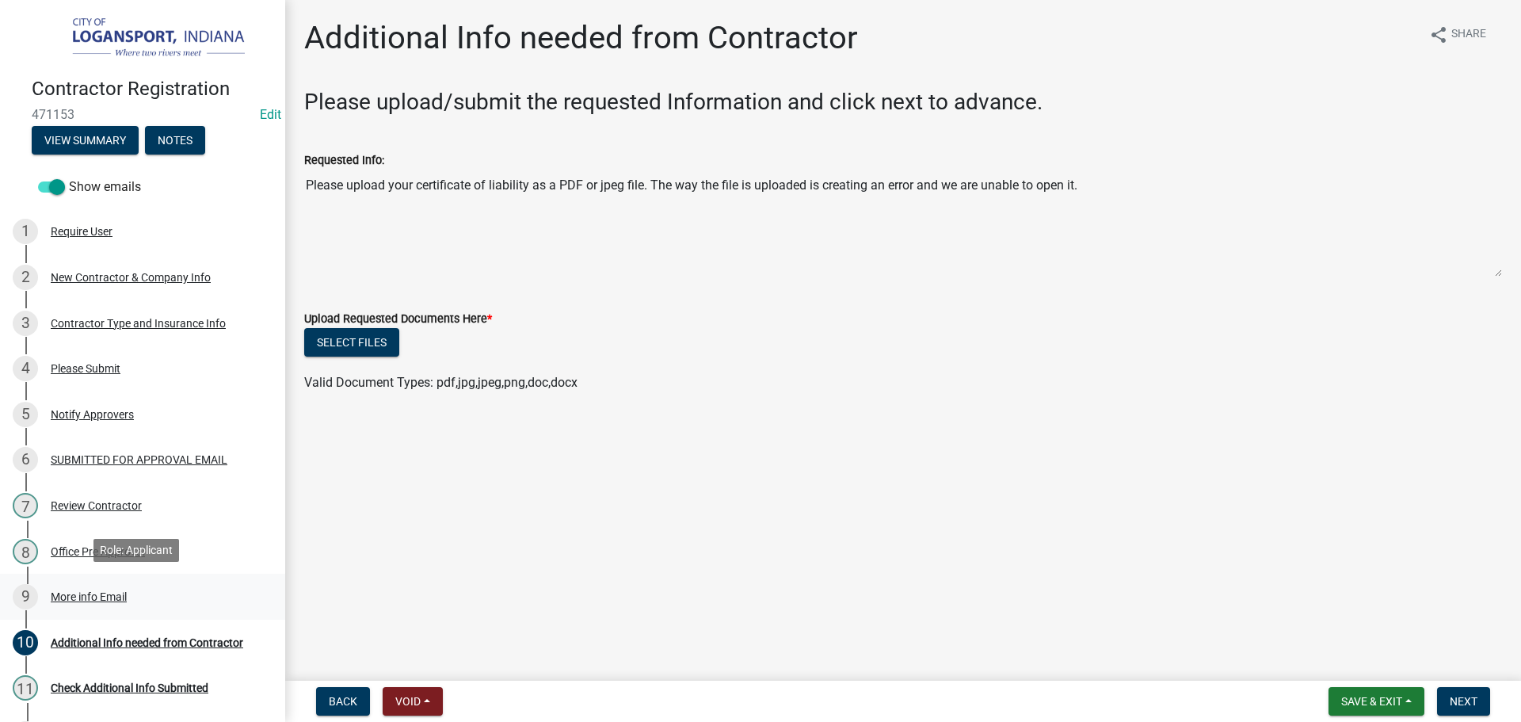
click at [68, 595] on div "More info Email" at bounding box center [89, 596] width 76 height 11
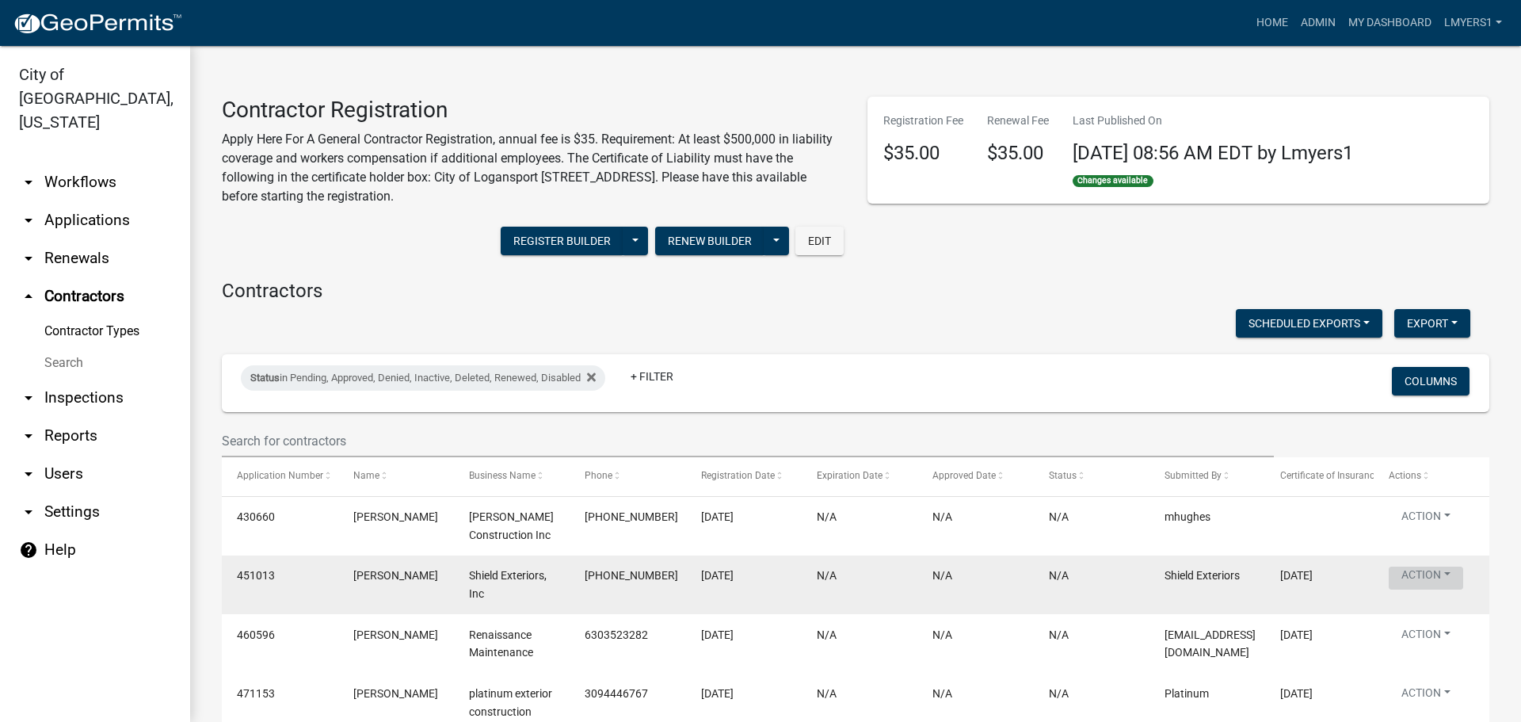
click at [1435, 575] on button "Action" at bounding box center [1425, 577] width 74 height 23
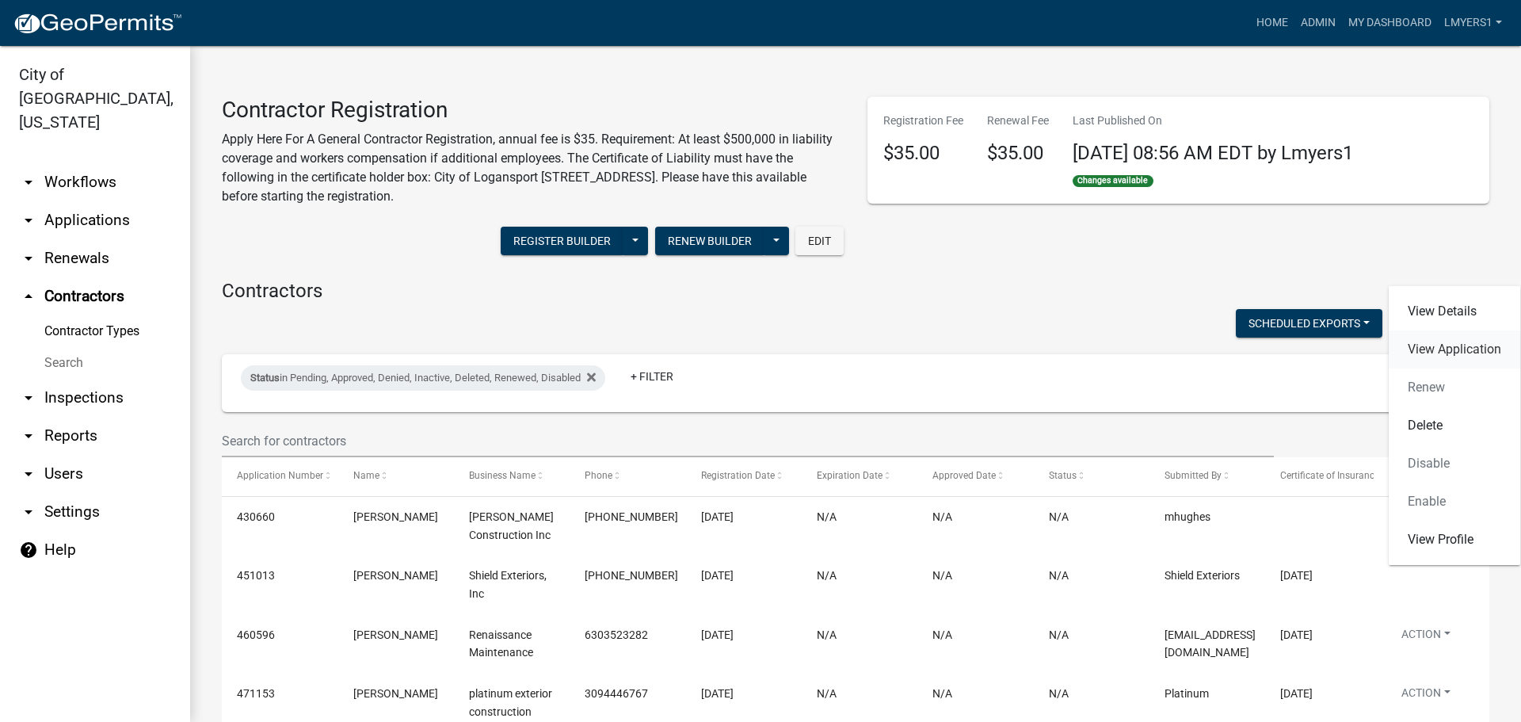
click at [1444, 350] on link "View Application" at bounding box center [1453, 349] width 131 height 38
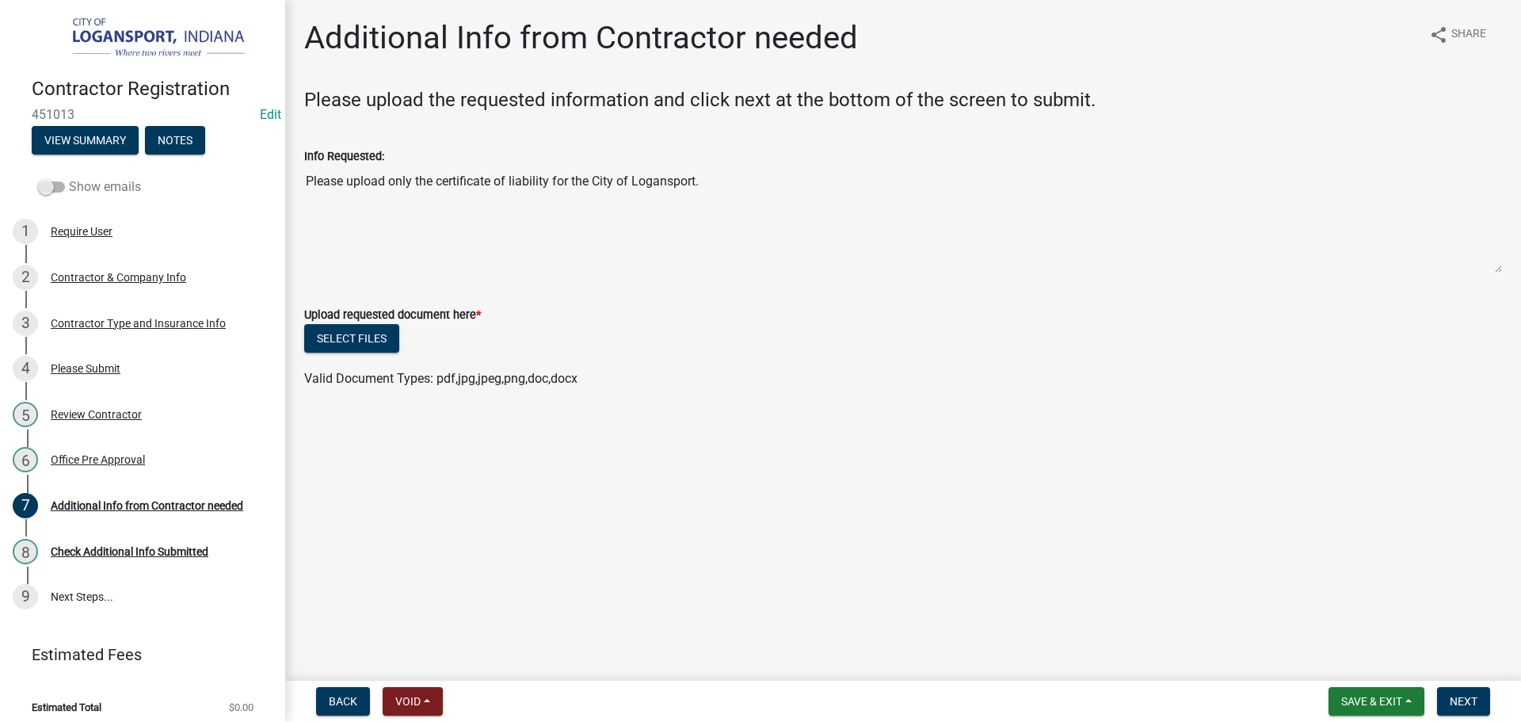
click at [48, 188] on span at bounding box center [51, 186] width 27 height 11
click at [69, 177] on input "Show emails" at bounding box center [69, 177] width 0 height 0
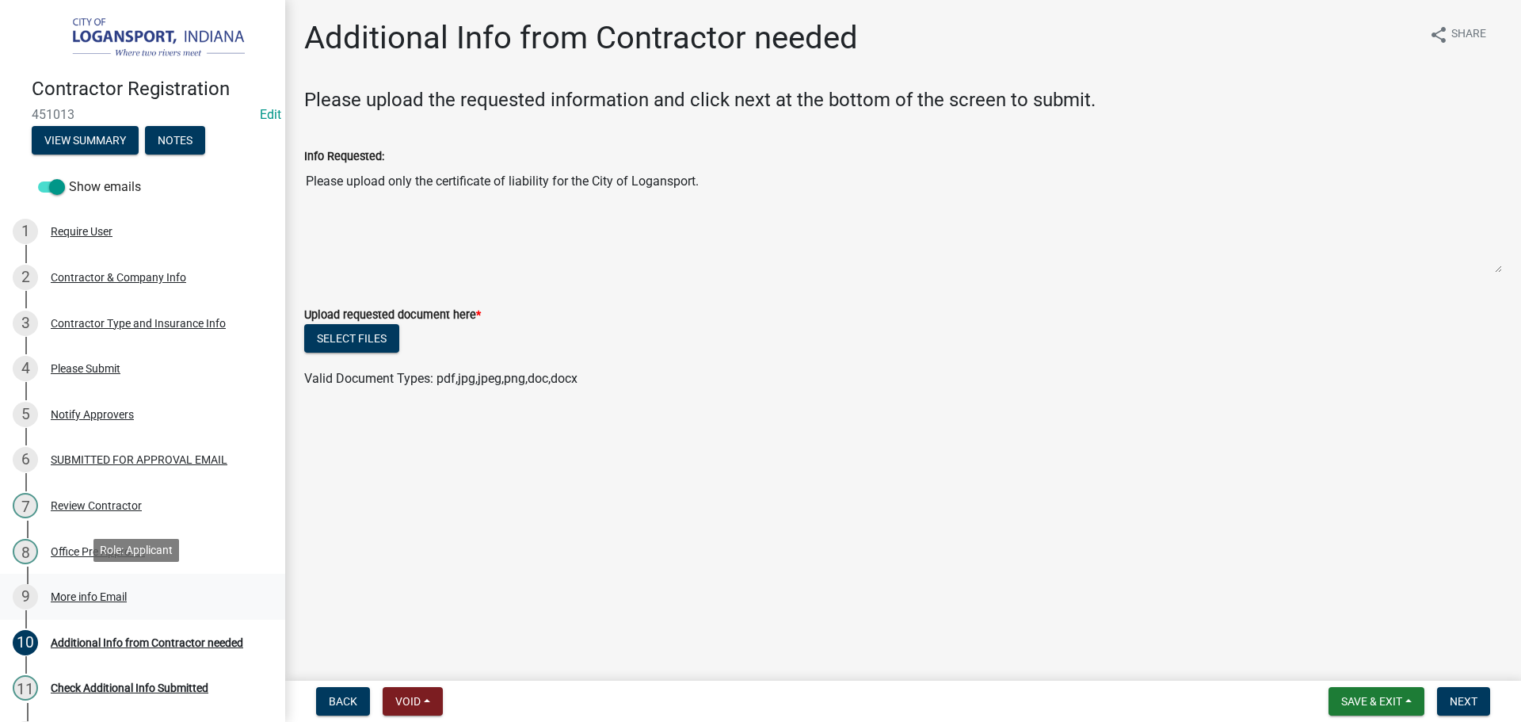
click at [67, 593] on div "More info Email" at bounding box center [89, 596] width 76 height 11
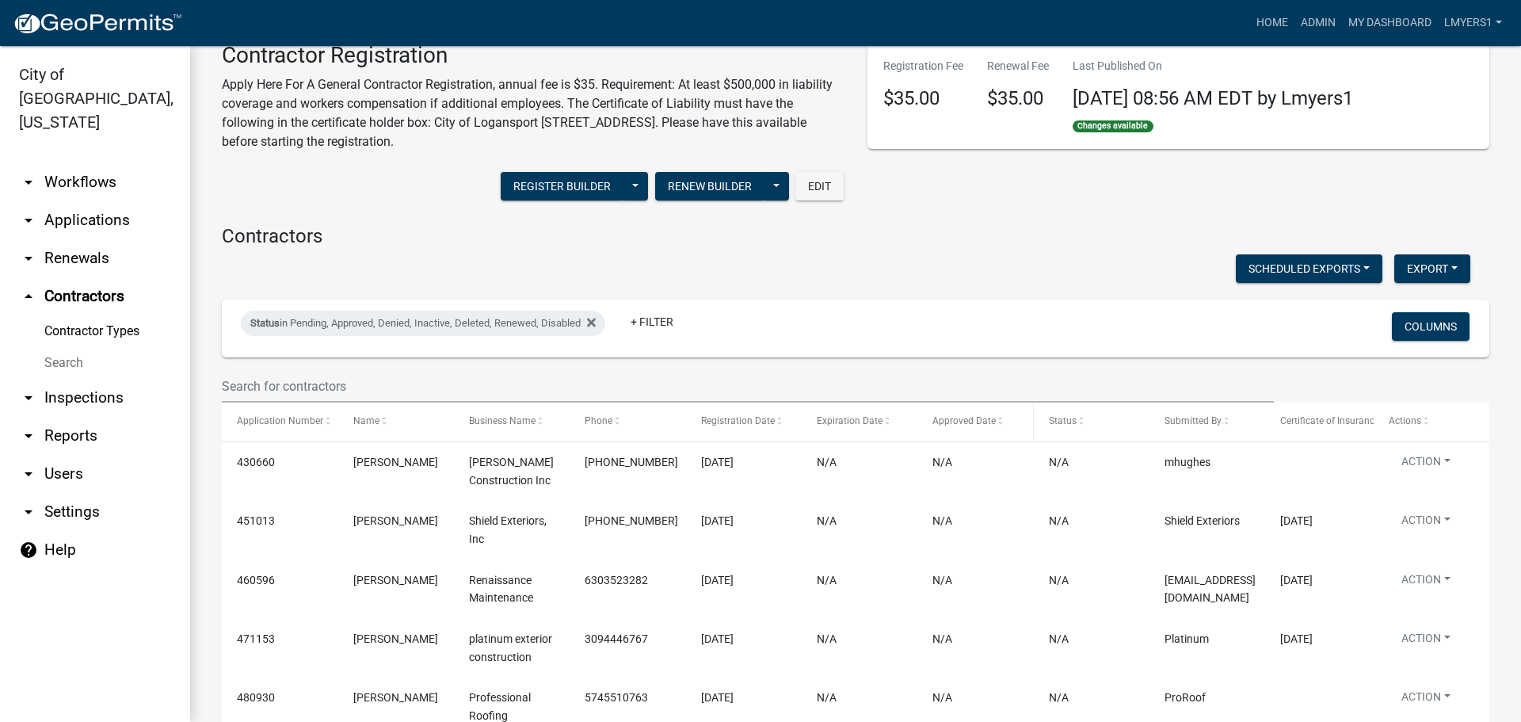
scroll to position [79, 0]
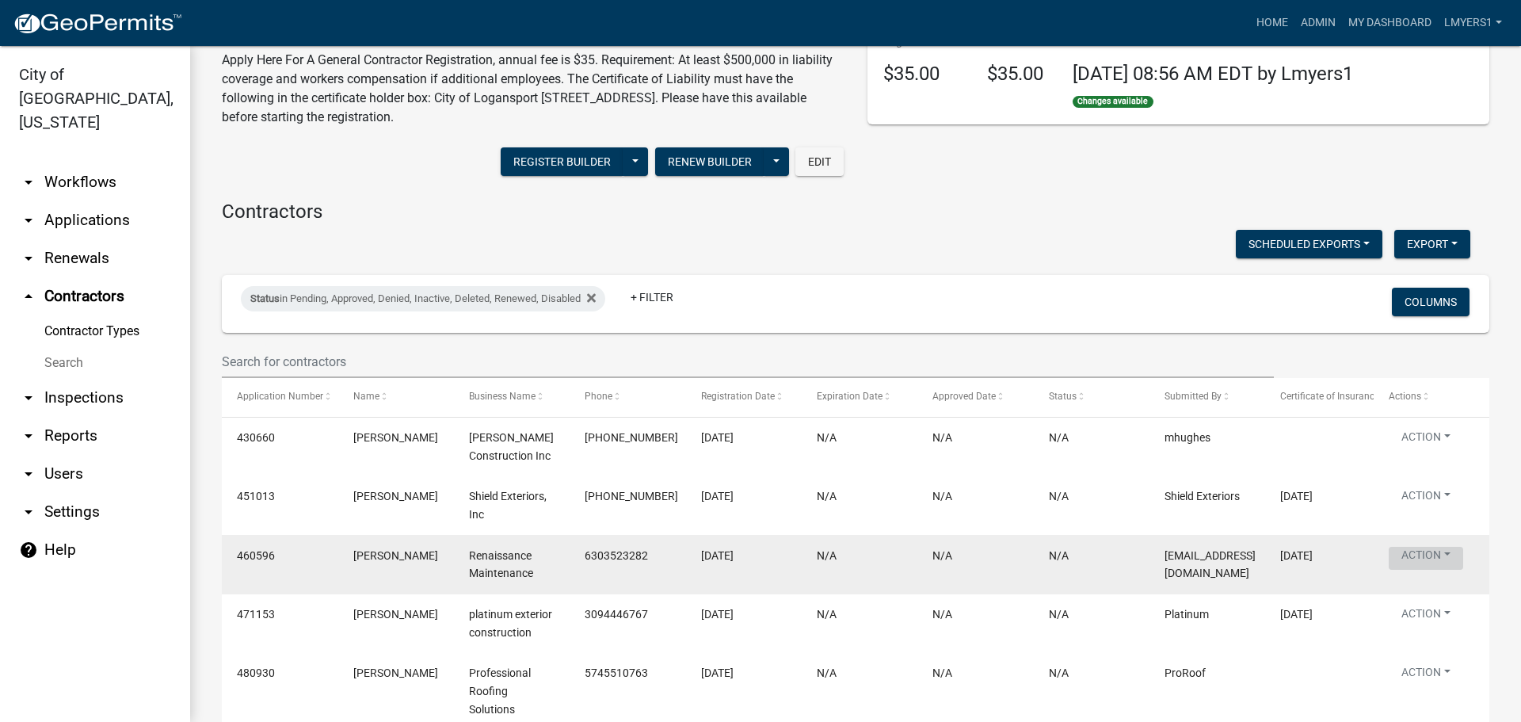
click at [1418, 547] on button "Action" at bounding box center [1425, 558] width 74 height 23
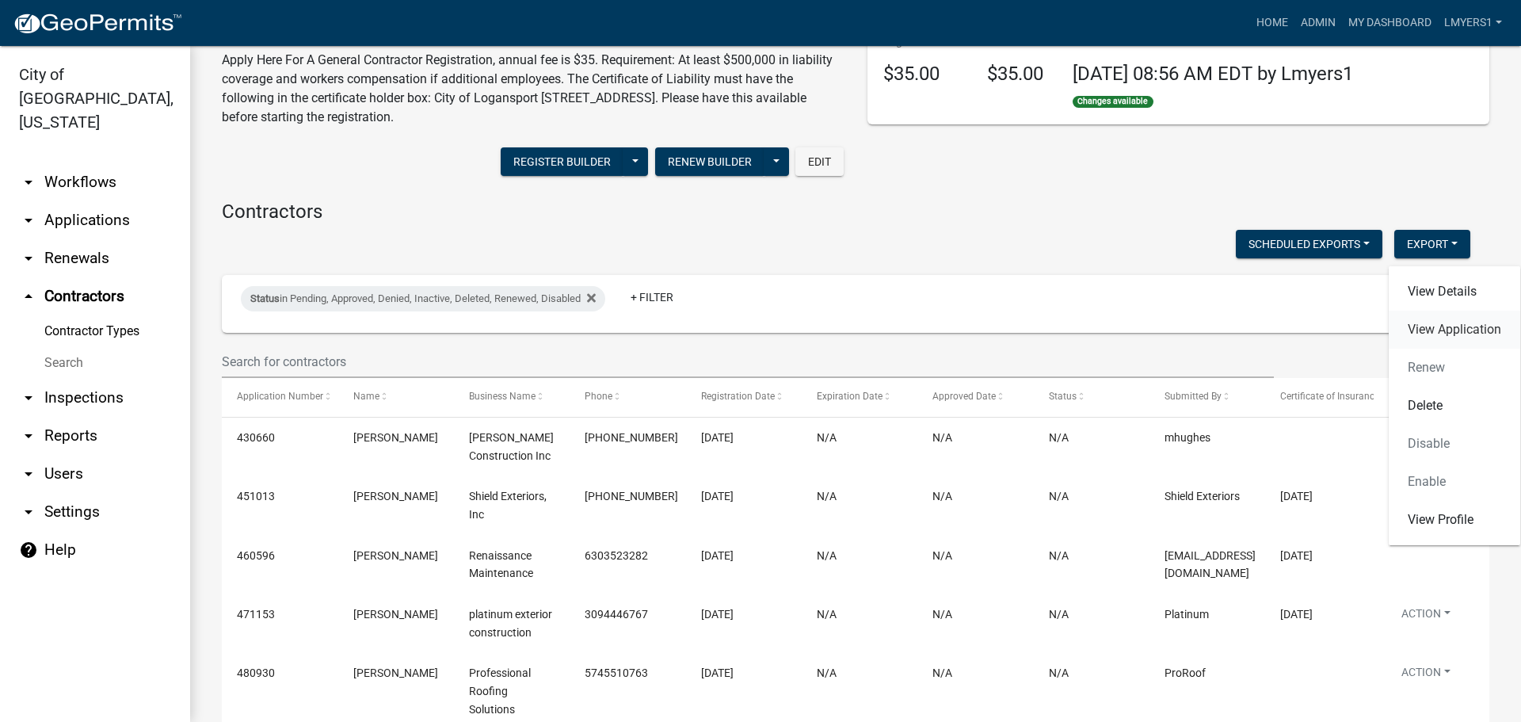
click at [1451, 329] on link "View Application" at bounding box center [1453, 329] width 131 height 38
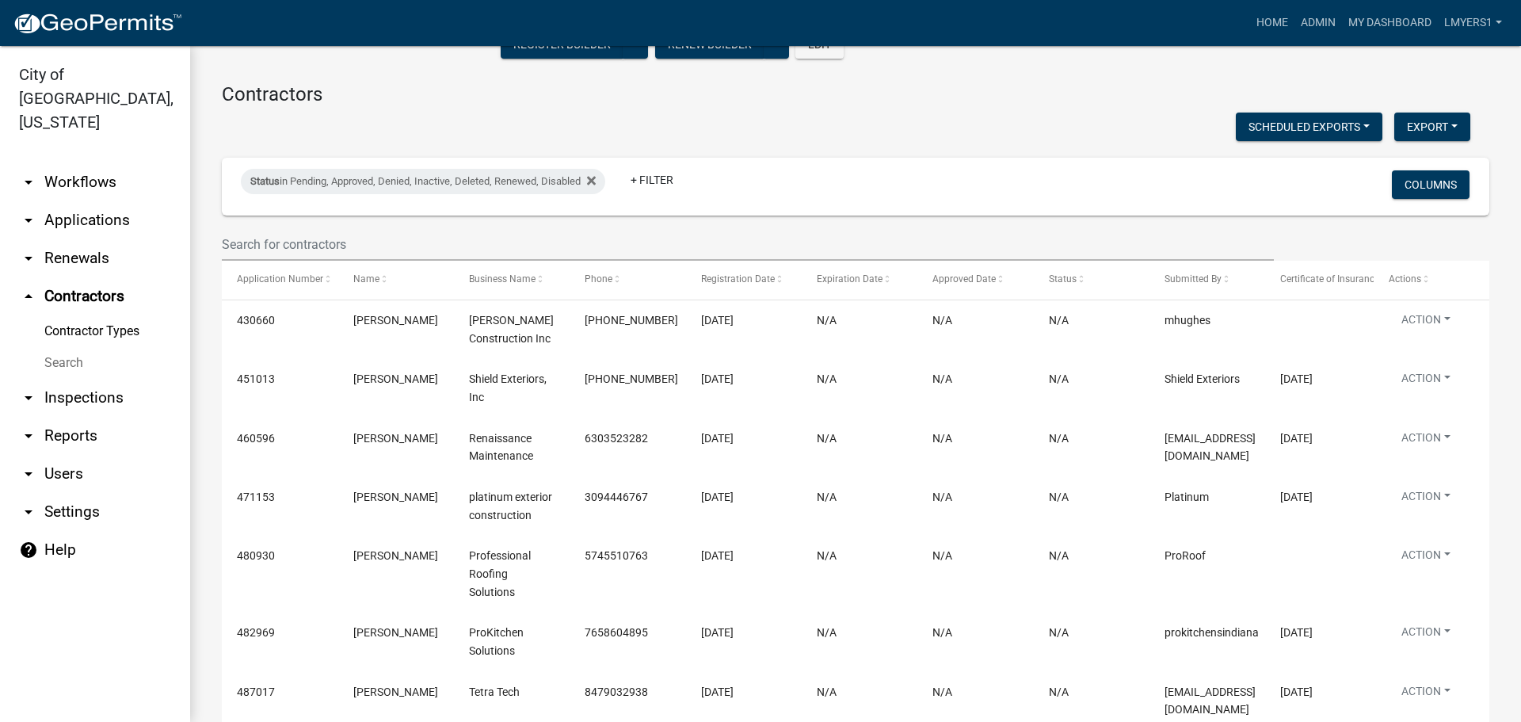
scroll to position [238, 0]
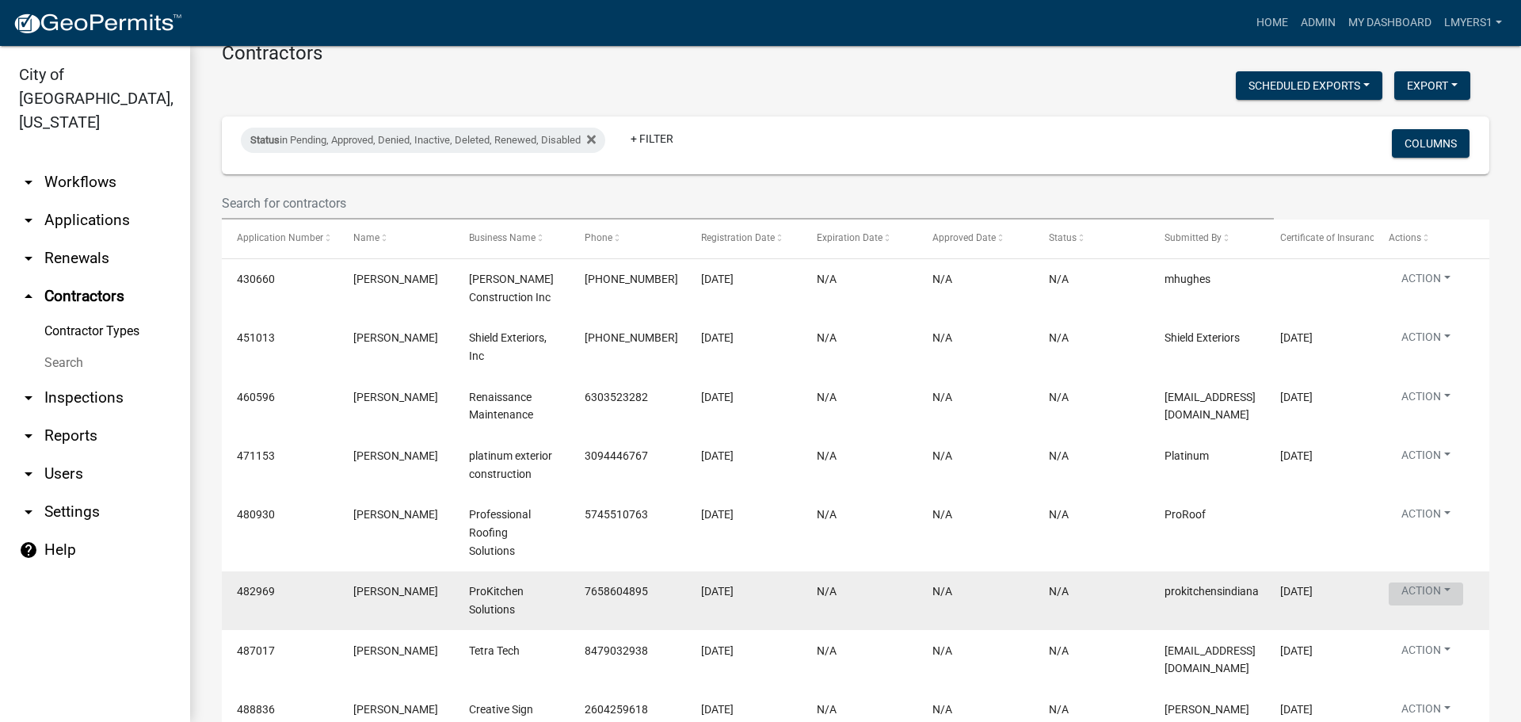
click at [1463, 586] on button "Action" at bounding box center [1425, 593] width 74 height 23
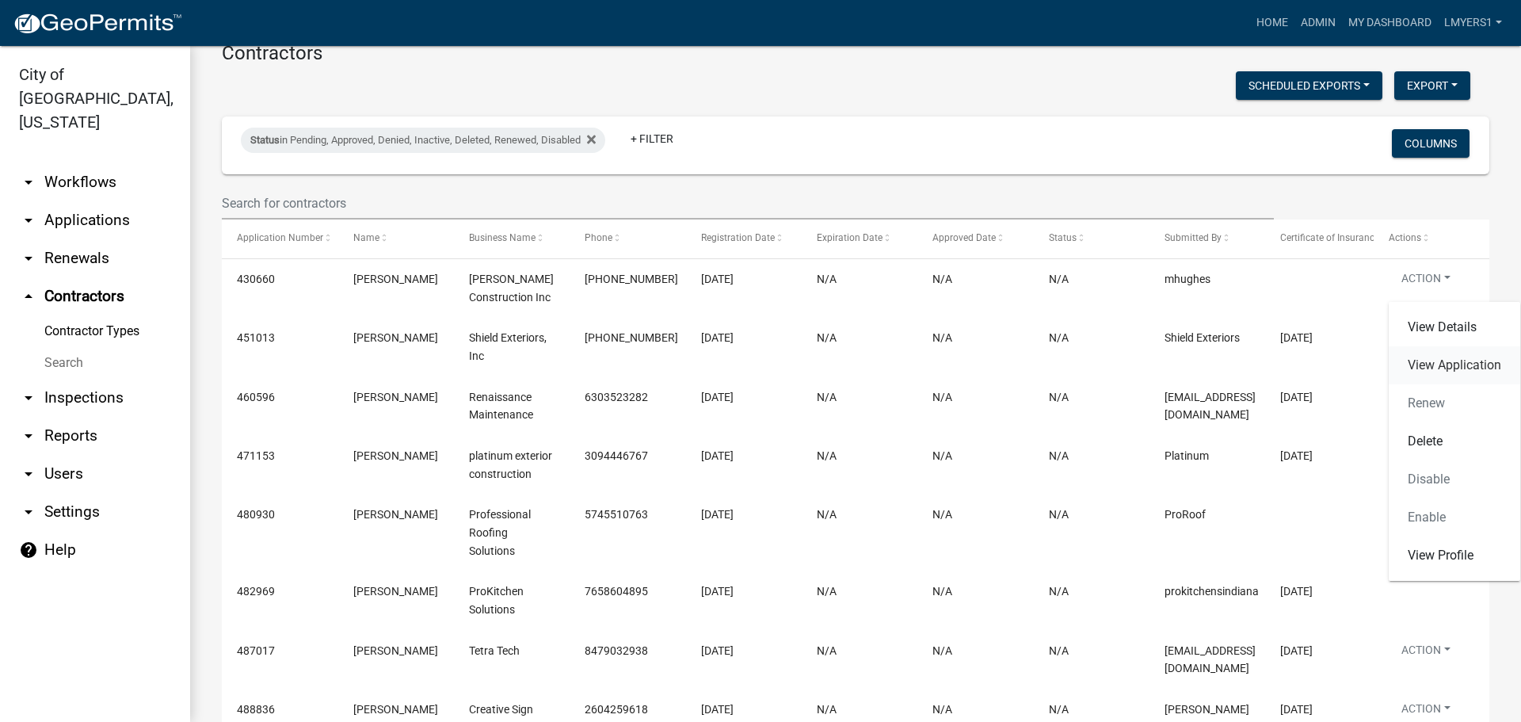
click at [1449, 370] on link "View Application" at bounding box center [1453, 365] width 131 height 38
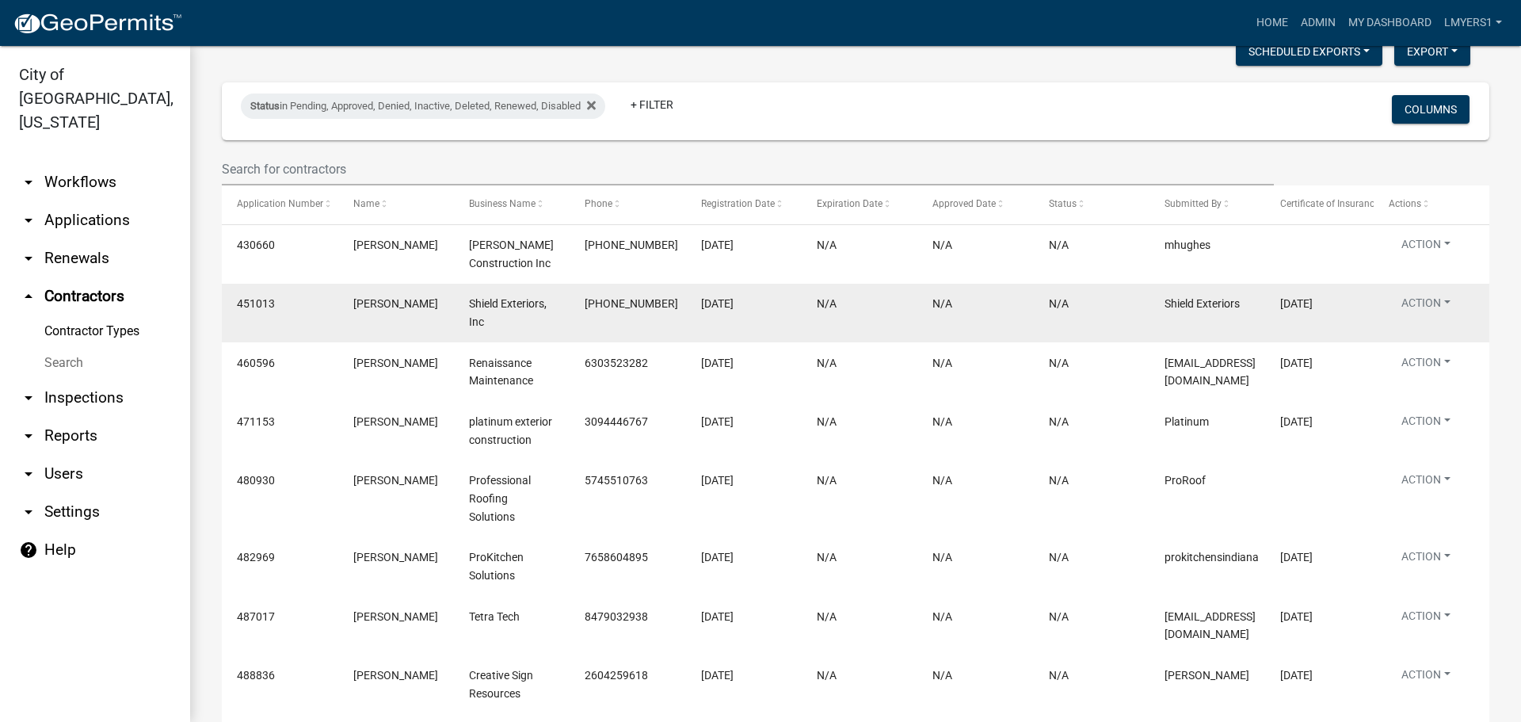
scroll to position [317, 0]
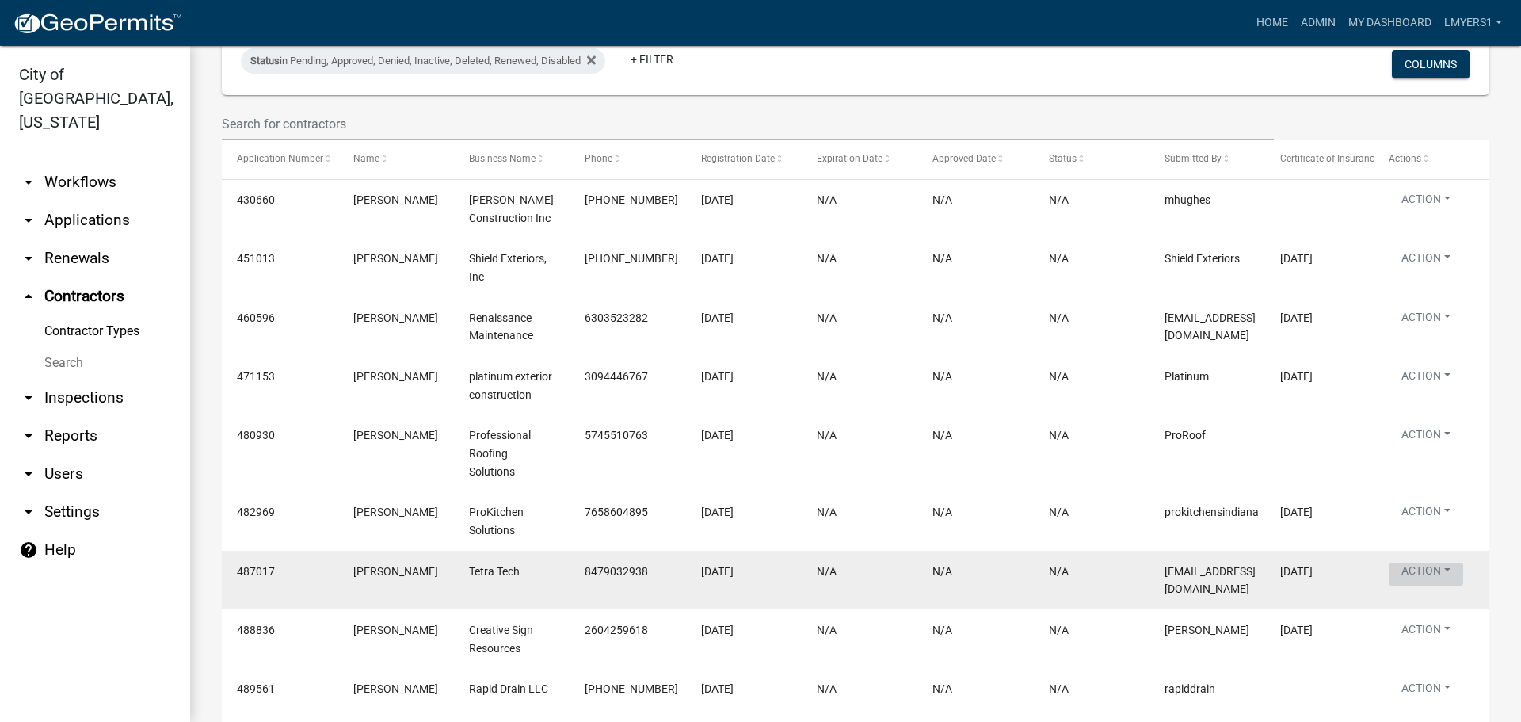
click at [1441, 569] on button "Action" at bounding box center [1425, 573] width 74 height 23
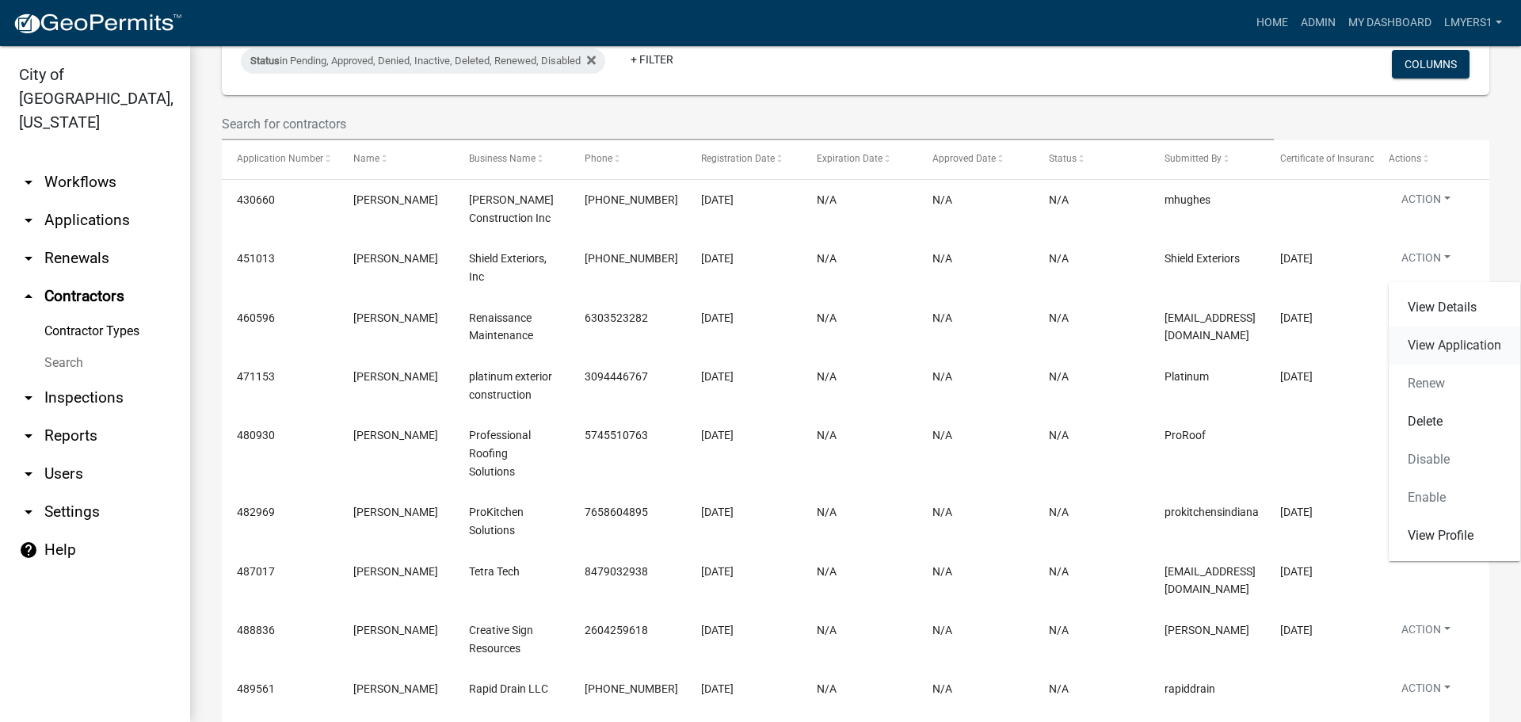
click at [1476, 334] on link "View Application" at bounding box center [1453, 345] width 131 height 38
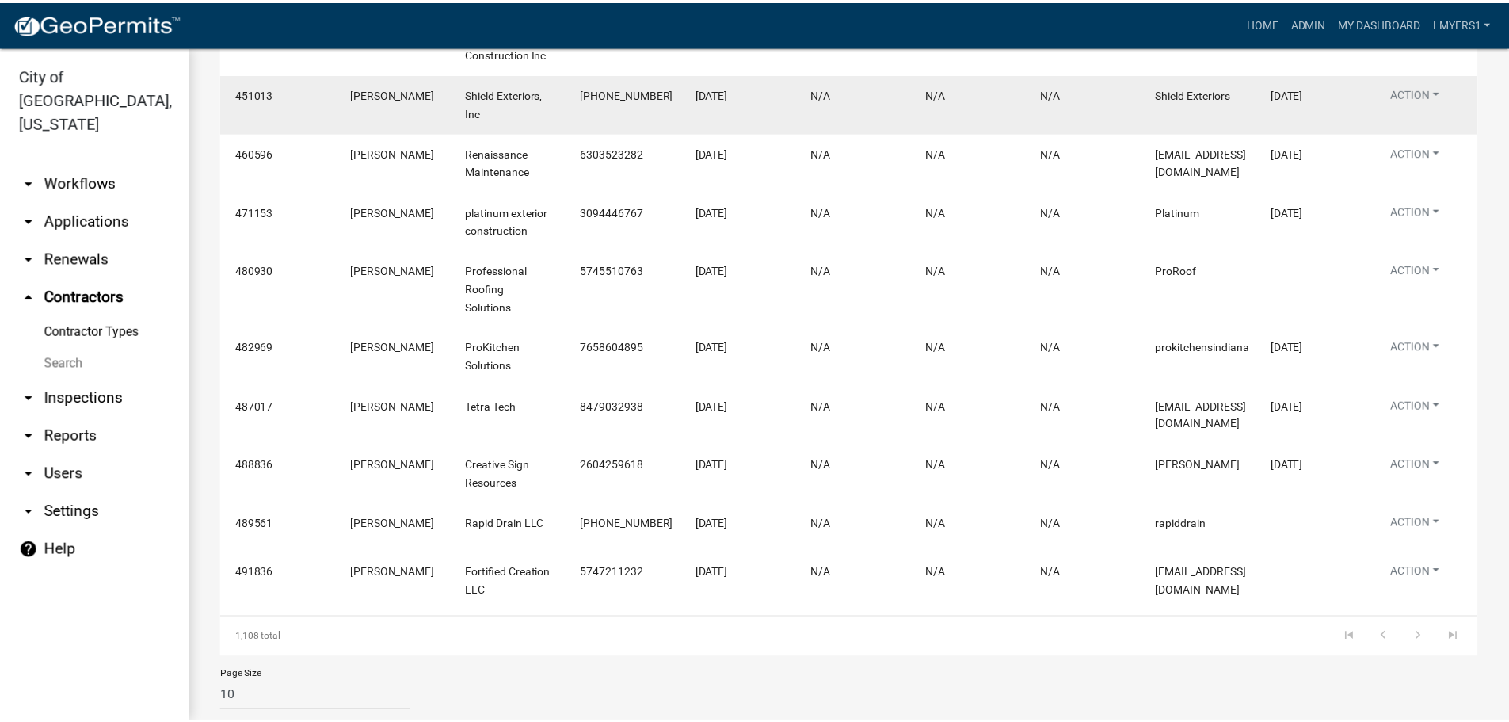
scroll to position [507, 0]
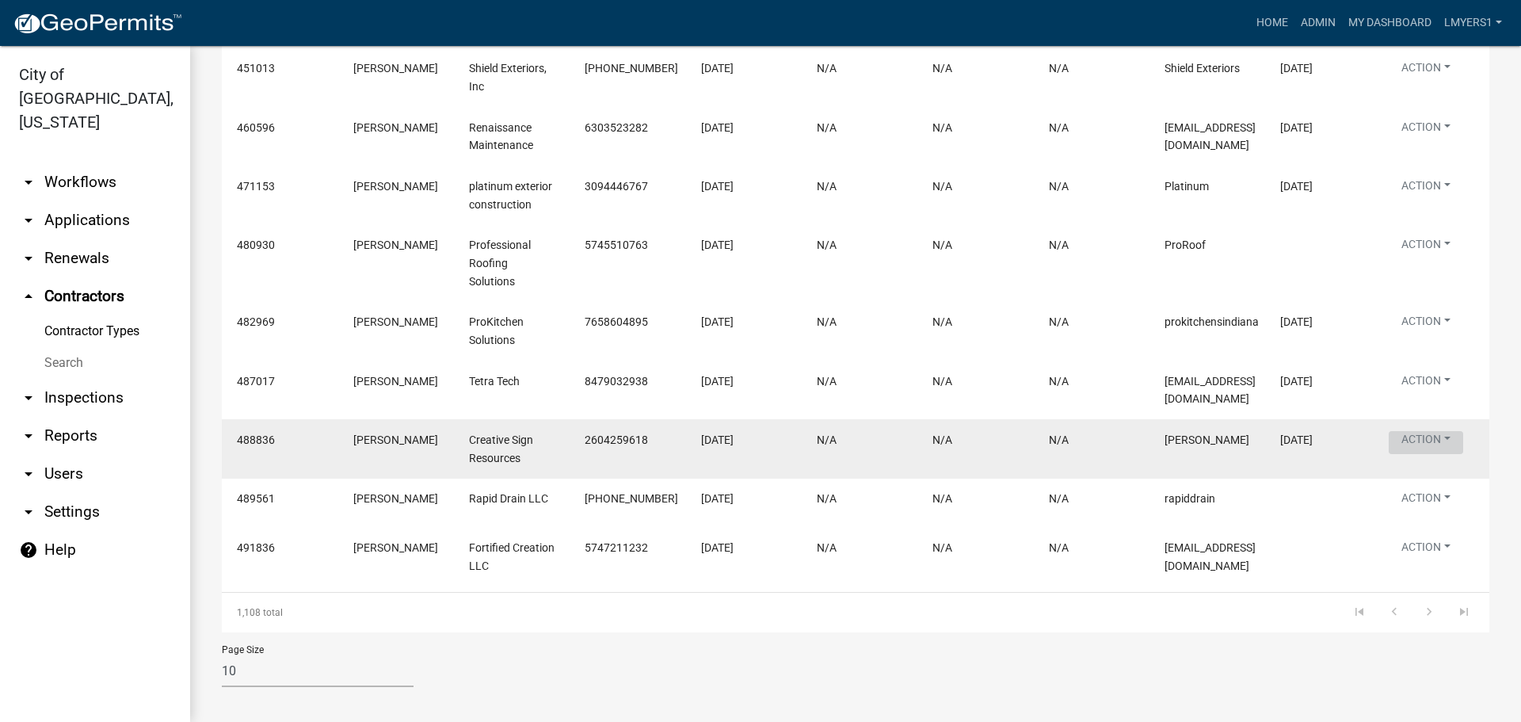
click at [1415, 431] on button "Action" at bounding box center [1425, 442] width 74 height 23
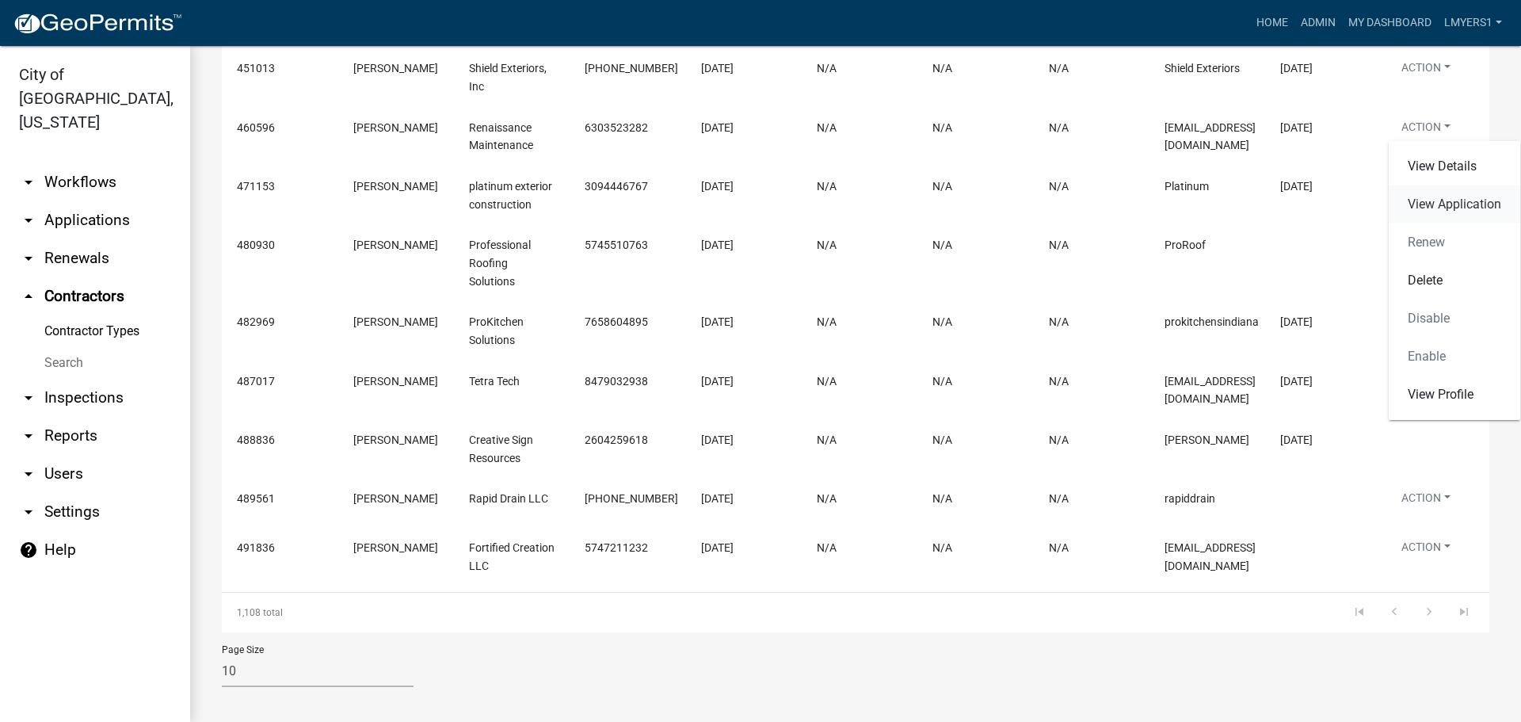
click at [1429, 202] on link "View Application" at bounding box center [1453, 204] width 131 height 38
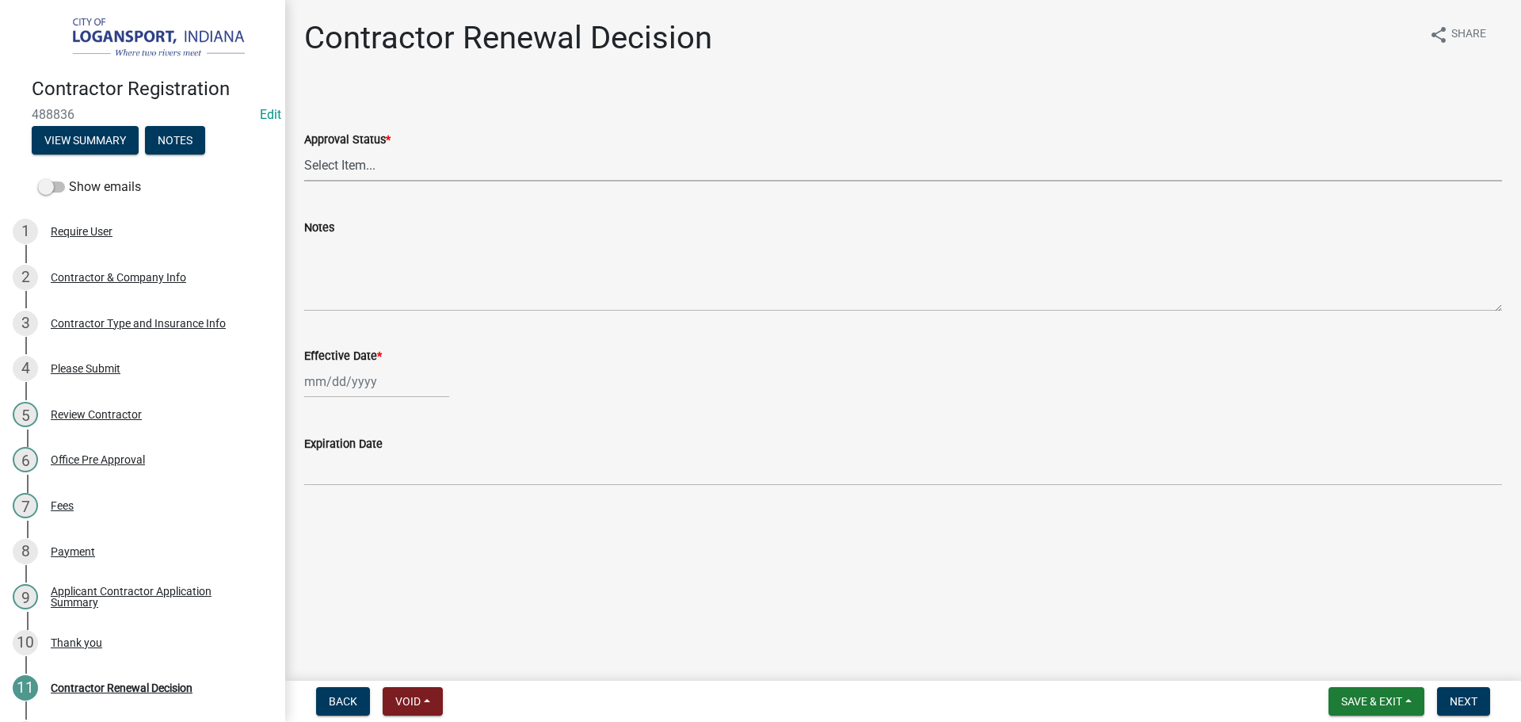
click at [337, 169] on select "Select Item... Approved Denied" at bounding box center [903, 165] width 1198 height 32
click at [304, 149] on select "Select Item... Approved Denied" at bounding box center [903, 165] width 1198 height 32
select select "30db8998-795d-4bbe-8e49-f1ade8865815"
select select "10"
select select "2025"
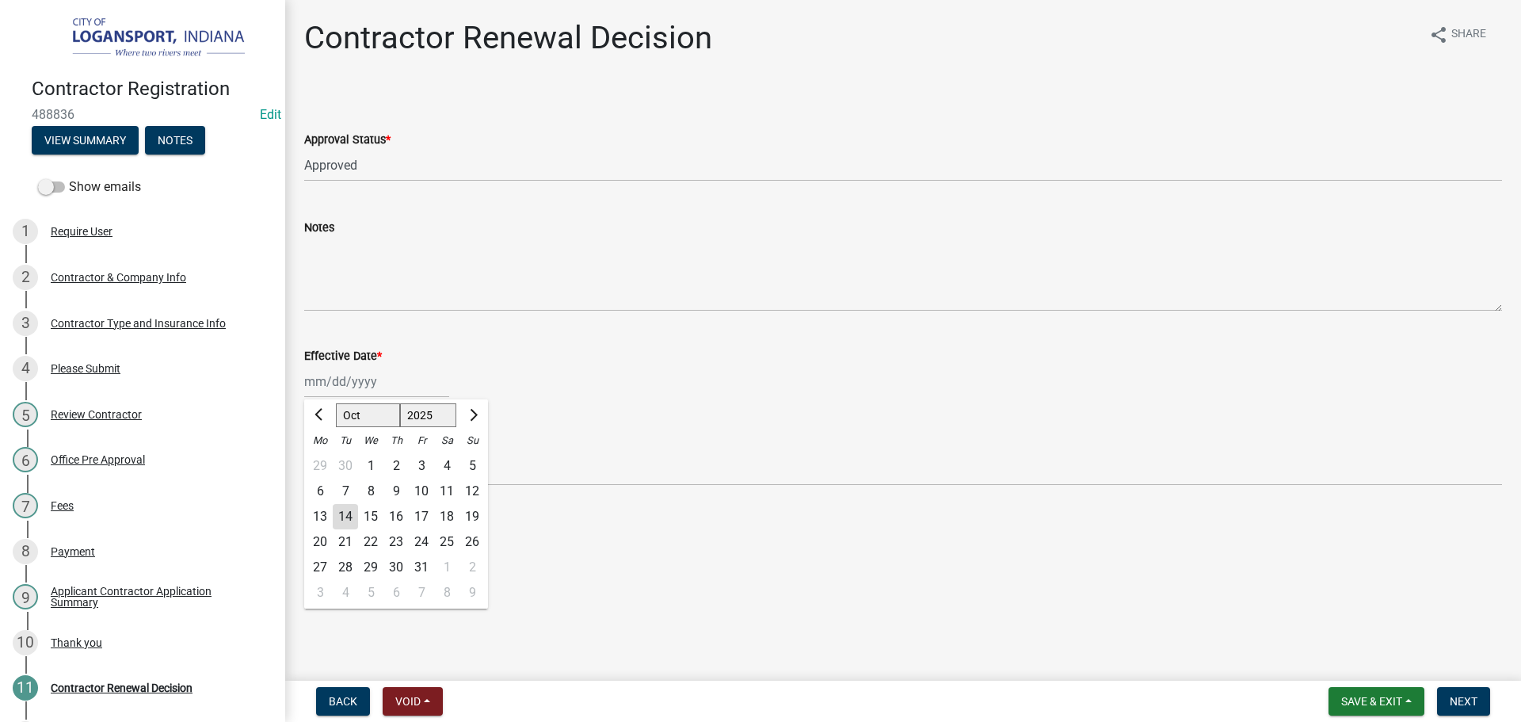
click at [355, 381] on div "Jan Feb Mar Apr May Jun Jul Aug Sep Oct Nov Dec 1525 1526 1527 1528 1529 1530 1…" at bounding box center [376, 381] width 145 height 32
click at [349, 515] on div "14" at bounding box center [345, 516] width 25 height 25
type input "[DATE]"
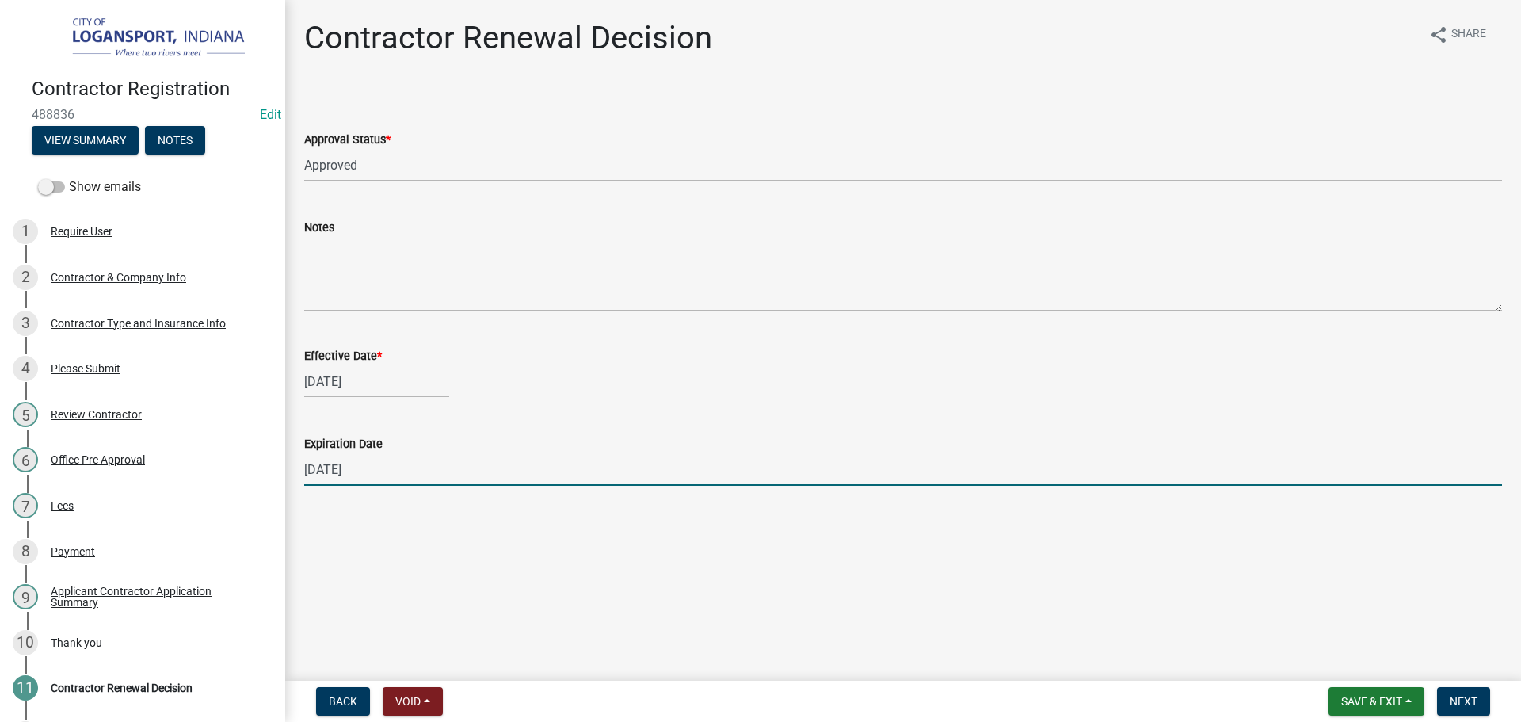
click at [345, 470] on input "[DATE]" at bounding box center [903, 469] width 1198 height 32
type input "[DATE]"
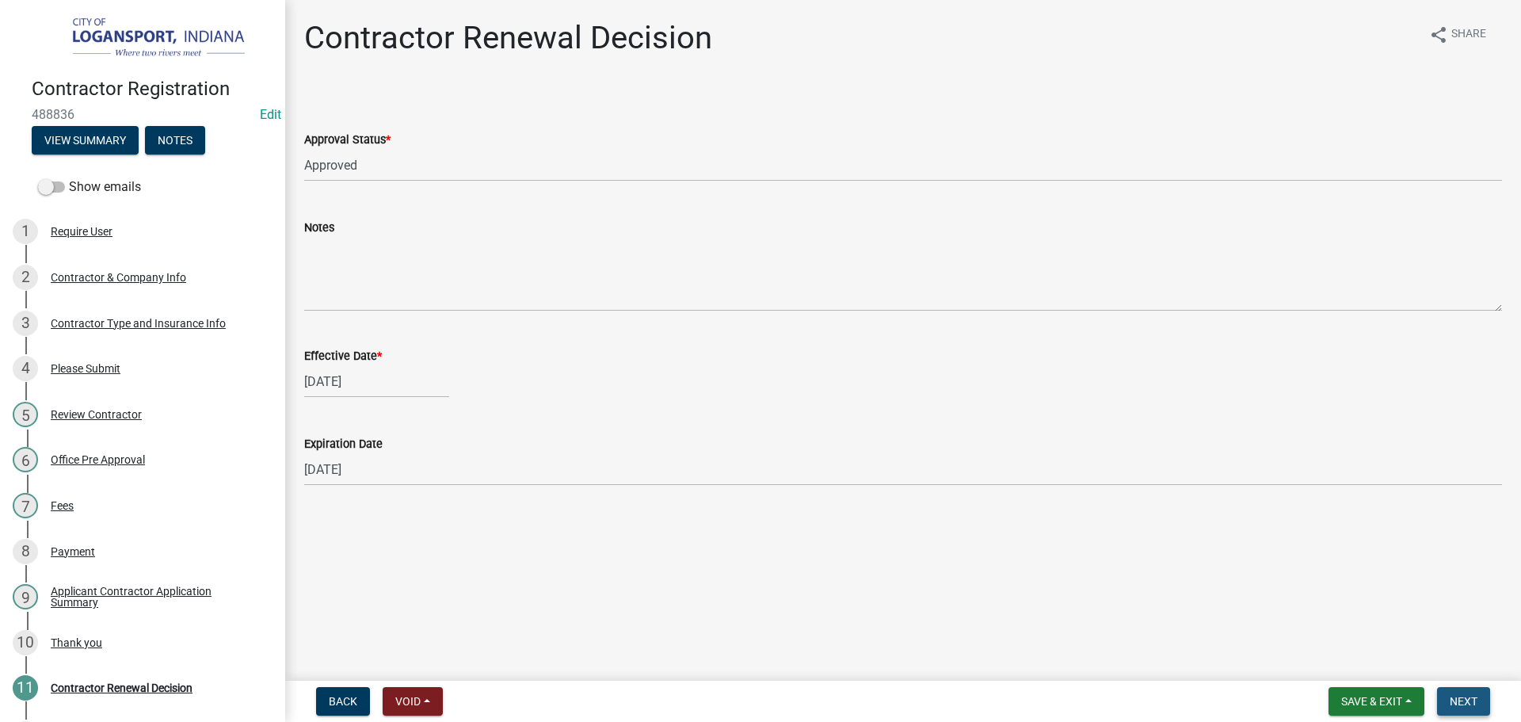
click at [1438, 688] on button "Next" at bounding box center [1463, 701] width 53 height 29
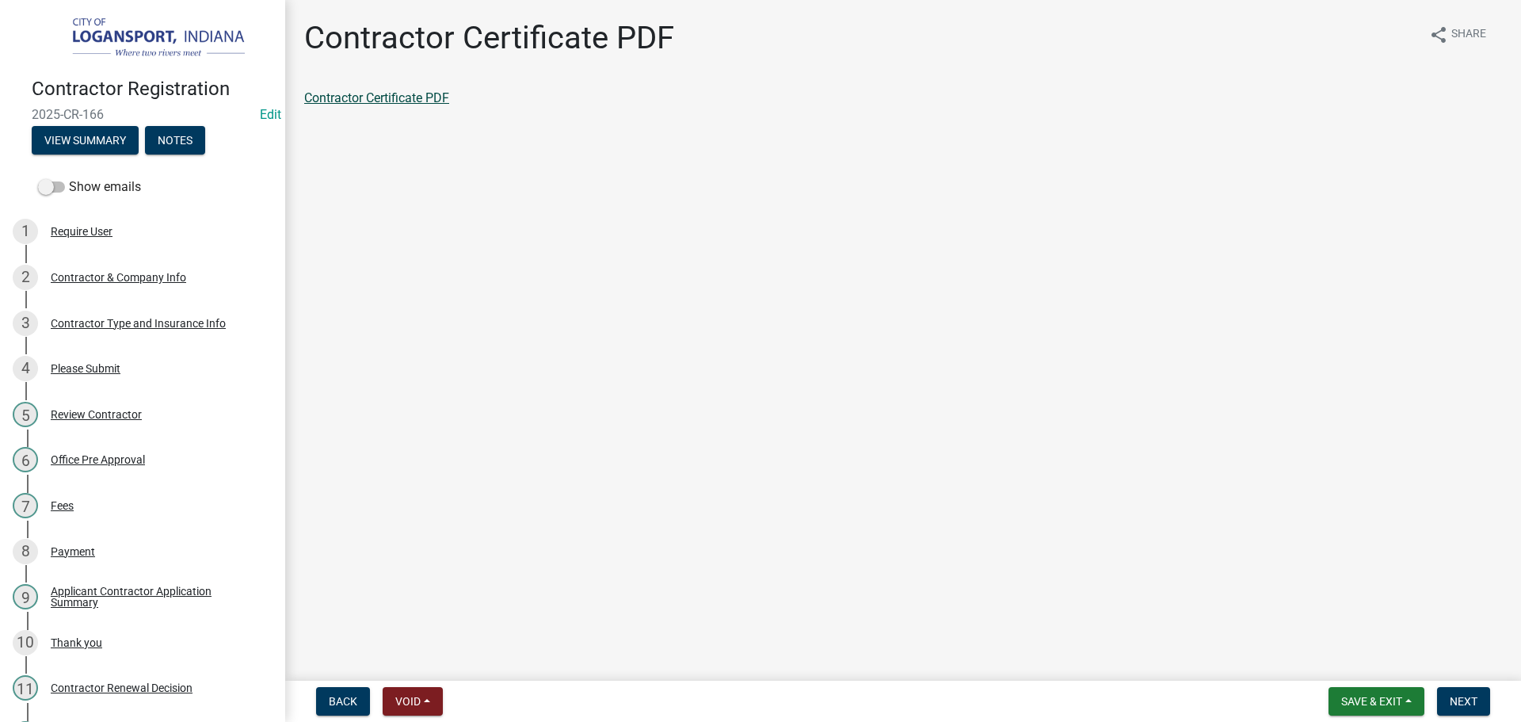
click at [389, 102] on link "Contractor Certificate PDF" at bounding box center [376, 97] width 145 height 15
click at [1451, 698] on span "Next" at bounding box center [1463, 701] width 28 height 13
click at [349, 92] on link "Contractor Application Summary" at bounding box center [395, 97] width 183 height 15
click at [1457, 708] on button "Next" at bounding box center [1463, 701] width 53 height 29
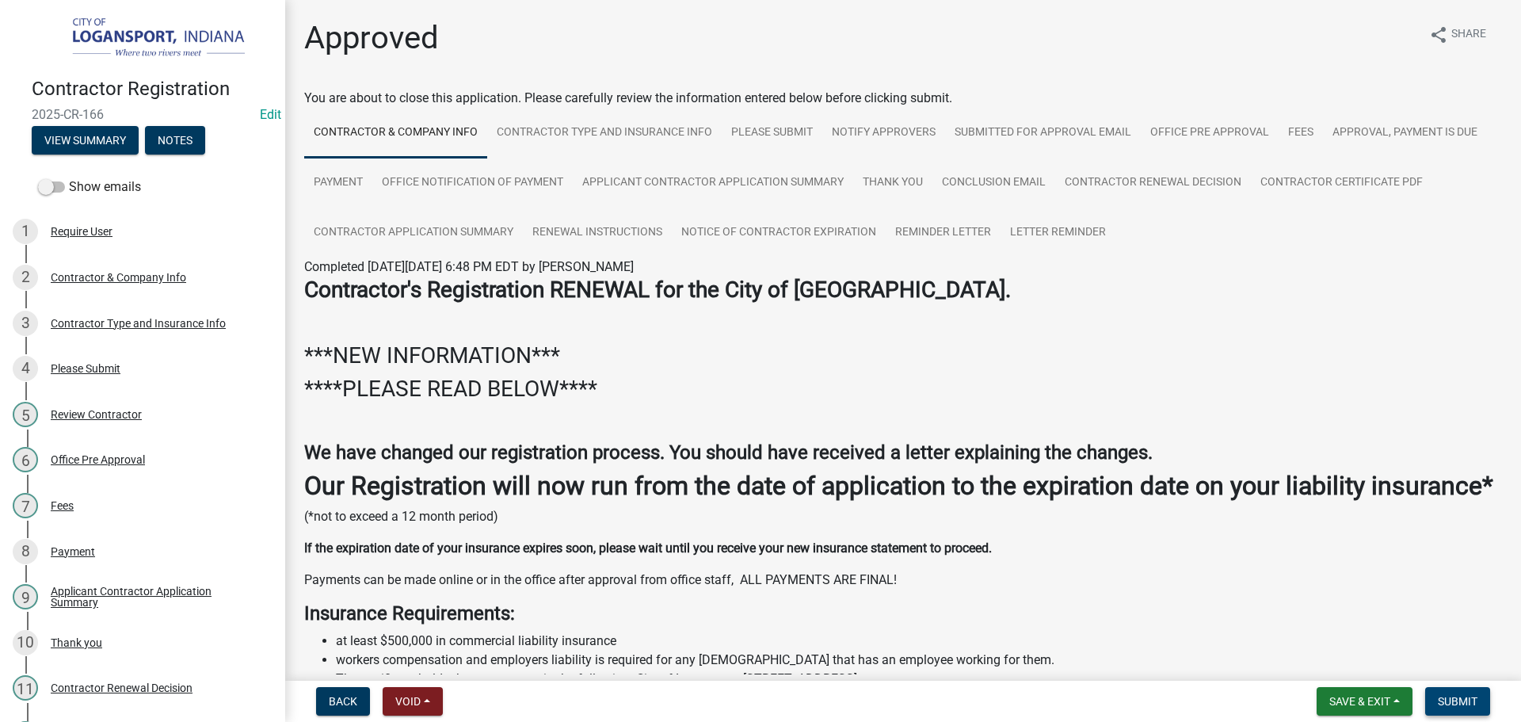
click at [1438, 696] on span "Submit" at bounding box center [1458, 701] width 40 height 13
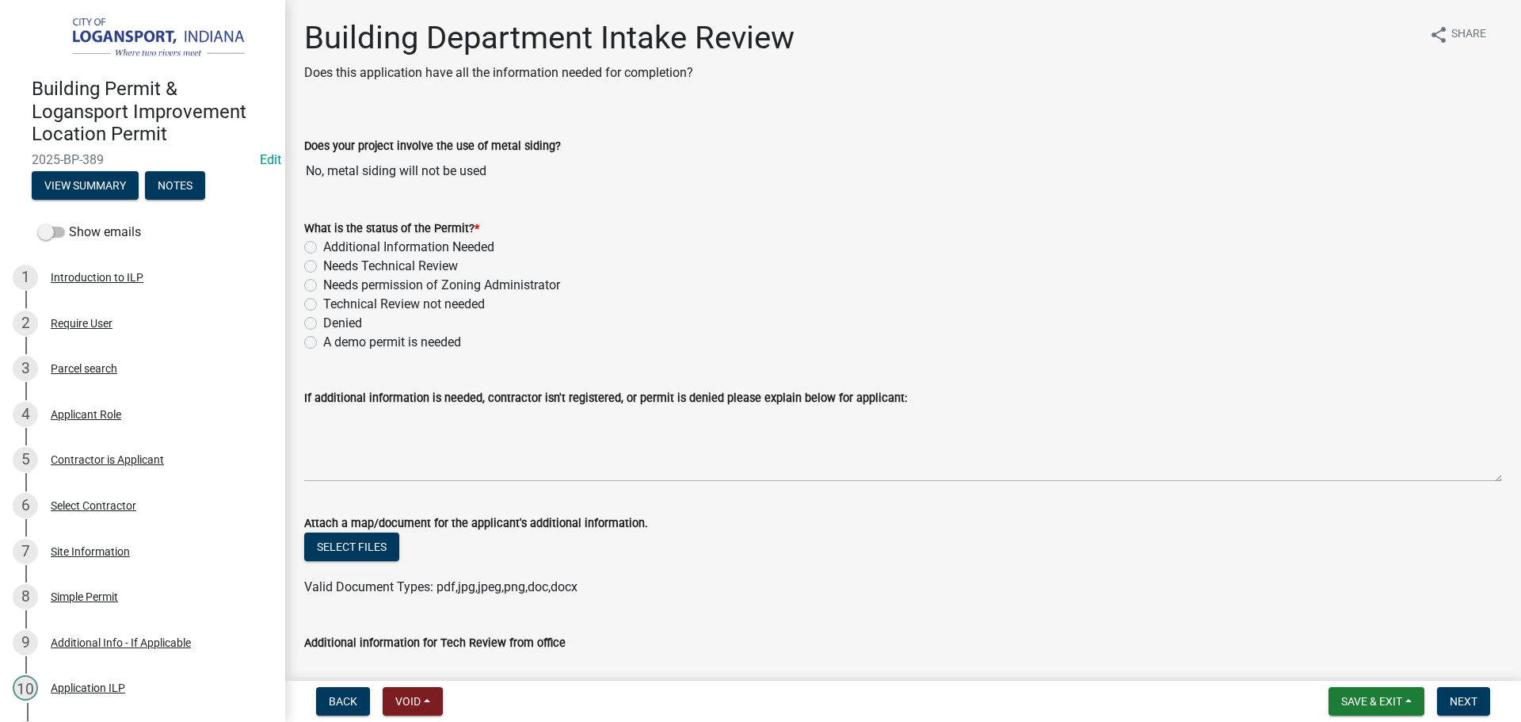
click at [323, 261] on label "Needs Technical Review" at bounding box center [390, 266] width 135 height 19
click at [323, 261] on input "Needs Technical Review" at bounding box center [328, 262] width 10 height 10
radio input "true"
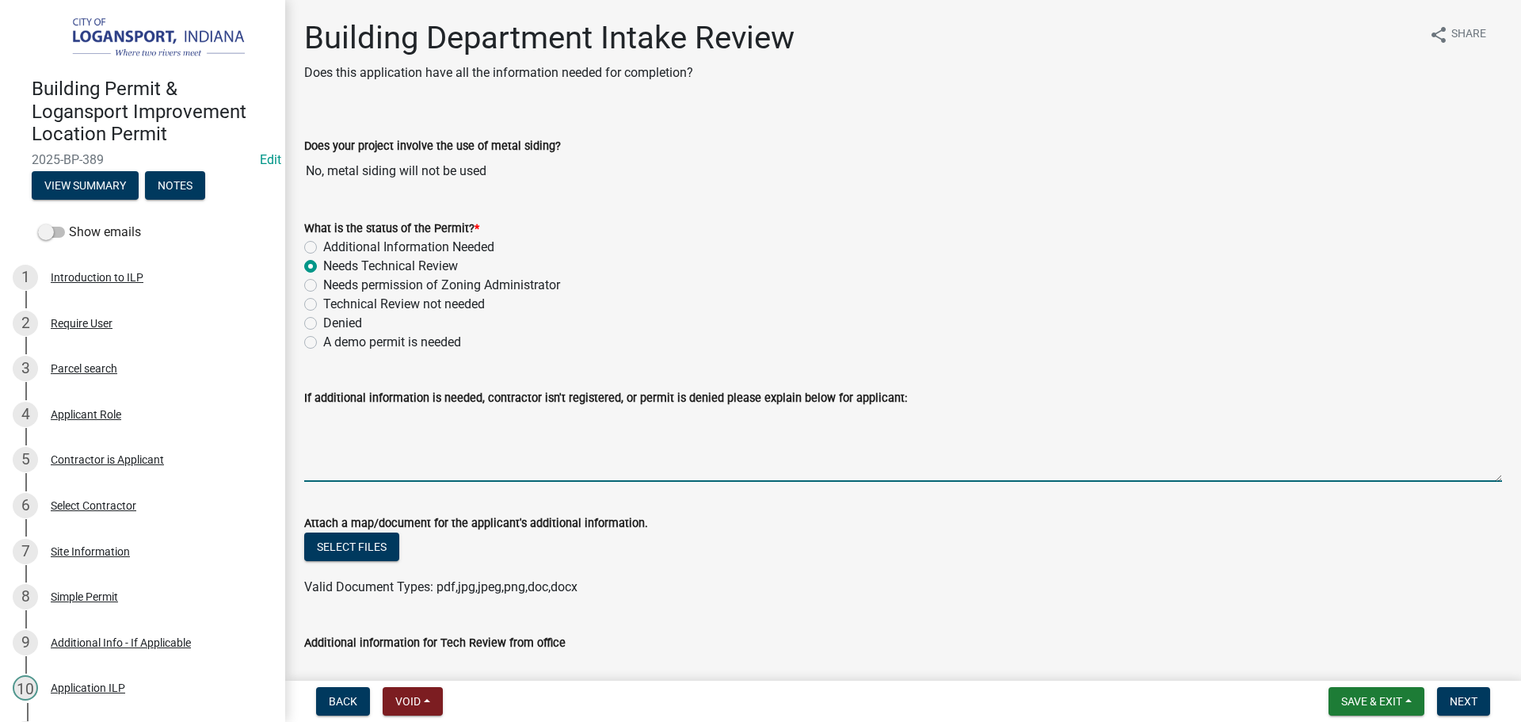
click at [554, 467] on textarea "If additional information is needed, contractor isn't registered, or permit is …" at bounding box center [903, 444] width 1198 height 74
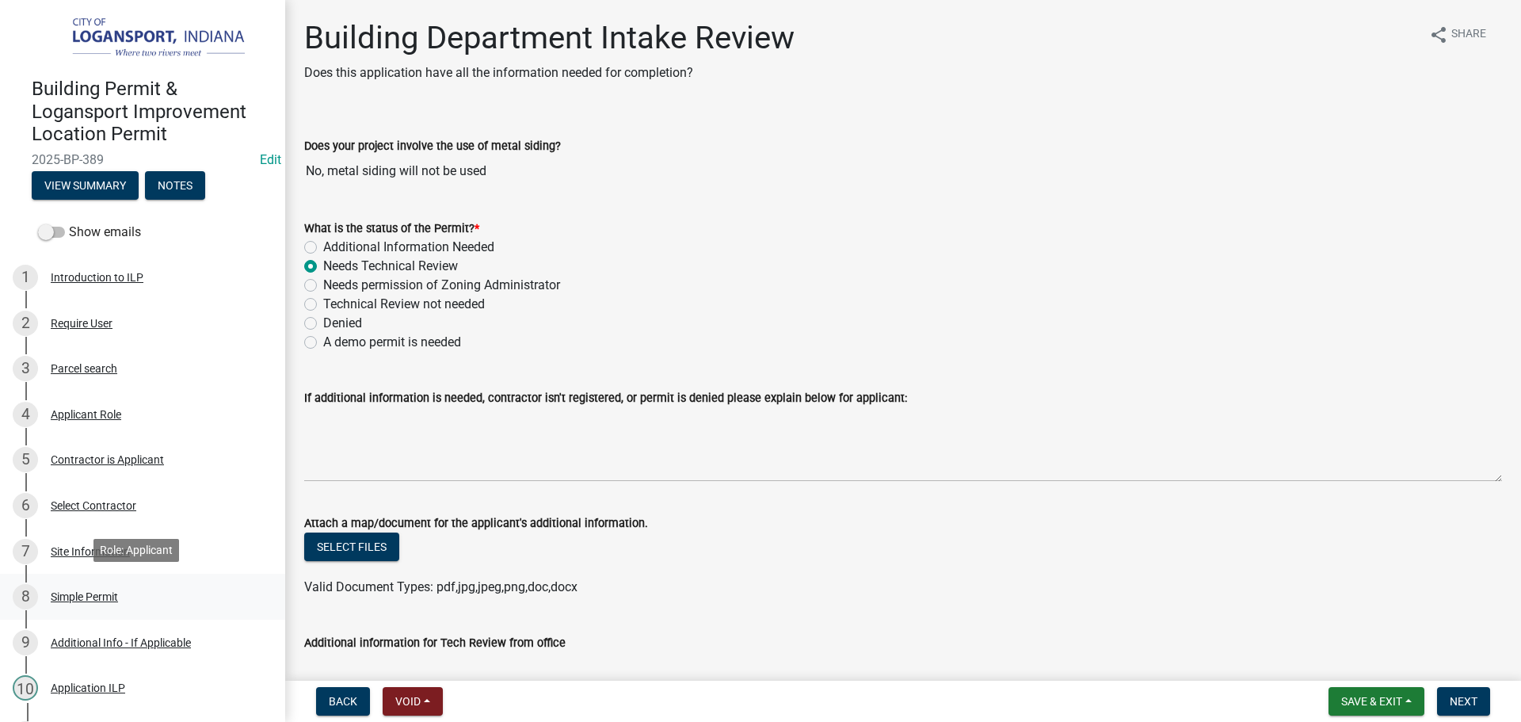
click at [101, 591] on div "Simple Permit" at bounding box center [84, 596] width 67 height 11
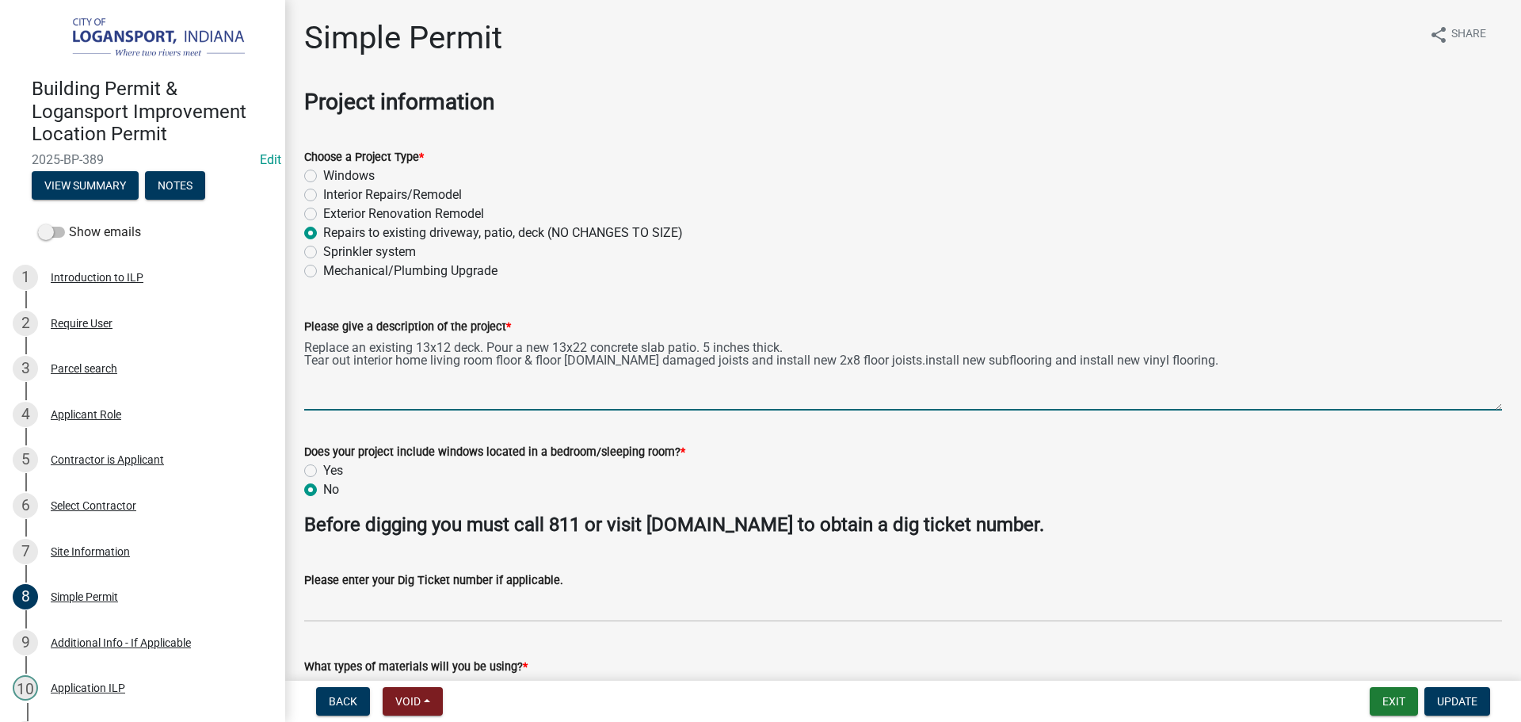
click at [344, 346] on textarea "Replace an existing 13x12 deck. Pour a new 13x22 concrete slab patio. 5 inches …" at bounding box center [903, 373] width 1198 height 74
click at [484, 346] on textarea "Remove an existing 13x12 deck. Pour a new 13x22 concrete slab patio. 5 inches t…" at bounding box center [903, 373] width 1198 height 74
type textarea "Remove an existing 13x12 deck, Pour a new 13x22 concrete slab patio. 5 inches t…"
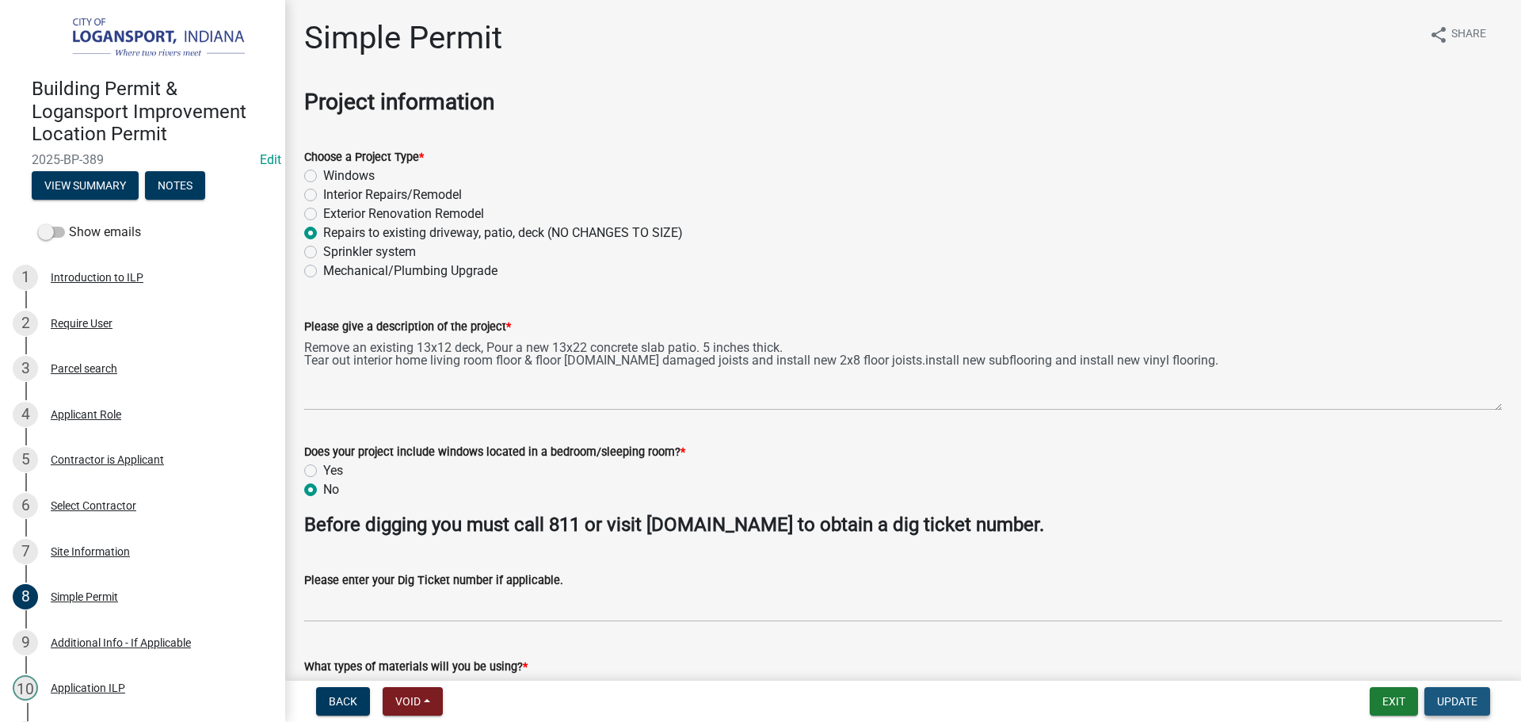
click at [1465, 701] on span "Update" at bounding box center [1457, 701] width 40 height 13
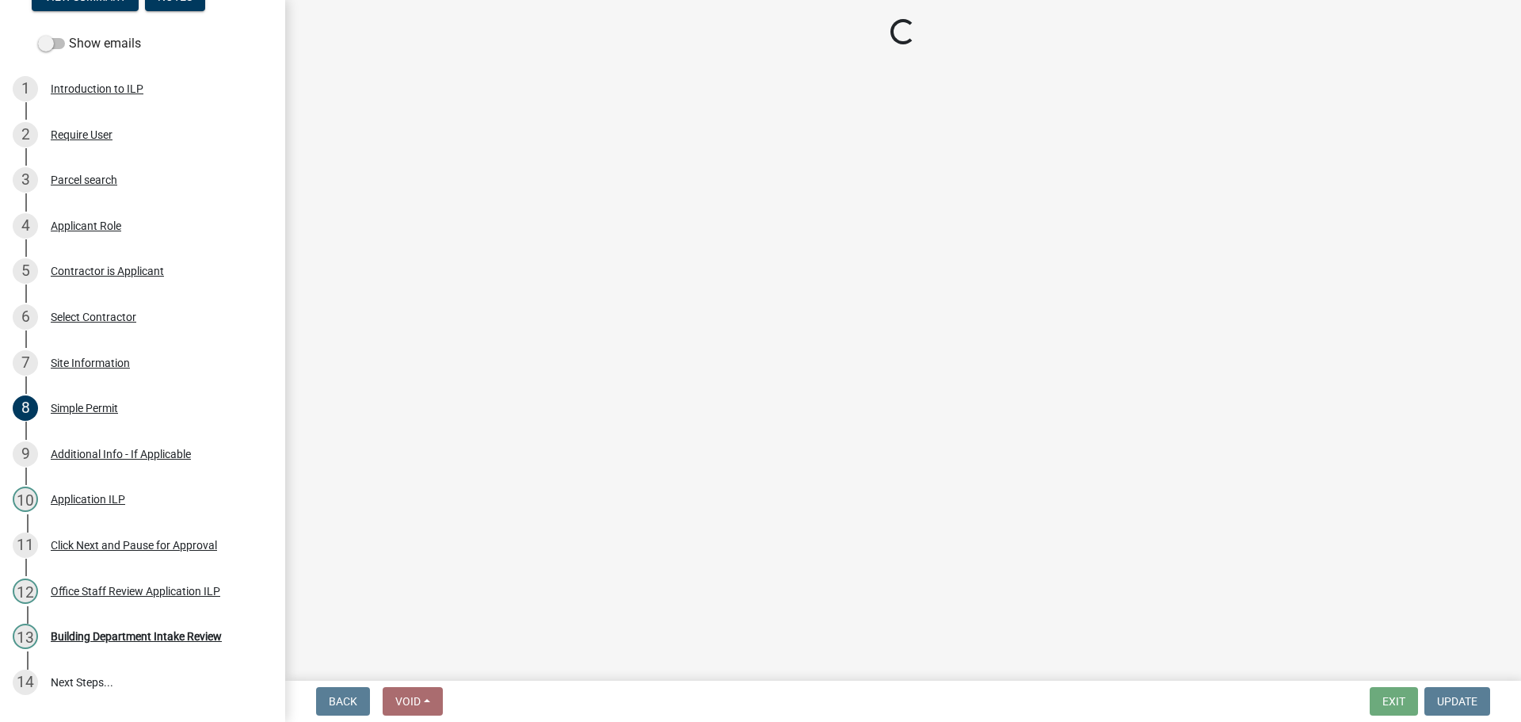
scroll to position [189, 0]
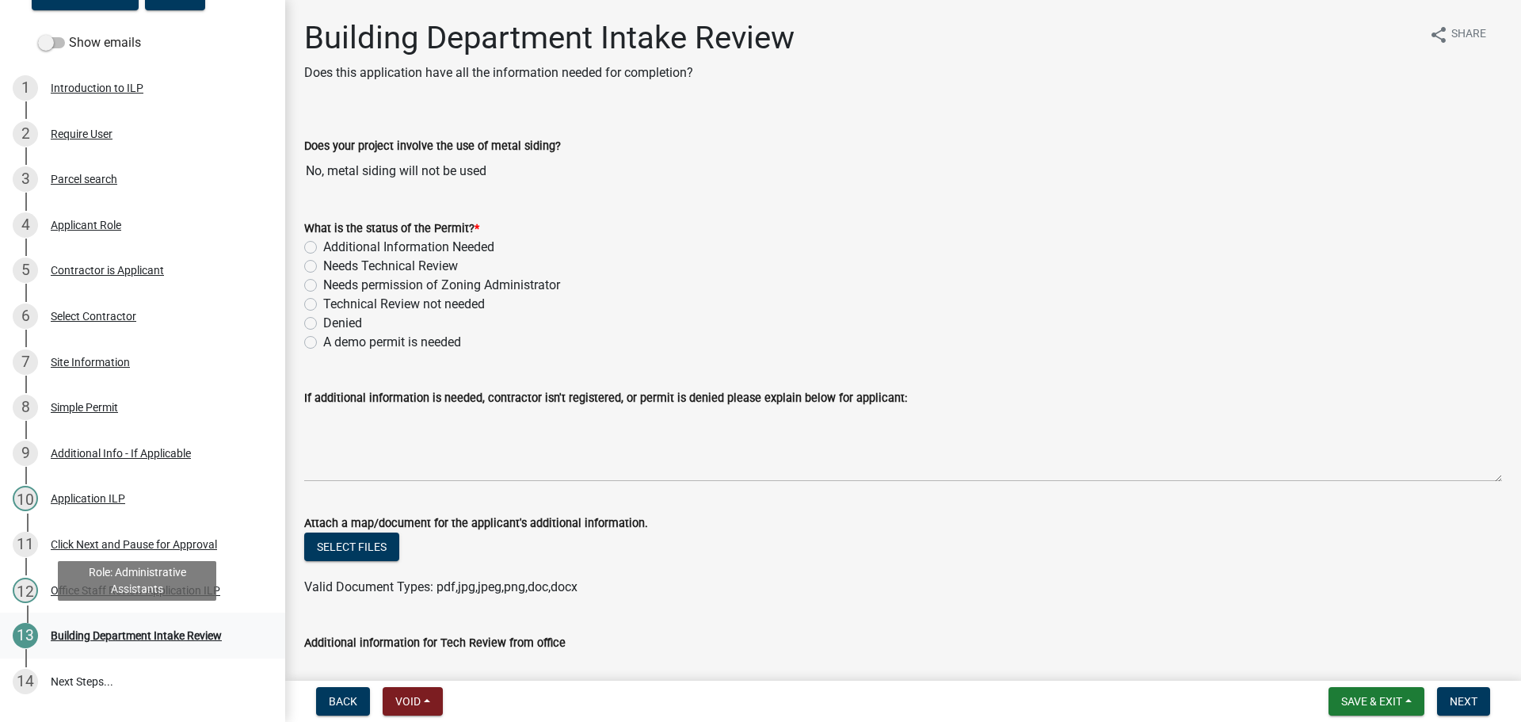
click at [139, 633] on div "Building Department Intake Review" at bounding box center [136, 635] width 171 height 11
click at [323, 249] on label "Additional Information Needed" at bounding box center [408, 247] width 171 height 19
click at [323, 248] on input "Additional Information Needed" at bounding box center [328, 243] width 10 height 10
radio input "true"
click at [341, 410] on form "If additional information is needed, contractor isn't registered, or permit is …" at bounding box center [903, 434] width 1198 height 93
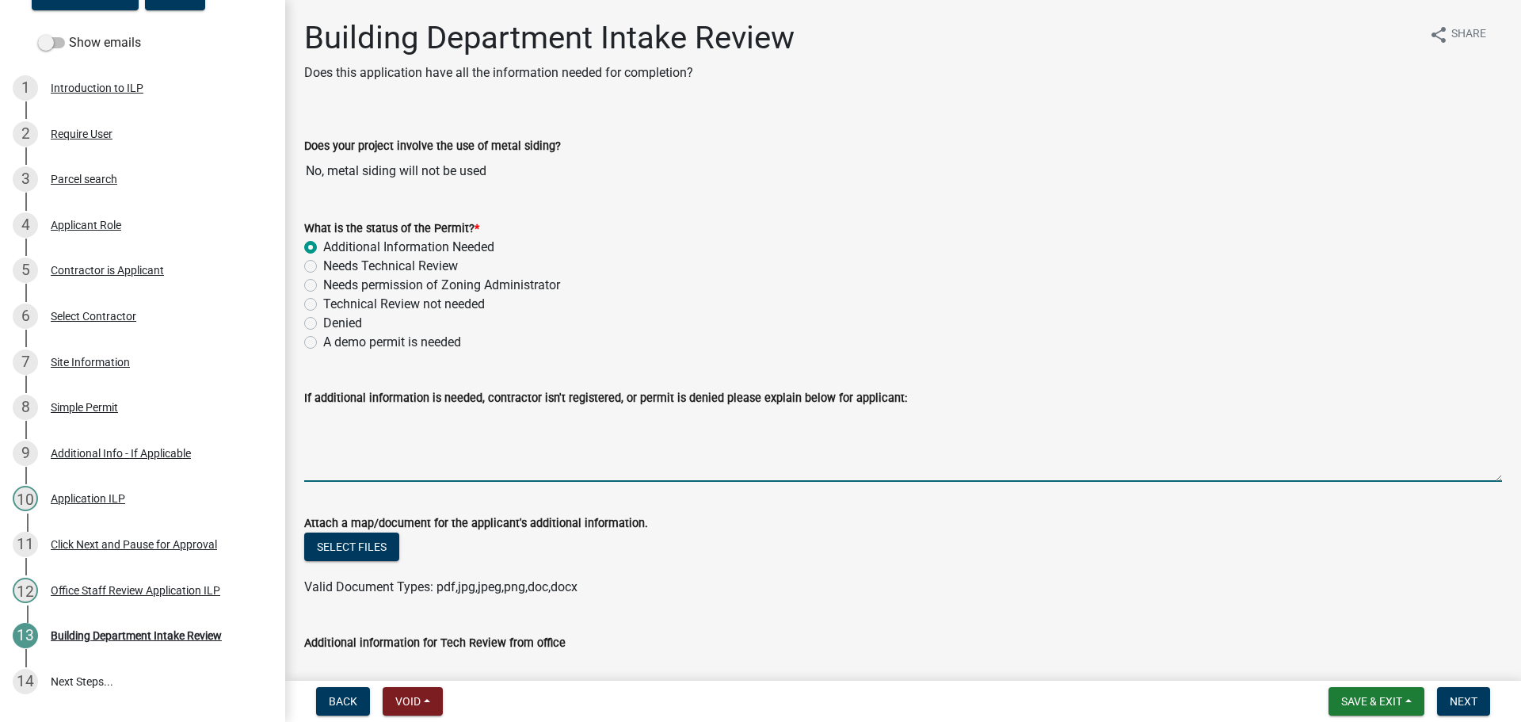
click at [338, 423] on textarea "If additional information is needed, contractor isn't registered, or permit is …" at bounding box center [903, 444] width 1198 height 74
type textarea "What will the span of the floor joists be?"
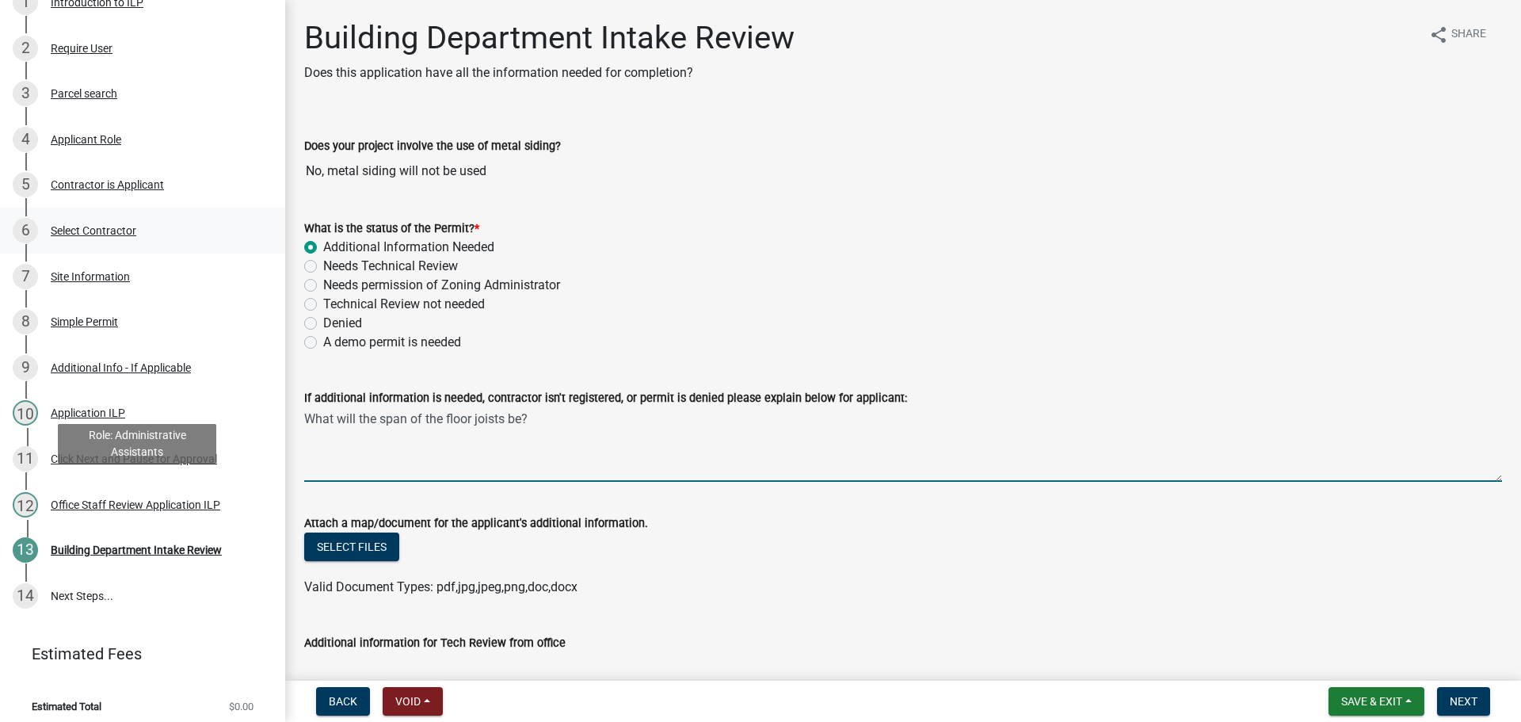
scroll to position [281, 0]
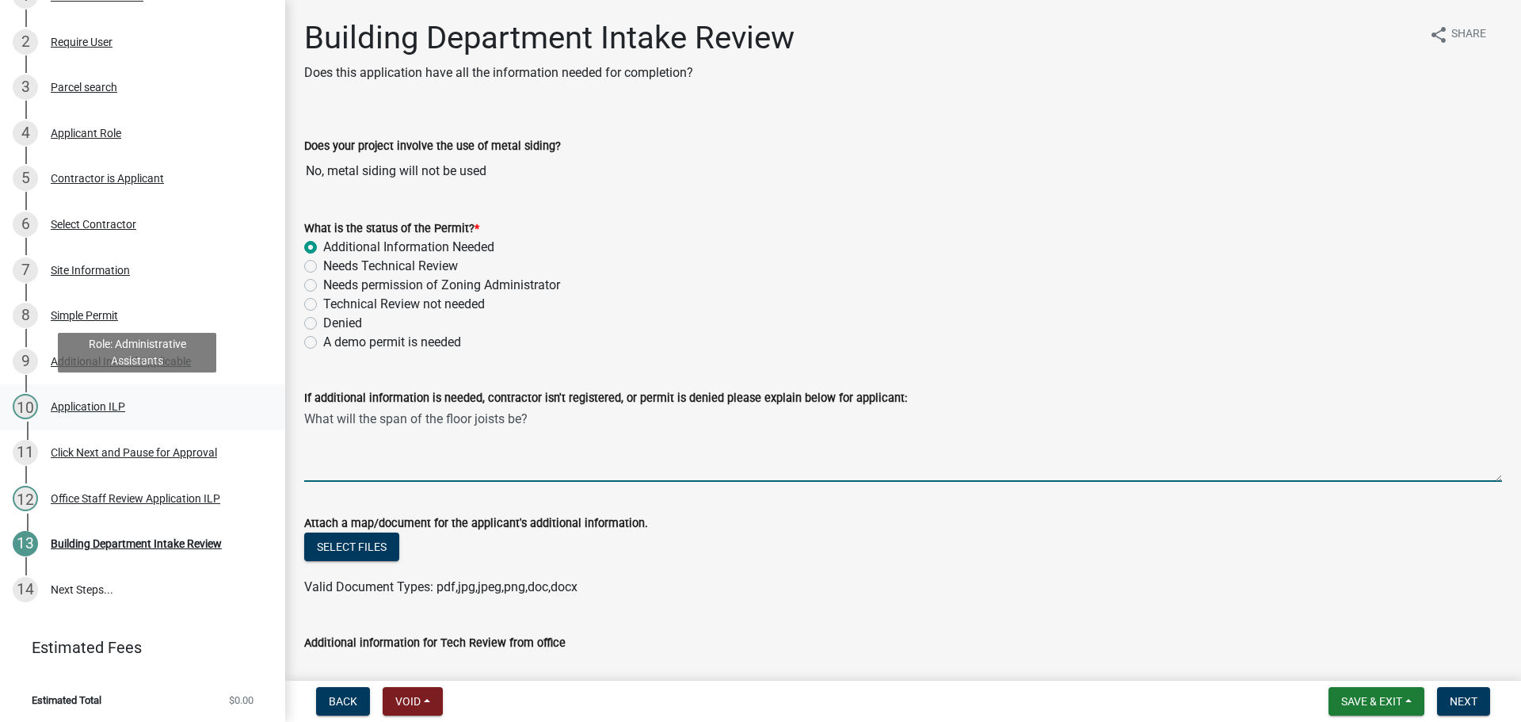
click at [92, 412] on div "10 Application ILP" at bounding box center [136, 406] width 247 height 25
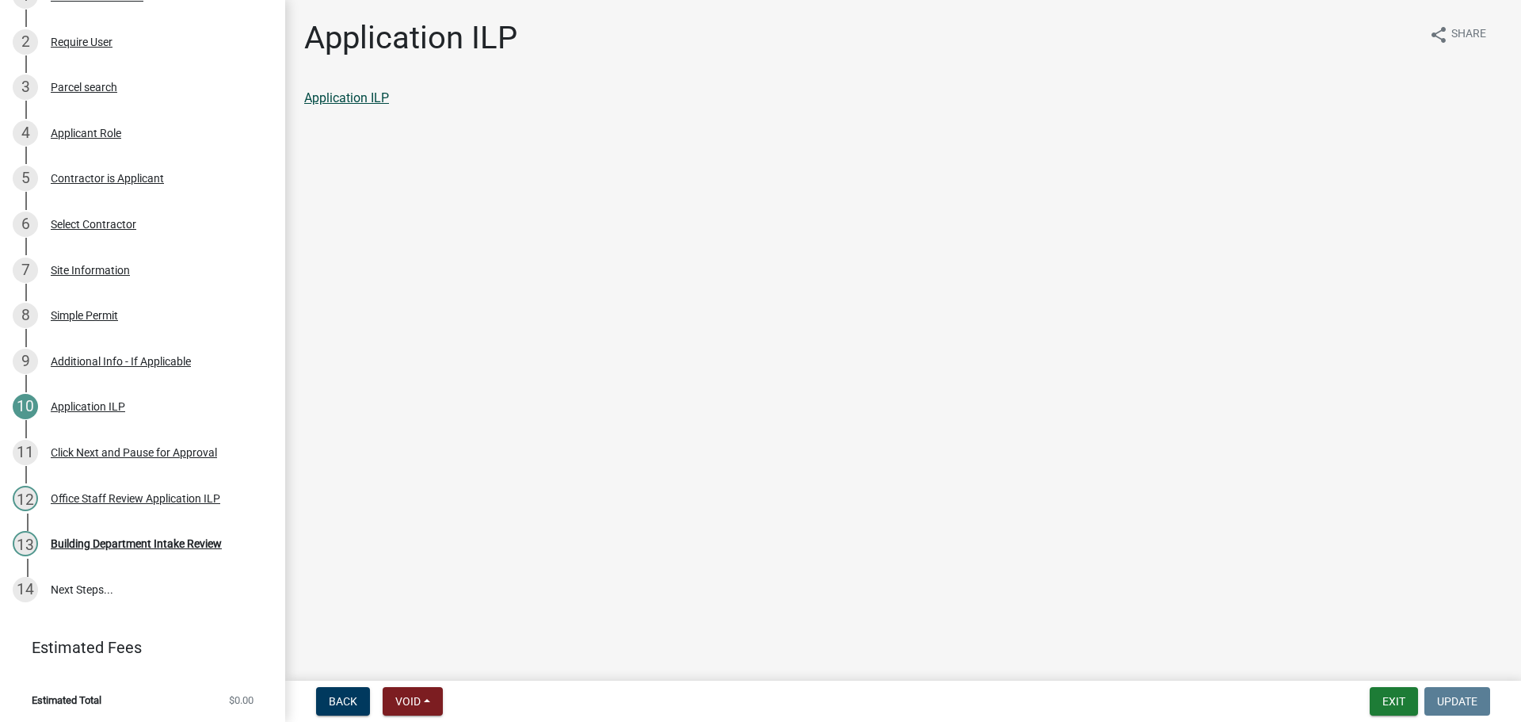
click at [365, 95] on link "Application ILP" at bounding box center [346, 97] width 85 height 15
click at [120, 531] on div "13 Building Department Intake Review" at bounding box center [136, 543] width 247 height 25
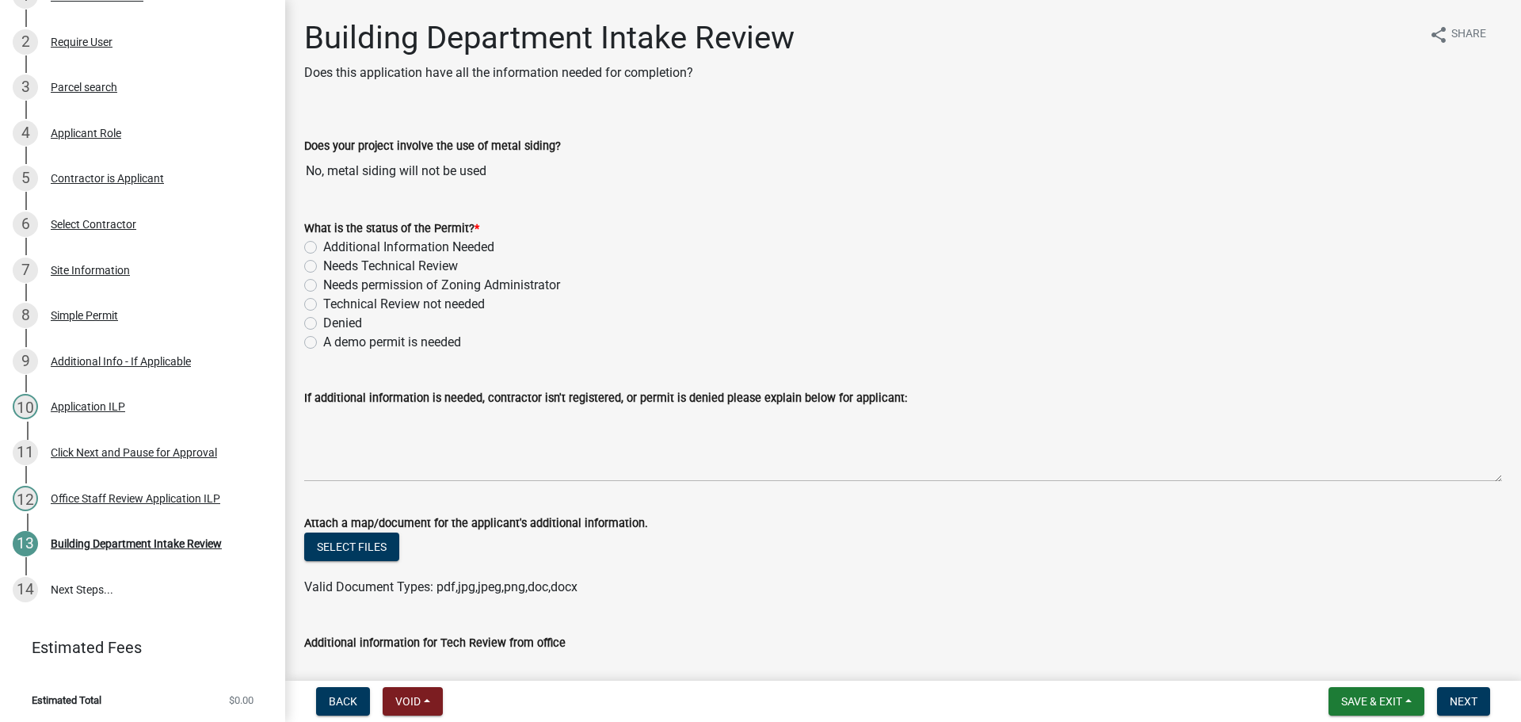
click at [303, 247] on div "What is the status of the Permit? * Additional Information Needed Needs Technic…" at bounding box center [902, 276] width 1221 height 152
click at [323, 244] on label "Additional Information Needed" at bounding box center [408, 247] width 171 height 19
click at [323, 244] on input "Additional Information Needed" at bounding box center [328, 243] width 10 height 10
radio input "true"
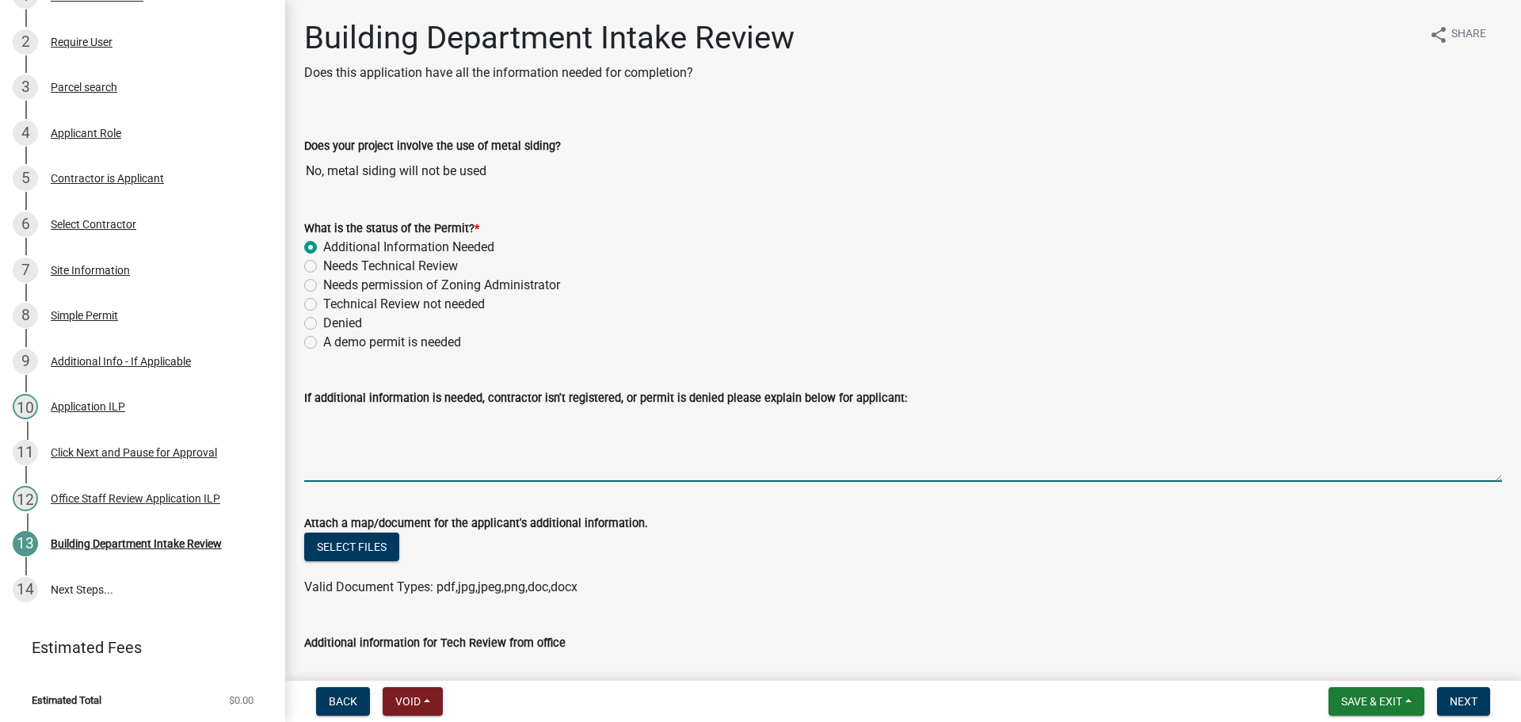
click at [368, 414] on textarea "If additional information is needed, contractor isn't registered, or permit is …" at bounding box center [903, 444] width 1198 height 74
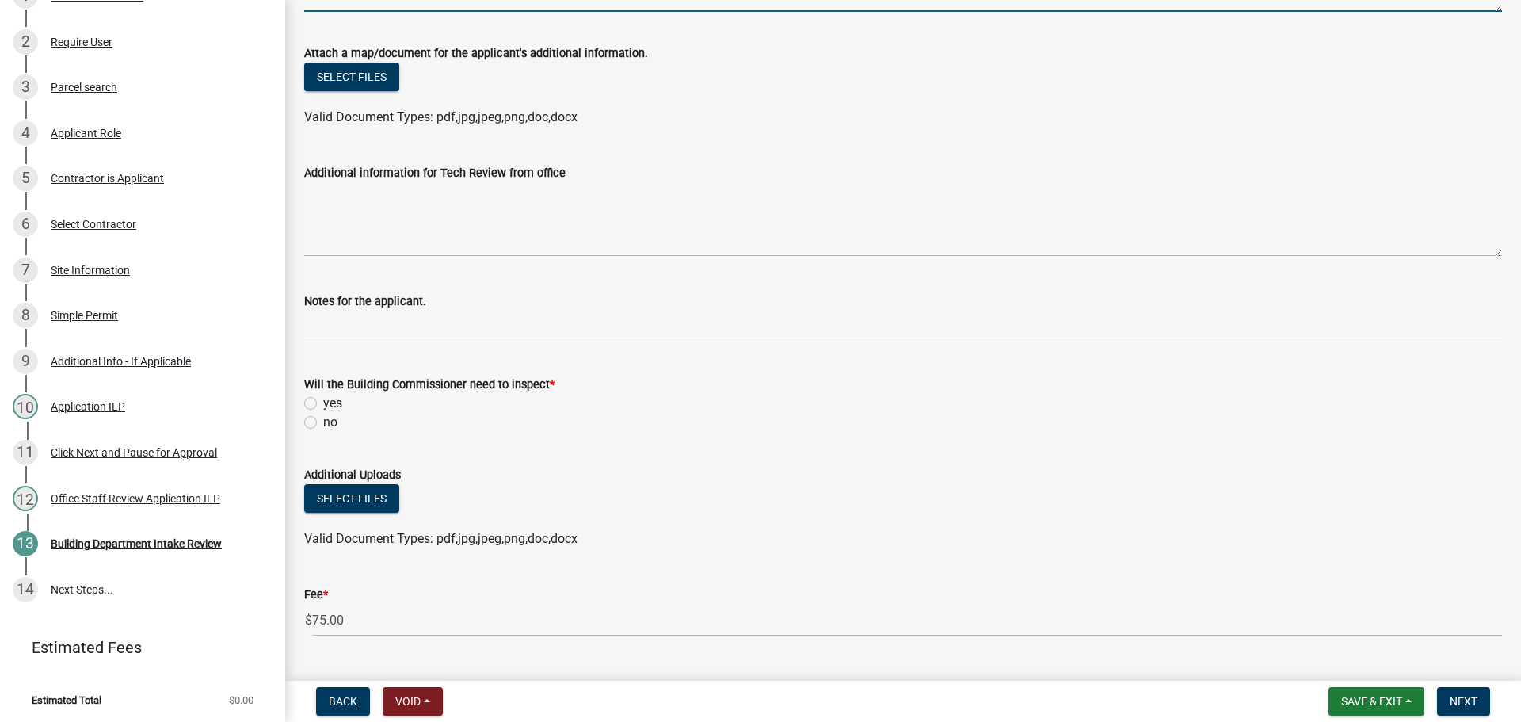
scroll to position [475, 0]
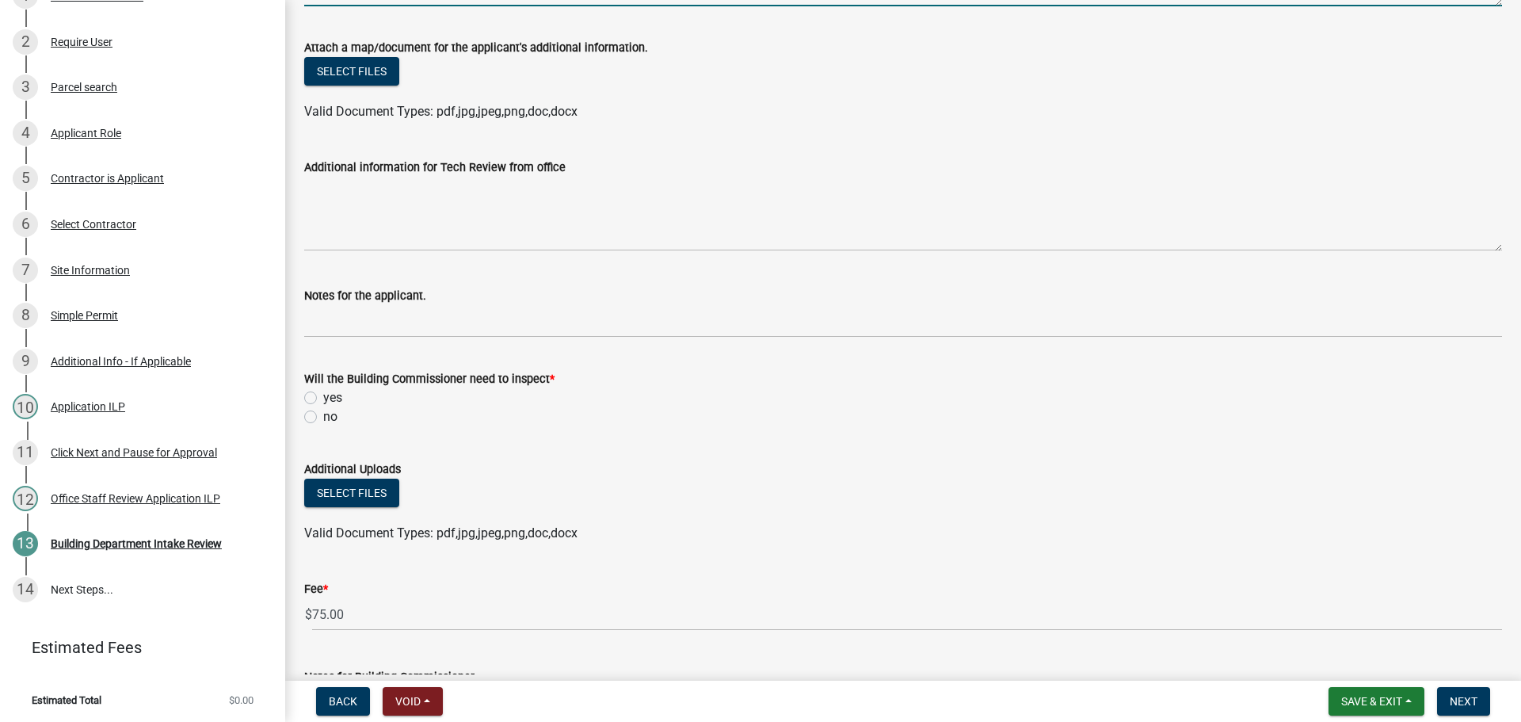
type textarea "What is the span of the floor joists?"
click at [323, 394] on label "yes" at bounding box center [332, 397] width 19 height 19
click at [323, 394] on input "yes" at bounding box center [328, 393] width 10 height 10
radio input "true"
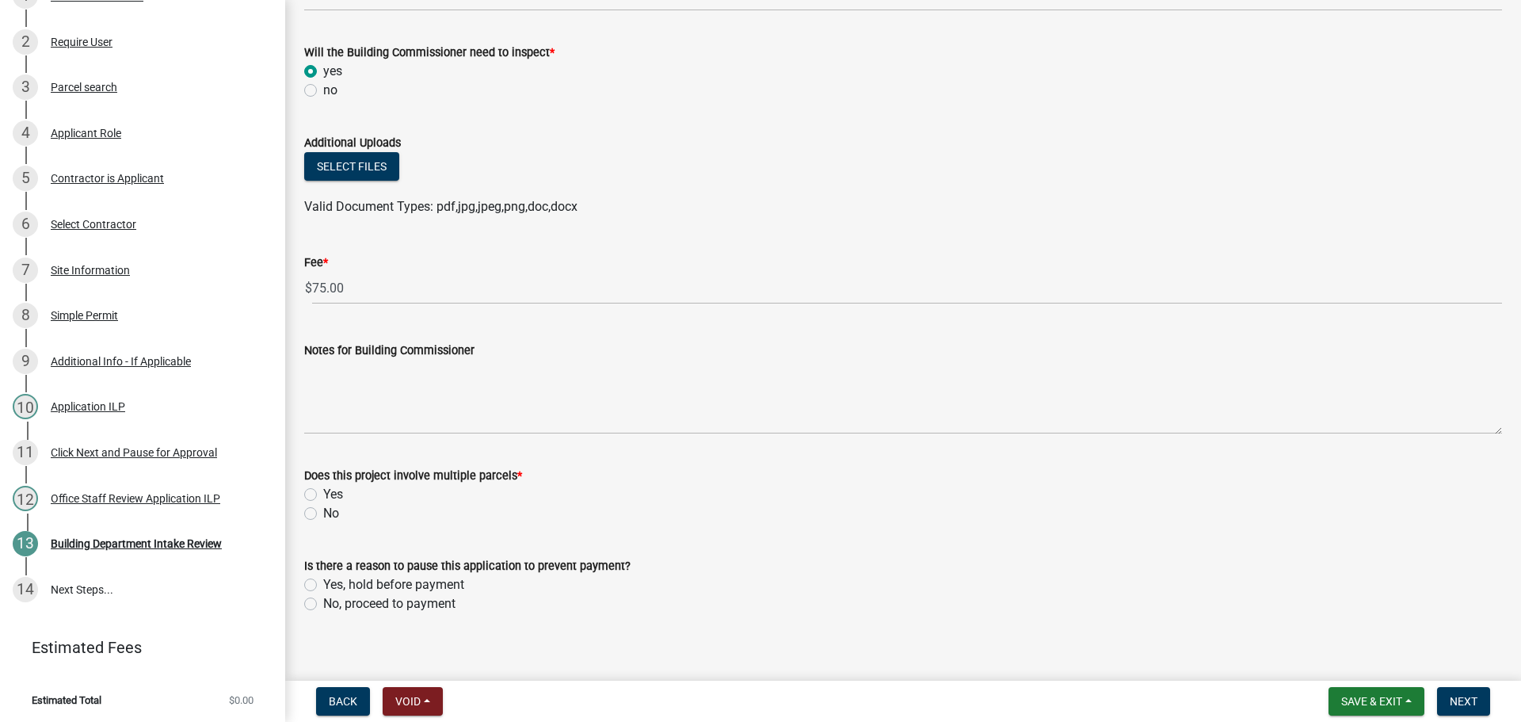
scroll to position [817, 0]
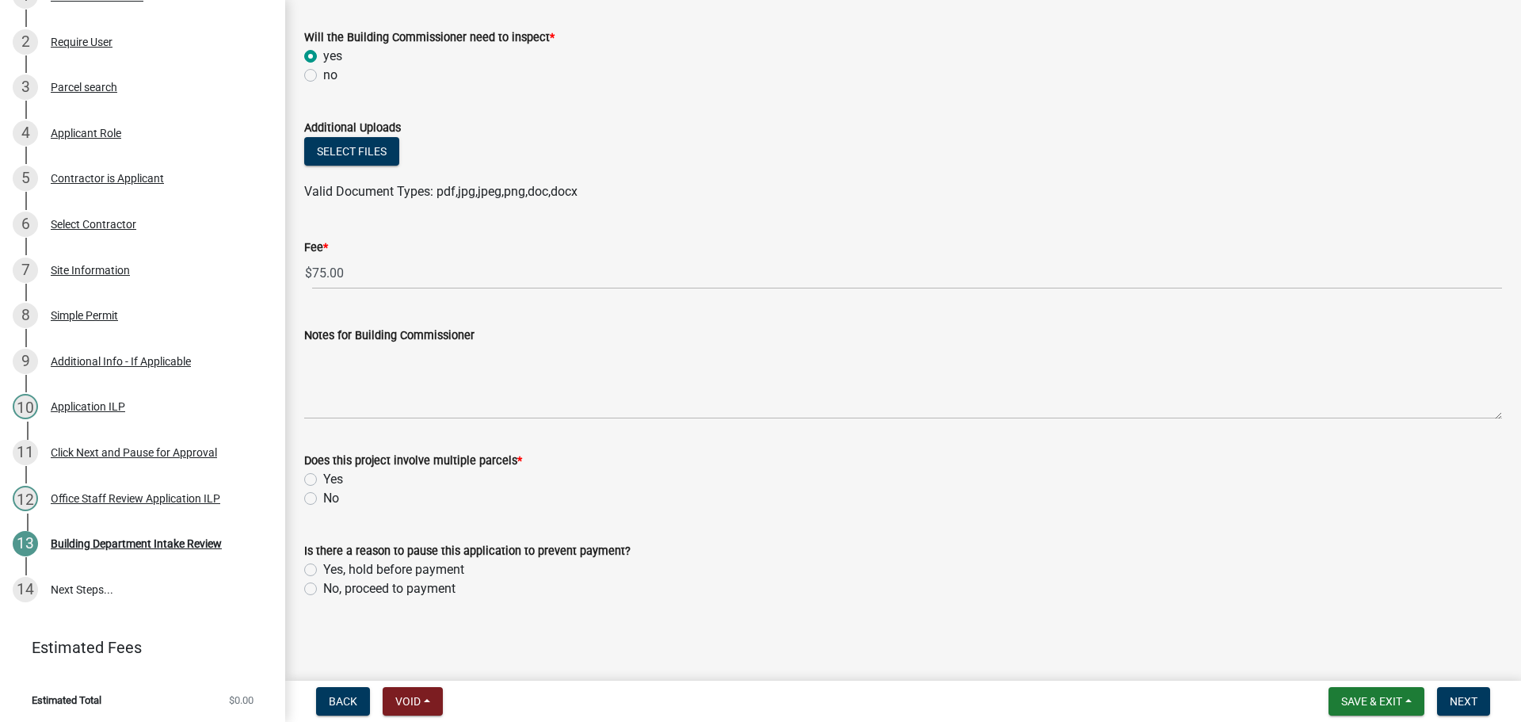
click at [323, 502] on label "No" at bounding box center [331, 498] width 16 height 19
click at [323, 499] on input "No" at bounding box center [328, 494] width 10 height 10
radio input "true"
click at [323, 566] on label "Yes, hold before payment" at bounding box center [393, 569] width 141 height 19
click at [323, 566] on input "Yes, hold before payment" at bounding box center [328, 565] width 10 height 10
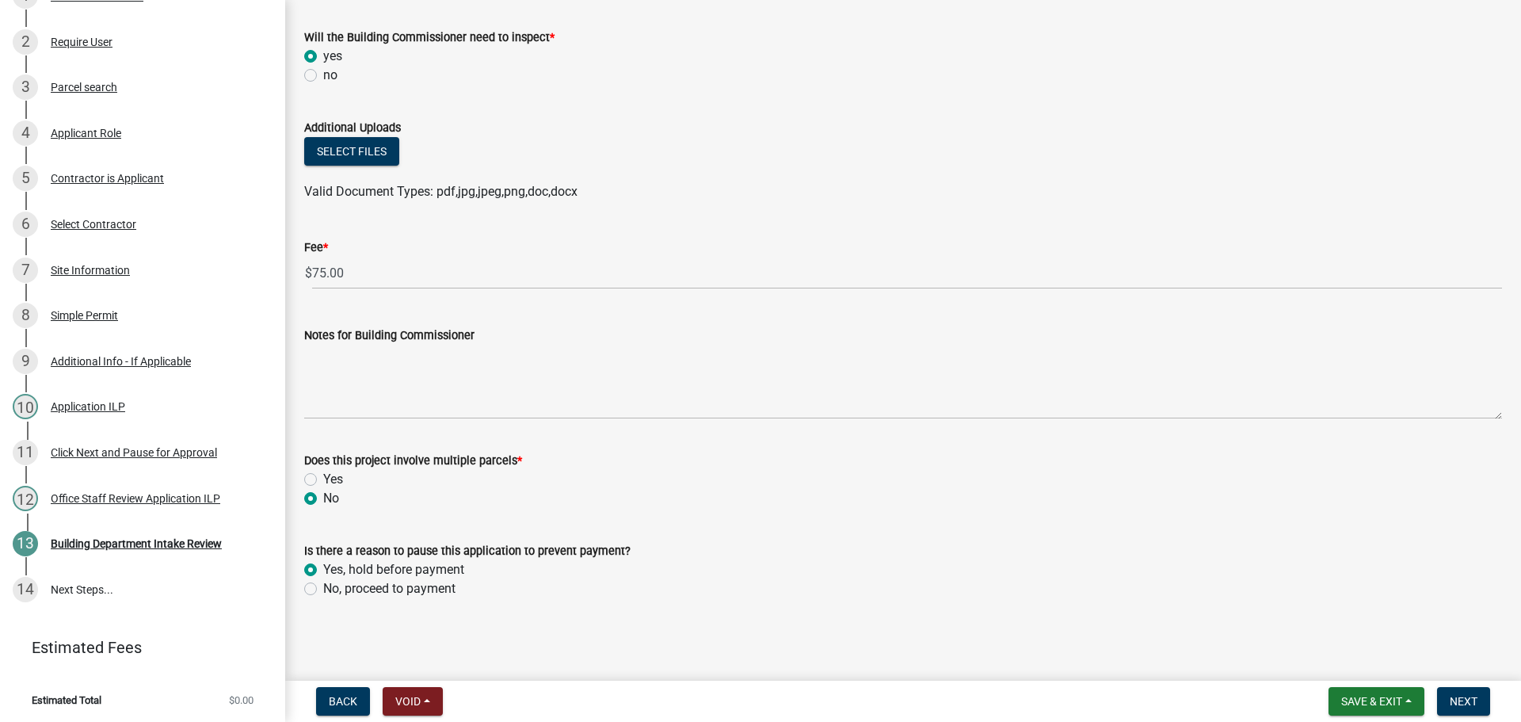
radio input "true"
click at [323, 586] on label "No, proceed to payment" at bounding box center [389, 588] width 132 height 19
click at [323, 586] on input "No, proceed to payment" at bounding box center [328, 584] width 10 height 10
radio input "true"
click at [1447, 691] on button "Next" at bounding box center [1463, 701] width 53 height 29
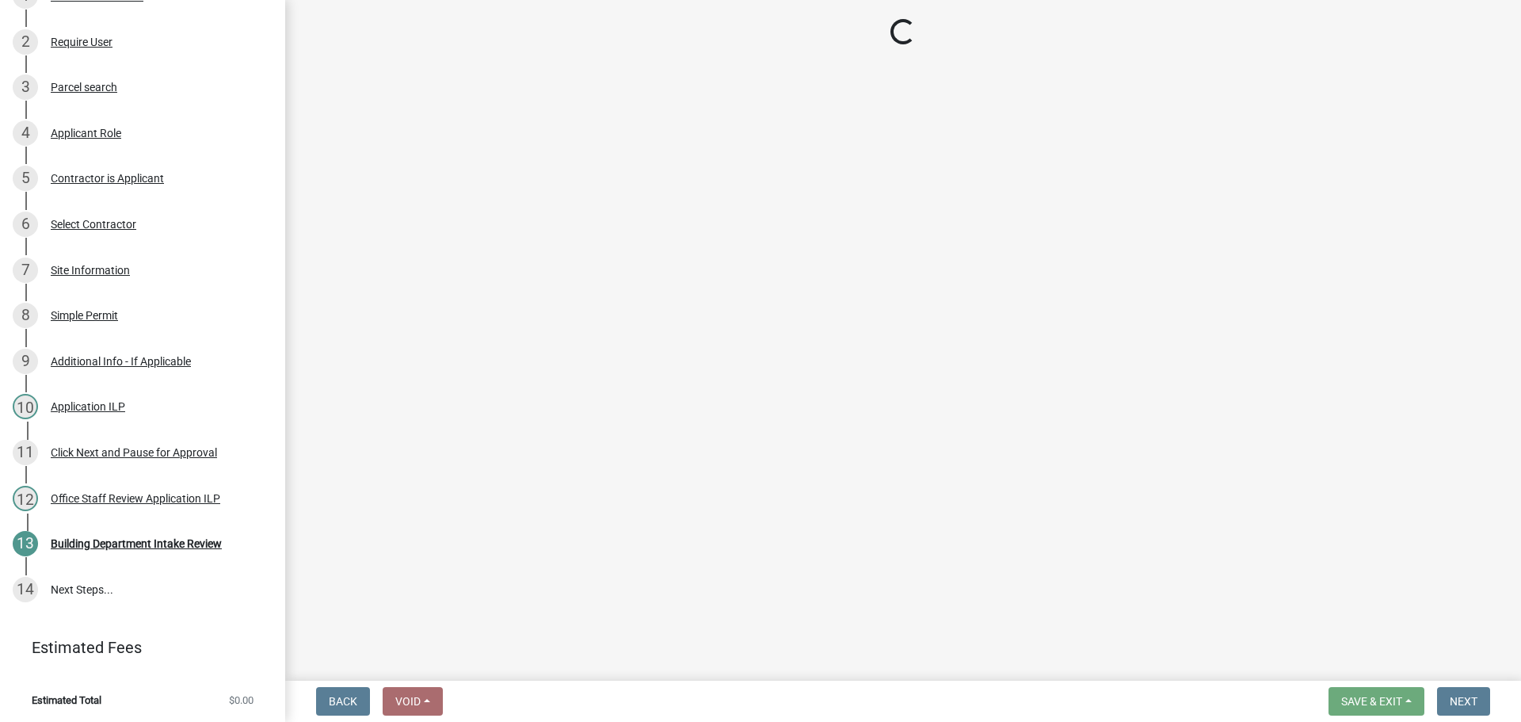
scroll to position [418, 0]
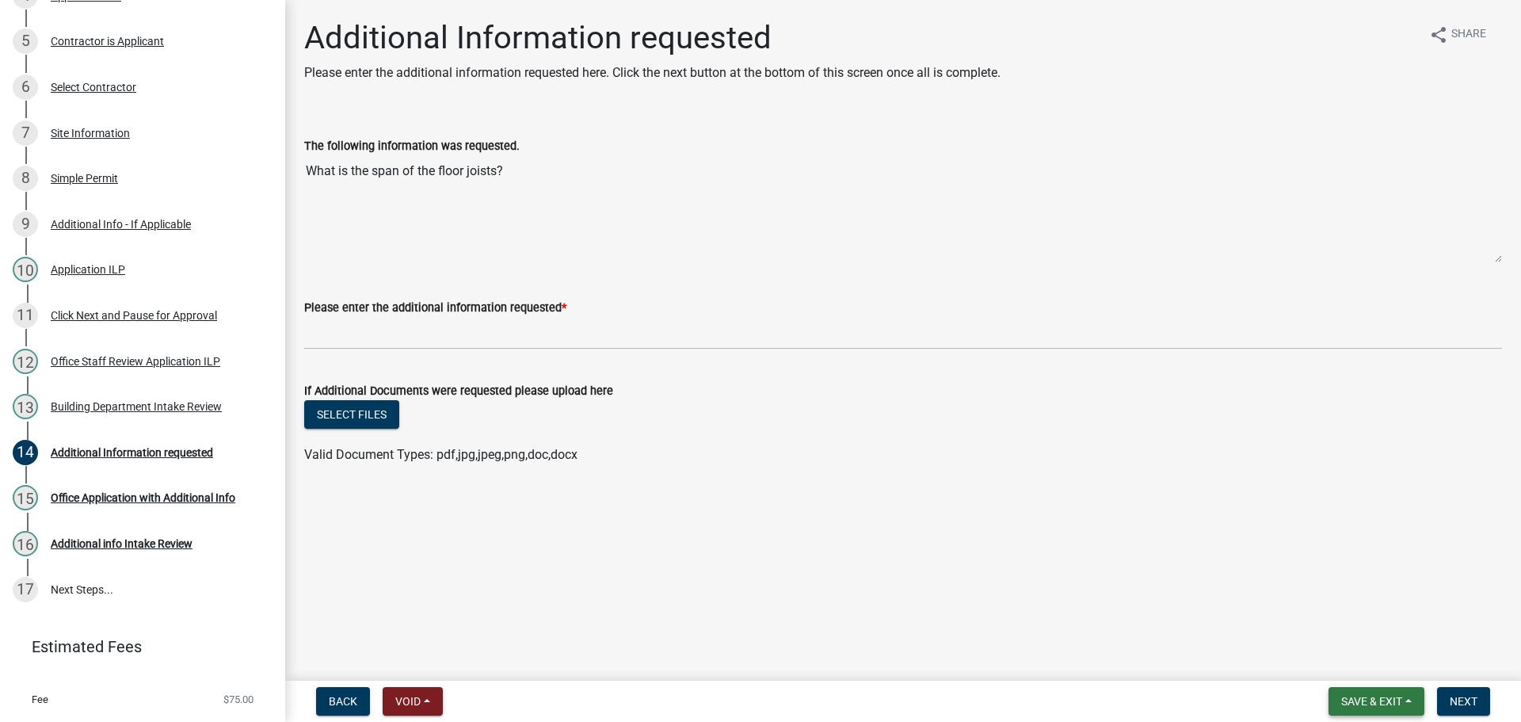
click at [1379, 696] on span "Save & Exit" at bounding box center [1371, 701] width 61 height 13
click at [1350, 661] on button "Save & Exit" at bounding box center [1360, 660] width 127 height 38
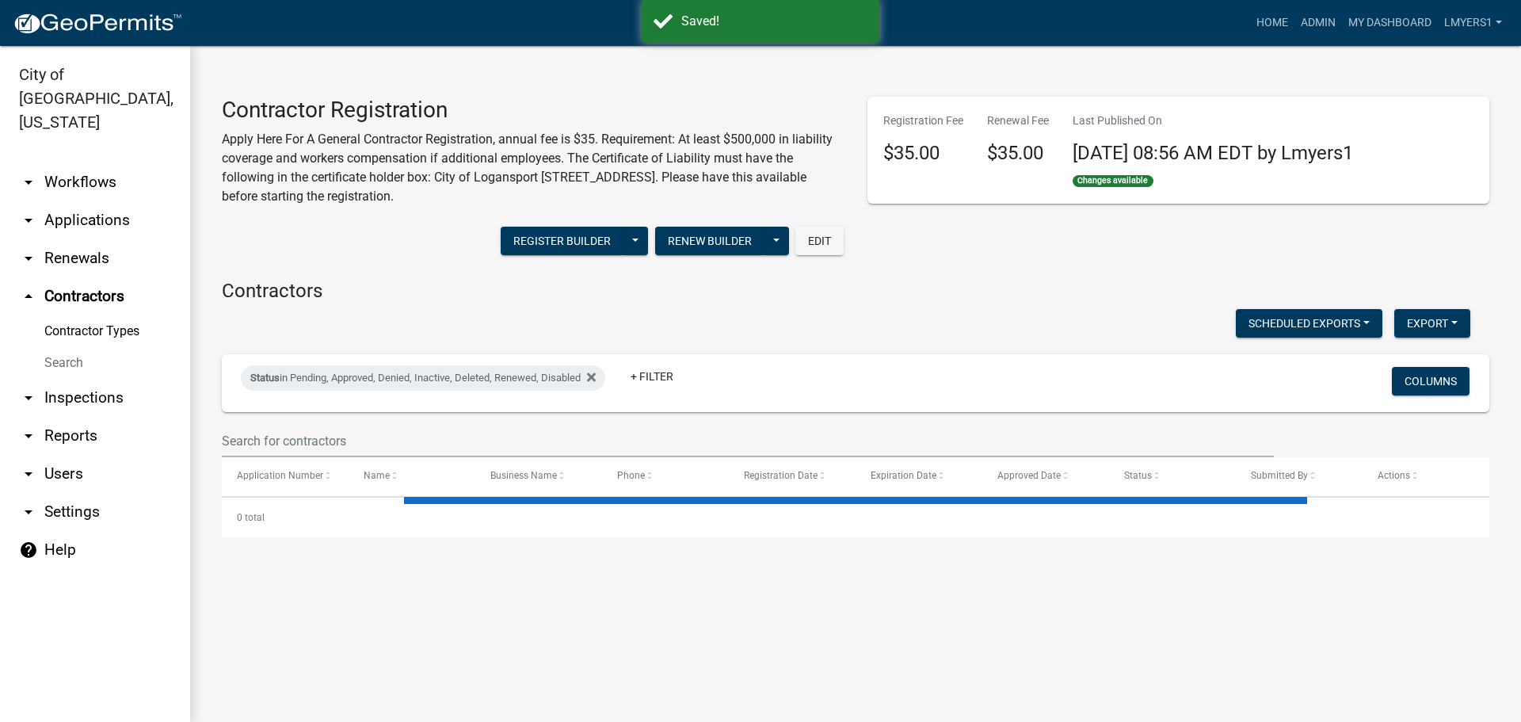
select select "2: 50"
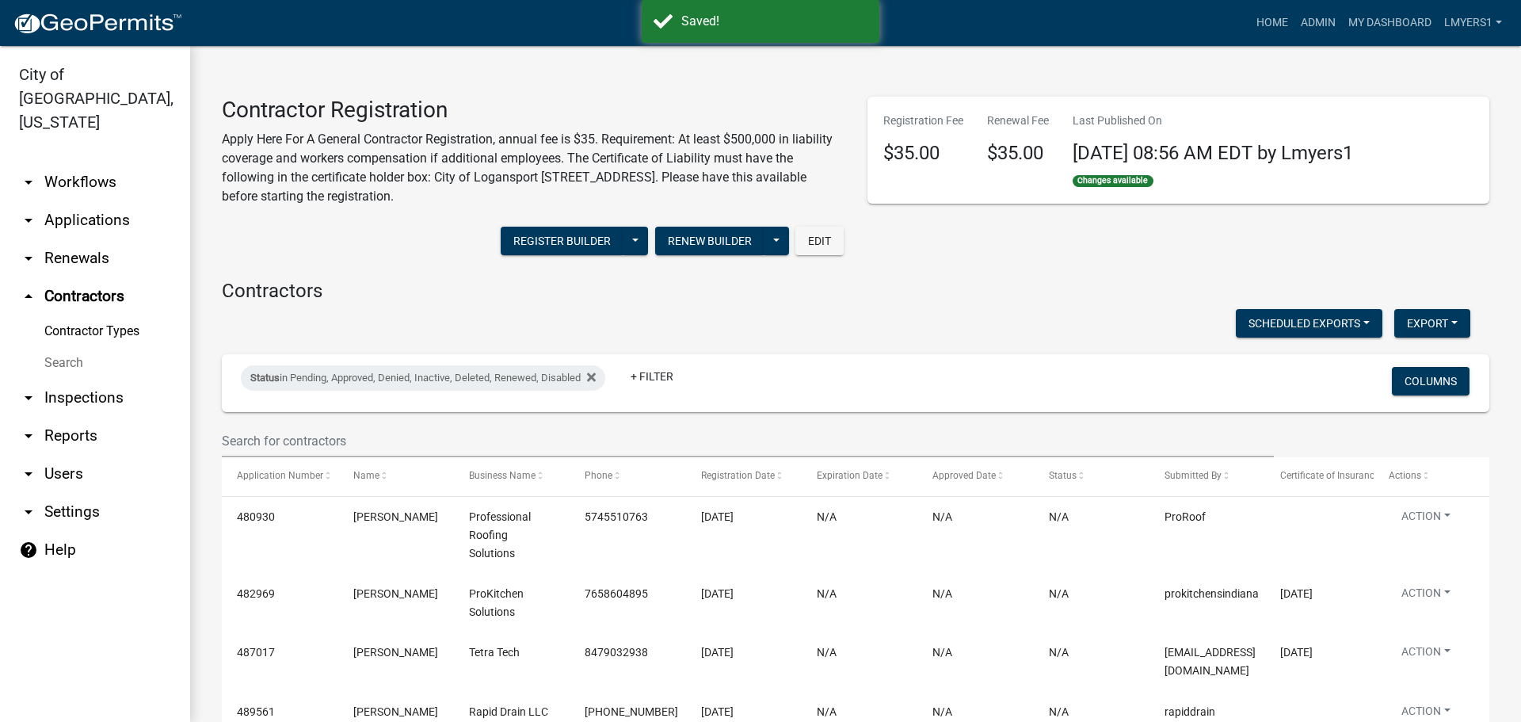
click at [59, 201] on link "arrow_drop_down Applications" at bounding box center [95, 220] width 190 height 38
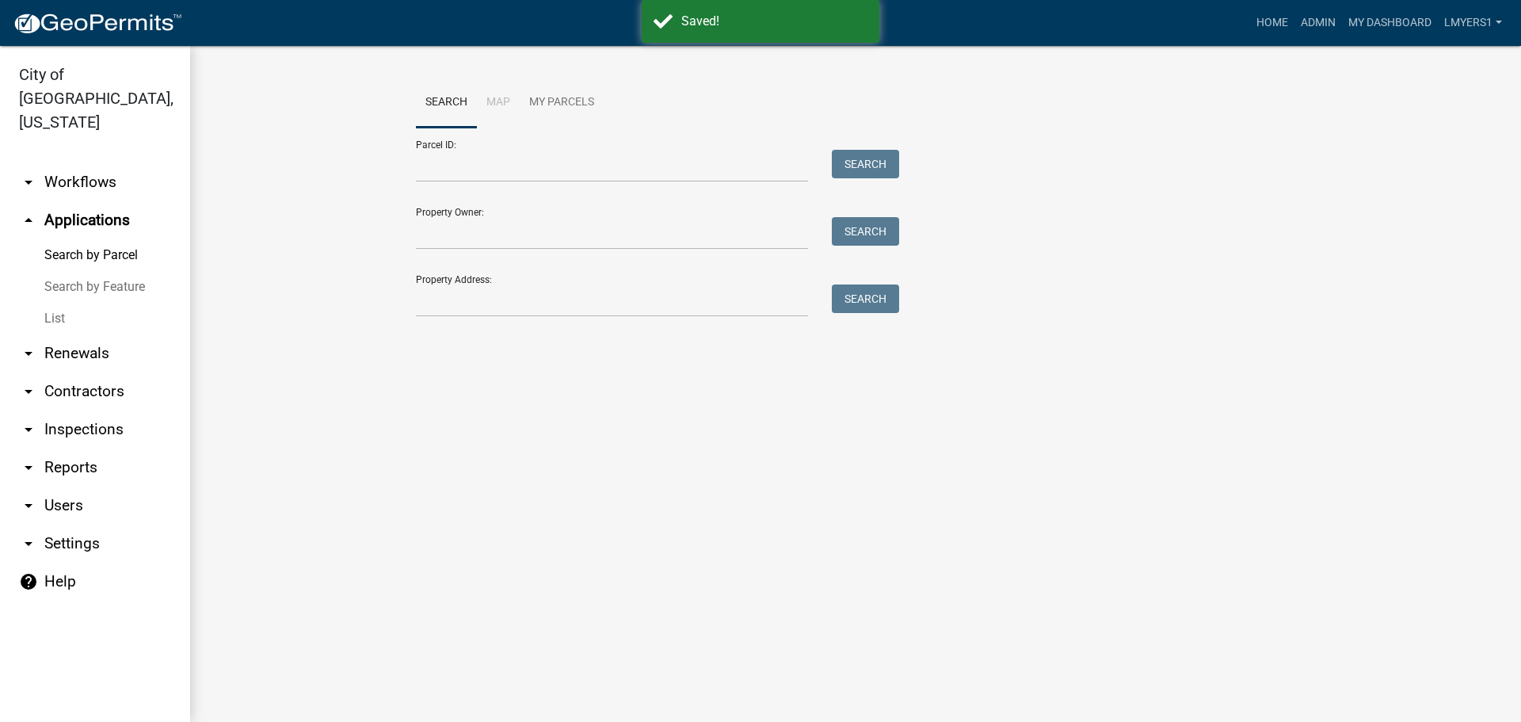
click at [46, 303] on link "List" at bounding box center [95, 319] width 190 height 32
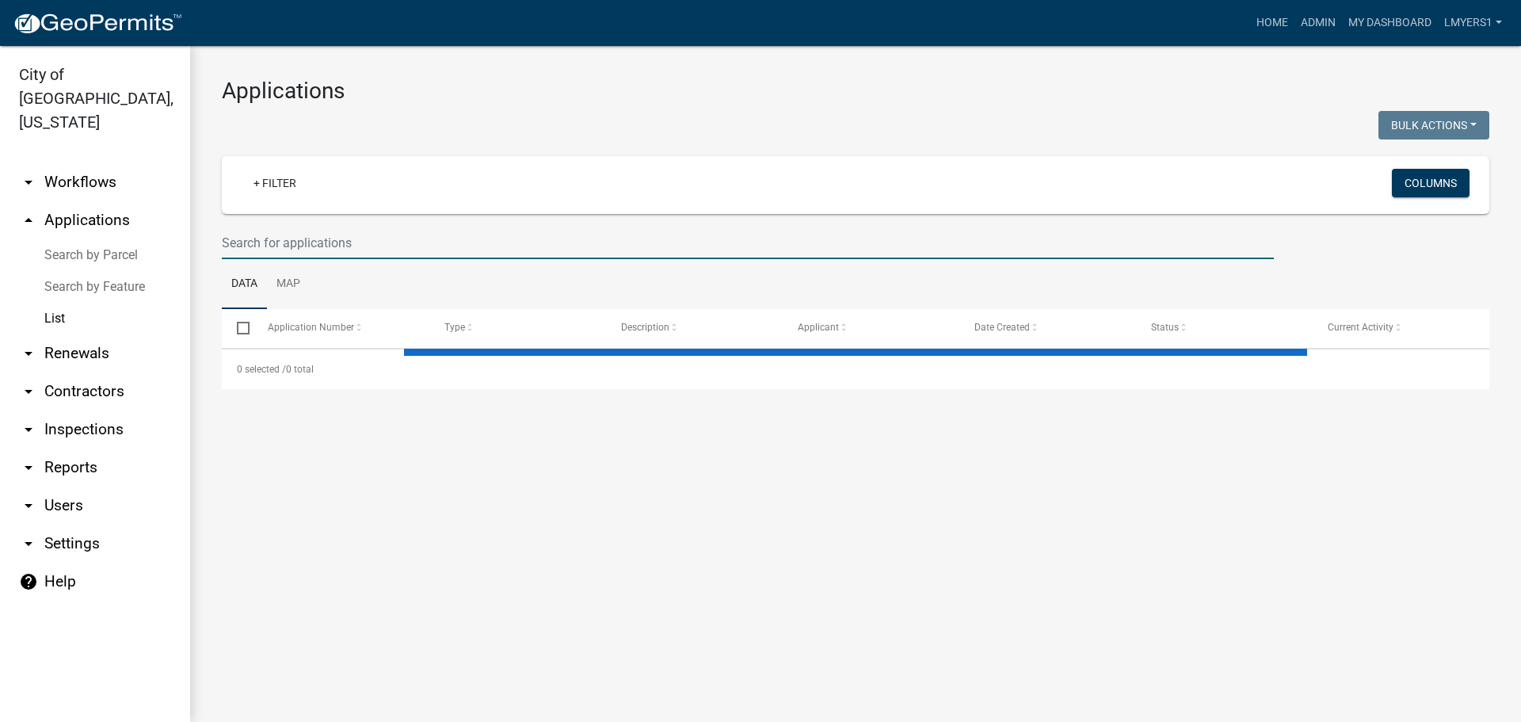
click at [310, 237] on input "text" at bounding box center [748, 243] width 1052 height 32
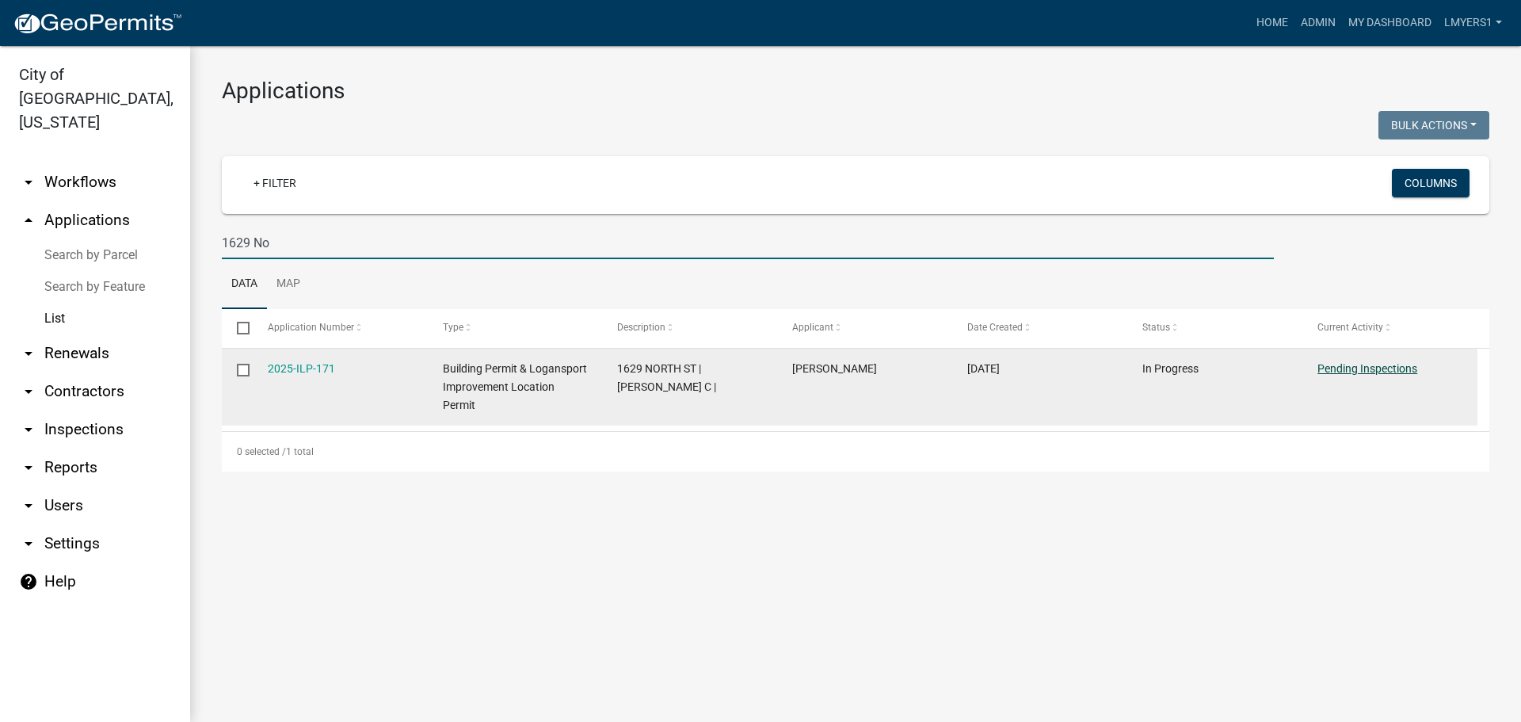
type input "1629 No"
click at [1367, 373] on link "Pending Inspections" at bounding box center [1367, 368] width 100 height 13
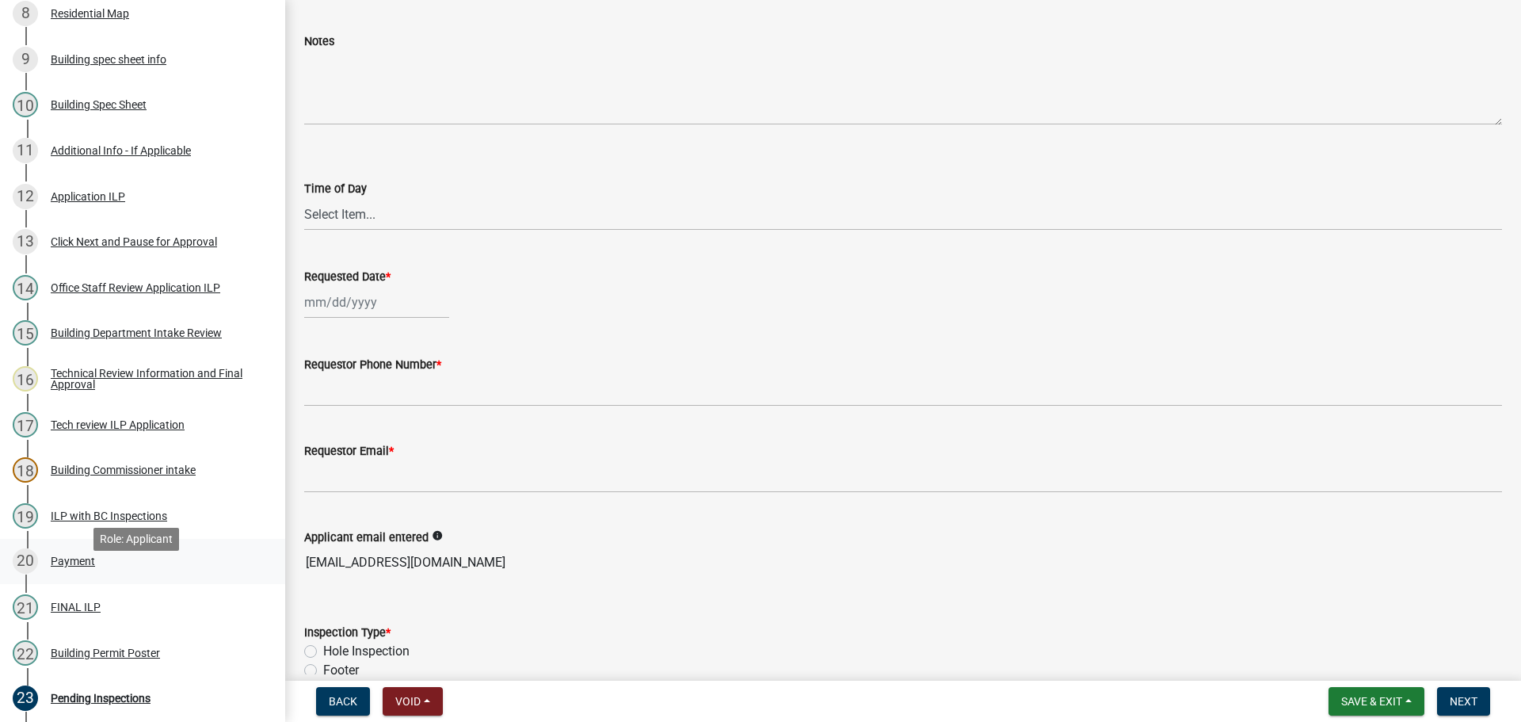
scroll to position [634, 0]
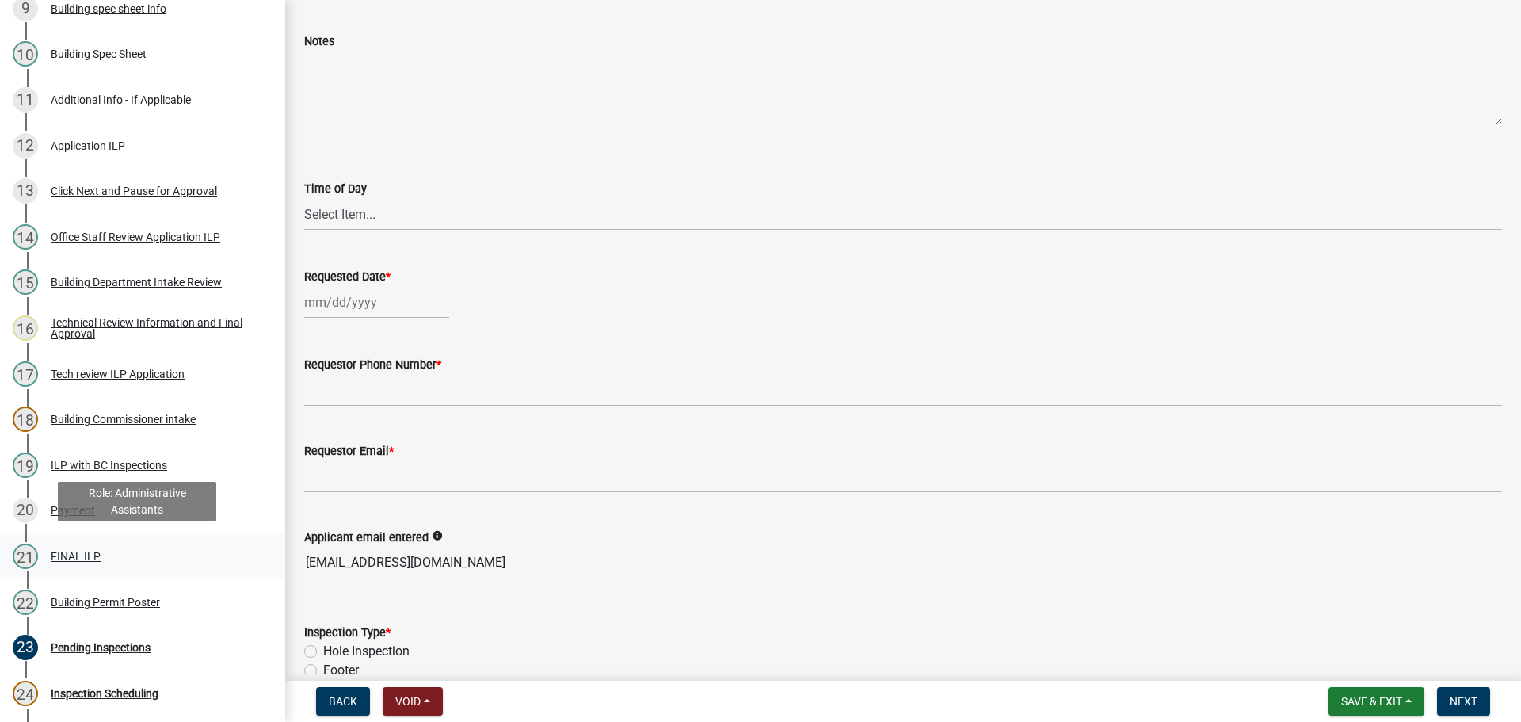
click at [77, 552] on div "FINAL ILP" at bounding box center [76, 555] width 50 height 11
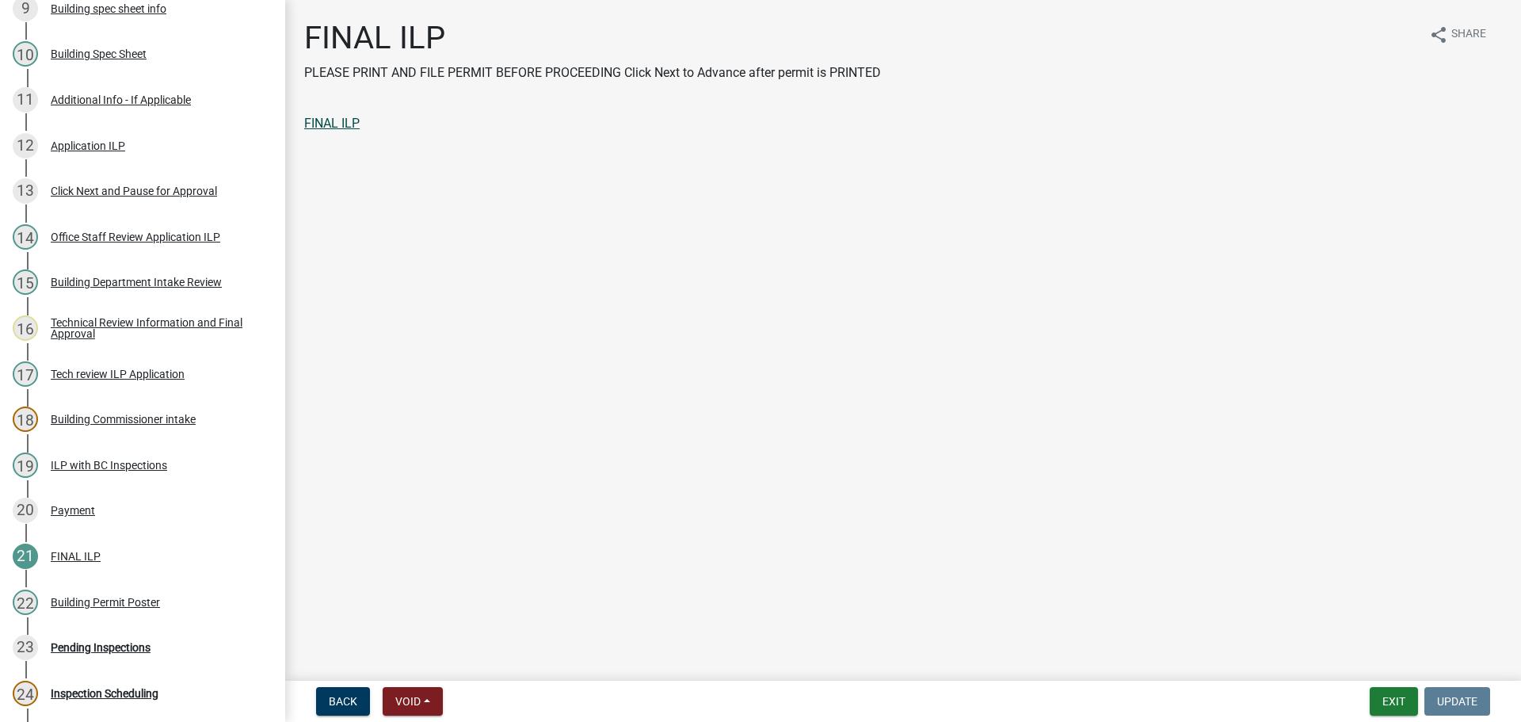
click at [344, 120] on link "FINAL ILP" at bounding box center [331, 123] width 55 height 15
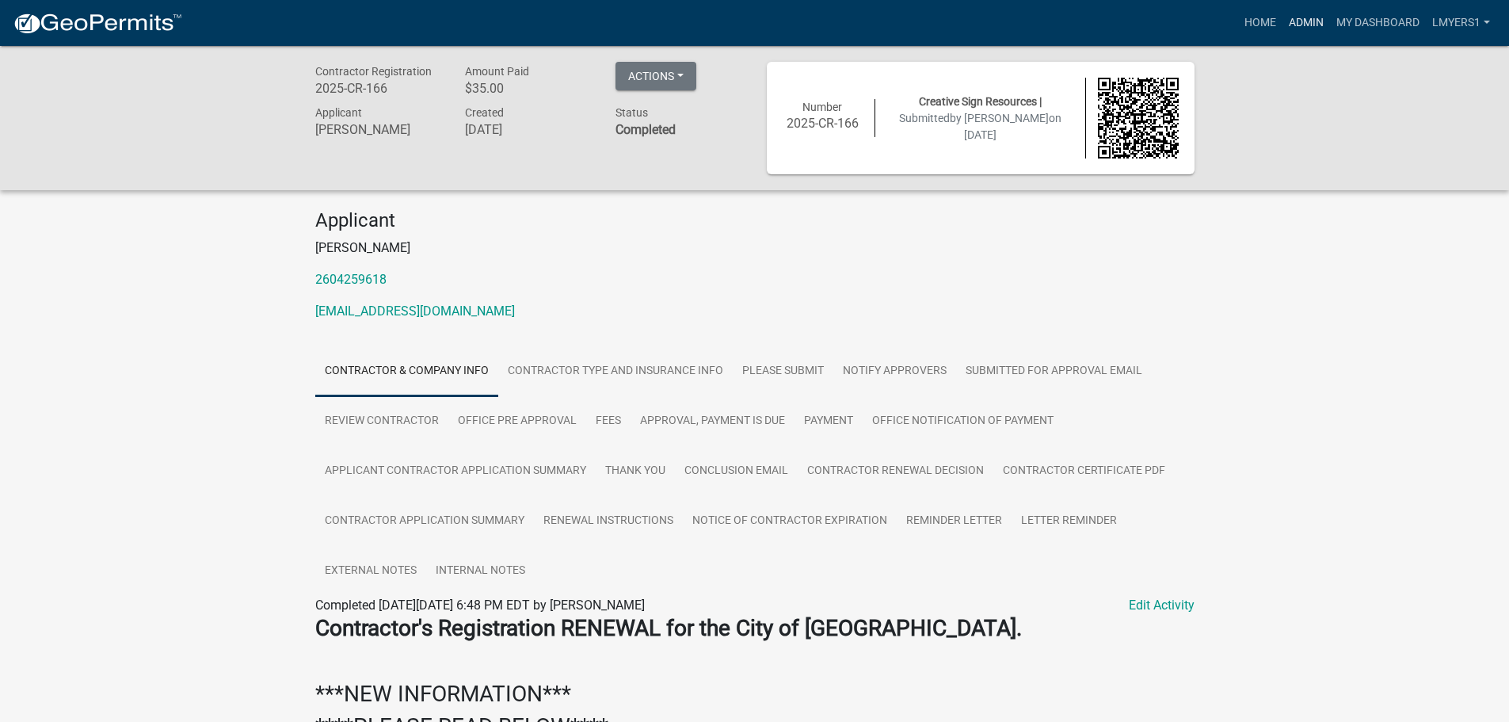
click at [1302, 17] on link "Admin" at bounding box center [1306, 23] width 48 height 30
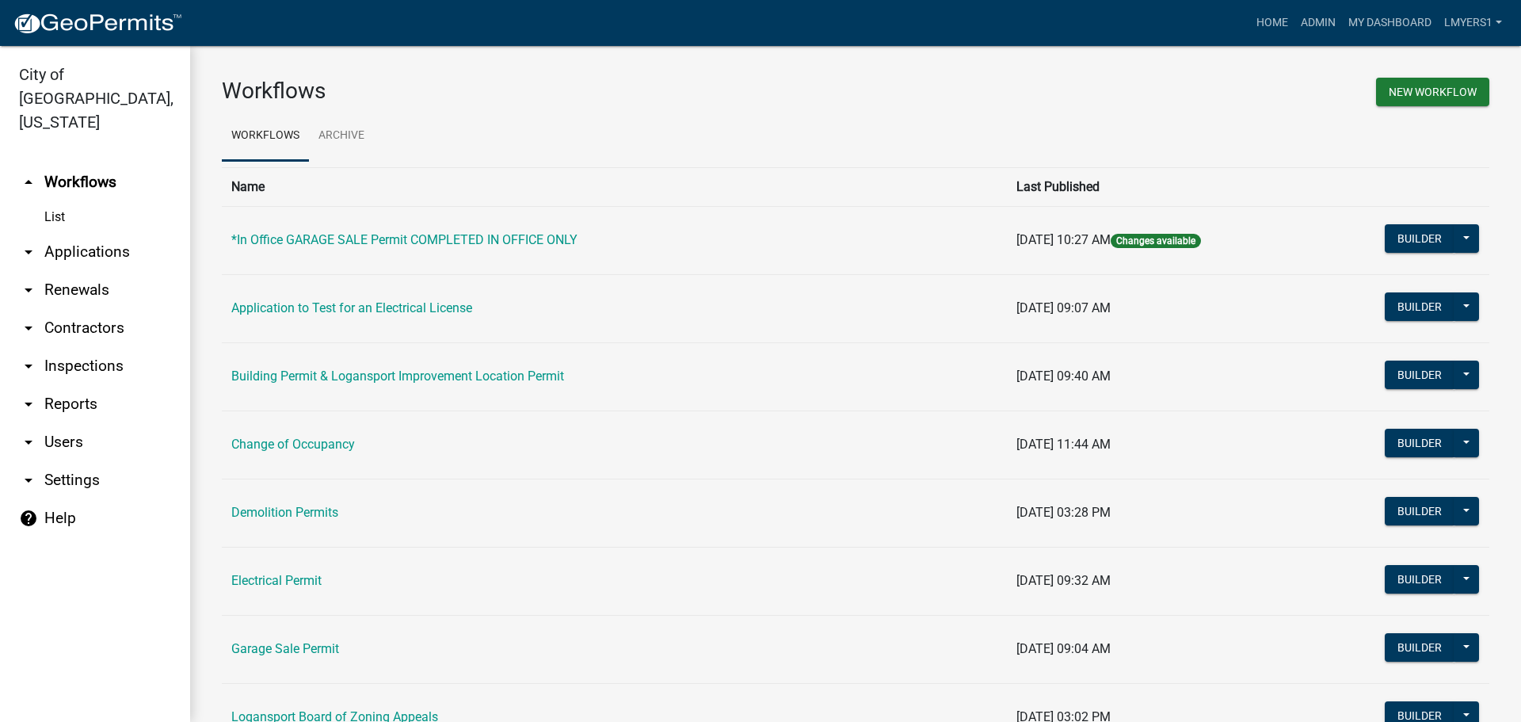
click at [66, 314] on link "arrow_drop_down Contractors" at bounding box center [95, 328] width 190 height 38
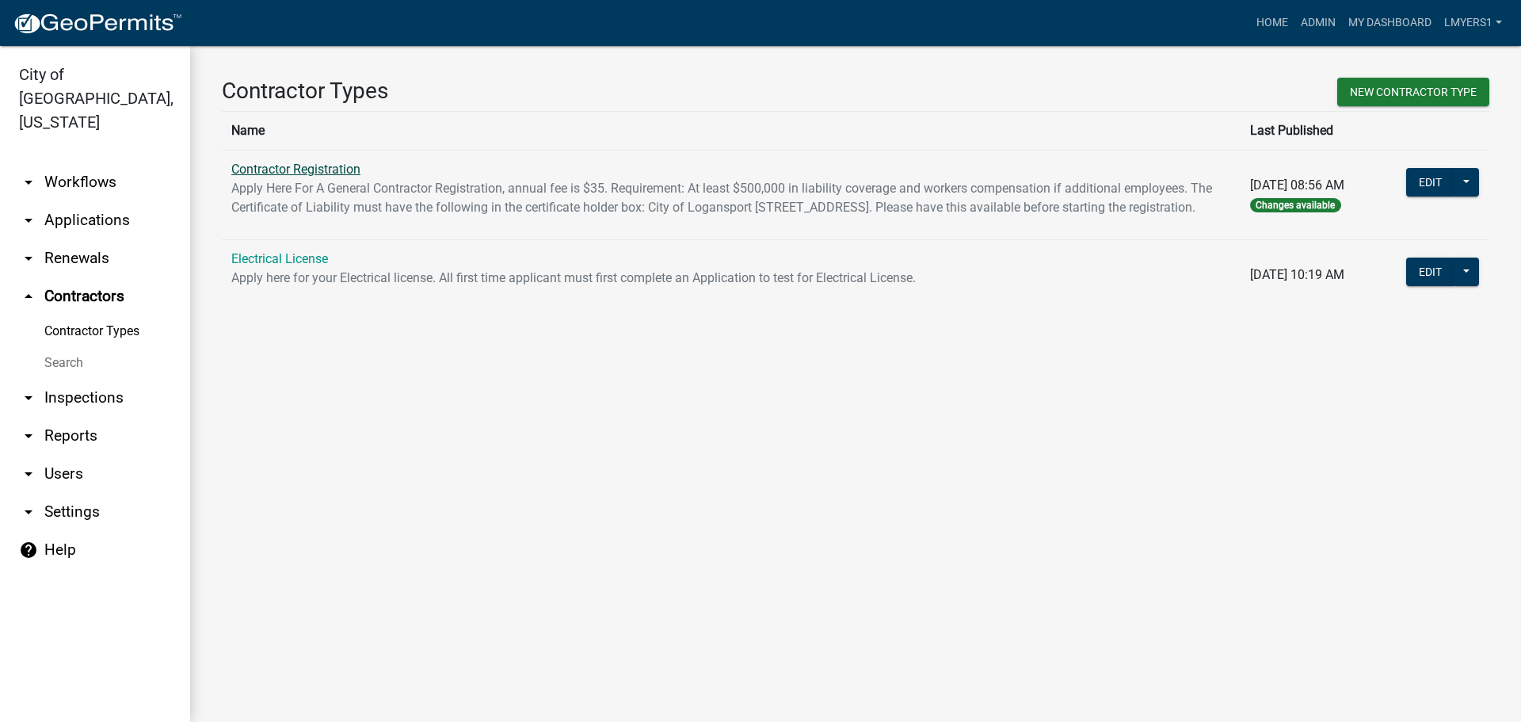
click at [258, 168] on link "Contractor Registration" at bounding box center [295, 169] width 129 height 15
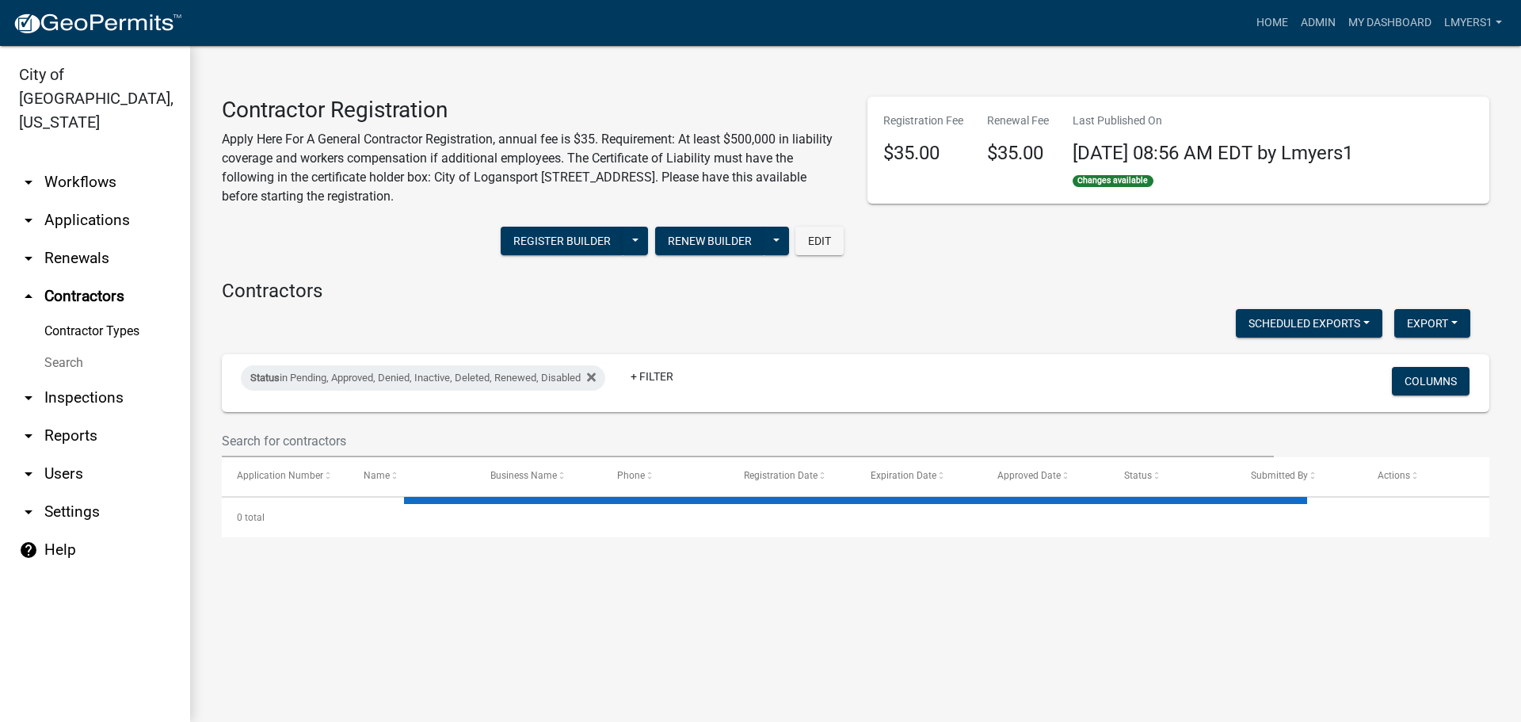
select select "2: 50"
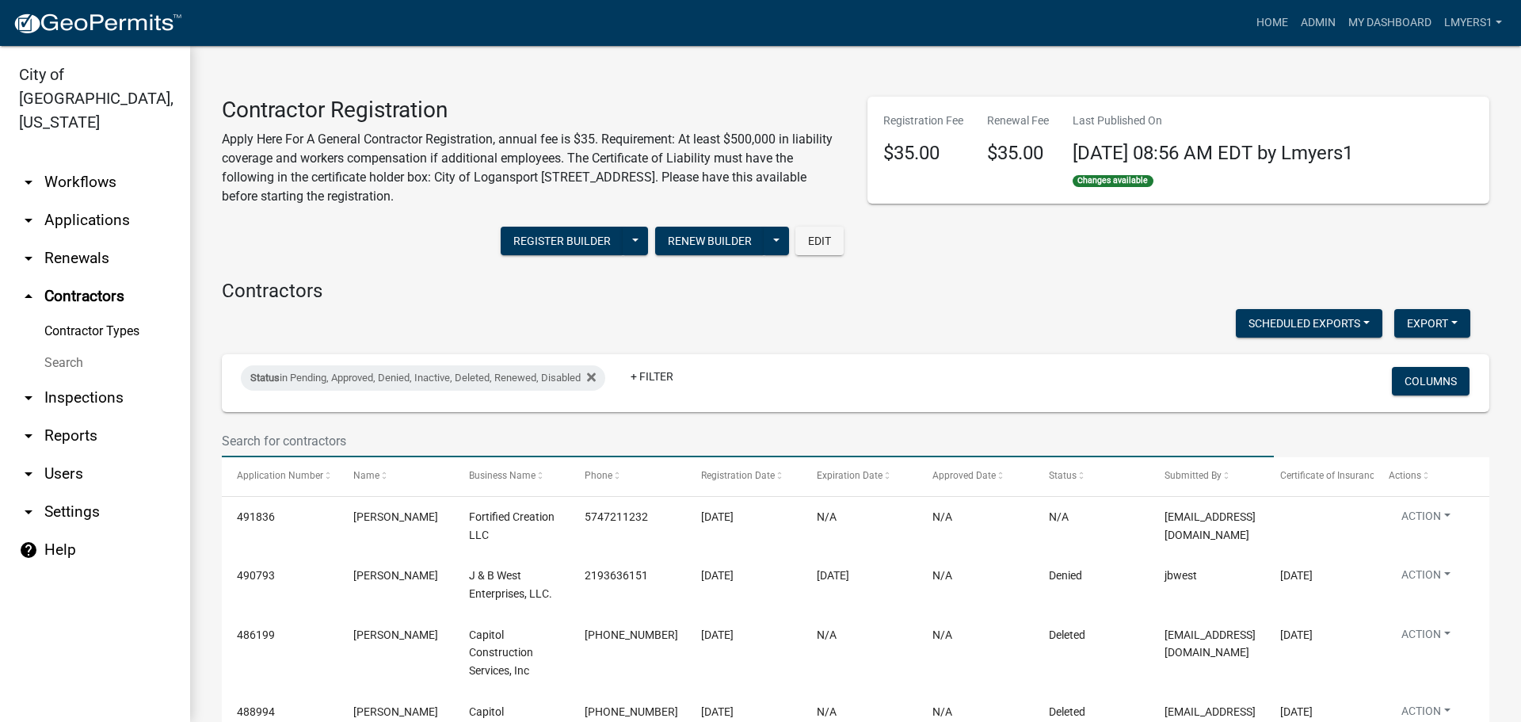
click at [333, 437] on input "text" at bounding box center [748, 441] width 1052 height 32
type input "F"
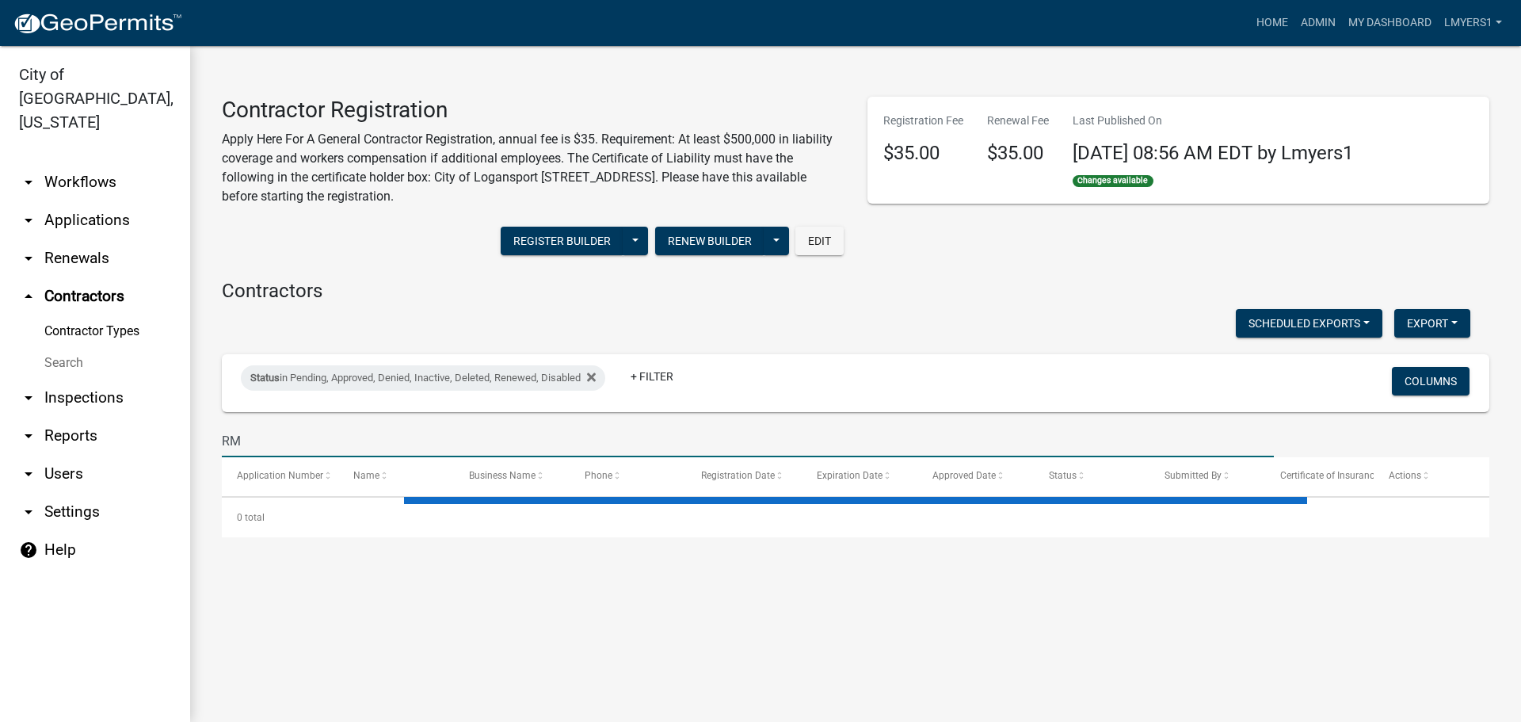
type input "RM T"
select select "2: 50"
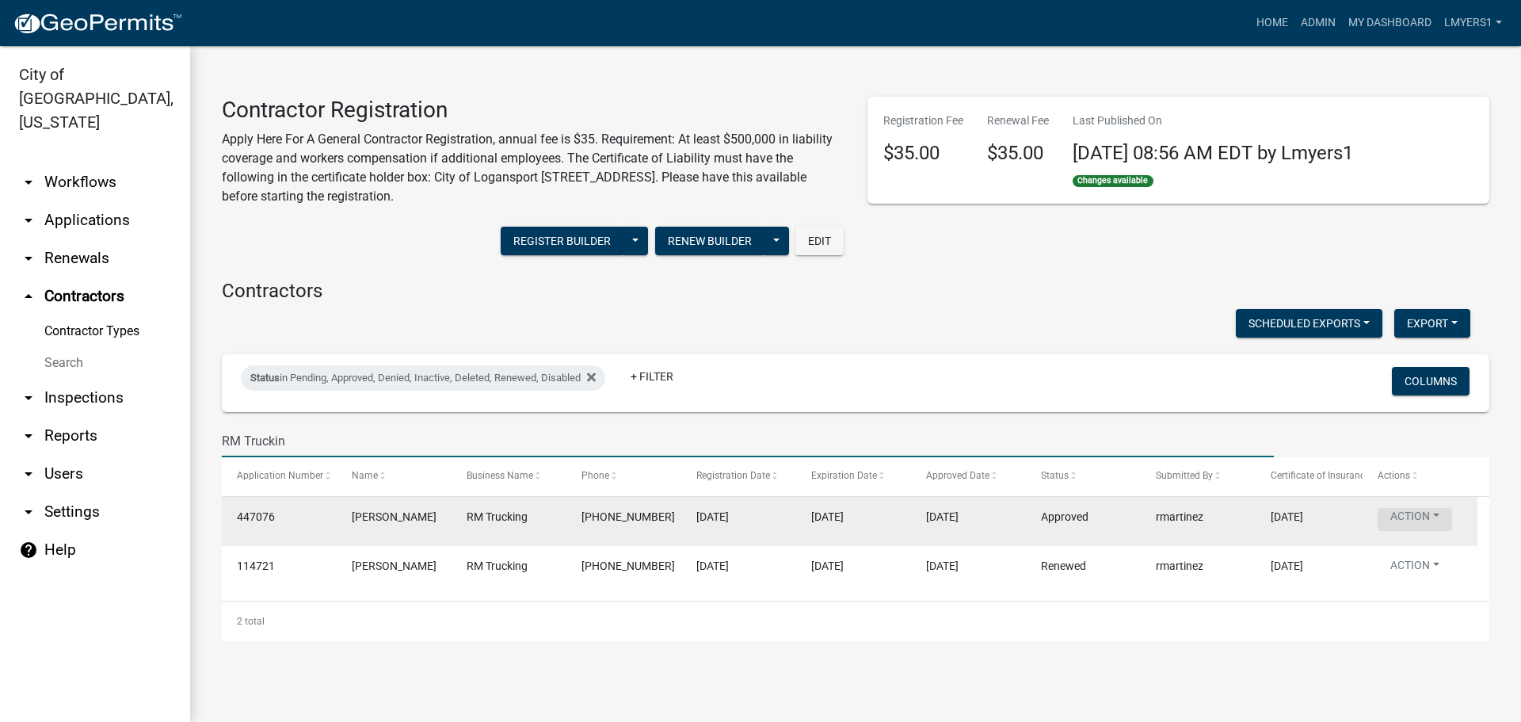
type input "RM Truckin"
click at [1413, 516] on button "Action" at bounding box center [1414, 519] width 74 height 23
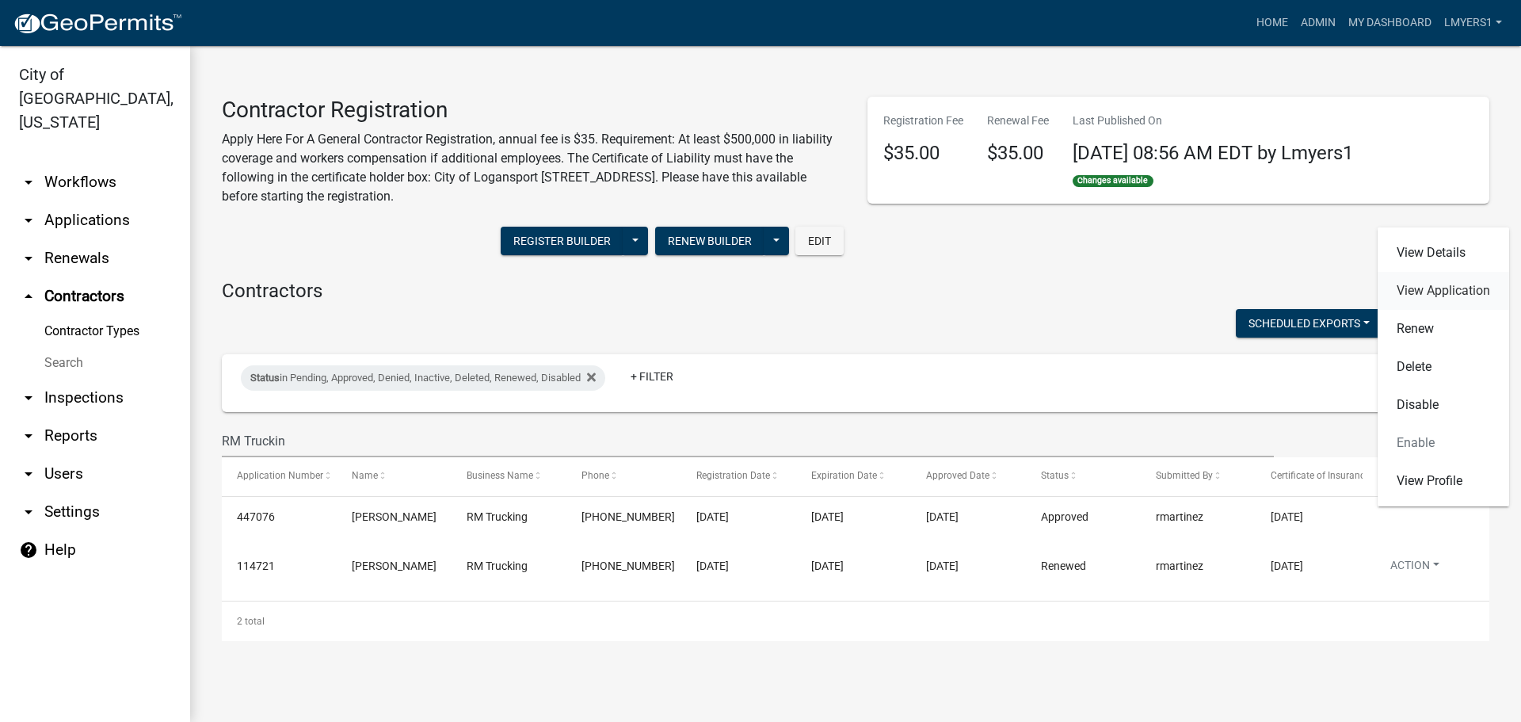
click at [1453, 287] on link "View Application" at bounding box center [1442, 291] width 131 height 38
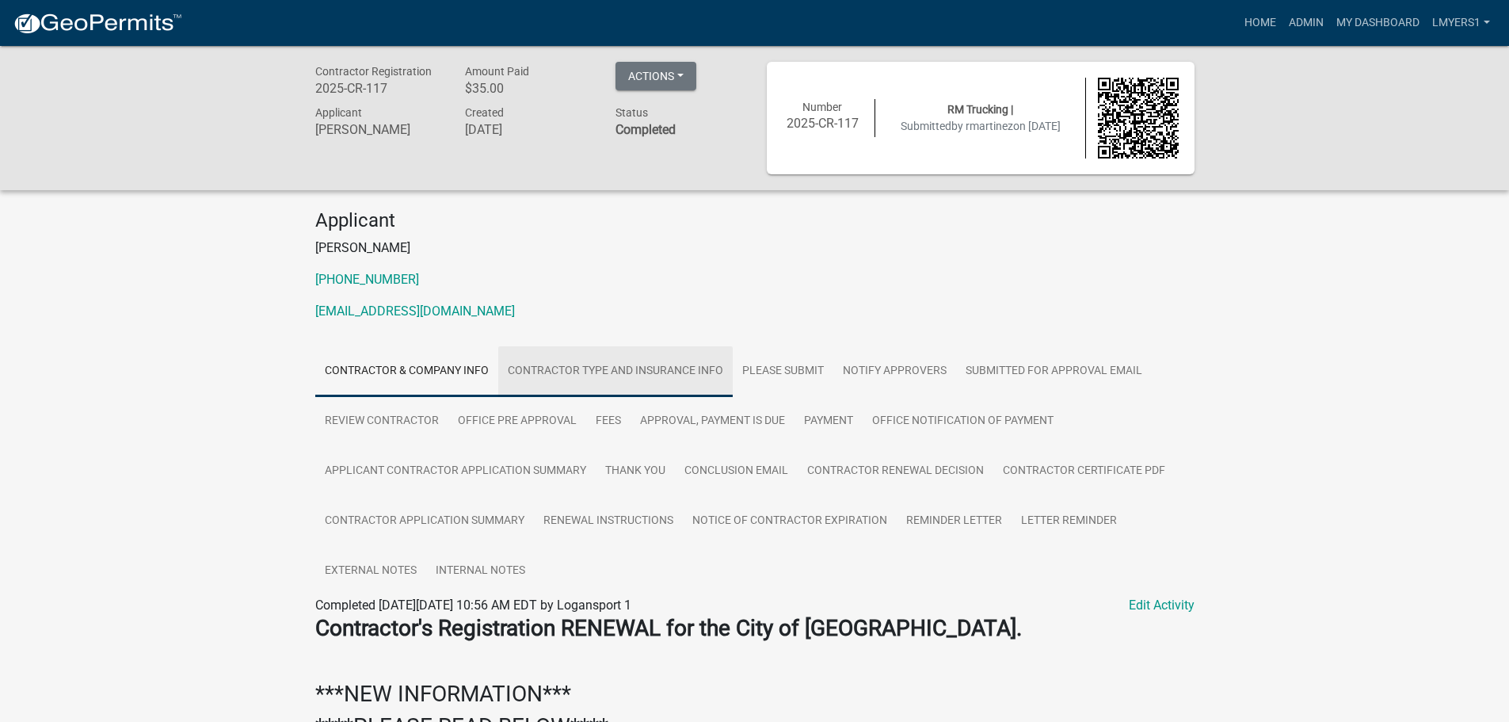
click at [637, 368] on link "Contractor Type and Insurance Info" at bounding box center [615, 371] width 234 height 51
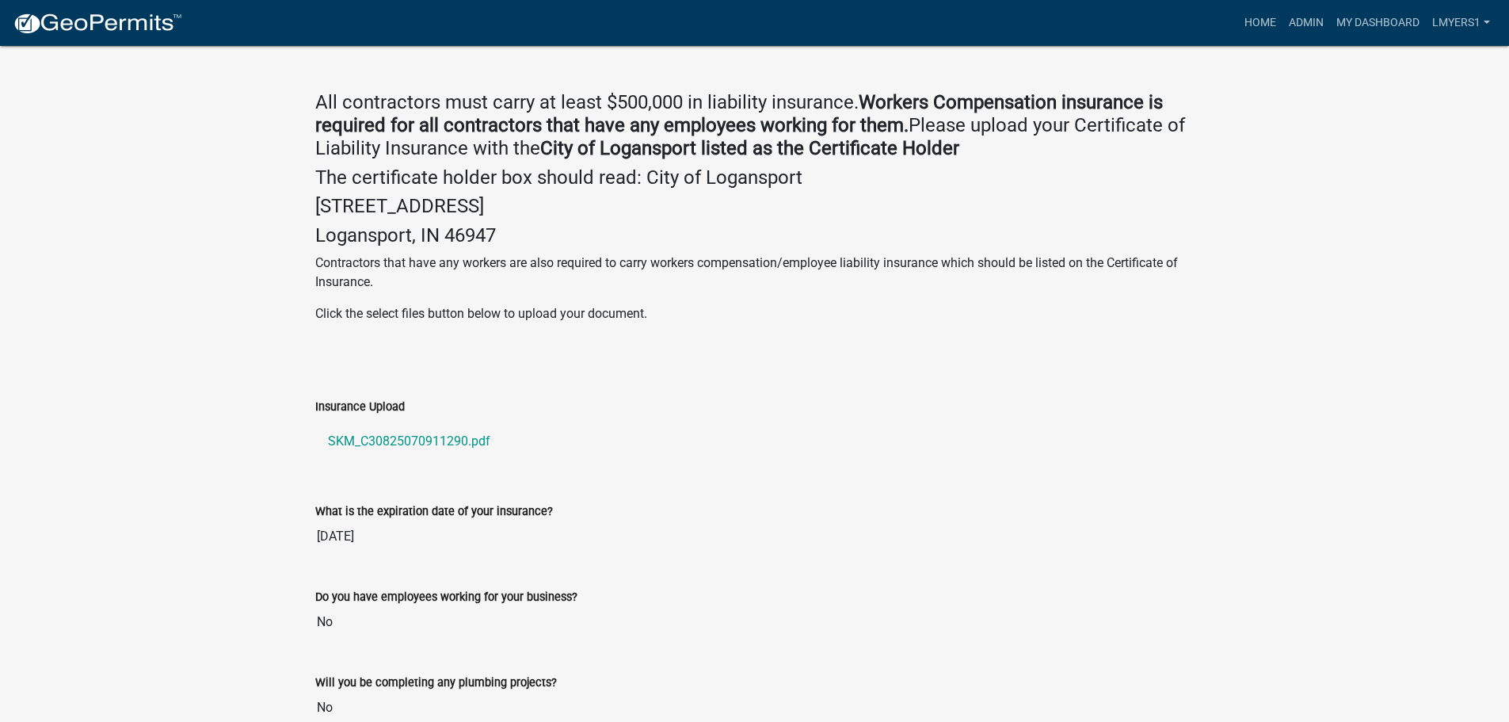
scroll to position [814, 0]
